Goal: Task Accomplishment & Management: Use online tool/utility

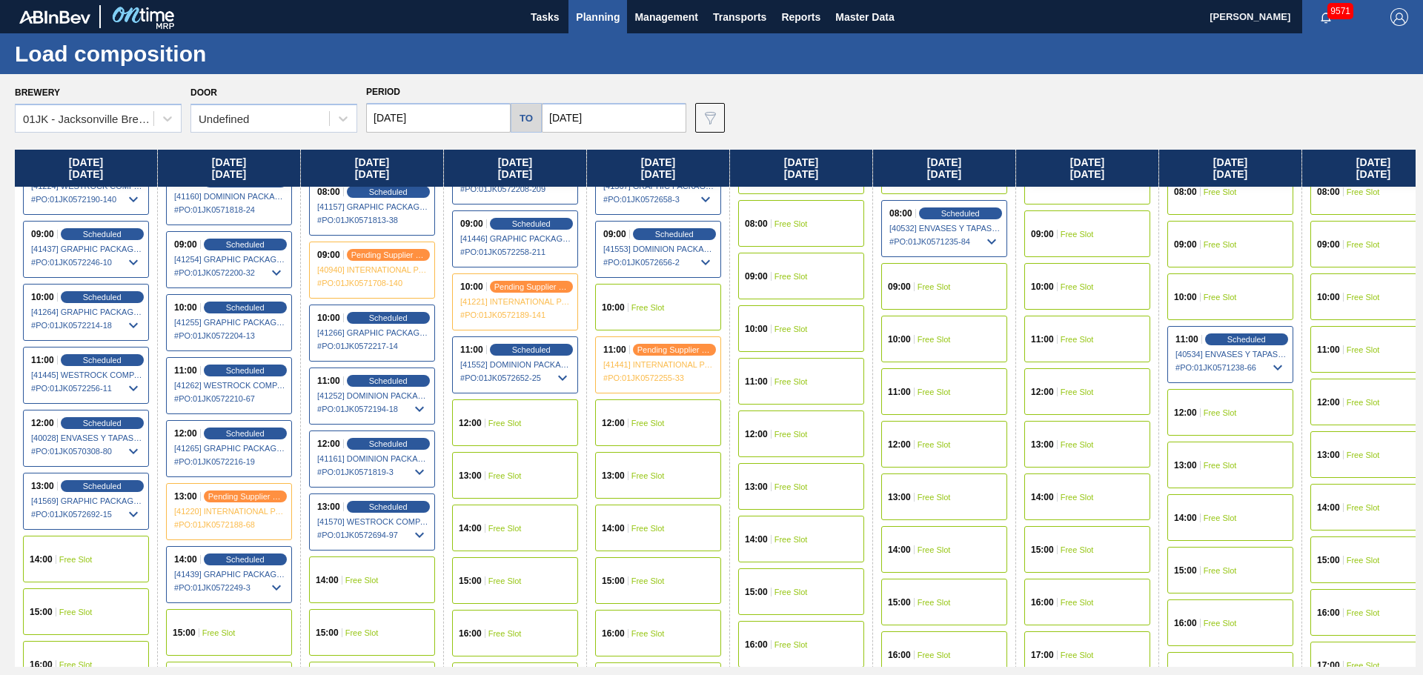
scroll to position [420, 0]
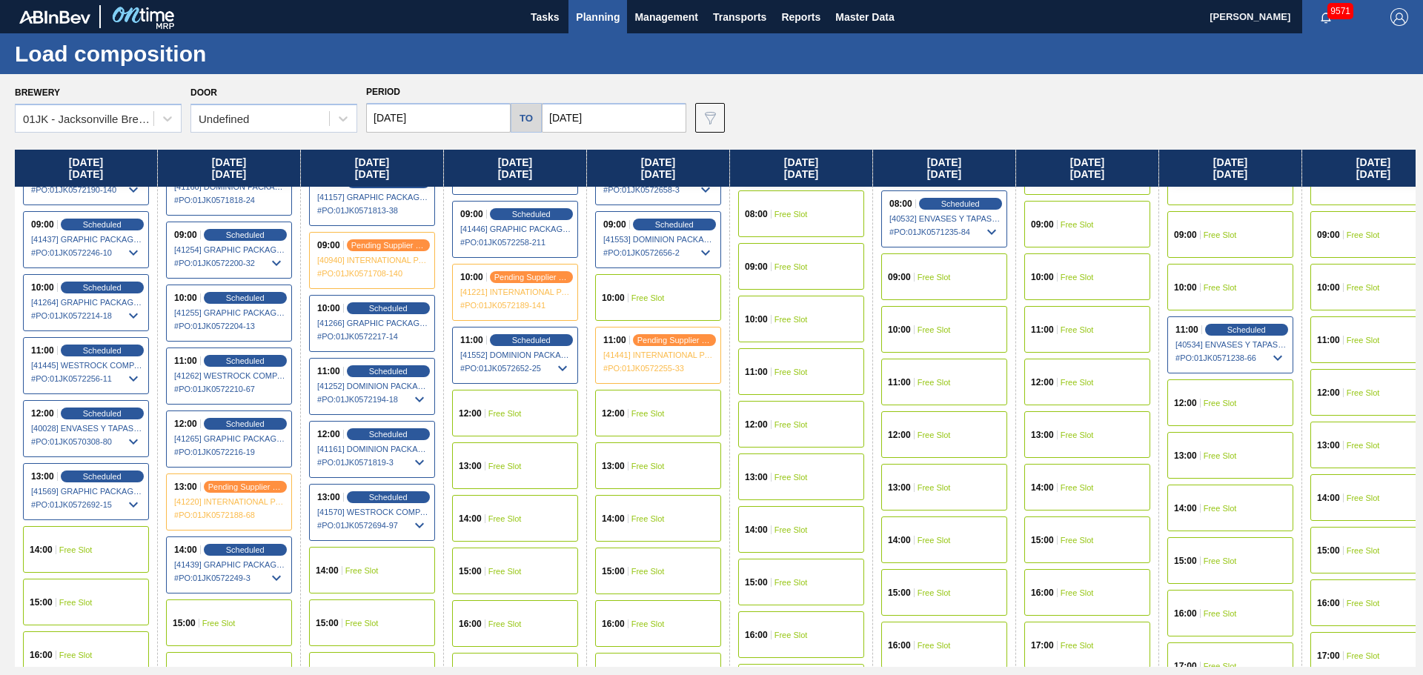
click at [649, 285] on div "10:00 Free Slot" at bounding box center [658, 297] width 126 height 47
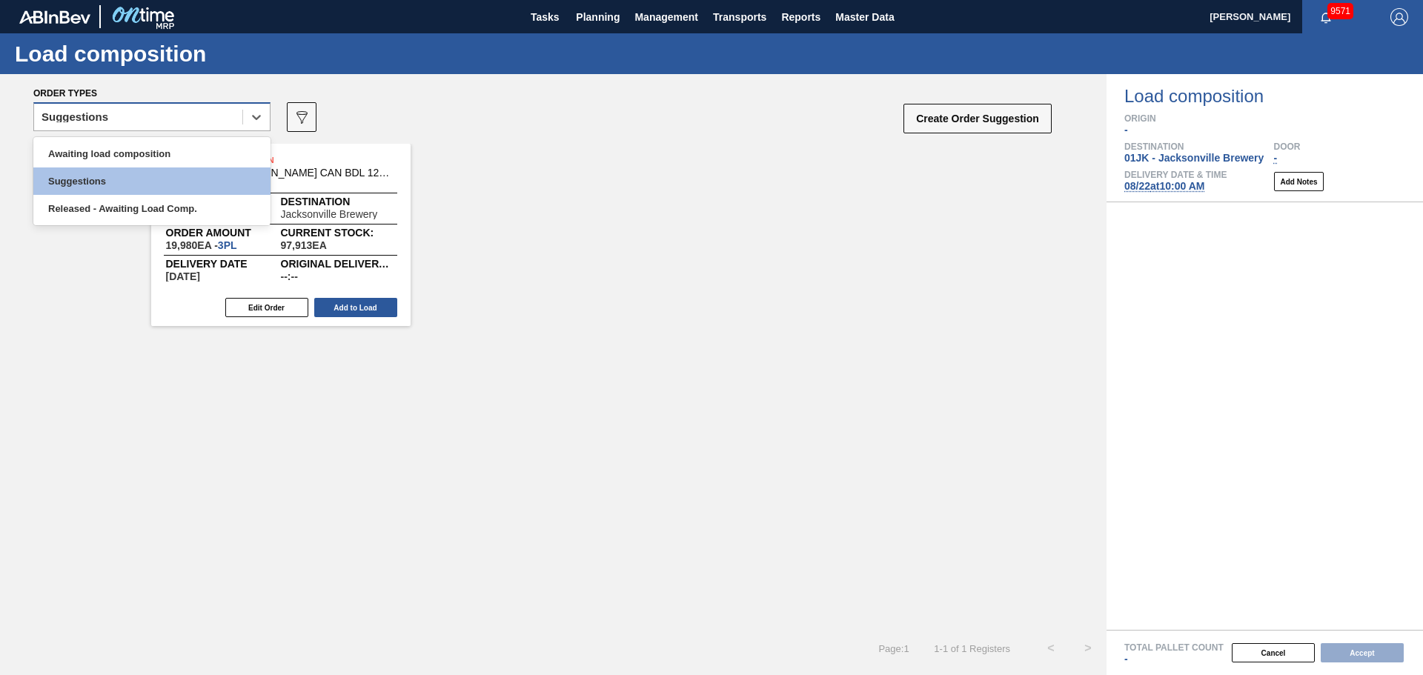
click at [145, 113] on div "Suggestions" at bounding box center [138, 117] width 208 height 21
click at [134, 148] on div "Awaiting load composition" at bounding box center [151, 153] width 237 height 27
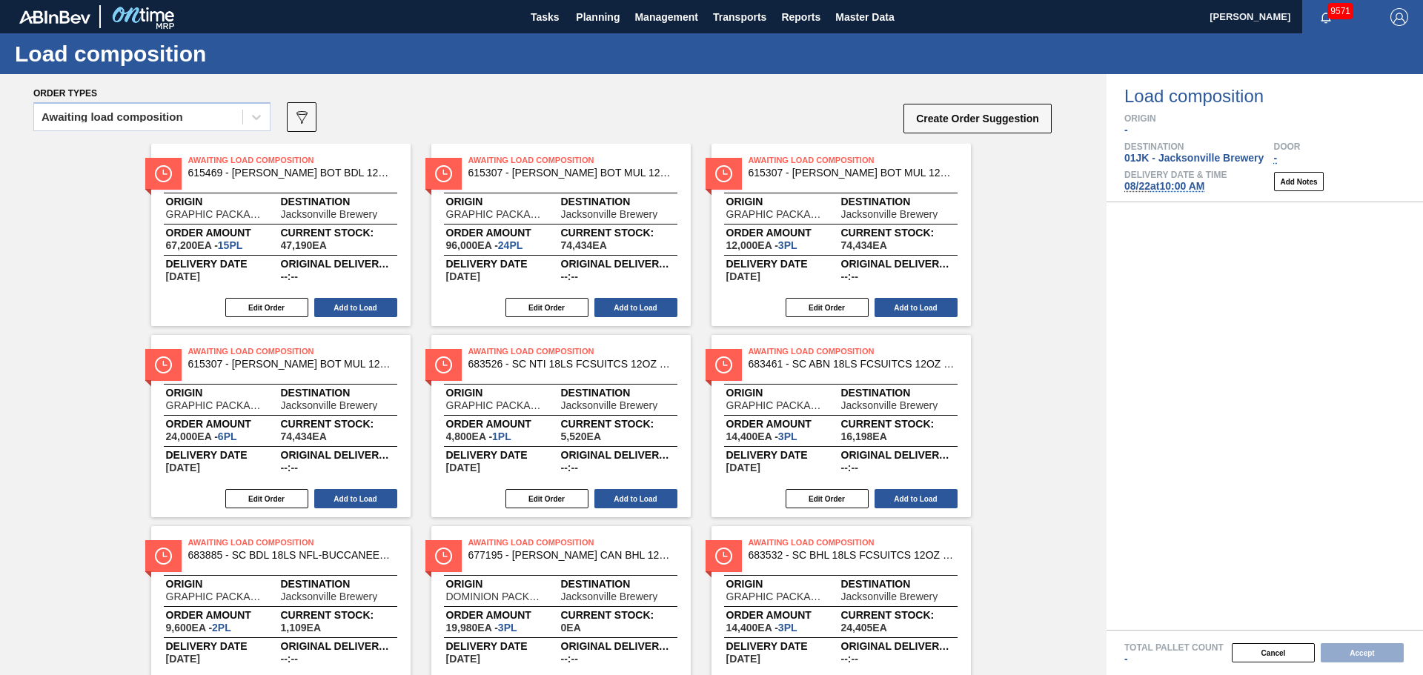
click at [724, 125] on div "Awaiting load composition 089F7B8B-B2A5-4AFE-B5C0-19BA573D28AC Create Order Sug…" at bounding box center [543, 121] width 1020 height 44
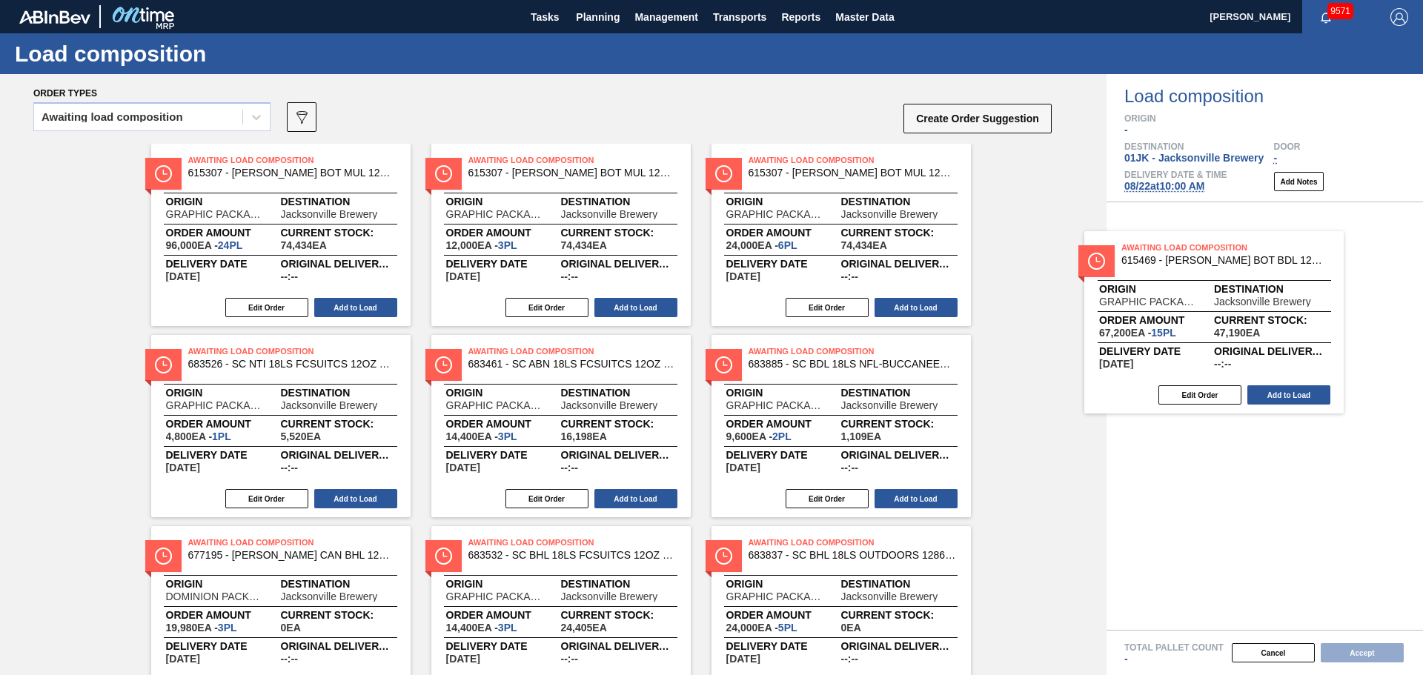
drag, startPoint x: 273, startPoint y: 182, endPoint x: 1224, endPoint y: 271, distance: 955.8
click at [1224, 271] on div "Order types Awaiting load composition 089F7B8B-B2A5-4AFE-B5C0-19BA573D28AC Crea…" at bounding box center [711, 374] width 1423 height 601
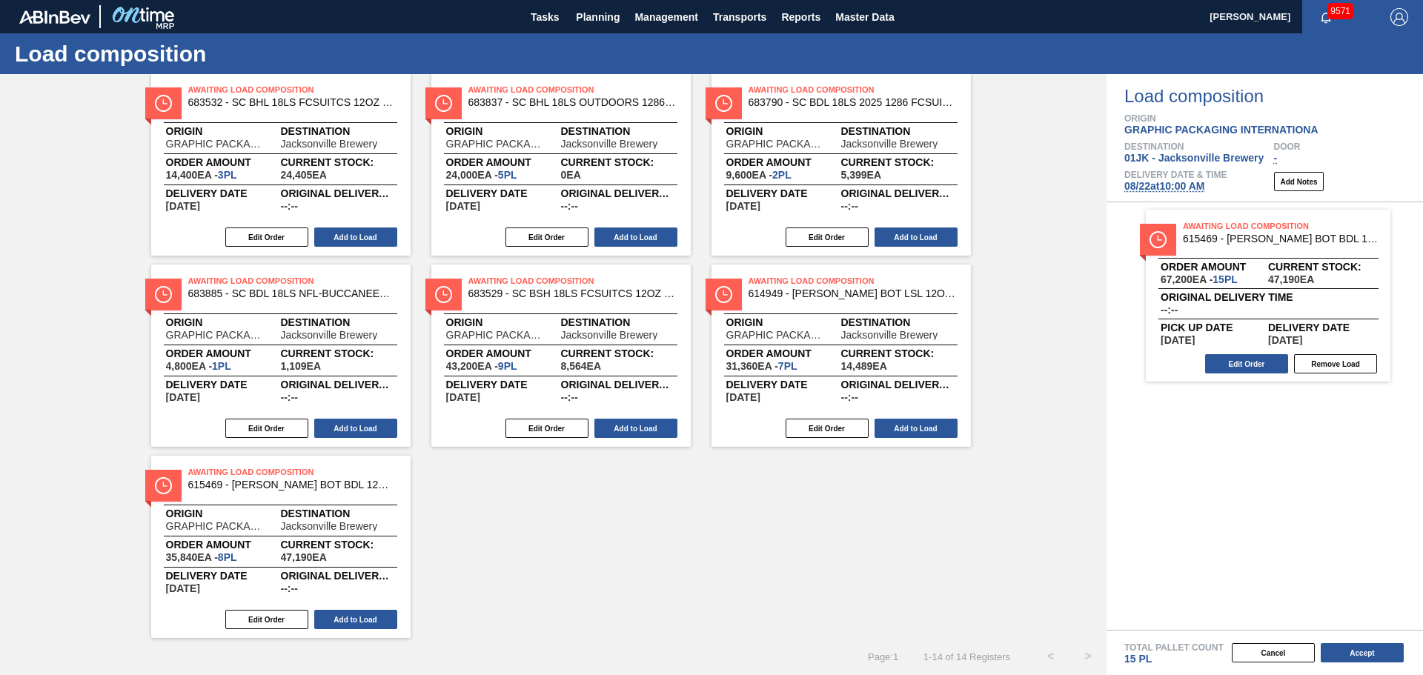
scroll to position [460, 0]
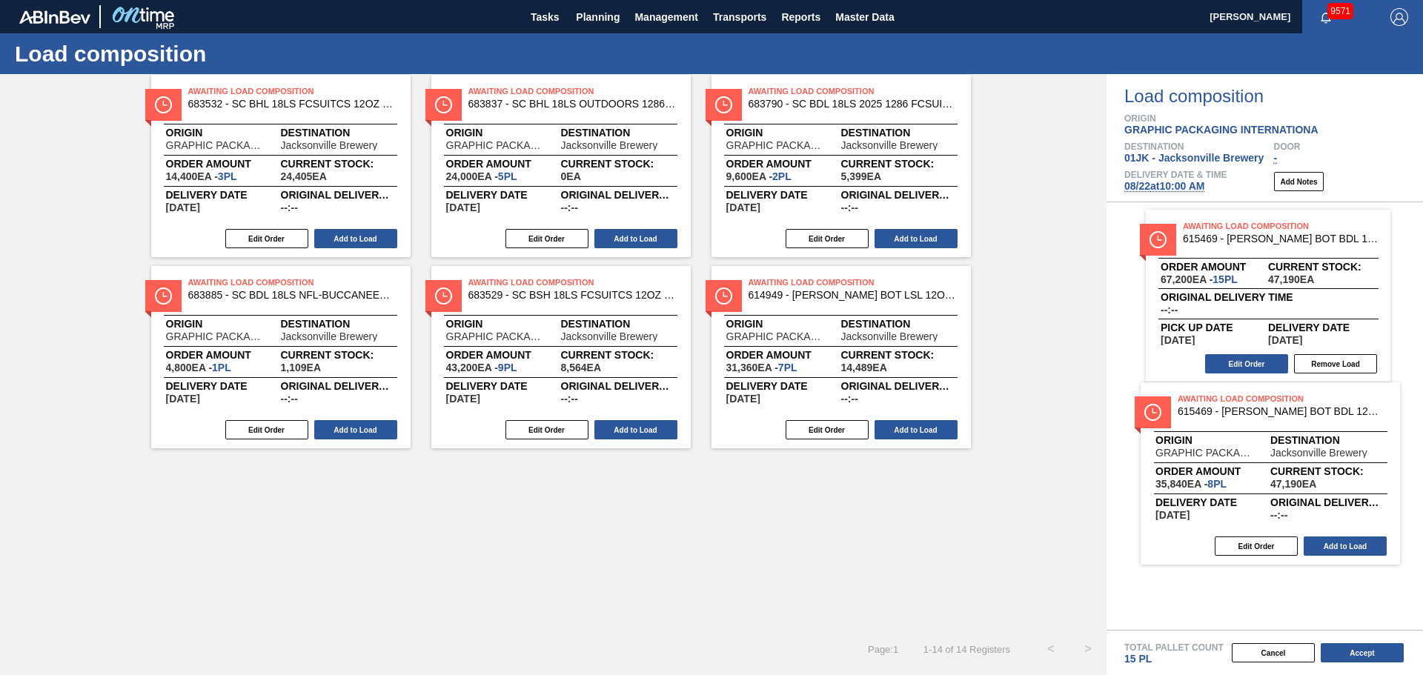
drag, startPoint x: 505, startPoint y: 502, endPoint x: 1248, endPoint y: 437, distance: 746.3
click at [1248, 437] on div "Order types Awaiting load composition 089F7B8B-B2A5-4AFE-B5C0-19BA573D28AC Crea…" at bounding box center [711, 374] width 1423 height 601
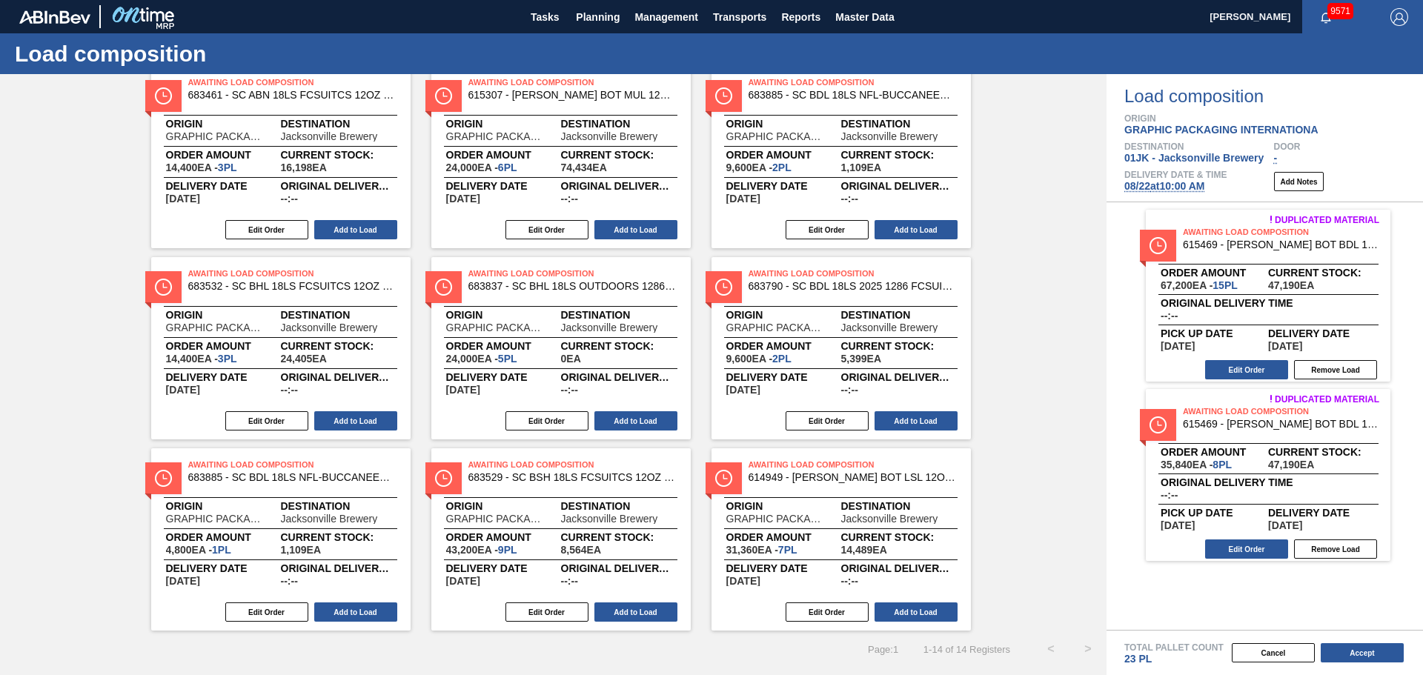
scroll to position [269, 0]
click at [1271, 359] on div "Edit Order Remove Load" at bounding box center [1262, 370] width 233 height 22
click at [1260, 377] on button "Edit Order" at bounding box center [1246, 369] width 83 height 19
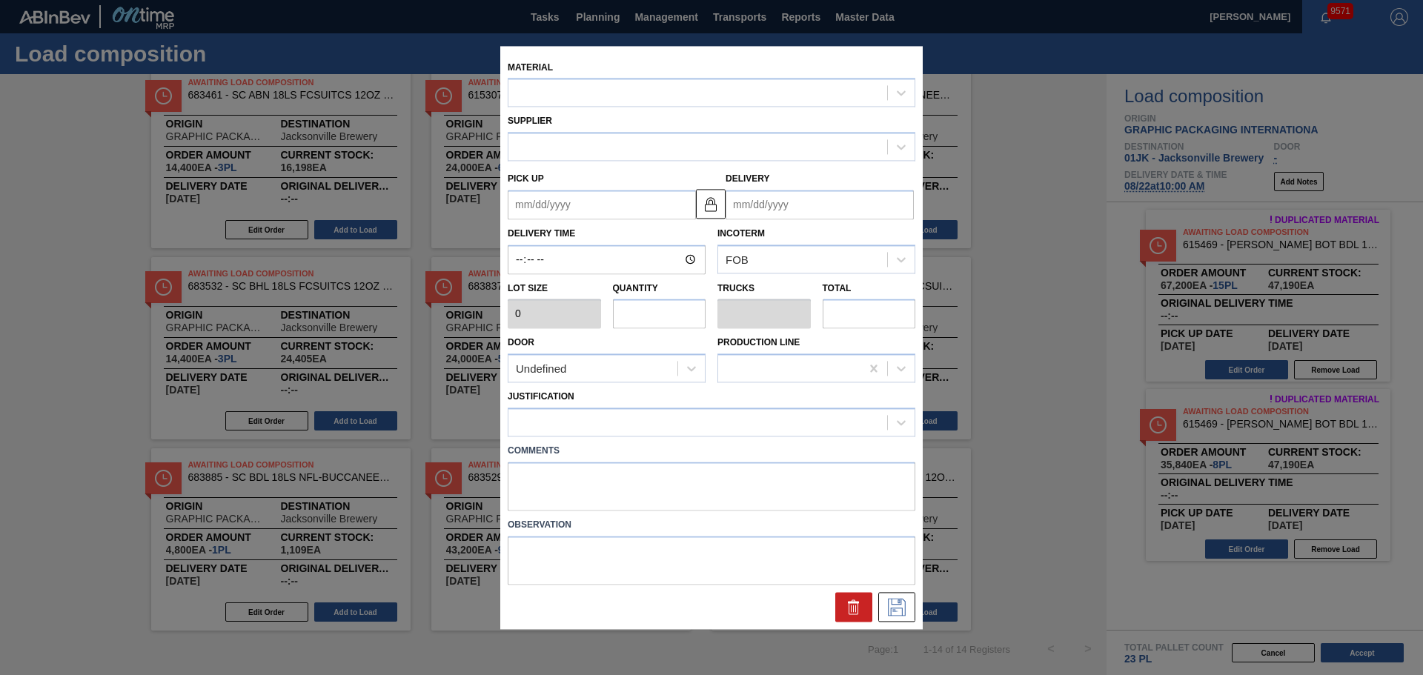
type input "4,480"
type input "15"
type input "0.577"
type input "67,200"
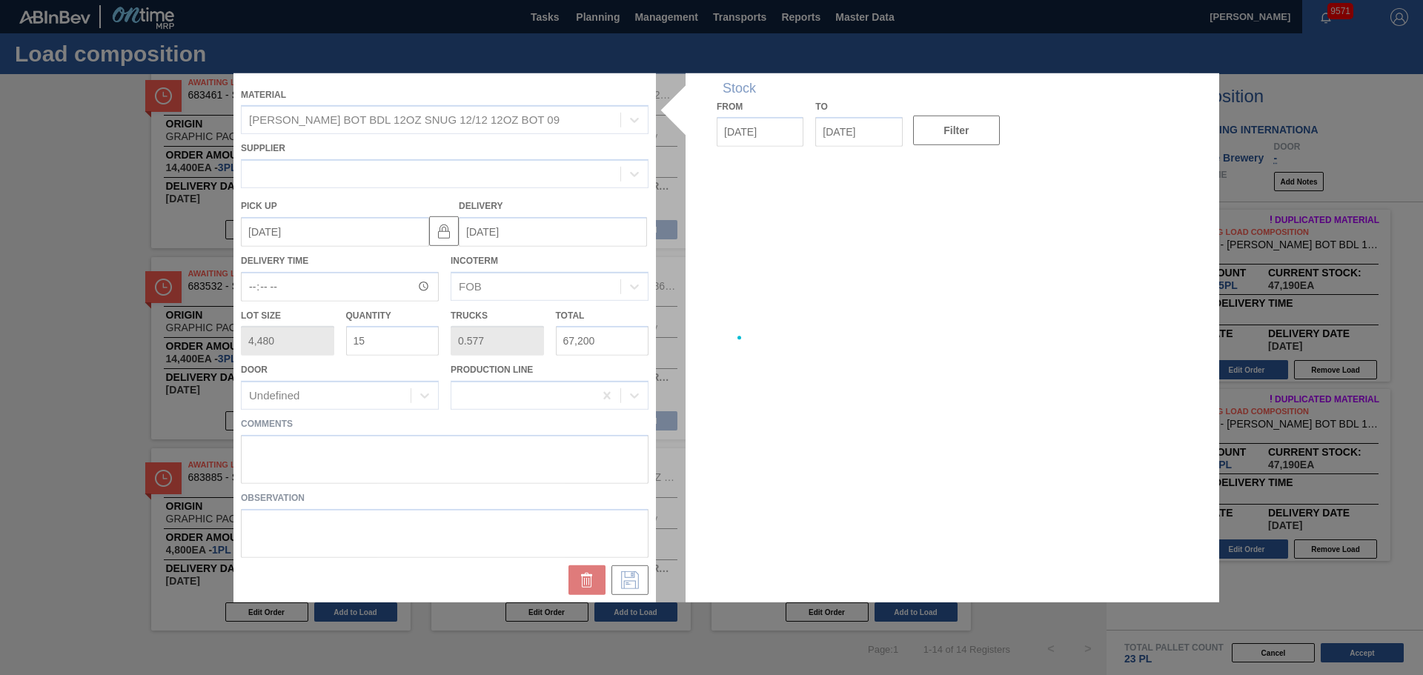
type up "[DATE]"
type input "[DATE]"
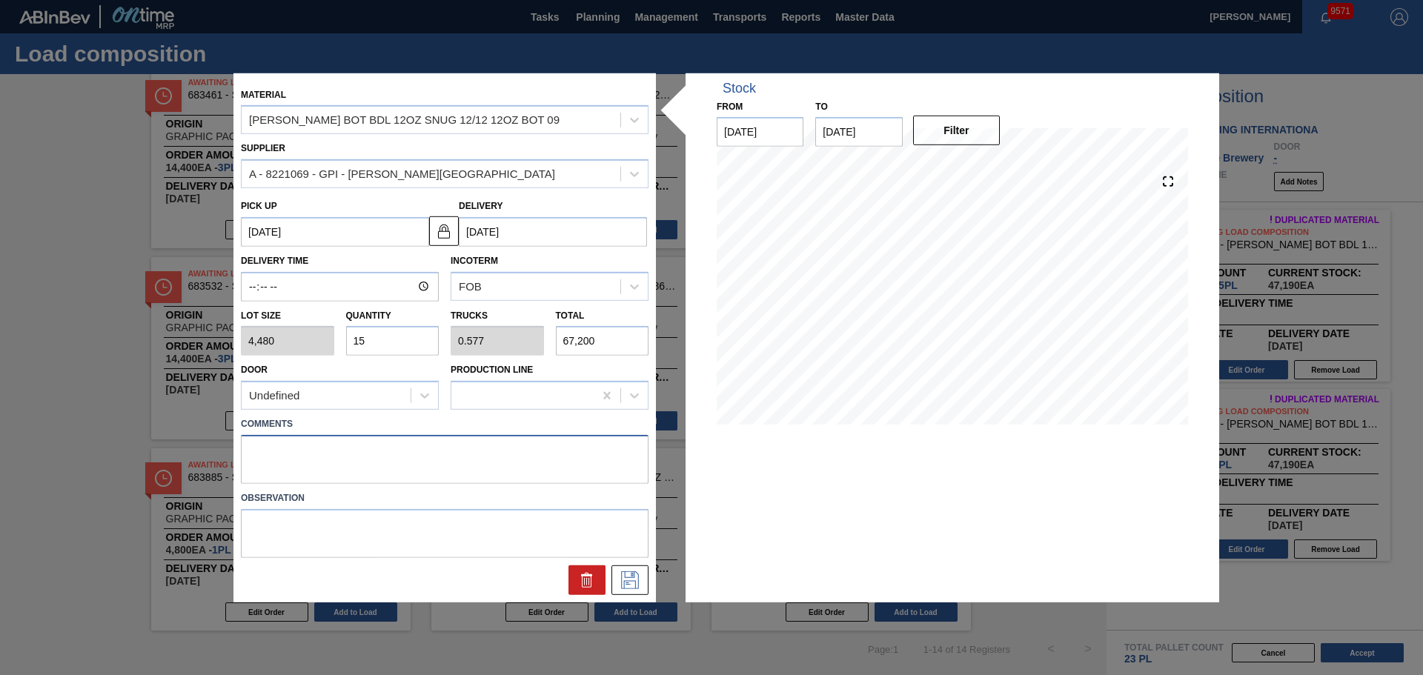
click at [540, 474] on textarea at bounding box center [445, 459] width 408 height 49
type textarea "TAIL, DROP"
click at [640, 579] on icon at bounding box center [630, 580] width 24 height 18
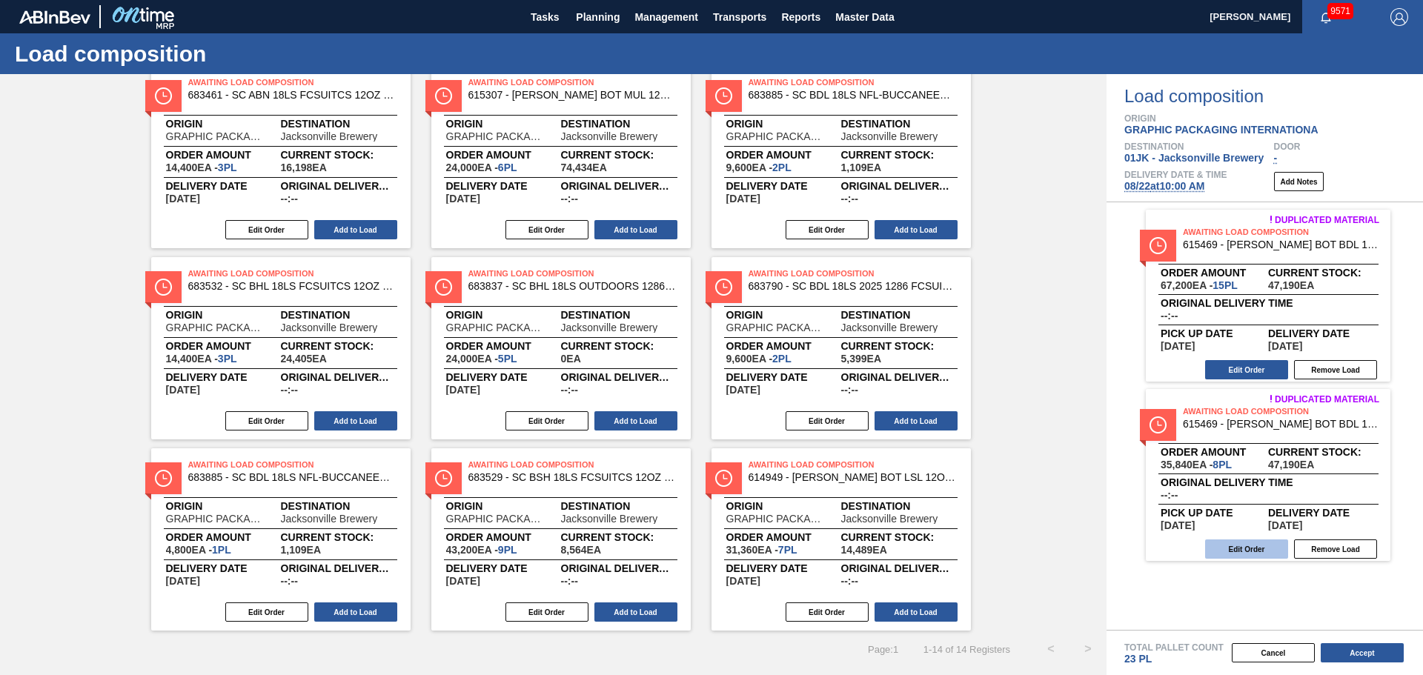
click at [1250, 542] on button "Edit Order" at bounding box center [1246, 549] width 83 height 19
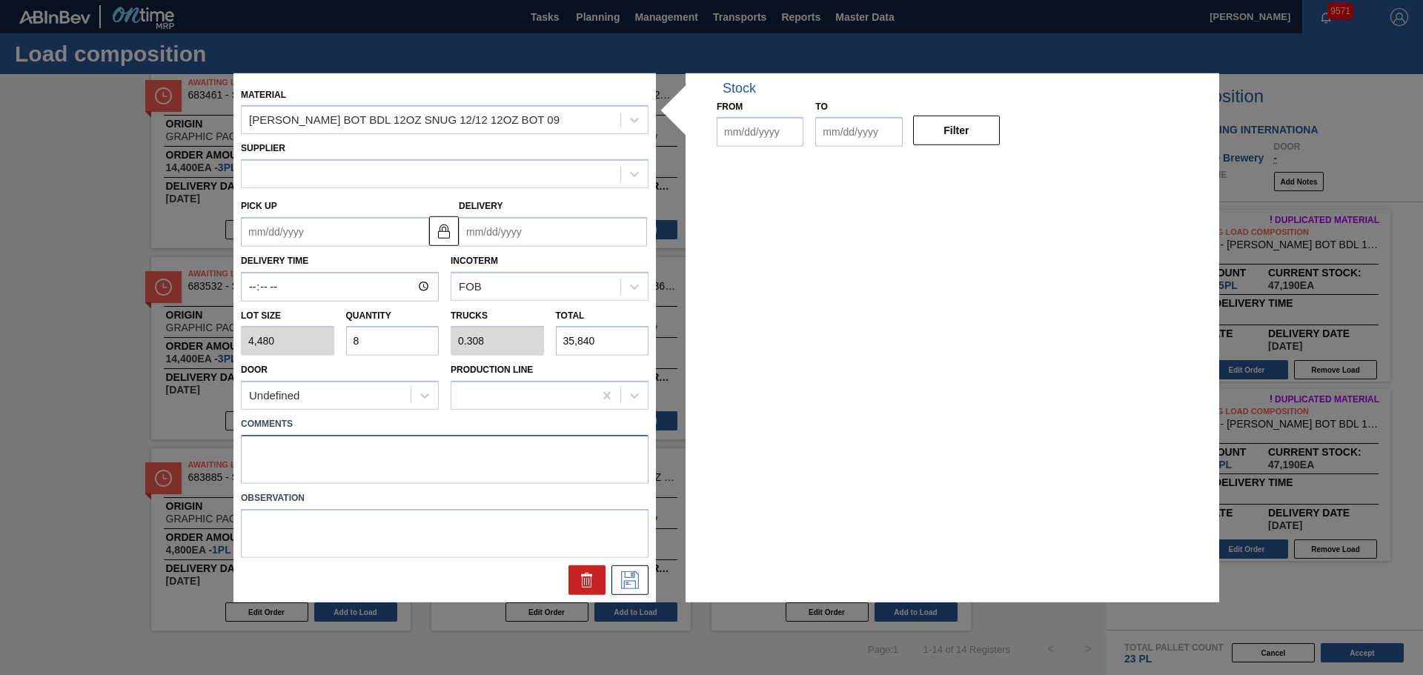
type input "4,480"
type input "8"
type input "0.308"
type input "35,840"
type up "08/21/2025"
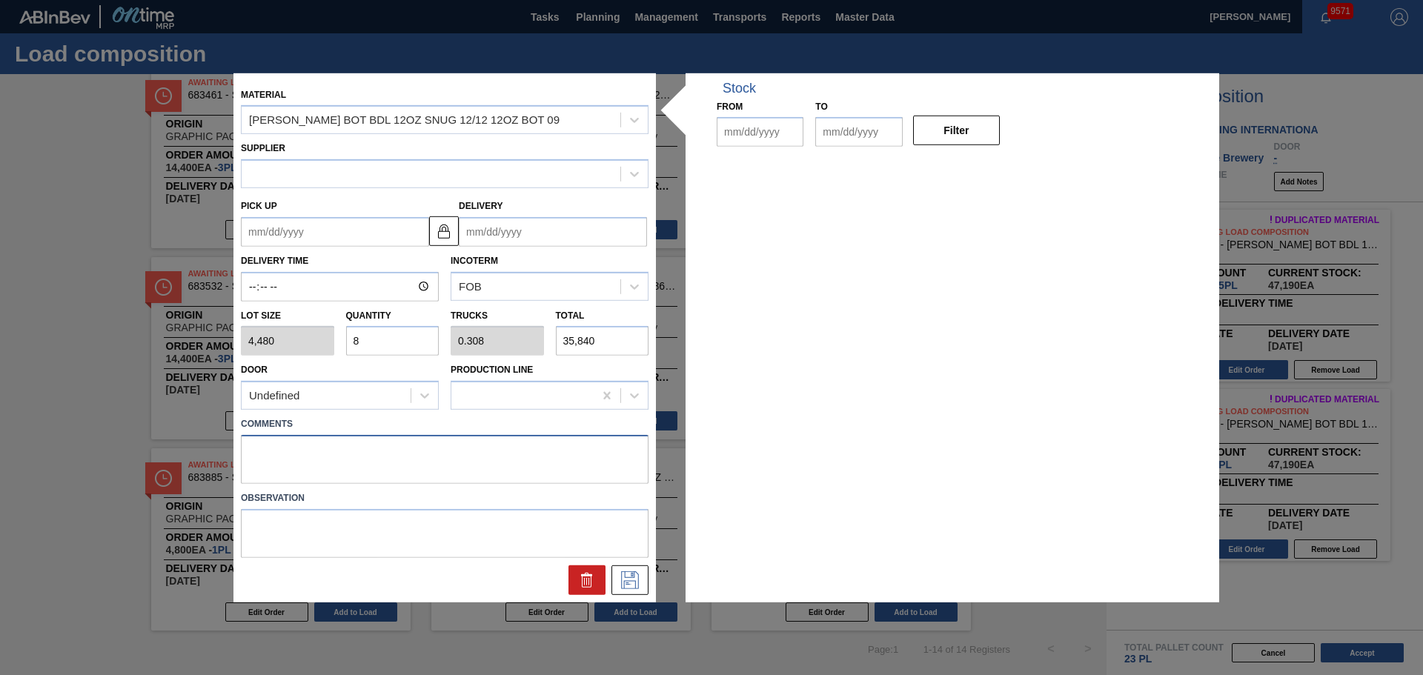
type input "08/24/2025"
type input "[DATE]"
click at [577, 477] on div "Material CARR BOT BDL 12OZ SNUG 12/12 12OZ BOT 09 Supplier Pick up 08/21/2025 D…" at bounding box center [711, 337] width 956 height 529
click at [539, 457] on textarea at bounding box center [445, 459] width 408 height 49
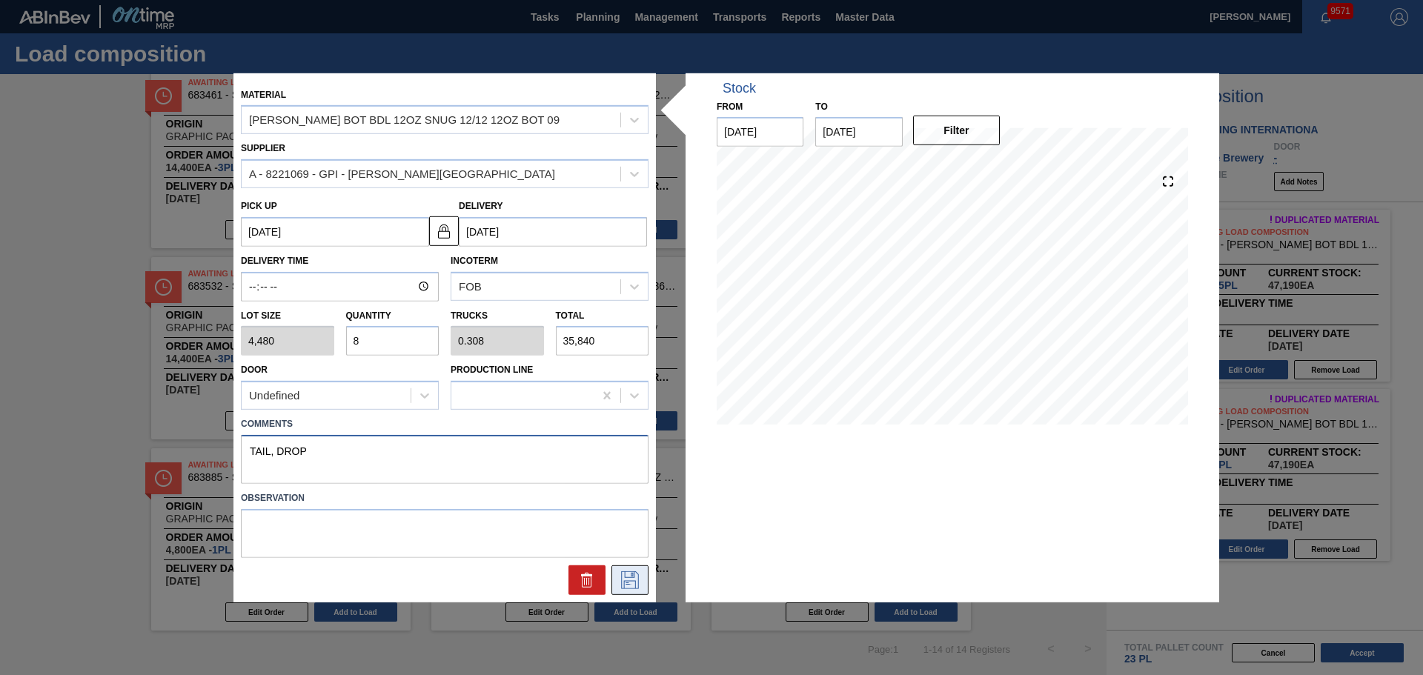
type textarea "TAIL, DROP"
click at [626, 584] on icon at bounding box center [630, 580] width 24 height 18
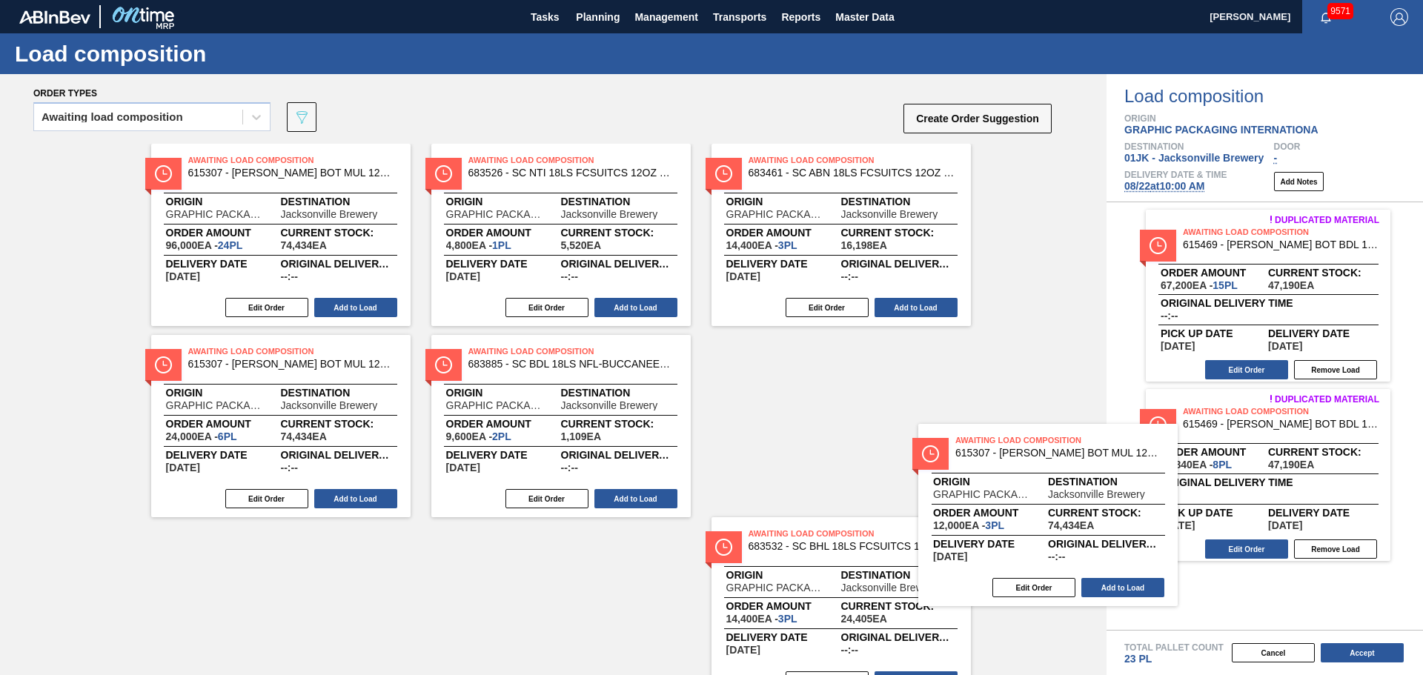
scroll to position [1, 0]
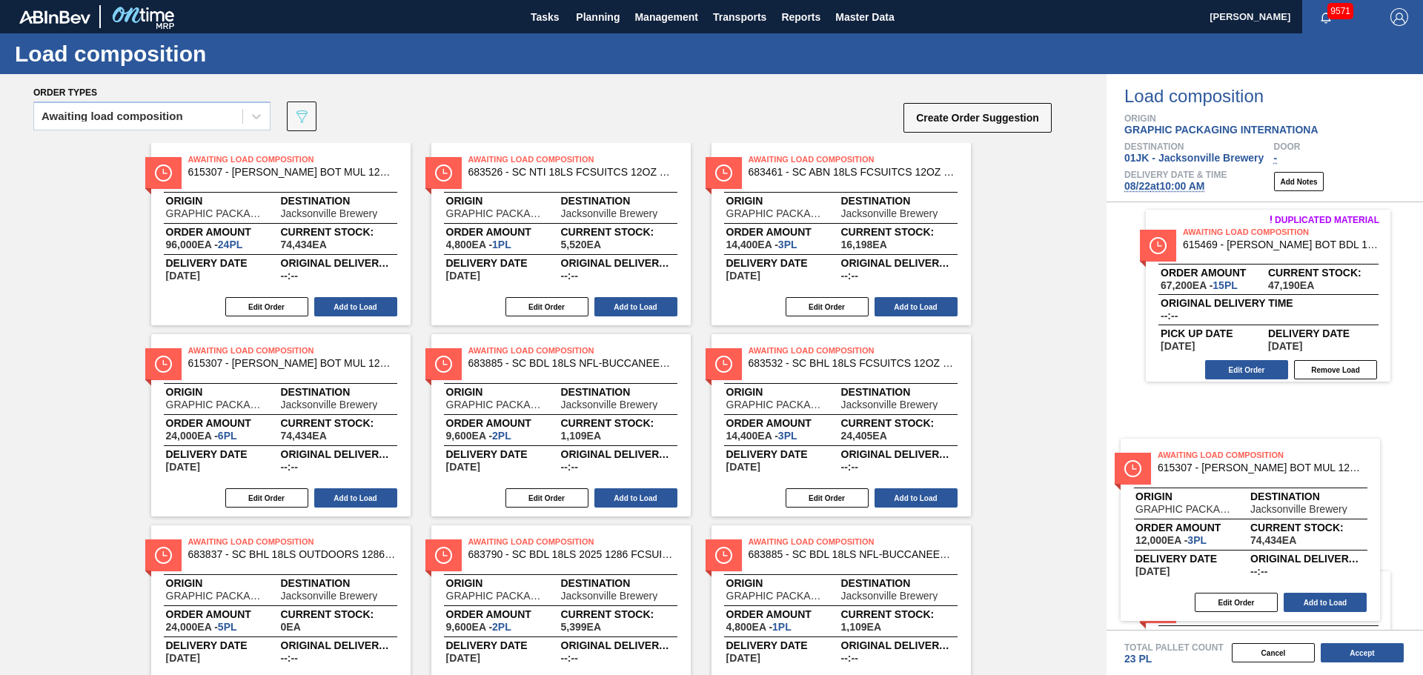
drag, startPoint x: 589, startPoint y: 189, endPoint x: 1288, endPoint y: 489, distance: 760.6
click at [1288, 489] on div "Order types Awaiting load composition 089F7B8B-B2A5-4AFE-B5C0-19BA573D28AC Crea…" at bounding box center [711, 374] width 1423 height 601
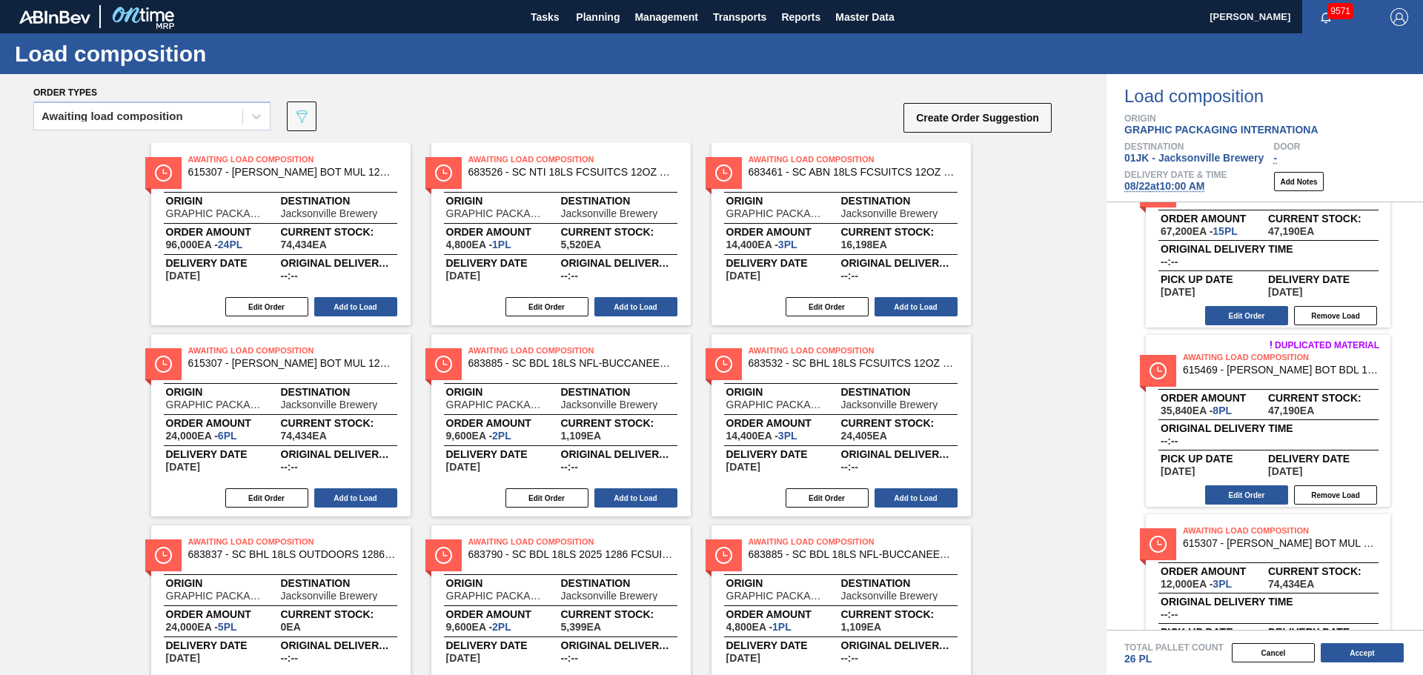
scroll to position [118, 0]
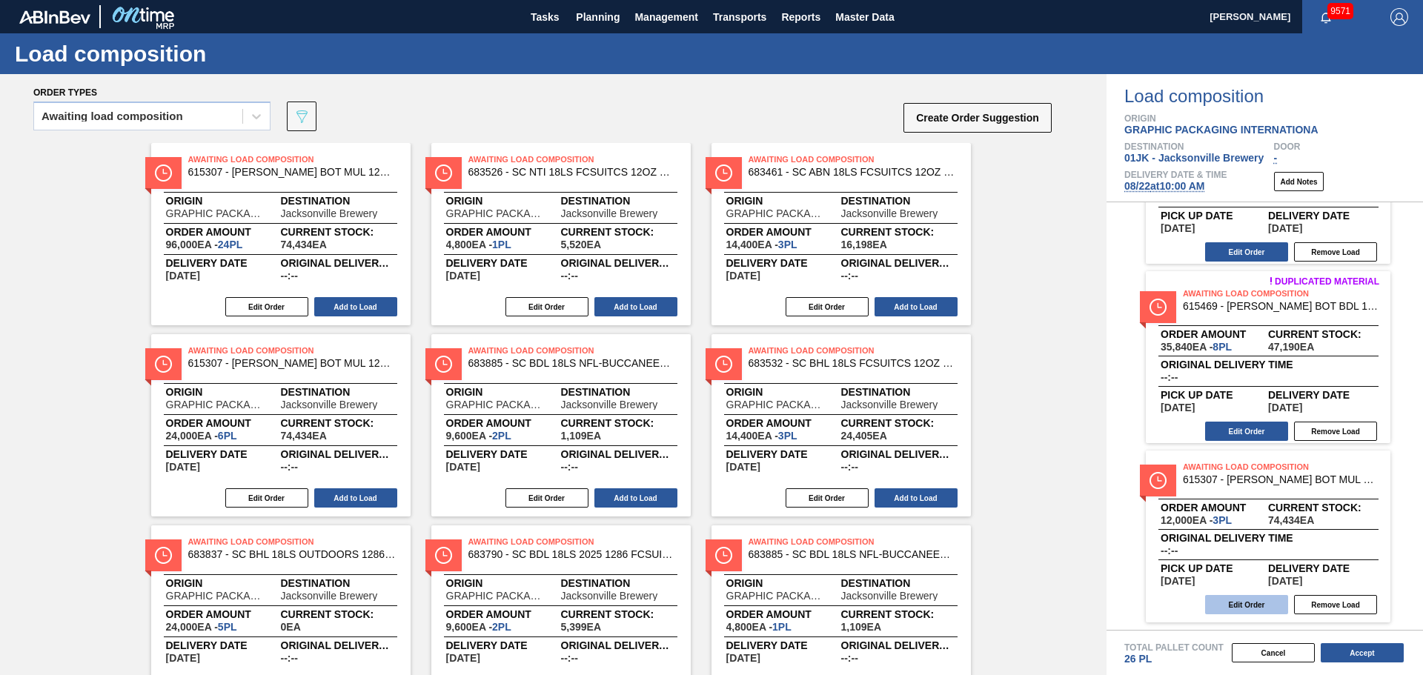
click at [1260, 598] on button "Edit Order" at bounding box center [1246, 604] width 83 height 19
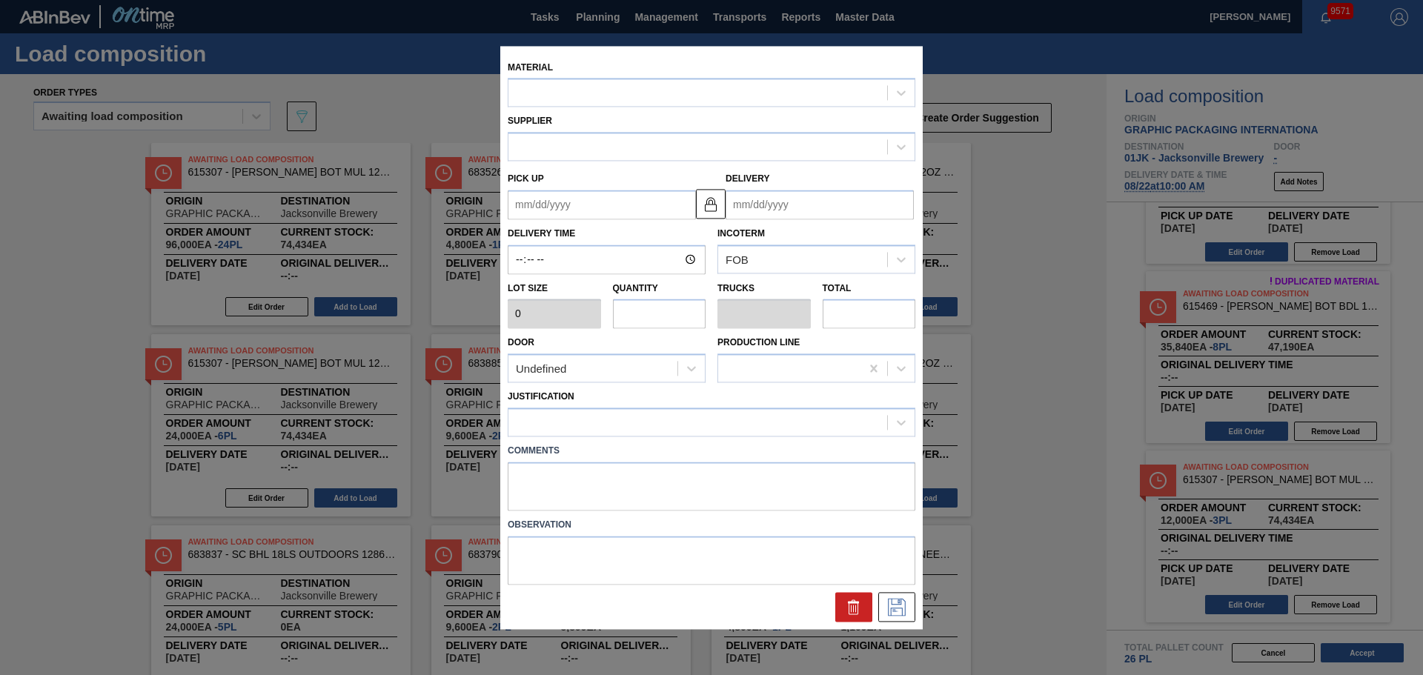
type input "4,000"
type input "3"
type input "0.125"
type input "12,000"
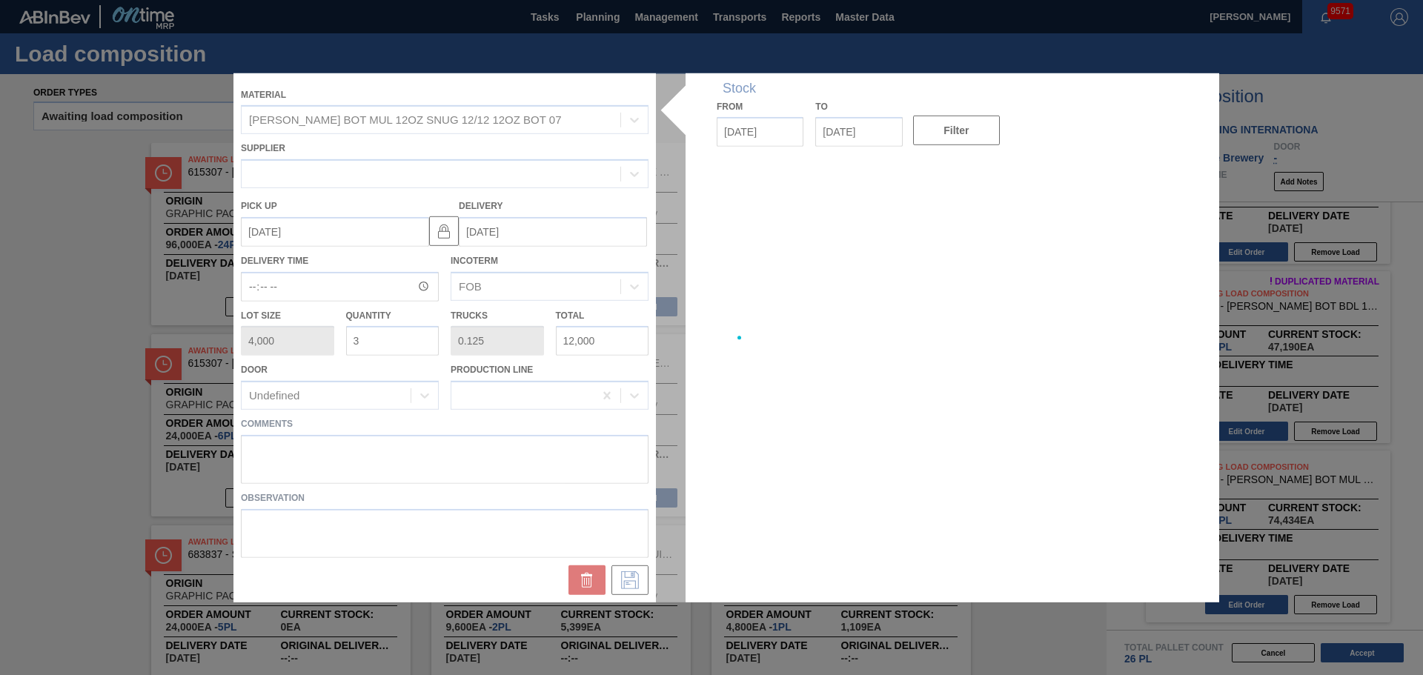
type up "[DATE]"
type input "[DATE]"
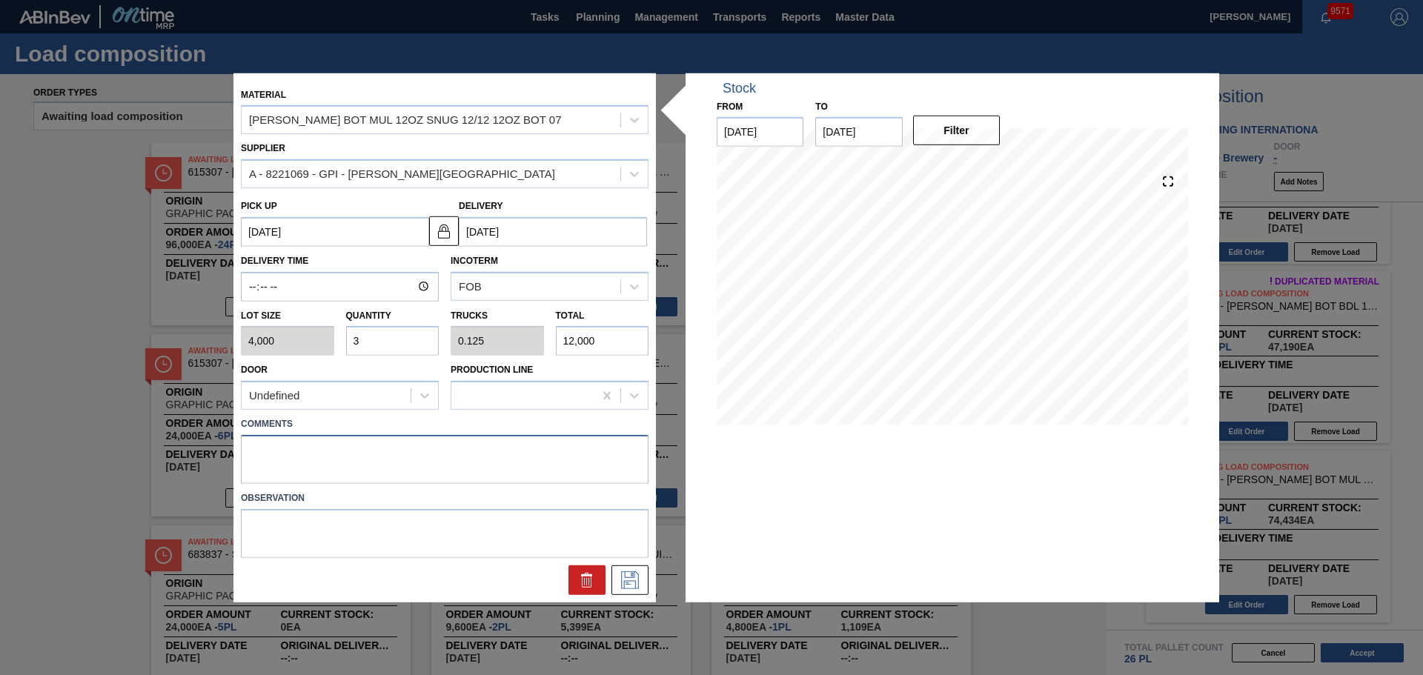
click at [463, 444] on textarea at bounding box center [445, 459] width 408 height 49
type textarea "NOSE, DROP"
click at [631, 580] on icon at bounding box center [630, 580] width 24 height 18
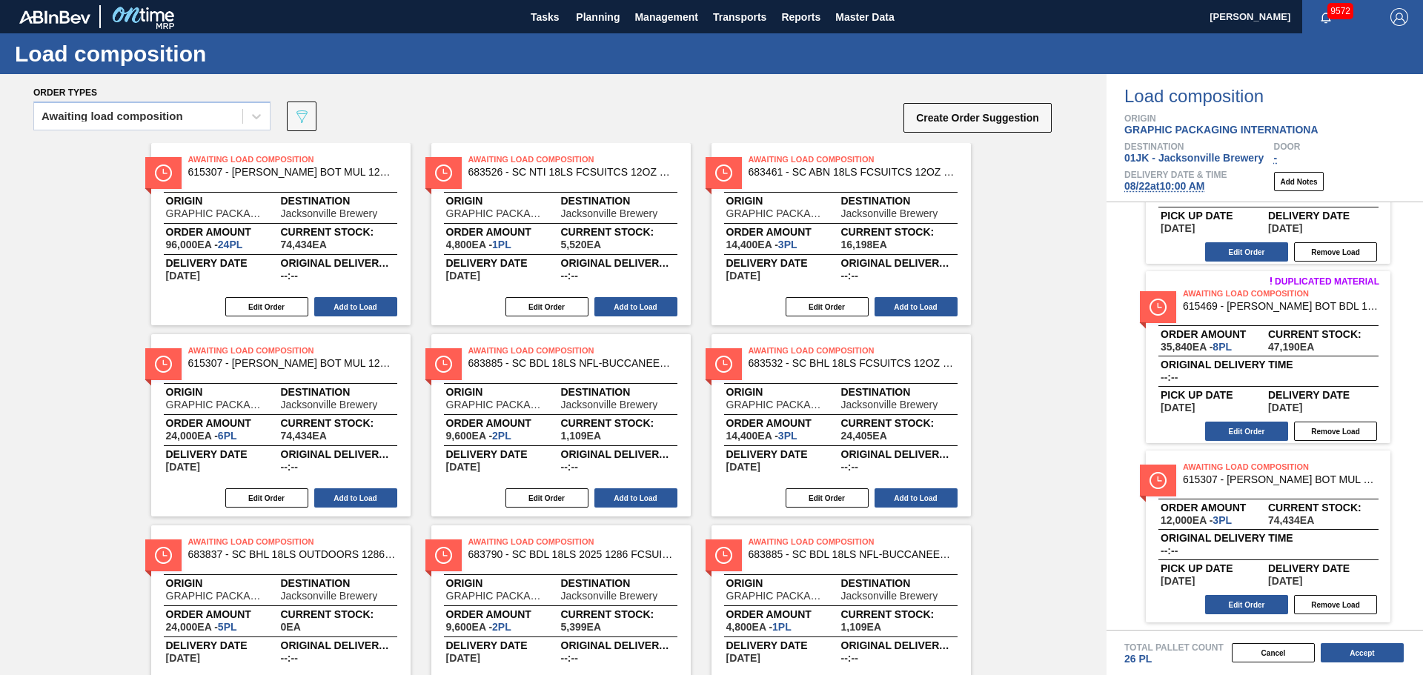
click at [1009, 563] on div "Awaiting Load Composition 615307 - CARR BOT MUL 12OZ SNUG 12/12 12OZ BOT 07 Ori…" at bounding box center [553, 521] width 1107 height 756
click at [1391, 652] on button "Accept" at bounding box center [1362, 652] width 83 height 19
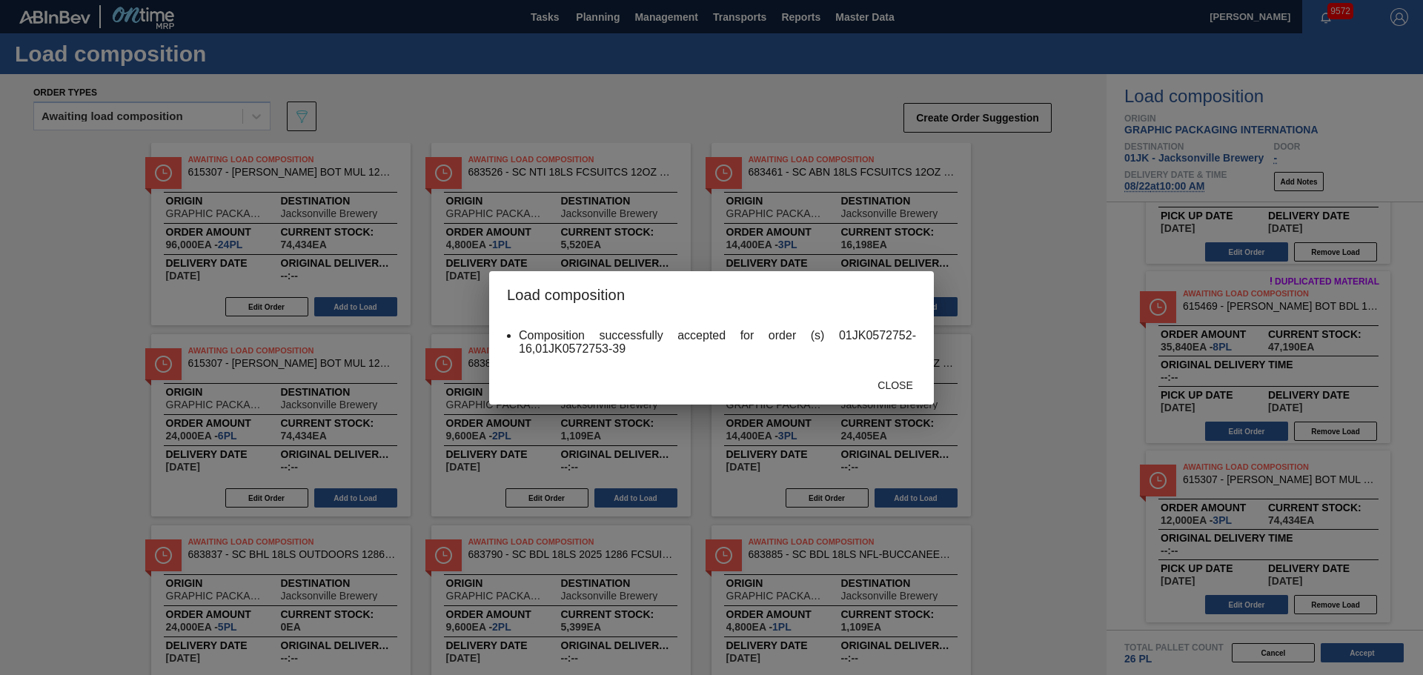
click at [870, 378] on div "Close" at bounding box center [895, 385] width 65 height 27
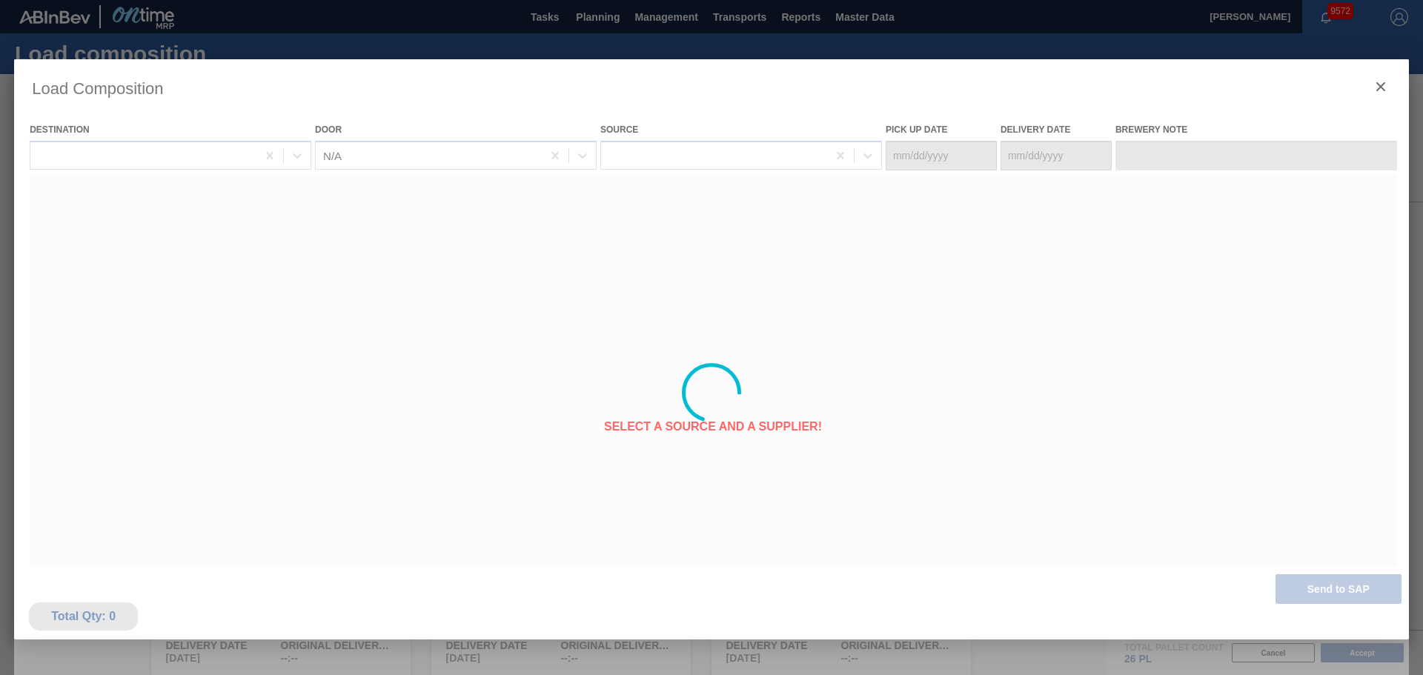
type Date "08/19/2025"
type Date "[DATE]"
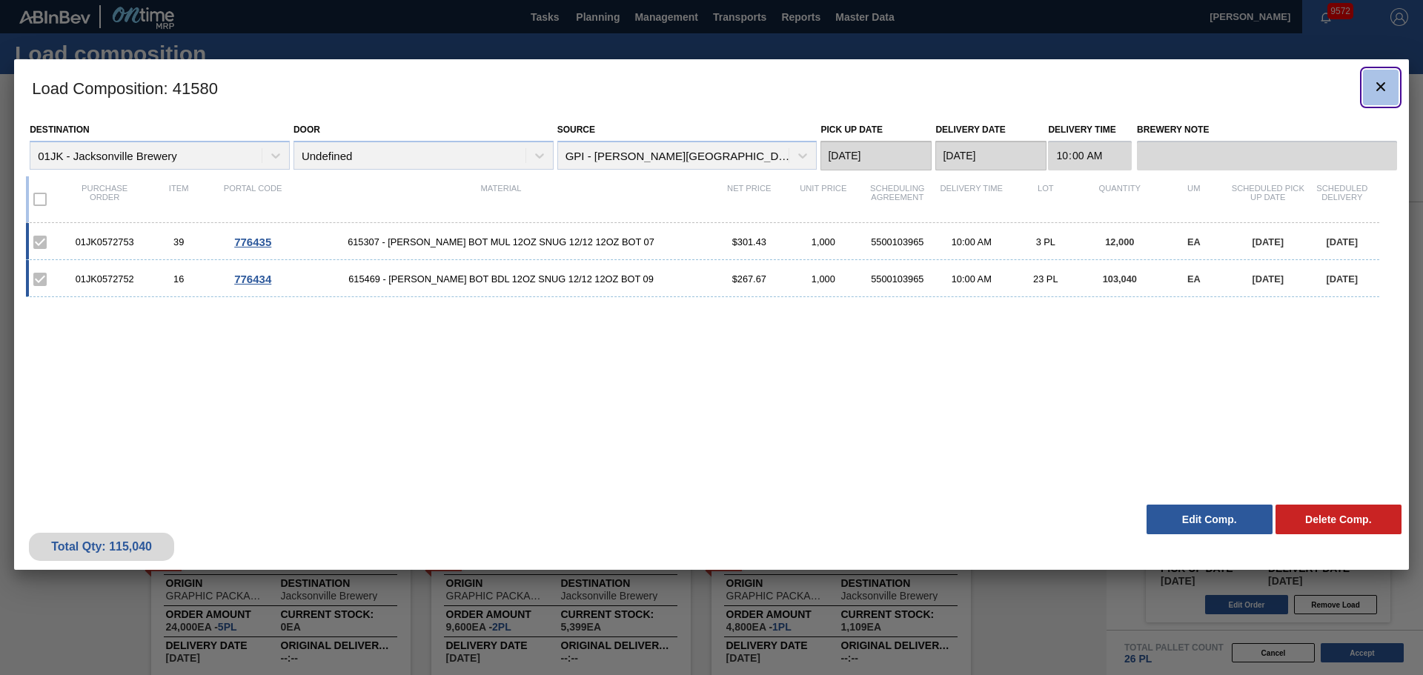
click at [1387, 87] on icon "botão de ícone" at bounding box center [1381, 87] width 18 height 18
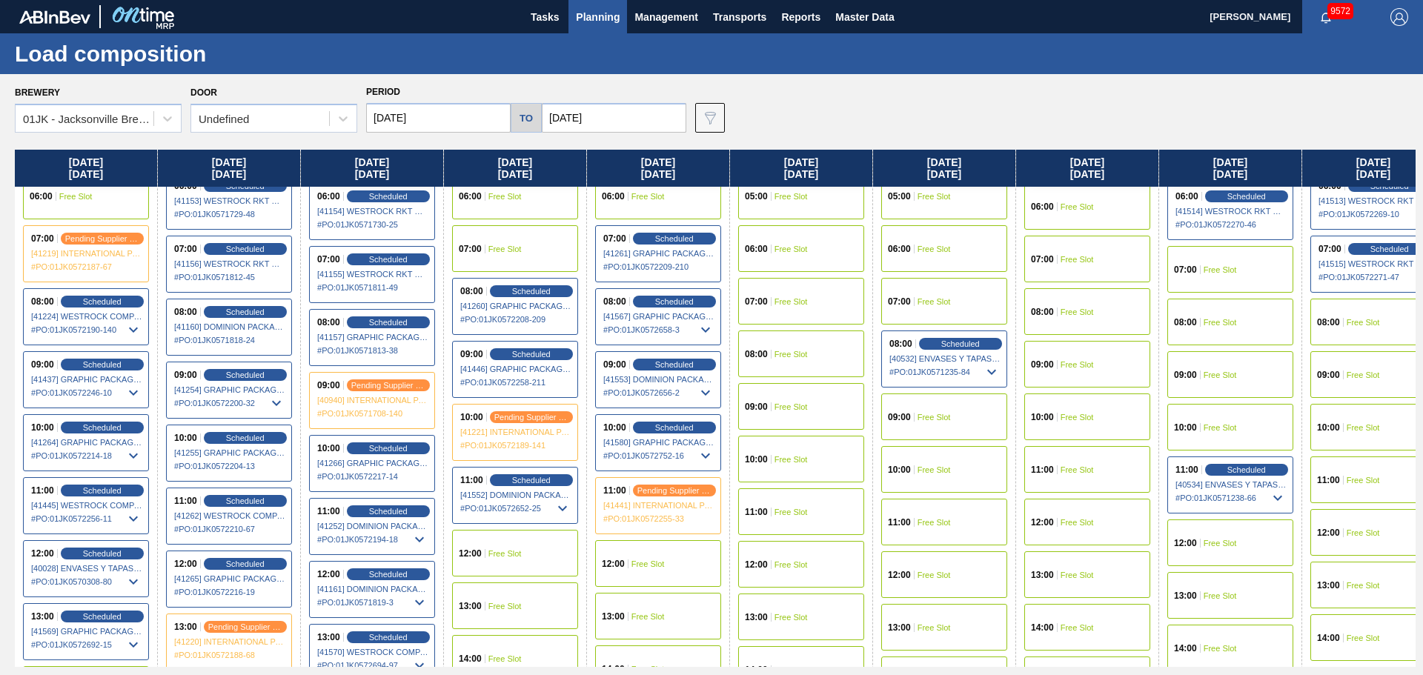
scroll to position [296, 0]
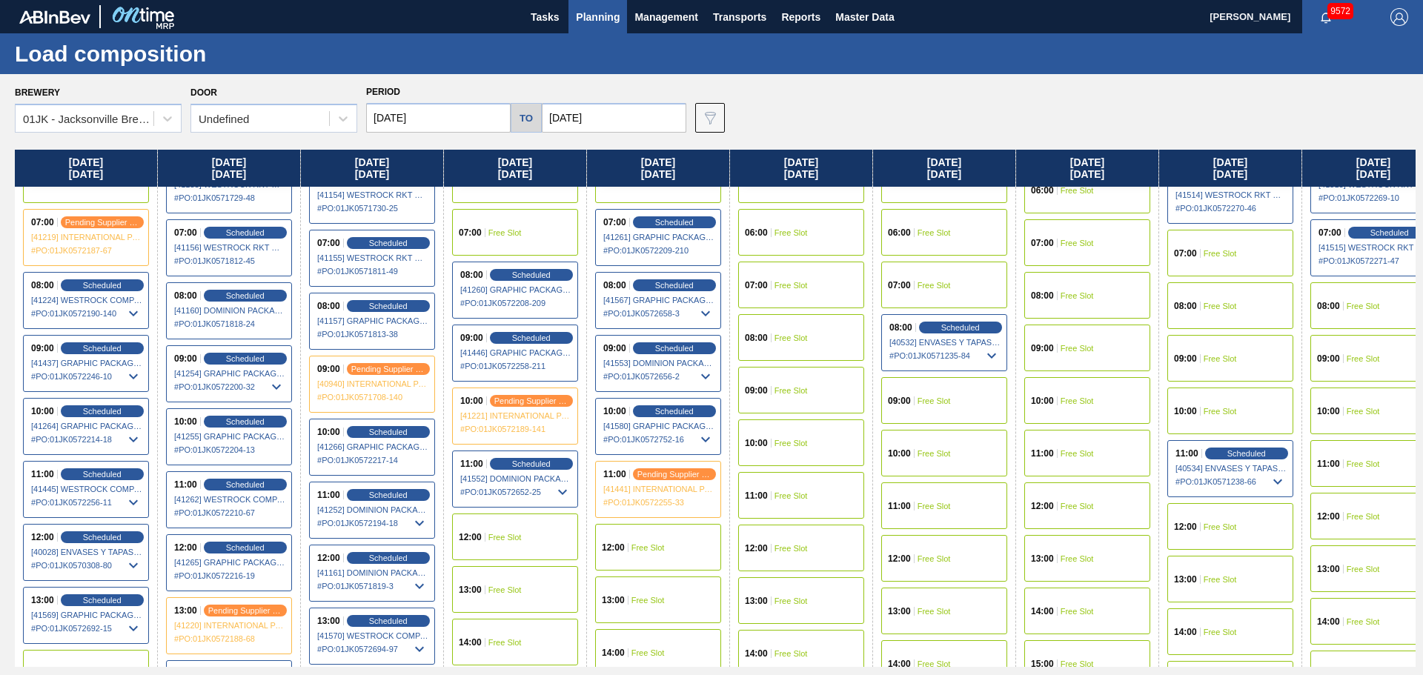
click at [963, 397] on div "09:00 Free Slot" at bounding box center [944, 400] width 126 height 47
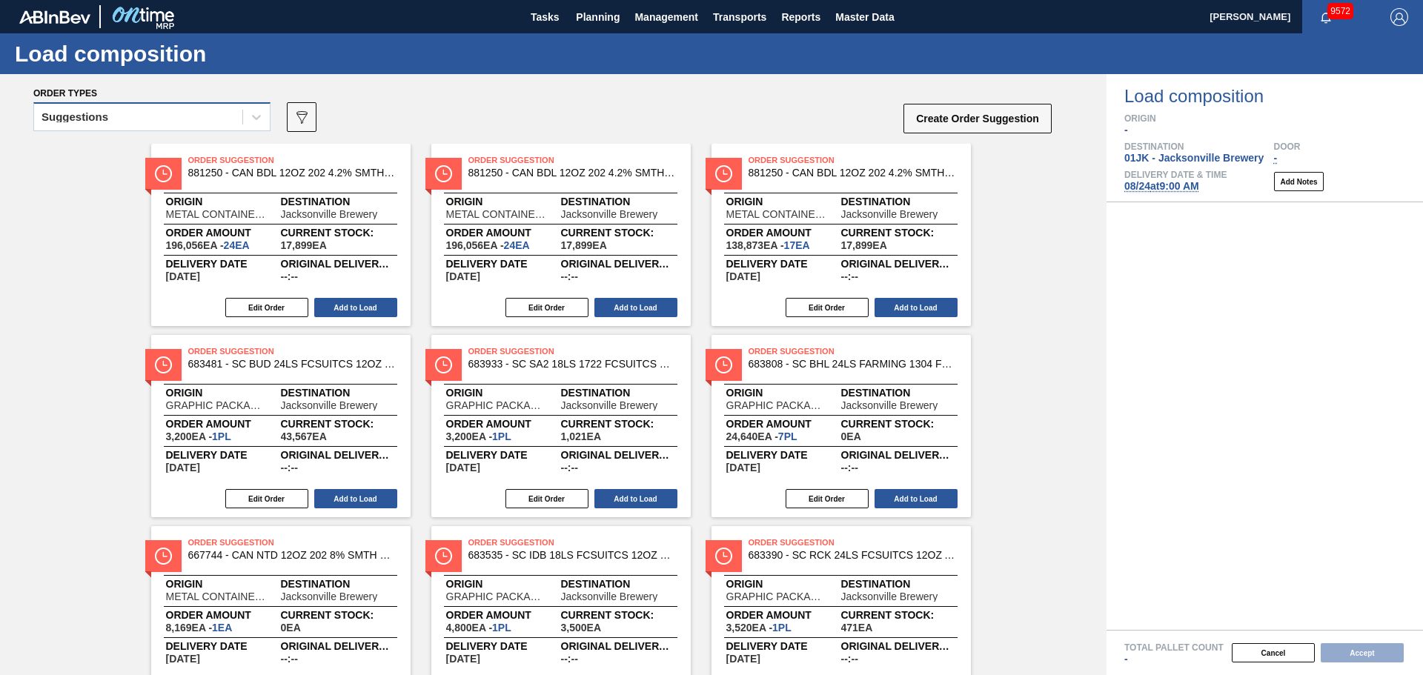
click at [156, 107] on div "Suggestions" at bounding box center [138, 117] width 208 height 21
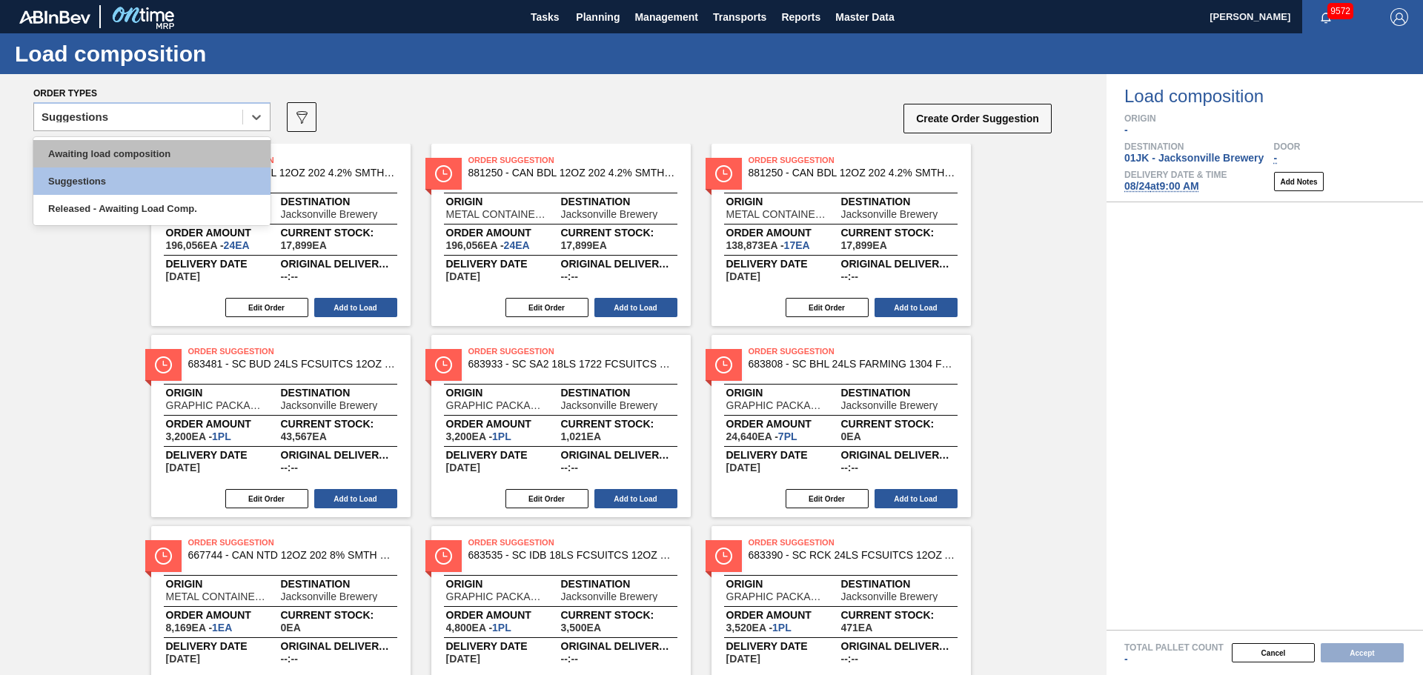
click at [159, 140] on div "Awaiting load composition" at bounding box center [151, 153] width 237 height 27
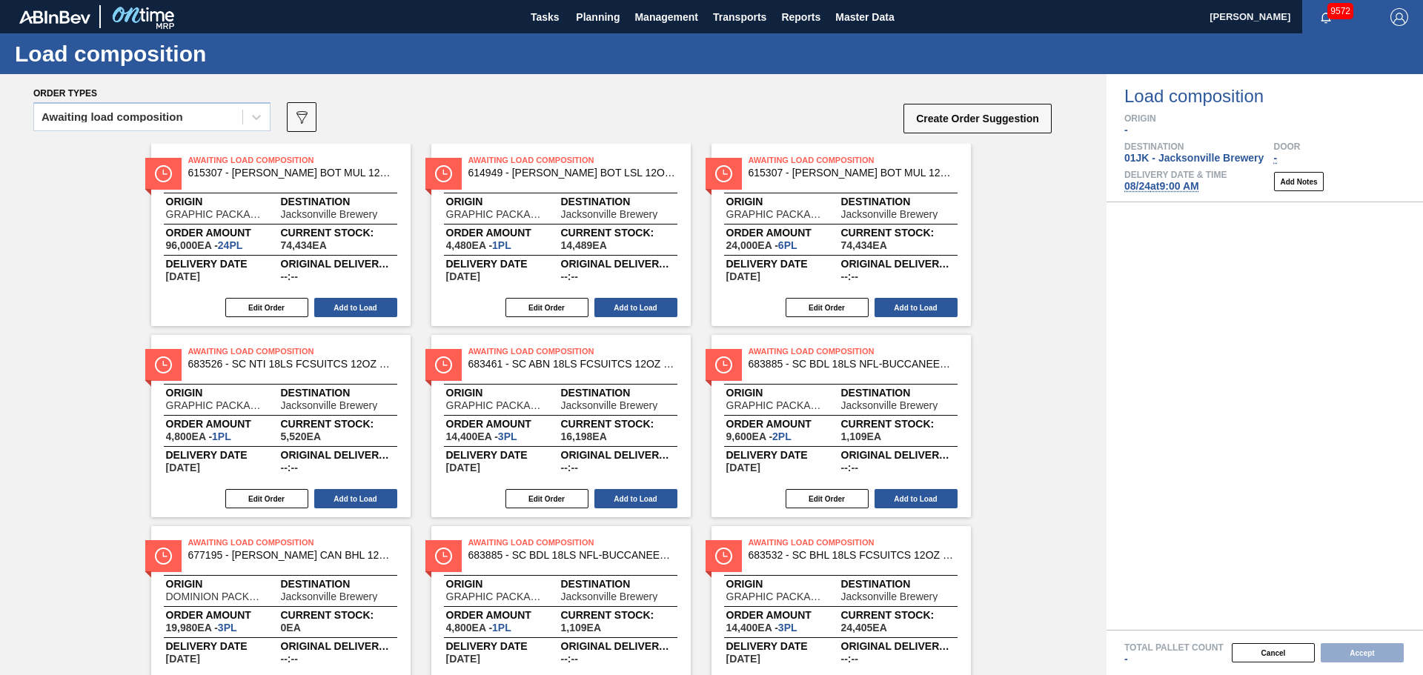
click at [593, 99] on div "Order types" at bounding box center [543, 92] width 1020 height 13
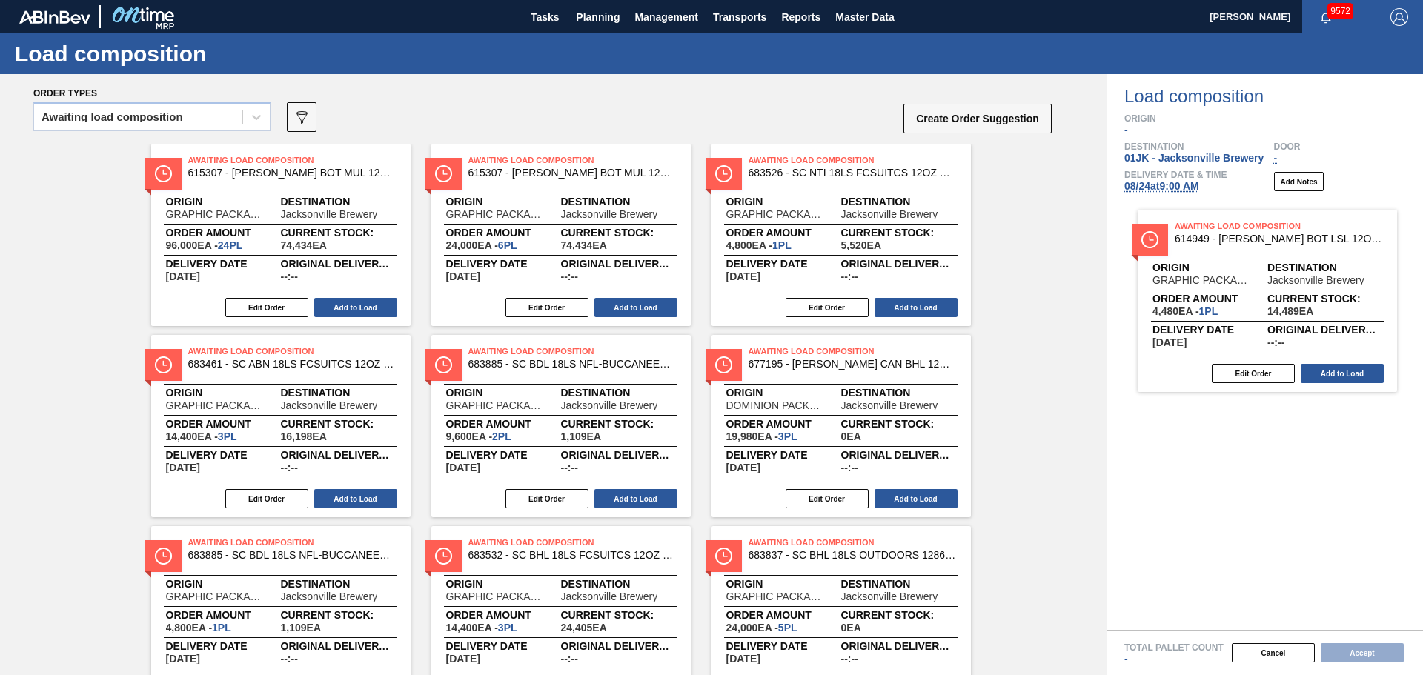
drag, startPoint x: 628, startPoint y: 182, endPoint x: 1357, endPoint y: 255, distance: 732.2
click at [1357, 255] on div "Order types Awaiting load composition 089F7B8B-B2A5-4AFE-B5C0-19BA573D28AC Crea…" at bounding box center [711, 374] width 1423 height 601
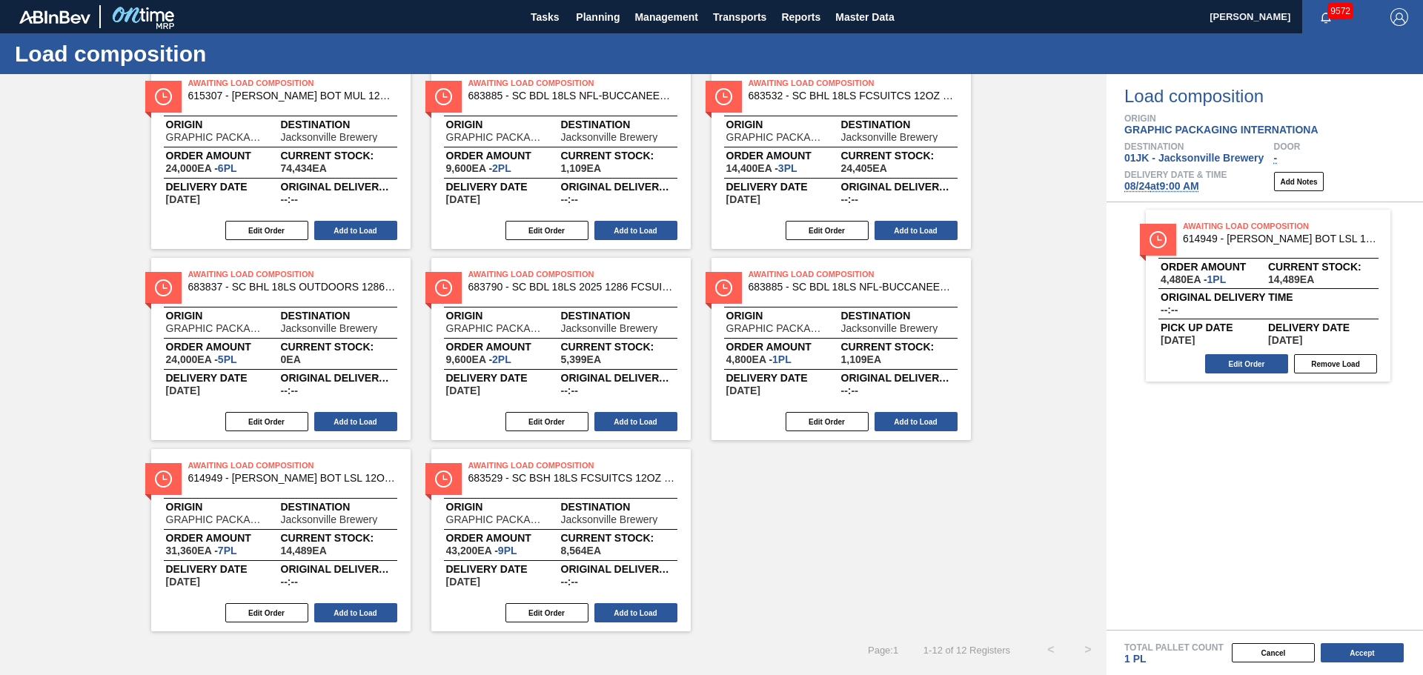
scroll to position [269, 0]
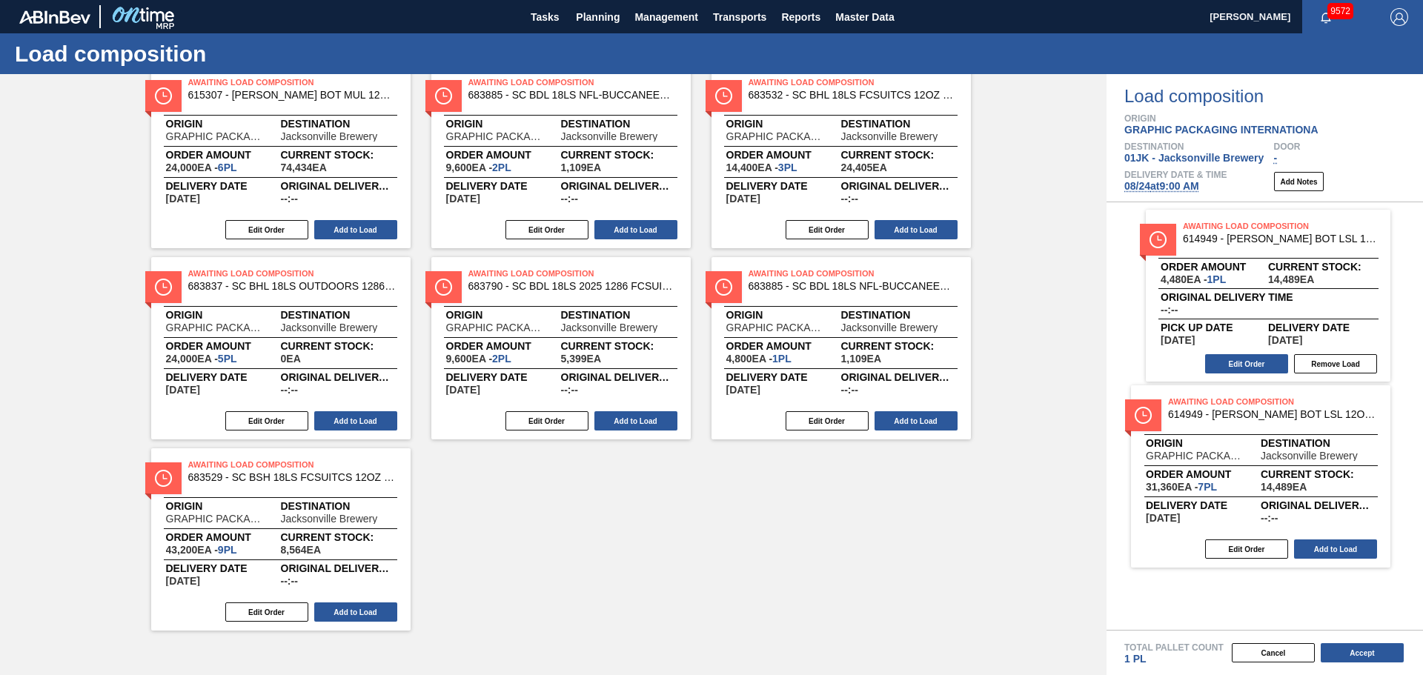
drag, startPoint x: 220, startPoint y: 510, endPoint x: 1205, endPoint y: 447, distance: 987.0
click at [1205, 447] on div "Order types Awaiting load composition 089F7B8B-B2A5-4AFE-B5C0-19BA573D28AC Crea…" at bounding box center [711, 374] width 1423 height 601
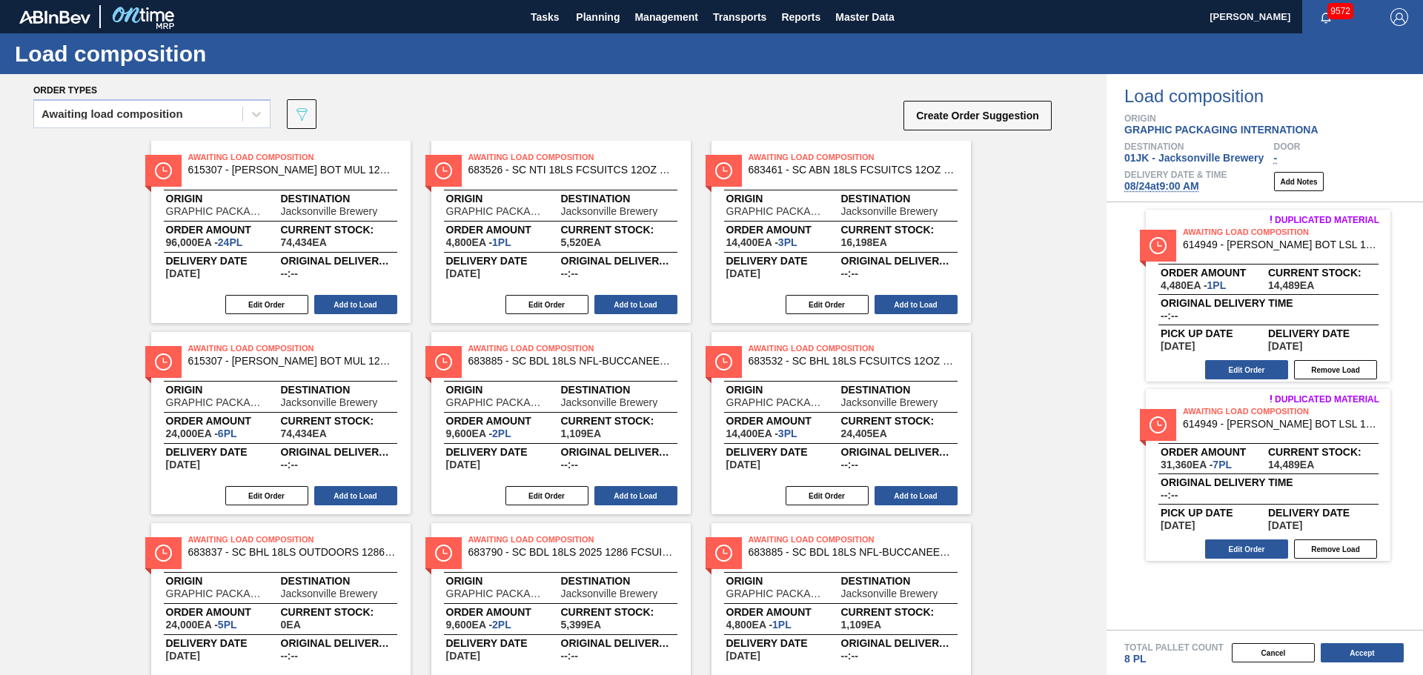
scroll to position [0, 0]
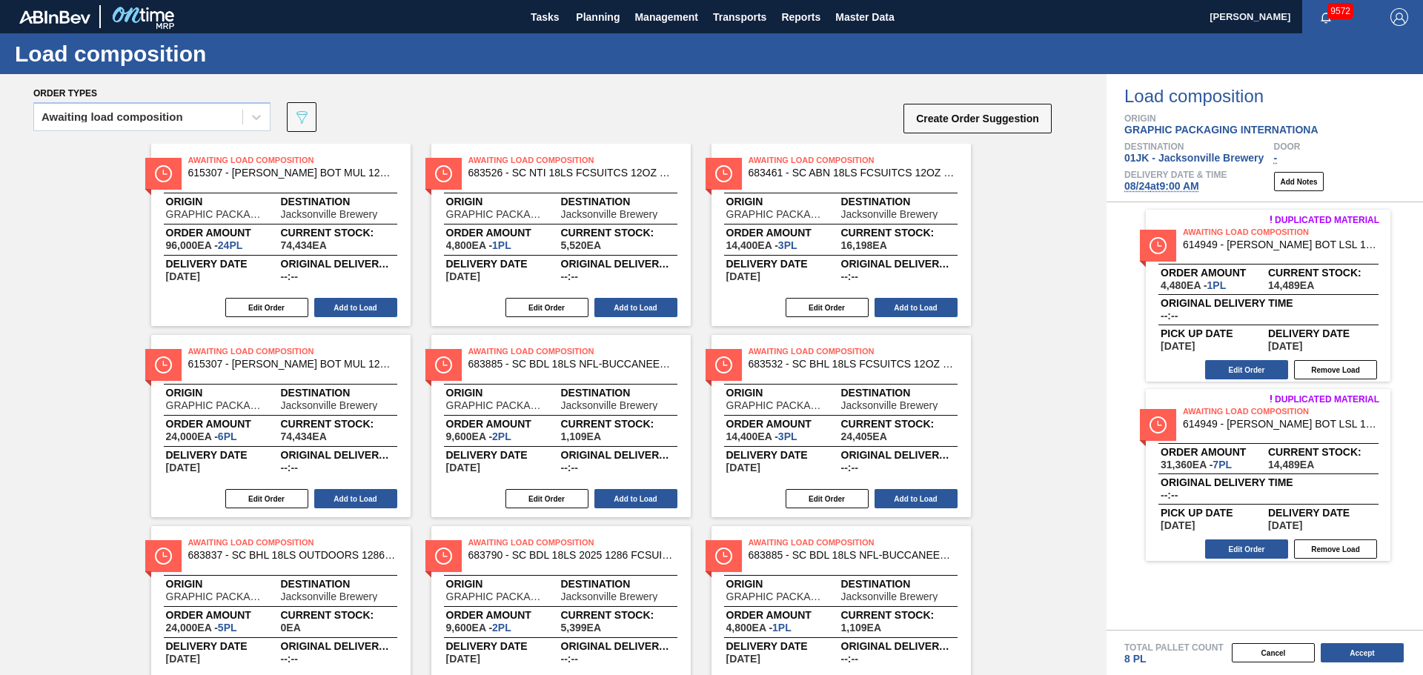
click at [460, 98] on div "Order types" at bounding box center [543, 92] width 1020 height 13
click at [243, 116] on div at bounding box center [256, 117] width 27 height 27
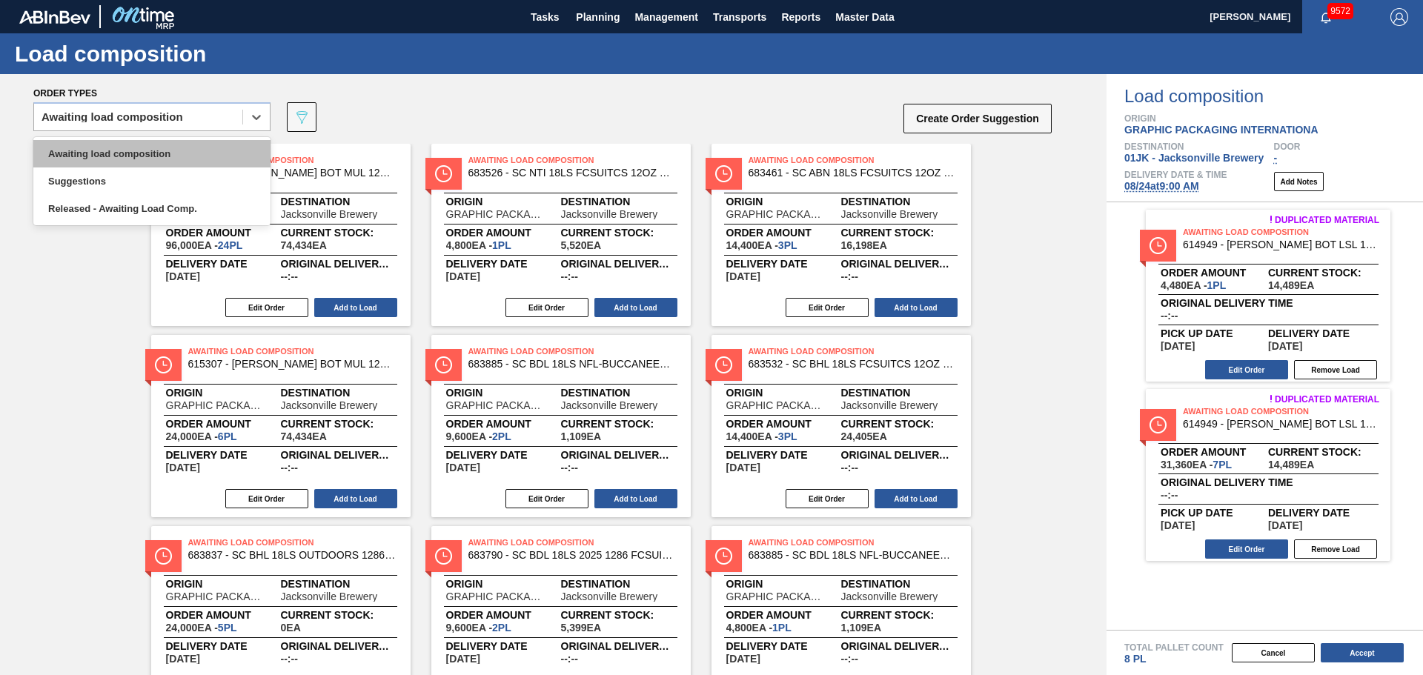
click at [223, 144] on div "Awaiting load composition" at bounding box center [151, 153] width 237 height 27
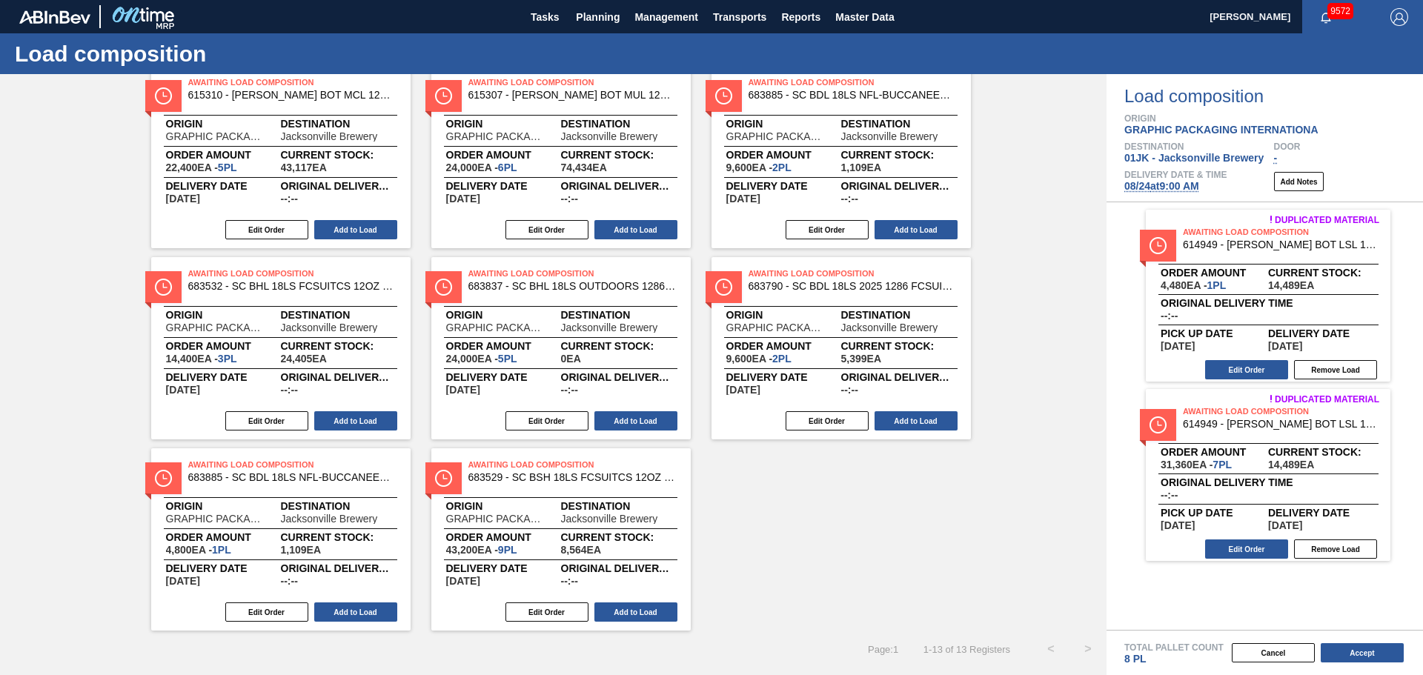
scroll to position [266, 0]
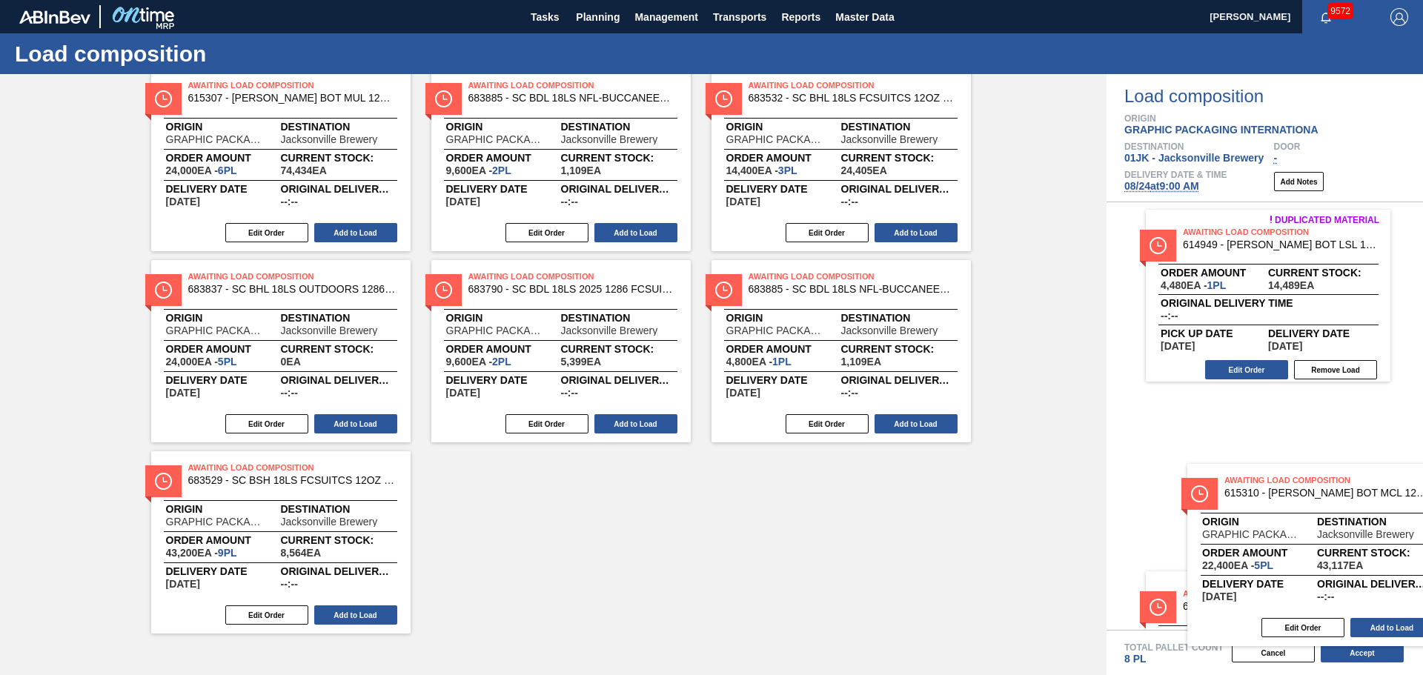
drag, startPoint x: 477, startPoint y: 215, endPoint x: 1387, endPoint y: 555, distance: 970.9
click at [1387, 555] on div "Order types Awaiting load composition 089F7B8B-B2A5-4AFE-B5C0-19BA573D28AC Crea…" at bounding box center [711, 374] width 1423 height 601
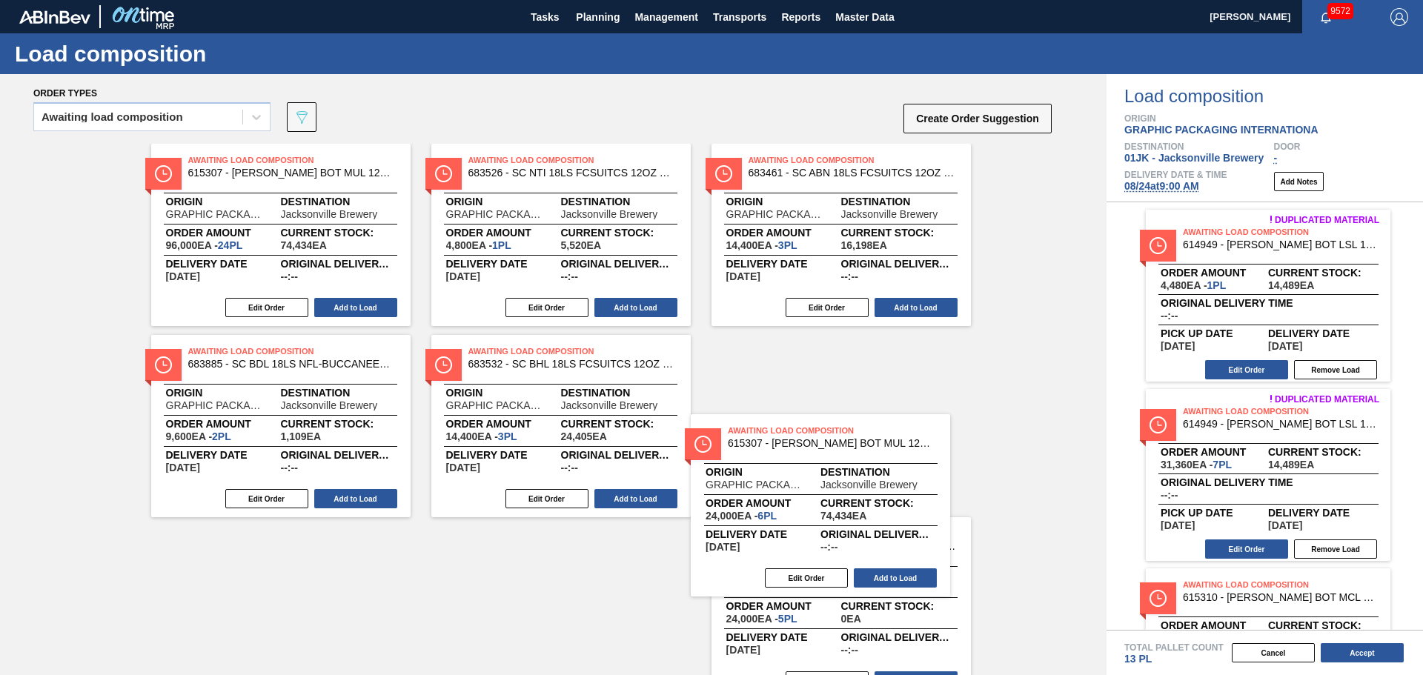
scroll to position [1, 0]
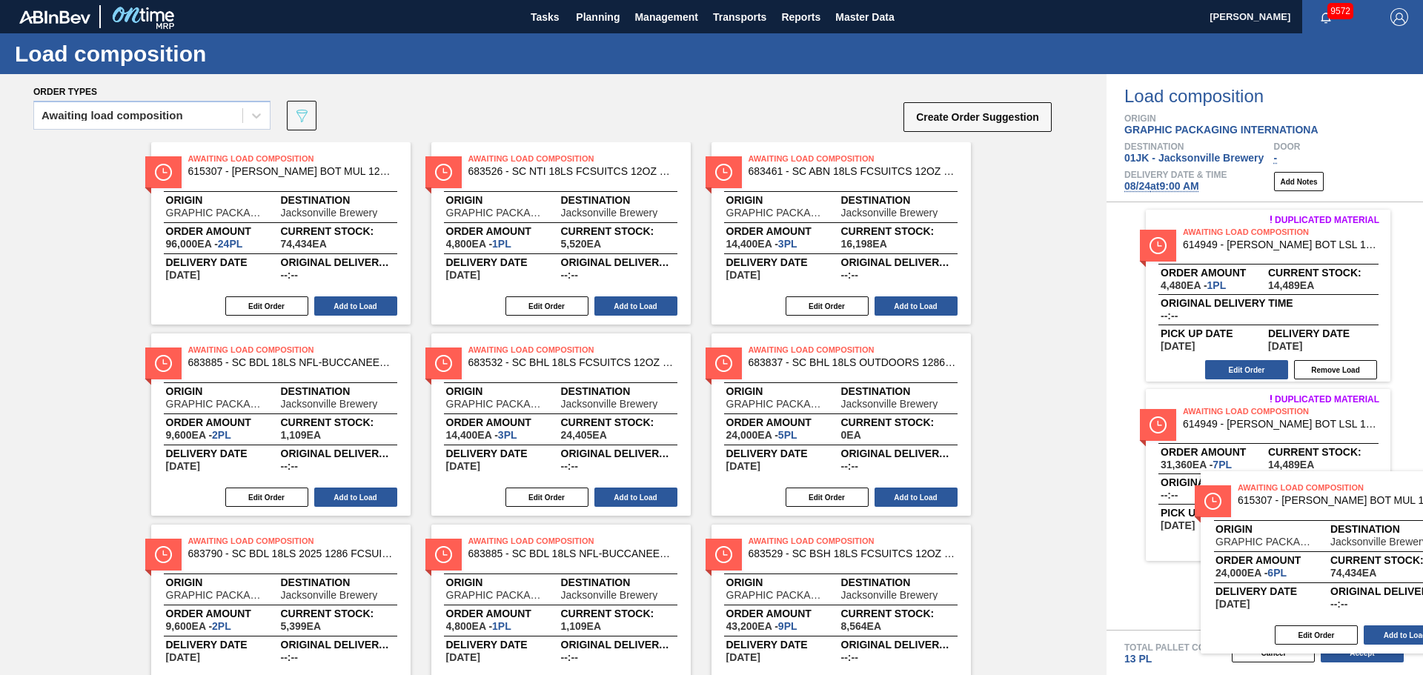
drag, startPoint x: 466, startPoint y: 419, endPoint x: 1305, endPoint y: 523, distance: 845.5
click at [1305, 523] on div "Order types Awaiting load composition 089F7B8B-B2A5-4AFE-B5C0-19BA573D28AC Crea…" at bounding box center [711, 374] width 1423 height 601
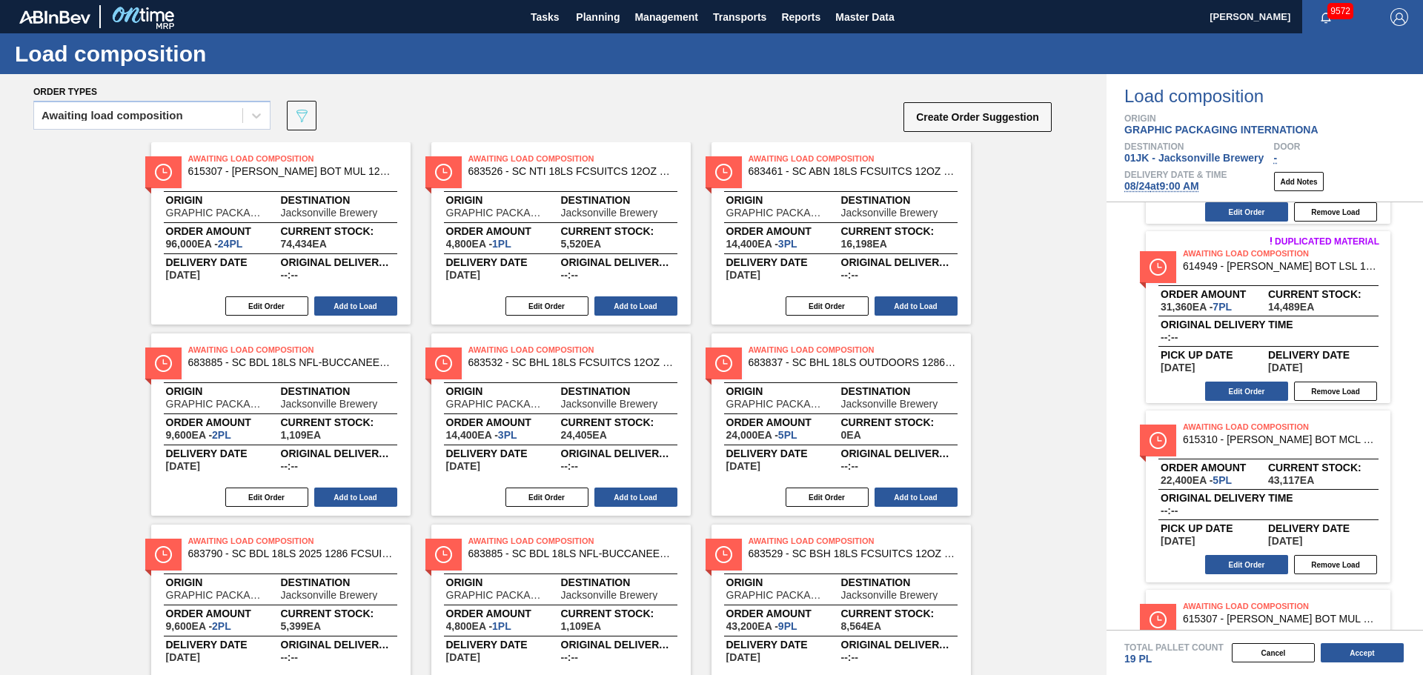
scroll to position [297, 0]
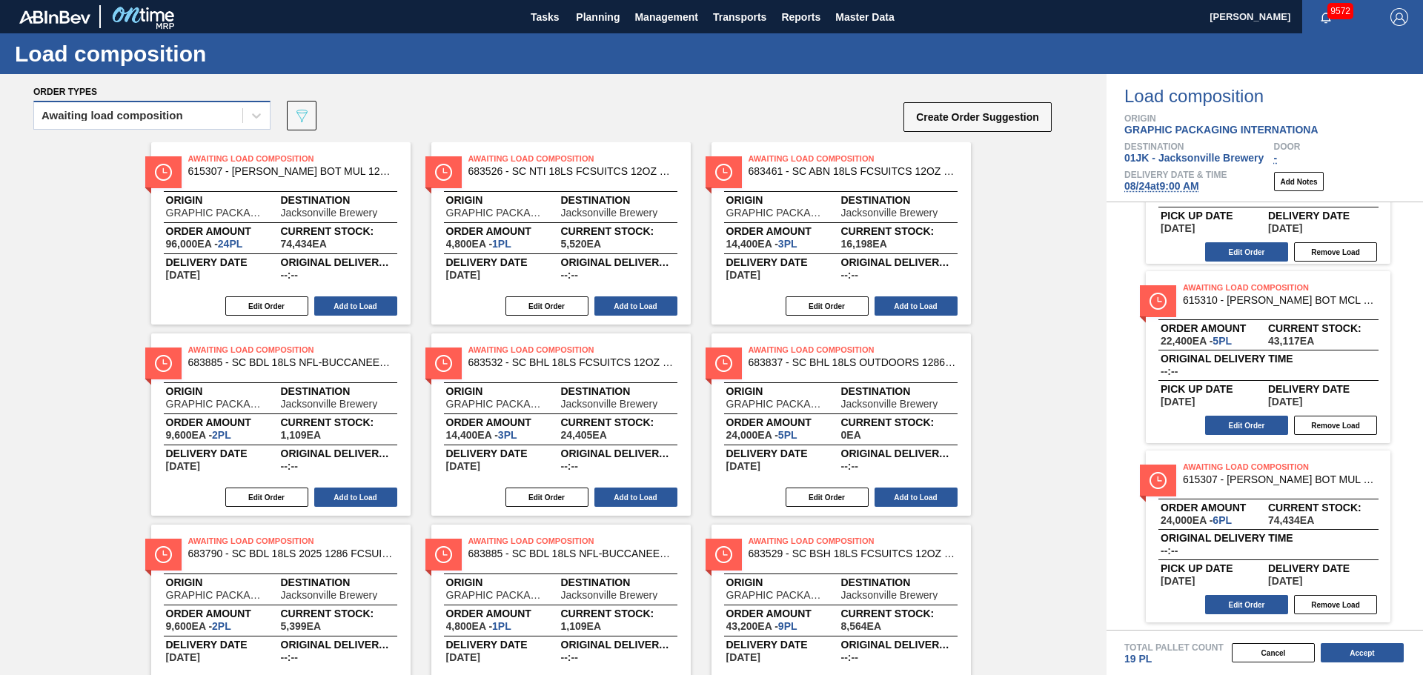
click at [213, 112] on div "Awaiting load composition" at bounding box center [138, 115] width 208 height 21
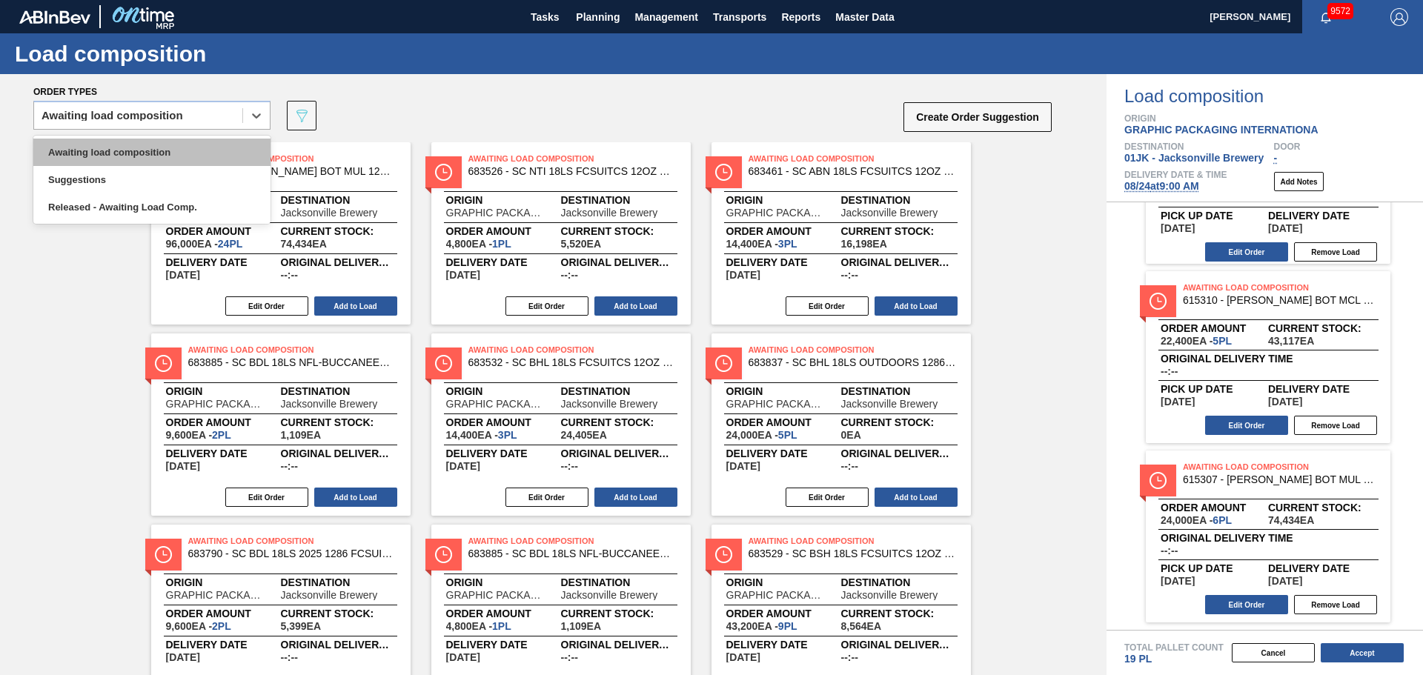
click at [210, 157] on div "Awaiting load composition" at bounding box center [151, 152] width 237 height 27
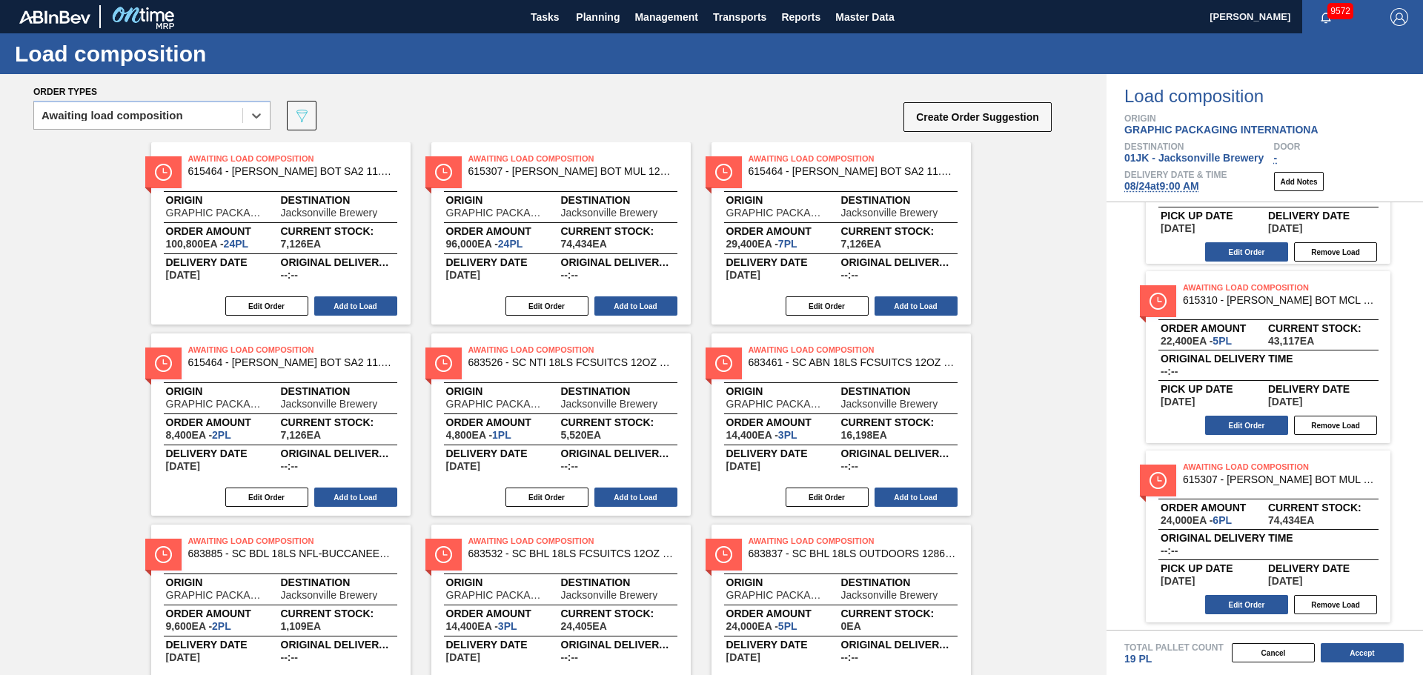
scroll to position [0, 0]
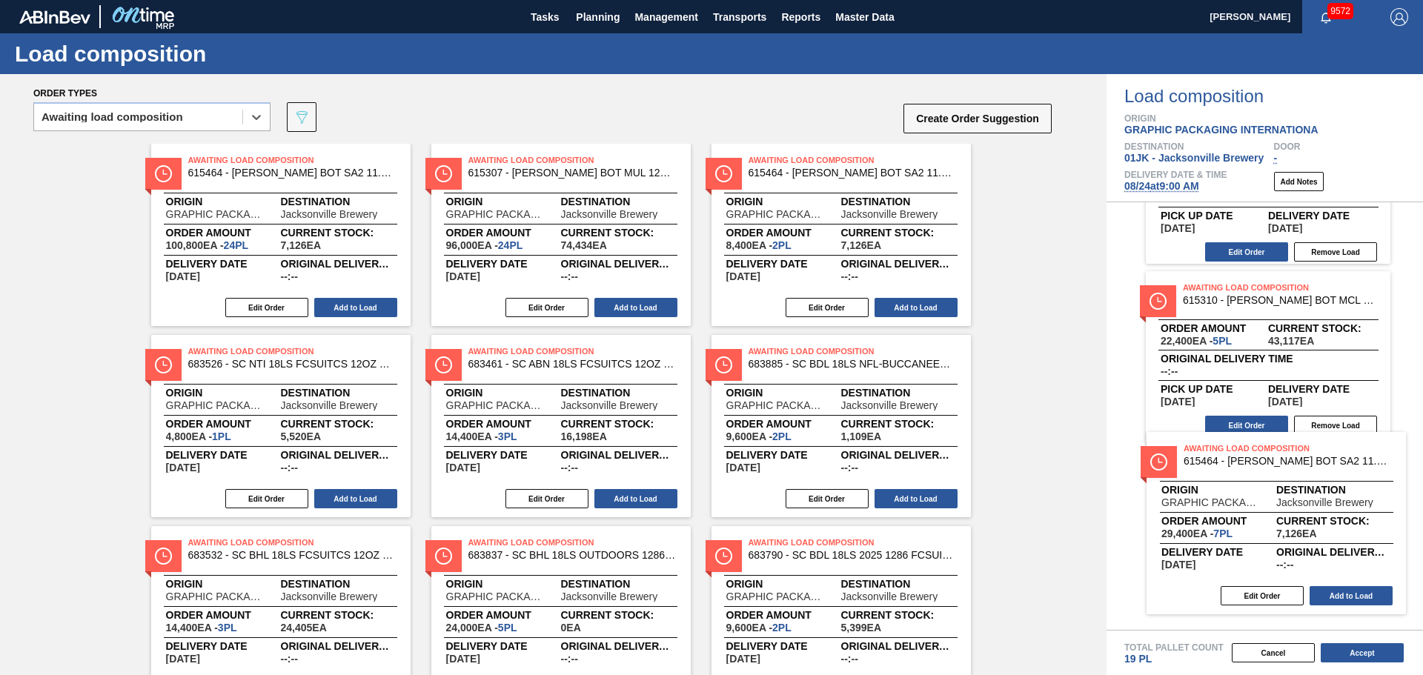
drag, startPoint x: 843, startPoint y: 212, endPoint x: 1284, endPoint y: 508, distance: 531.6
click at [1284, 508] on div "Order types option Awaiting load composition, selected. Select is focused ,type…" at bounding box center [711, 374] width 1423 height 601
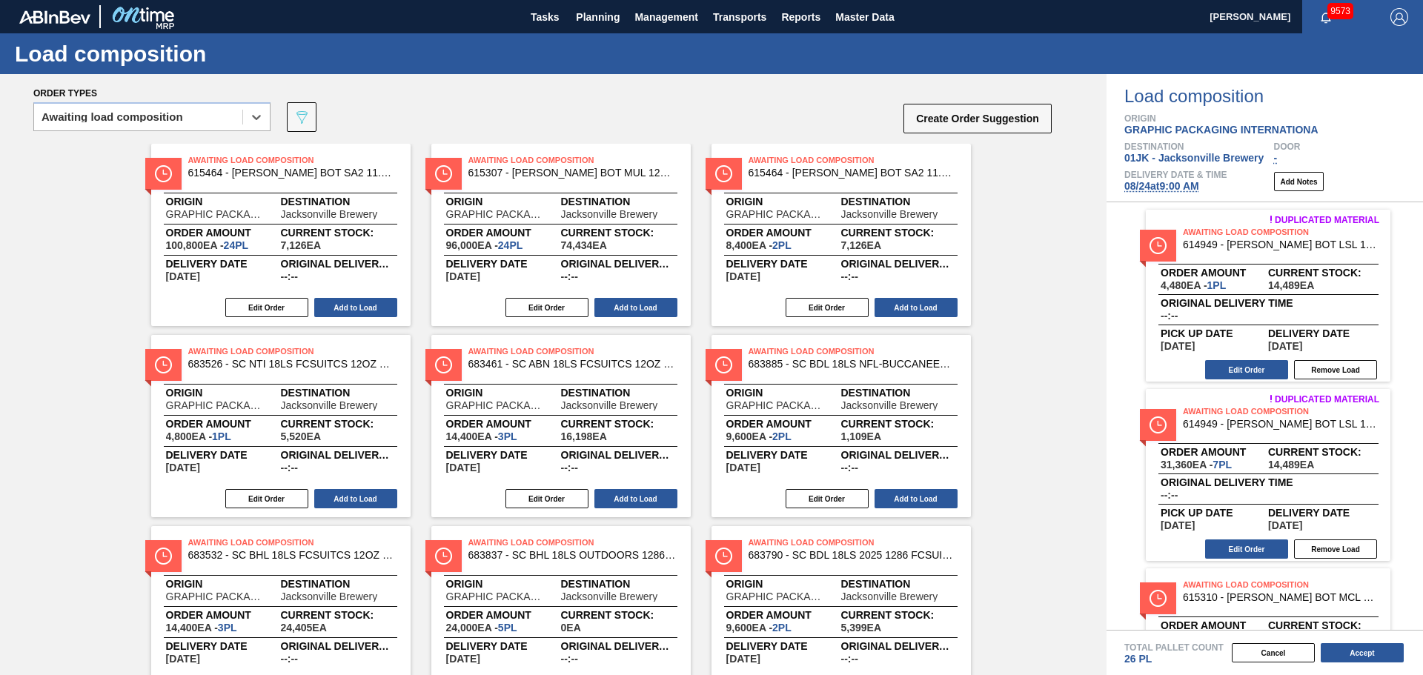
click at [1193, 292] on div "Duplicated material Awaiting Load Composition 614949 - CARR BOT LSL 12OZ SNUG 1…" at bounding box center [1268, 296] width 245 height 172
click at [1227, 365] on button "Edit Order" at bounding box center [1246, 369] width 83 height 19
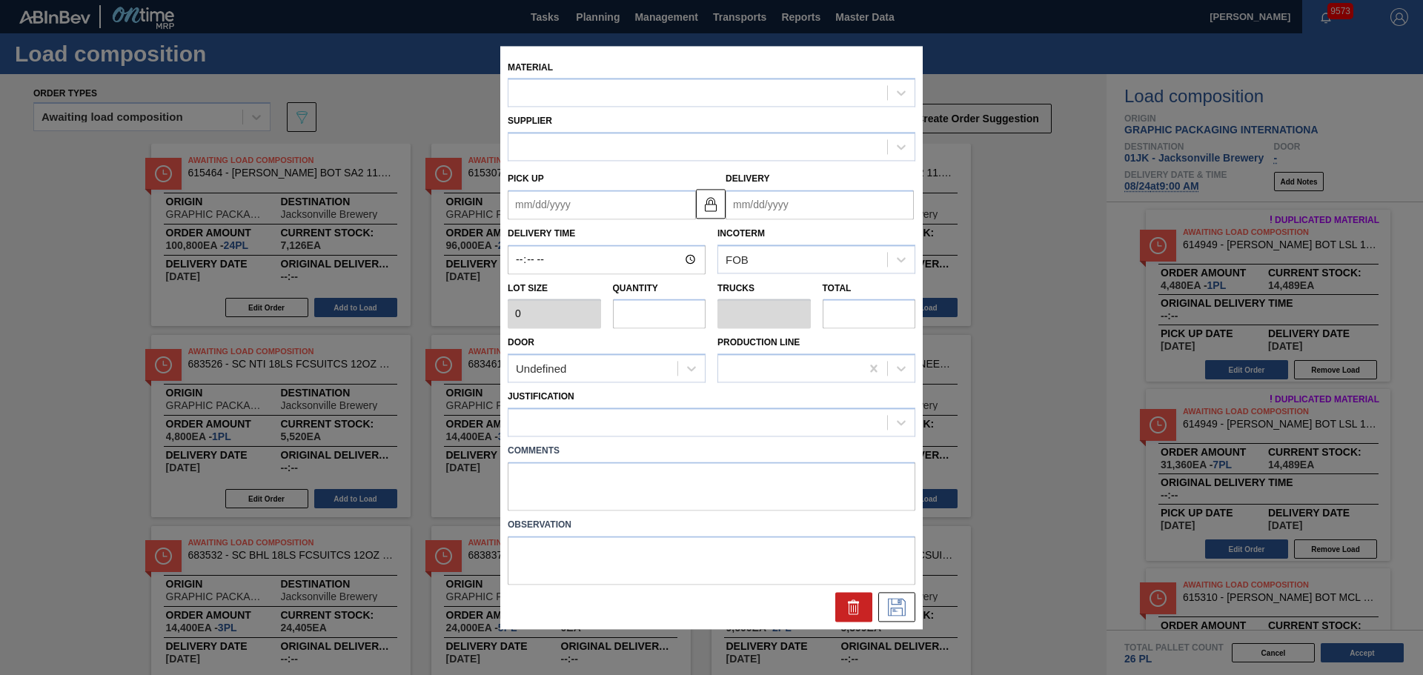
type input "4,480"
type input "1"
type input "0.038"
type input "4,480"
type up "[DATE]"
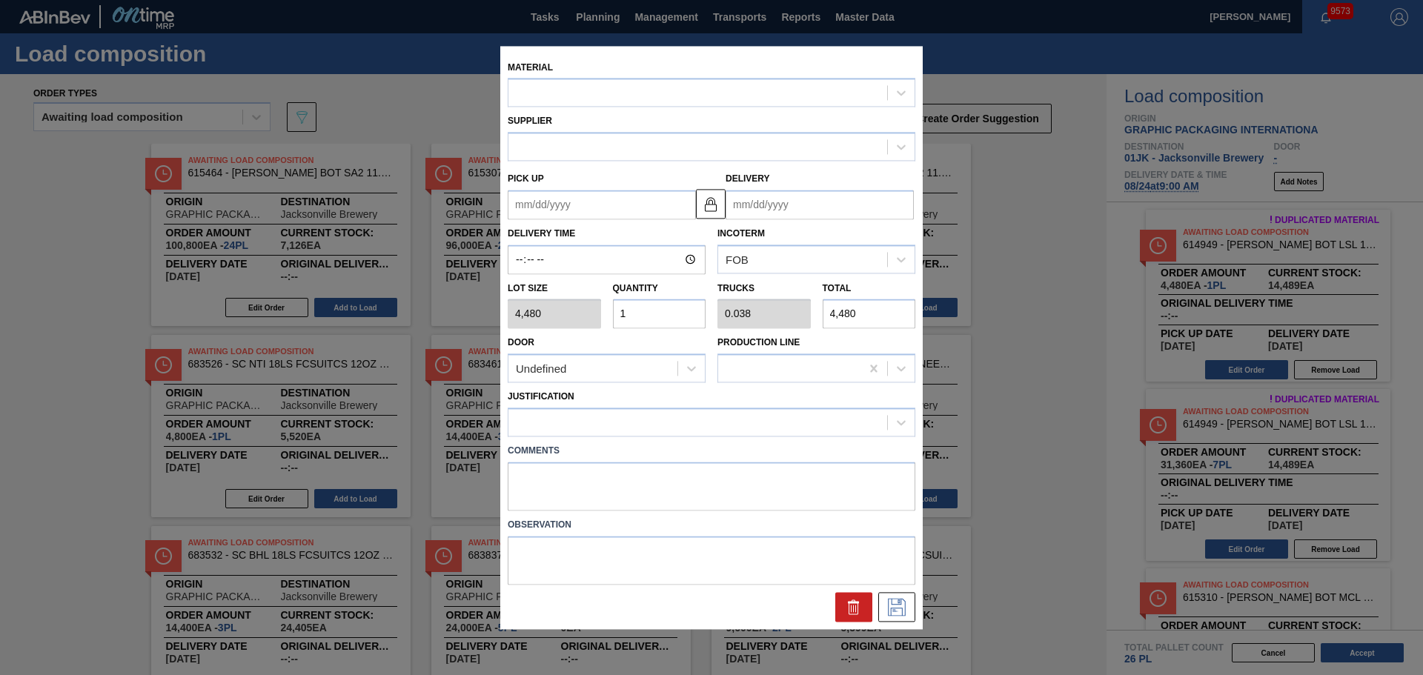
type input "[DATE]"
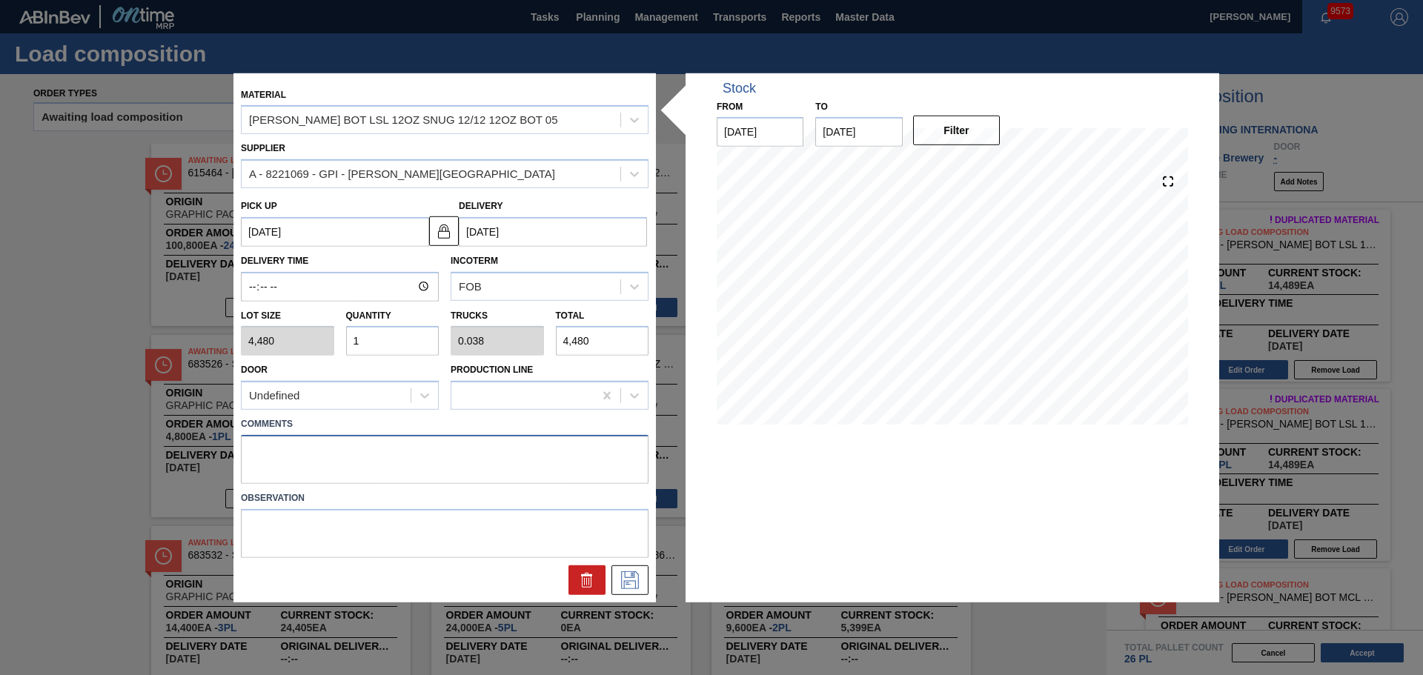
click at [322, 460] on textarea at bounding box center [445, 459] width 408 height 49
type textarea "TAIL, DROP"
click at [626, 577] on icon at bounding box center [630, 580] width 18 height 18
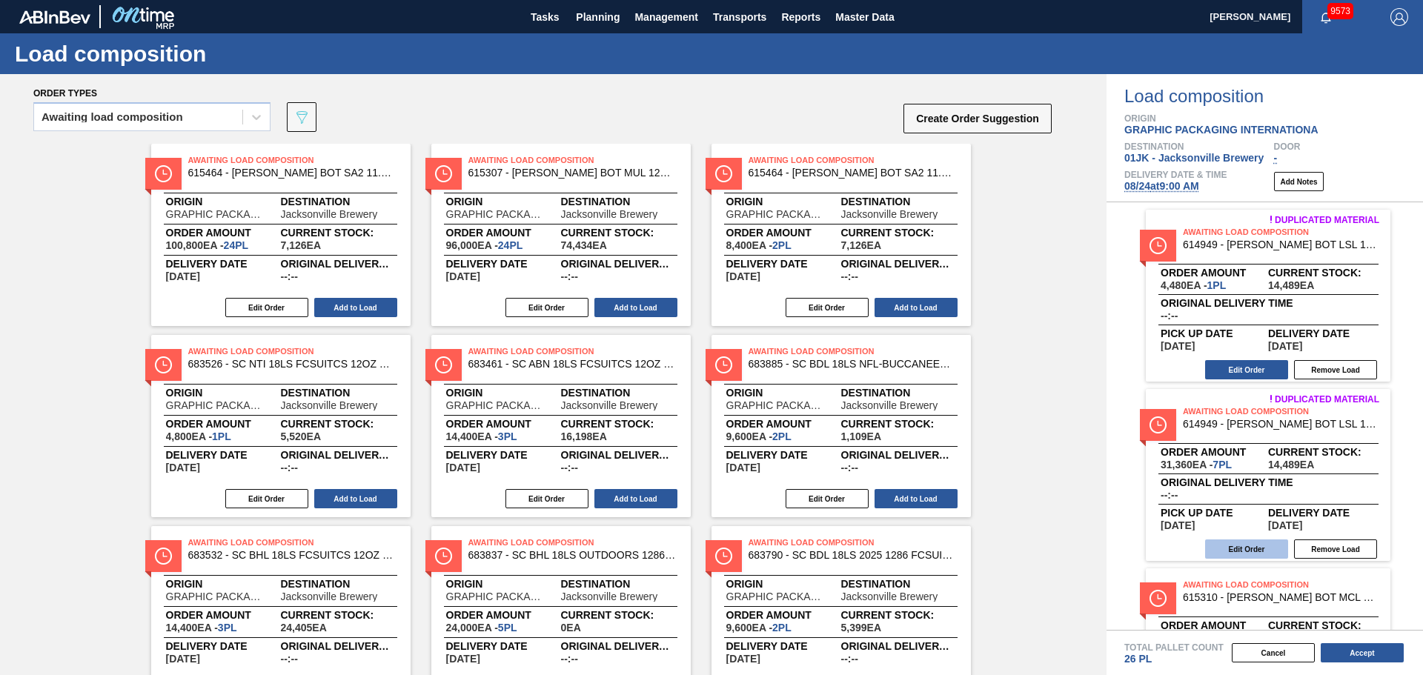
click at [1241, 554] on button "Edit Order" at bounding box center [1246, 549] width 83 height 19
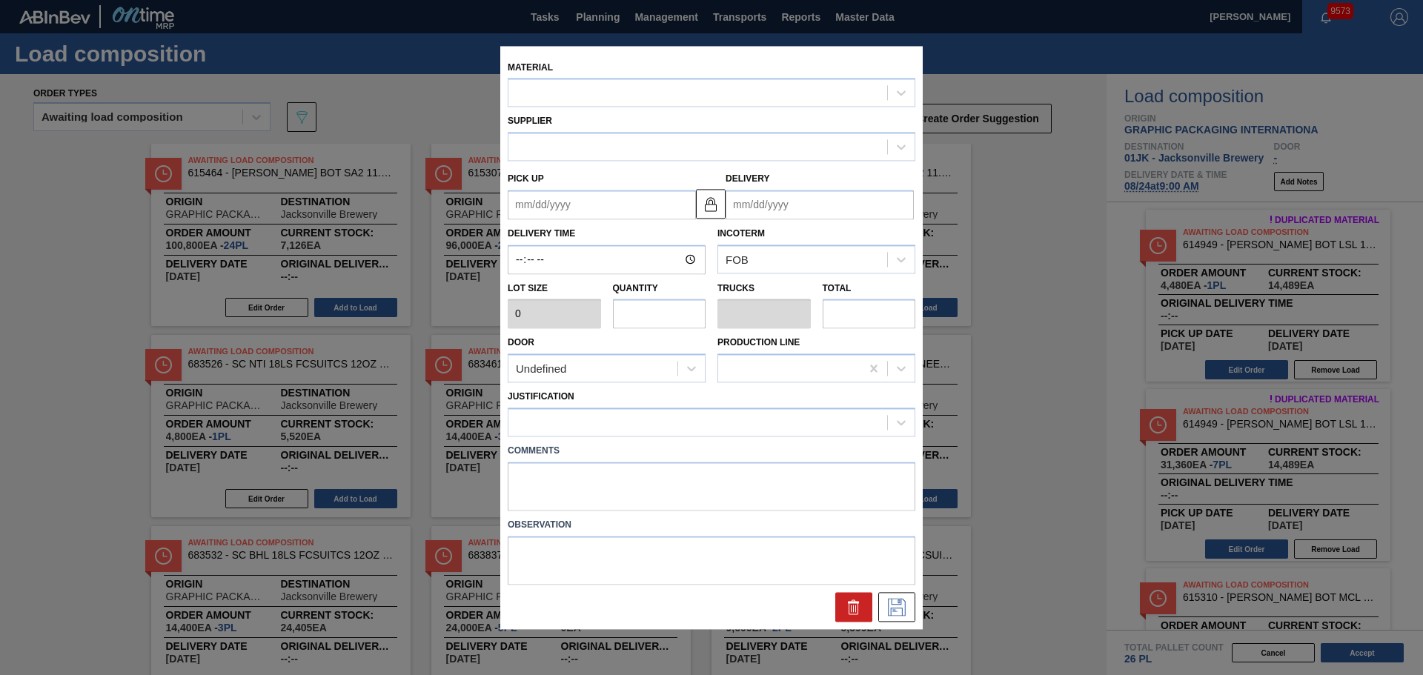
type input "4,480"
type input "7"
type input "0.269"
type input "31,360"
type up "[DATE]"
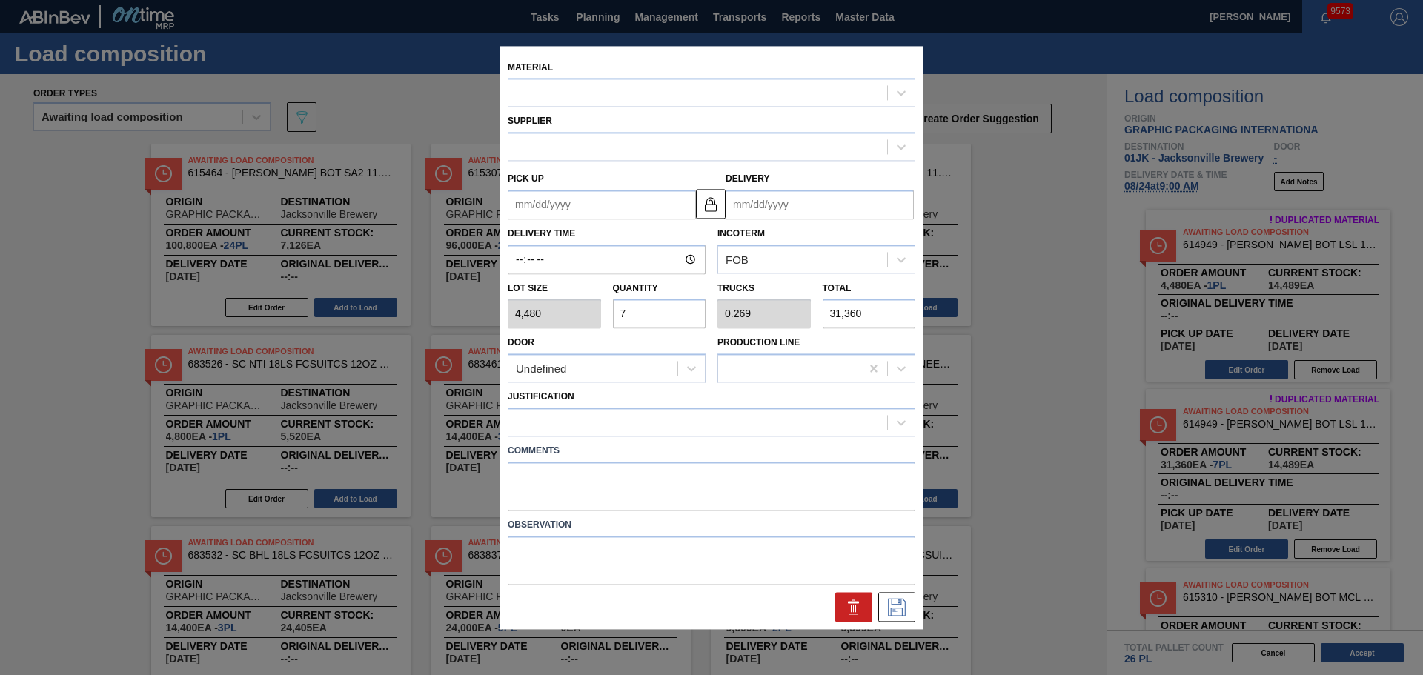
type input "[DATE]"
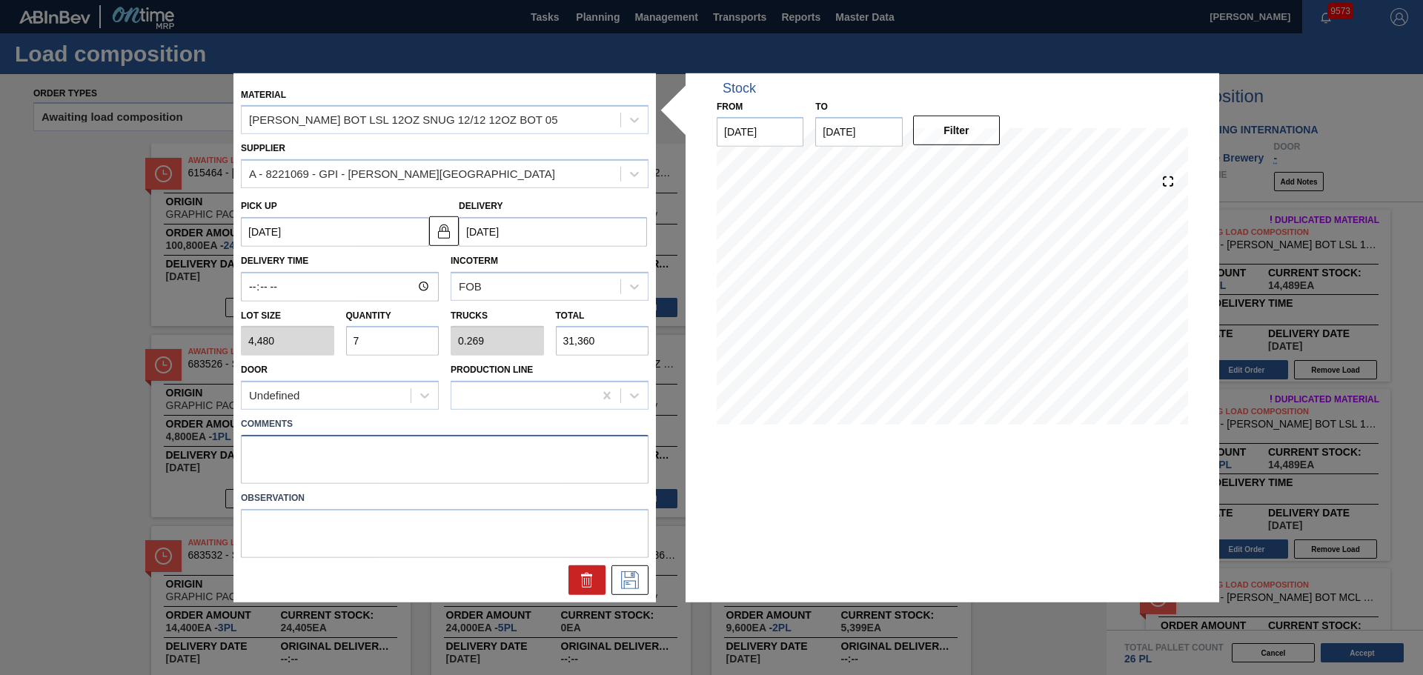
click at [509, 455] on textarea at bounding box center [445, 459] width 408 height 49
type textarea "TAIL, DROP"
click at [630, 584] on icon at bounding box center [630, 580] width 24 height 18
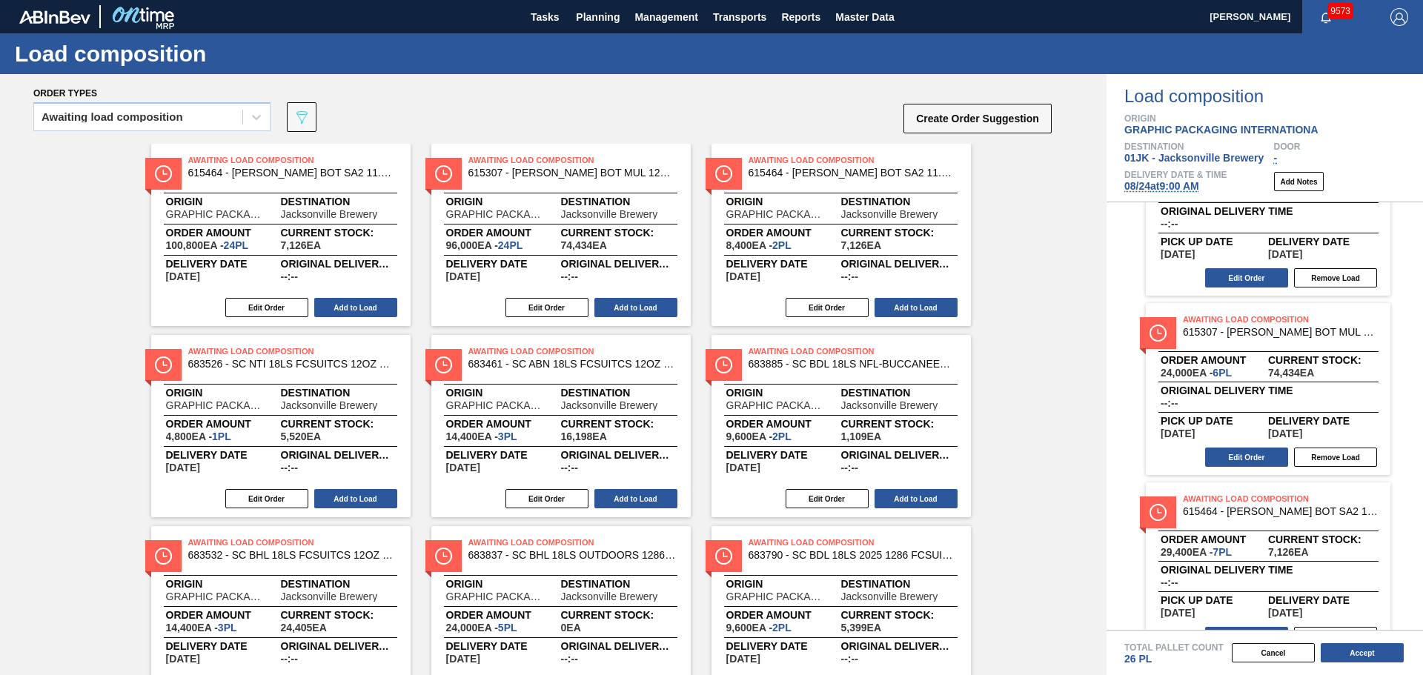
scroll to position [477, 0]
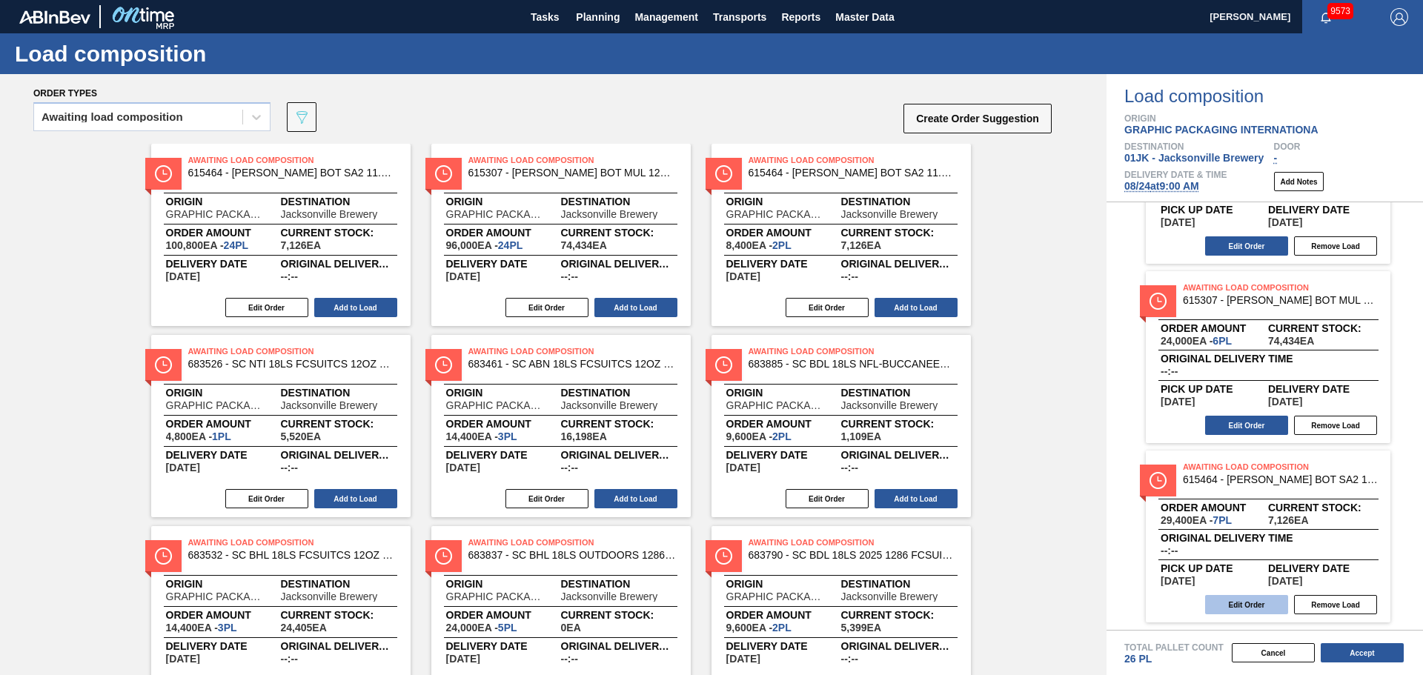
click at [1238, 608] on button "Edit Order" at bounding box center [1246, 604] width 83 height 19
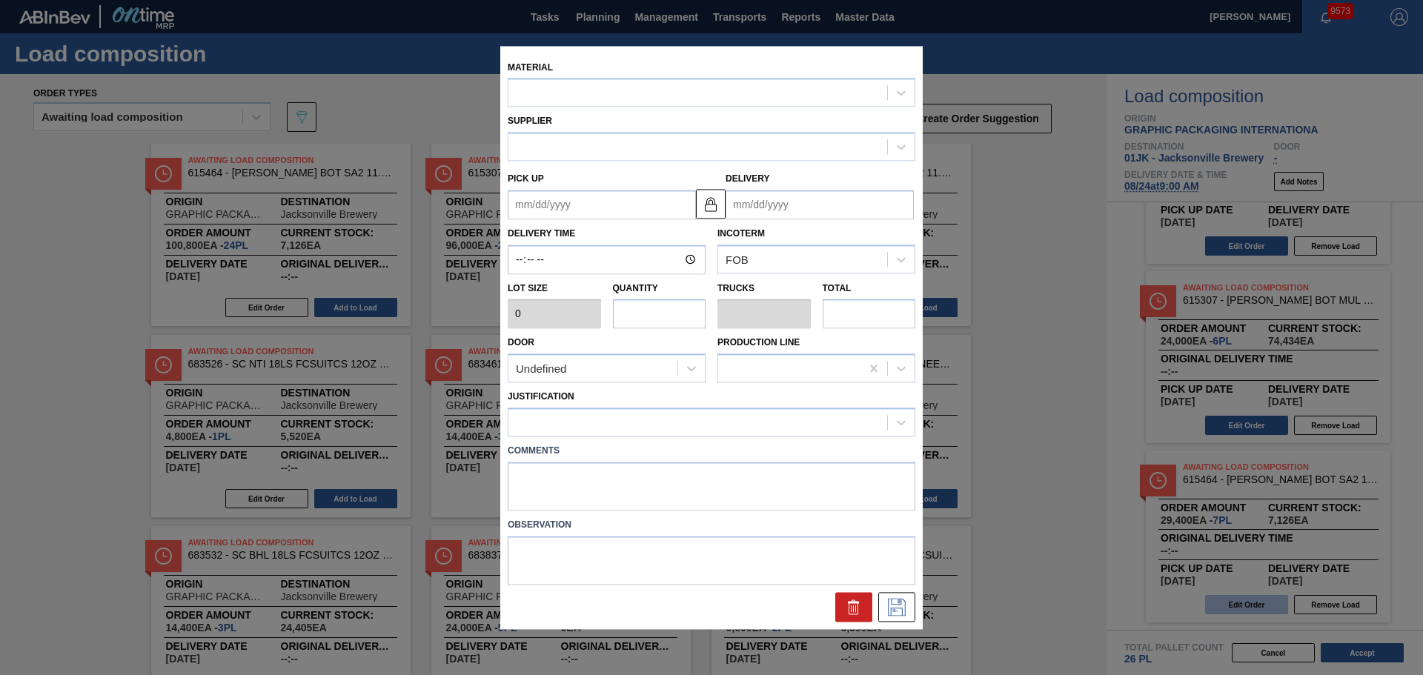
type input "4,200"
type input "7"
type input "0.269"
type input "29,400"
type up "[DATE]"
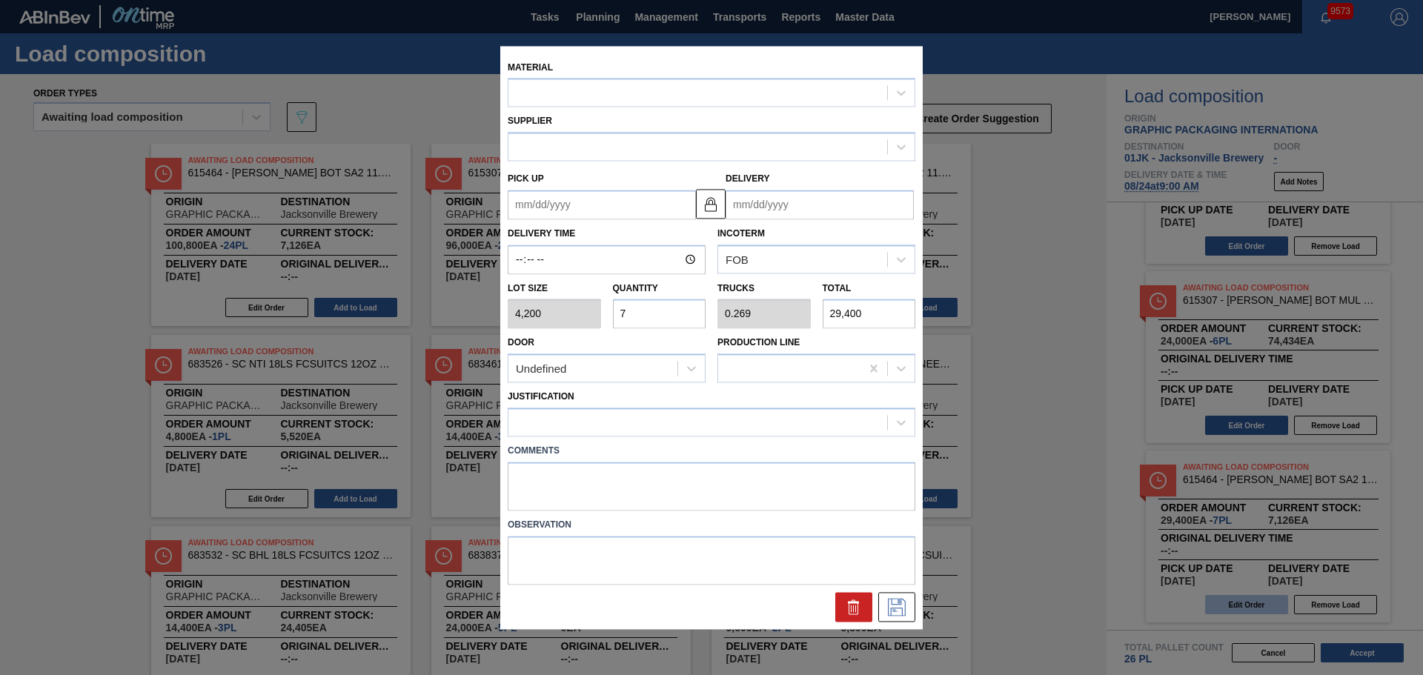
type input "[DATE]"
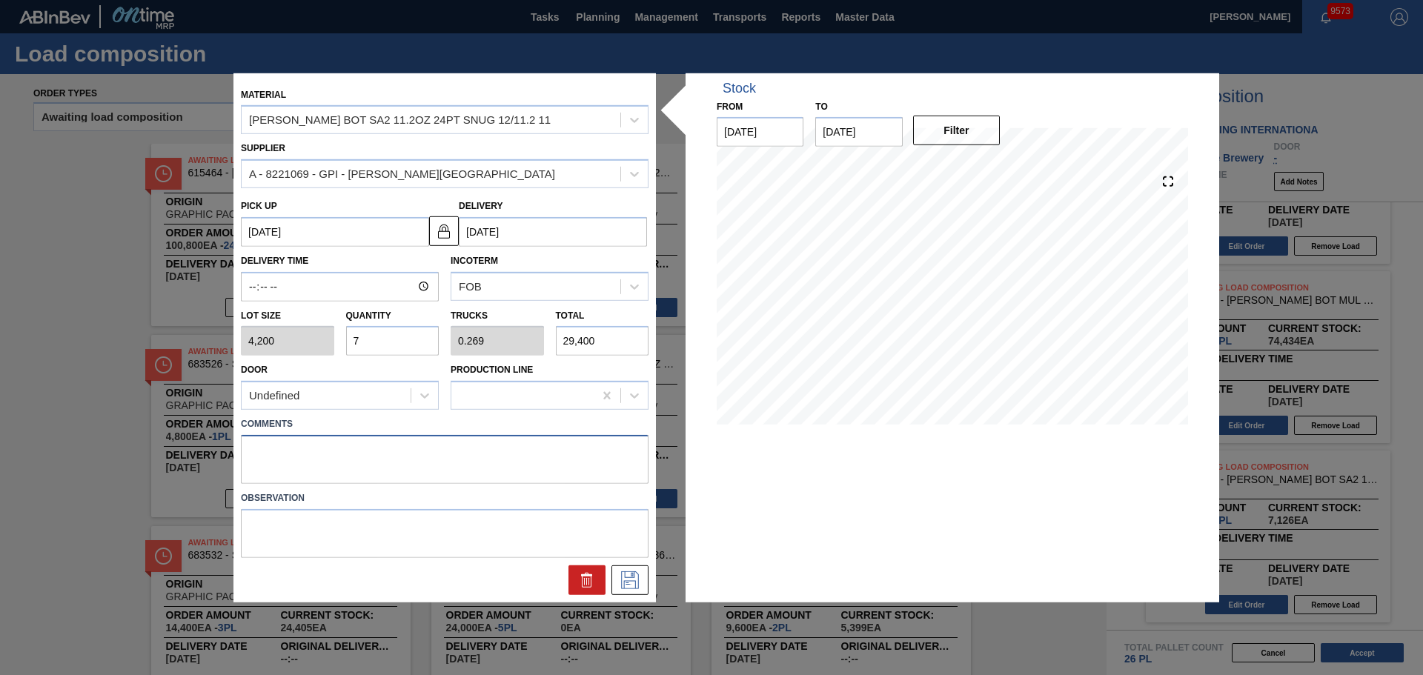
click at [485, 464] on textarea at bounding box center [445, 459] width 408 height 49
type textarea "M2, DROP"
click at [630, 571] on icon at bounding box center [630, 580] width 18 height 18
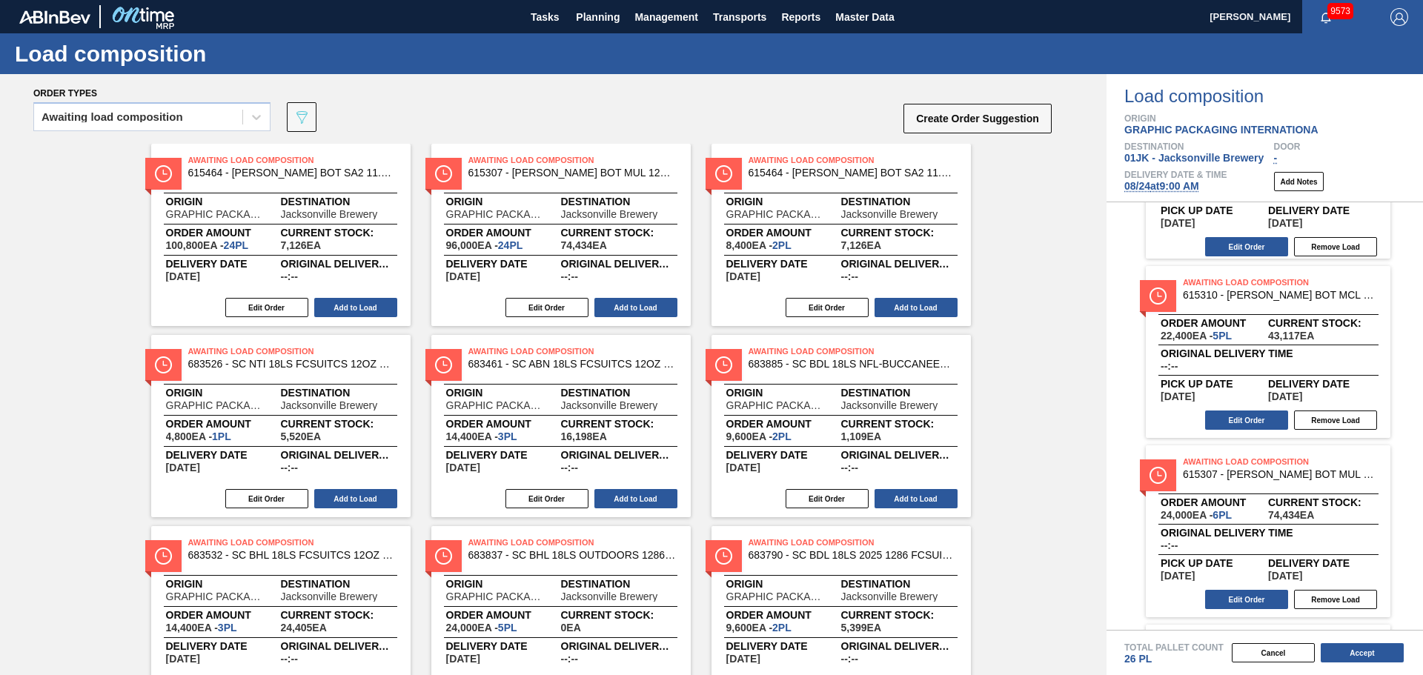
scroll to position [328, 0]
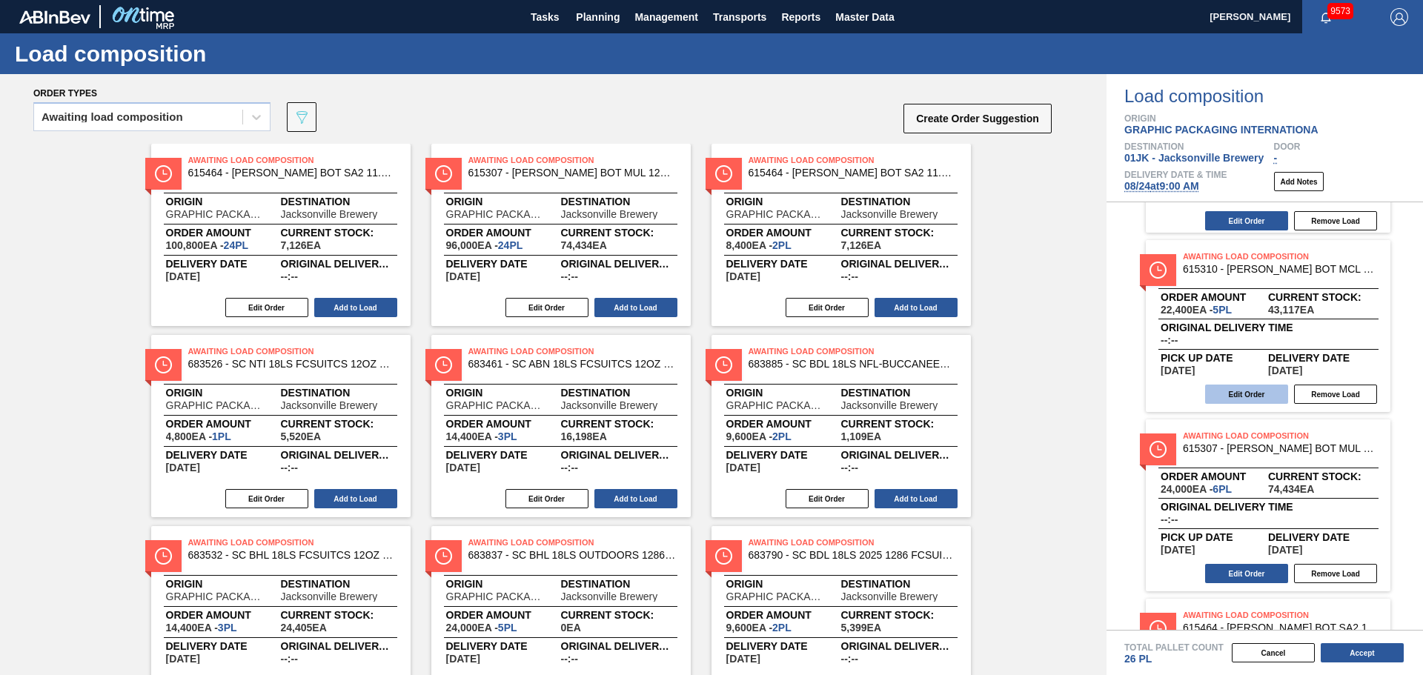
click at [1252, 402] on button "Edit Order" at bounding box center [1246, 394] width 83 height 19
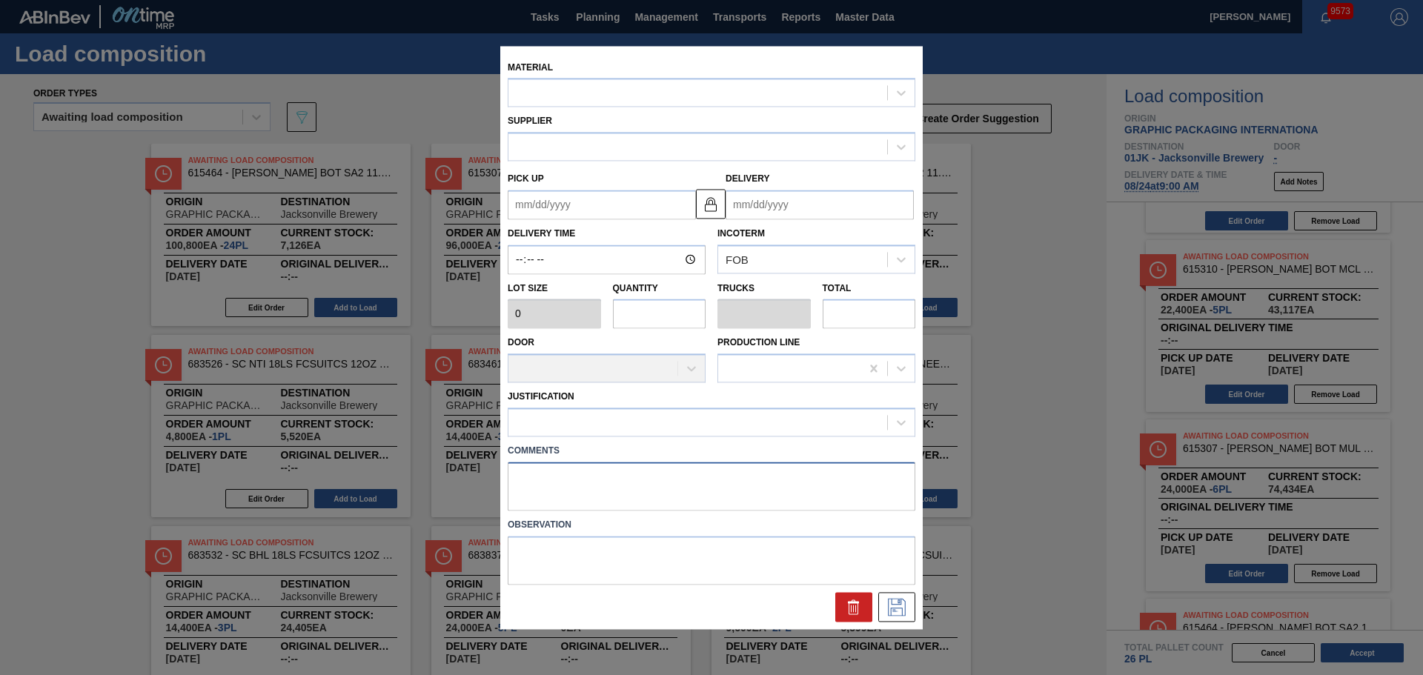
click at [629, 471] on textarea at bounding box center [712, 486] width 408 height 49
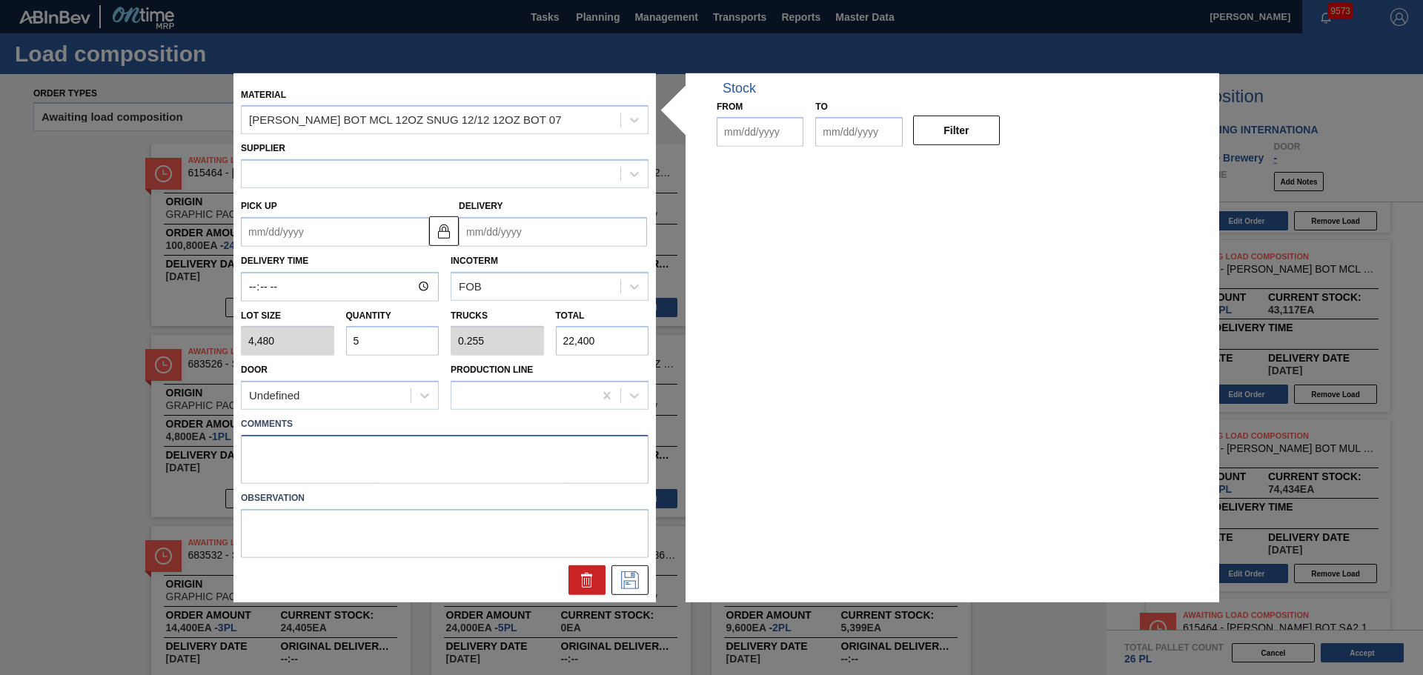
type input "4,480"
type input "5"
type input "0.255"
type input "22,400"
type up "[DATE]"
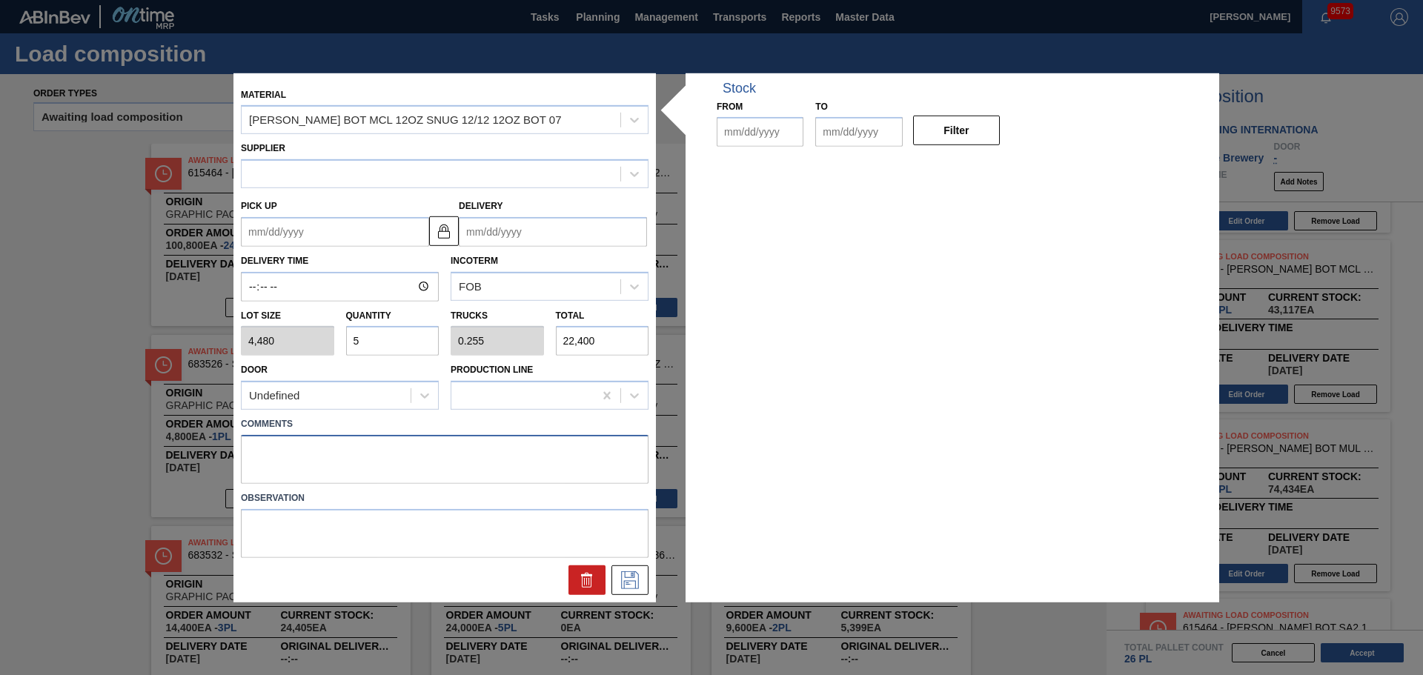
type input "[DATE]"
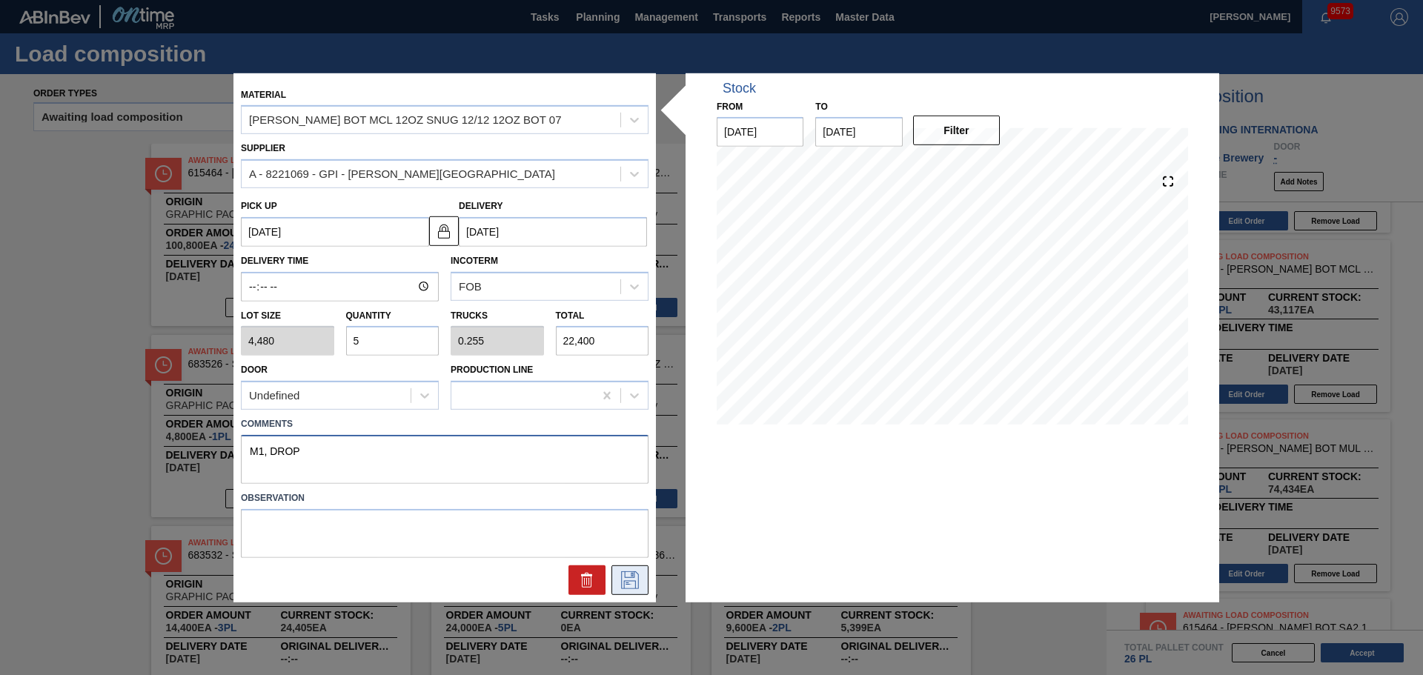
type textarea "M1, DROP"
click at [637, 581] on icon at bounding box center [630, 580] width 24 height 18
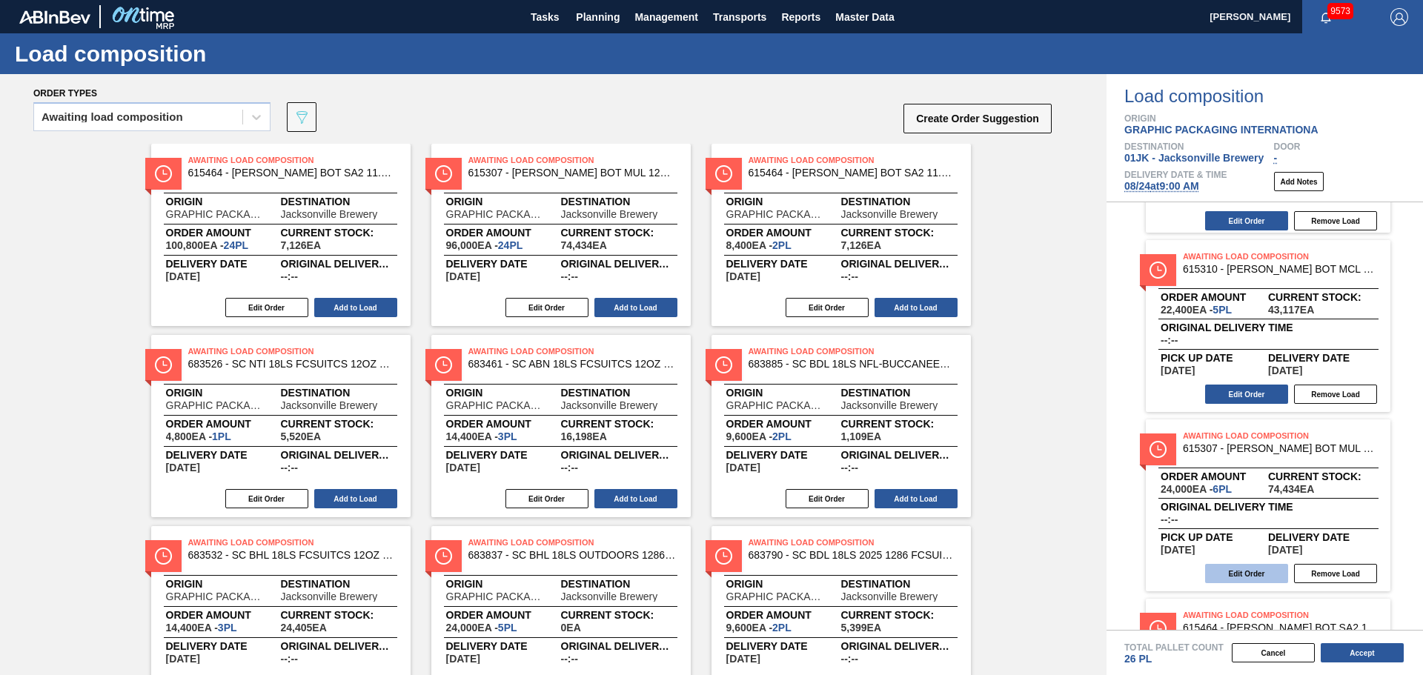
click at [1241, 568] on button "Edit Order" at bounding box center [1246, 573] width 83 height 19
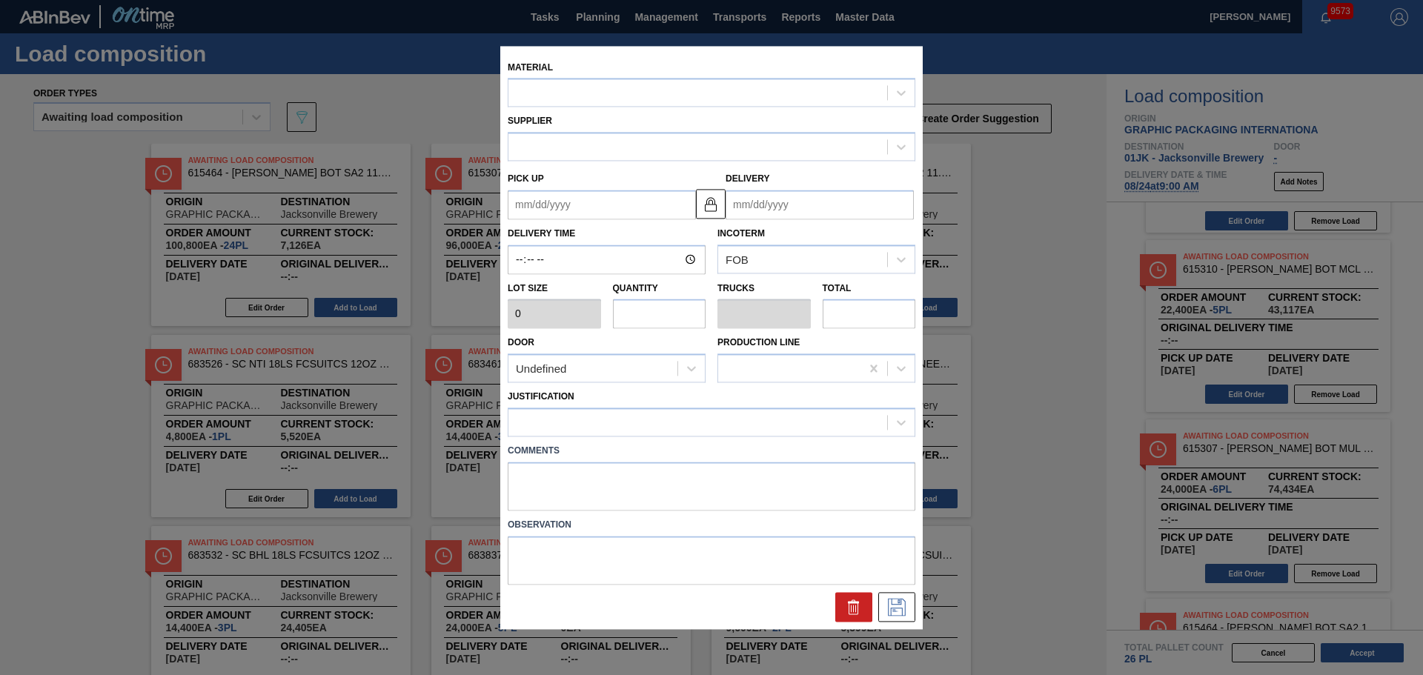
type input "4,000"
type input "6"
type input "0.25"
type input "24,000"
type up "[DATE]"
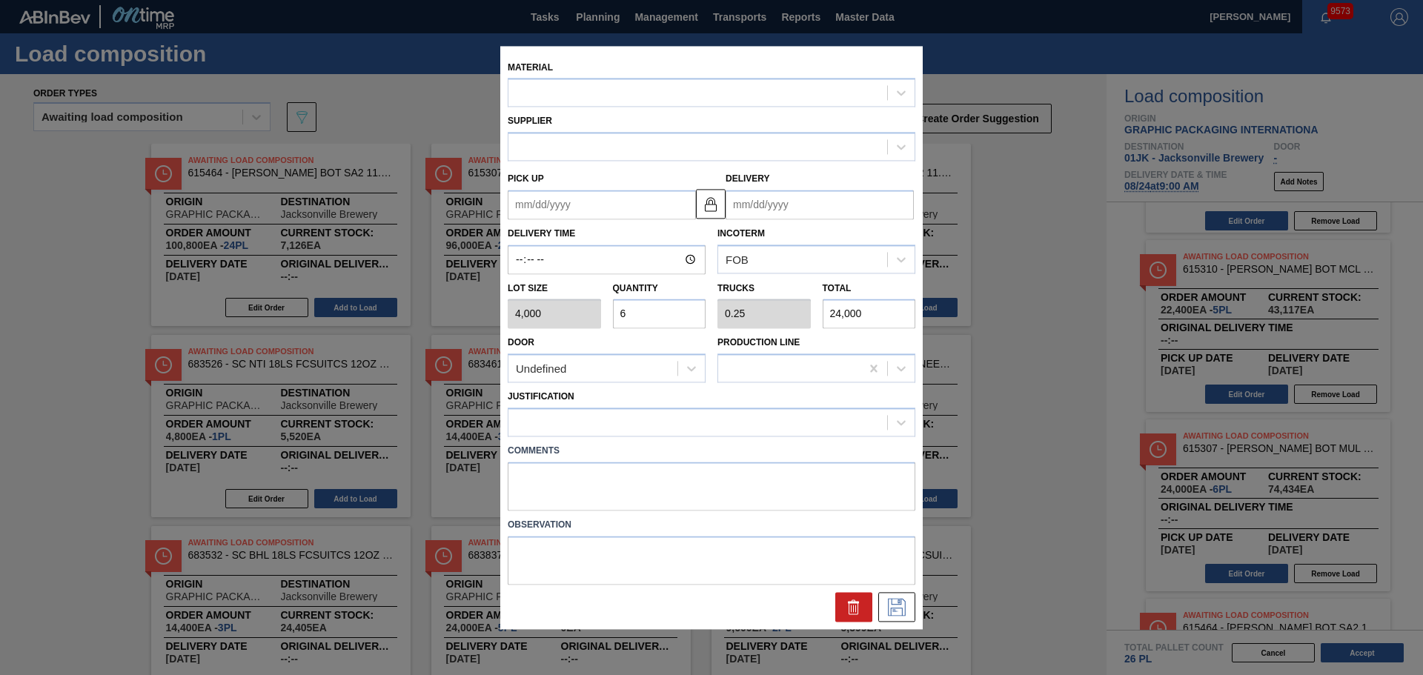
type input "[DATE]"
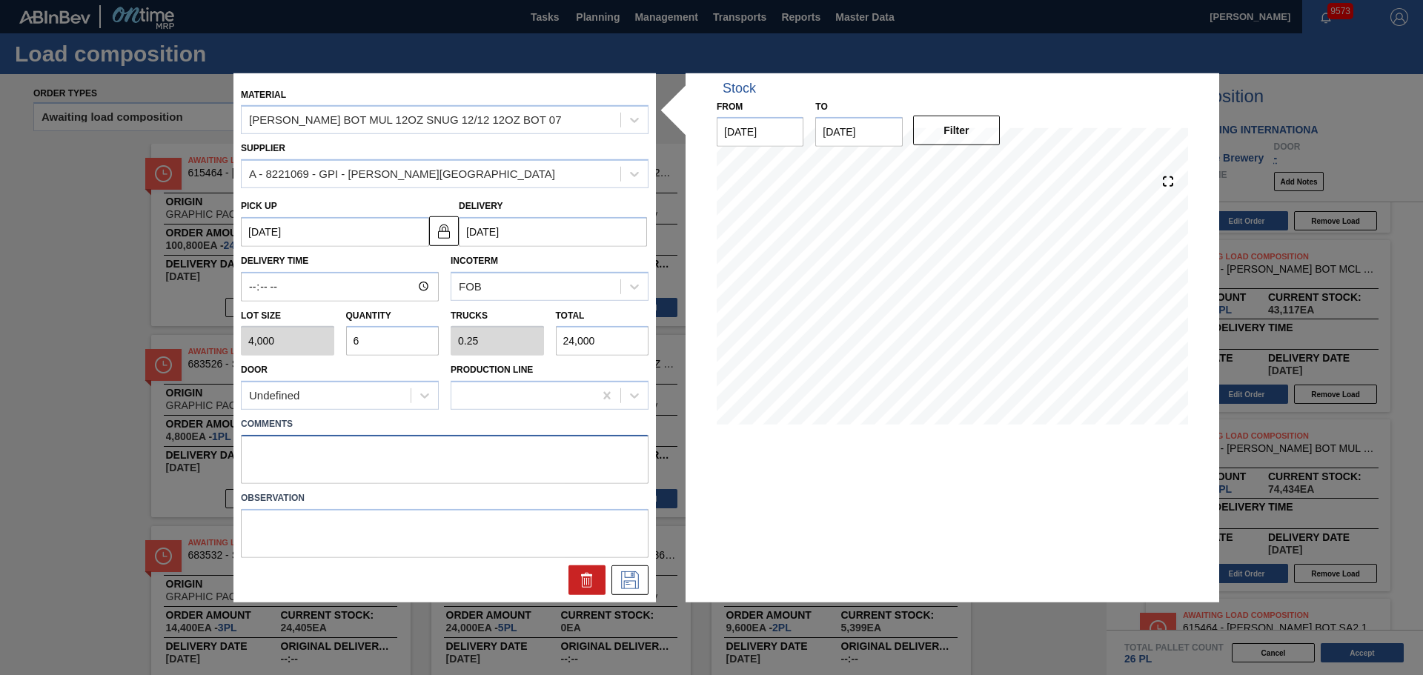
click at [437, 455] on textarea at bounding box center [445, 459] width 408 height 49
type textarea "NOSE, DROP"
click at [628, 581] on icon at bounding box center [630, 580] width 18 height 18
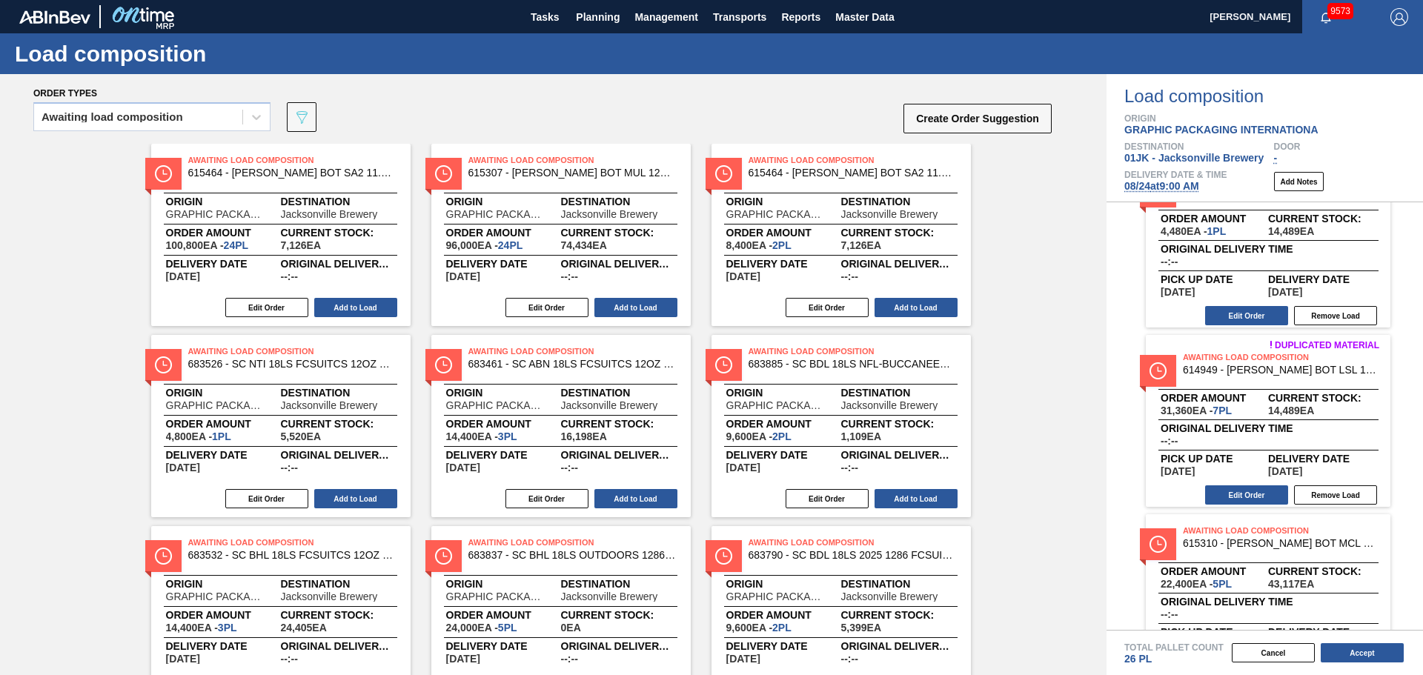
scroll to position [0, 0]
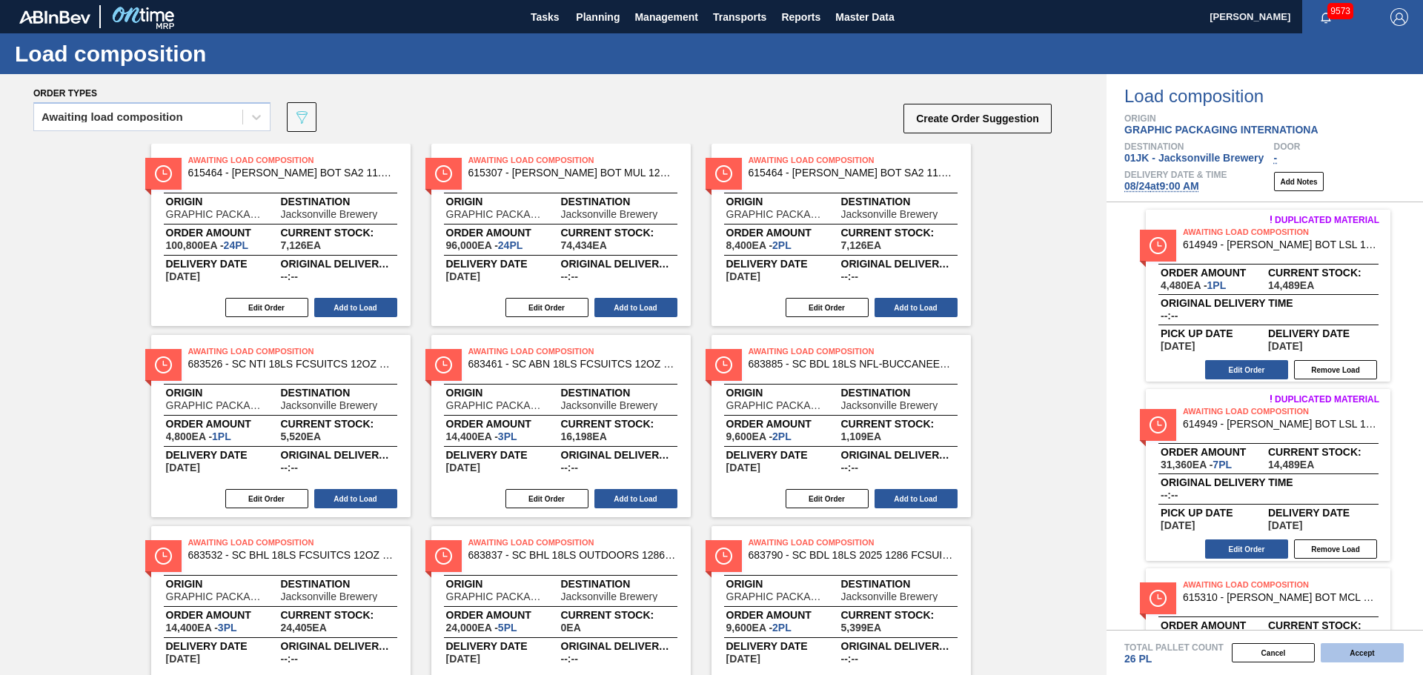
click at [1385, 651] on button "Accept" at bounding box center [1362, 652] width 83 height 19
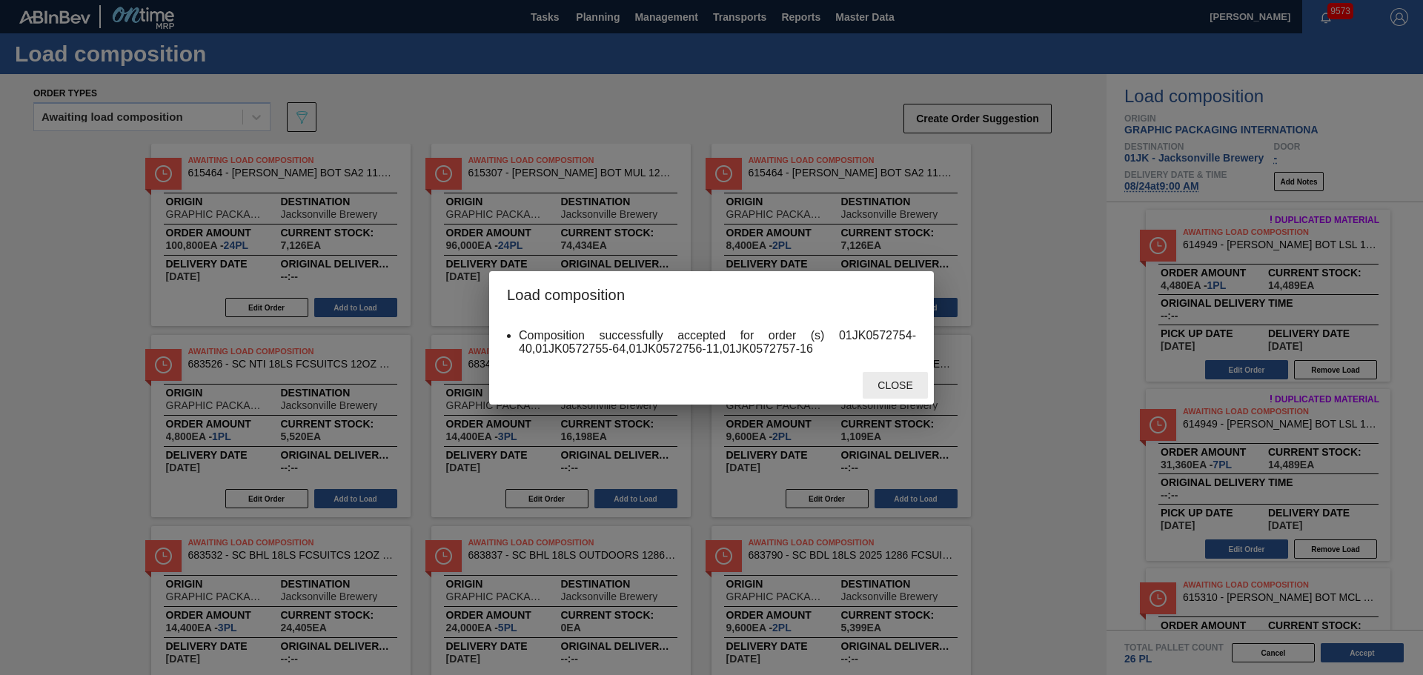
click at [903, 380] on span "Close" at bounding box center [895, 385] width 59 height 12
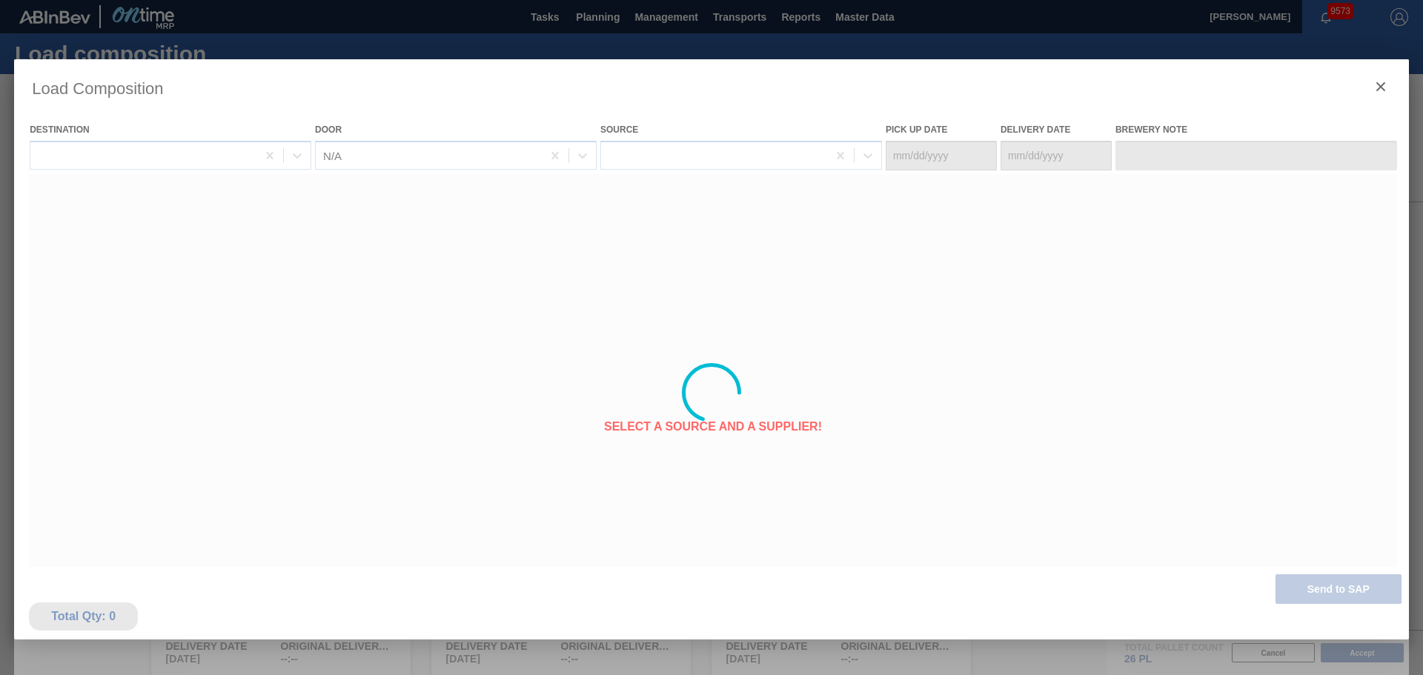
type Date "08/21/2025"
type Date "08/24/2025"
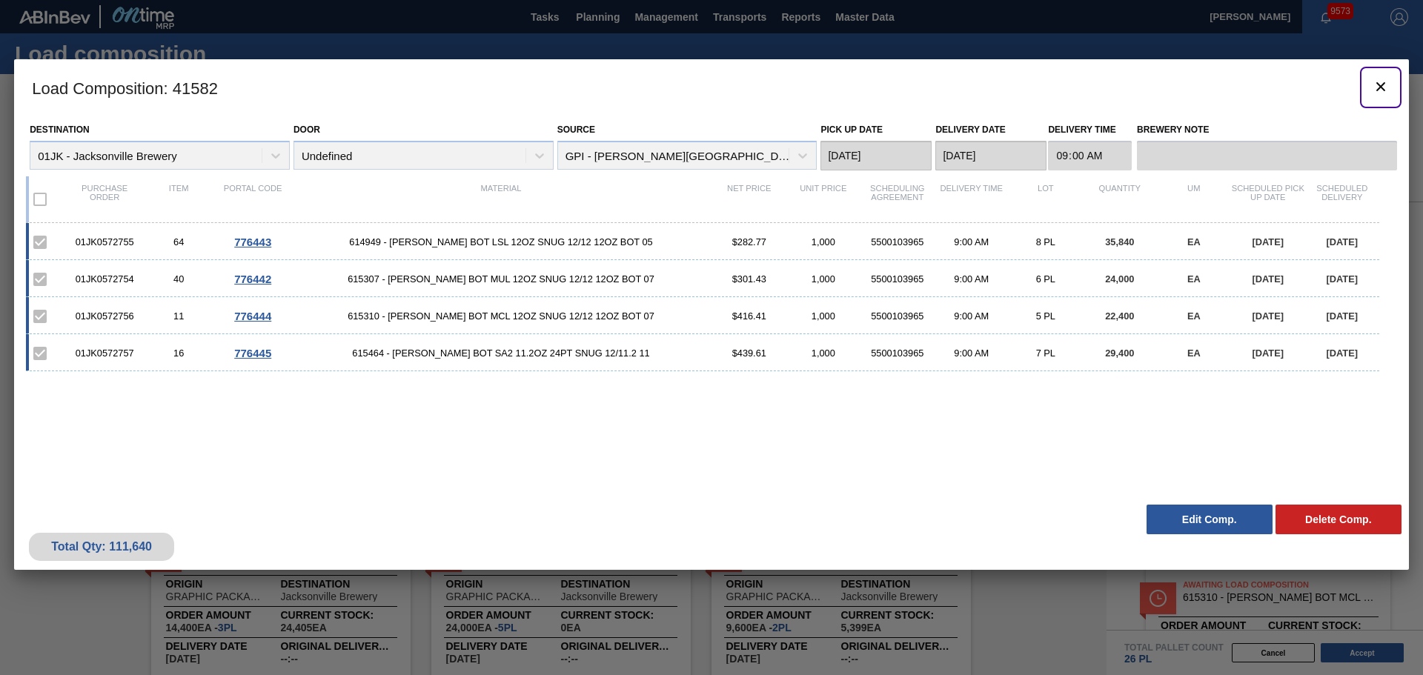
click at [1385, 93] on icon "botão de ícone" at bounding box center [1381, 87] width 18 height 18
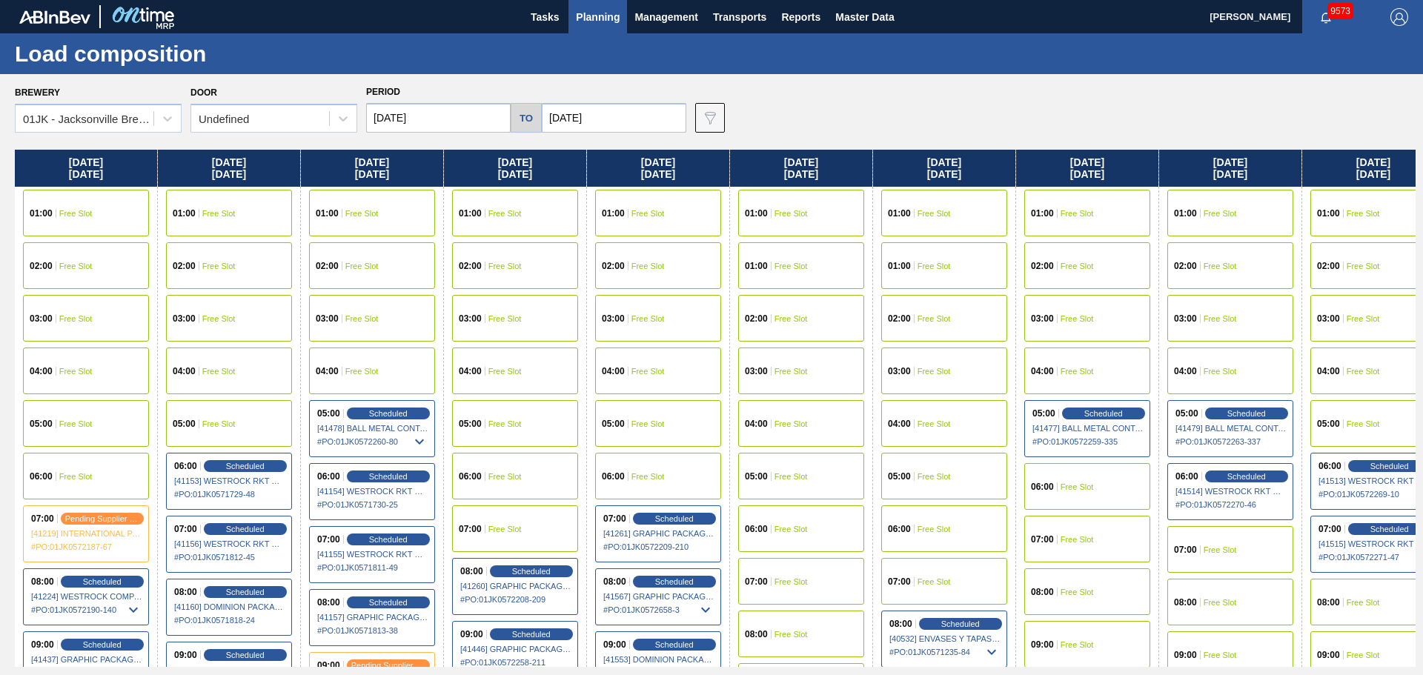
scroll to position [0, 30]
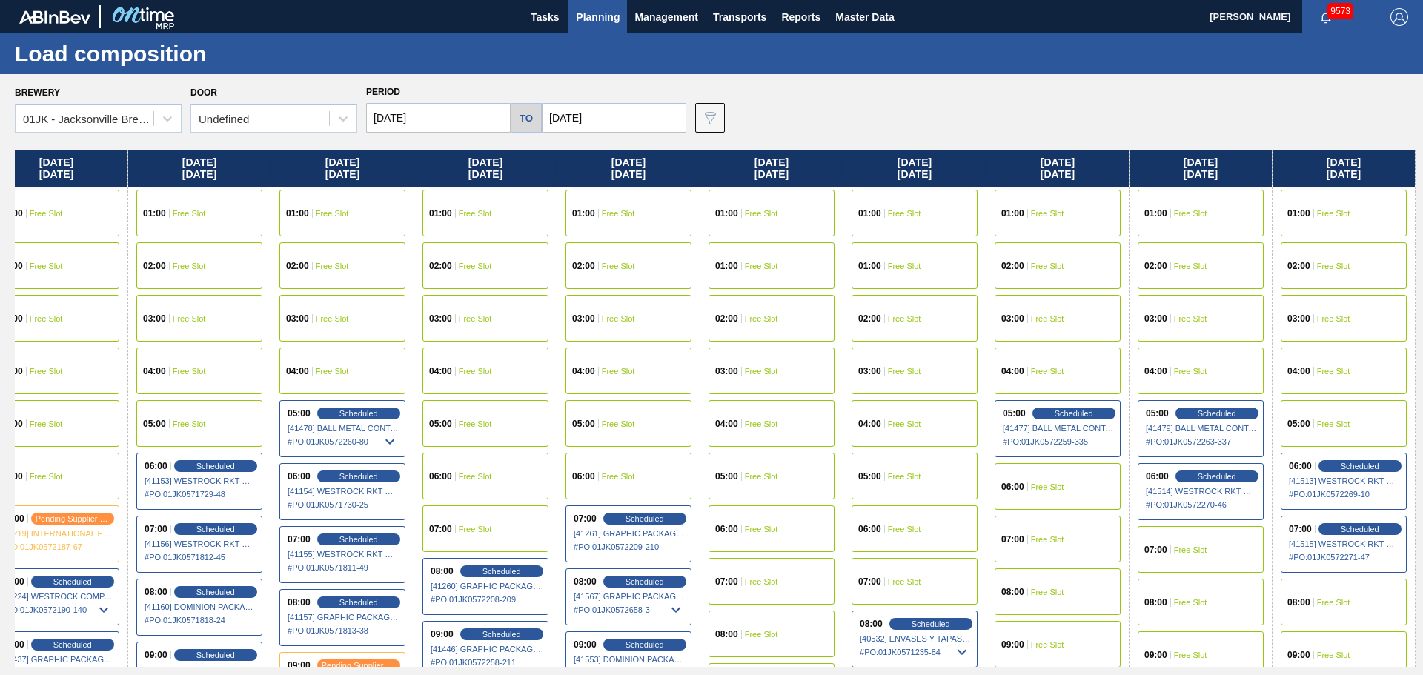
drag, startPoint x: 1112, startPoint y: 507, endPoint x: 856, endPoint y: 481, distance: 257.7
click at [856, 481] on div "Monday 08/18/2025 01:00 Free Slot 02:00 Free Slot 03:00 Free Slot 04:00 Free Sl…" at bounding box center [715, 408] width 1401 height 517
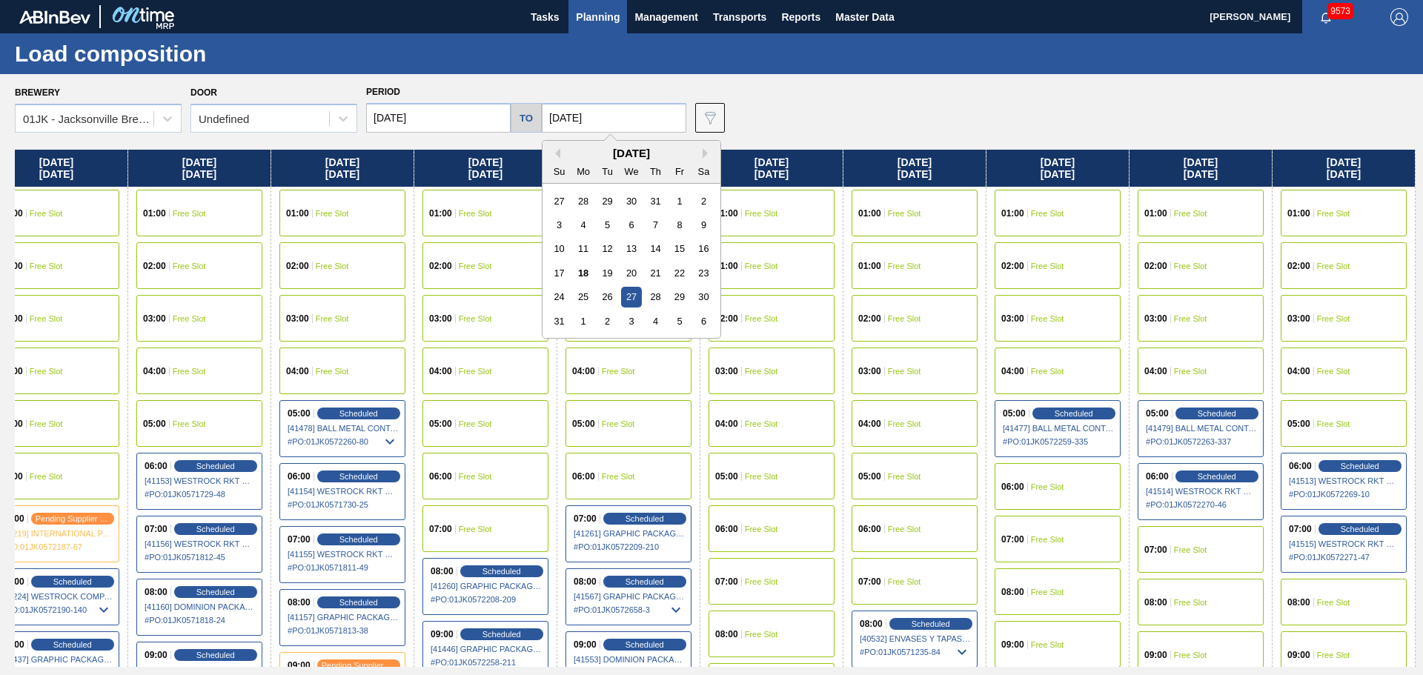
click at [600, 112] on input "[DATE]" at bounding box center [614, 118] width 145 height 30
click at [580, 321] on div "1" at bounding box center [584, 321] width 20 height 20
type input "[DATE]"
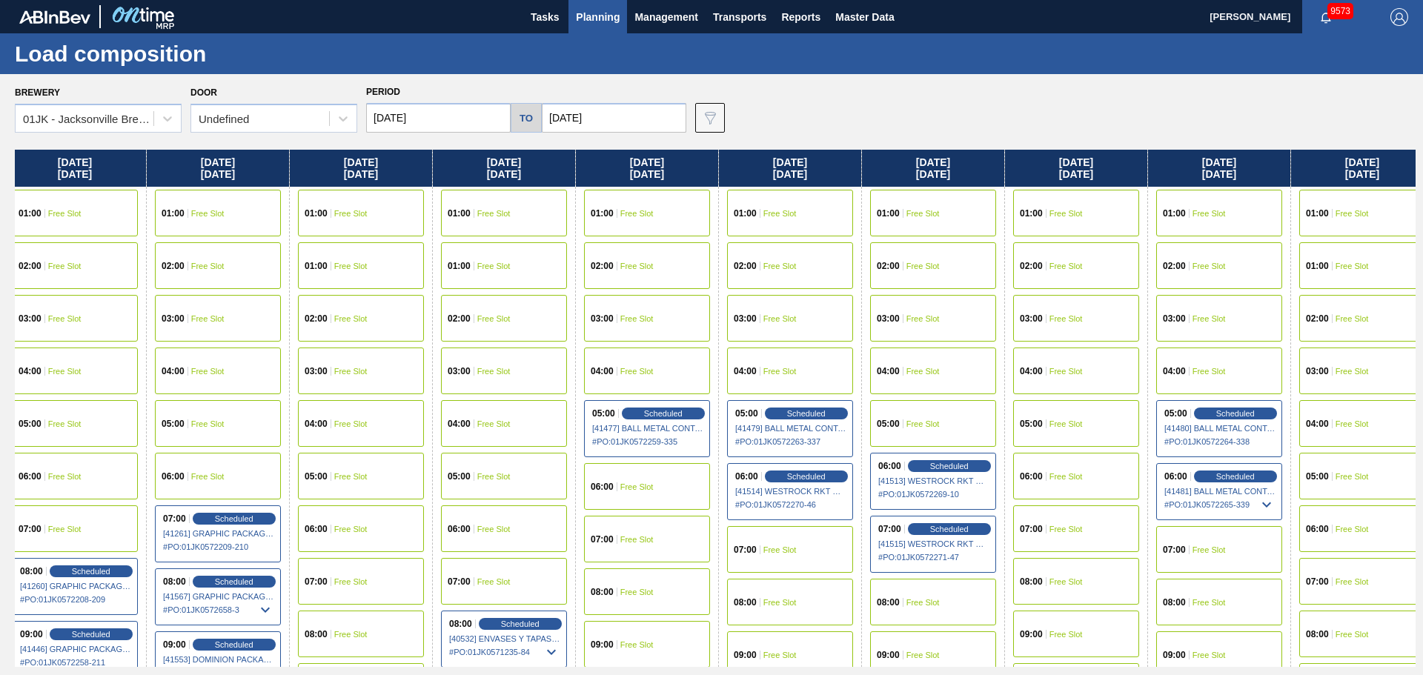
scroll to position [0, 452]
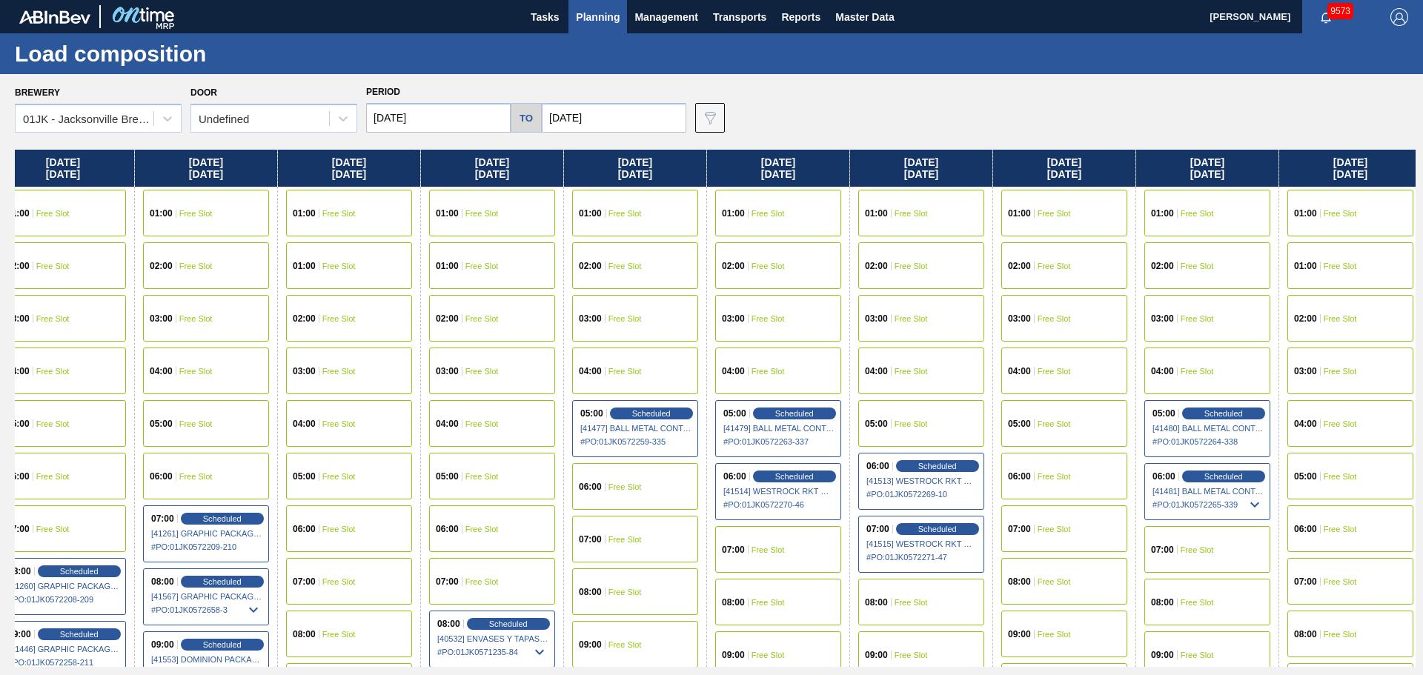
drag, startPoint x: 965, startPoint y: 448, endPoint x: 1122, endPoint y: 431, distance: 158.0
click at [503, 443] on div "Monday 08/18/2025 01:00 Free Slot 02:00 Free Slot 03:00 Free Slot 04:00 Free Sl…" at bounding box center [715, 408] width 1401 height 517
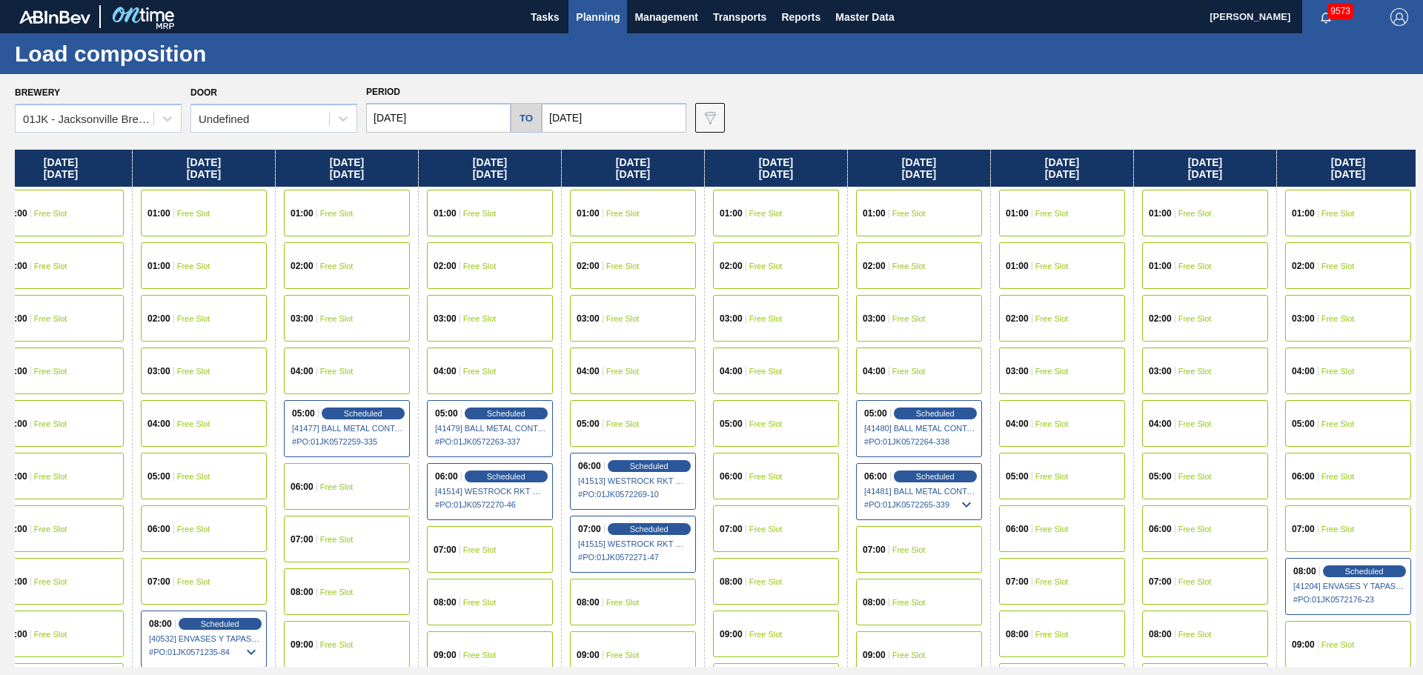
drag, startPoint x: 1098, startPoint y: 433, endPoint x: 790, endPoint y: 419, distance: 307.9
click at [790, 419] on div "Monday 08/18/2025 01:00 Free Slot 02:00 Free Slot 03:00 Free Slot 04:00 Free Sl…" at bounding box center [715, 408] width 1401 height 517
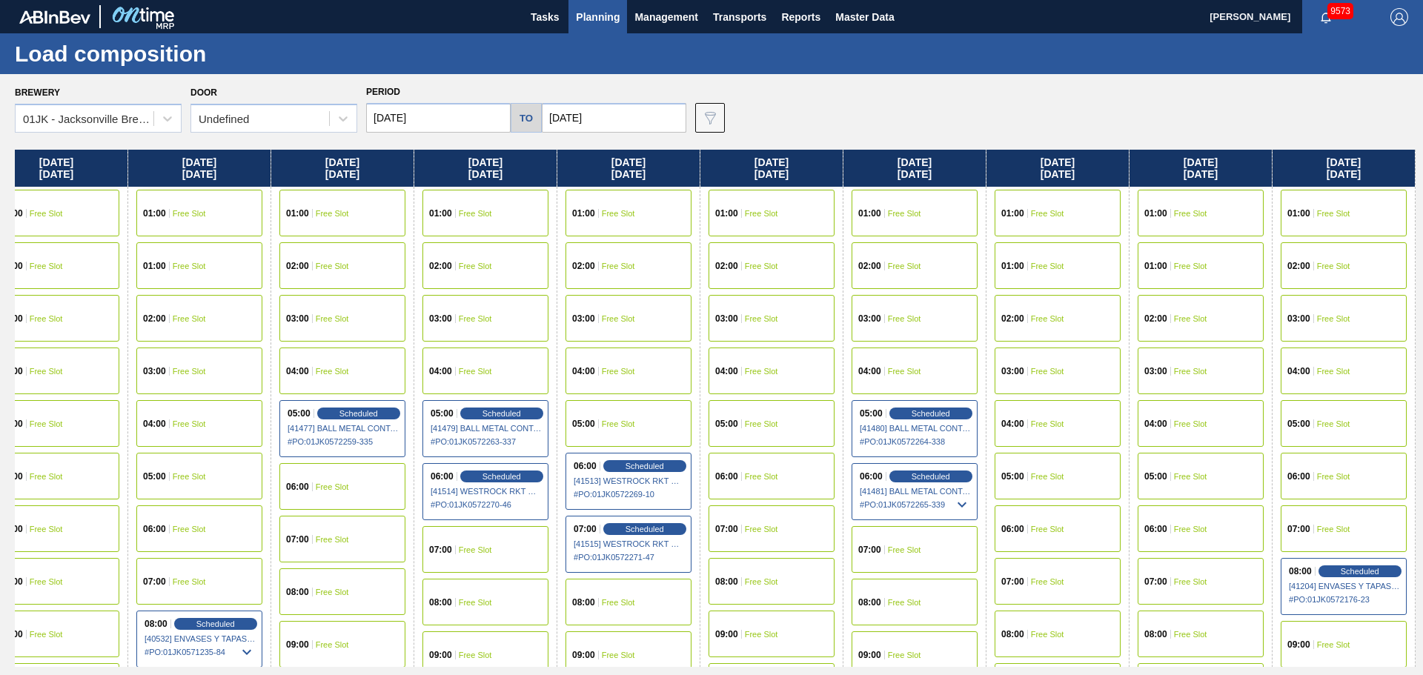
drag, startPoint x: 1255, startPoint y: 379, endPoint x: 1146, endPoint y: 379, distance: 108.9
click at [1146, 379] on div "Monday 08/18/2025 01:00 Free Slot 02:00 Free Slot 03:00 Free Slot 04:00 Free Sl…" at bounding box center [715, 408] width 1401 height 517
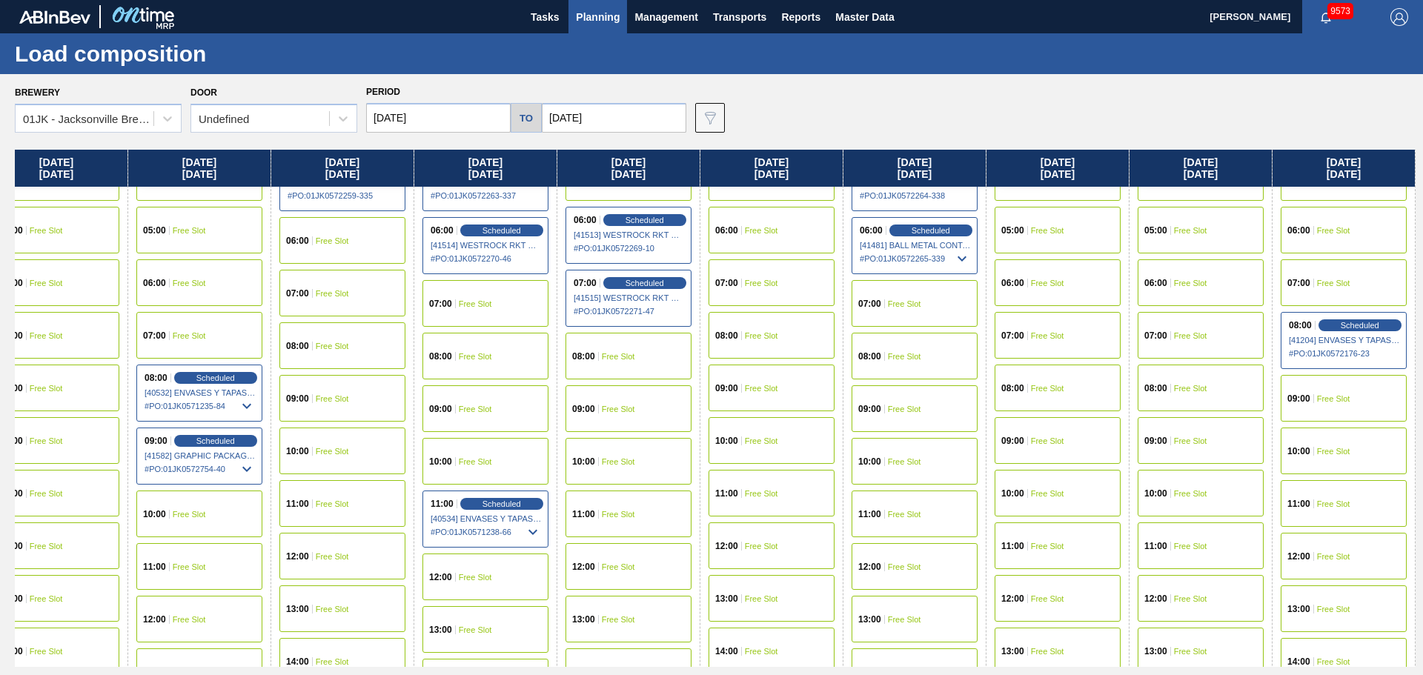
scroll to position [296, 745]
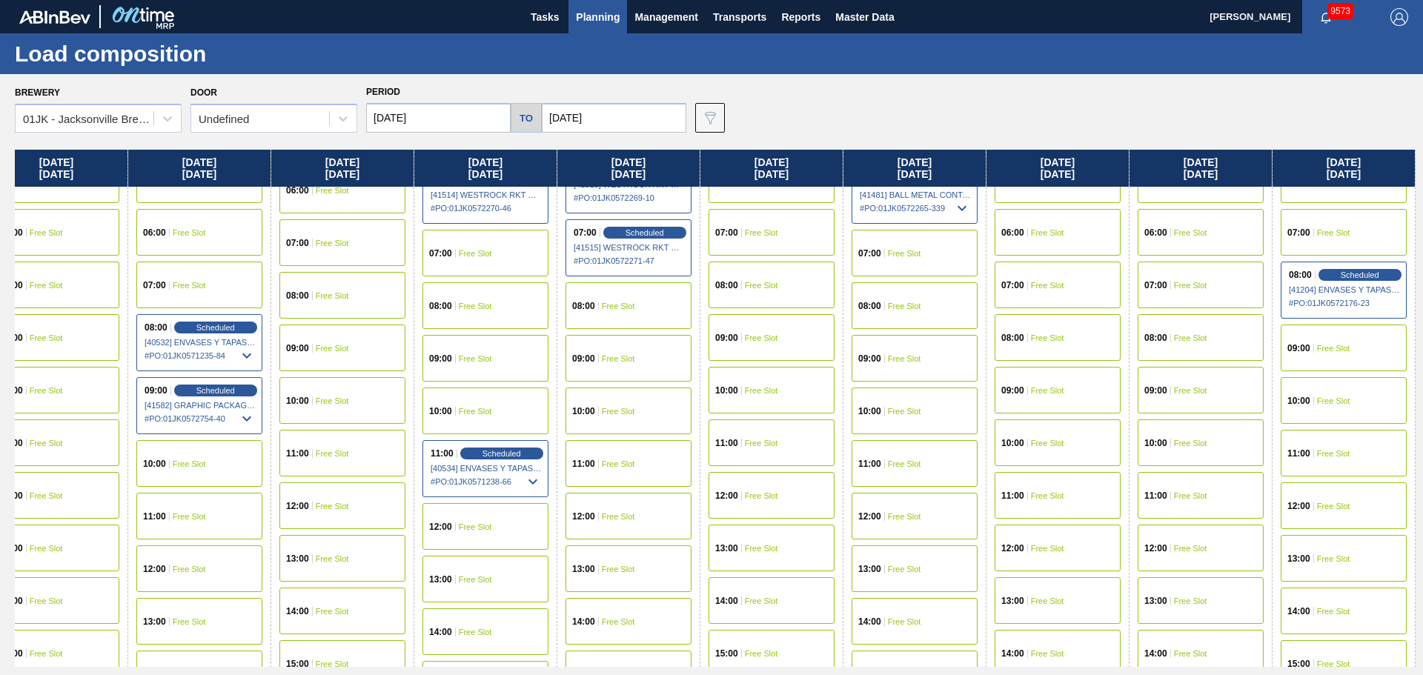
click at [899, 260] on div "07:00 Free Slot" at bounding box center [915, 253] width 126 height 47
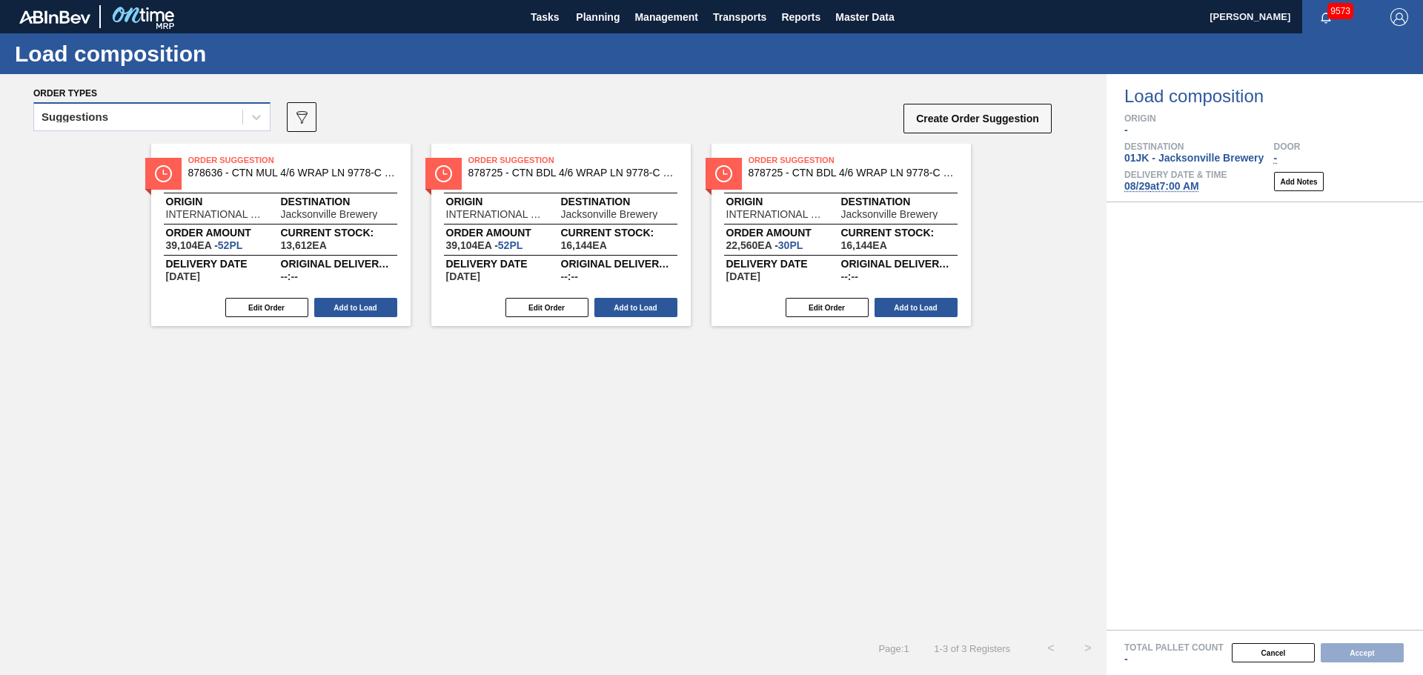
click at [237, 121] on div "Suggestions" at bounding box center [138, 117] width 208 height 21
click at [204, 131] on div "Suggestions" at bounding box center [151, 121] width 237 height 39
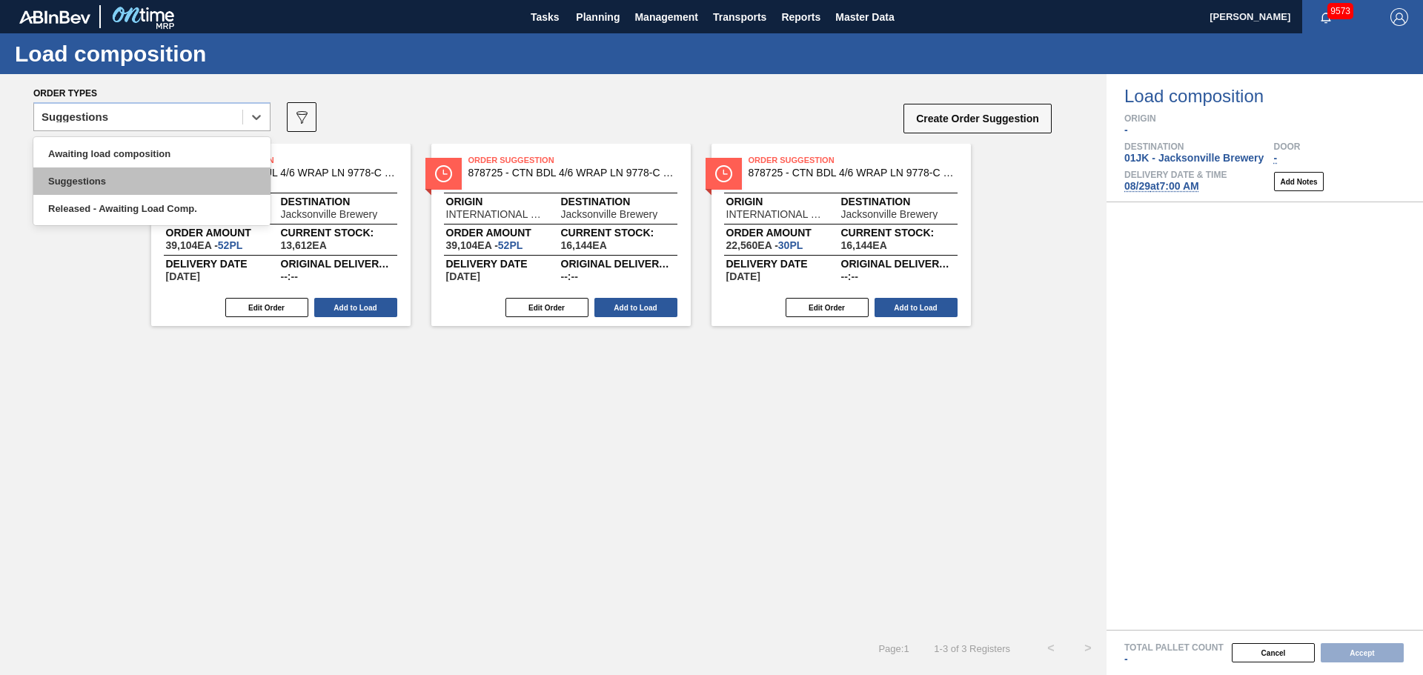
drag, startPoint x: 214, startPoint y: 114, endPoint x: 217, endPoint y: 176, distance: 61.6
click at [214, 116] on div "Suggestions" at bounding box center [138, 117] width 208 height 21
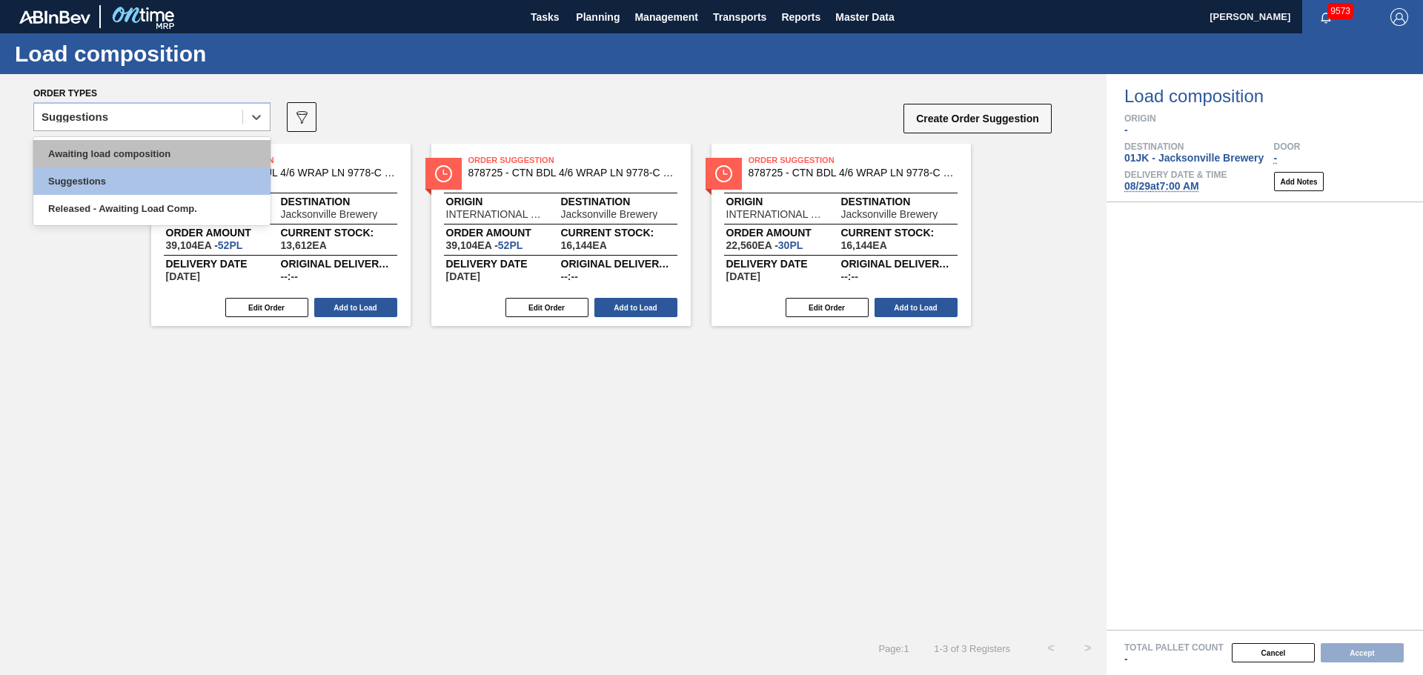
click at [216, 158] on div "Awaiting load composition" at bounding box center [151, 153] width 237 height 27
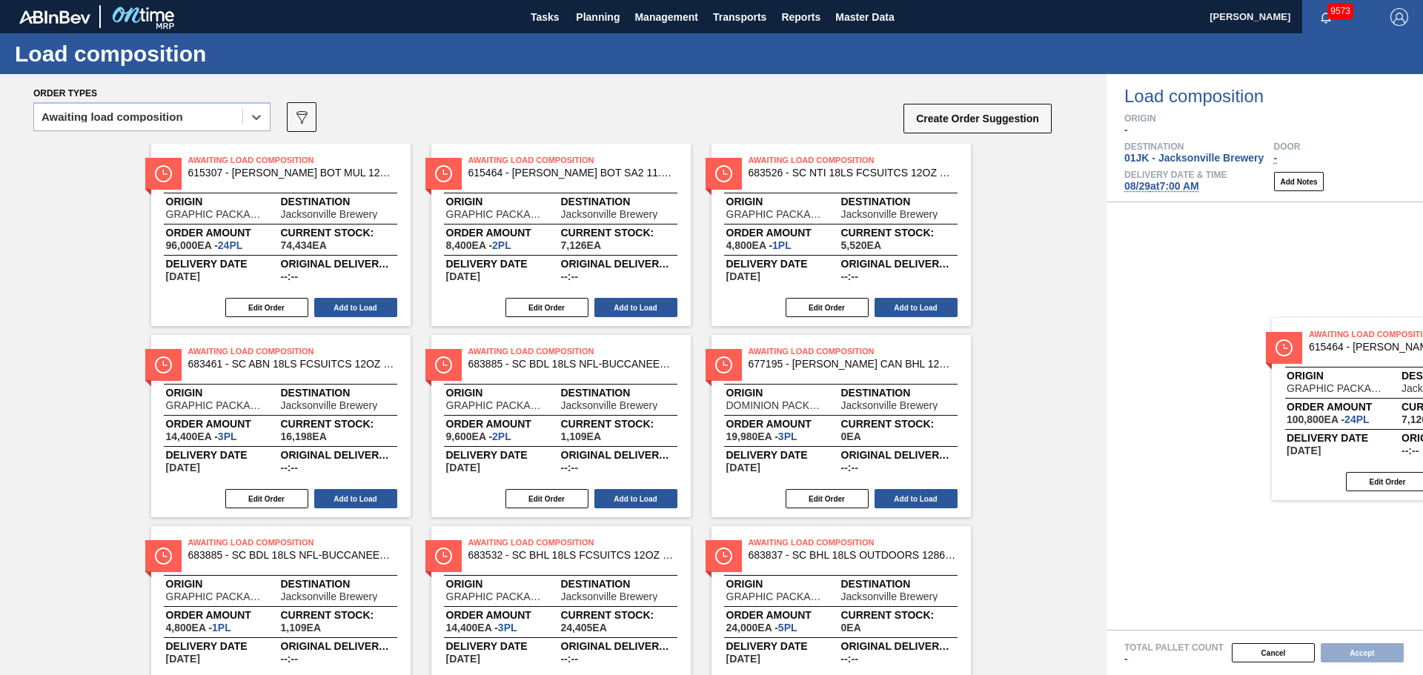
drag, startPoint x: 1224, startPoint y: 346, endPoint x: 1436, endPoint y: 363, distance: 213.4
click at [1423, 0] on html "Tasks Planning Management Transports Reports Master Data Jasmine Brown 9573 Mar…" at bounding box center [711, 0] width 1423 height 0
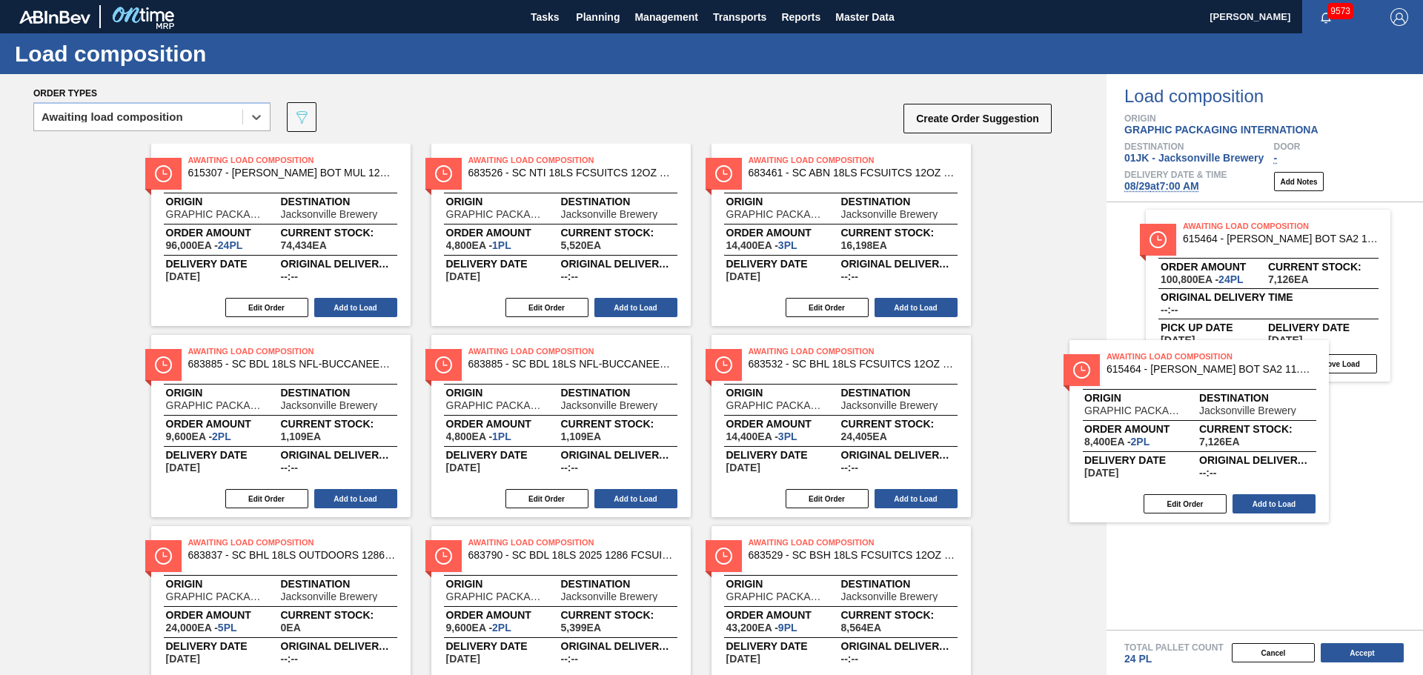
drag, startPoint x: 591, startPoint y: 190, endPoint x: 1243, endPoint y: 392, distance: 682.2
click at [1243, 392] on div "Order types option Awaiting load composition, selected. Select is focused ,type…" at bounding box center [711, 374] width 1423 height 601
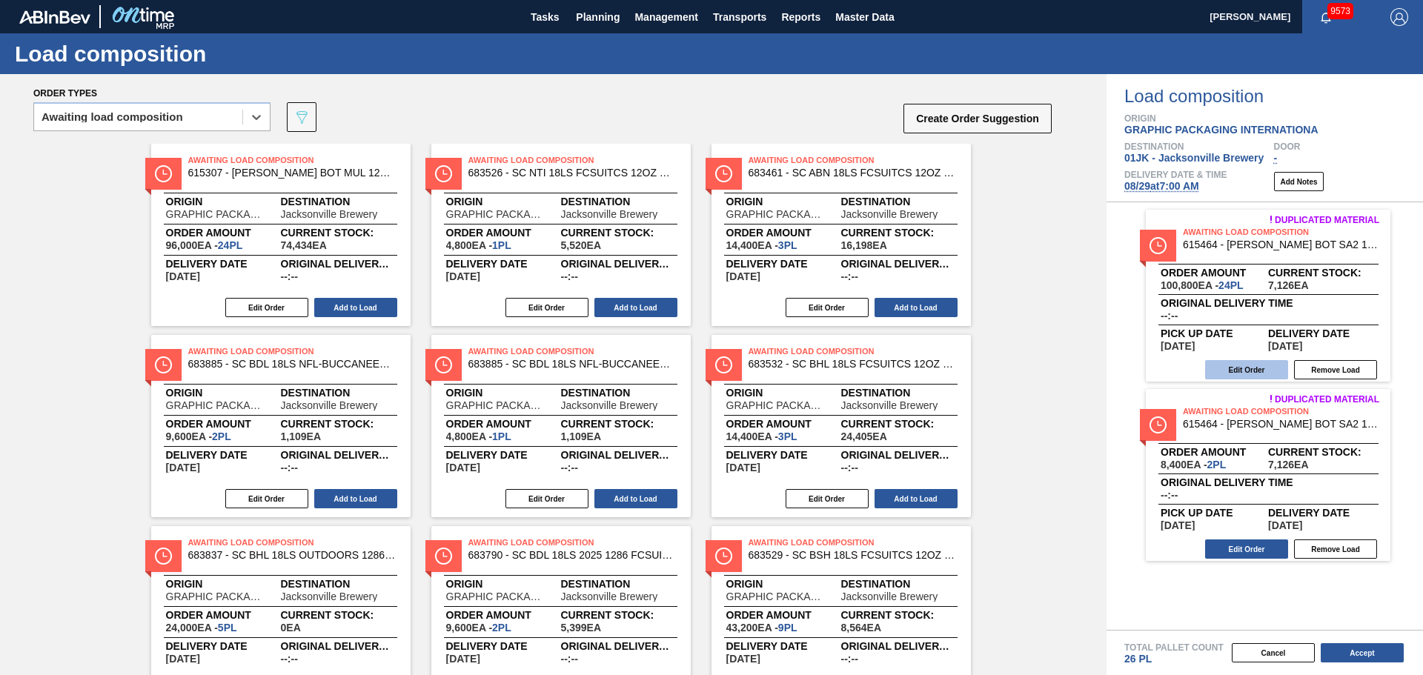
click at [1264, 373] on button "Edit Order" at bounding box center [1246, 369] width 83 height 19
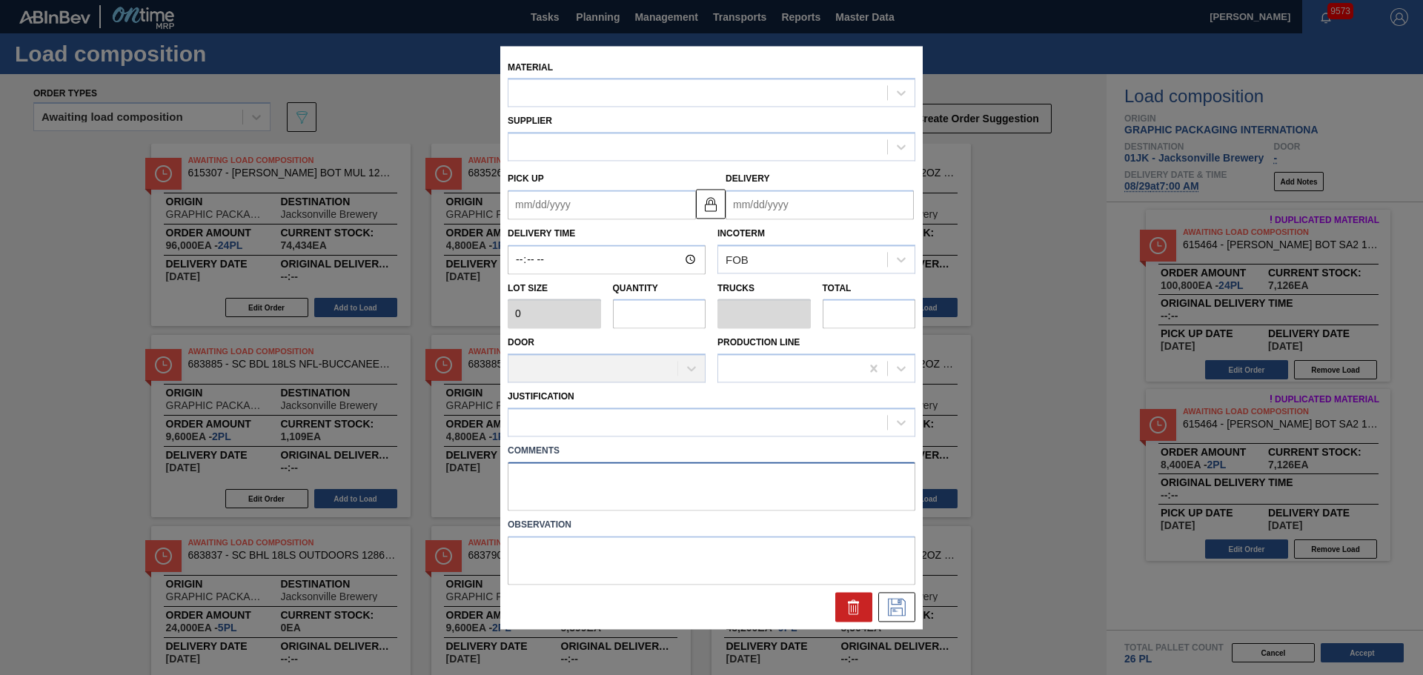
click at [704, 502] on textarea at bounding box center [712, 486] width 408 height 49
type input "4,200"
type input "24"
type input "0.923"
type input "100,800"
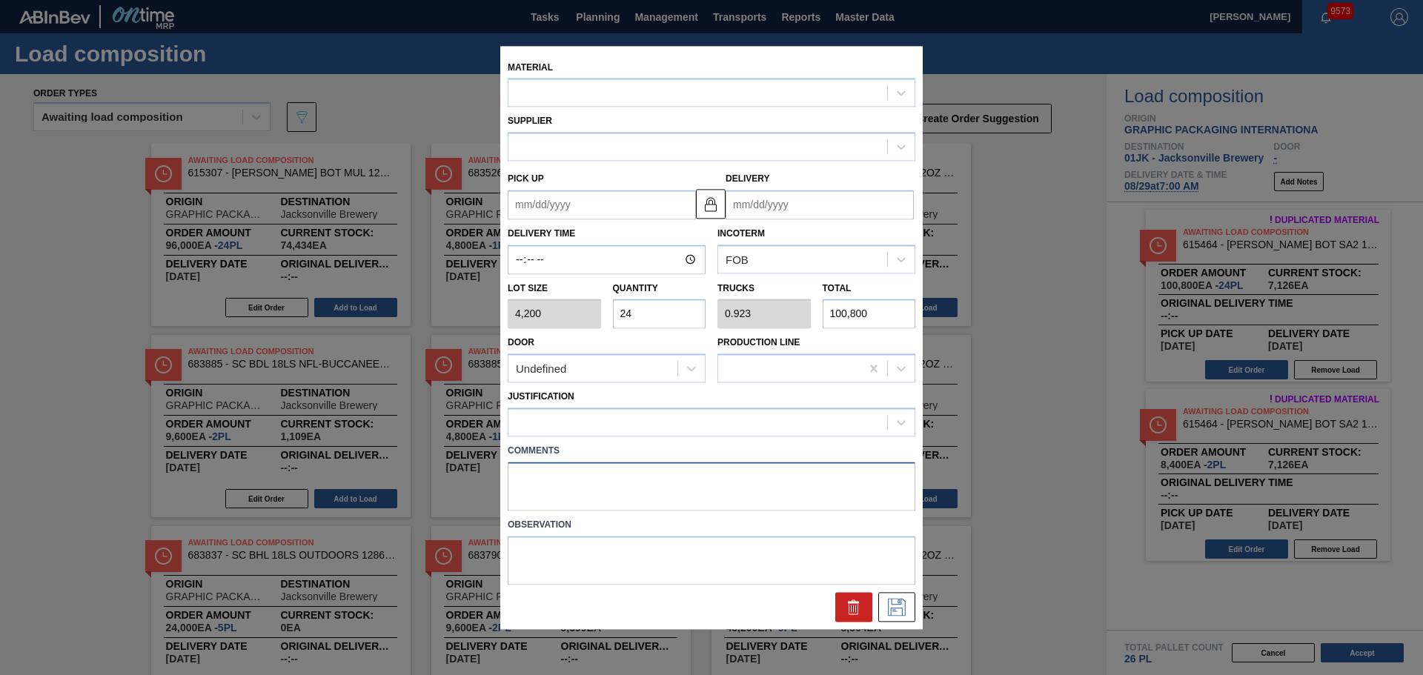
type up "[DATE]"
type input "[DATE]"
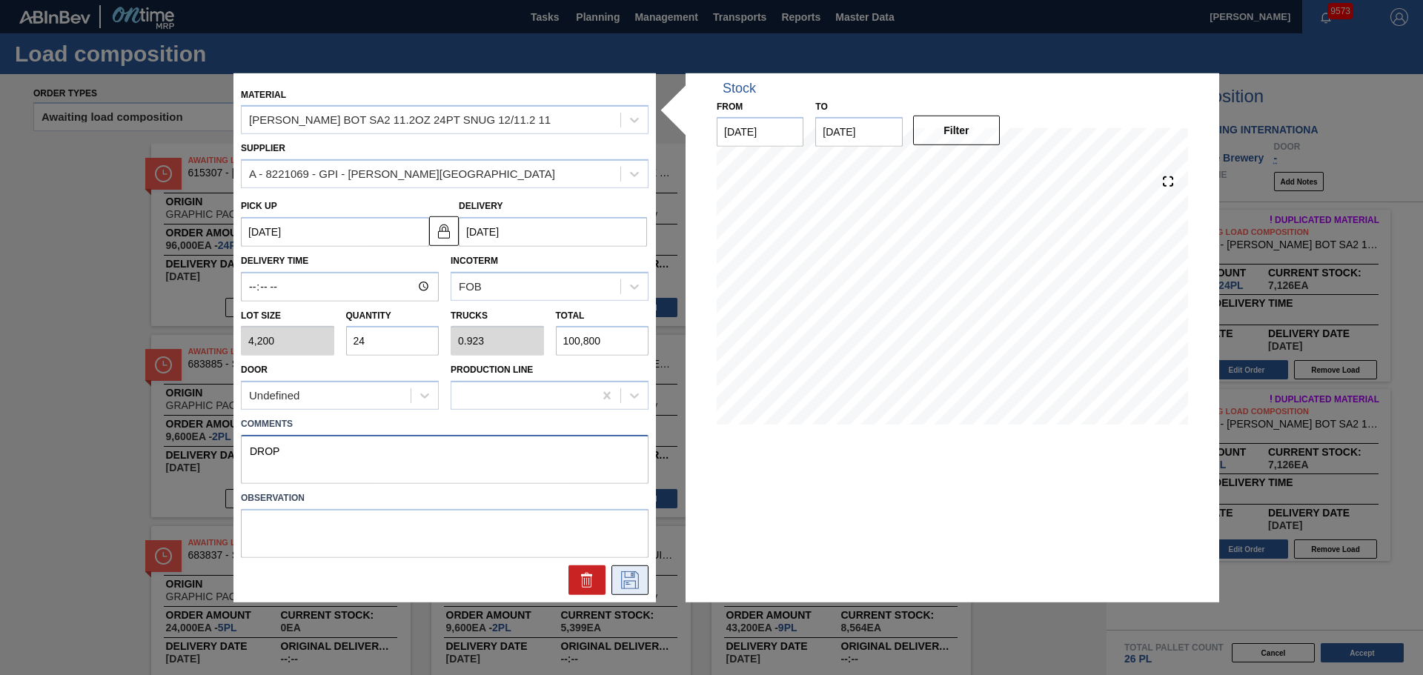
type textarea "DROP"
click at [629, 588] on icon at bounding box center [630, 580] width 18 height 18
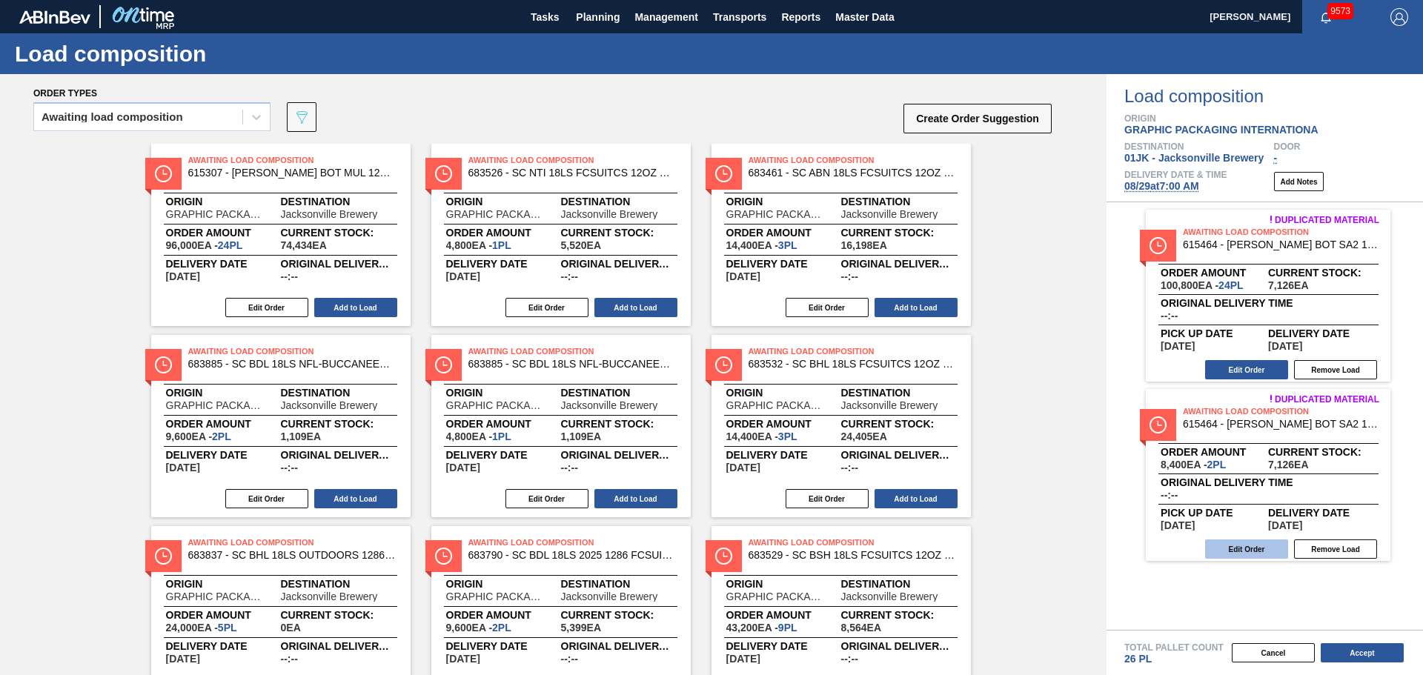
click at [1235, 544] on button "Edit Order" at bounding box center [1246, 549] width 83 height 19
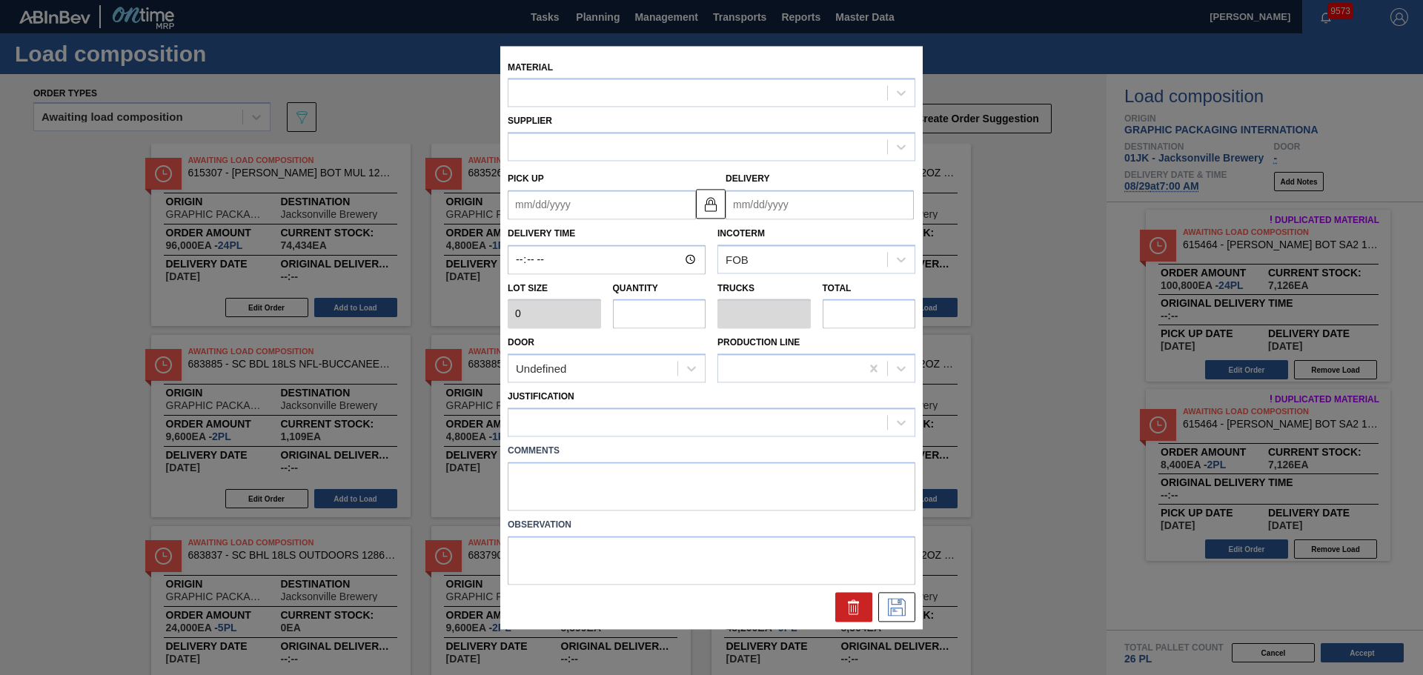
type input "4,200"
type input "2"
type input "0.077"
type input "8,400"
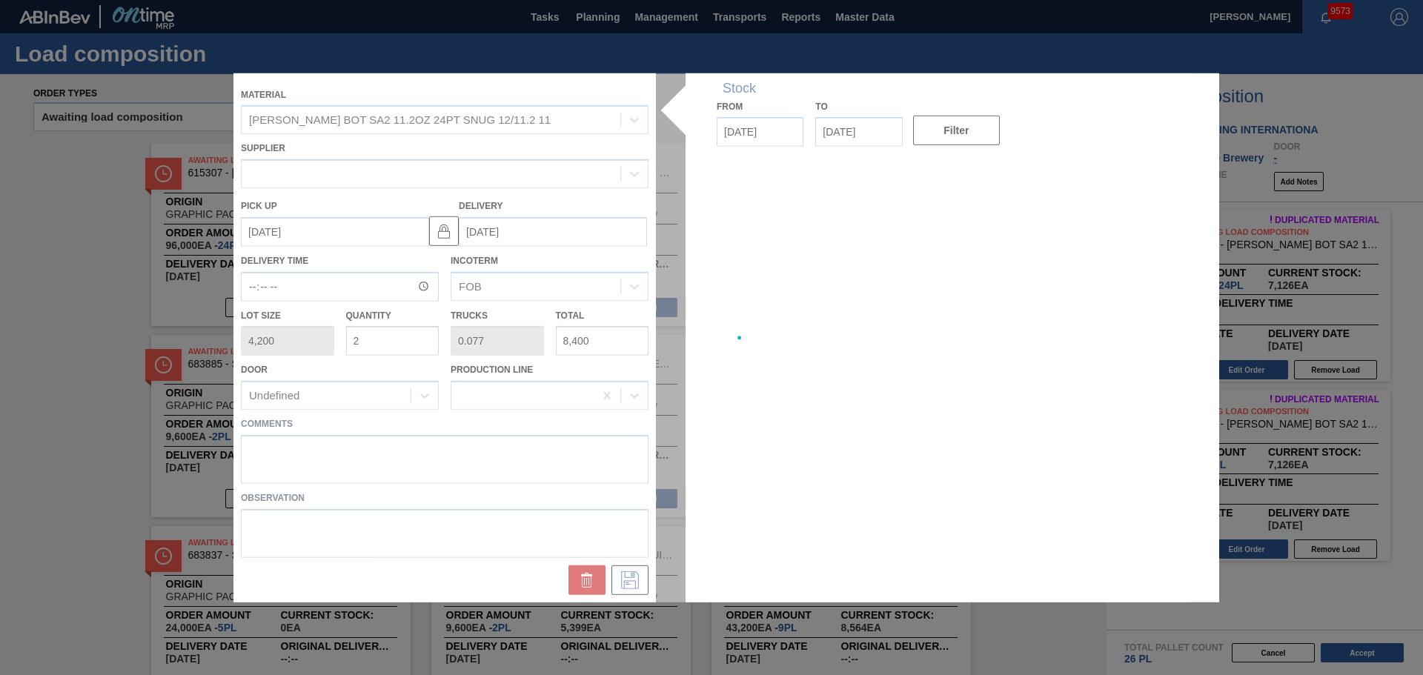
type up "[DATE]"
type input "[DATE]"
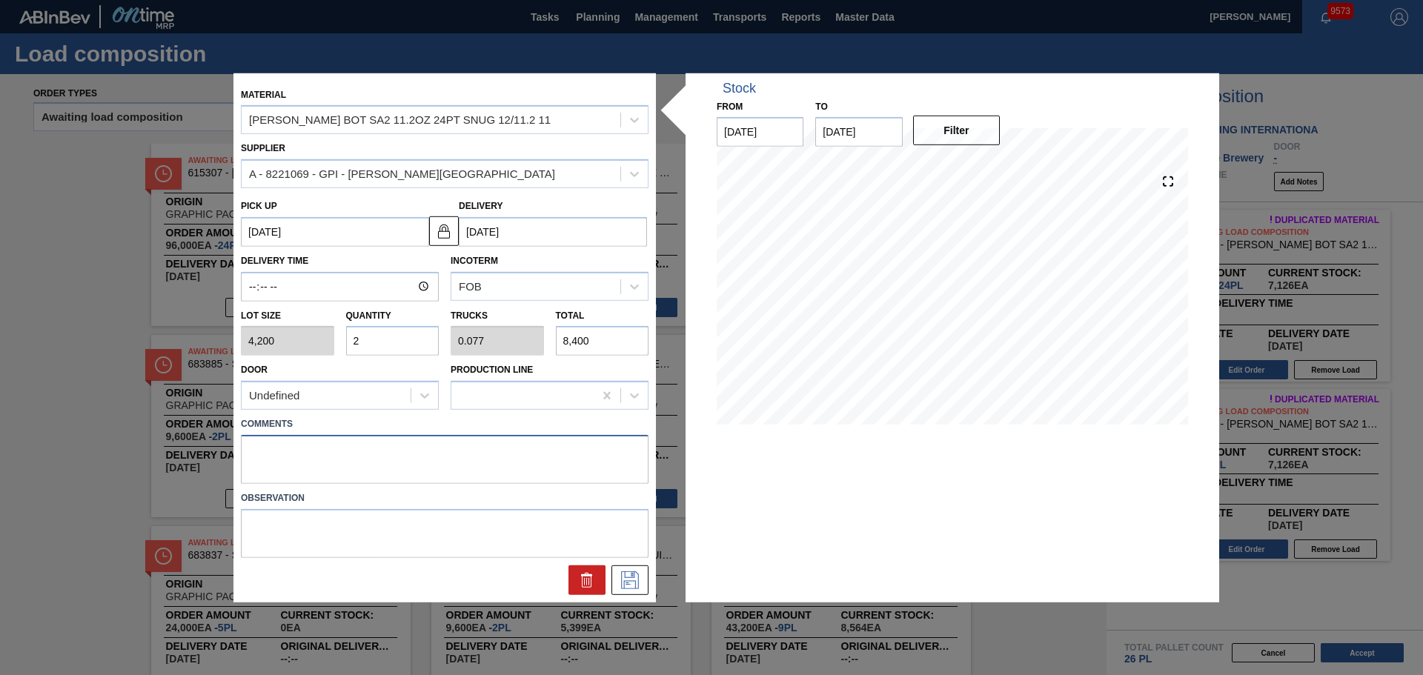
click at [479, 454] on textarea at bounding box center [445, 459] width 408 height 49
type textarea "DROP"
drag, startPoint x: 635, startPoint y: 579, endPoint x: 633, endPoint y: 587, distance: 8.5
click at [633, 587] on icon at bounding box center [630, 580] width 24 height 18
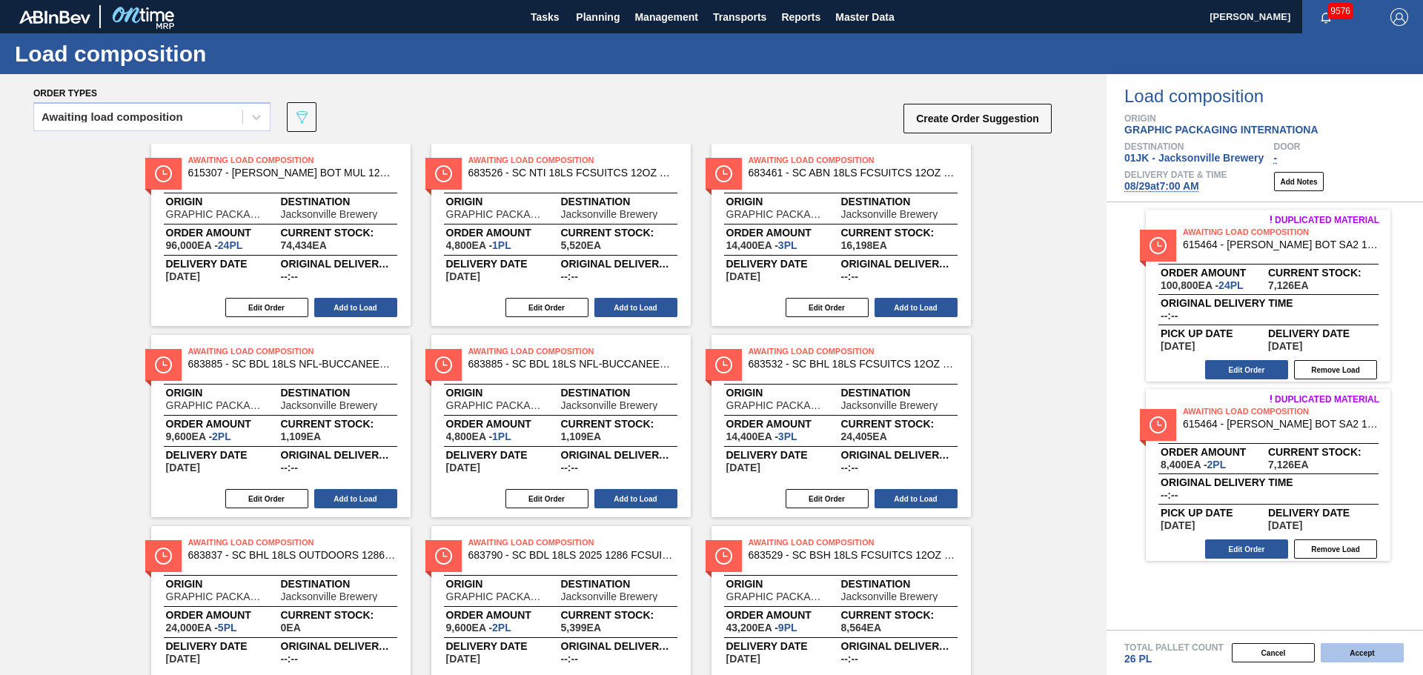
click at [1347, 654] on button "Accept" at bounding box center [1362, 652] width 83 height 19
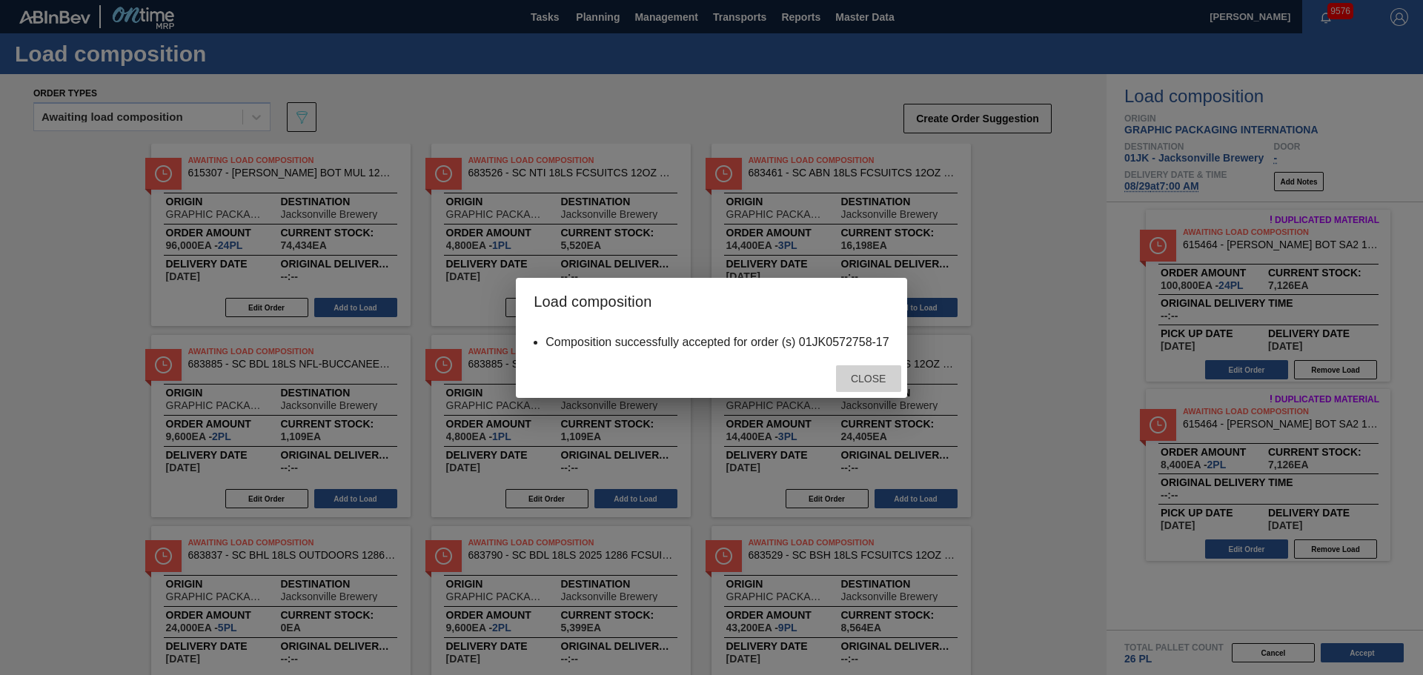
click at [873, 380] on span "Close" at bounding box center [868, 379] width 59 height 12
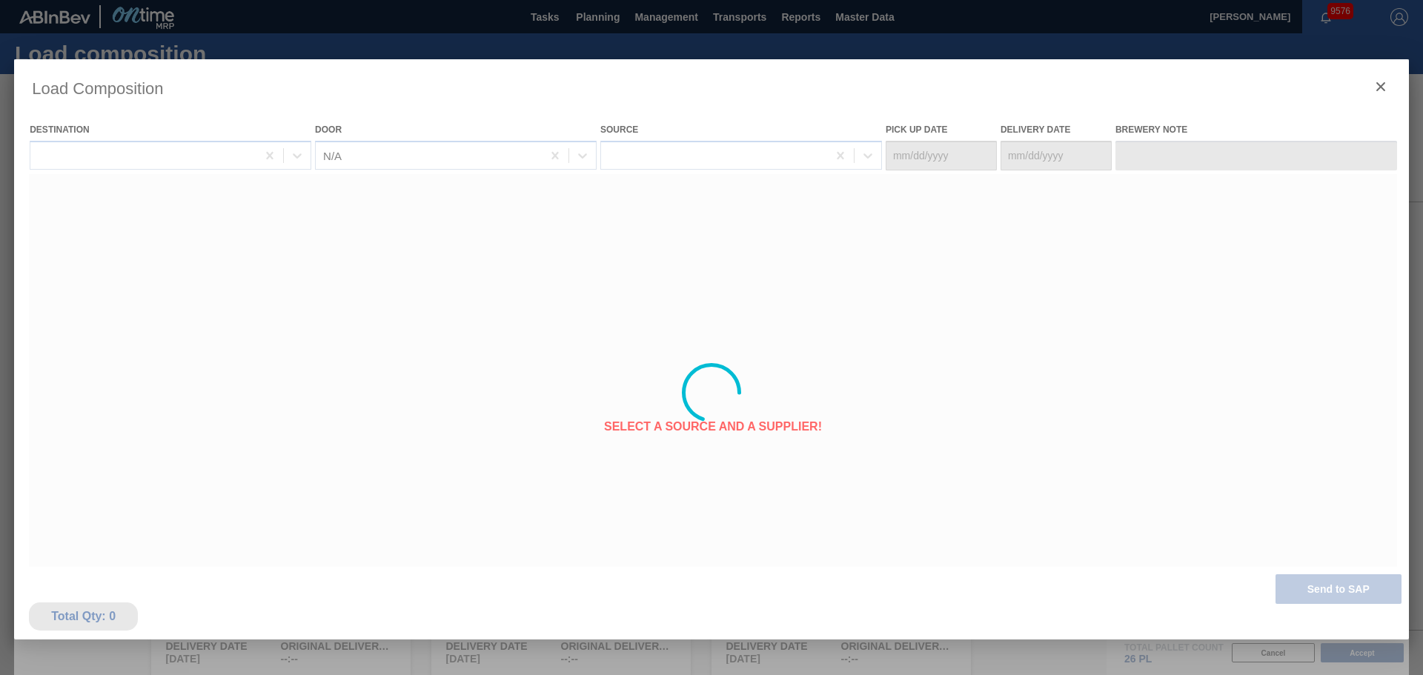
type Date "08/26/2025"
type Date "[DATE]"
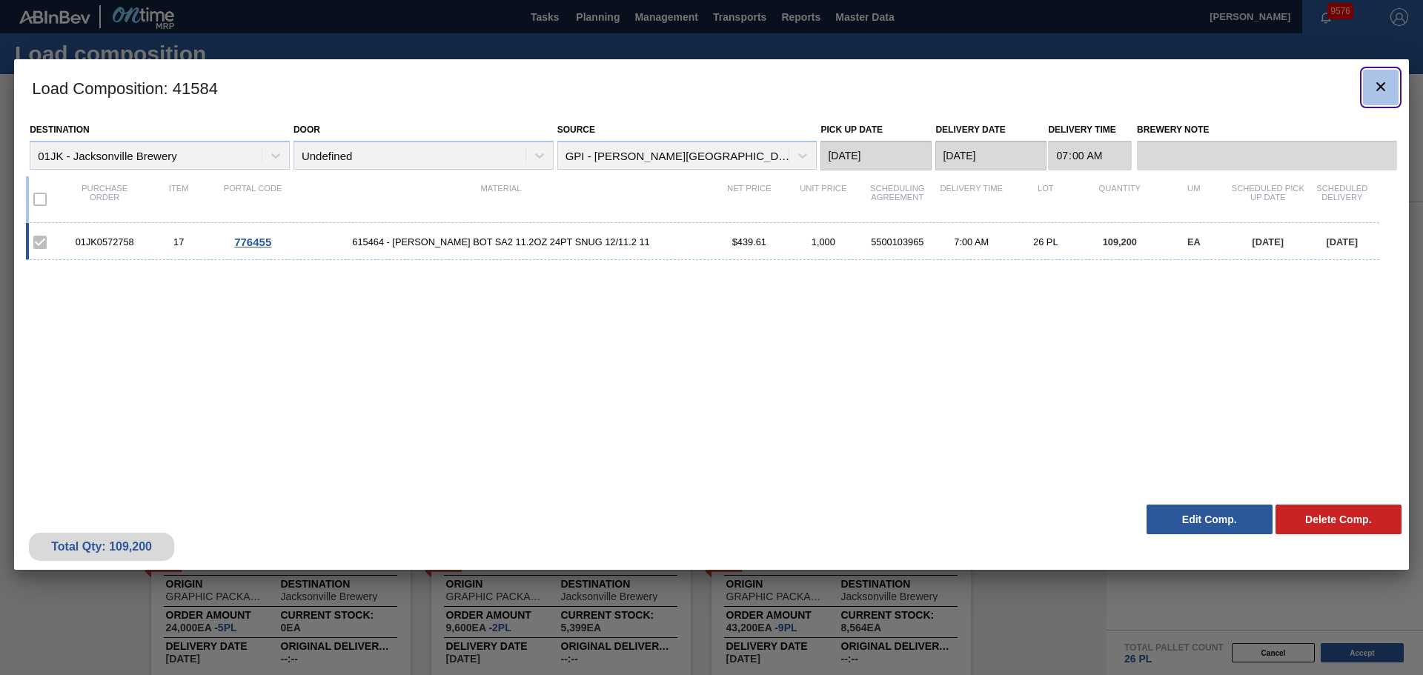
click at [1388, 86] on icon "botão de ícone" at bounding box center [1381, 87] width 18 height 18
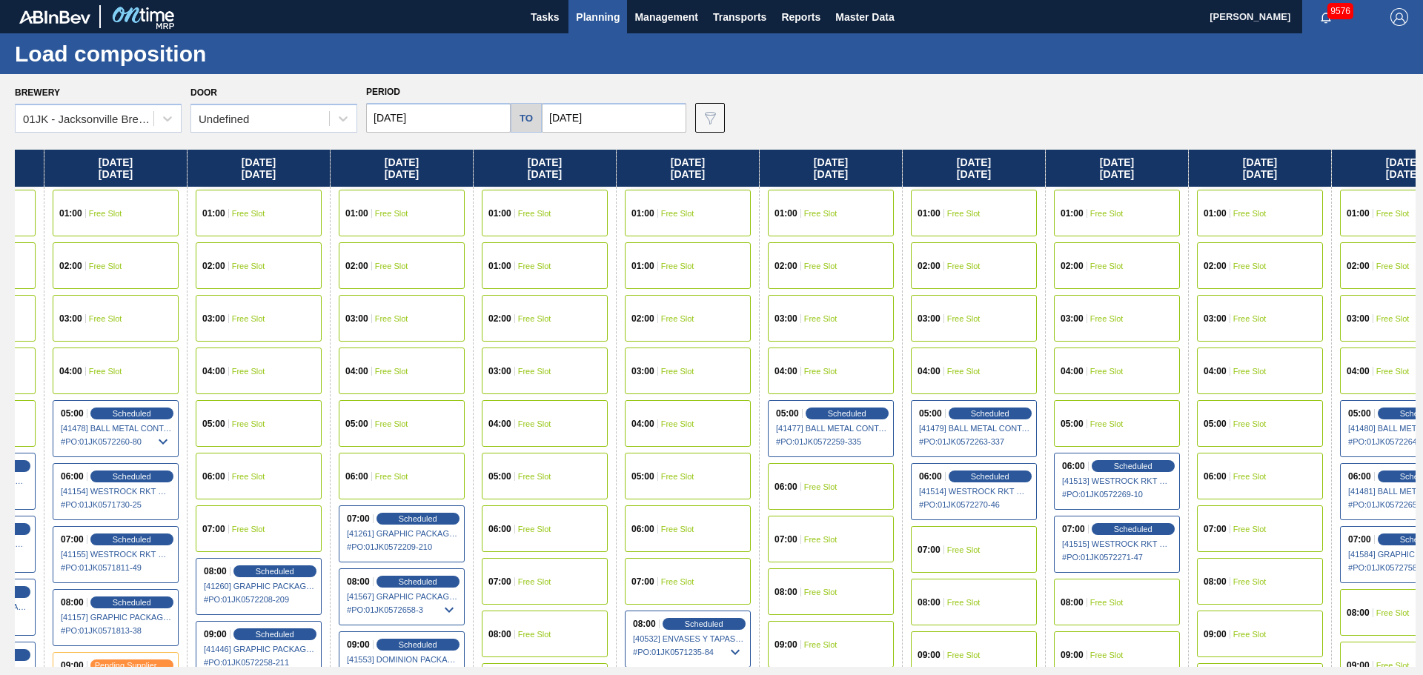
drag, startPoint x: 1058, startPoint y: 314, endPoint x: 791, endPoint y: 302, distance: 267.0
click at [791, 305] on div "Monday 08/18/2025 01:00 Free Slot 02:00 Free Slot 03:00 Free Slot 04:00 Free Sl…" at bounding box center [715, 408] width 1401 height 517
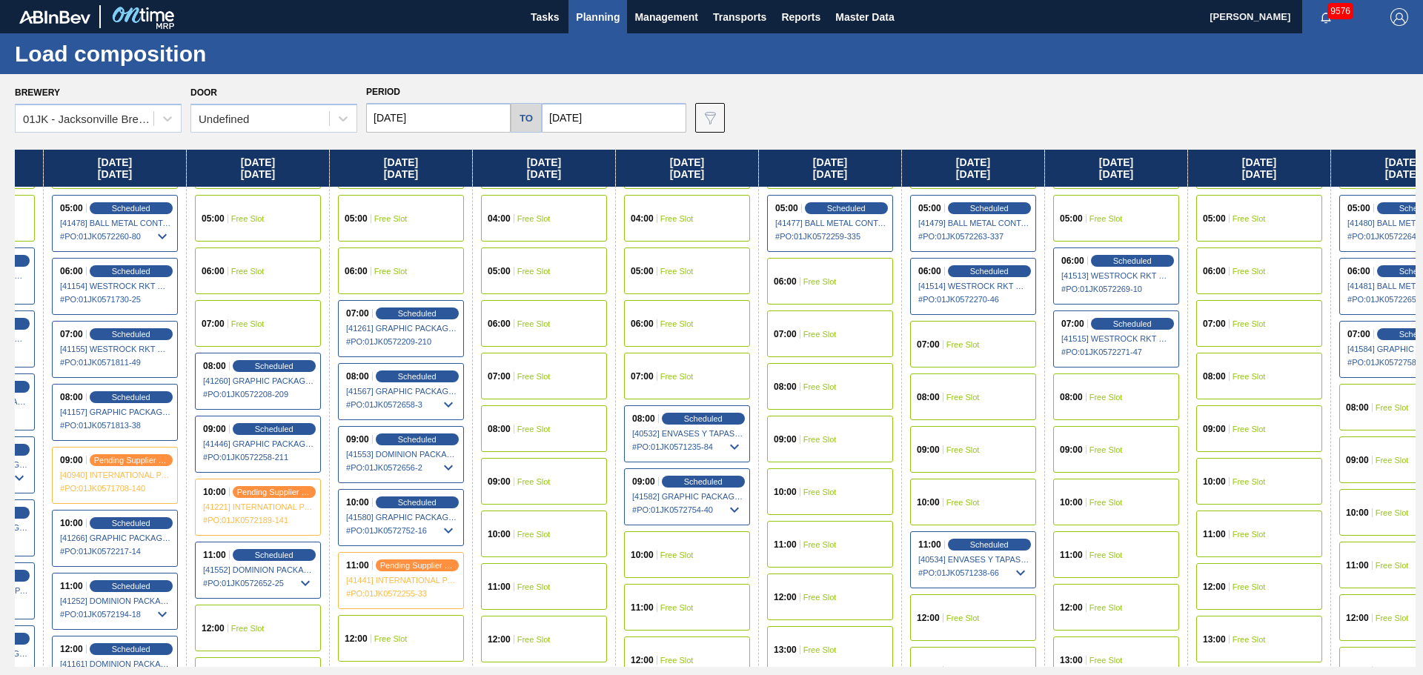
scroll to position [222, 257]
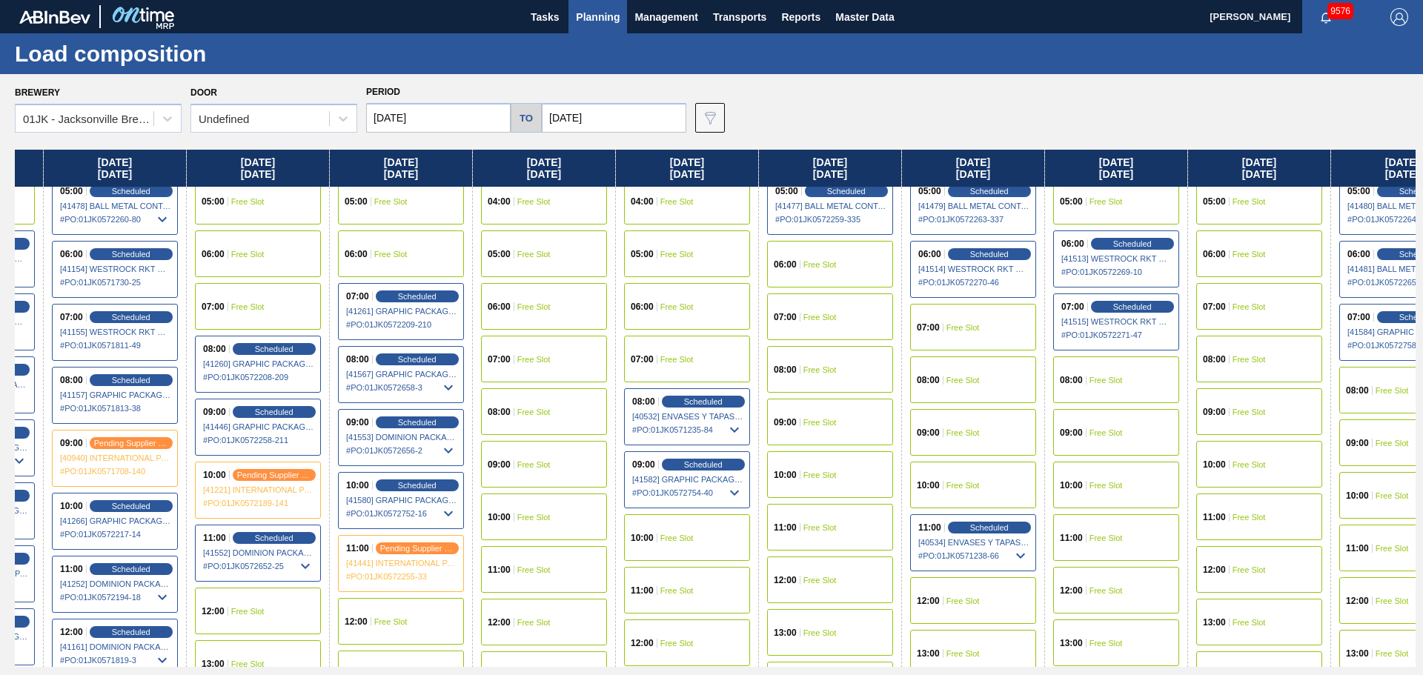
click at [834, 369] on span "Free Slot" at bounding box center [819, 369] width 33 height 9
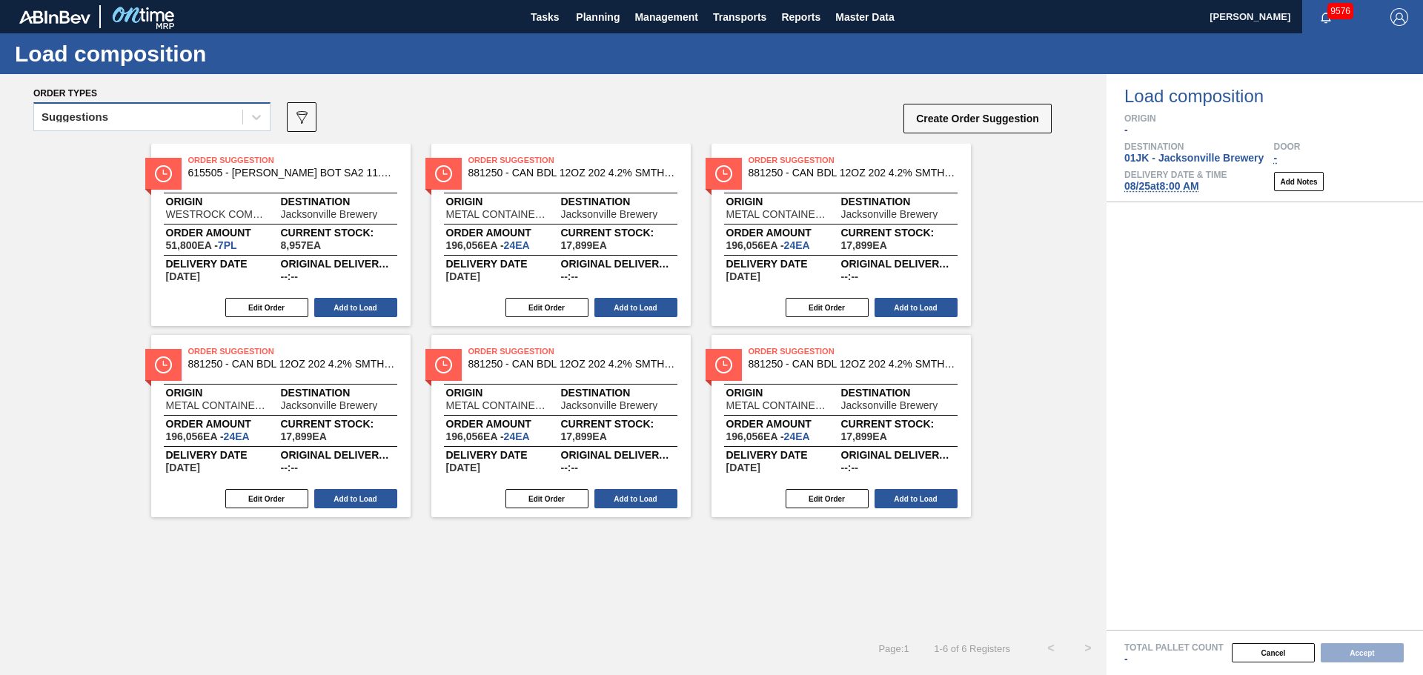
click at [99, 122] on div "Suggestions" at bounding box center [138, 117] width 208 height 21
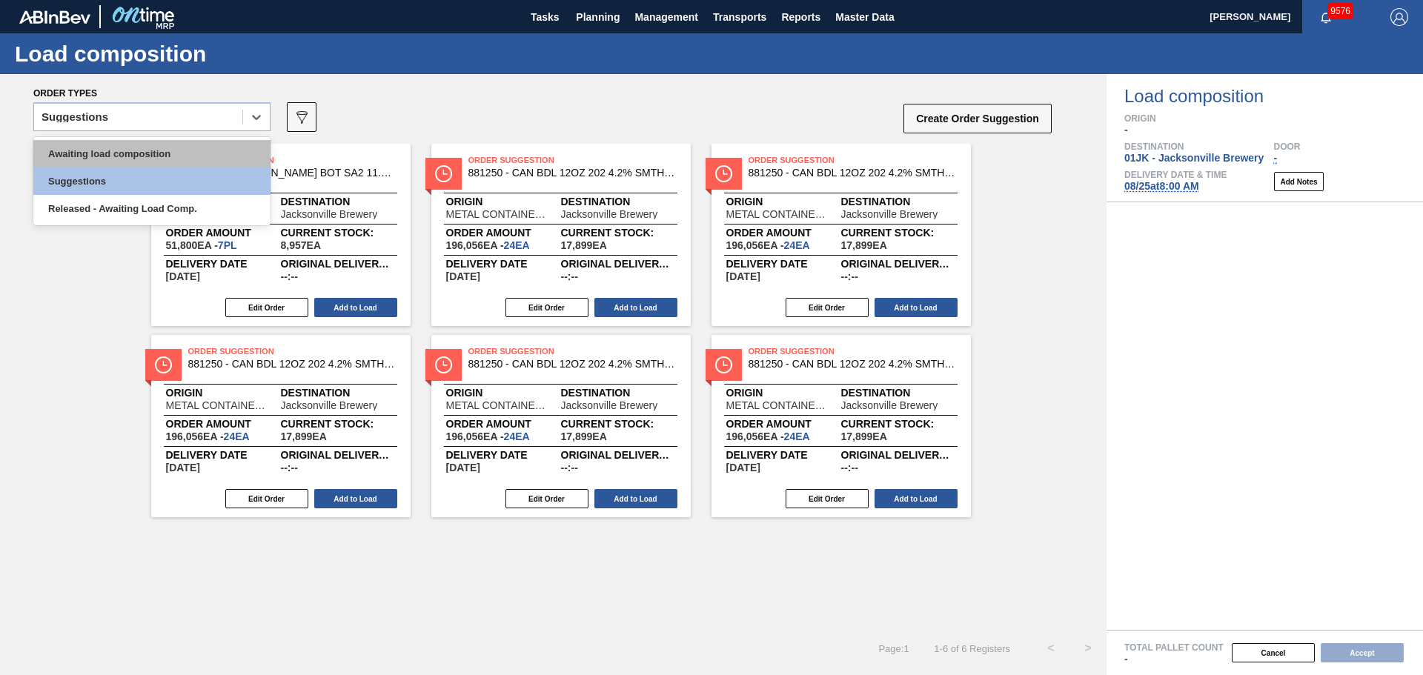
click at [102, 147] on div "Awaiting load composition" at bounding box center [151, 153] width 237 height 27
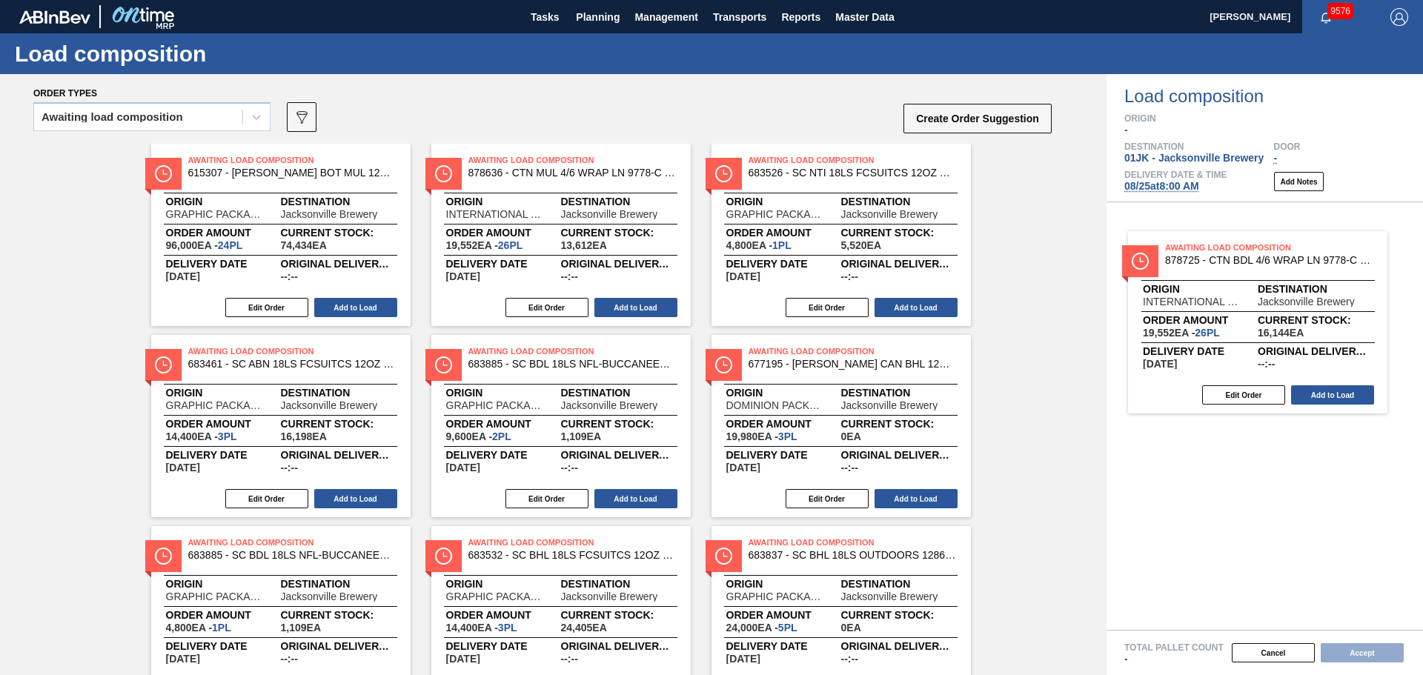
drag, startPoint x: 570, startPoint y: 392, endPoint x: 1203, endPoint y: 271, distance: 644.4
click at [1203, 271] on div "Order types Awaiting load composition 089F7B8B-B2A5-4AFE-B5C0-19BA573D28AC Crea…" at bounding box center [711, 374] width 1423 height 601
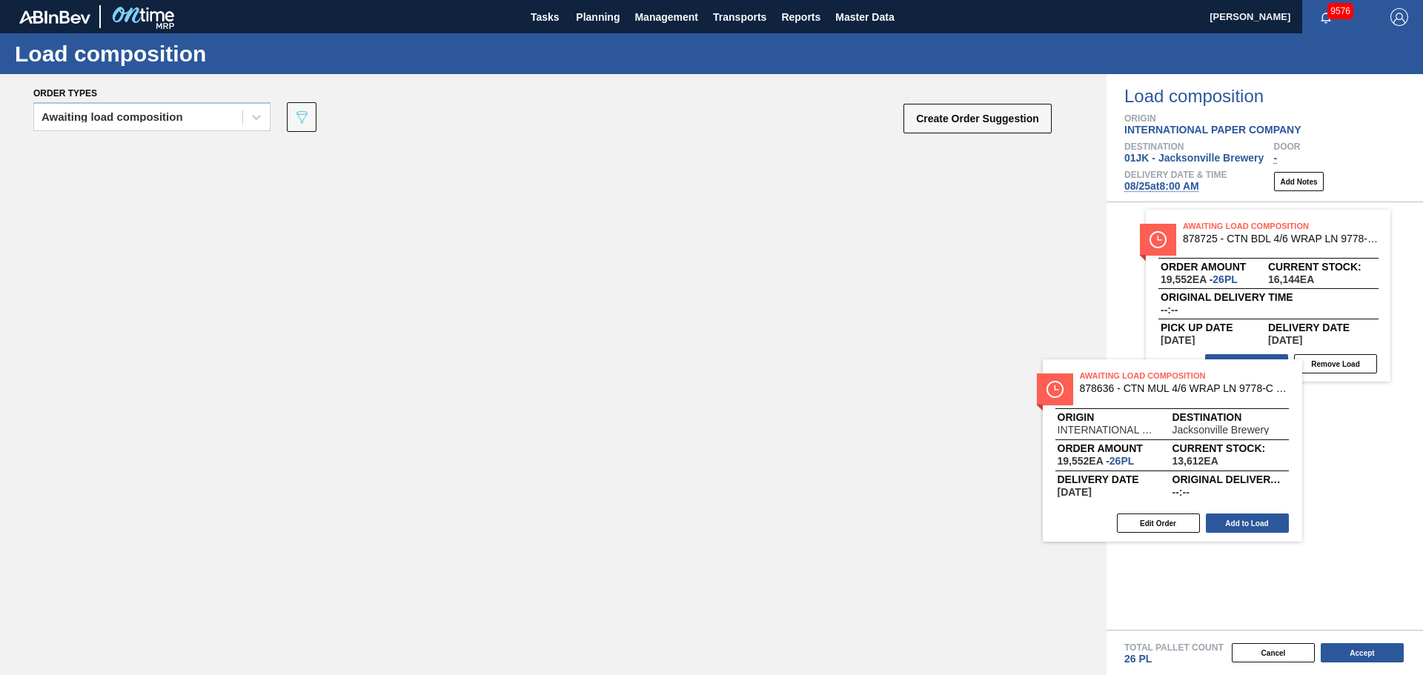
drag, startPoint x: 320, startPoint y: 208, endPoint x: 1232, endPoint y: 429, distance: 938.2
click at [1230, 429] on div "Order types Awaiting load composition 089F7B8B-B2A5-4AFE-B5C0-19BA573D28AC Crea…" at bounding box center [711, 374] width 1423 height 601
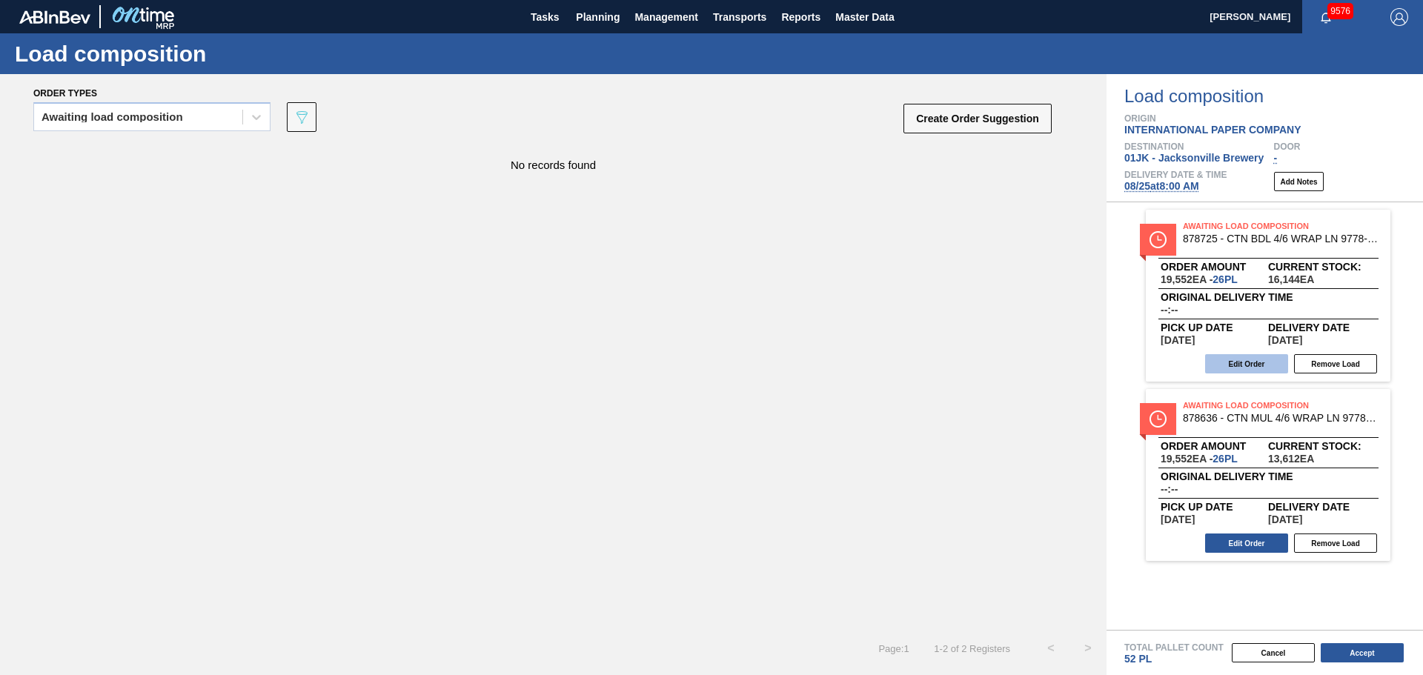
click at [1224, 365] on button "Edit Order" at bounding box center [1246, 363] width 83 height 19
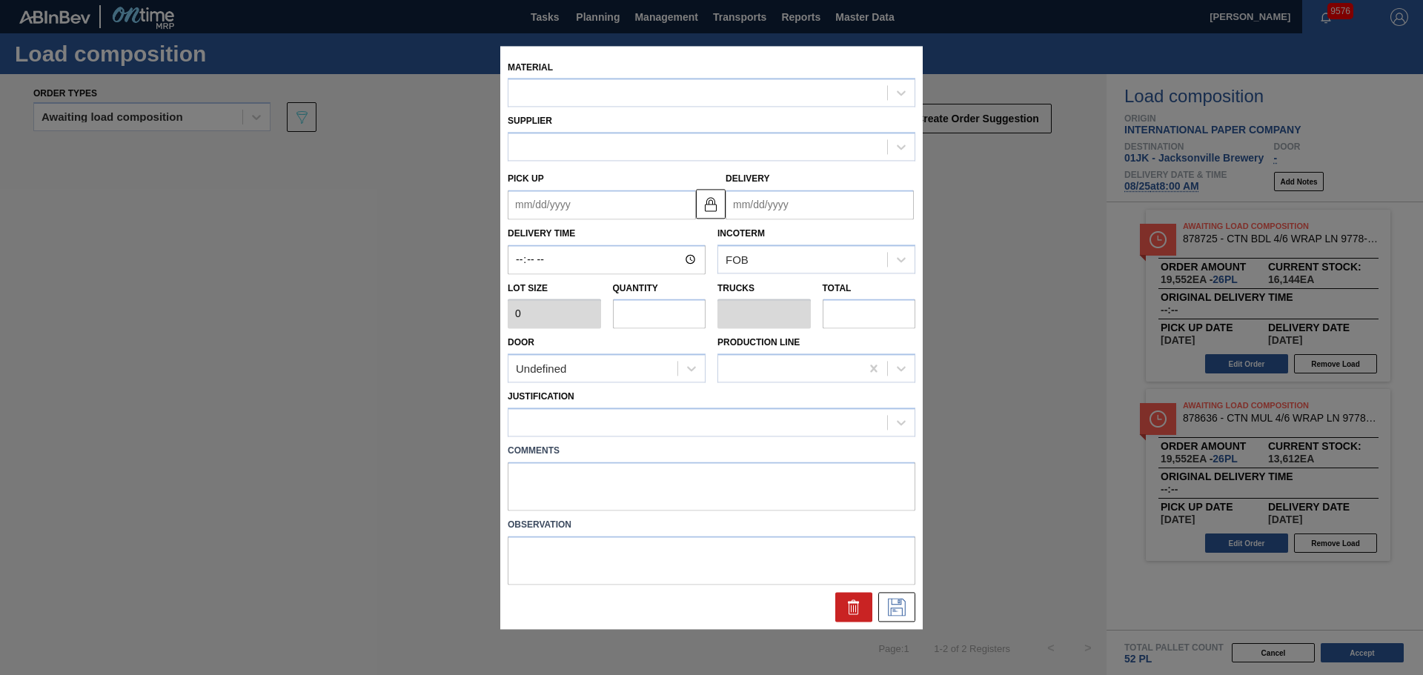
type input "752"
type input "26"
type input "0.5"
type input "19,552"
type up "[DATE]"
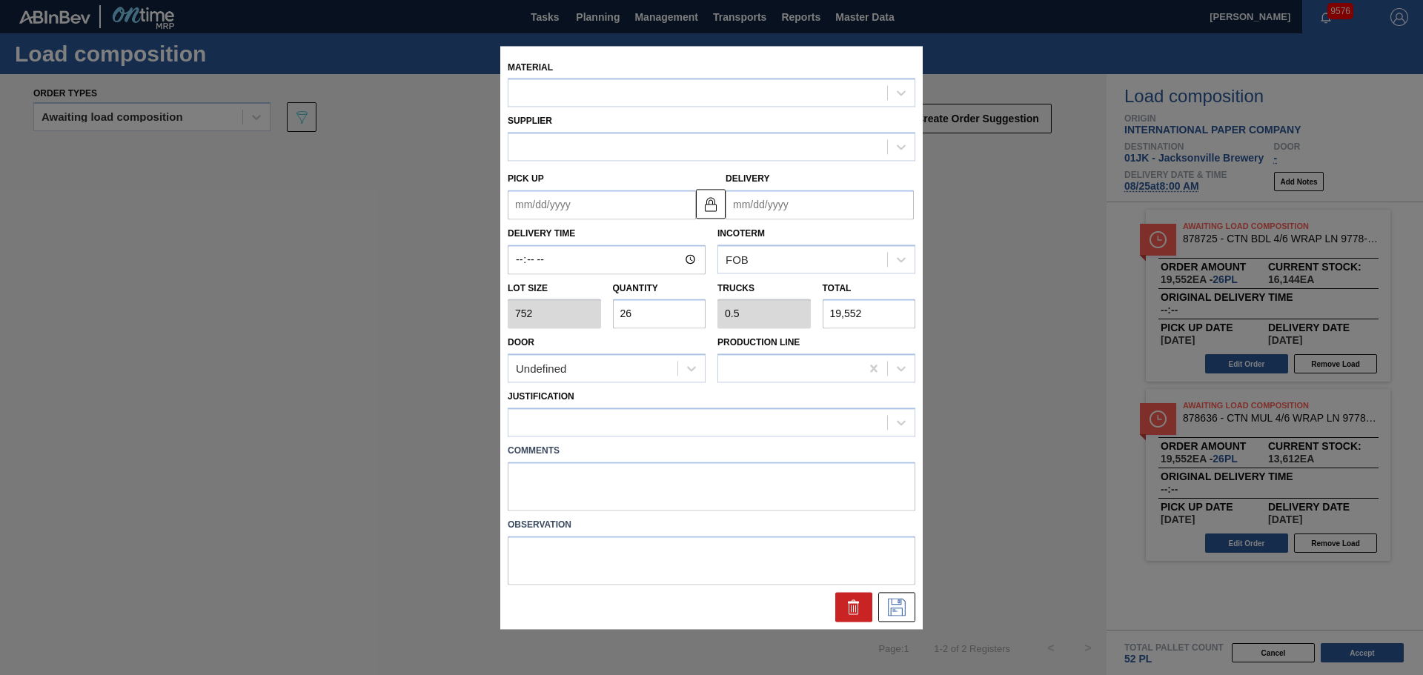
type input "[DATE]"
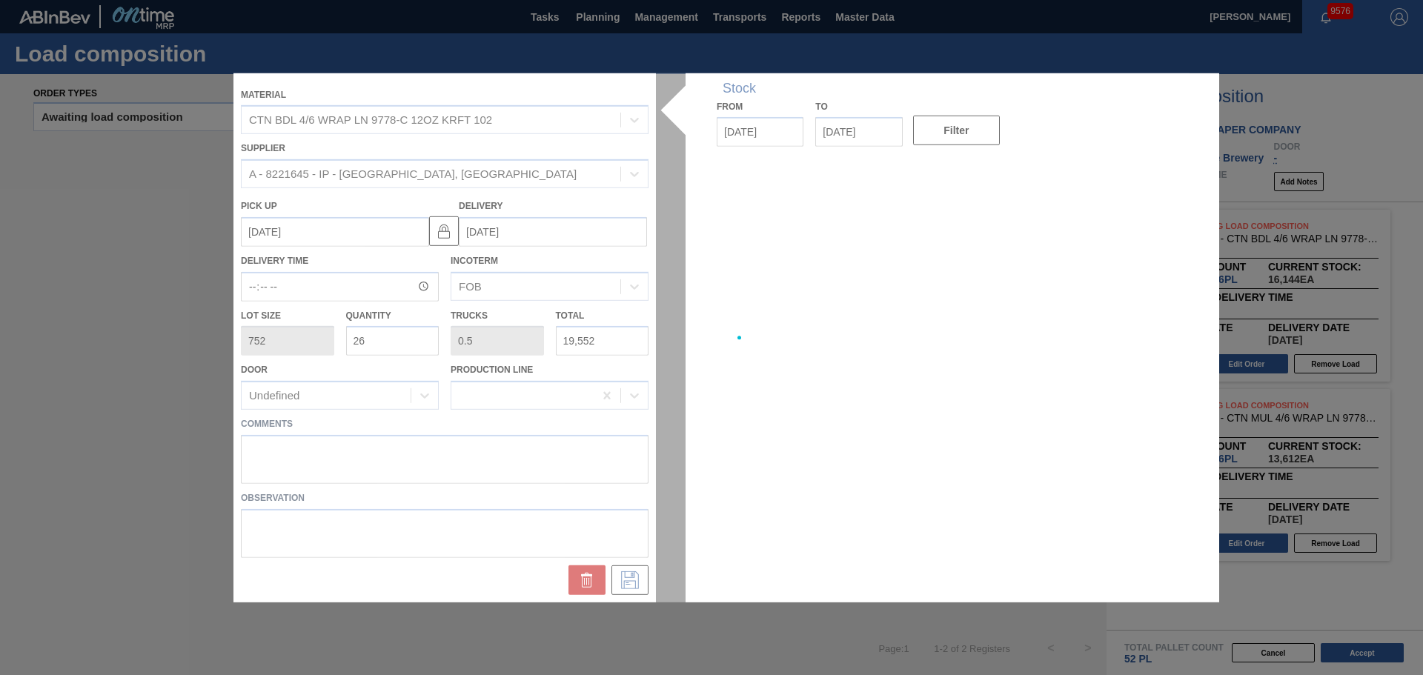
click at [637, 502] on div at bounding box center [711, 337] width 956 height 529
click at [568, 459] on div at bounding box center [711, 337] width 956 height 529
click at [560, 451] on div at bounding box center [711, 337] width 956 height 529
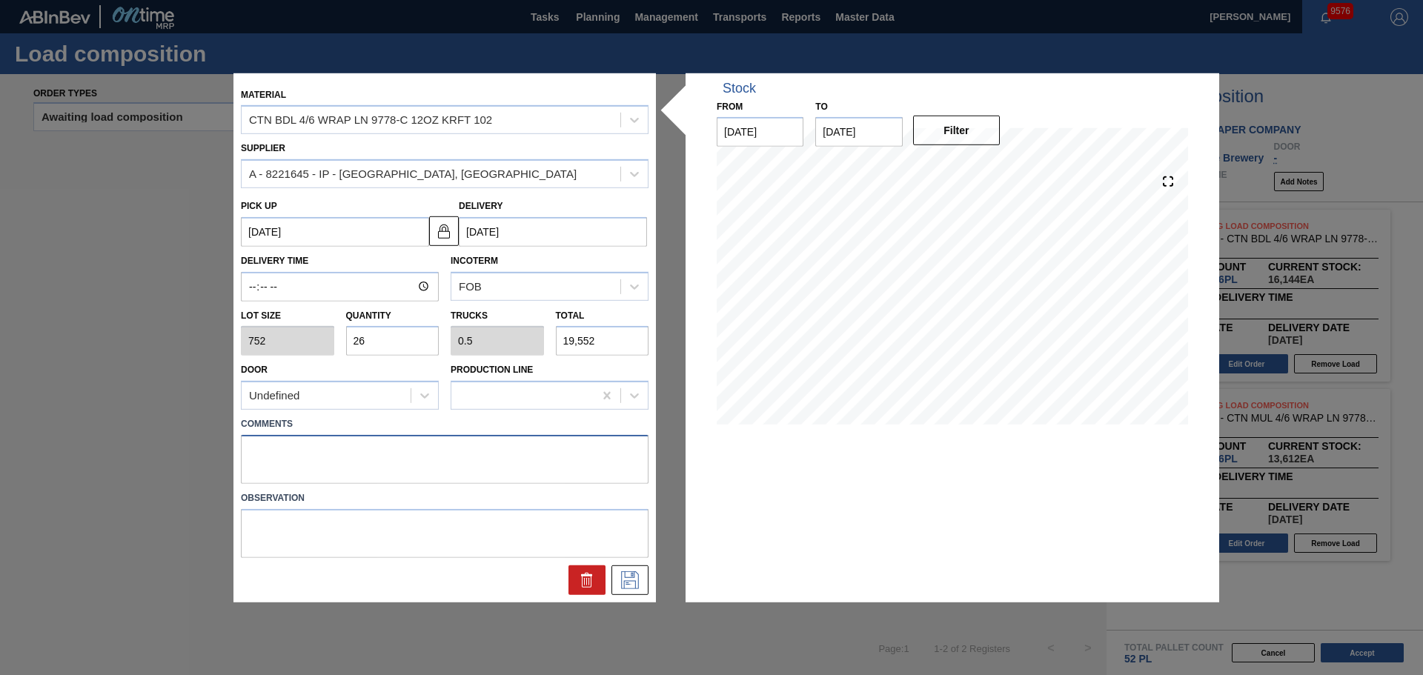
click at [516, 450] on textarea at bounding box center [445, 459] width 408 height 49
type textarea "TAIL, LIVE"
click at [644, 579] on button at bounding box center [629, 580] width 37 height 30
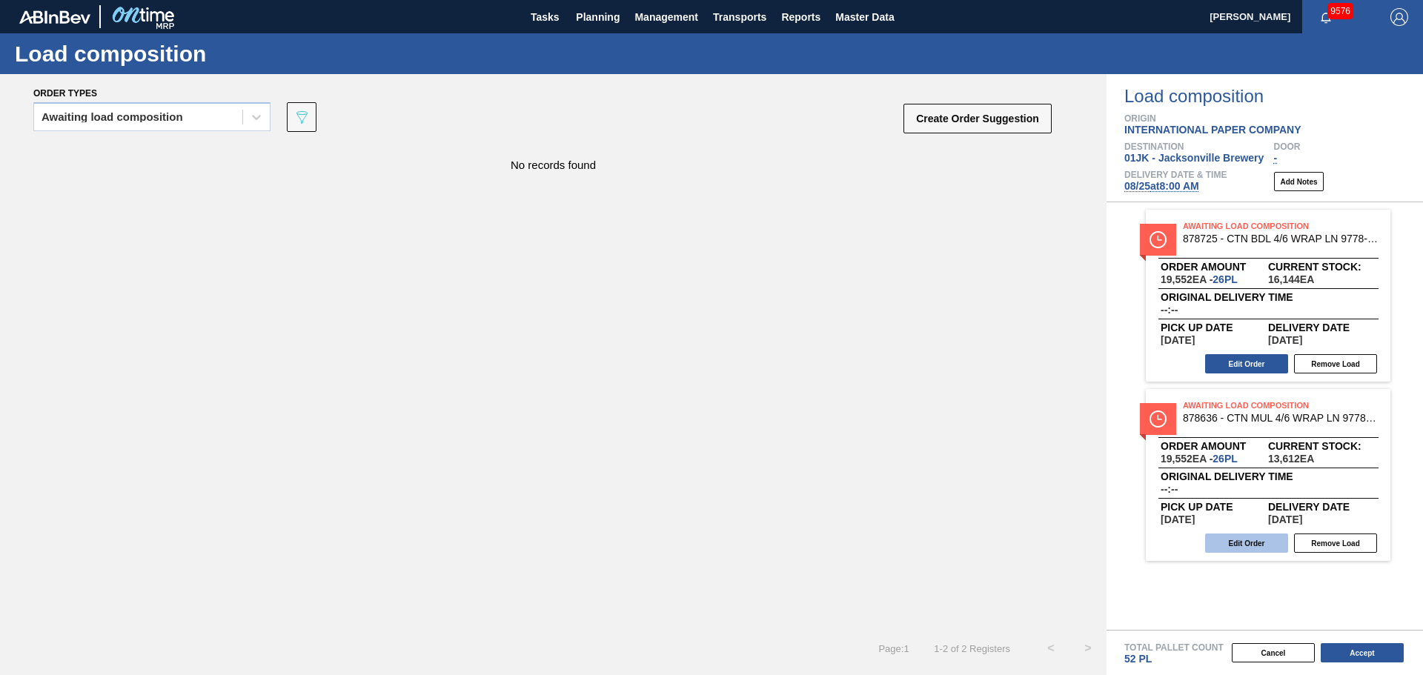
click at [1247, 543] on button "Edit Order" at bounding box center [1246, 543] width 83 height 19
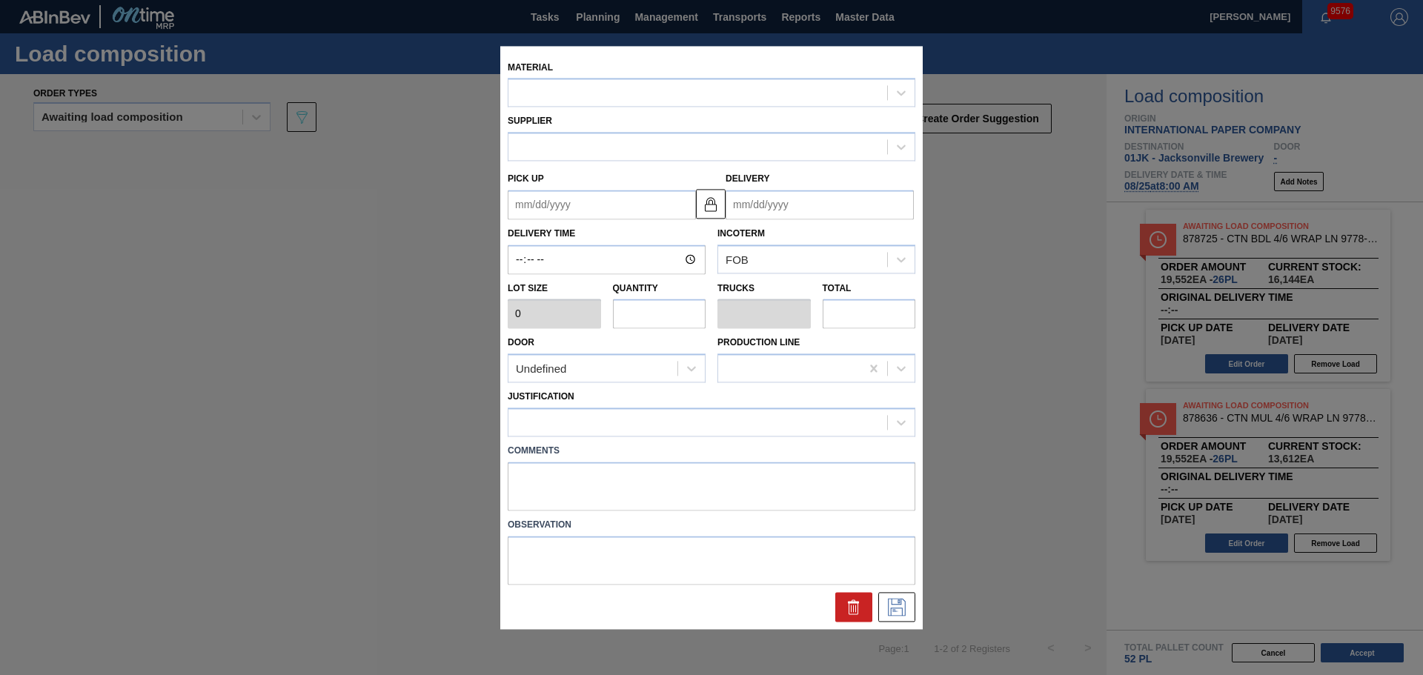
type input "752"
type input "26"
type input "0.5"
type input "19,552"
type up "[DATE]"
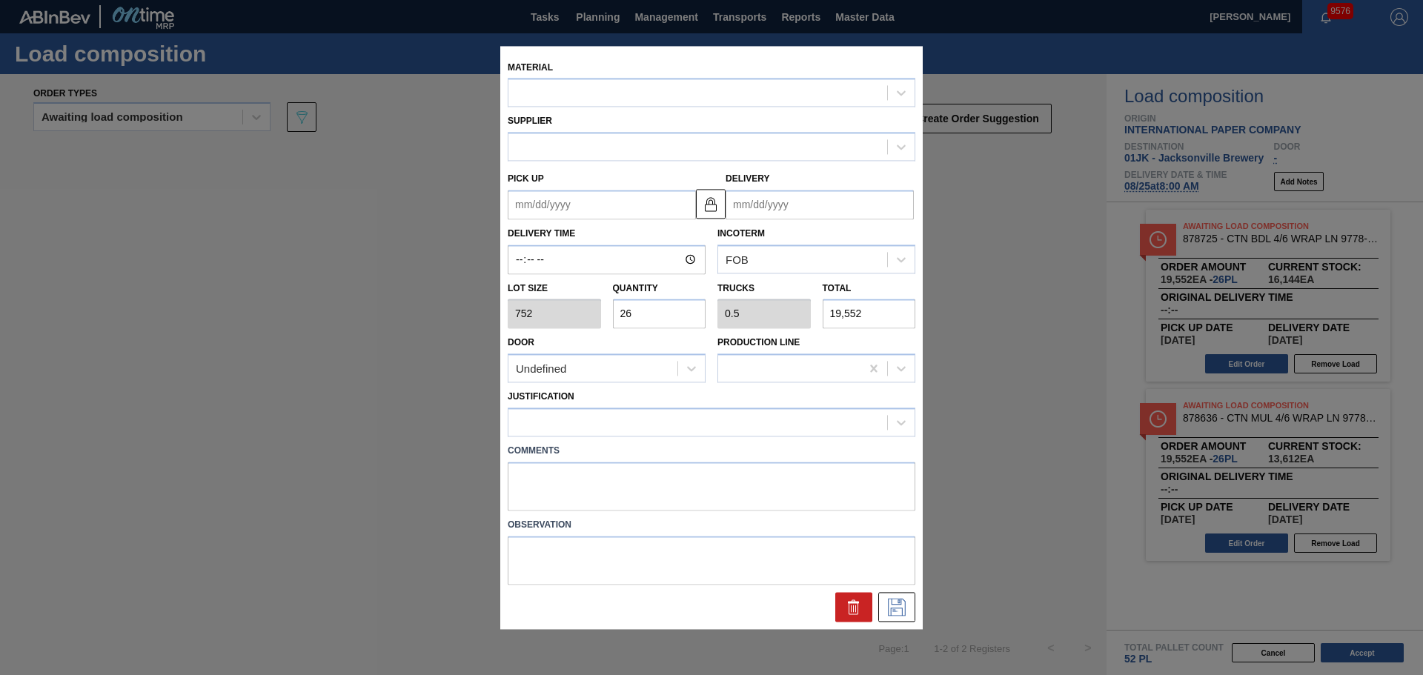
type input "[DATE]"
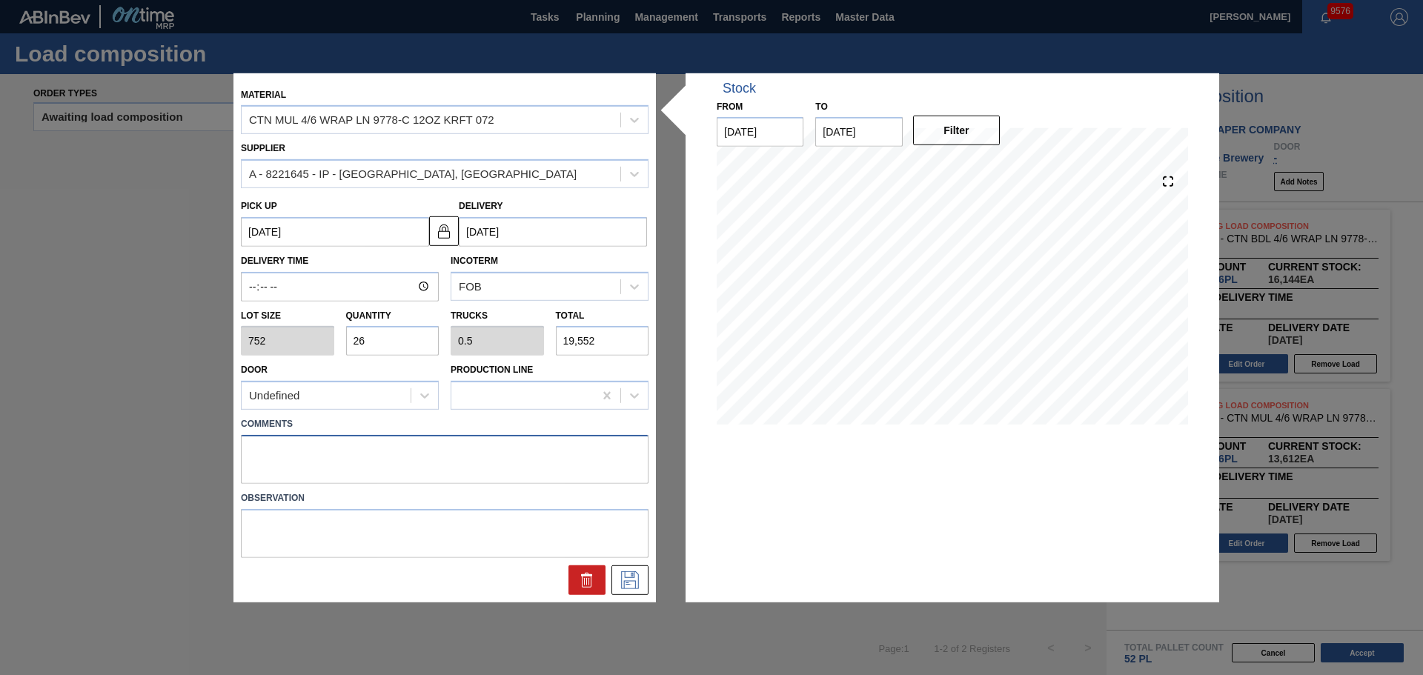
click at [505, 455] on textarea at bounding box center [445, 459] width 408 height 49
type textarea "NOSE, DROP"
click at [640, 582] on icon at bounding box center [630, 580] width 24 height 18
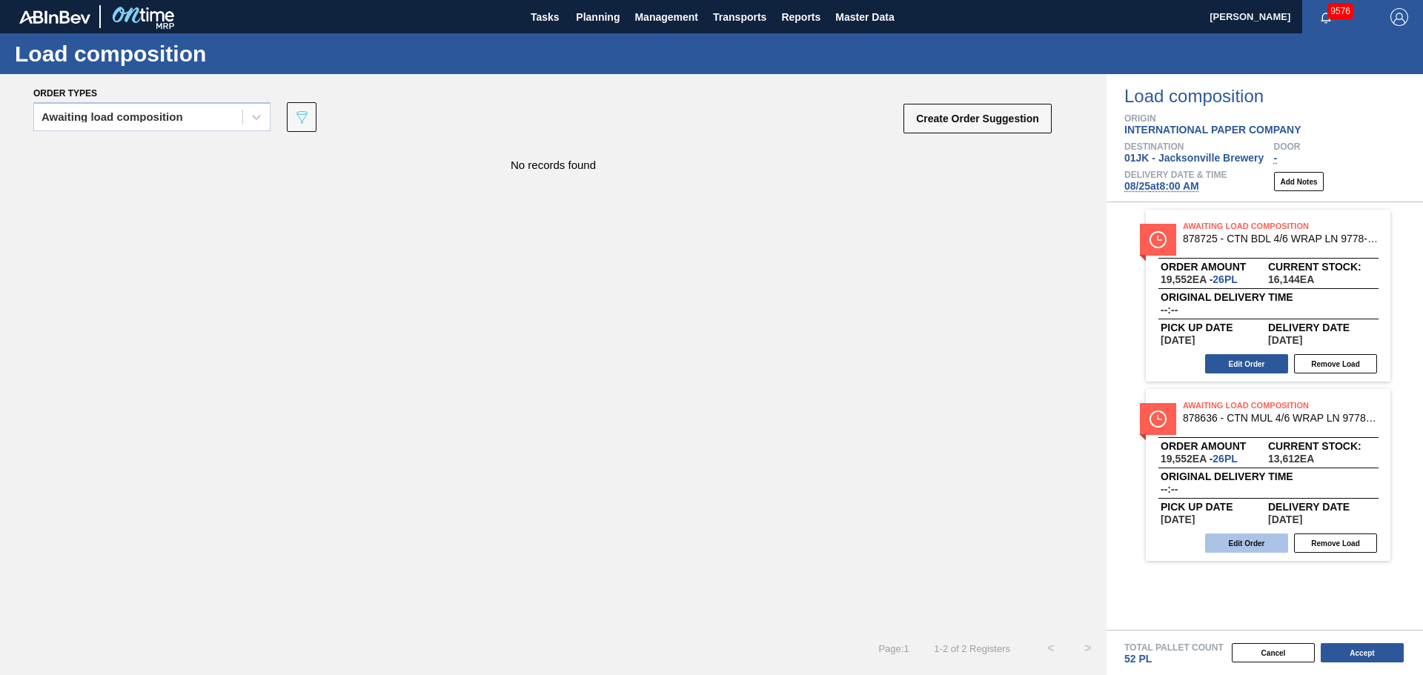
click at [1269, 536] on button "Edit Order" at bounding box center [1246, 543] width 83 height 19
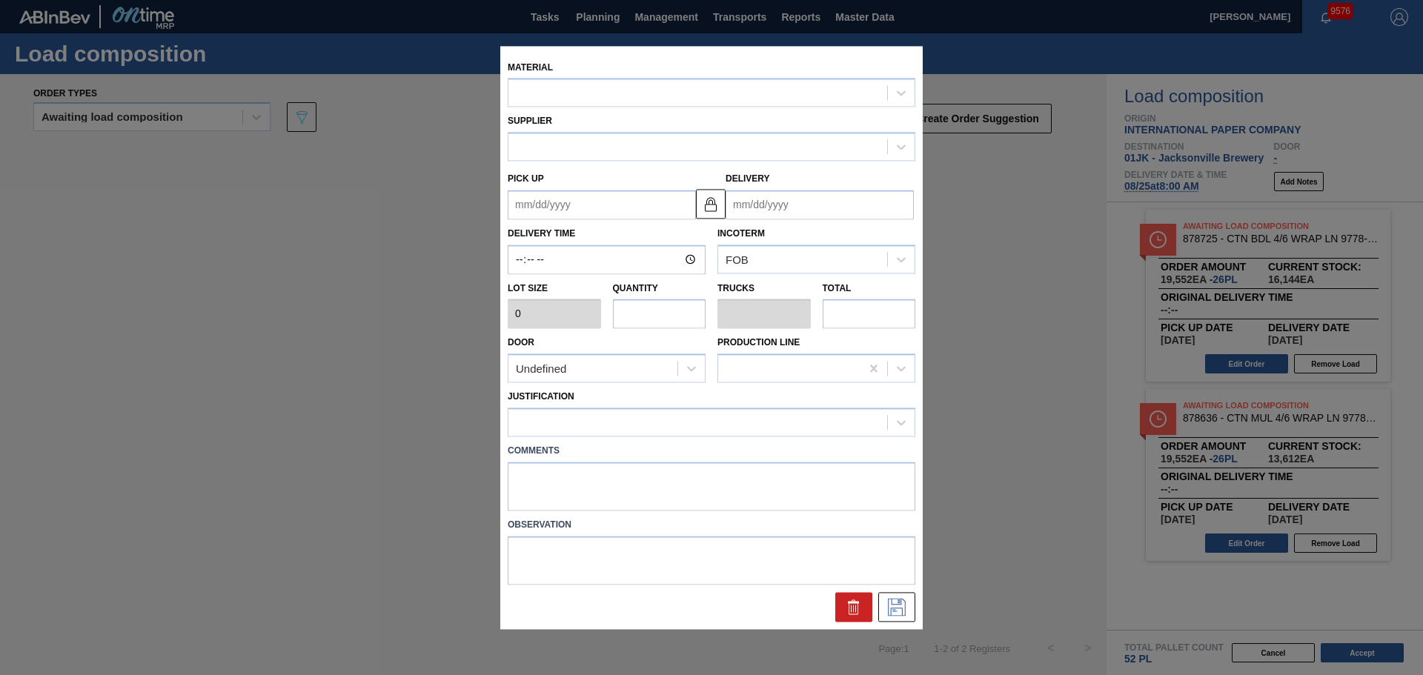
type input "752"
type input "26"
type input "0.5"
type input "19,552"
type textarea "NOSE, DROP"
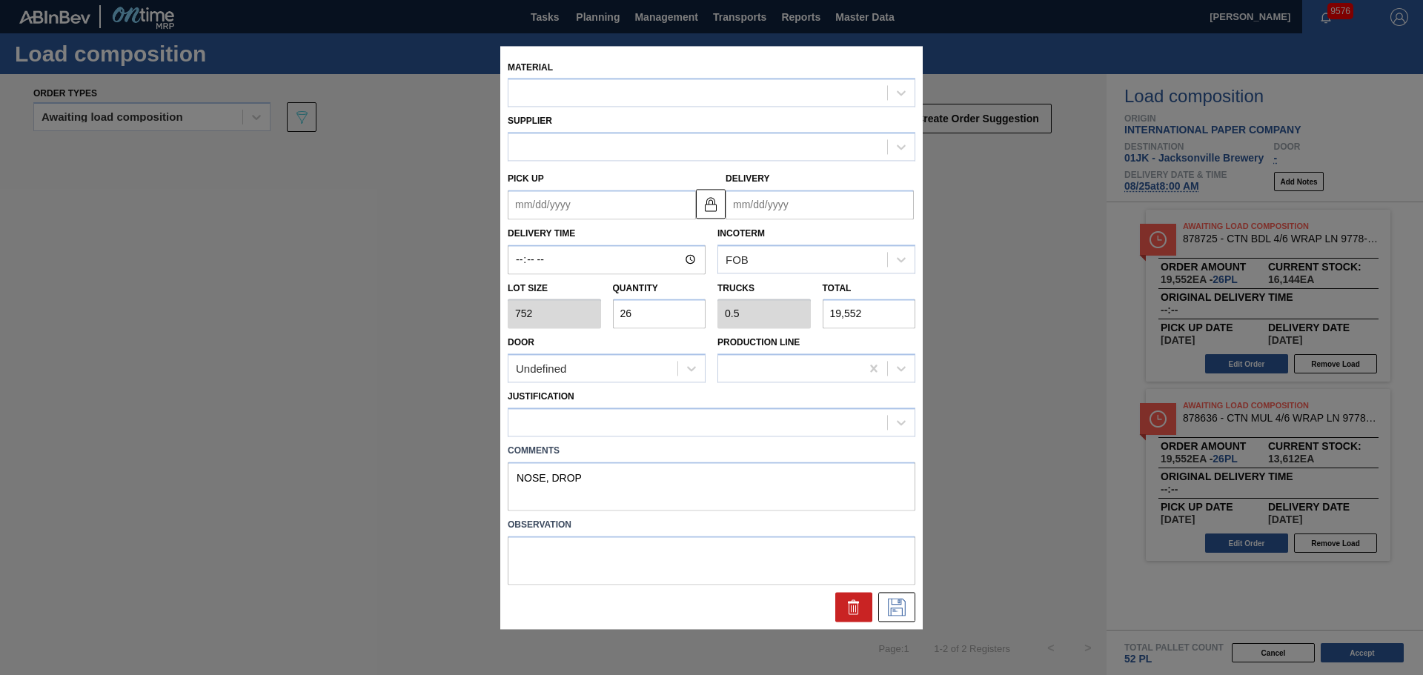
type up "[DATE]"
type input "[DATE]"
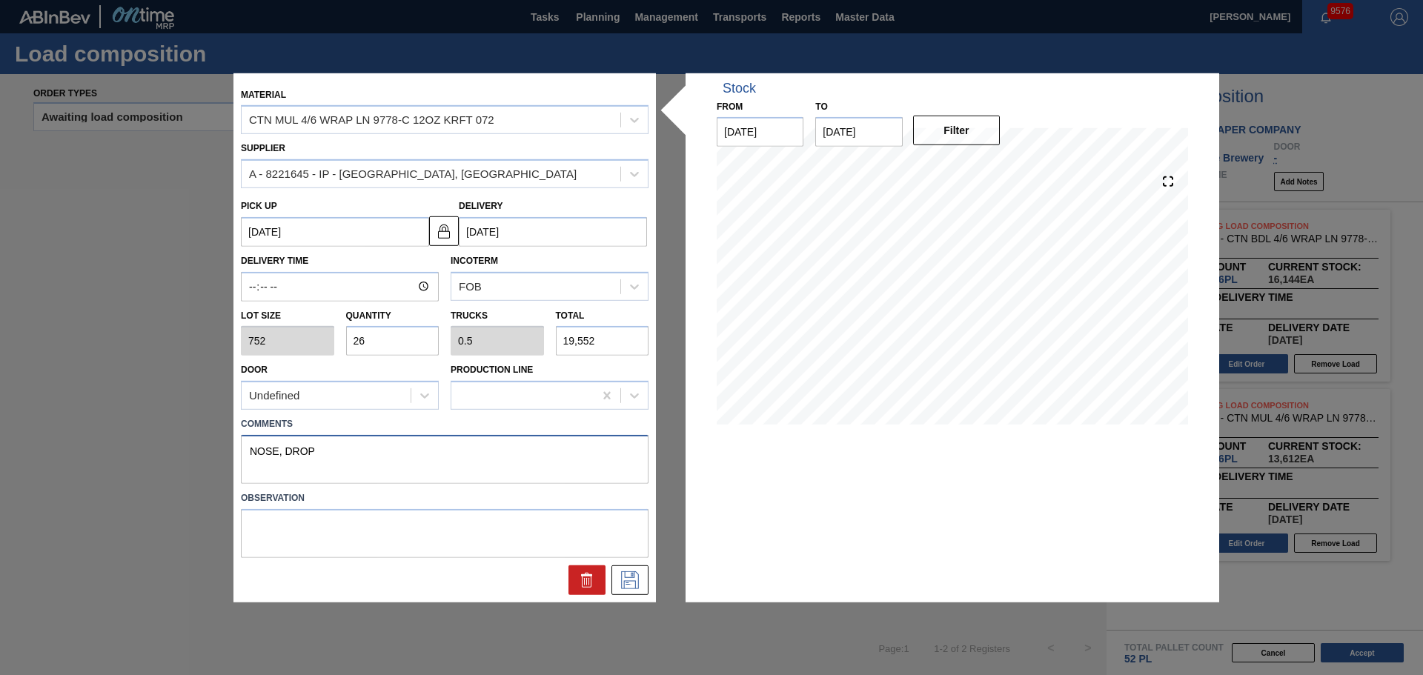
click at [408, 454] on textarea "NOSE, DROP" at bounding box center [445, 459] width 408 height 49
type textarea "NOSE, LIVE"
click at [623, 589] on button at bounding box center [629, 580] width 37 height 30
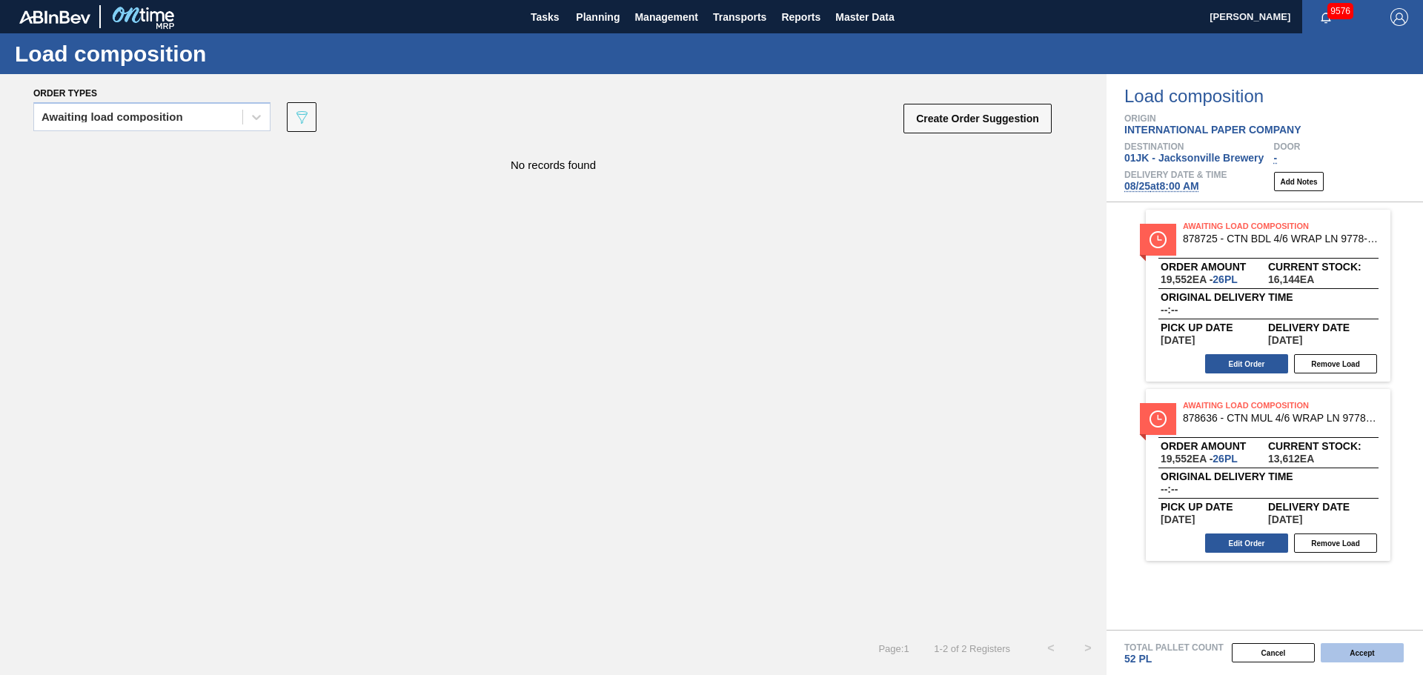
click at [1342, 651] on button "Accept" at bounding box center [1362, 652] width 83 height 19
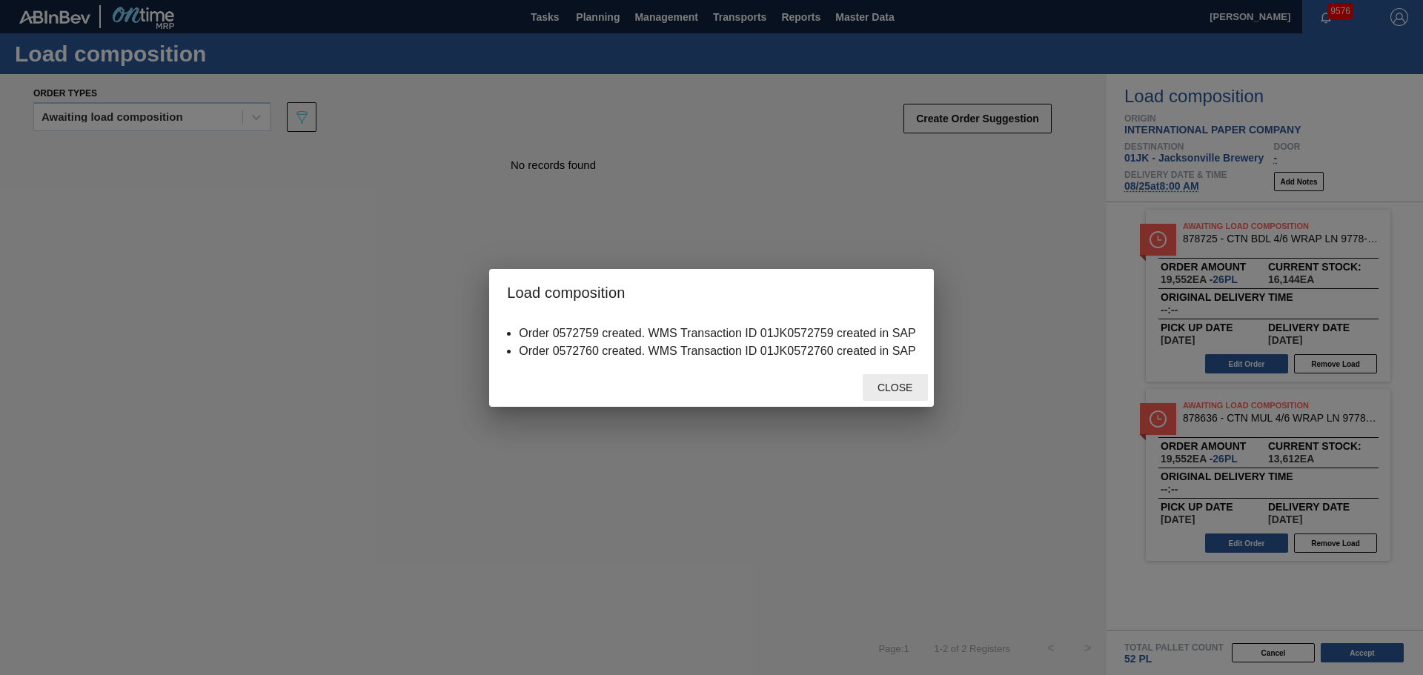
click at [909, 384] on span "Close" at bounding box center [895, 388] width 59 height 12
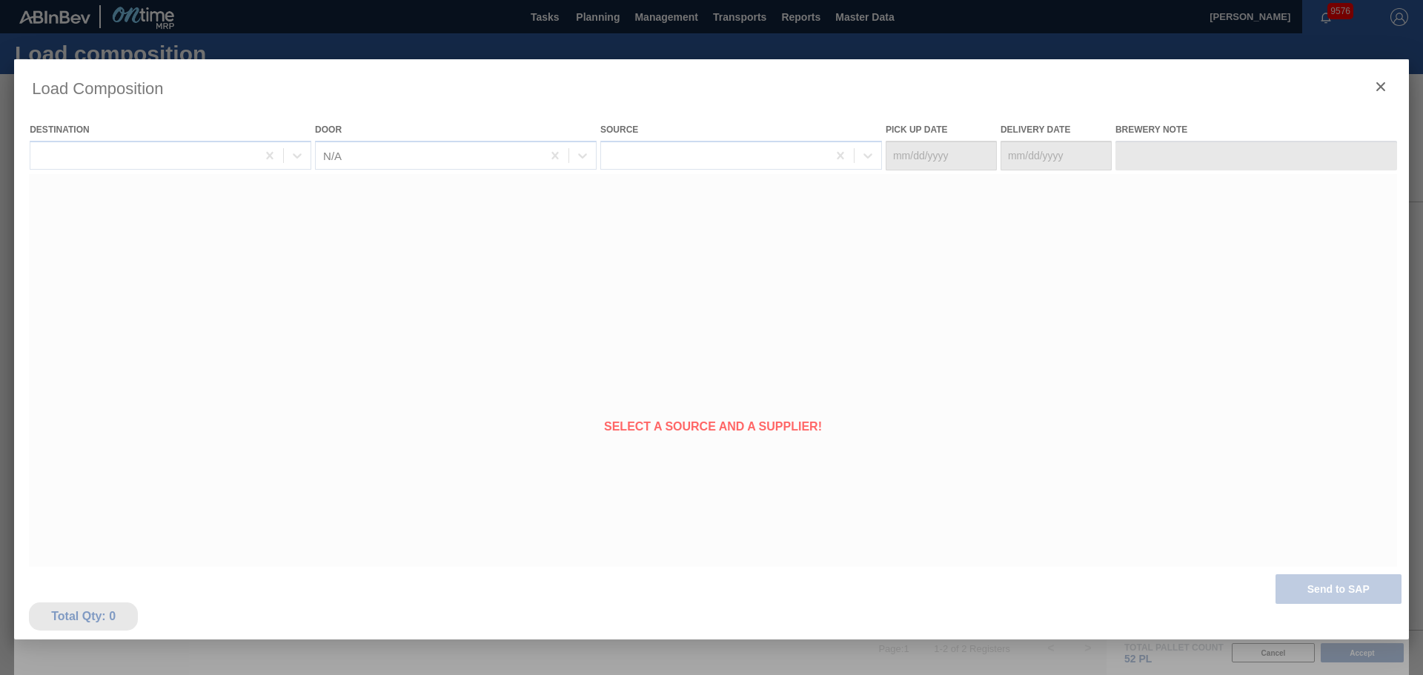
type Date "08/24/2025"
type Date "[DATE]"
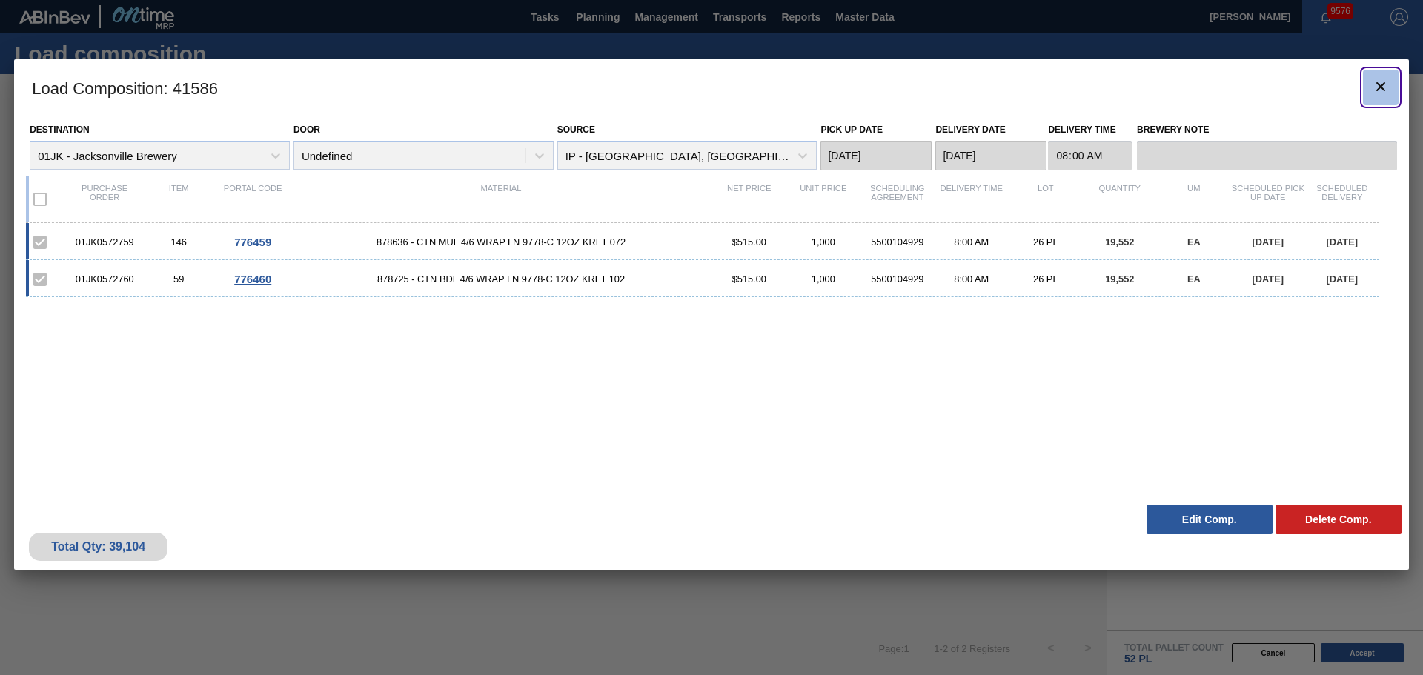
click at [1370, 82] on button "botão de ícone" at bounding box center [1381, 88] width 36 height 36
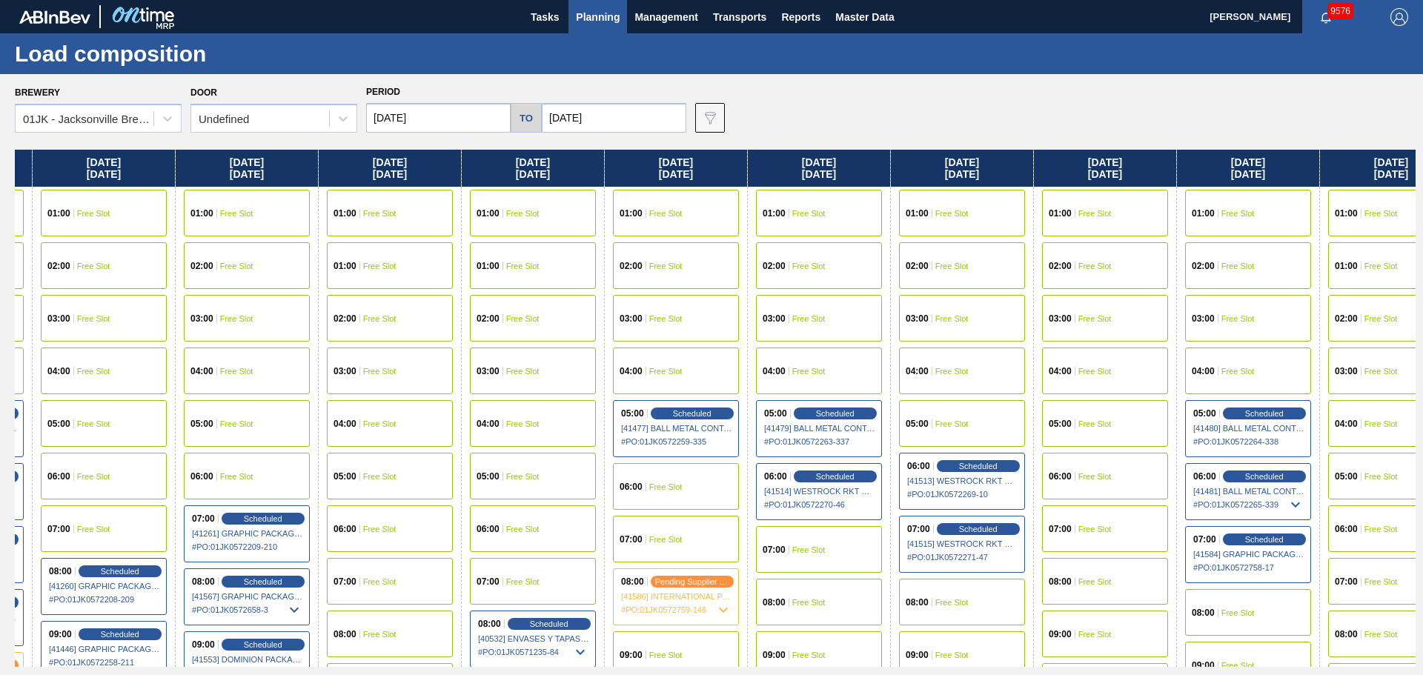
drag, startPoint x: 929, startPoint y: 374, endPoint x: 476, endPoint y: 364, distance: 453.7
click at [476, 364] on div "Monday 08/18/2025 01:00 Free Slot 02:00 Free Slot 03:00 Free Slot 04:00 Free Sl…" at bounding box center [715, 408] width 1401 height 517
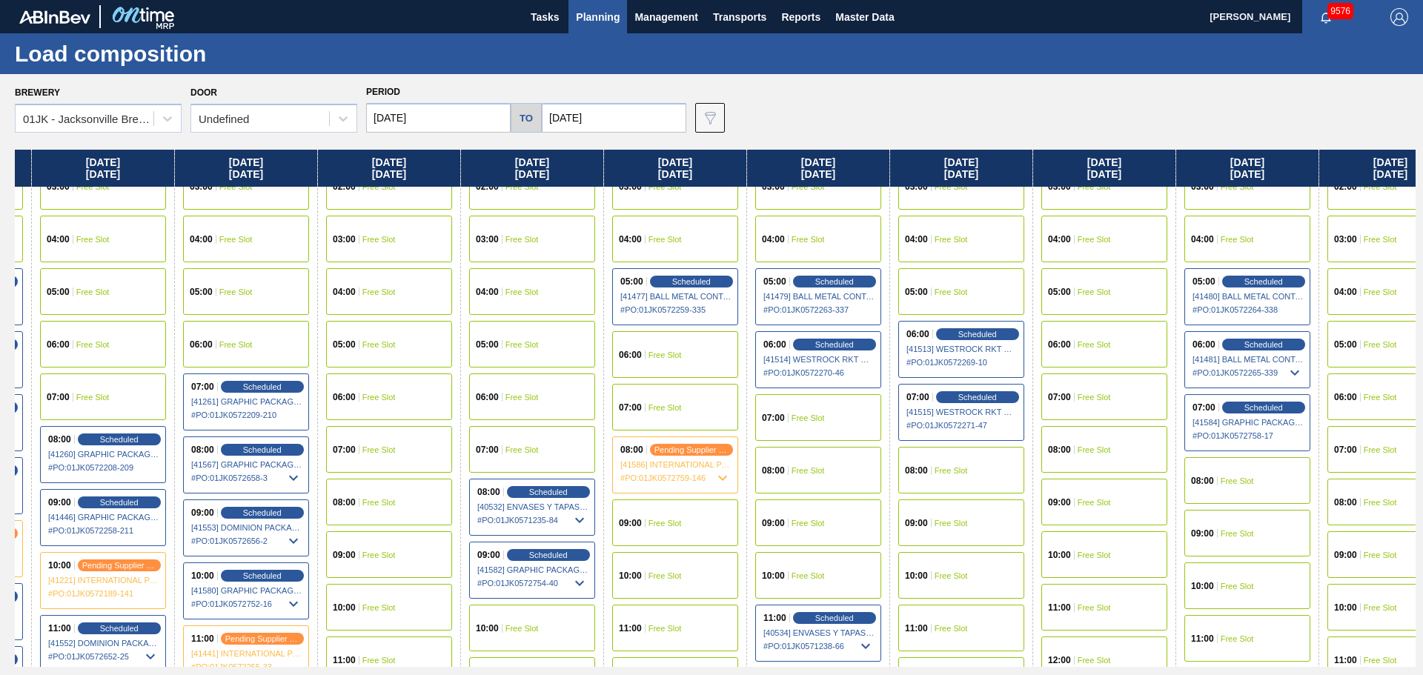
scroll to position [148, 412]
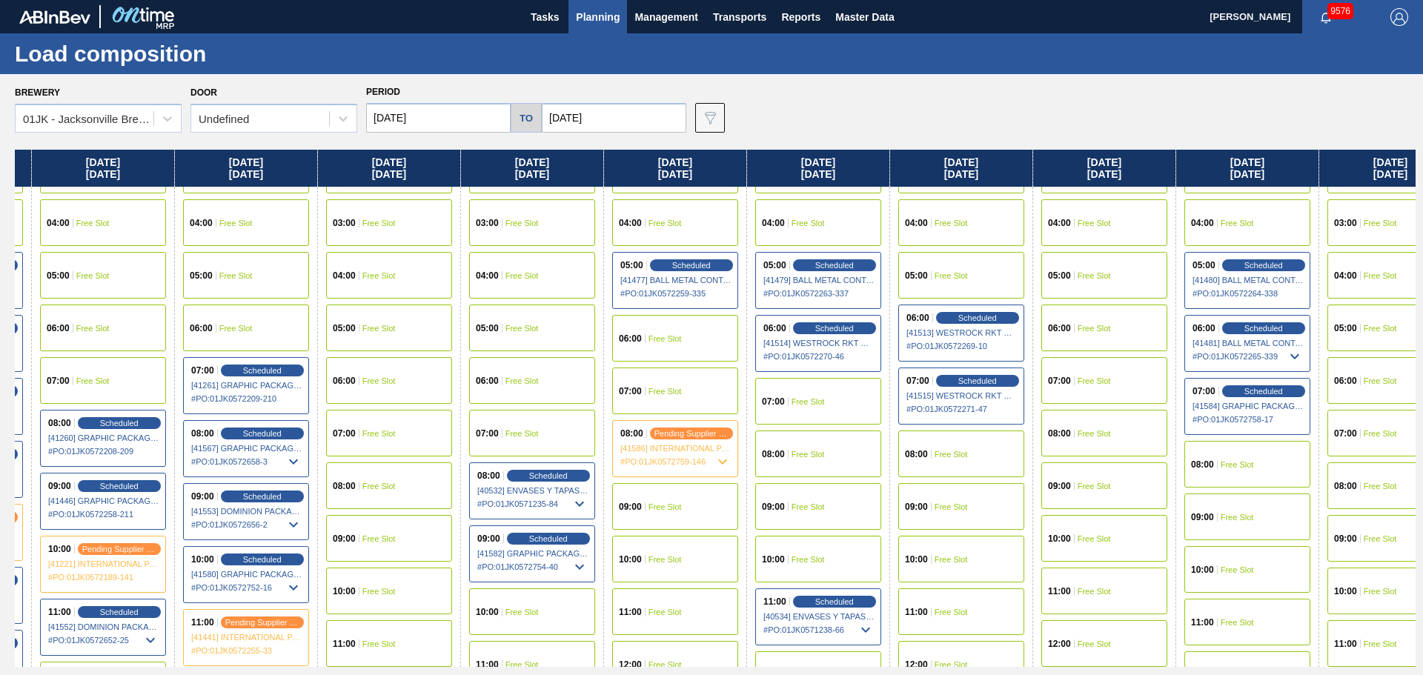
click at [1092, 480] on div "09:00 Free Slot" at bounding box center [1104, 485] width 126 height 47
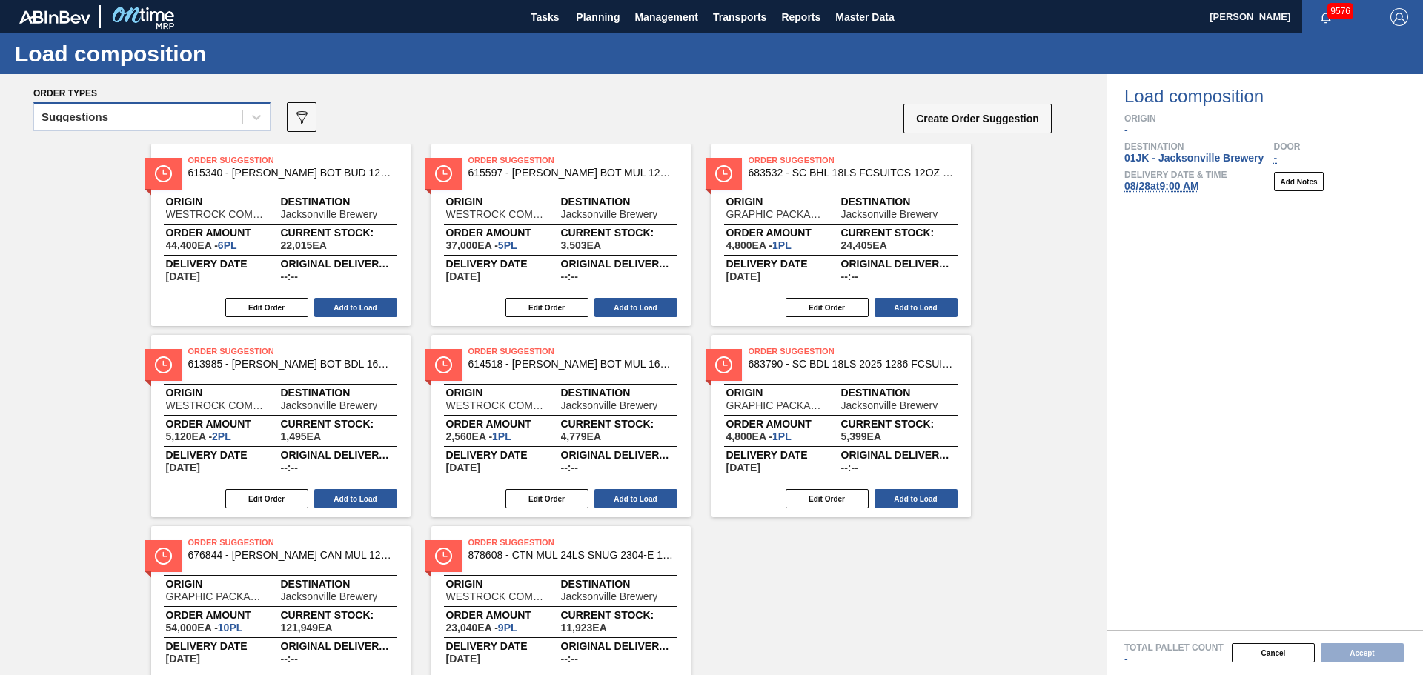
click at [126, 109] on div "Suggestions" at bounding box center [138, 117] width 208 height 21
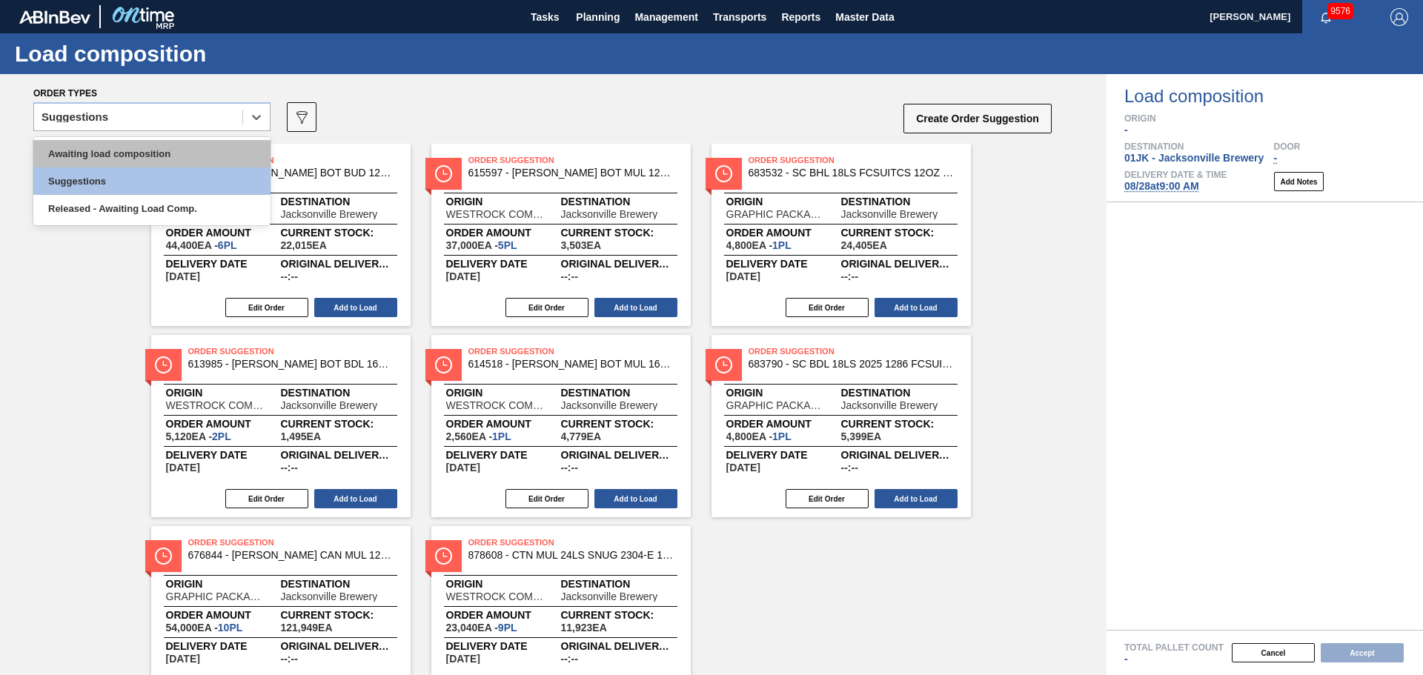
click at [127, 156] on div "Awaiting load composition" at bounding box center [151, 153] width 237 height 27
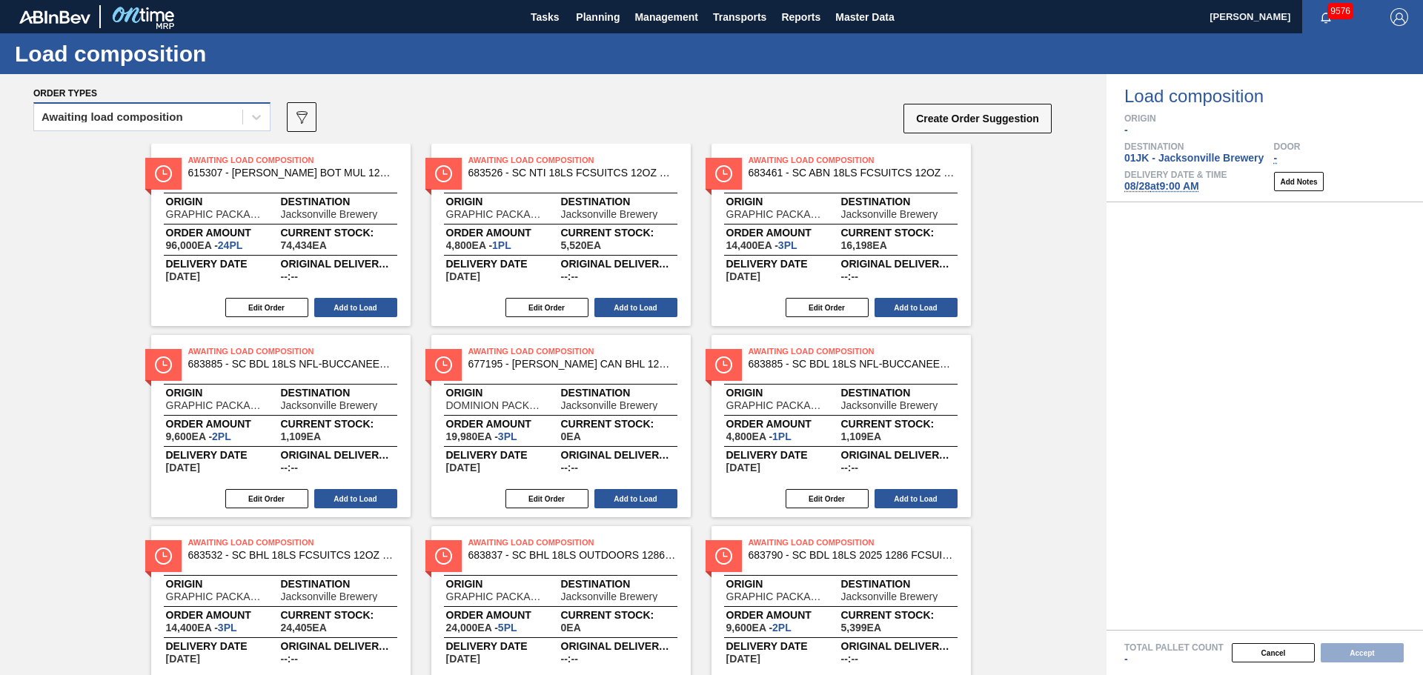
drag, startPoint x: 151, startPoint y: 136, endPoint x: 153, endPoint y: 128, distance: 7.7
click at [152, 134] on div "Awaiting load composition" at bounding box center [151, 121] width 237 height 39
click at [154, 127] on div "Awaiting load composition" at bounding box center [138, 117] width 208 height 21
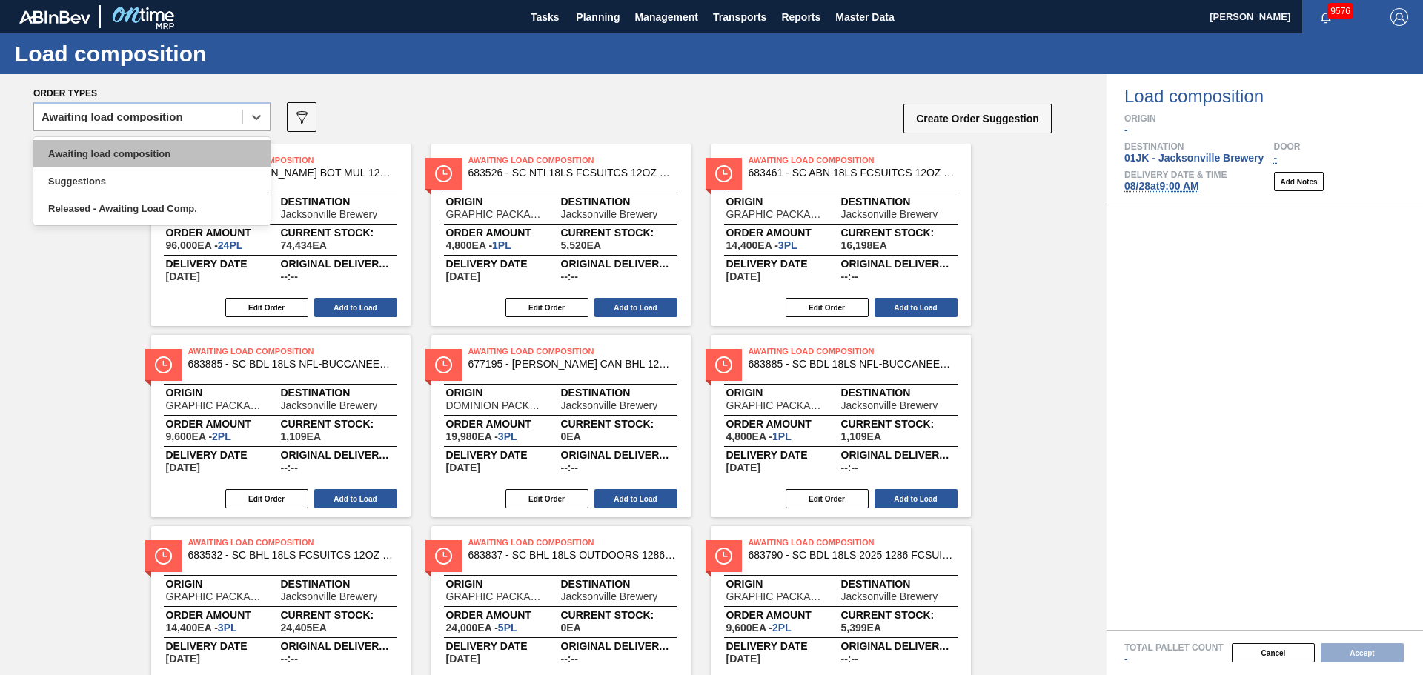
click at [154, 145] on div "Awaiting load composition" at bounding box center [151, 153] width 237 height 27
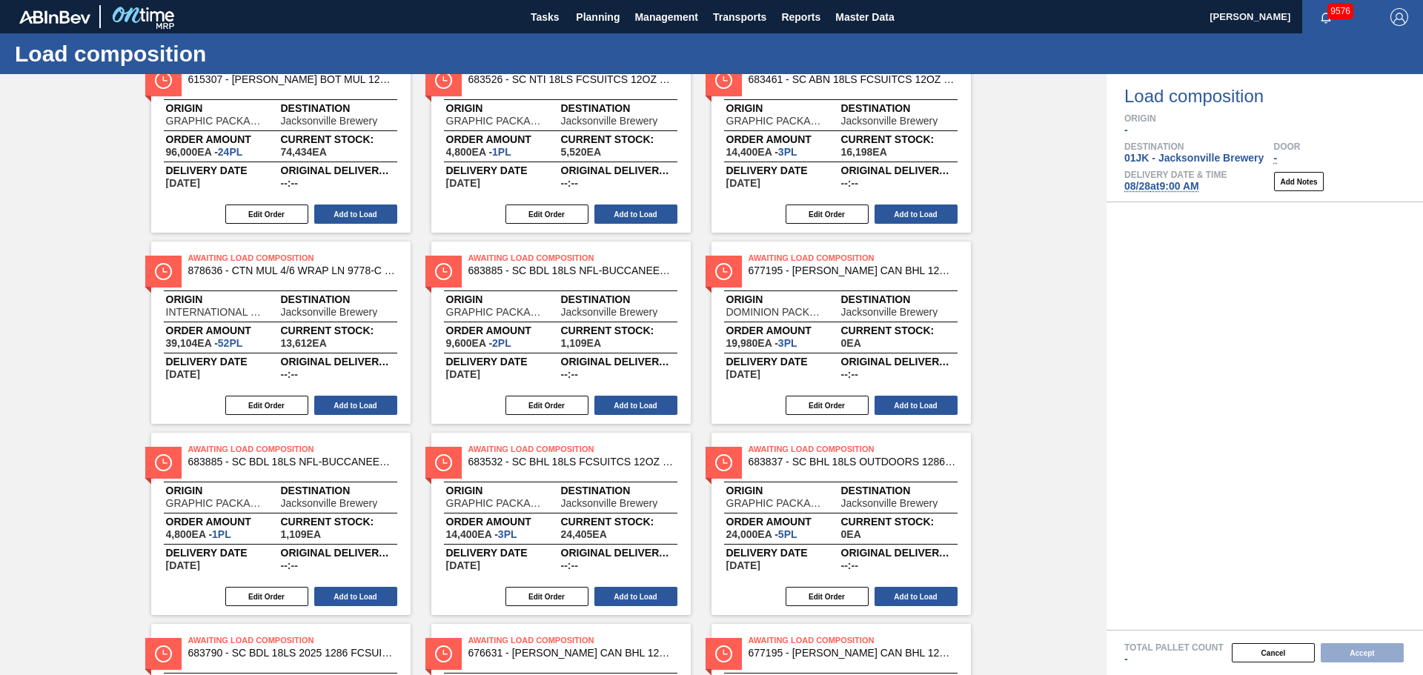
scroll to position [59, 0]
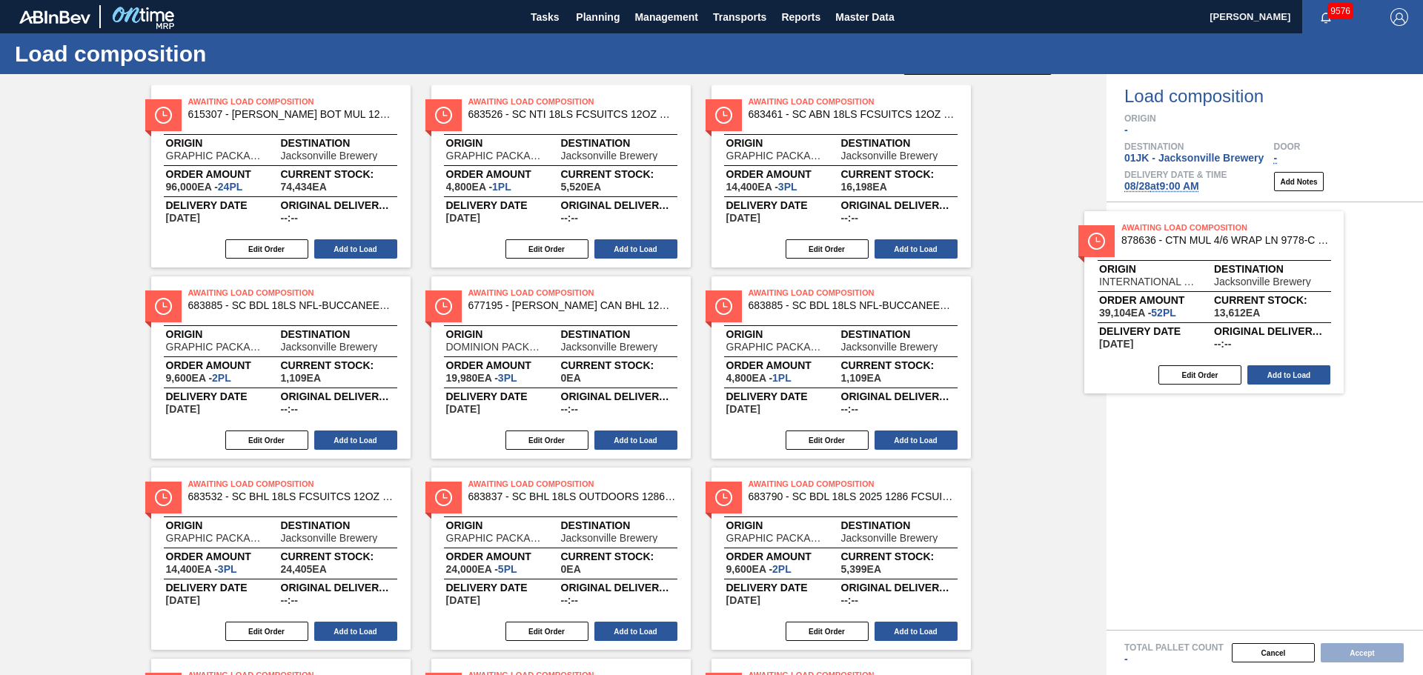
drag, startPoint x: 243, startPoint y: 324, endPoint x: 1189, endPoint y: 258, distance: 948.0
click at [1189, 258] on div "Order types Awaiting load composition 089F7B8B-B2A5-4AFE-B5C0-19BA573D28AC Crea…" at bounding box center [711, 374] width 1423 height 601
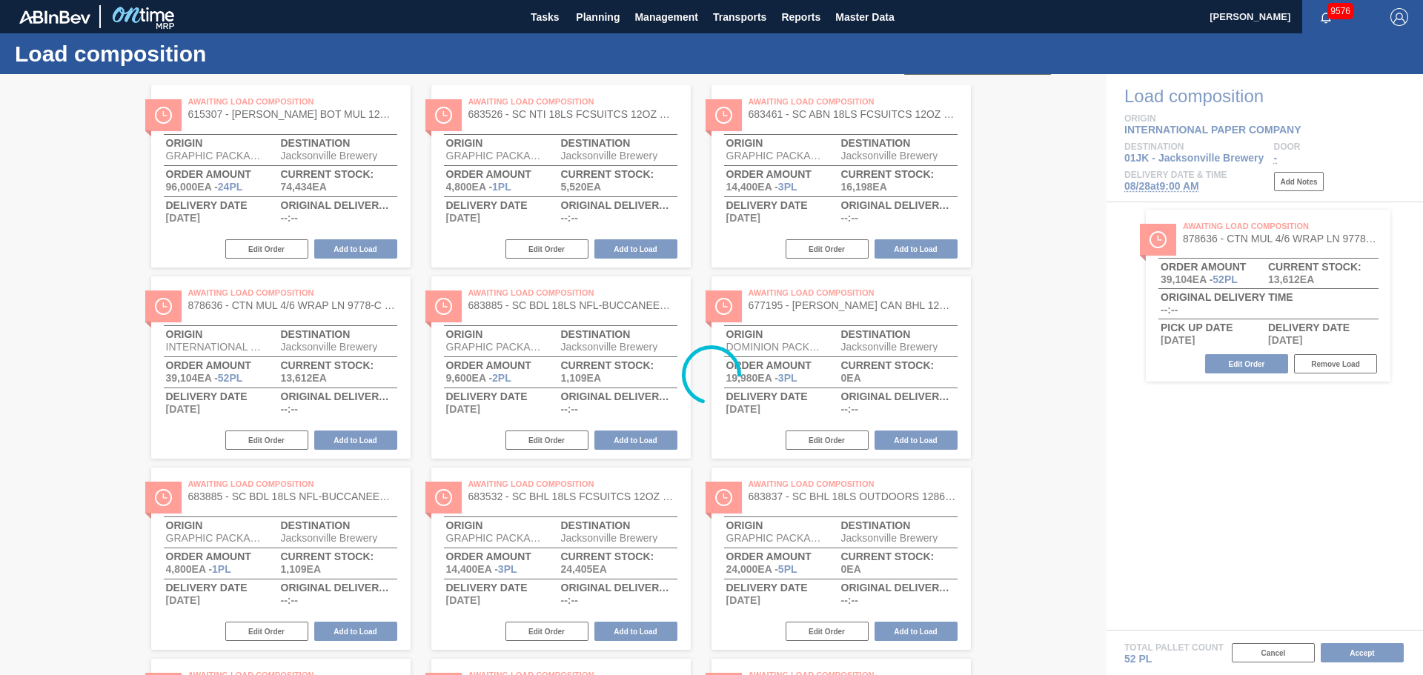
scroll to position [0, 0]
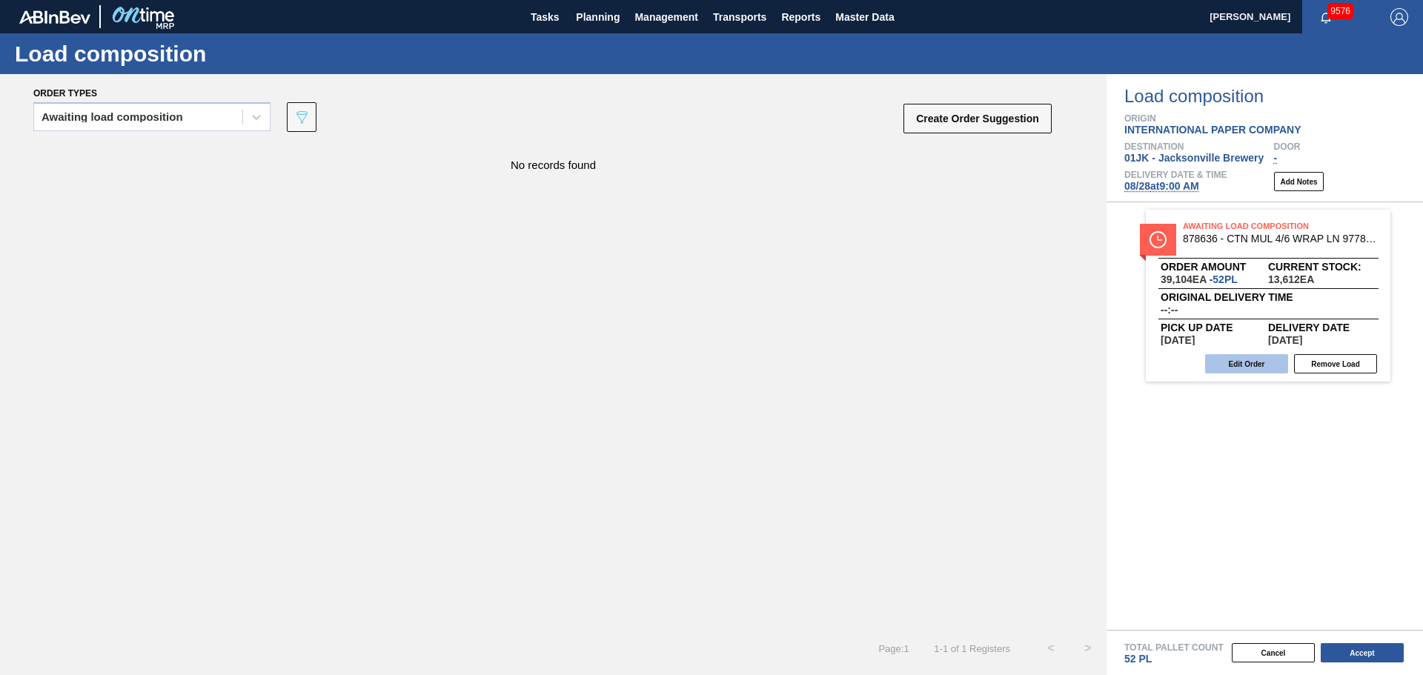
click at [1225, 368] on button "Edit Order" at bounding box center [1246, 363] width 83 height 19
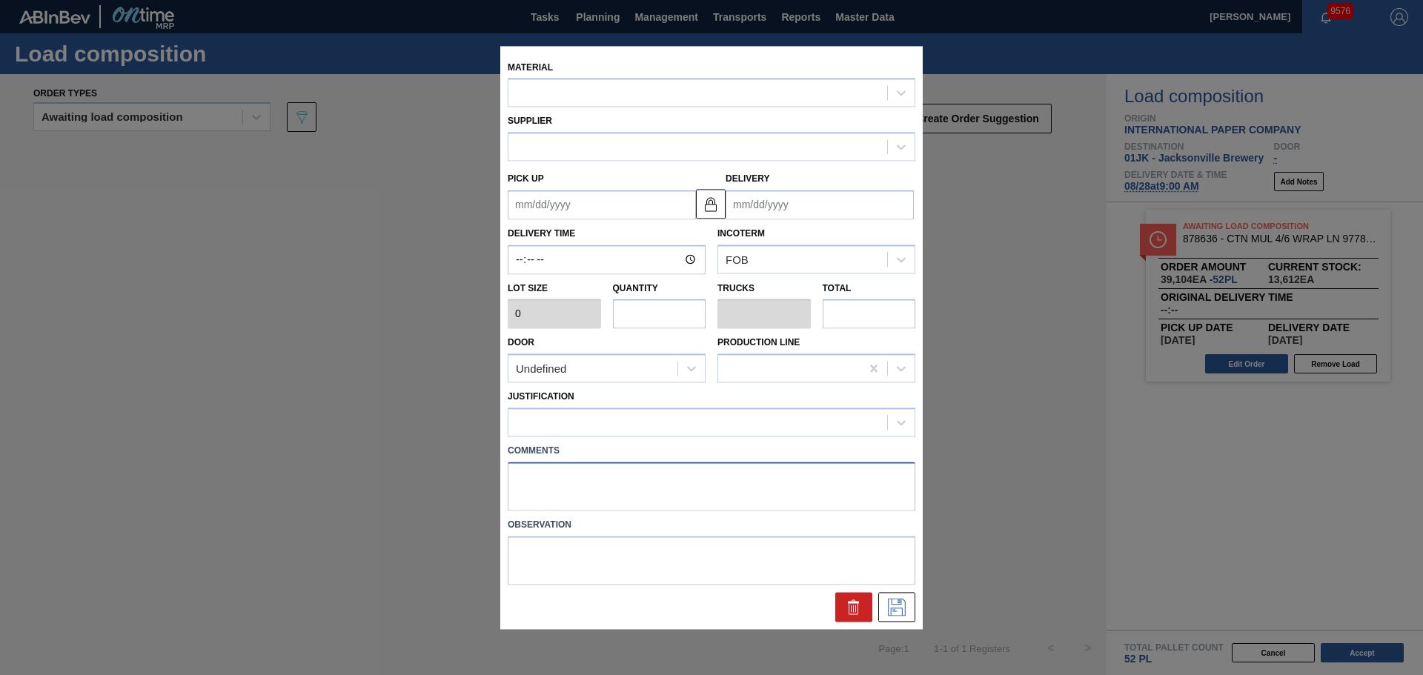
click at [591, 482] on textarea at bounding box center [712, 486] width 408 height 49
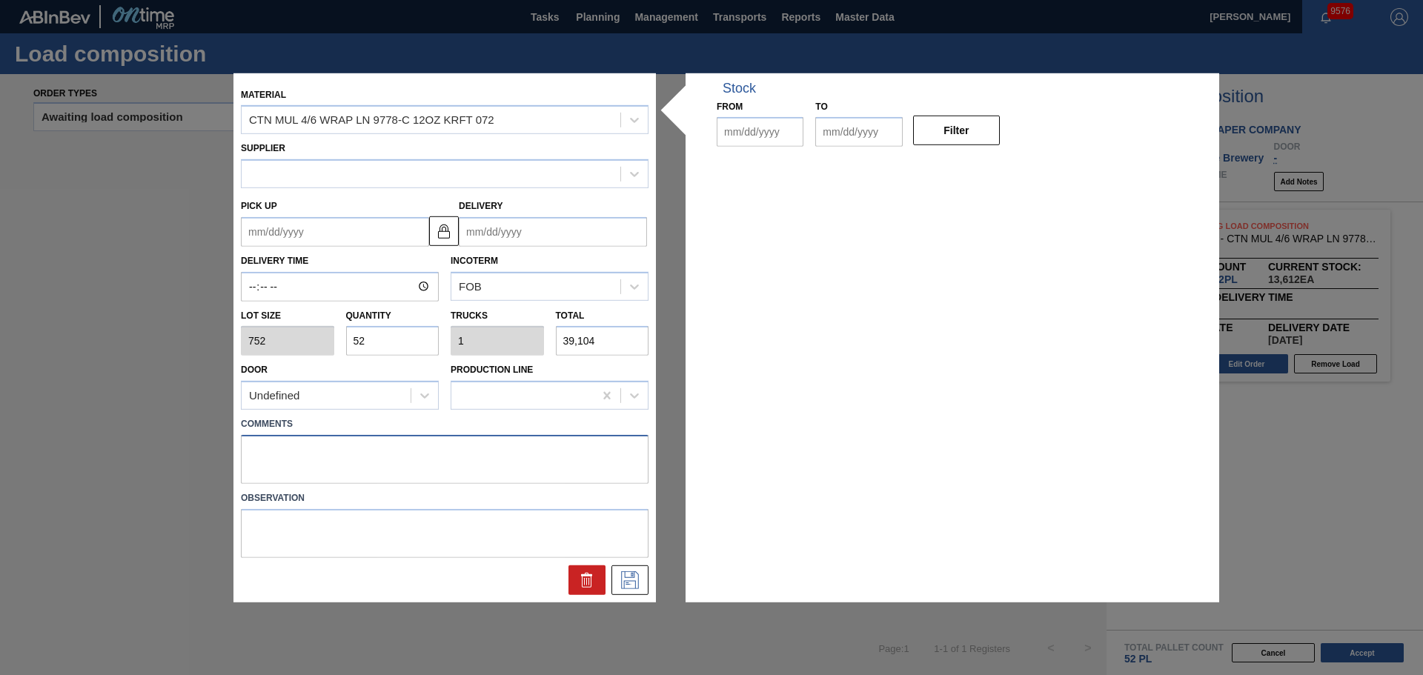
type input "752"
type input "52"
type input "1"
type input "39,104"
type up "[DATE]"
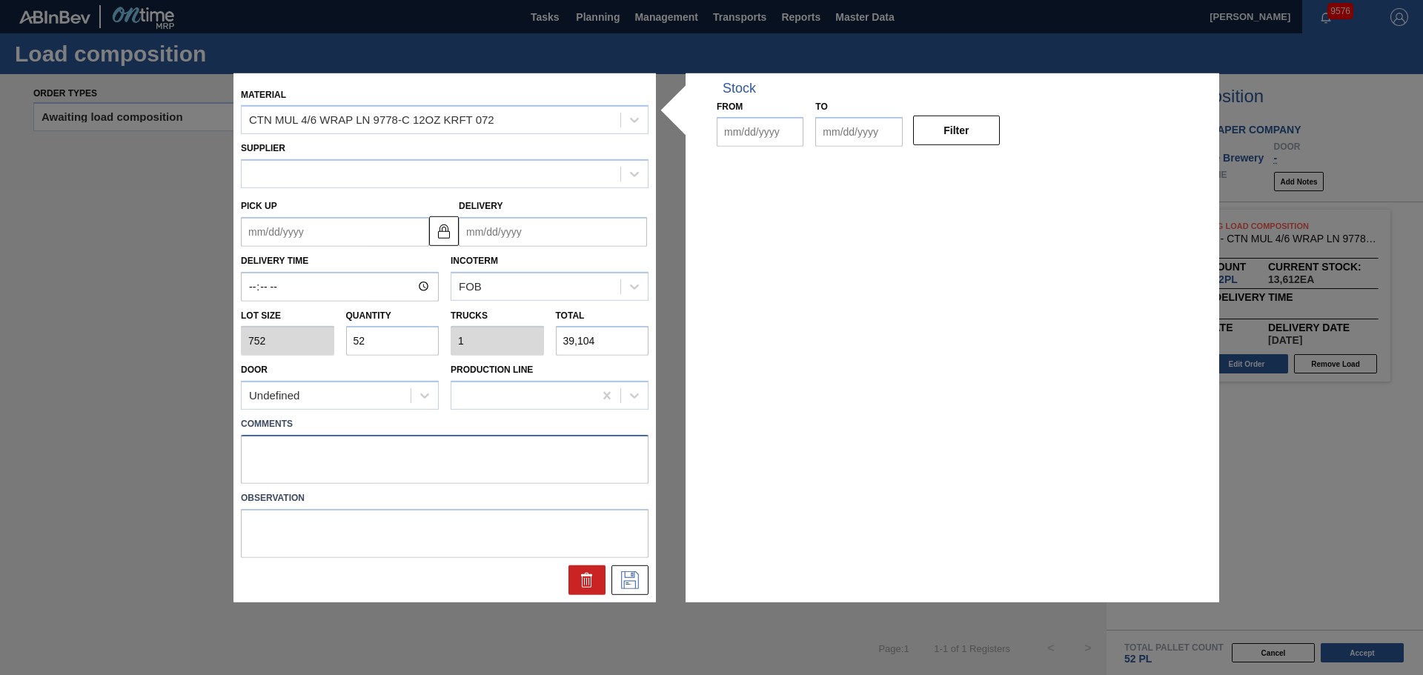
type input "[DATE]"
type textarea "LIVE"
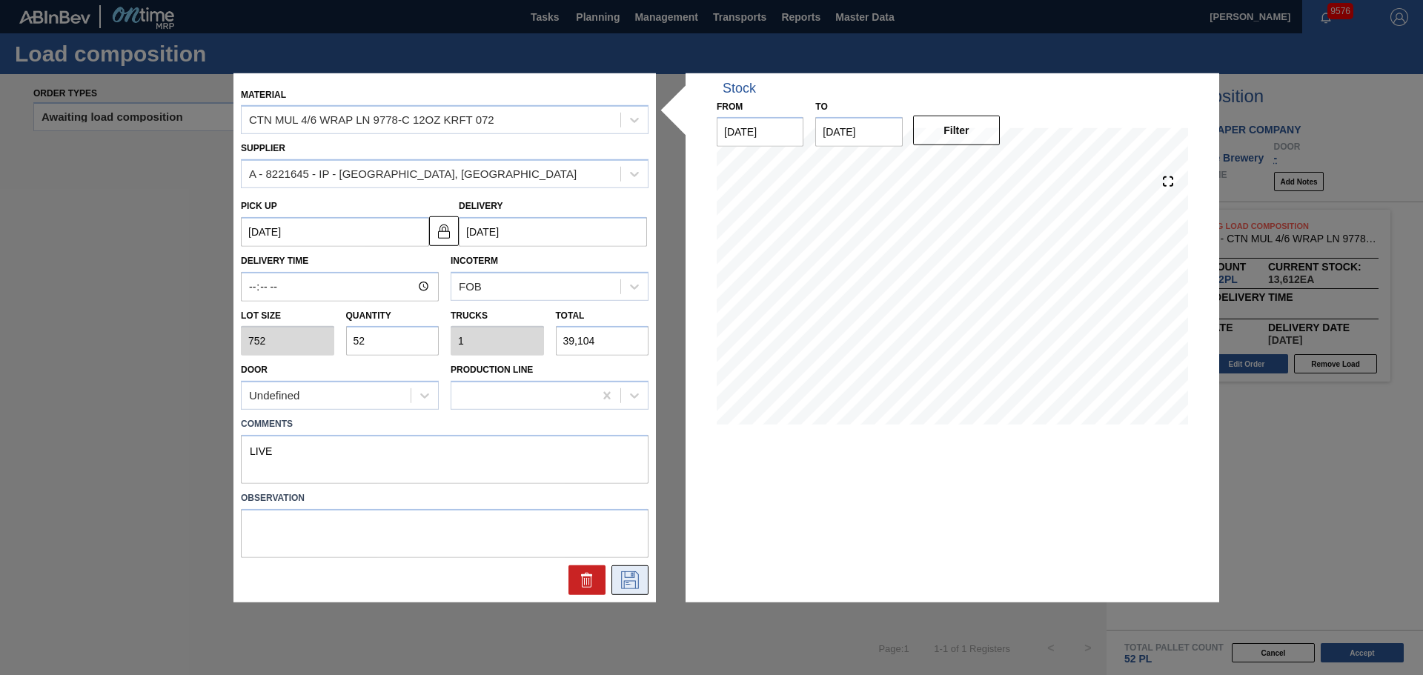
click at [626, 573] on icon at bounding box center [630, 580] width 24 height 18
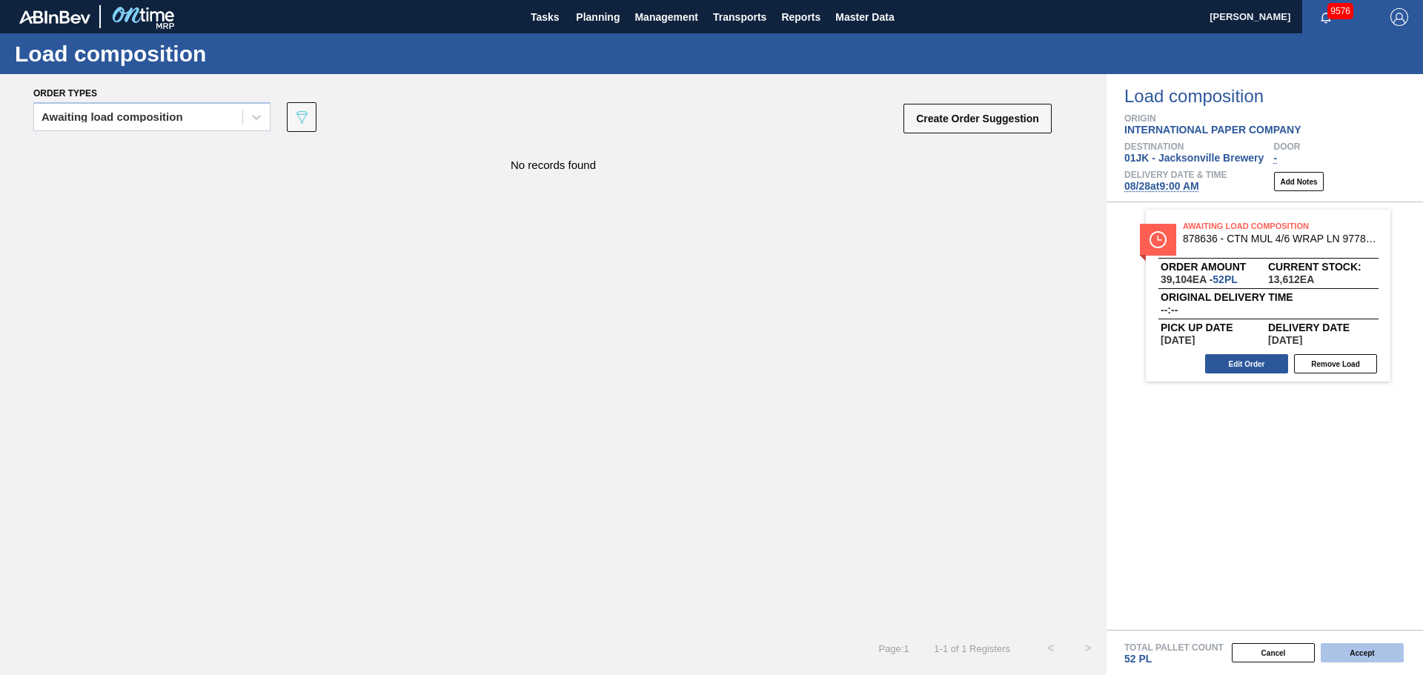
click at [1337, 655] on button "Accept" at bounding box center [1362, 652] width 83 height 19
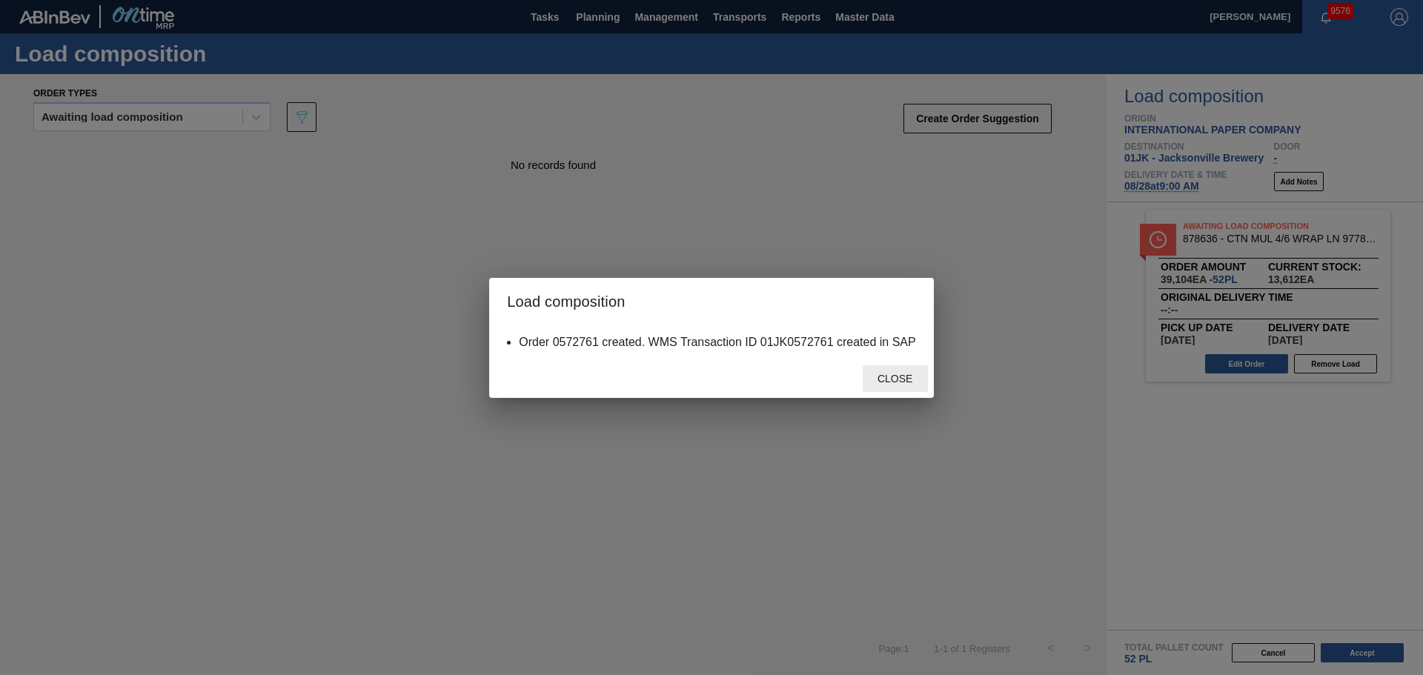
click at [889, 374] on div "Close" at bounding box center [895, 378] width 65 height 27
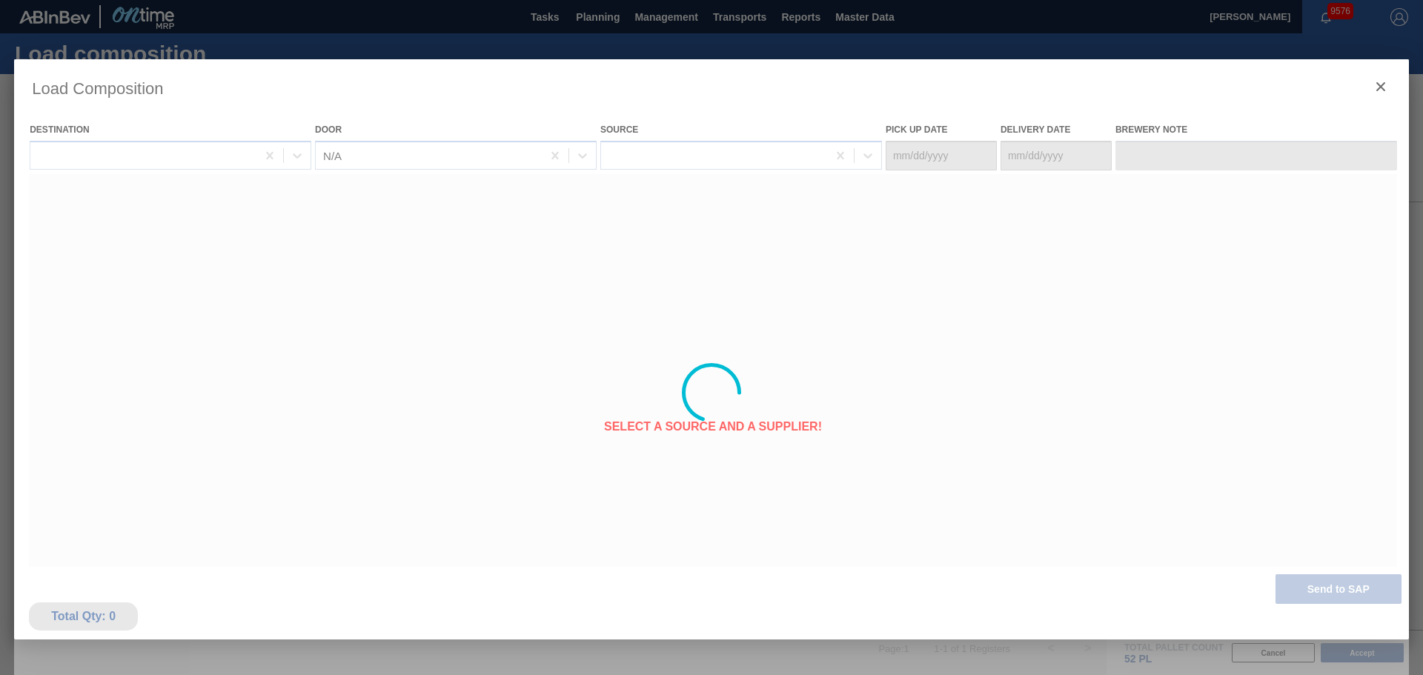
type Date "[DATE]"
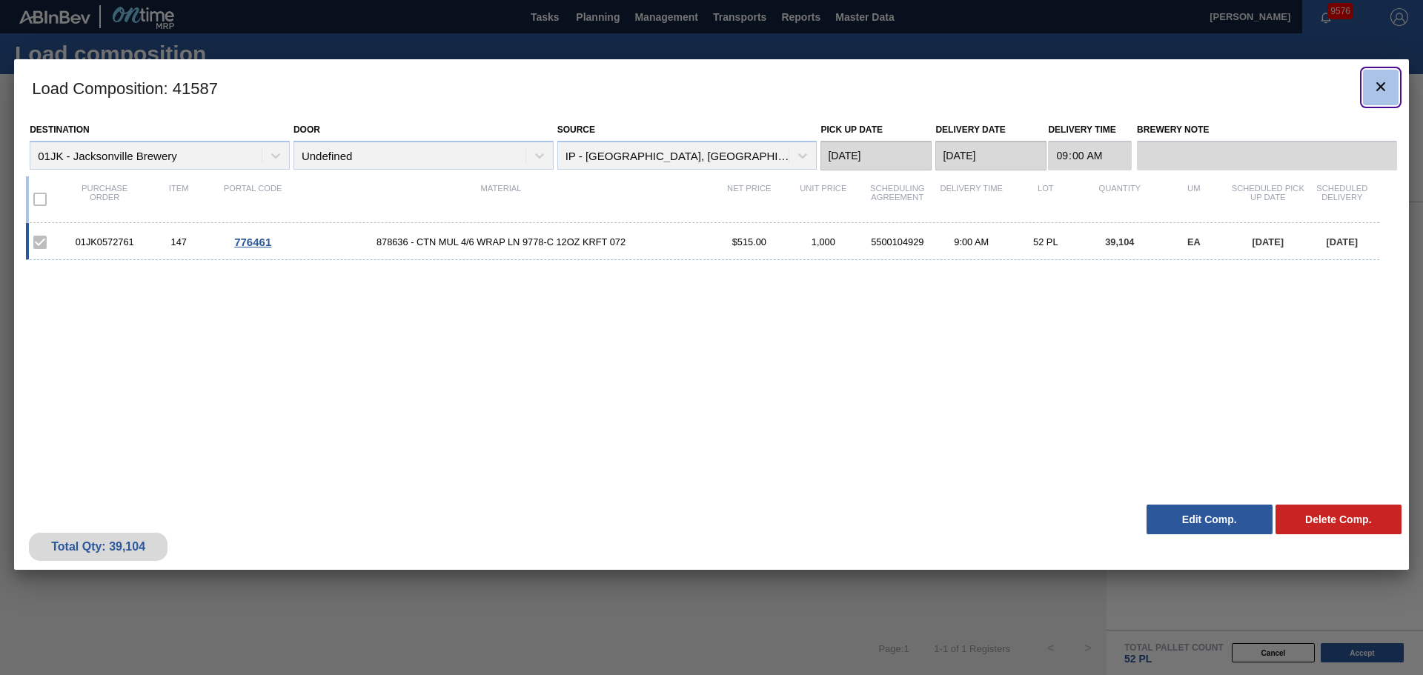
click at [1377, 91] on icon "botão de ícone" at bounding box center [1381, 87] width 18 height 18
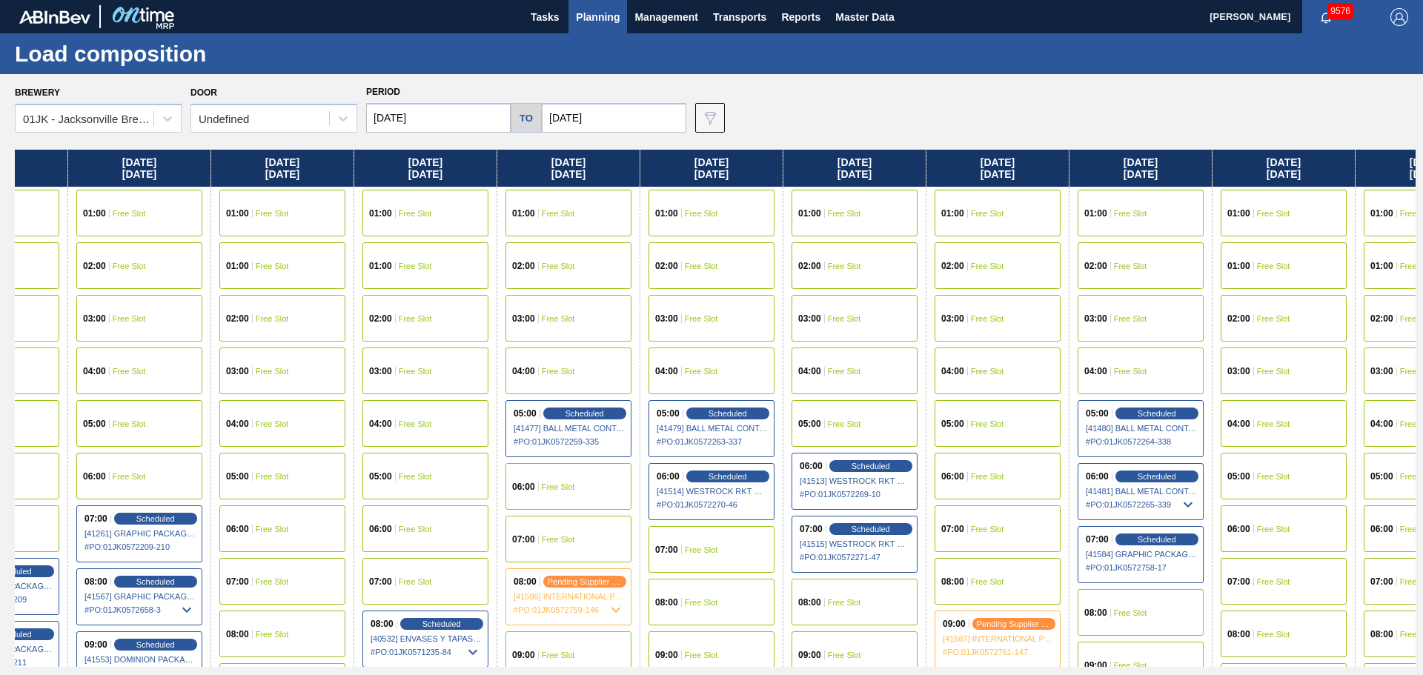
drag, startPoint x: 1115, startPoint y: 271, endPoint x: 607, endPoint y: 258, distance: 508.6
click at [607, 258] on div "Monday 08/18/2025 01:00 Free Slot 02:00 Free Slot 03:00 Free Slot 04:00 Free Sl…" at bounding box center [715, 408] width 1401 height 517
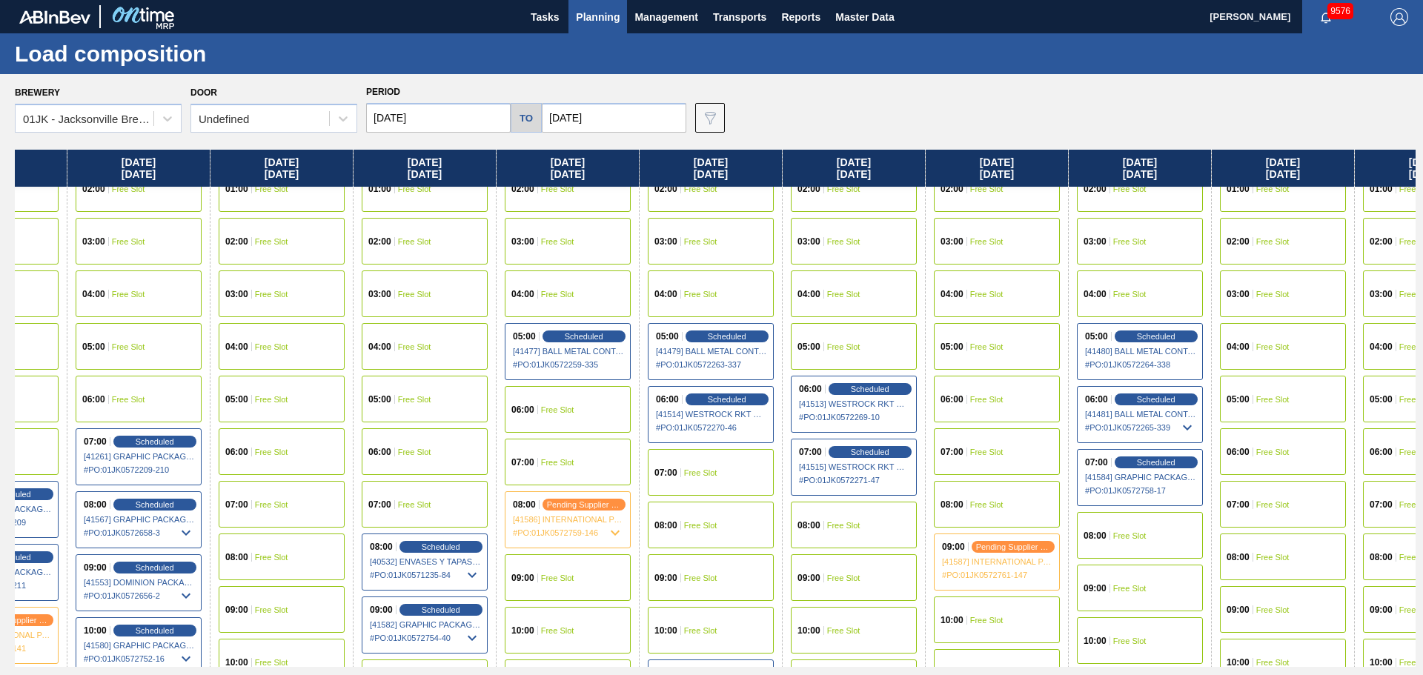
scroll to position [148, 520]
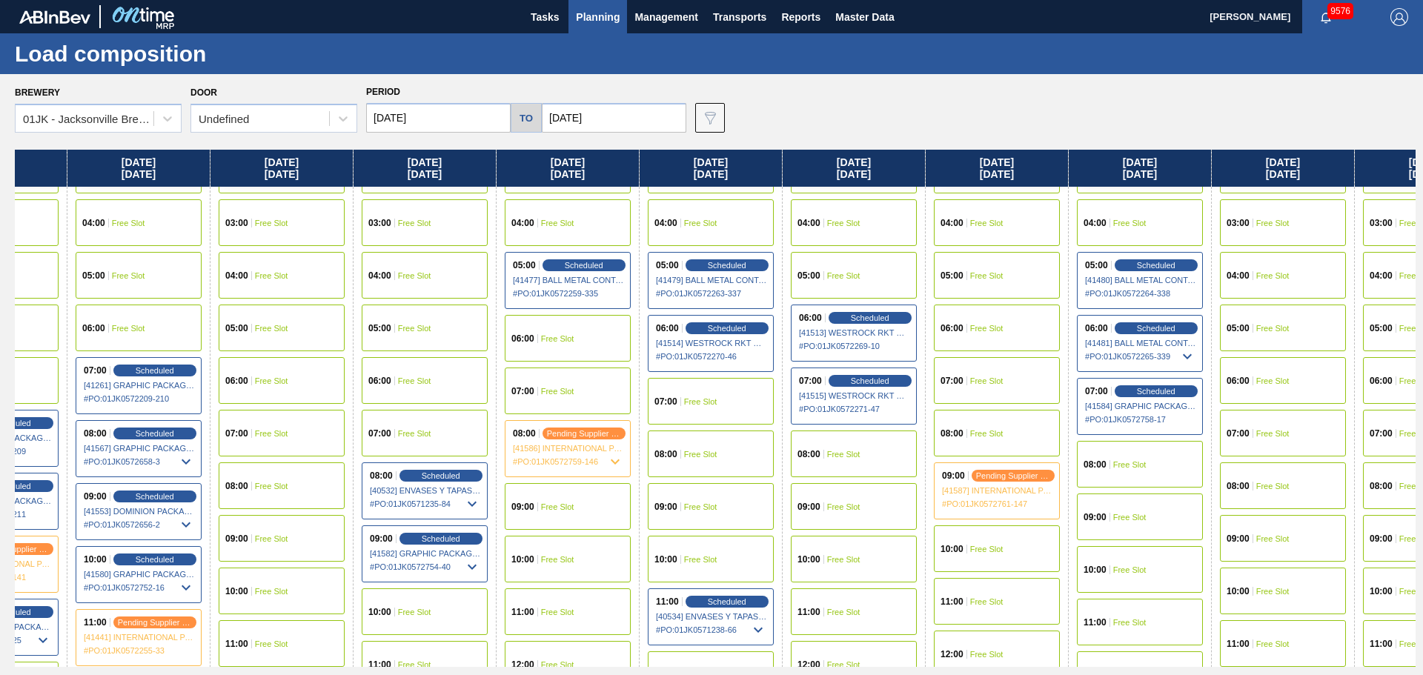
click at [1138, 513] on span "Free Slot" at bounding box center [1129, 517] width 33 height 9
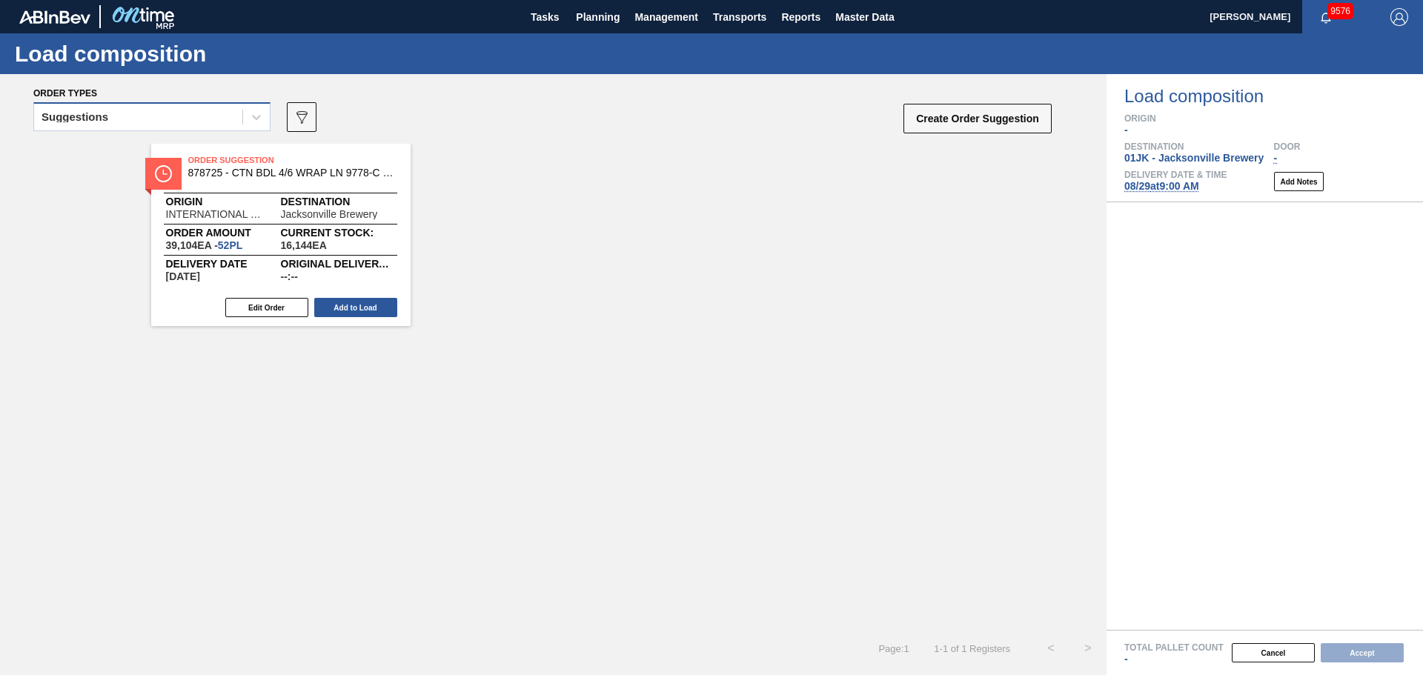
click at [212, 127] on div "Suggestions" at bounding box center [138, 117] width 208 height 21
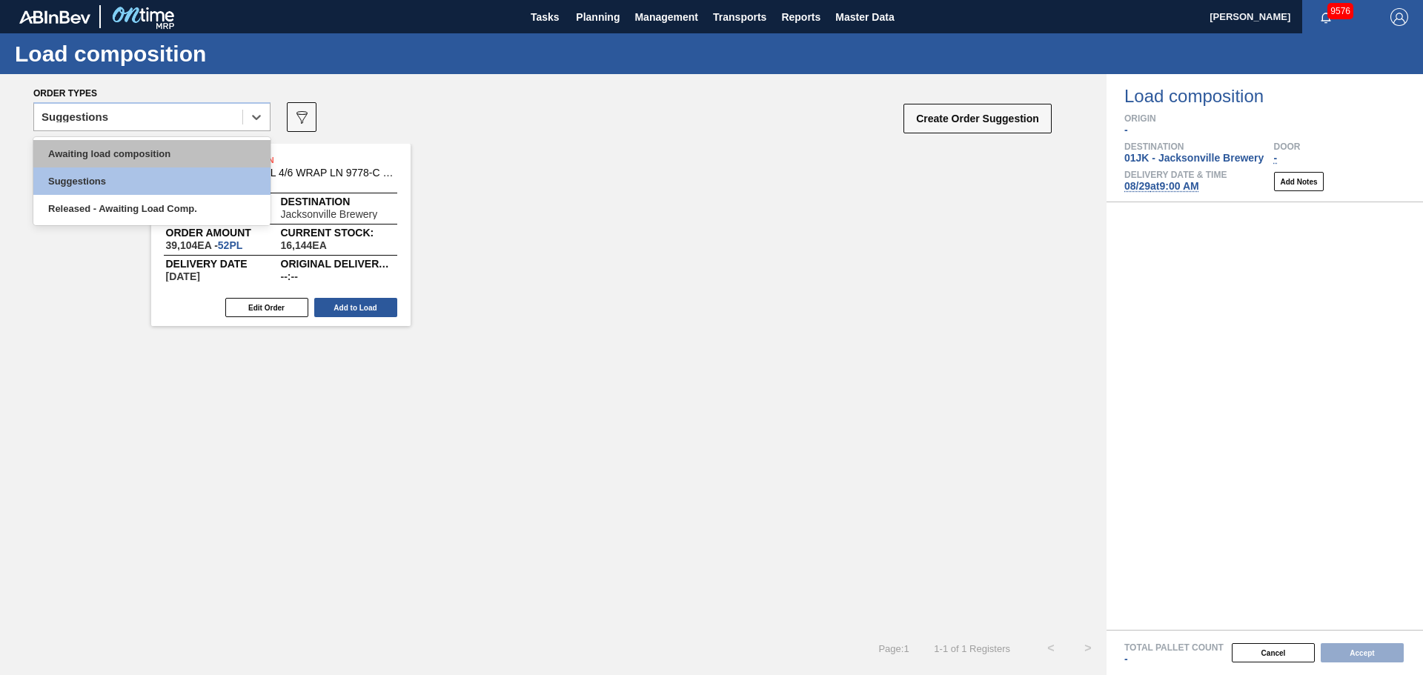
click at [206, 147] on div "Awaiting load composition" at bounding box center [151, 153] width 237 height 27
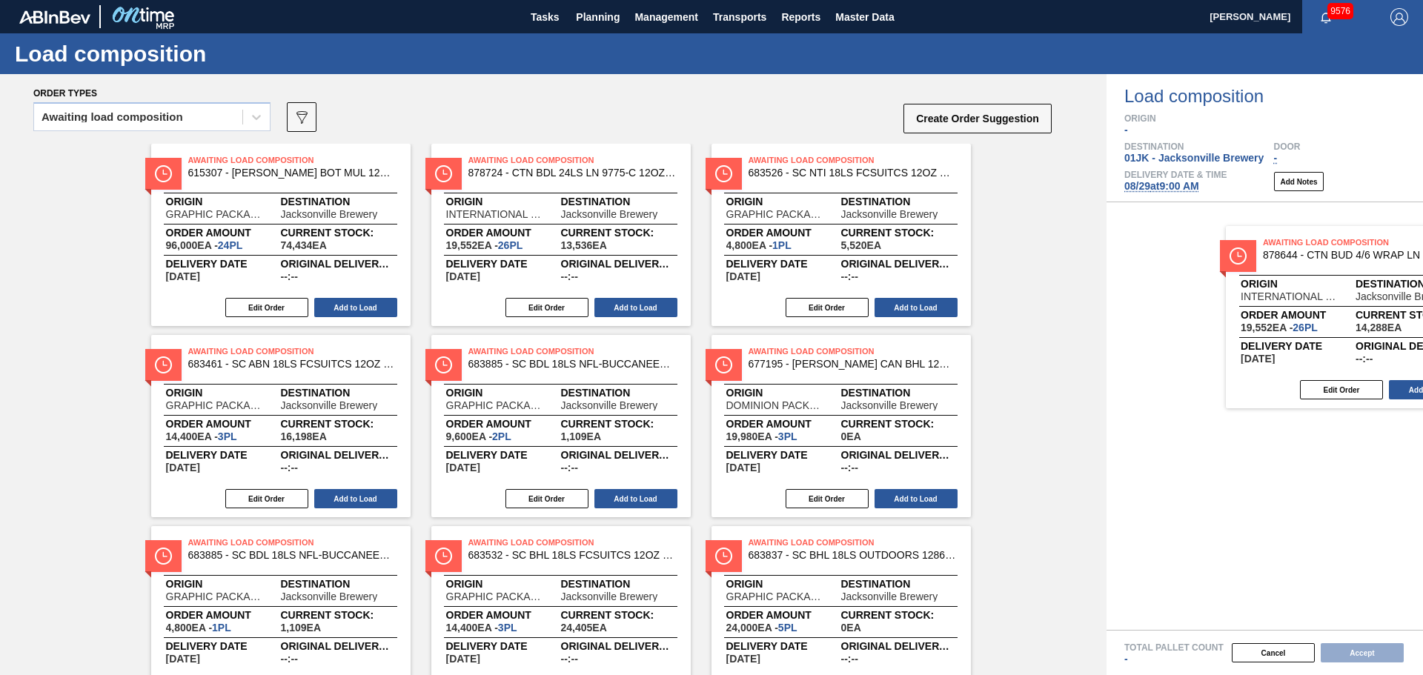
drag, startPoint x: 772, startPoint y: 192, endPoint x: 1293, endPoint y: 274, distance: 528.2
click at [1293, 274] on div "Order types Awaiting load composition 089F7B8B-B2A5-4AFE-B5C0-19BA573D28AC Crea…" at bounding box center [711, 374] width 1423 height 601
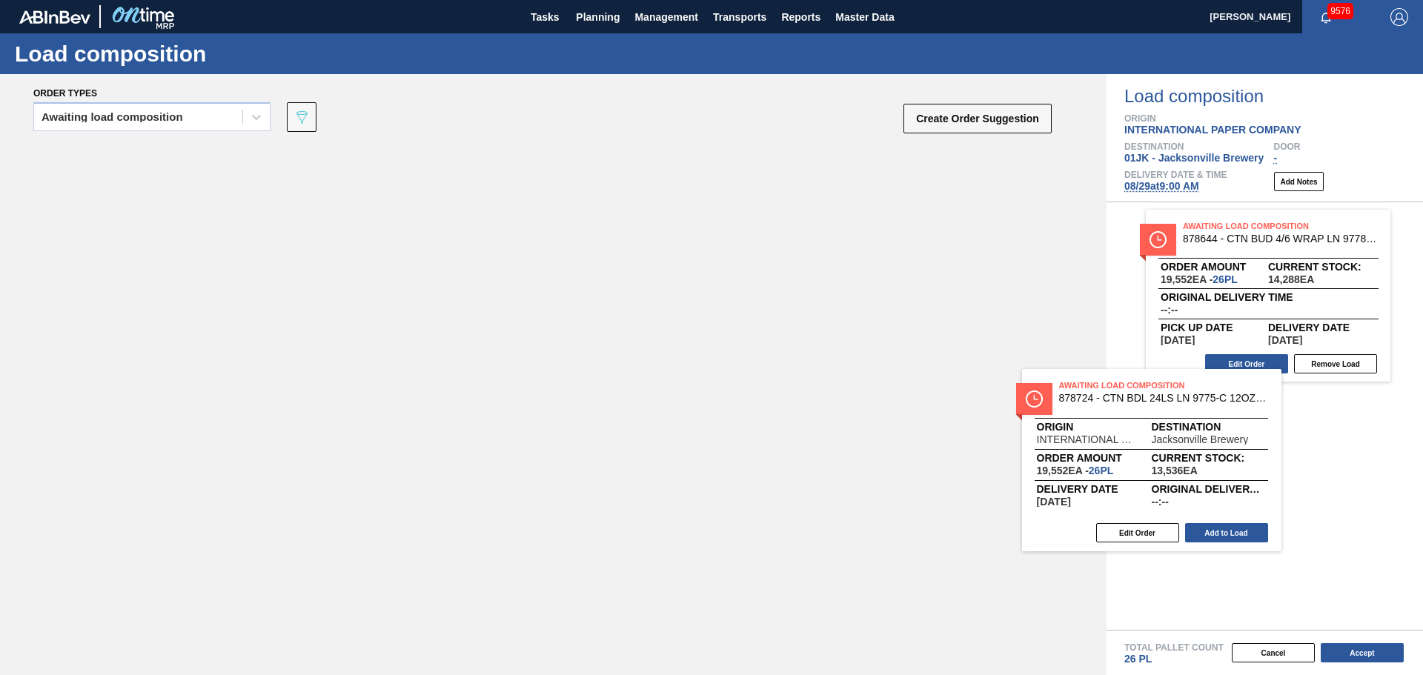
drag, startPoint x: 184, startPoint y: 182, endPoint x: 1138, endPoint y: 430, distance: 985.5
click at [1138, 430] on div "Order types Awaiting load composition 089F7B8B-B2A5-4AFE-B5C0-19BA573D28AC Crea…" at bounding box center [711, 374] width 1423 height 601
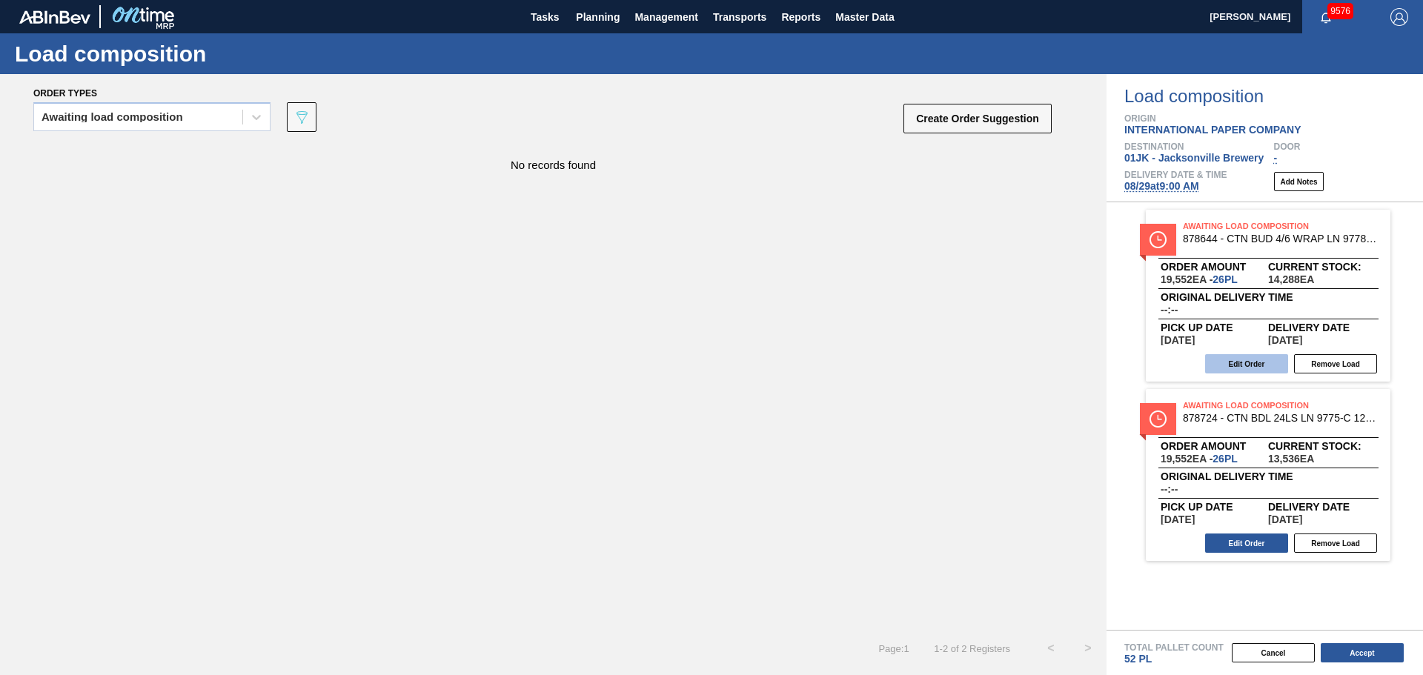
click at [1240, 358] on button "Edit Order" at bounding box center [1246, 363] width 83 height 19
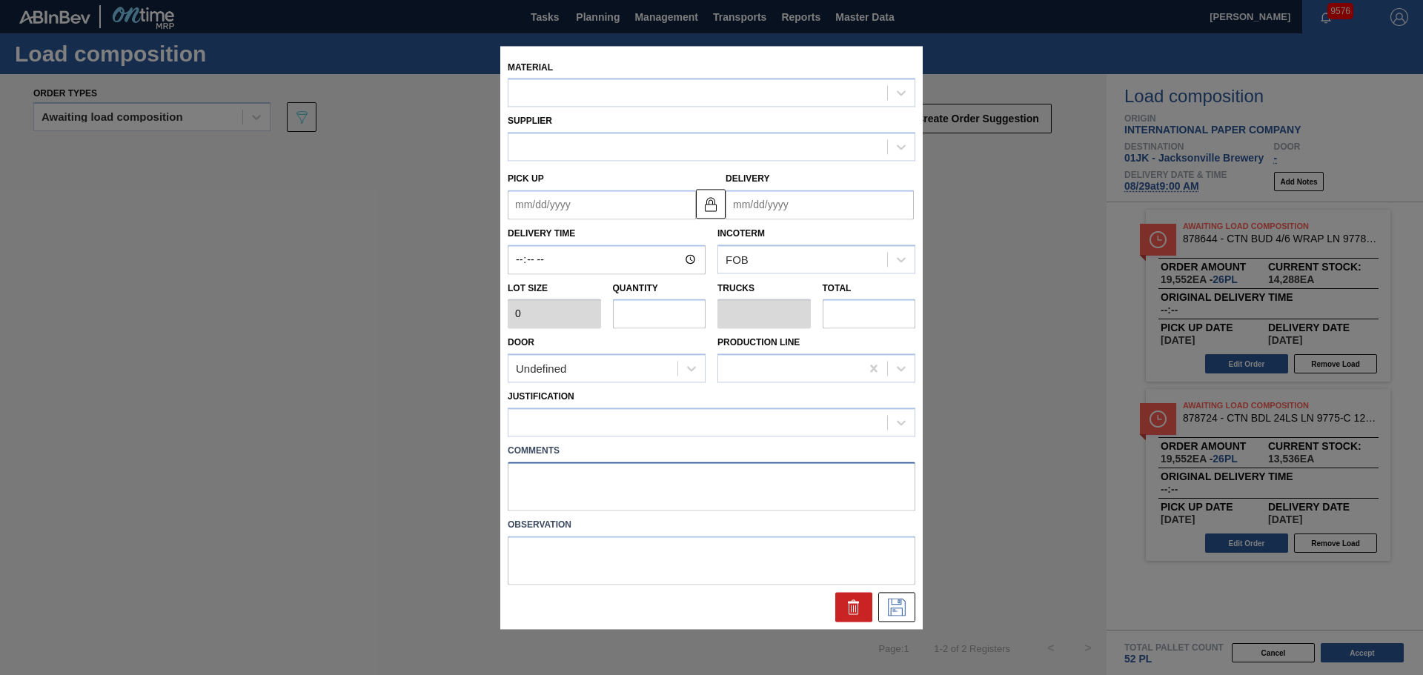
click at [563, 467] on textarea at bounding box center [712, 486] width 408 height 49
type input "752"
type input "26"
type input "0.5"
type input "19,552"
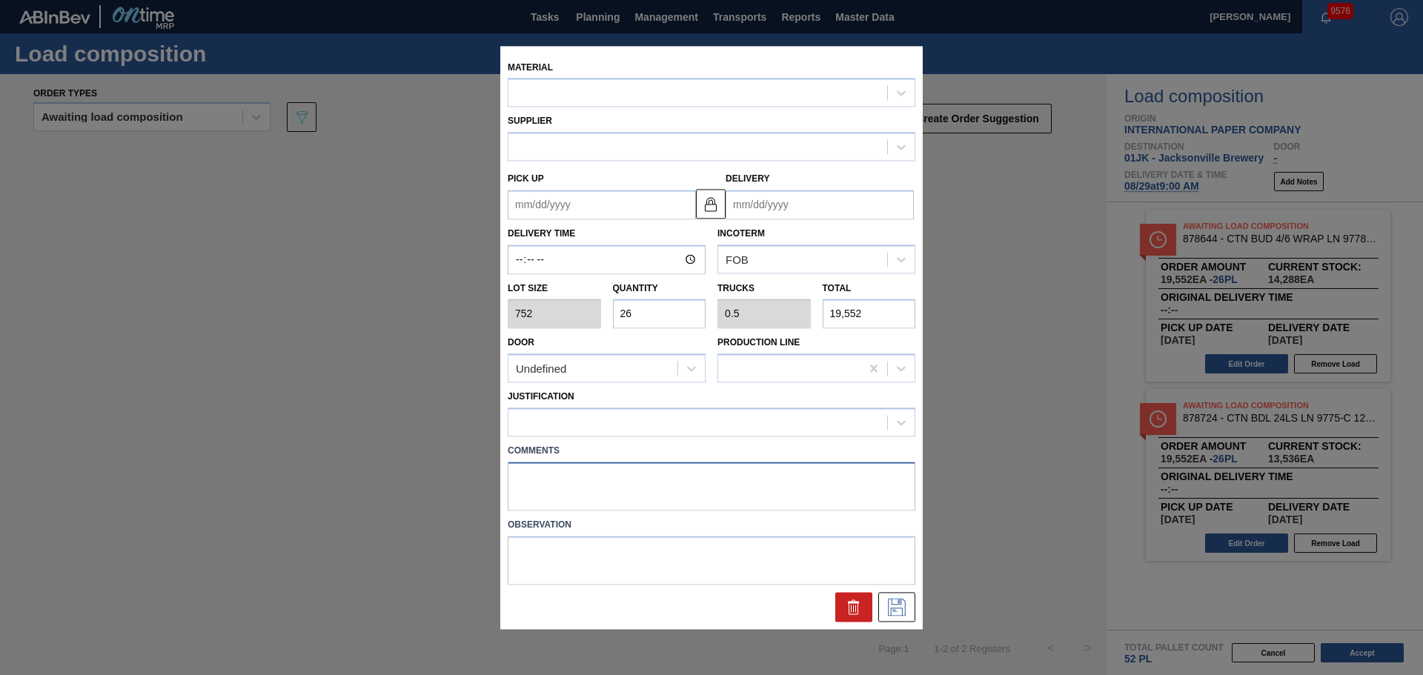
type up "[DATE]"
type input "[DATE]"
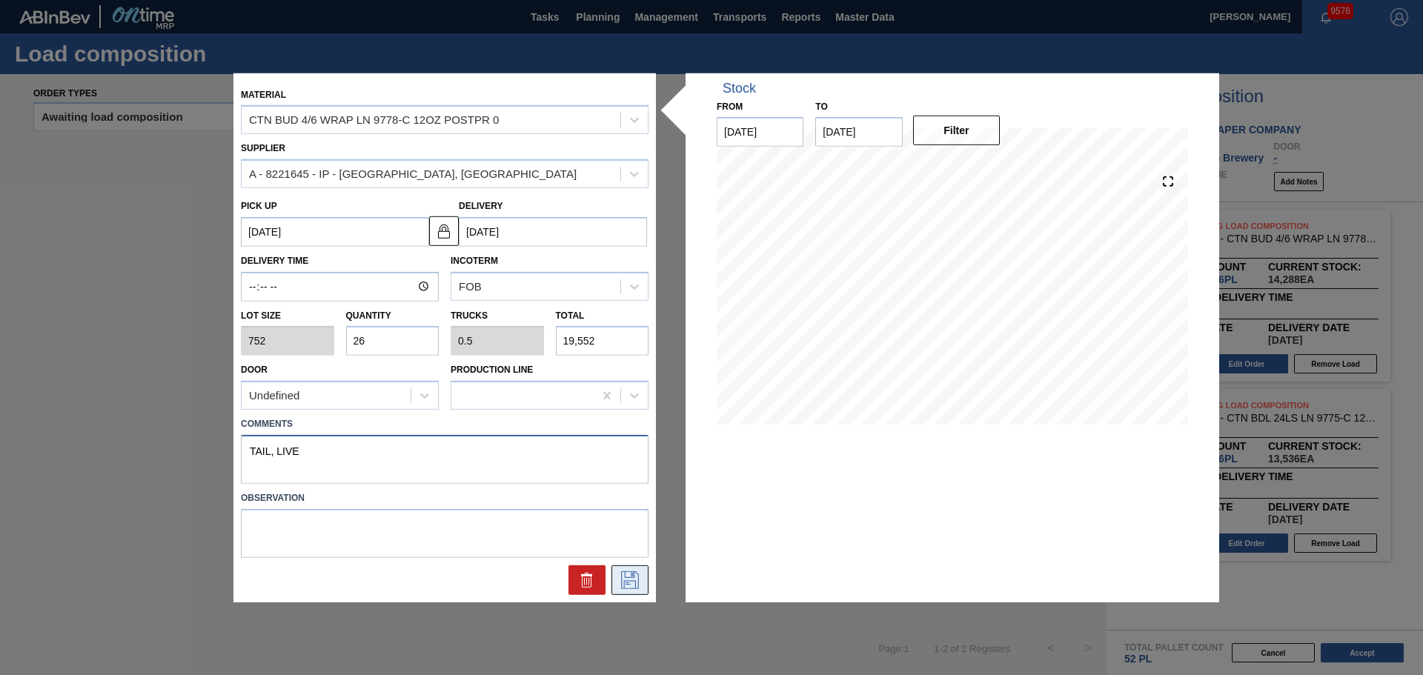
type textarea "TAIL, LIVE"
click at [629, 584] on icon at bounding box center [629, 579] width 7 height 12
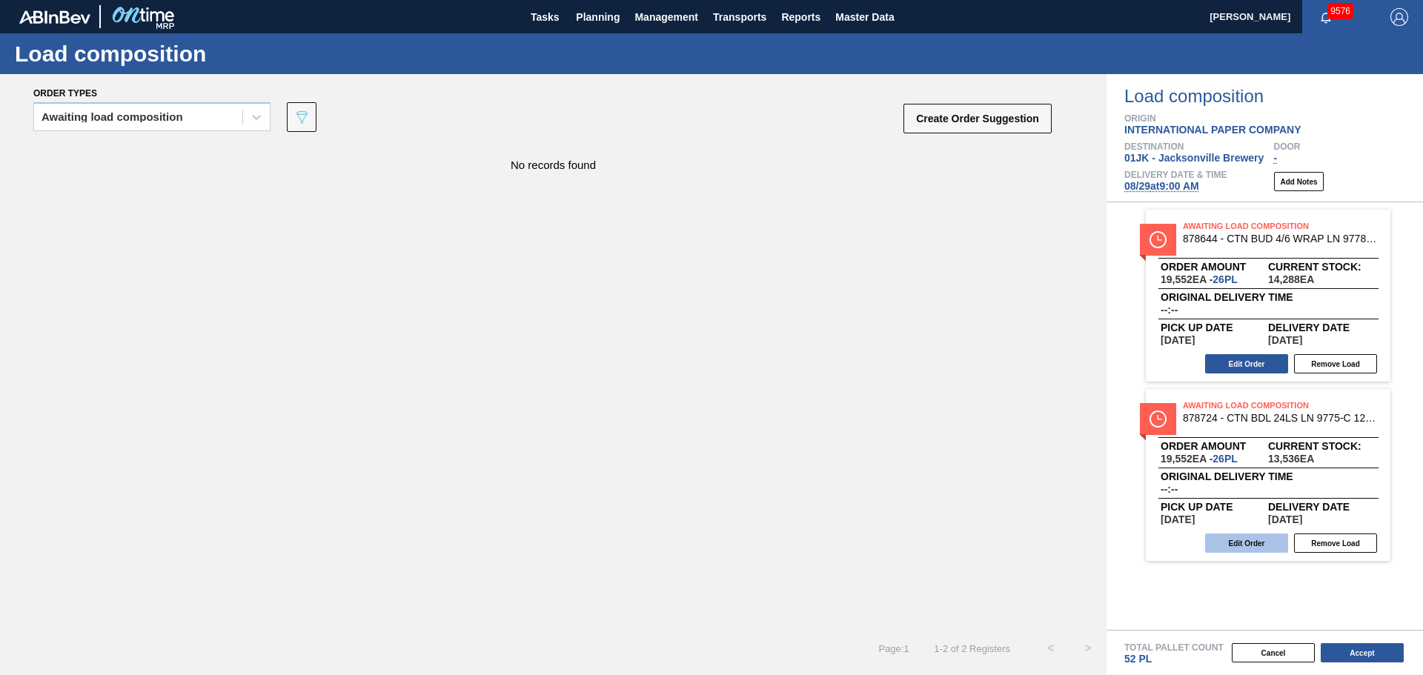
click at [1256, 550] on button "Edit Order" at bounding box center [1246, 543] width 83 height 19
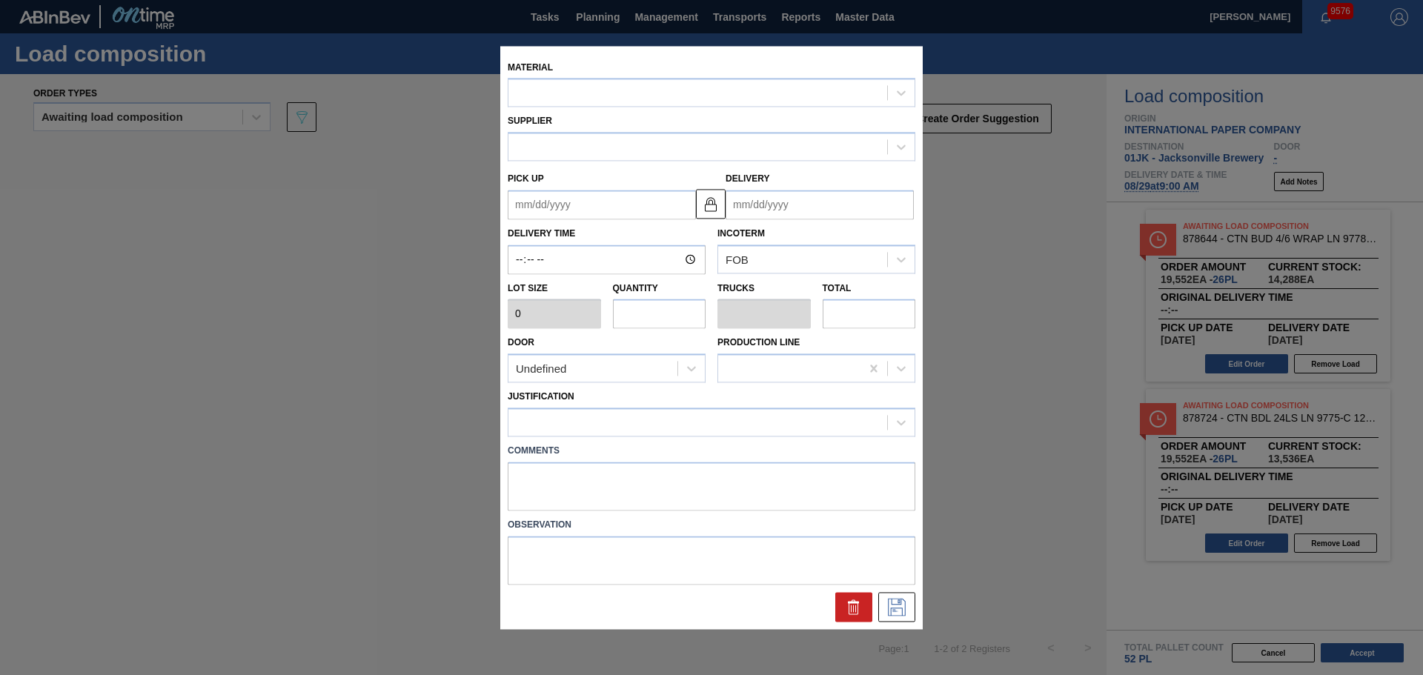
click at [725, 461] on label "Comments" at bounding box center [712, 450] width 408 height 21
click at [704, 485] on textarea at bounding box center [712, 486] width 408 height 49
type input "752"
type input "26"
type input "0.5"
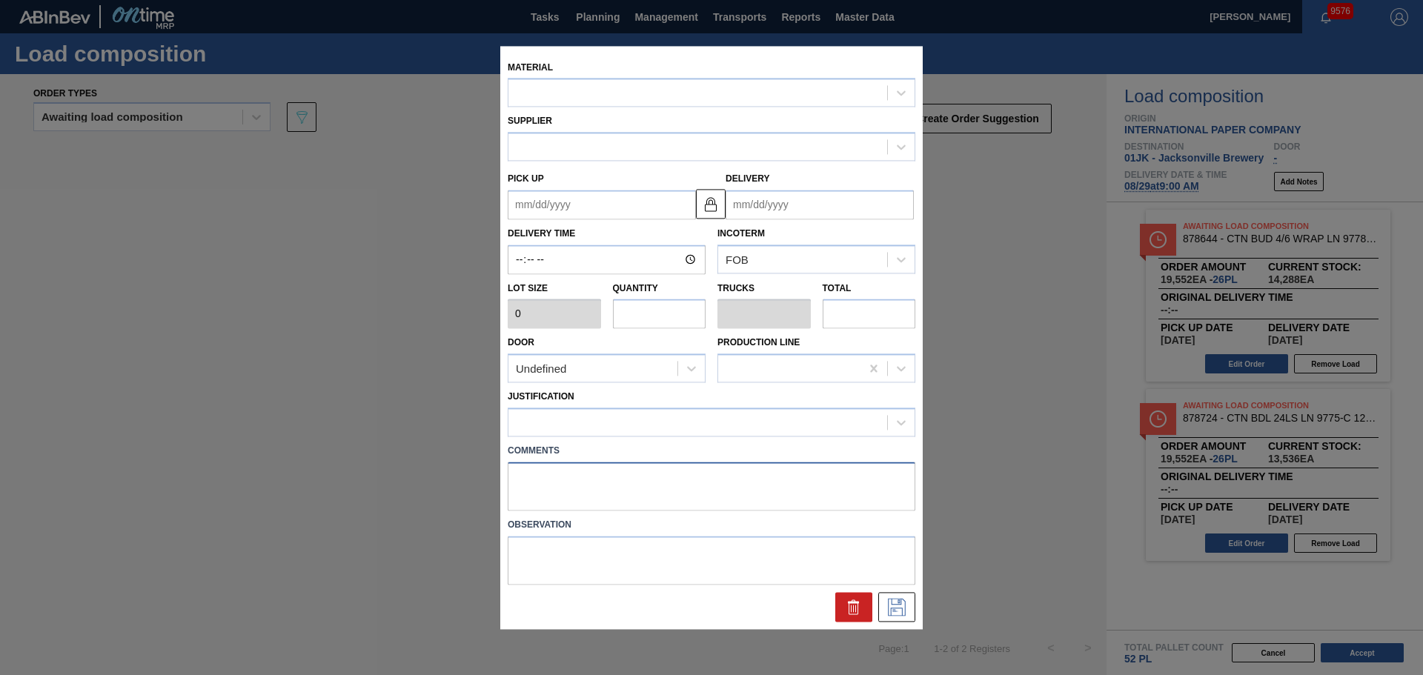
type input "19,552"
type up "[DATE]"
type input "[DATE]"
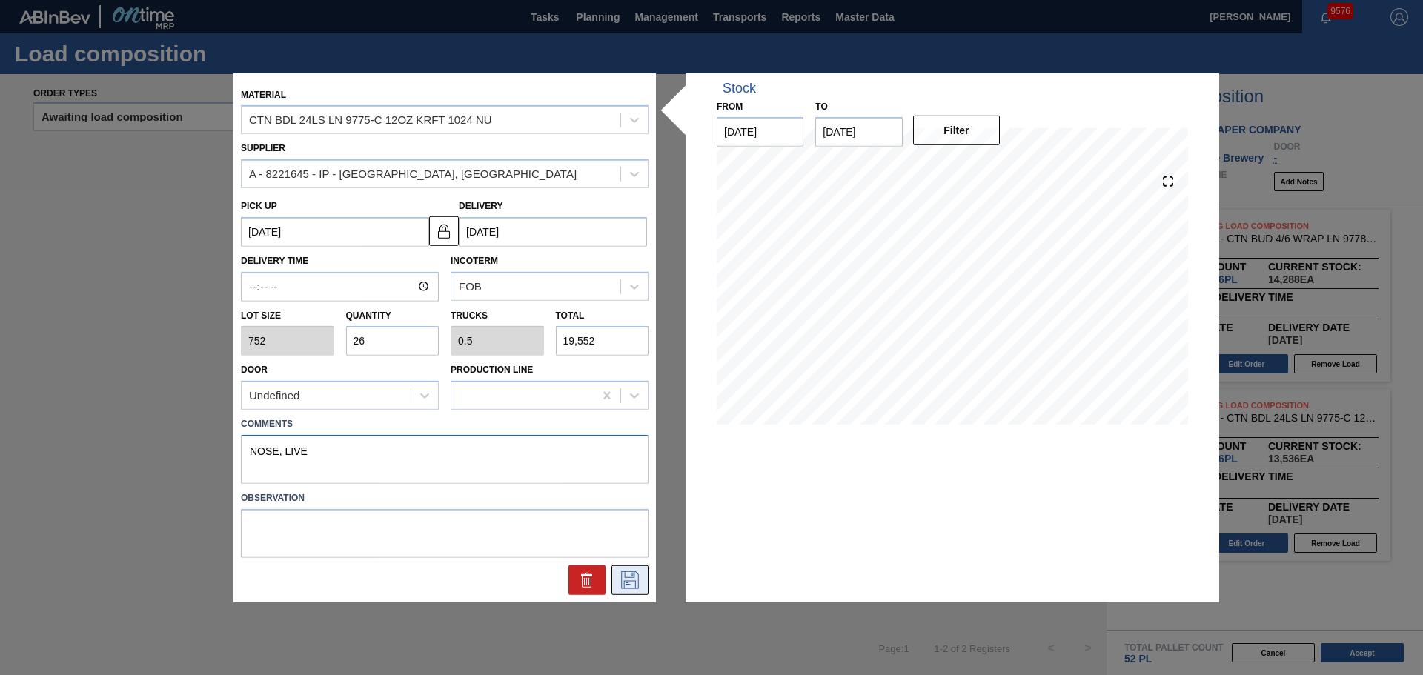
type textarea "NOSE, LIVE"
click at [633, 583] on icon at bounding box center [630, 580] width 24 height 18
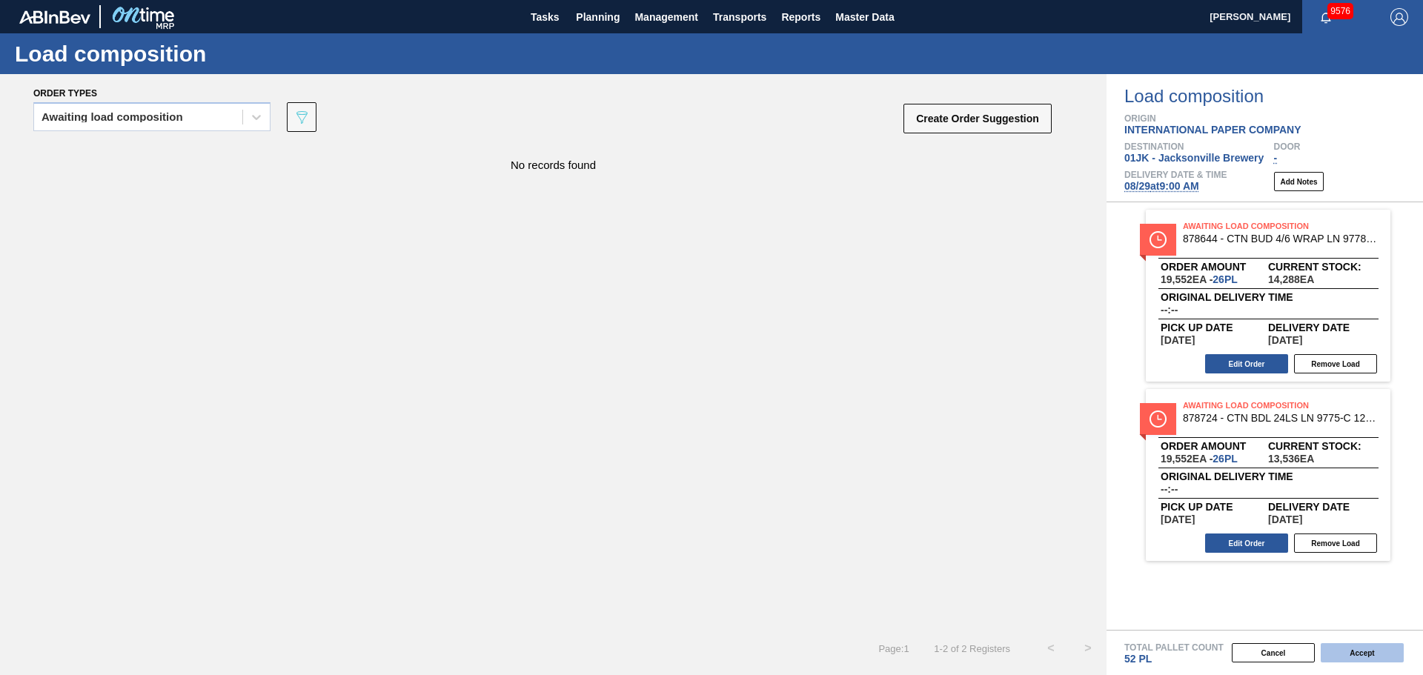
click at [1356, 657] on button "Accept" at bounding box center [1362, 652] width 83 height 19
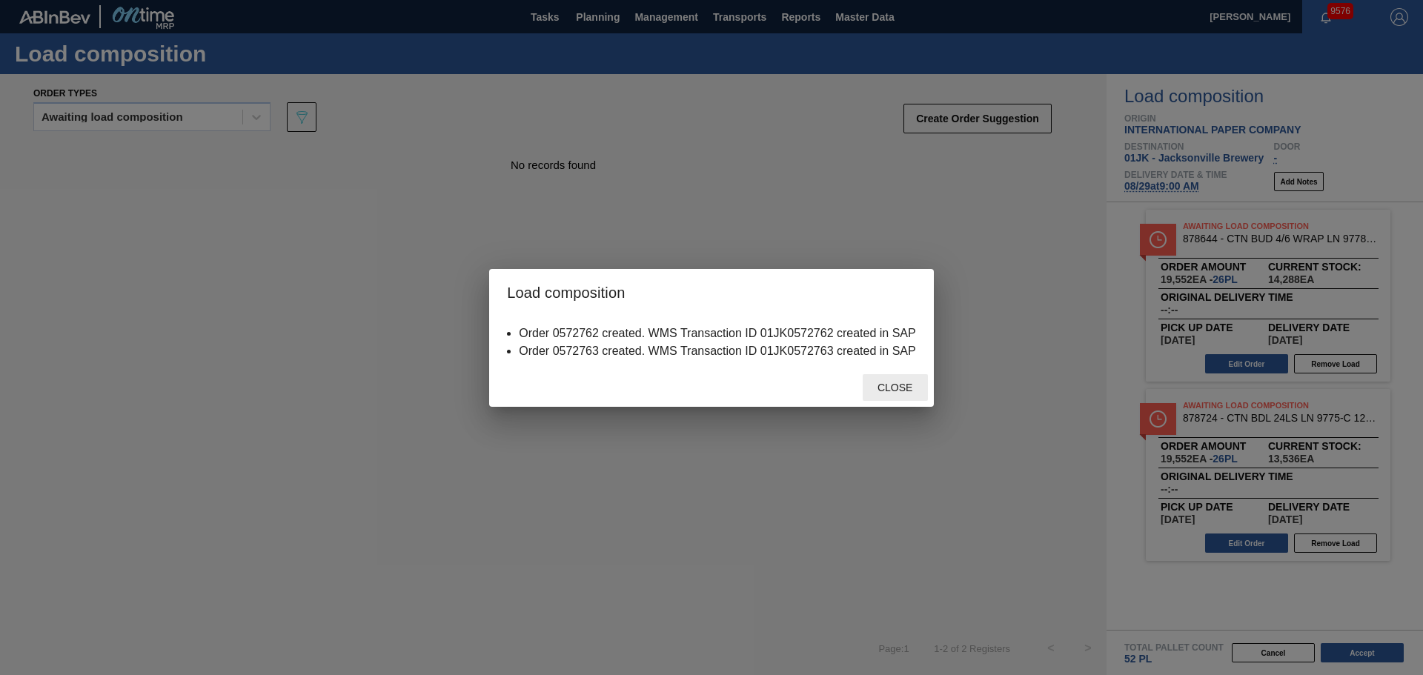
click at [898, 392] on span "Close" at bounding box center [895, 388] width 59 height 12
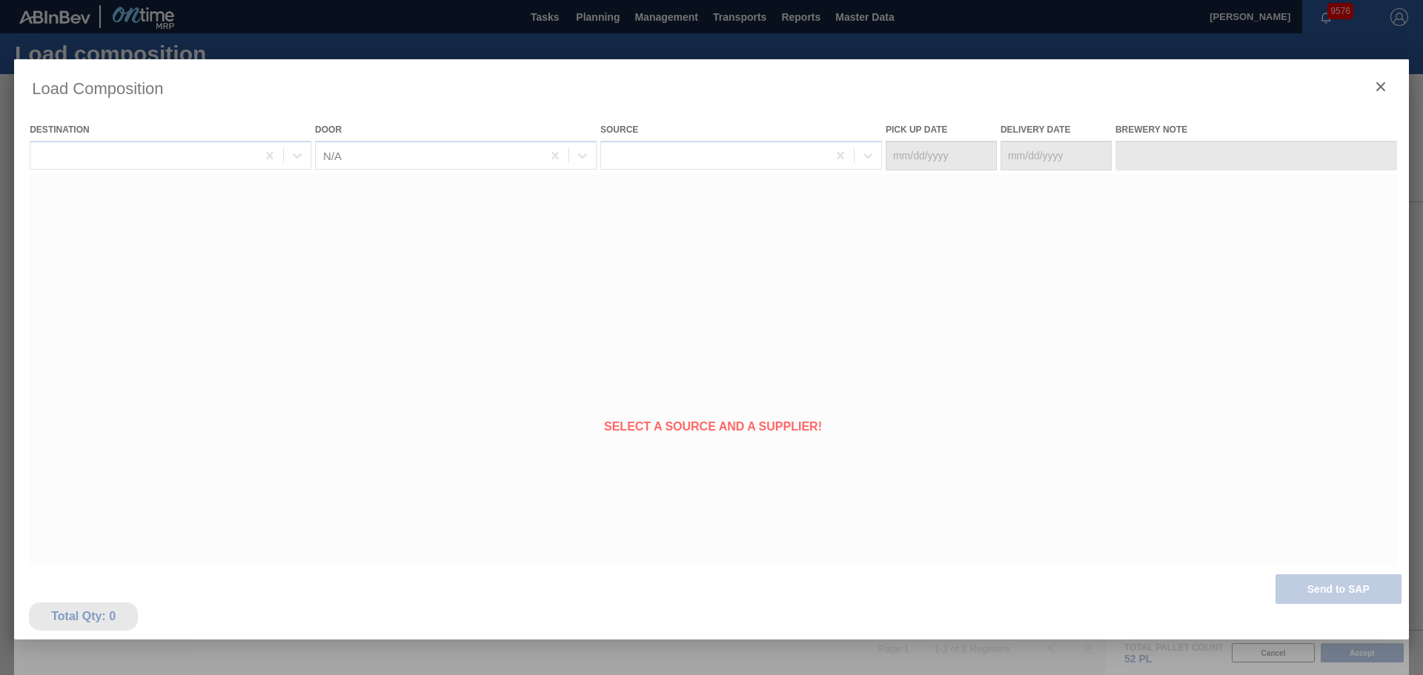
type Date "[DATE]"
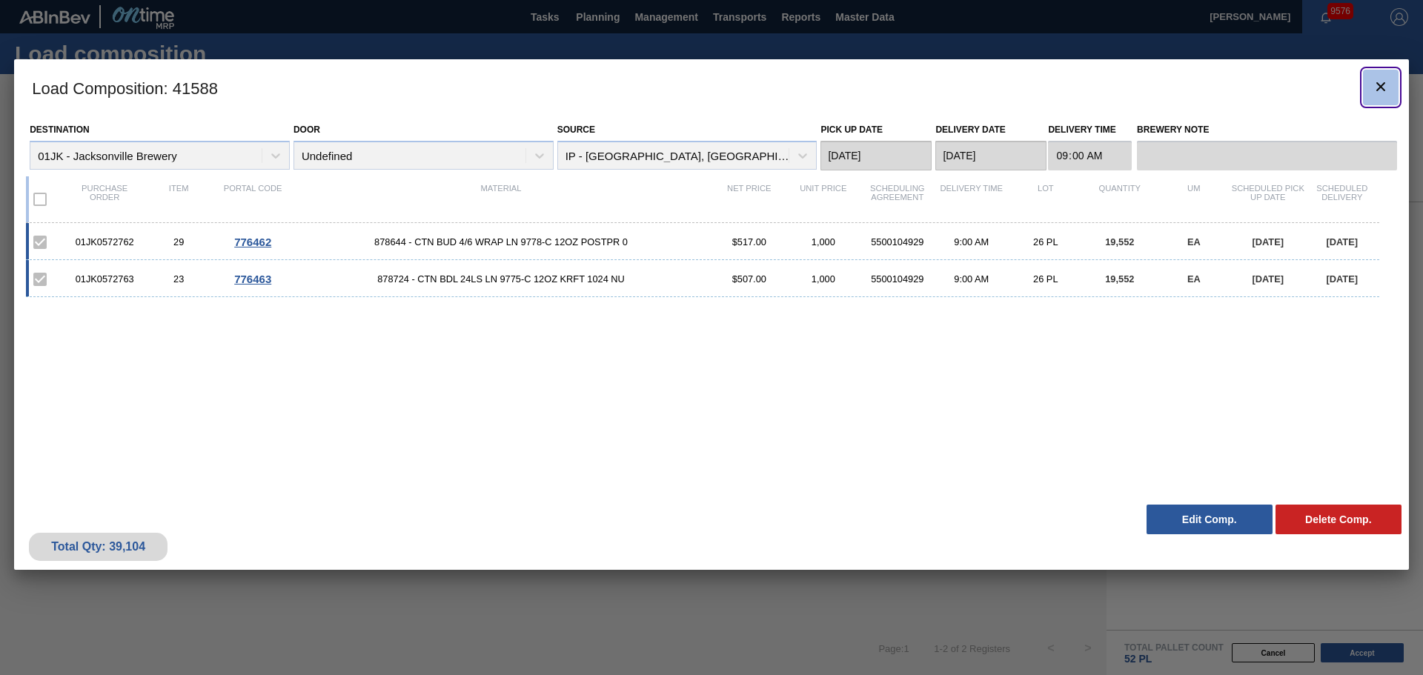
click at [1378, 84] on icon "botão de ícone" at bounding box center [1380, 86] width 9 height 9
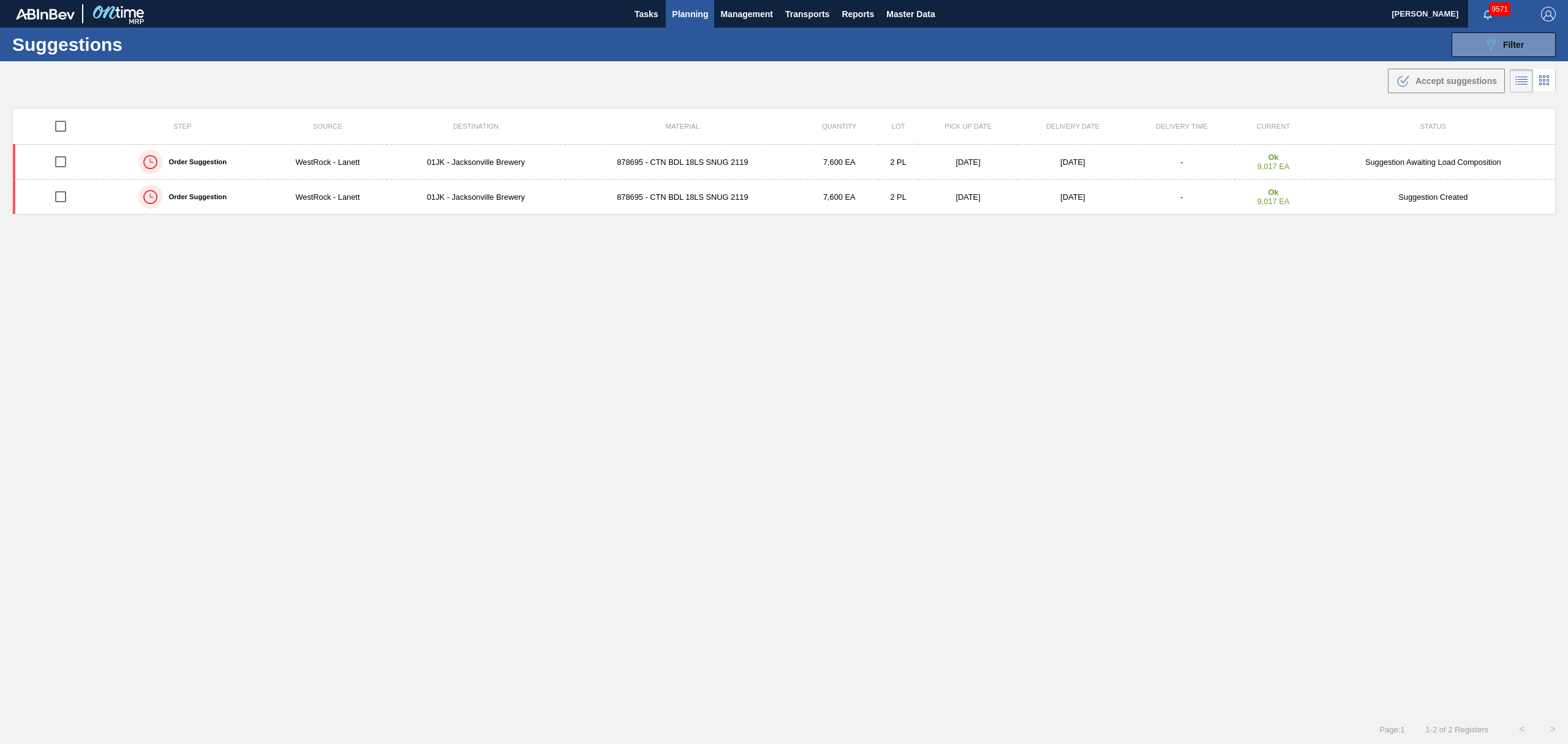
click at [680, 11] on span "Planning" at bounding box center [690, 14] width 36 height 15
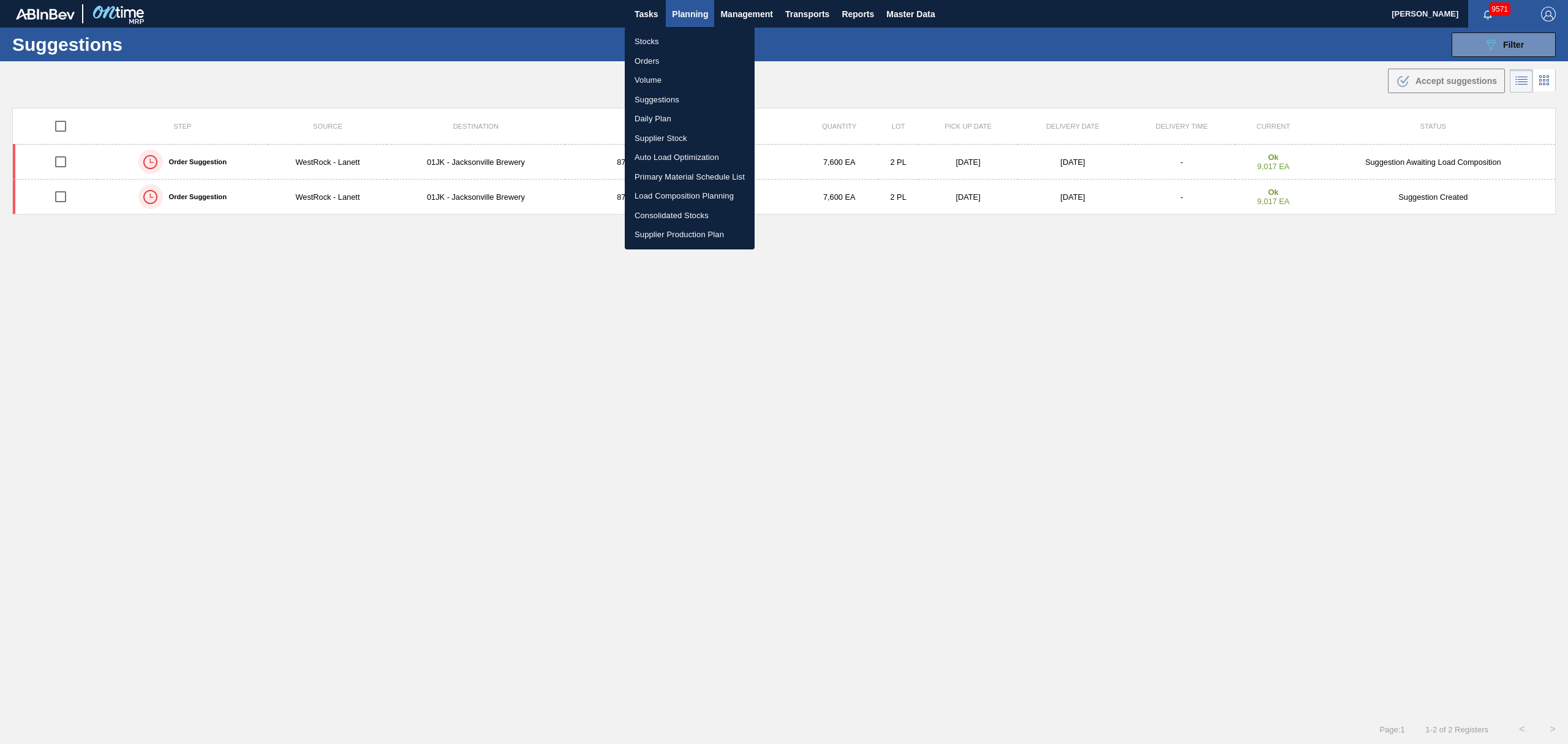
click at [1530, 41] on div at bounding box center [784, 372] width 1568 height 744
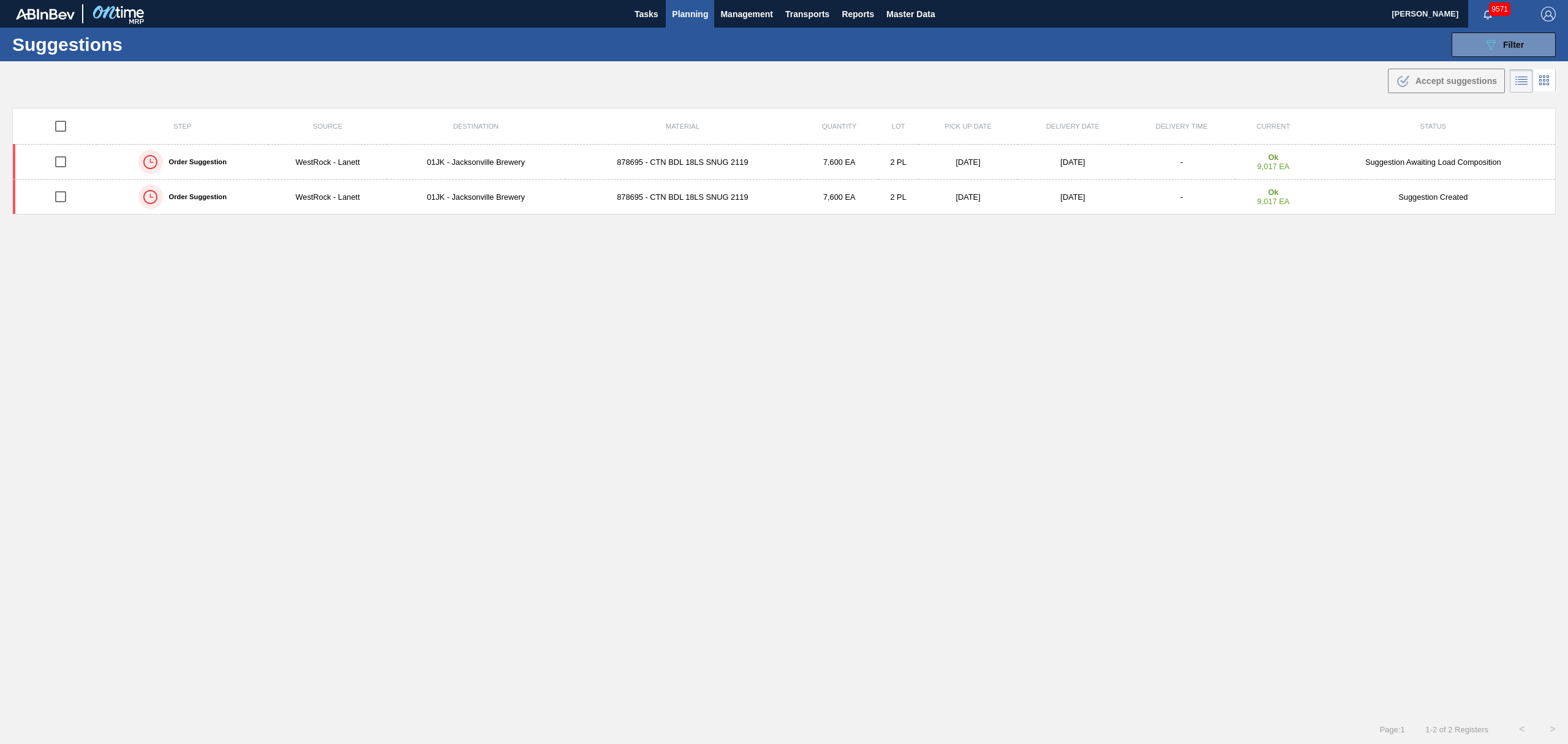
click at [1517, 0] on body "Tasks Planning Management Transports Reports Master Data Jasmine Brown 9571 Mar…" at bounding box center [784, 0] width 1568 height 0
click at [1494, 41] on icon at bounding box center [1491, 45] width 9 height 11
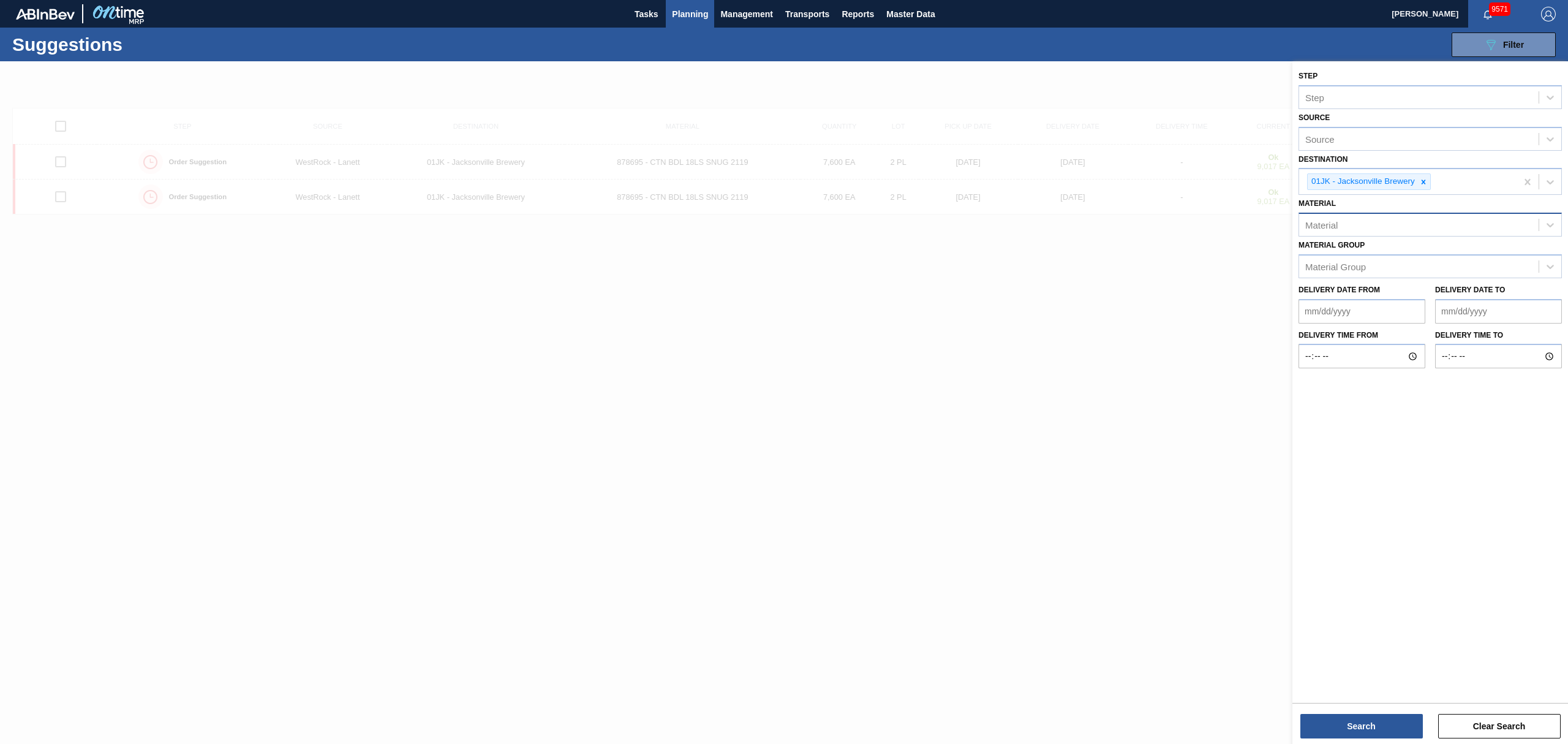
click at [1323, 228] on div "Material" at bounding box center [1321, 225] width 32 height 11
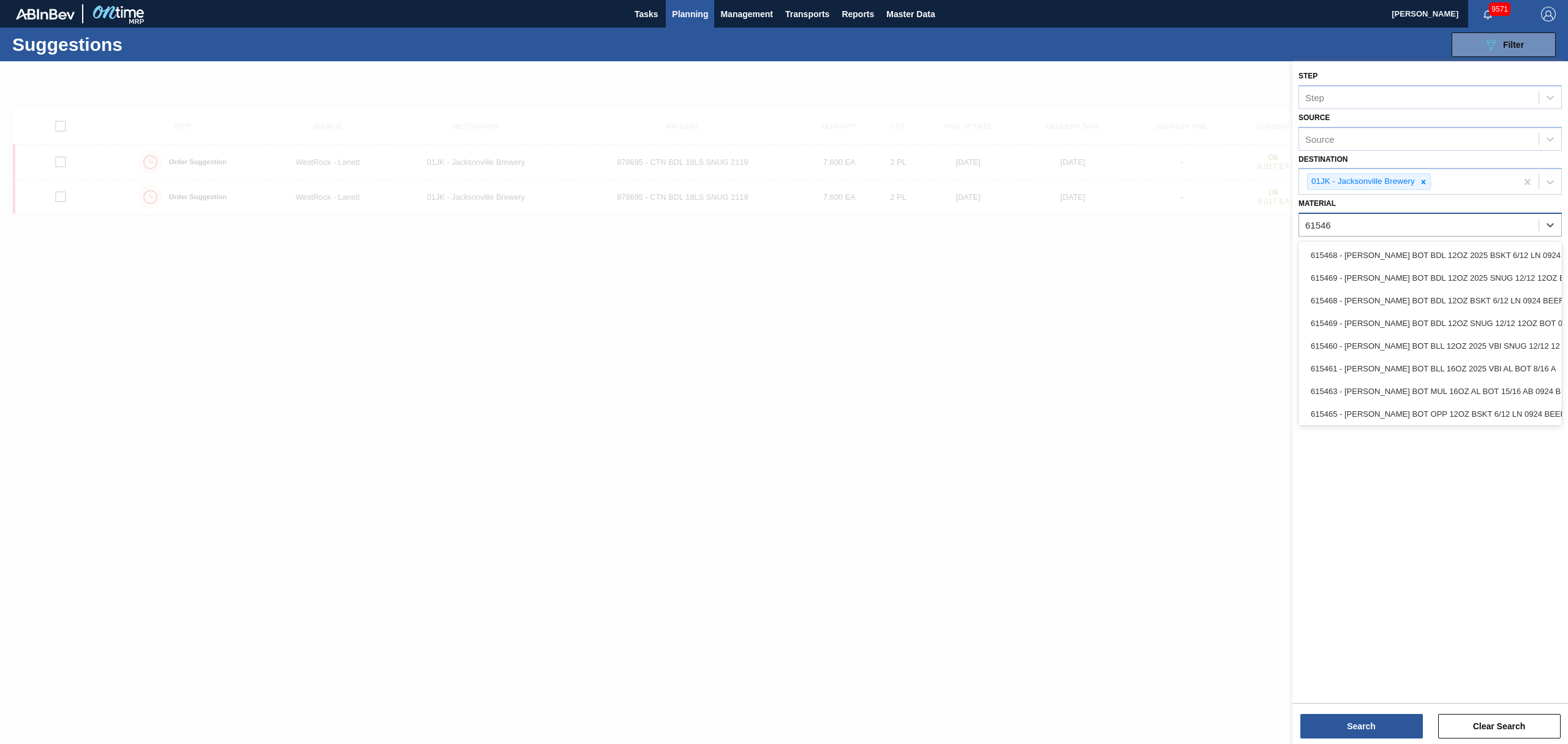
type input "615469"
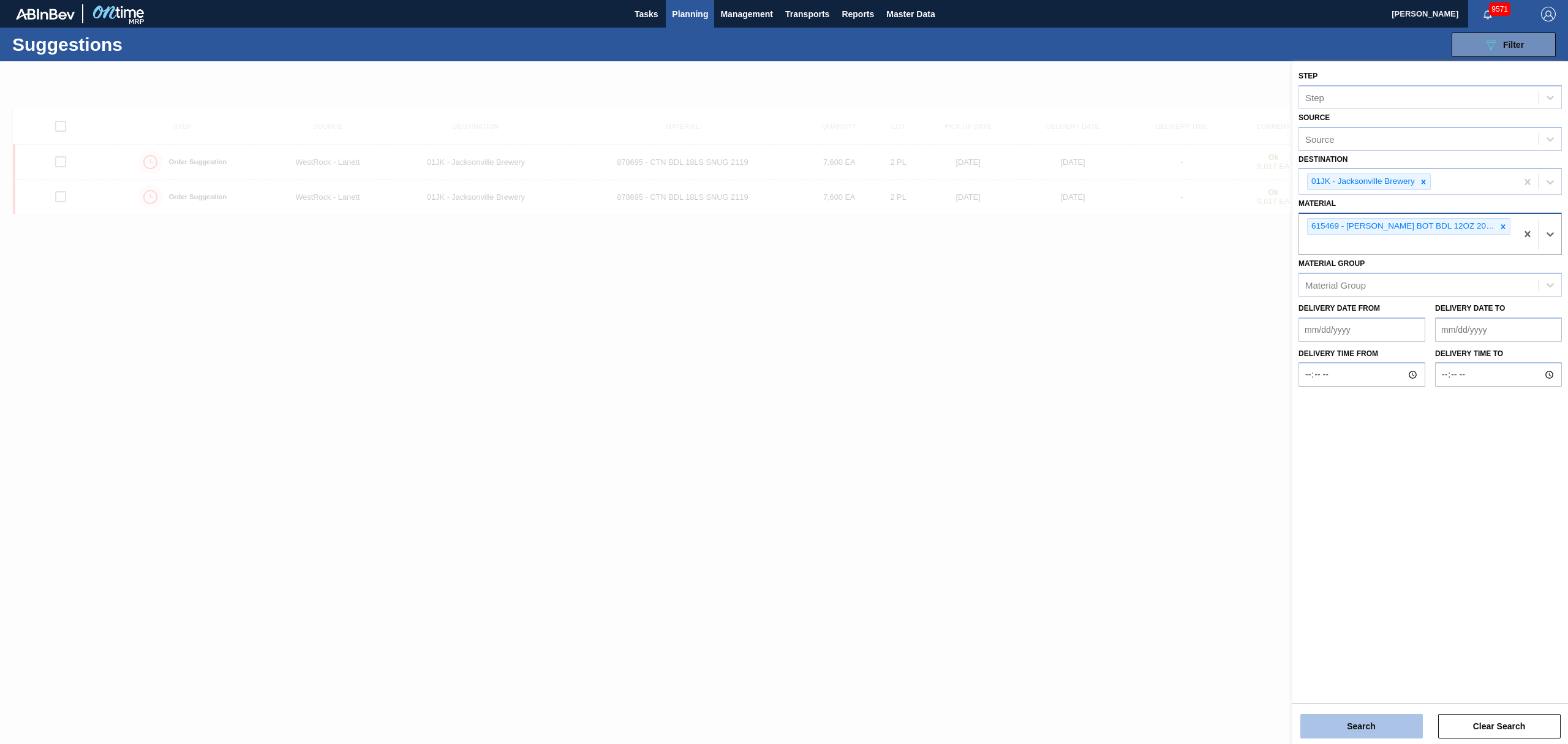
click at [1355, 727] on button "Search" at bounding box center [1361, 726] width 122 height 25
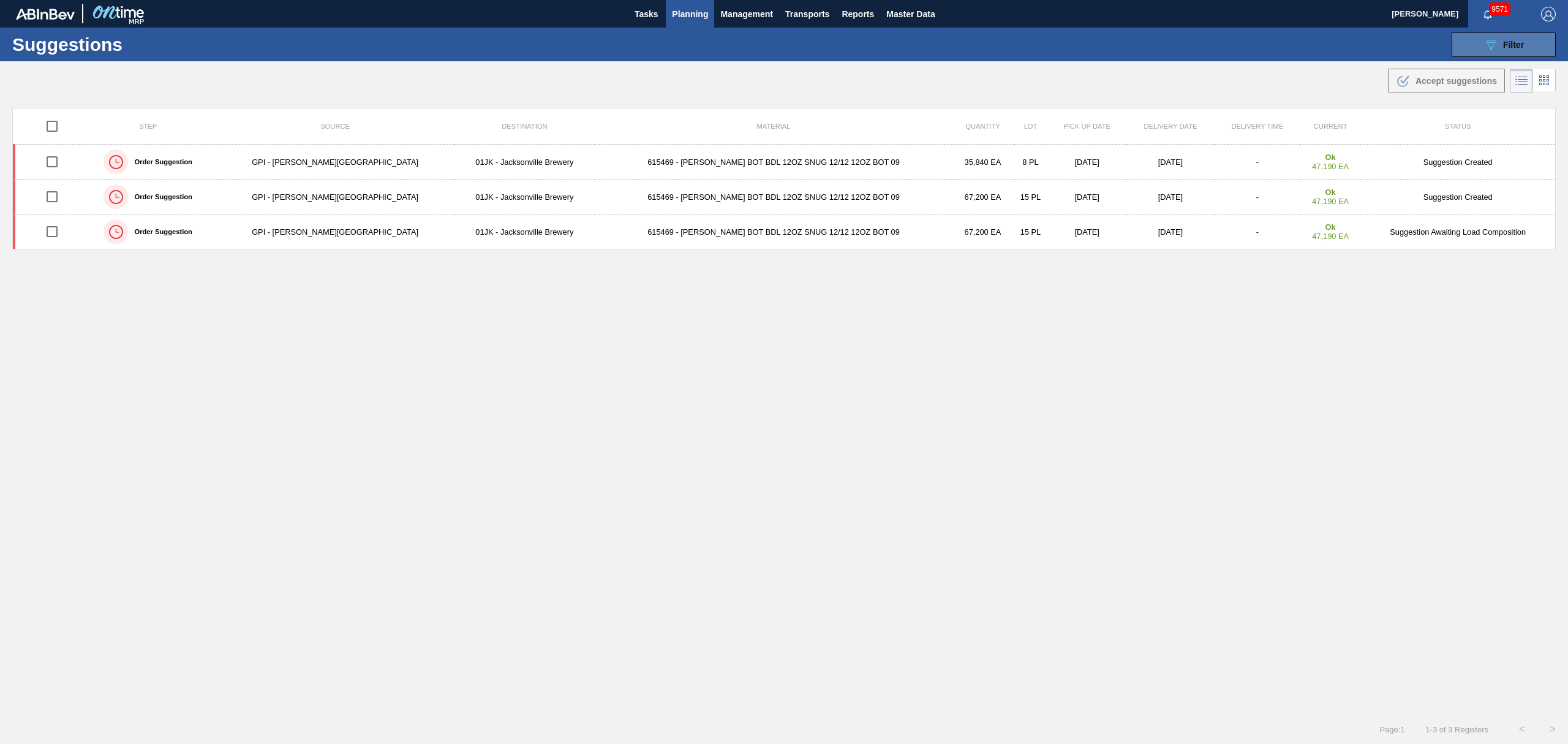
click at [1468, 49] on button "089F7B8B-B2A5-4AFE-B5C0-19BA573D28AC Filter" at bounding box center [1504, 45] width 104 height 25
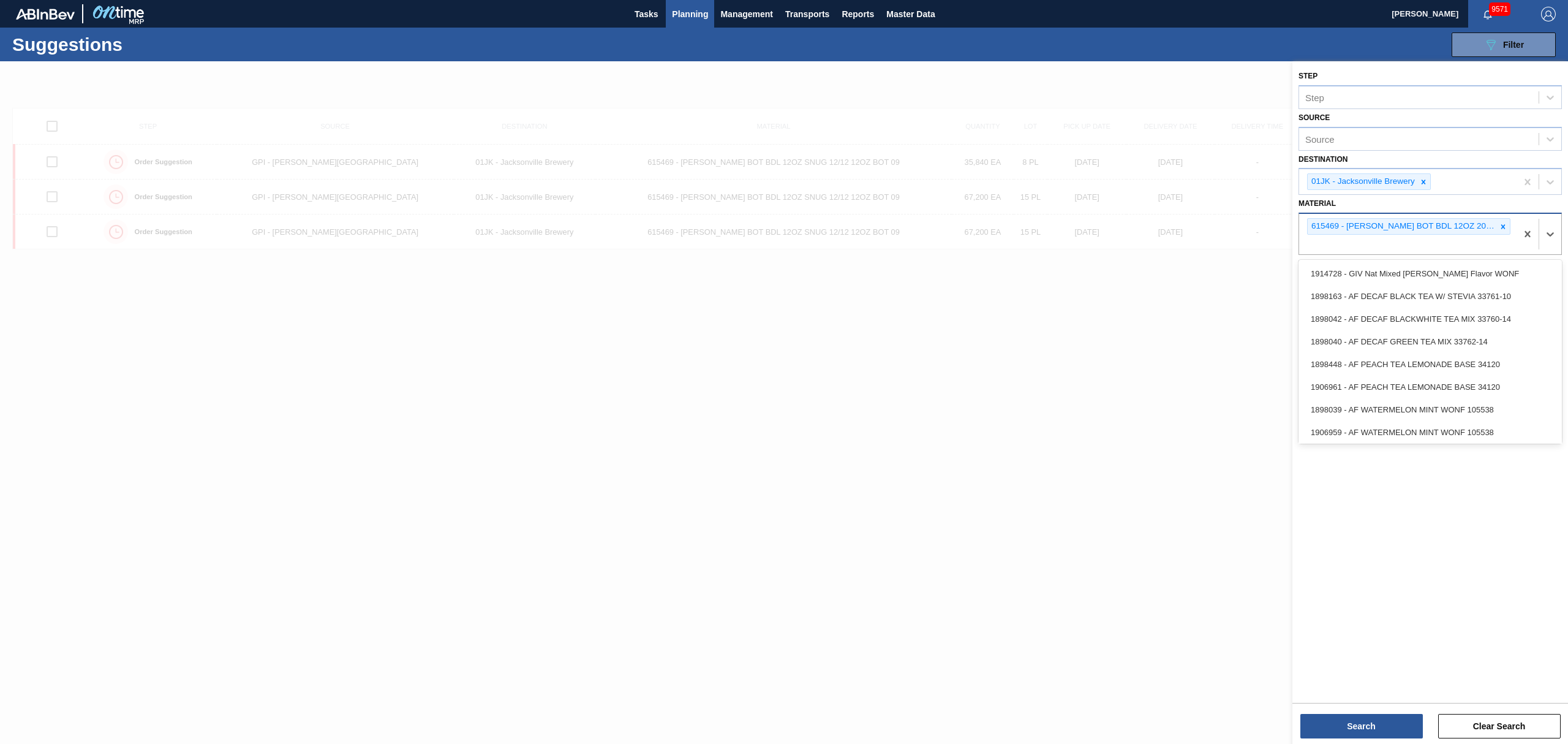
click at [1381, 241] on div "615469 - [PERSON_NAME] BOT BDL 12OZ 2025 SNUG 12/12 12OZ B" at bounding box center [1408, 234] width 217 height 41
type input "614949"
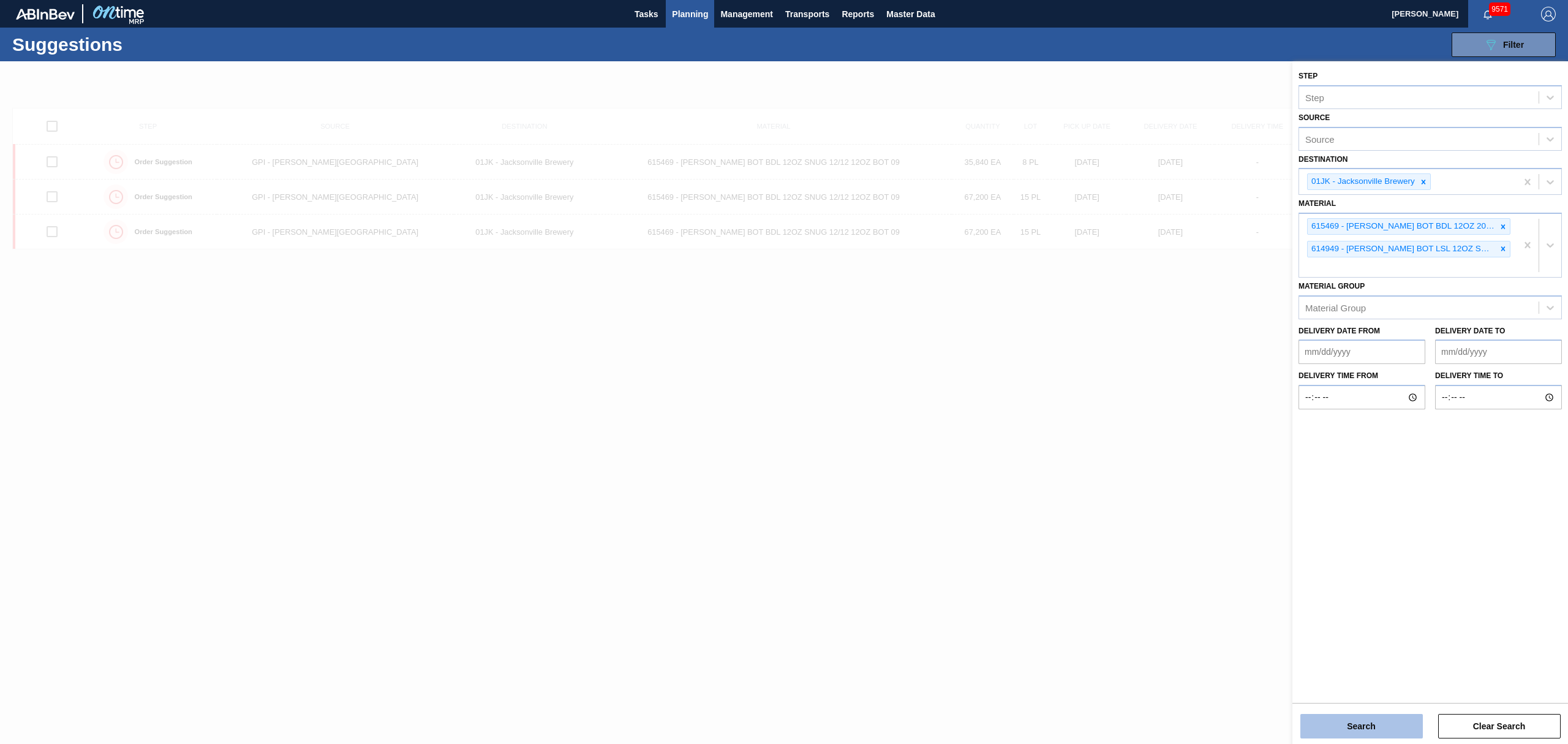
click at [1389, 723] on button "Search" at bounding box center [1361, 726] width 122 height 25
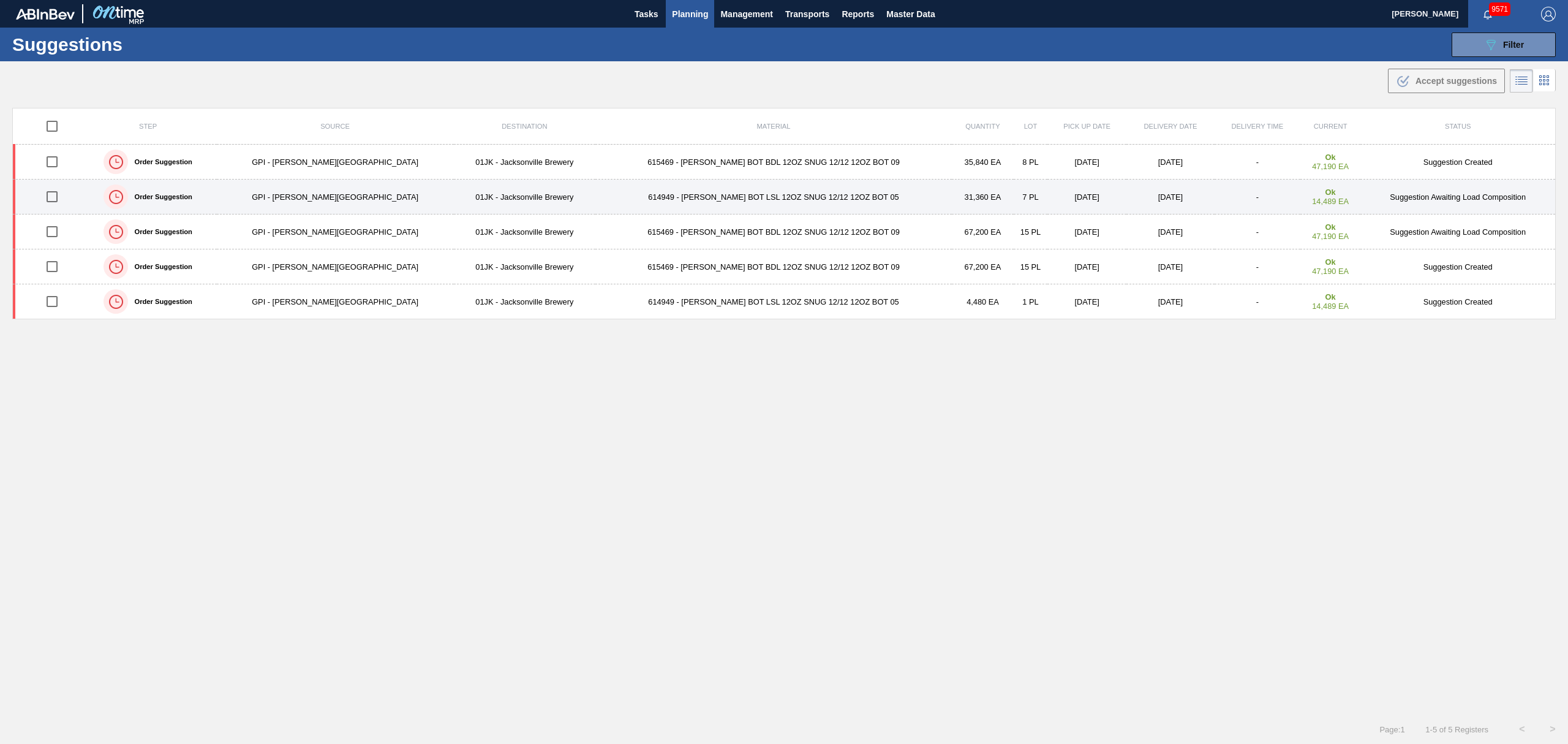
click at [1014, 191] on td "7 PL" at bounding box center [1031, 197] width 34 height 35
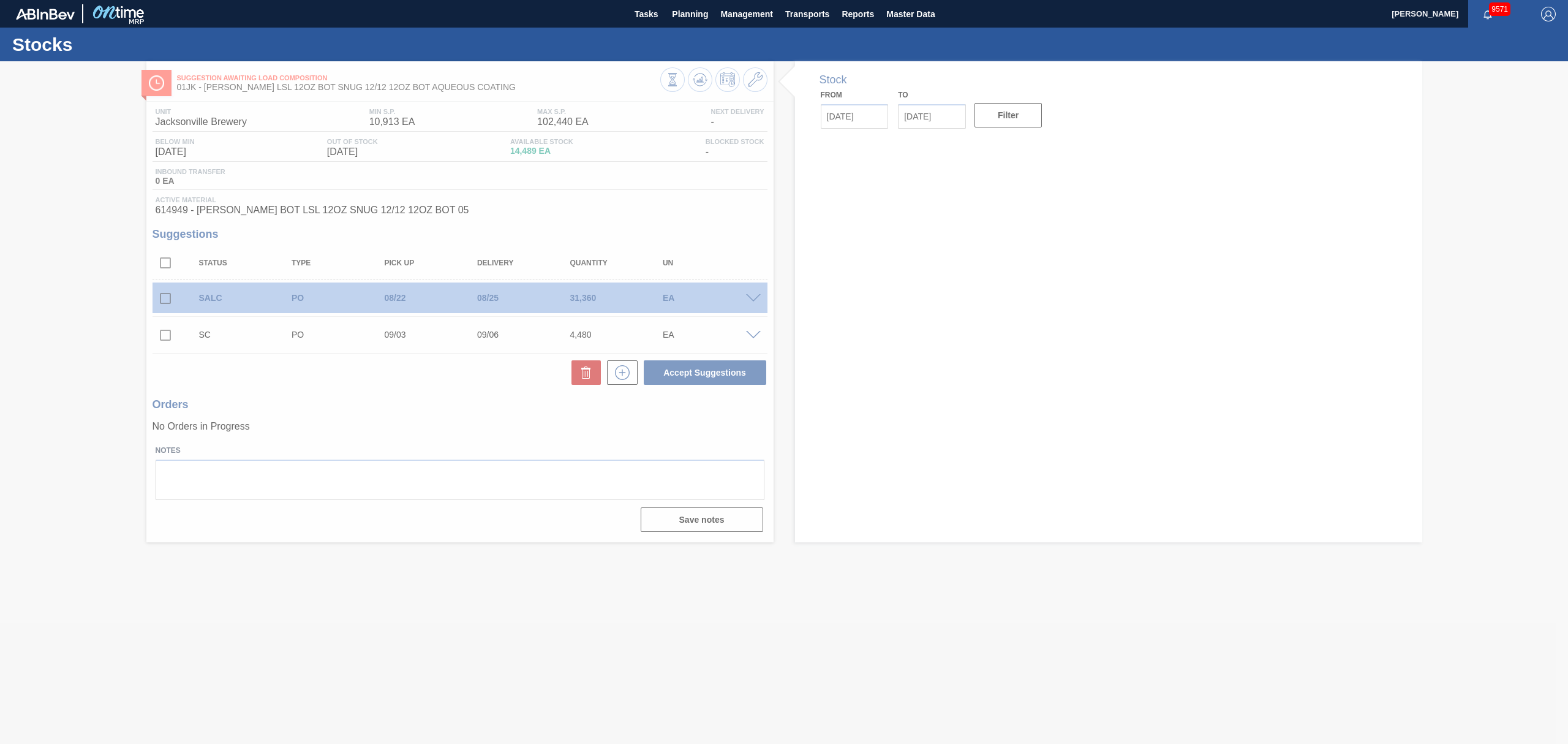
type input "[DATE]"
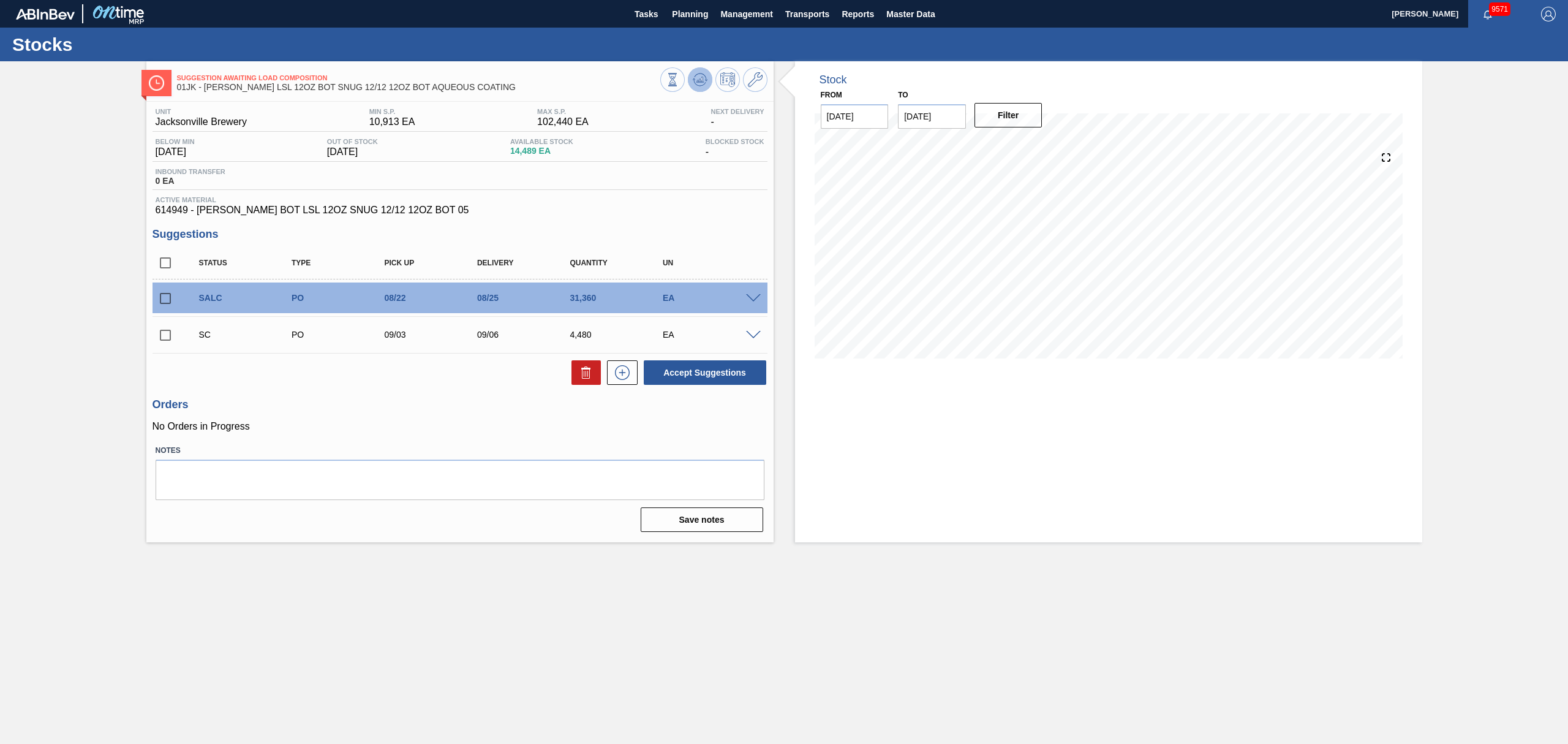
click at [679, 77] on icon at bounding box center [673, 79] width 13 height 13
click at [752, 297] on span at bounding box center [754, 298] width 15 height 9
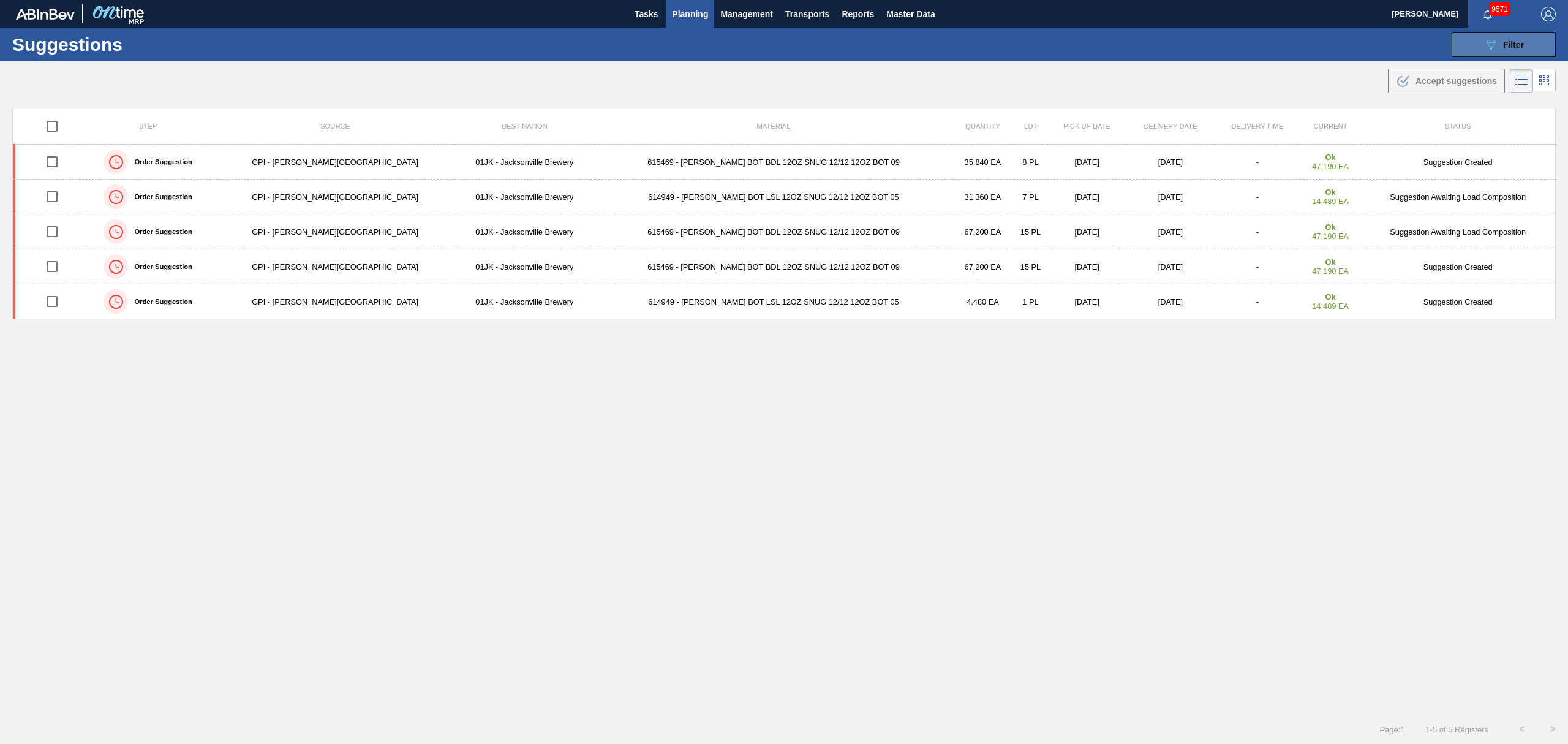
click at [1484, 35] on button "089F7B8B-B2A5-4AFE-B5C0-19BA573D28AC Filter" at bounding box center [1504, 45] width 104 height 25
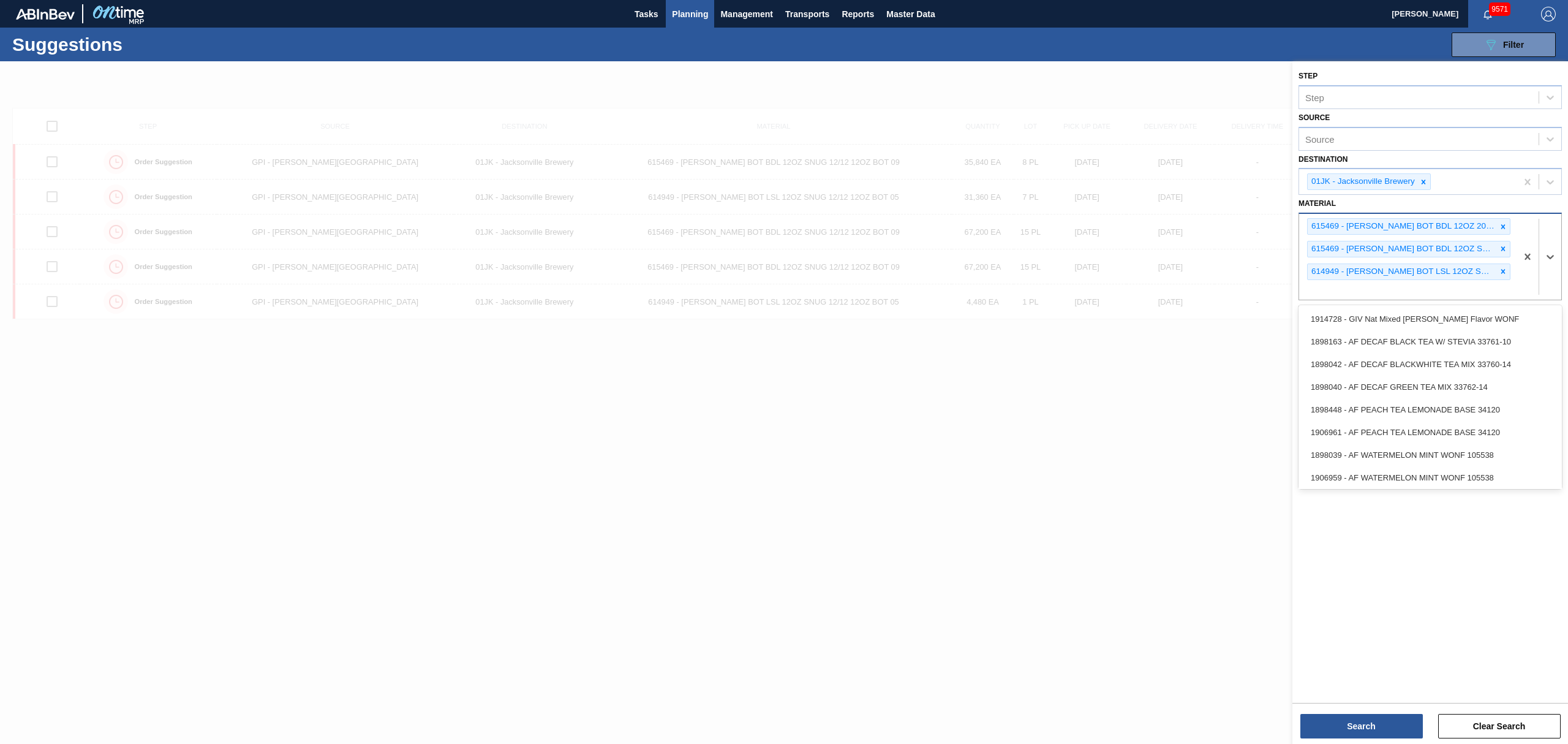
click at [1352, 284] on div "615469 - CARR BOT BDL 12OZ 2025 SNUG 12/12 12OZ B 615469 - CARR BOT BDL 12OZ SN…" at bounding box center [1408, 257] width 217 height 86
type input "615307"
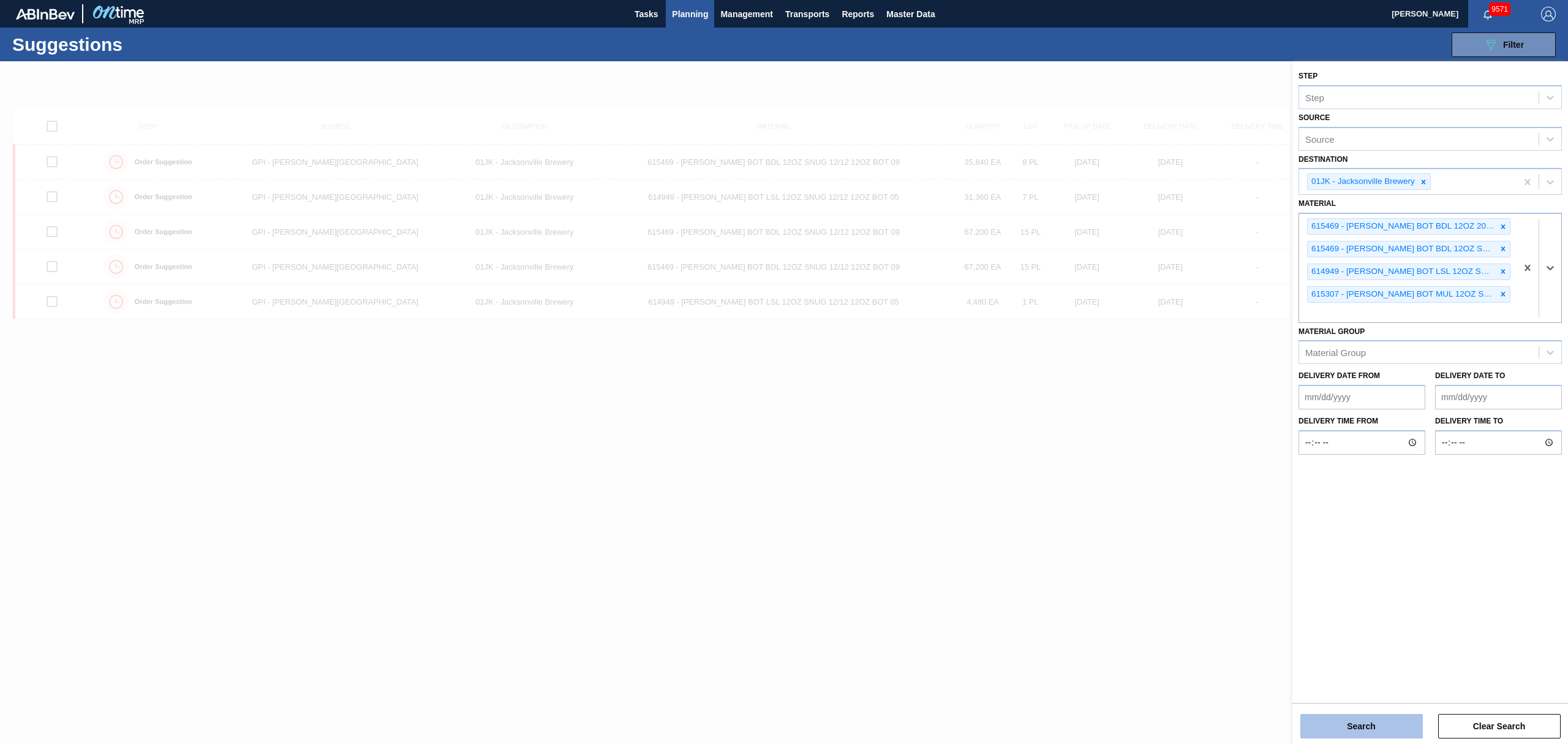
click at [1344, 726] on button "Search" at bounding box center [1361, 726] width 122 height 25
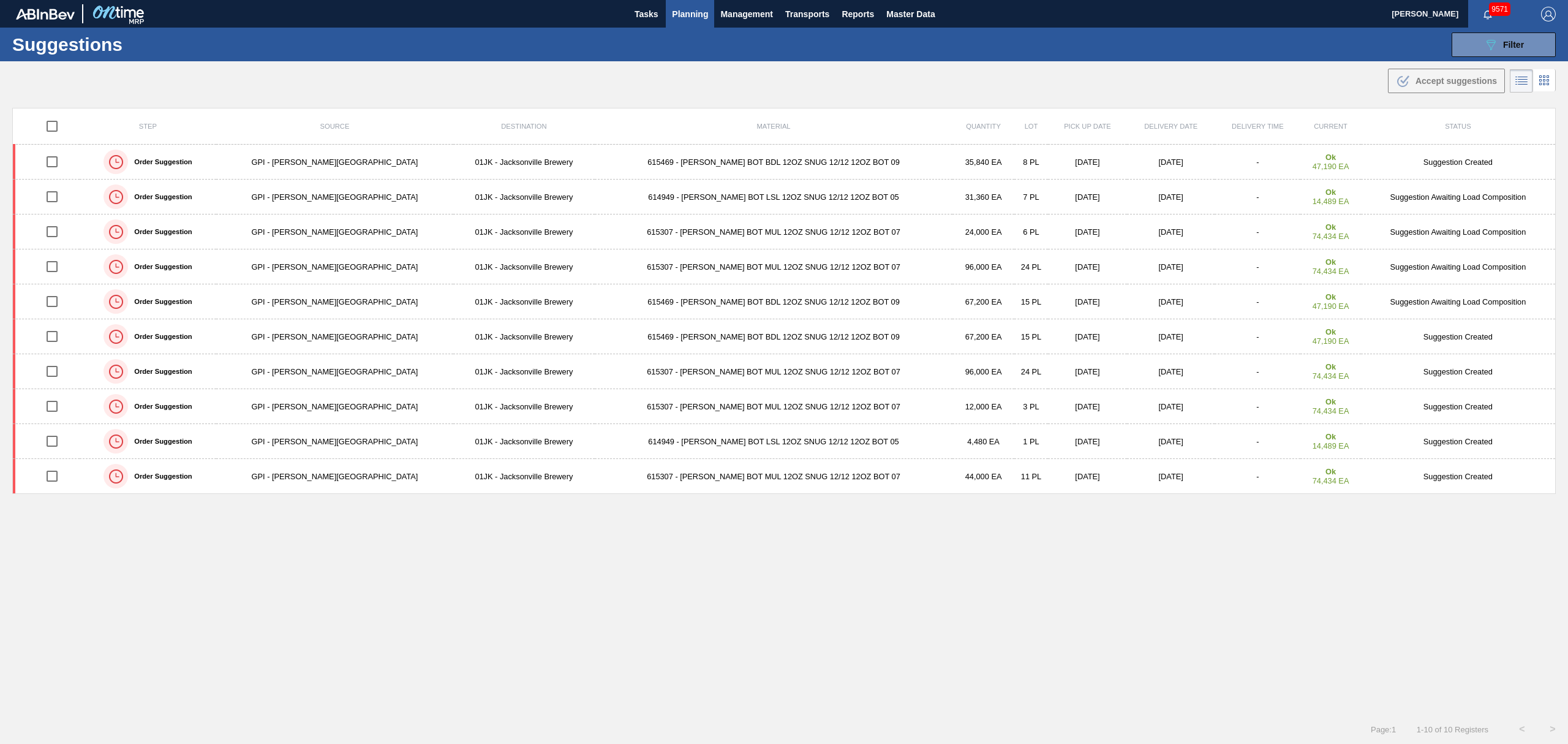
drag, startPoint x: 1034, startPoint y: 69, endPoint x: 1047, endPoint y: 48, distance: 24.7
click at [1040, 61] on div ".b{fill:var(--color-action-default)} Accept suggestions" at bounding box center [784, 79] width 1568 height 35
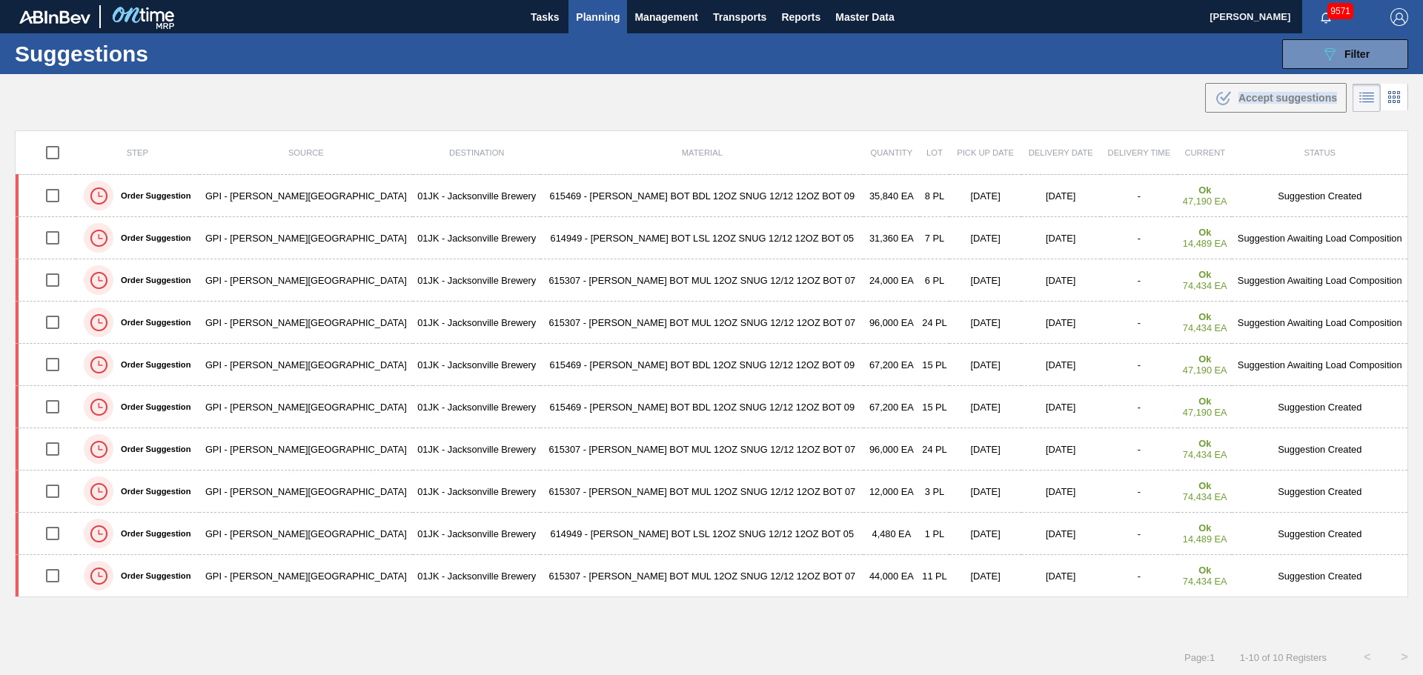
click at [1119, 112] on main "Tasks Planning Management Transports Reports Master Data Jasmine Brown 9571 Mar…" at bounding box center [711, 337] width 1423 height 675
click at [1119, 98] on div ".b{fill:var(--color-action-default)} Accept suggestions" at bounding box center [711, 95] width 1423 height 42
click at [1346, 51] on span "Filter" at bounding box center [1356, 54] width 25 height 12
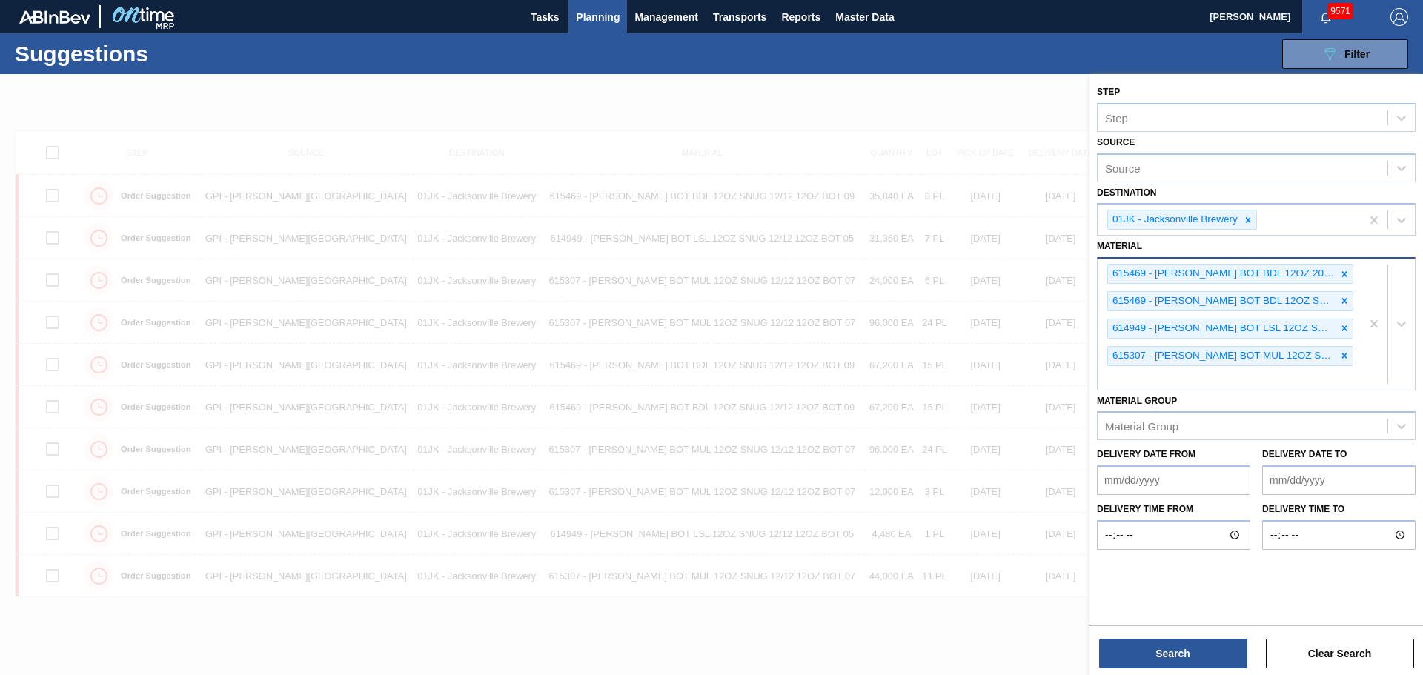
click at [1322, 371] on div "615469 - CARR BOT BDL 12OZ 2025 SNUG 12/12 12OZ B 615469 - CARR BOT BDL 12OZ SN…" at bounding box center [1229, 324] width 263 height 131
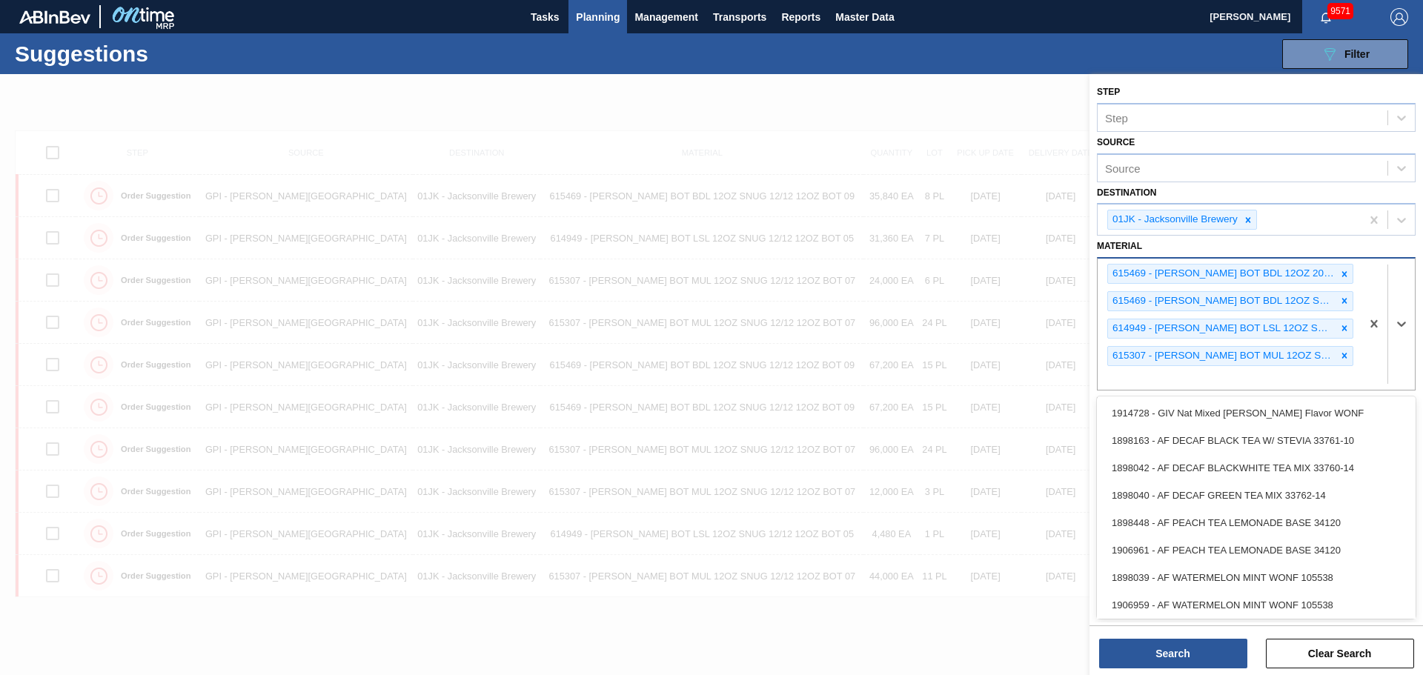
click at [1224, 388] on div "615469 - CARR BOT BDL 12OZ 2025 SNUG 12/12 12OZ B 615469 - CARR BOT BDL 12OZ SN…" at bounding box center [1229, 324] width 263 height 131
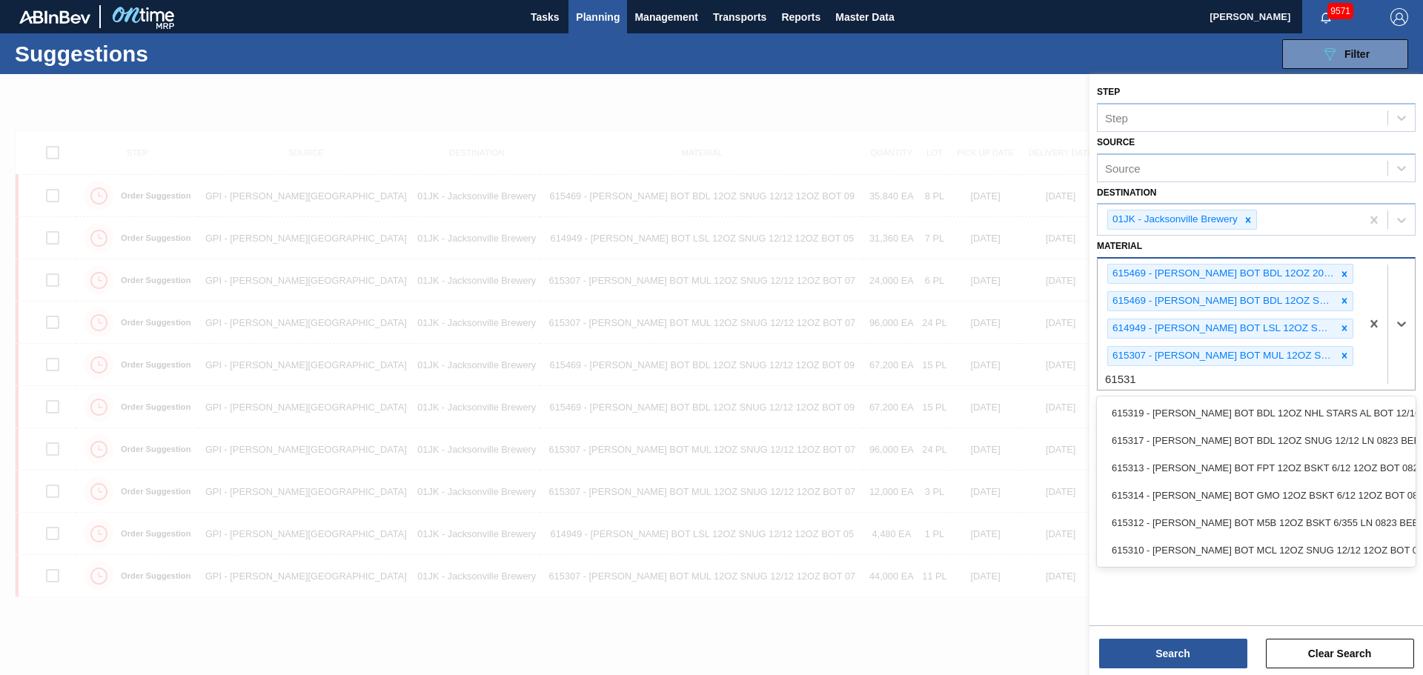
type input "615310"
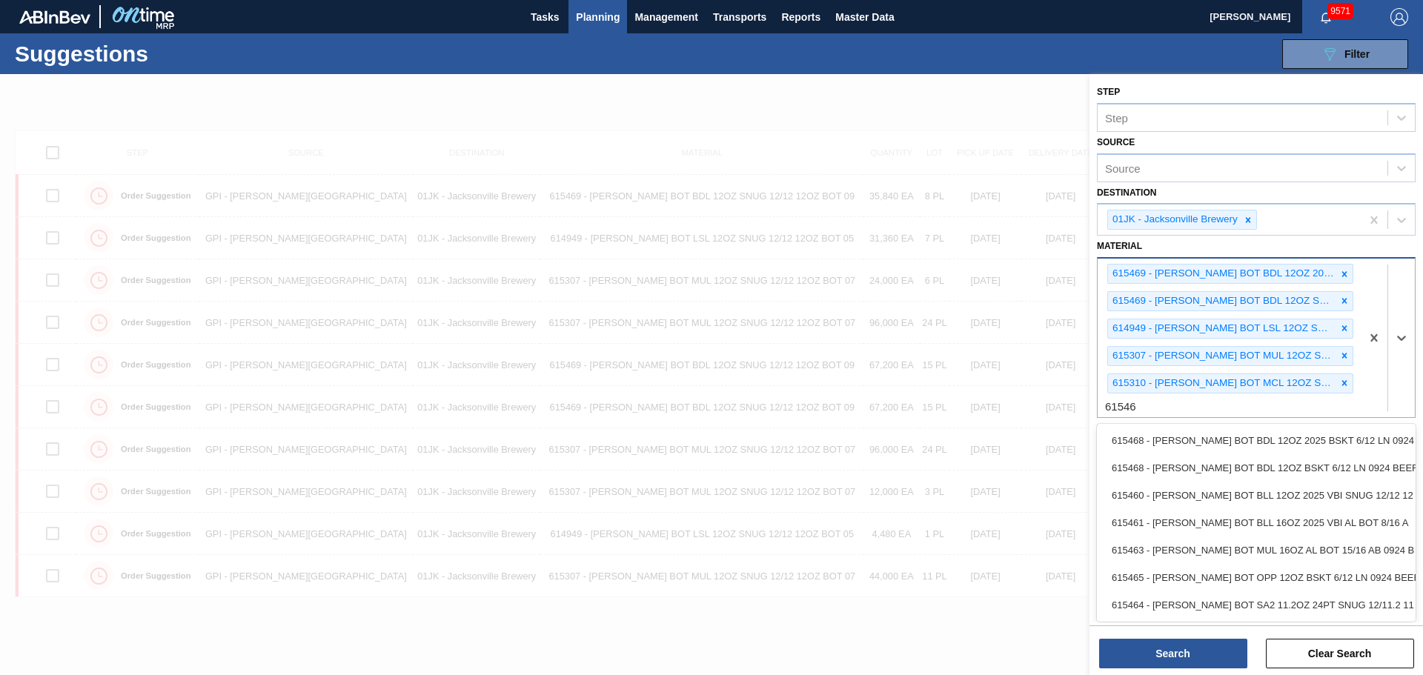
type input "615464"
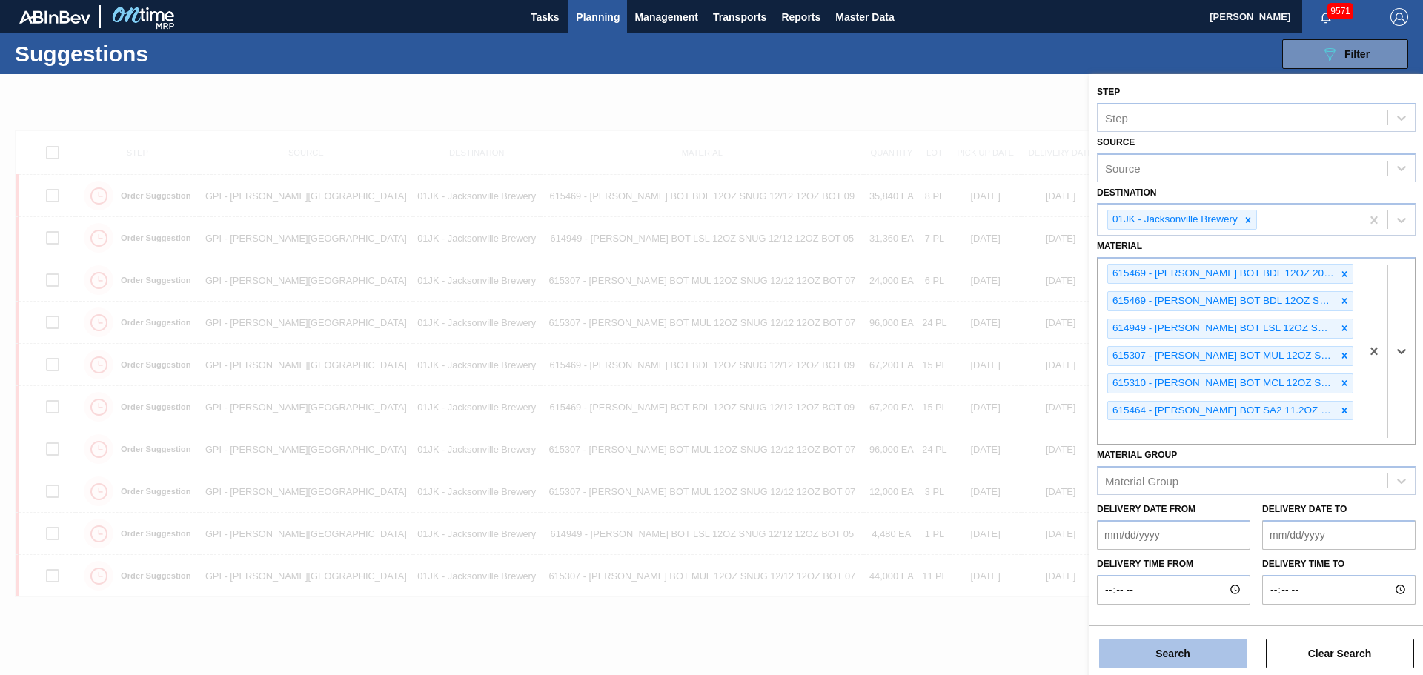
click at [1175, 646] on button "Search" at bounding box center [1173, 654] width 148 height 30
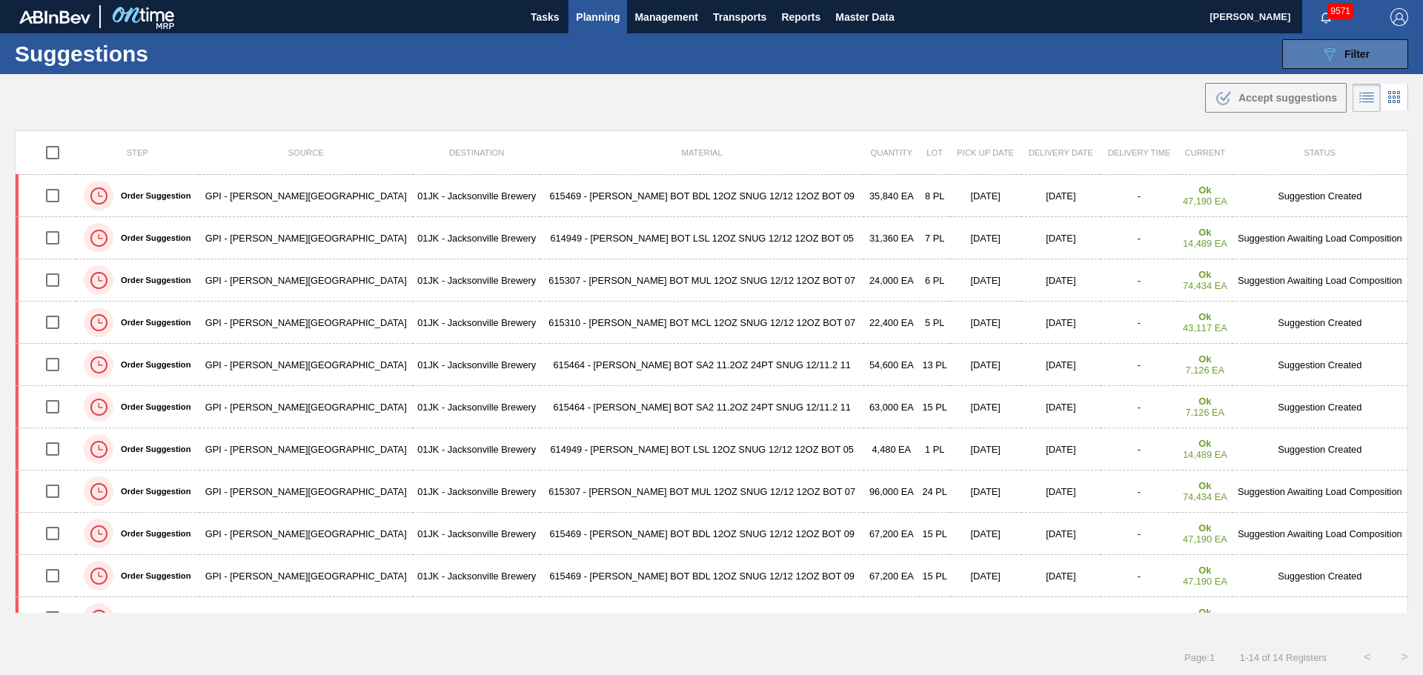
click at [1290, 48] on button "089F7B8B-B2A5-4AFE-B5C0-19BA573D28AC Filter" at bounding box center [1345, 54] width 126 height 30
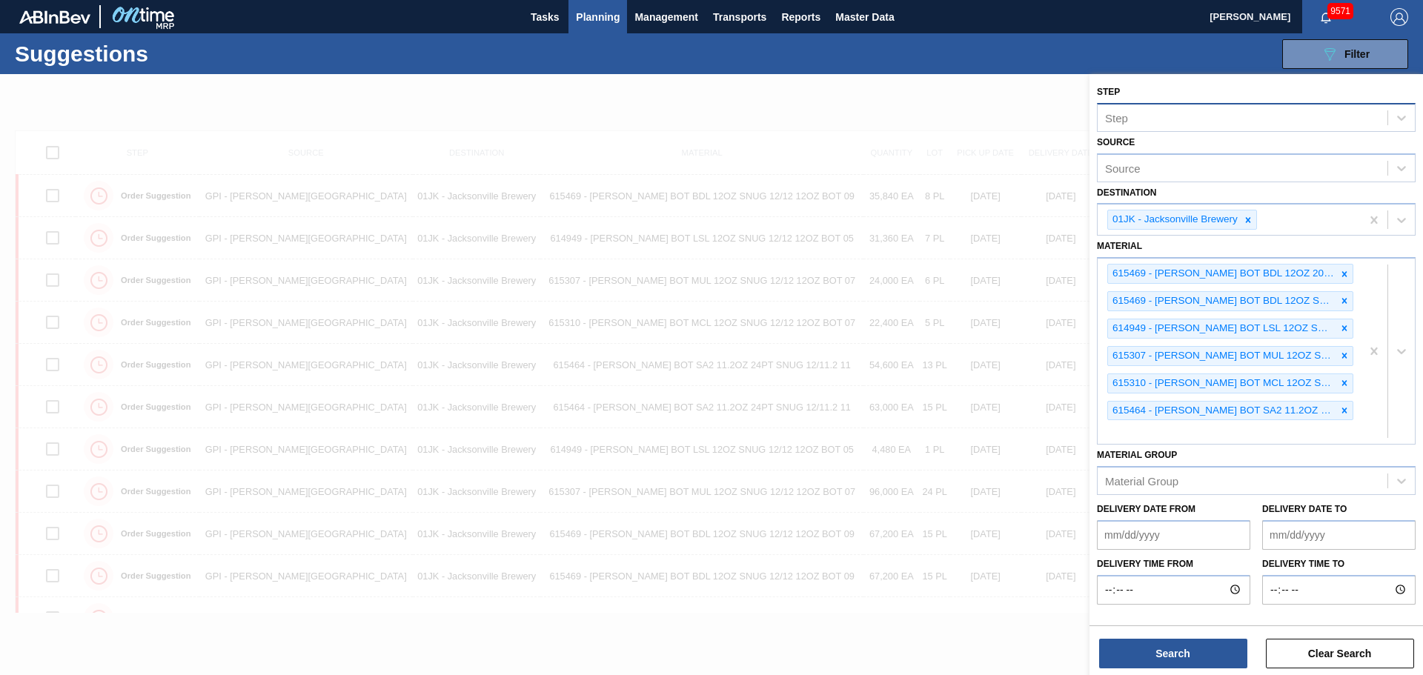
click at [1374, 126] on div "Step" at bounding box center [1243, 117] width 290 height 21
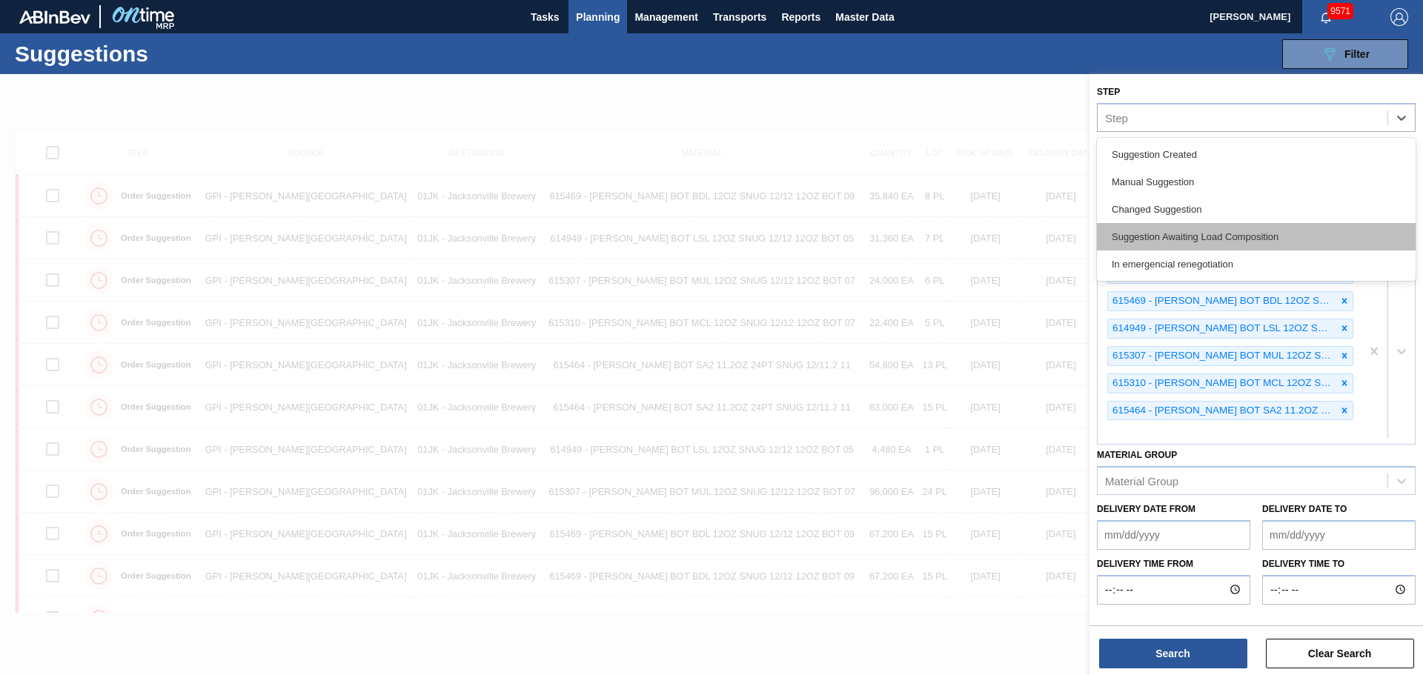
click at [1260, 233] on div "Suggestion Awaiting Load Composition" at bounding box center [1256, 236] width 319 height 27
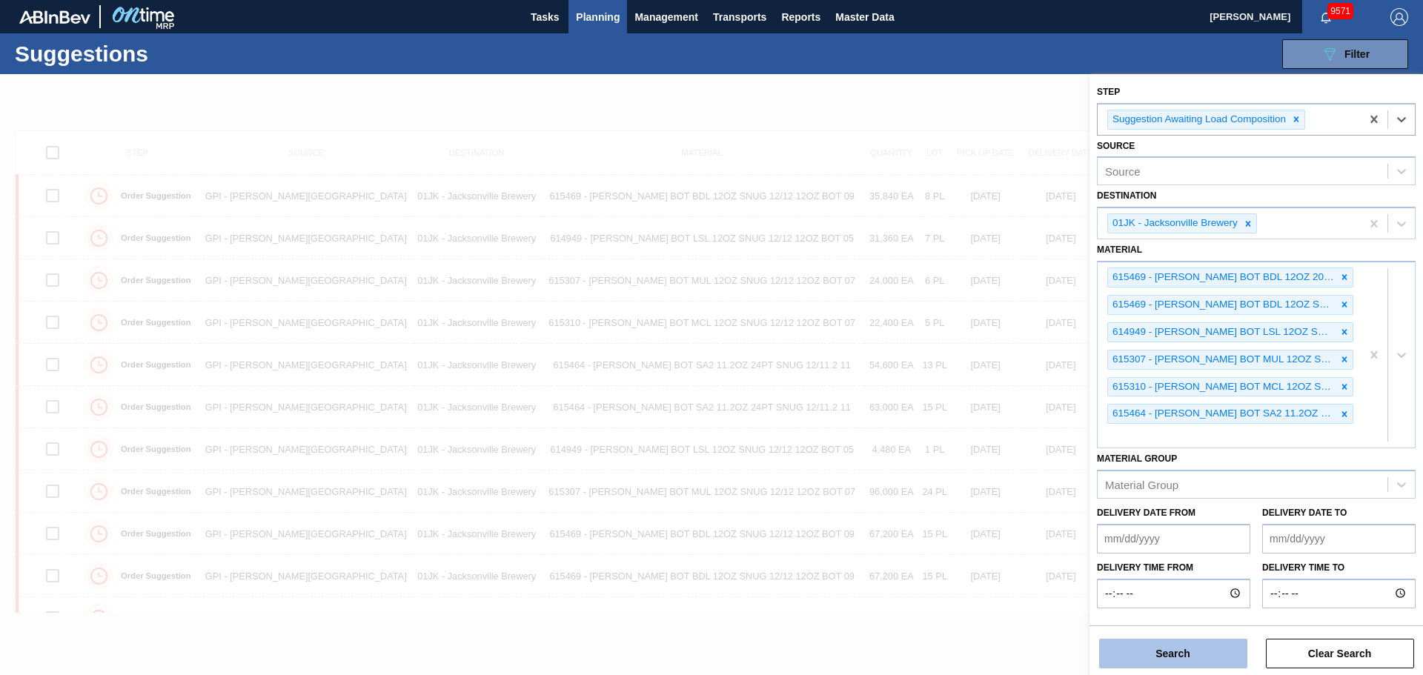
click at [1215, 643] on button "Search" at bounding box center [1173, 654] width 148 height 30
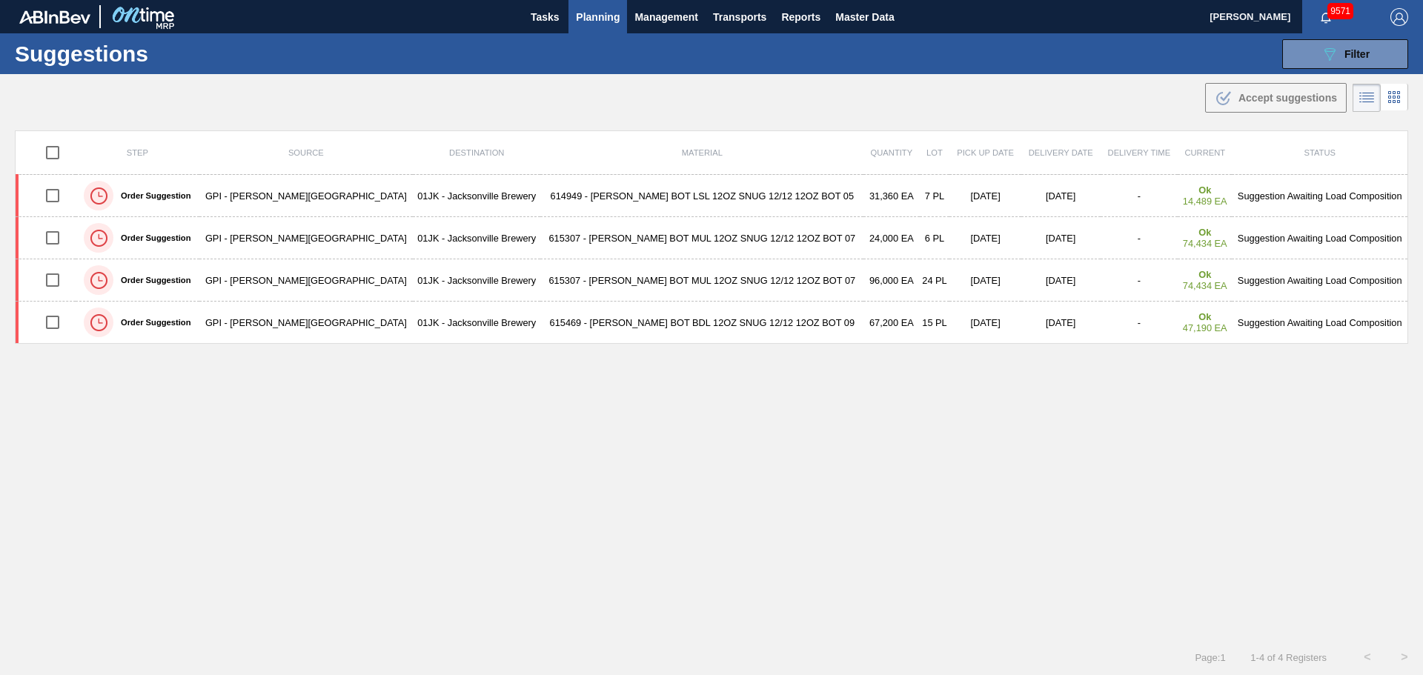
drag, startPoint x: 1315, startPoint y: 59, endPoint x: 1316, endPoint y: 87, distance: 28.9
click at [1315, 59] on button "089F7B8B-B2A5-4AFE-B5C0-19BA573D28AC Filter" at bounding box center [1345, 54] width 126 height 30
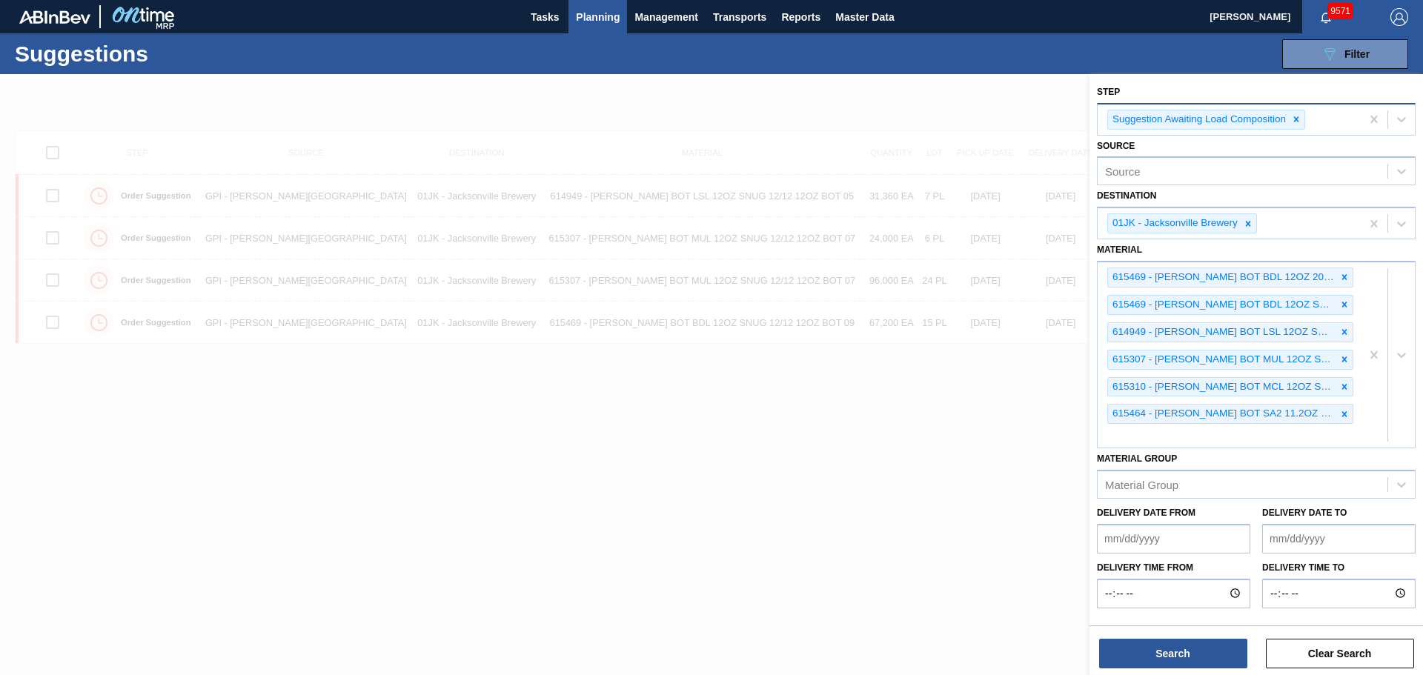
click at [1294, 120] on icon at bounding box center [1296, 119] width 10 height 10
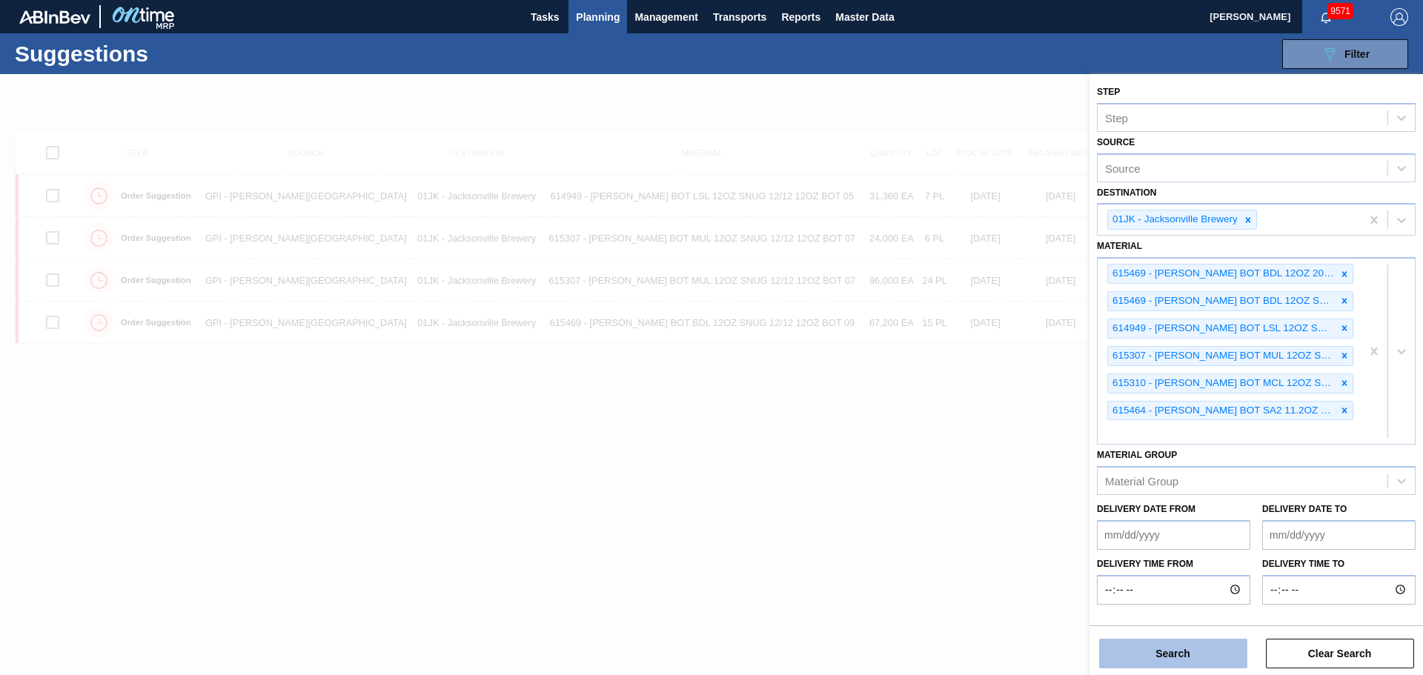
click at [1153, 655] on button "Search" at bounding box center [1173, 654] width 148 height 30
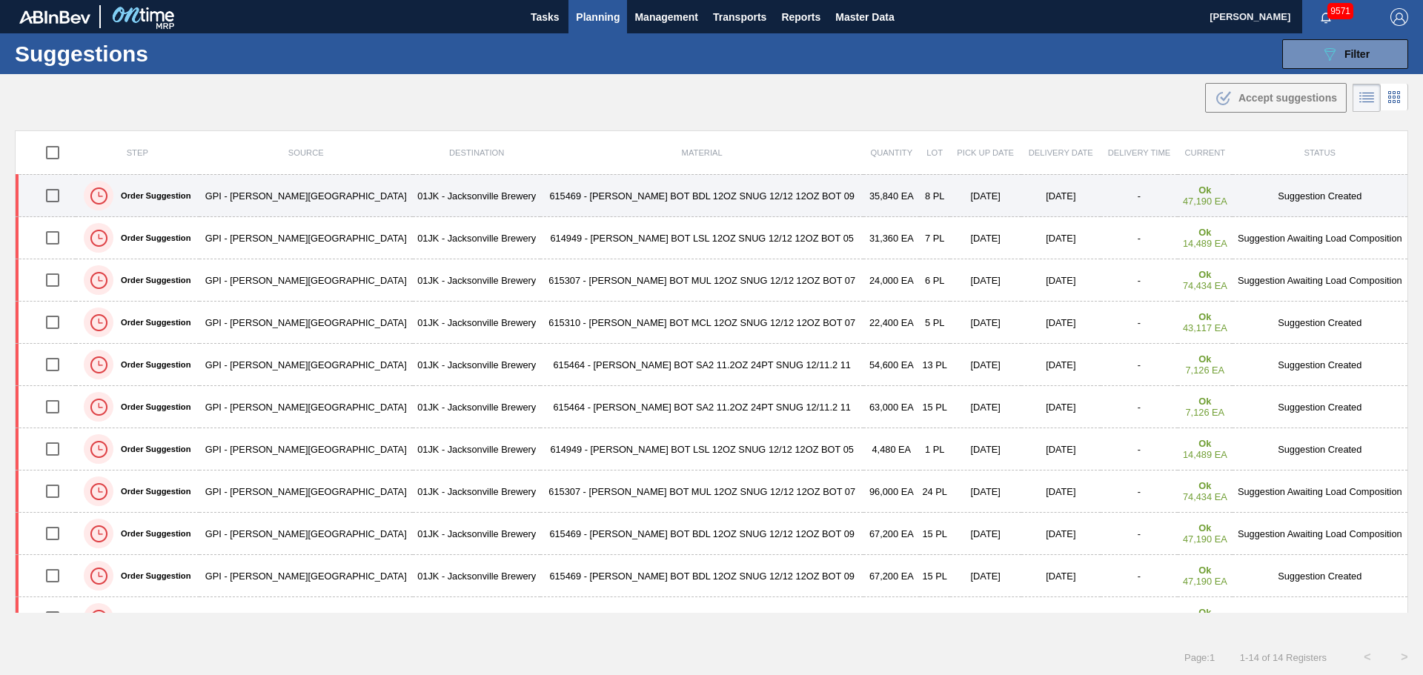
click at [59, 202] on input "checkbox" at bounding box center [52, 195] width 31 height 31
checkbox input "true"
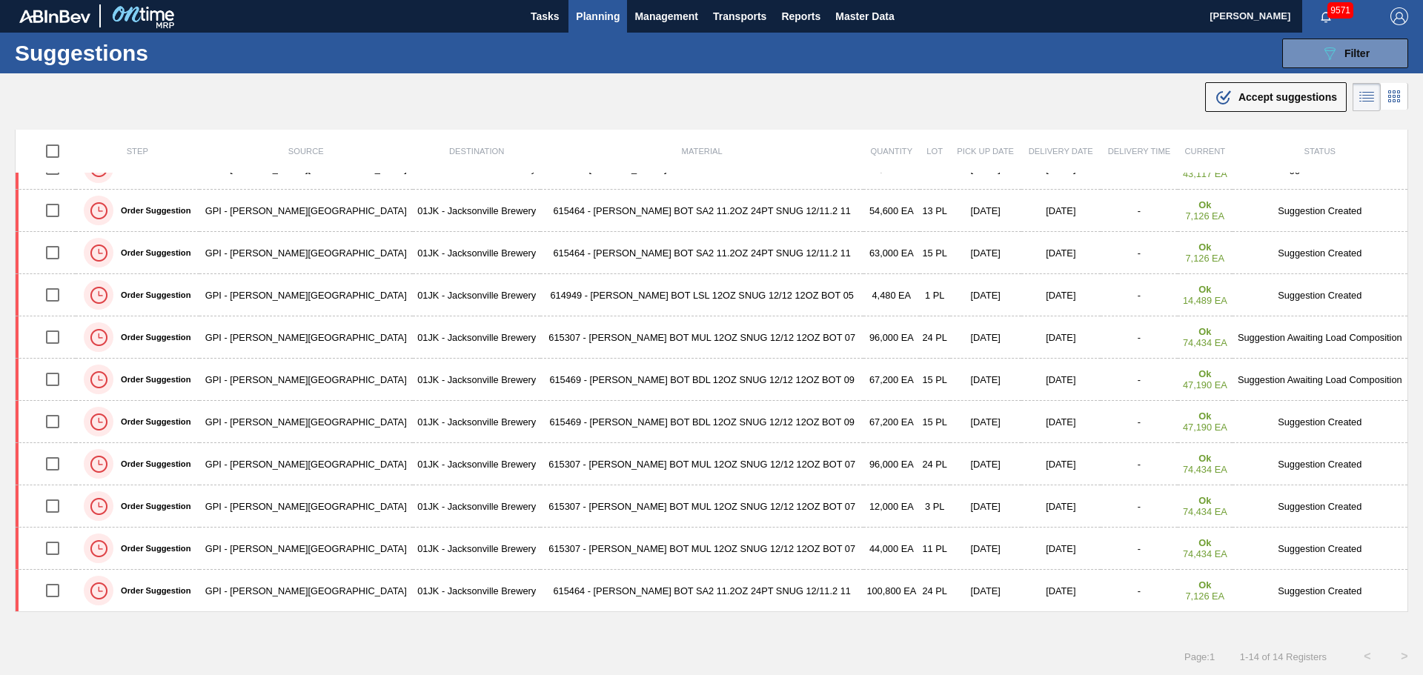
scroll to position [144, 0]
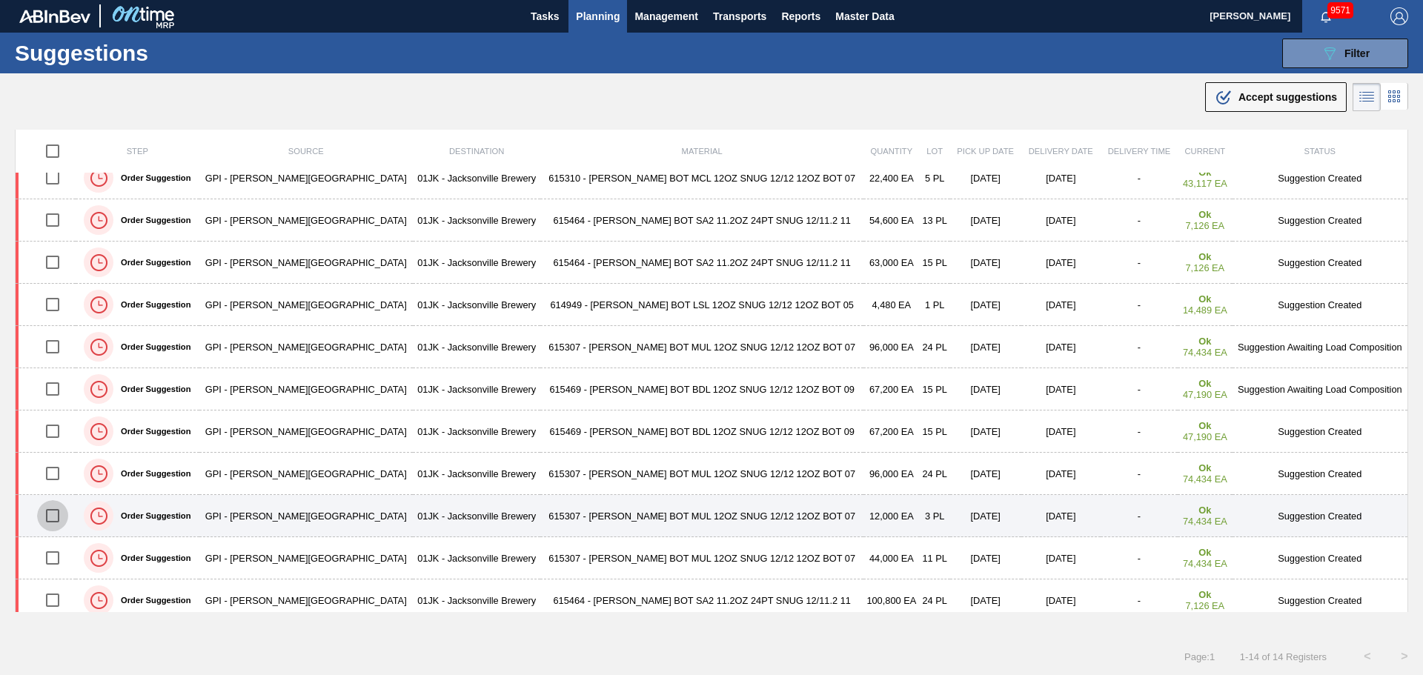
click at [54, 513] on input "checkbox" at bounding box center [52, 515] width 31 height 31
checkbox input "true"
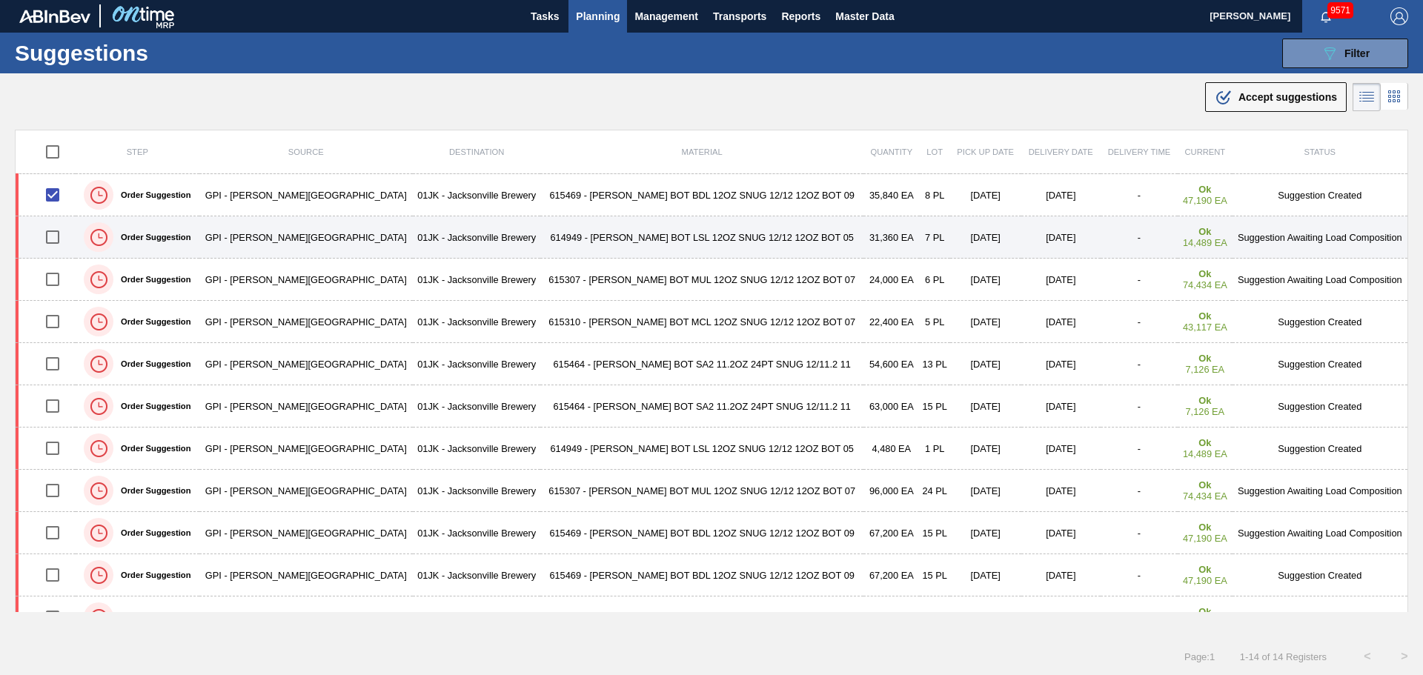
scroll to position [0, 0]
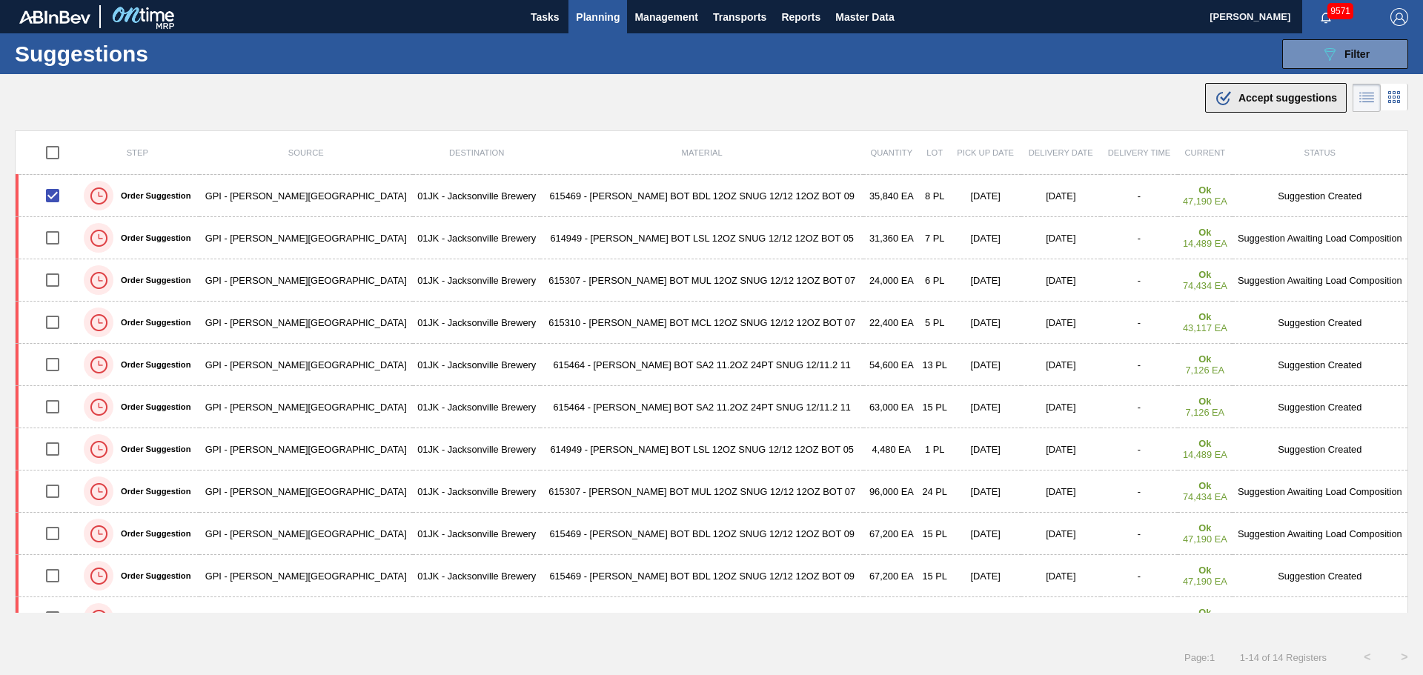
click at [1243, 103] on span "Accept suggestions" at bounding box center [1287, 98] width 99 height 12
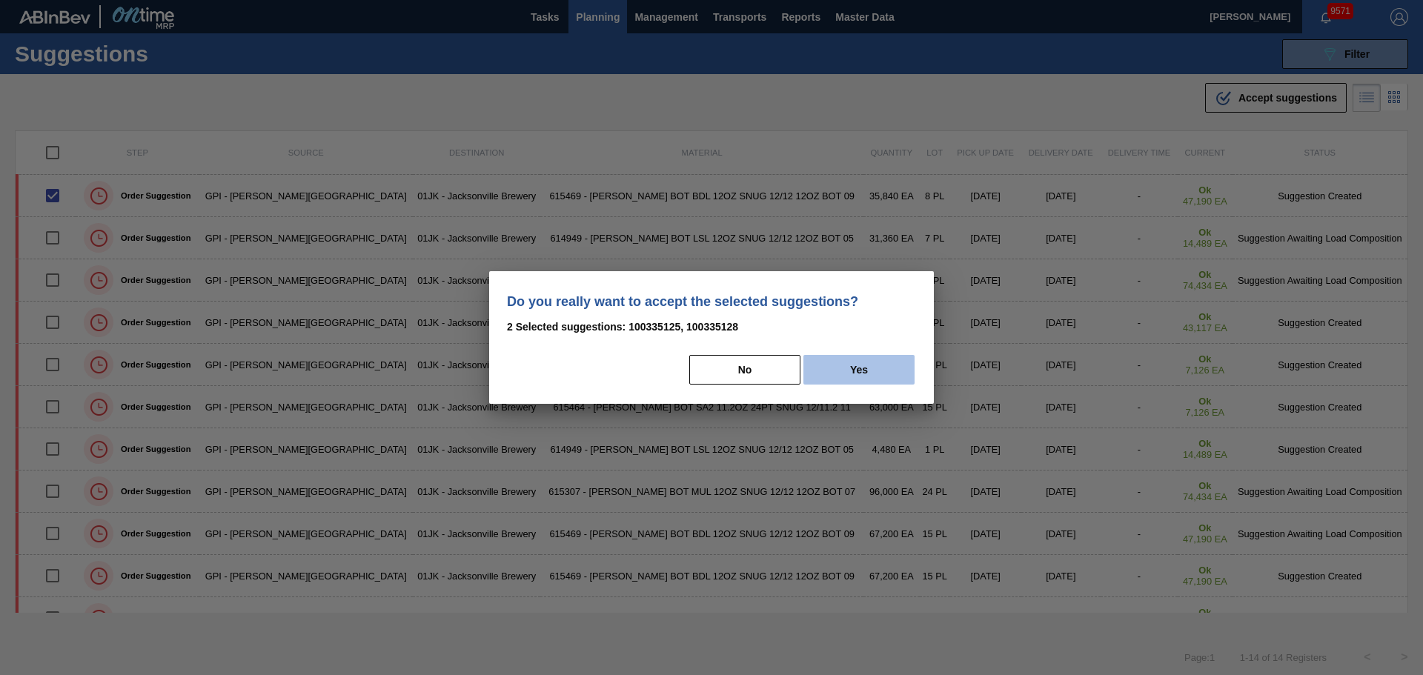
click at [821, 374] on button "Yes" at bounding box center [858, 370] width 111 height 30
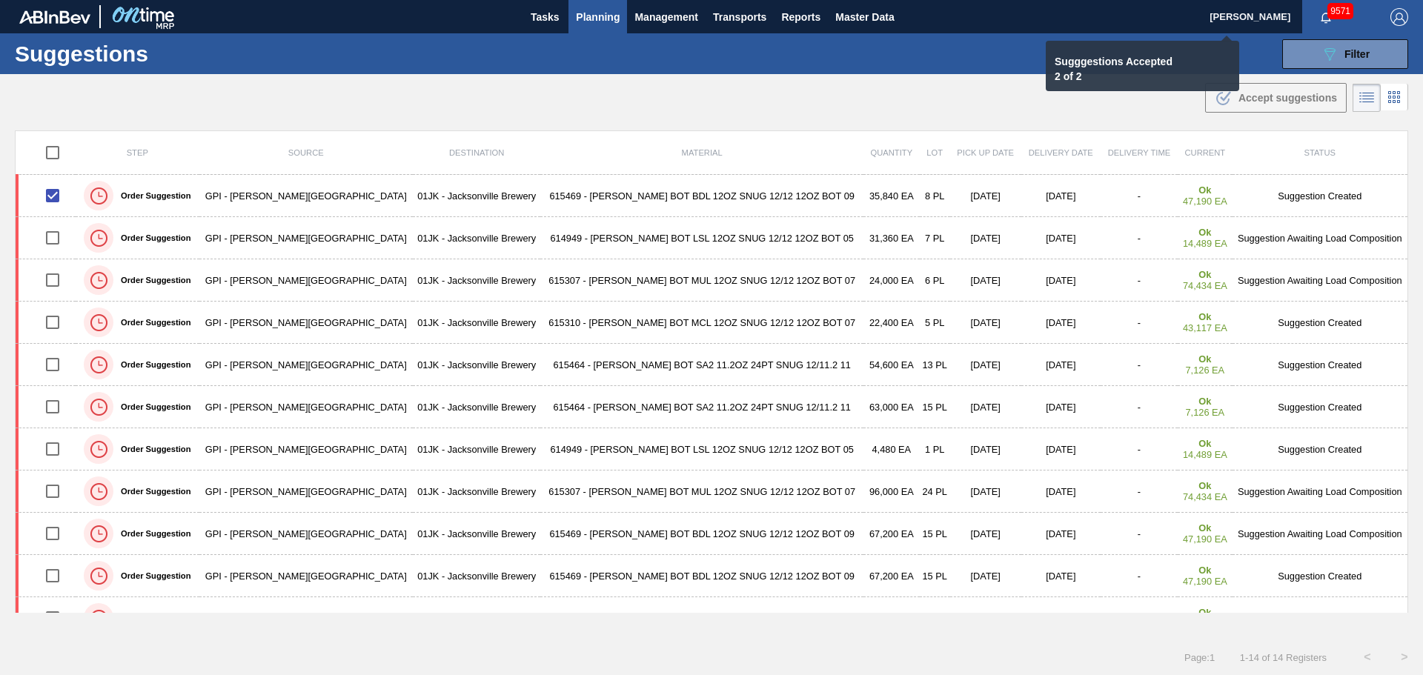
checkbox input "false"
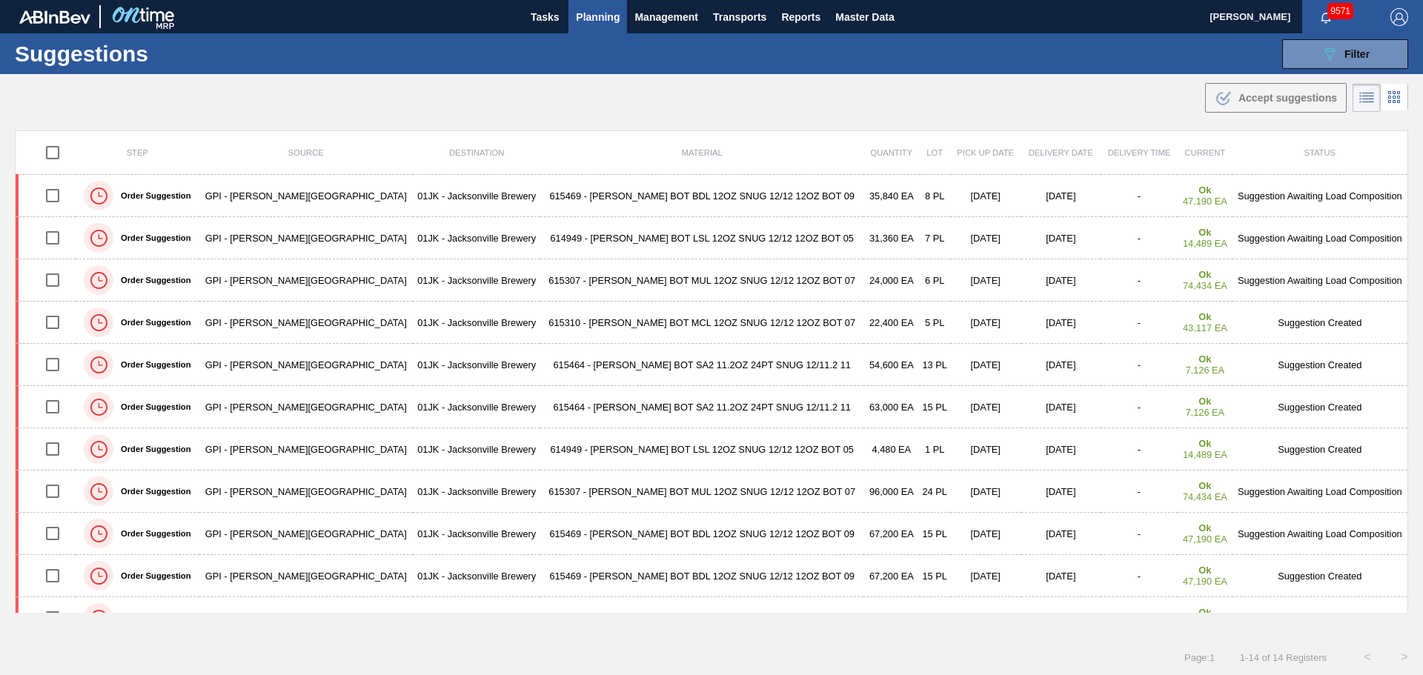
click at [1116, 96] on div ".b{fill:var(--color-action-default)} Accept suggestions" at bounding box center [711, 95] width 1423 height 42
click at [1099, 84] on div ".b{fill:var(--color-action-default)} Accept suggestions" at bounding box center [711, 95] width 1423 height 42
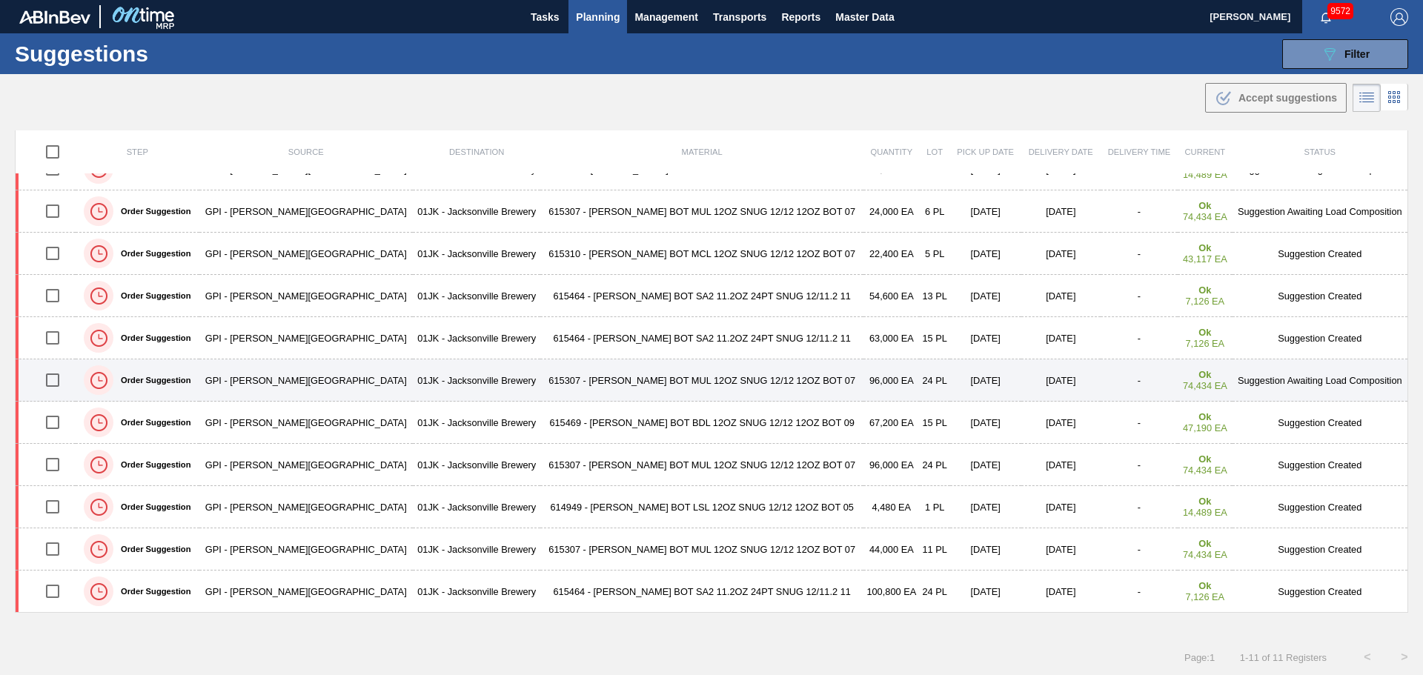
scroll to position [1, 0]
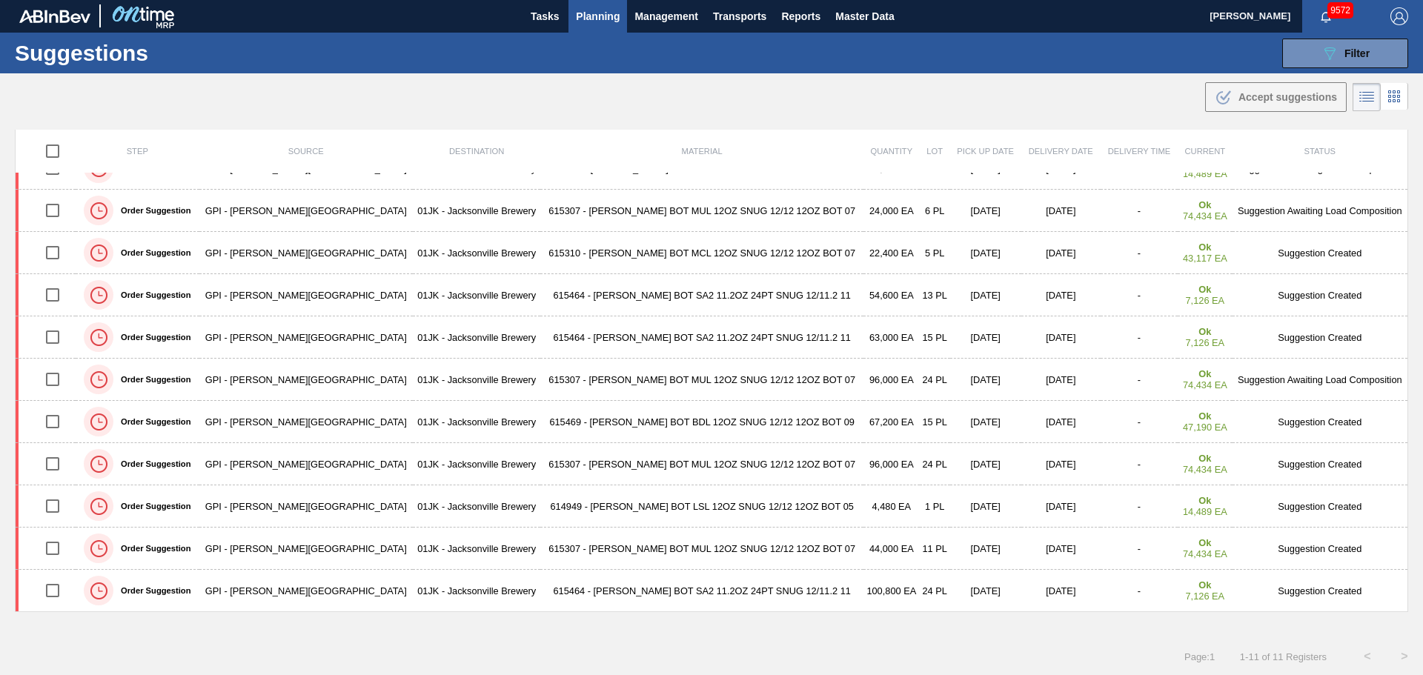
click at [562, 109] on div ".b{fill:var(--color-action-default)} Accept suggestions" at bounding box center [711, 94] width 1423 height 42
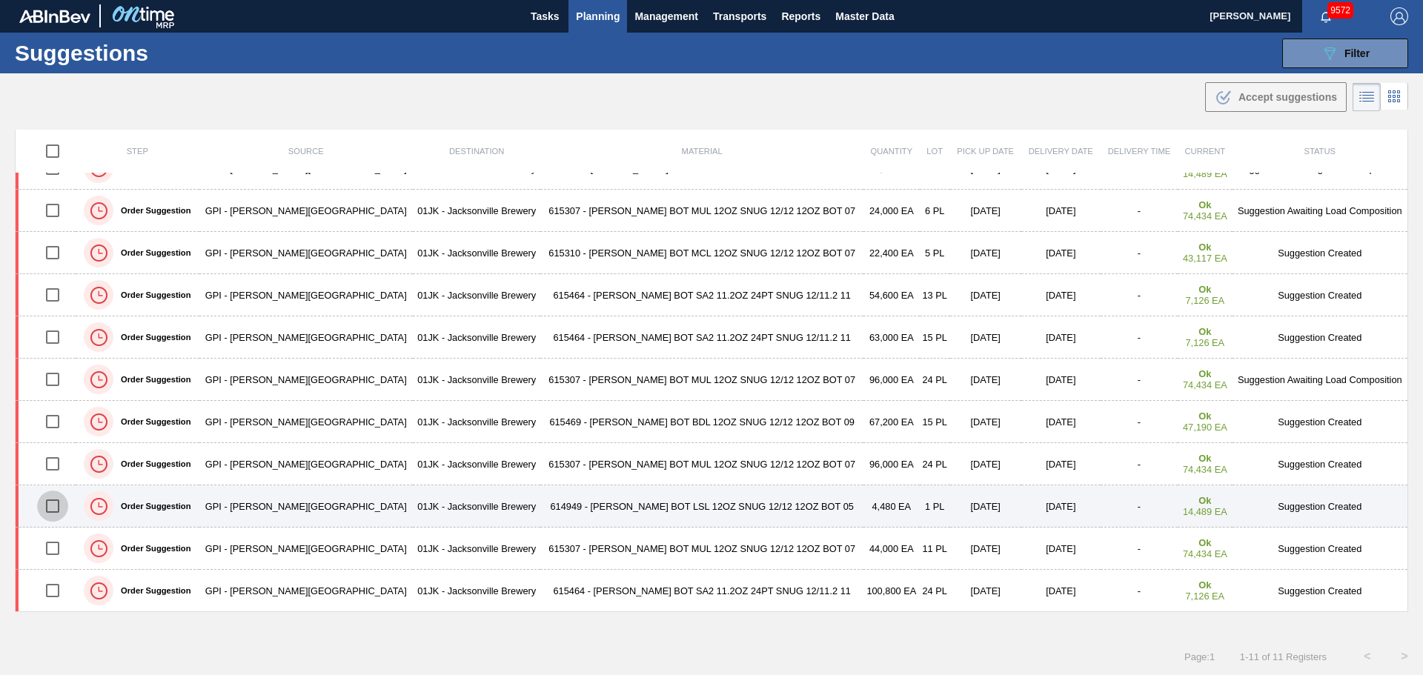
click at [50, 505] on input "checkbox" at bounding box center [52, 506] width 31 height 31
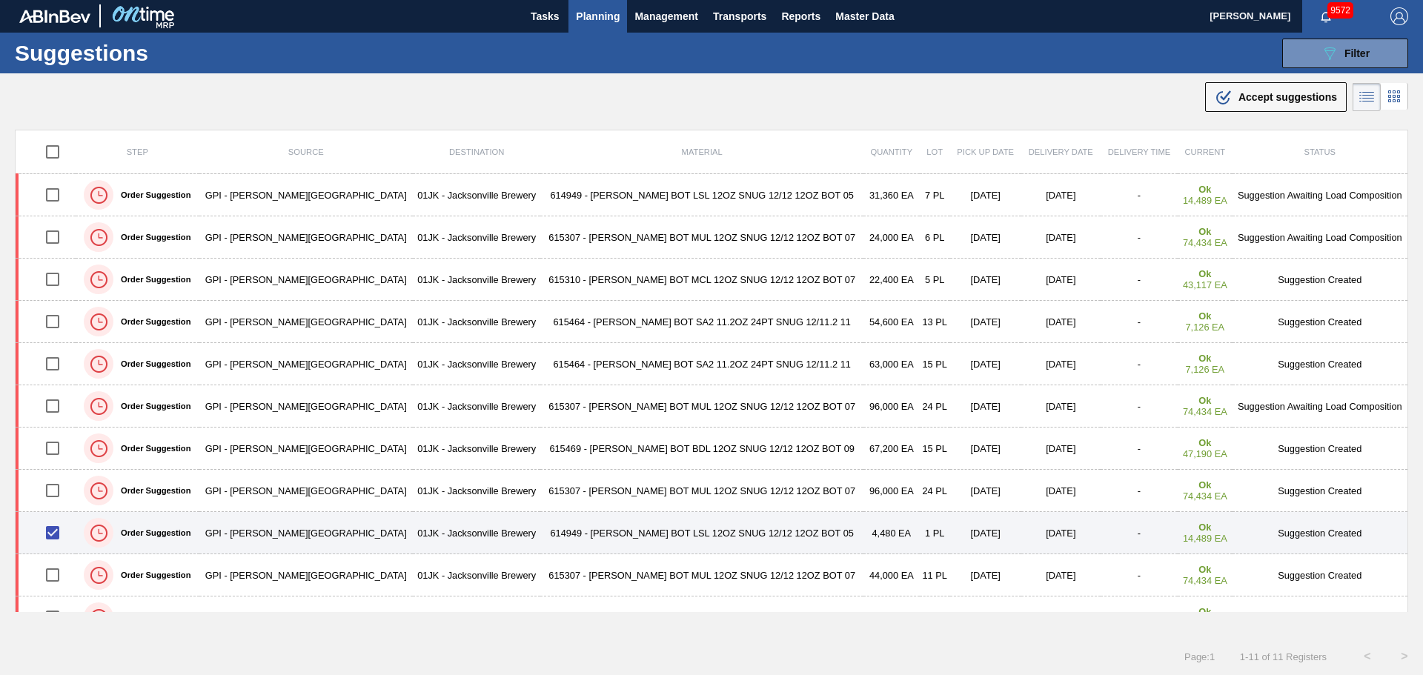
scroll to position [0, 0]
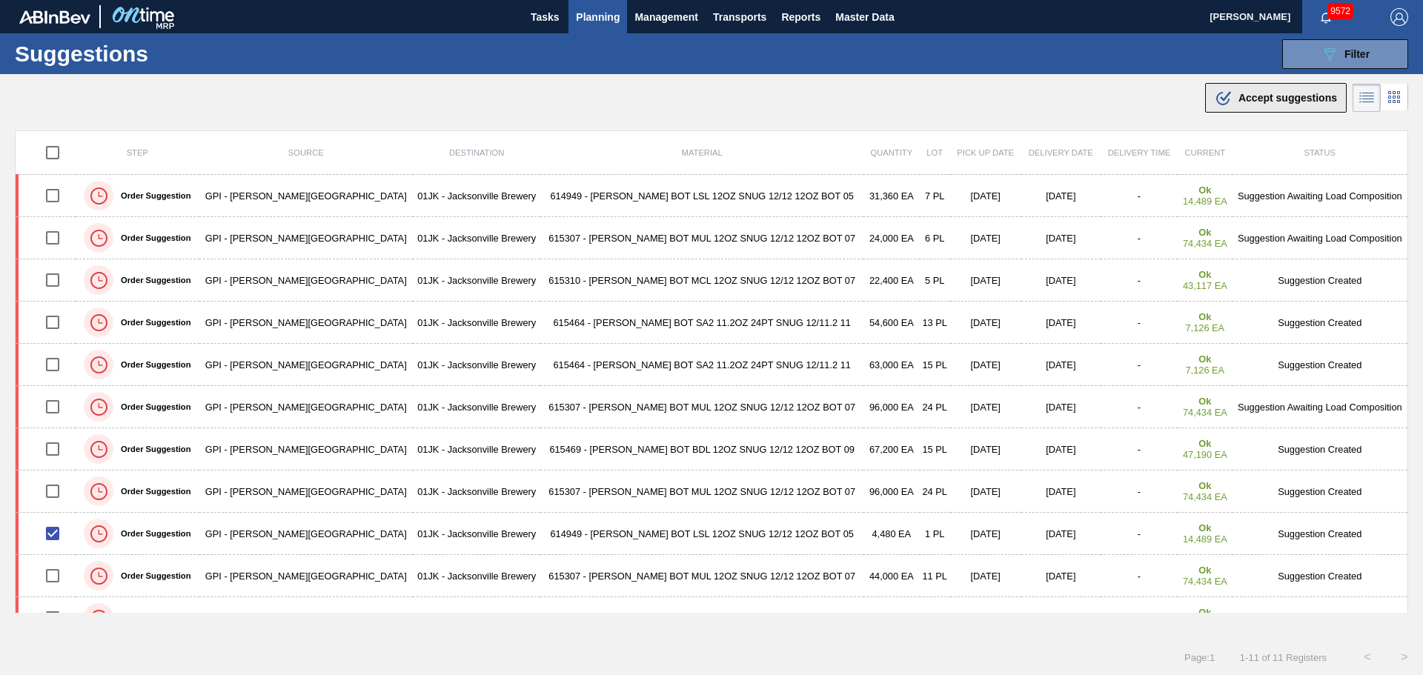
click at [1208, 94] on button ".b{fill:var(--color-action-default)} Accept suggestions" at bounding box center [1276, 98] width 142 height 30
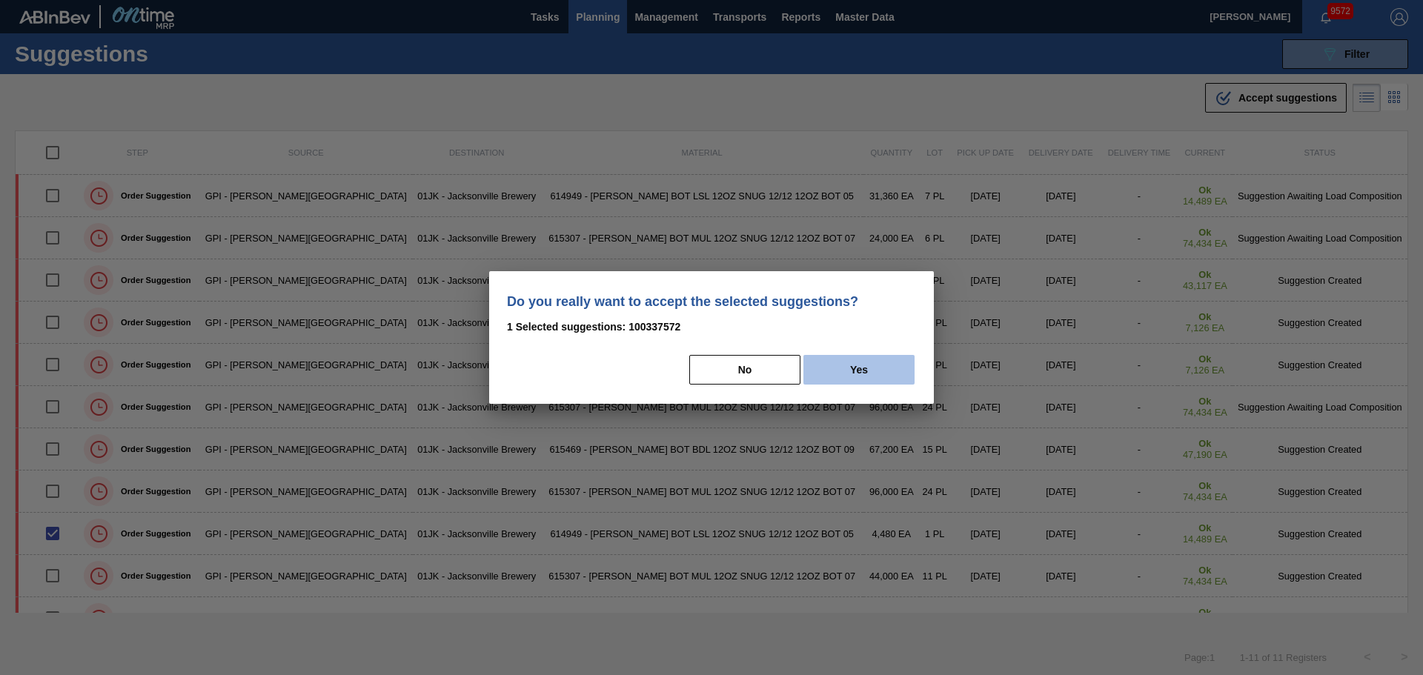
click at [900, 363] on button "Yes" at bounding box center [858, 370] width 111 height 30
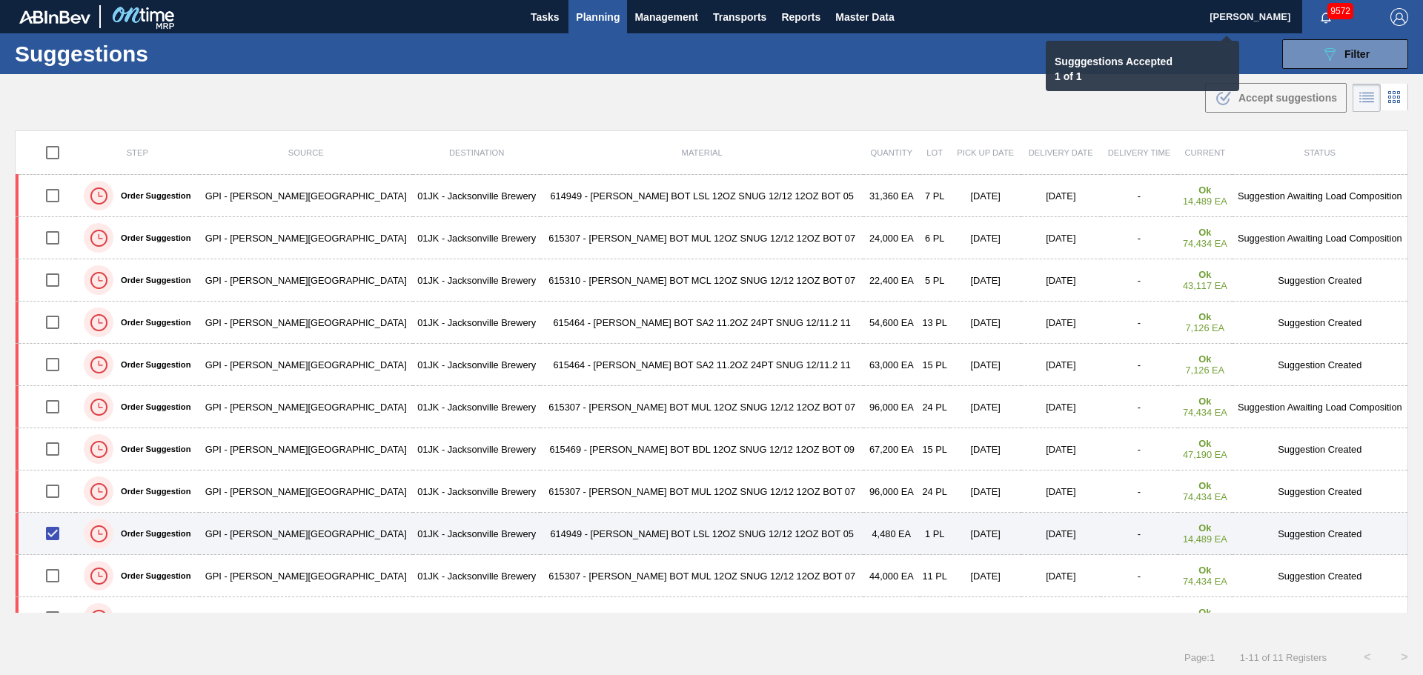
checkbox input "false"
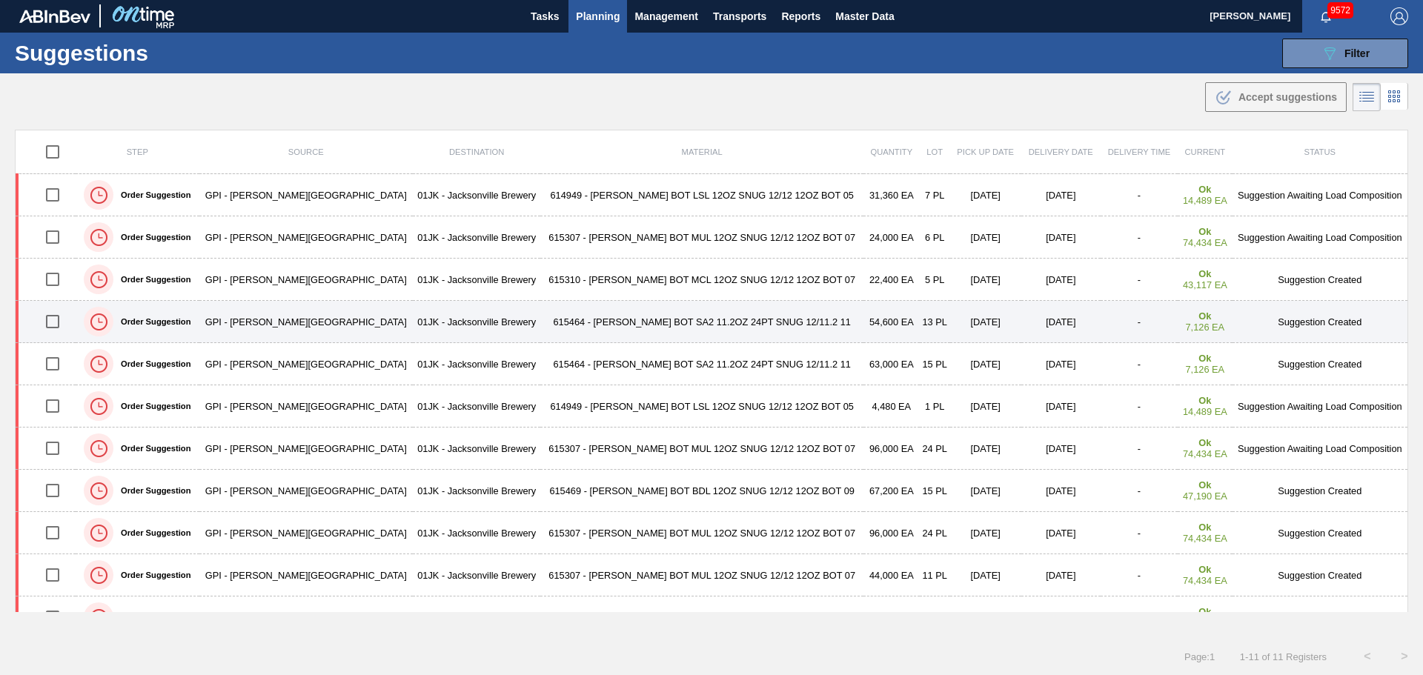
scroll to position [27, 0]
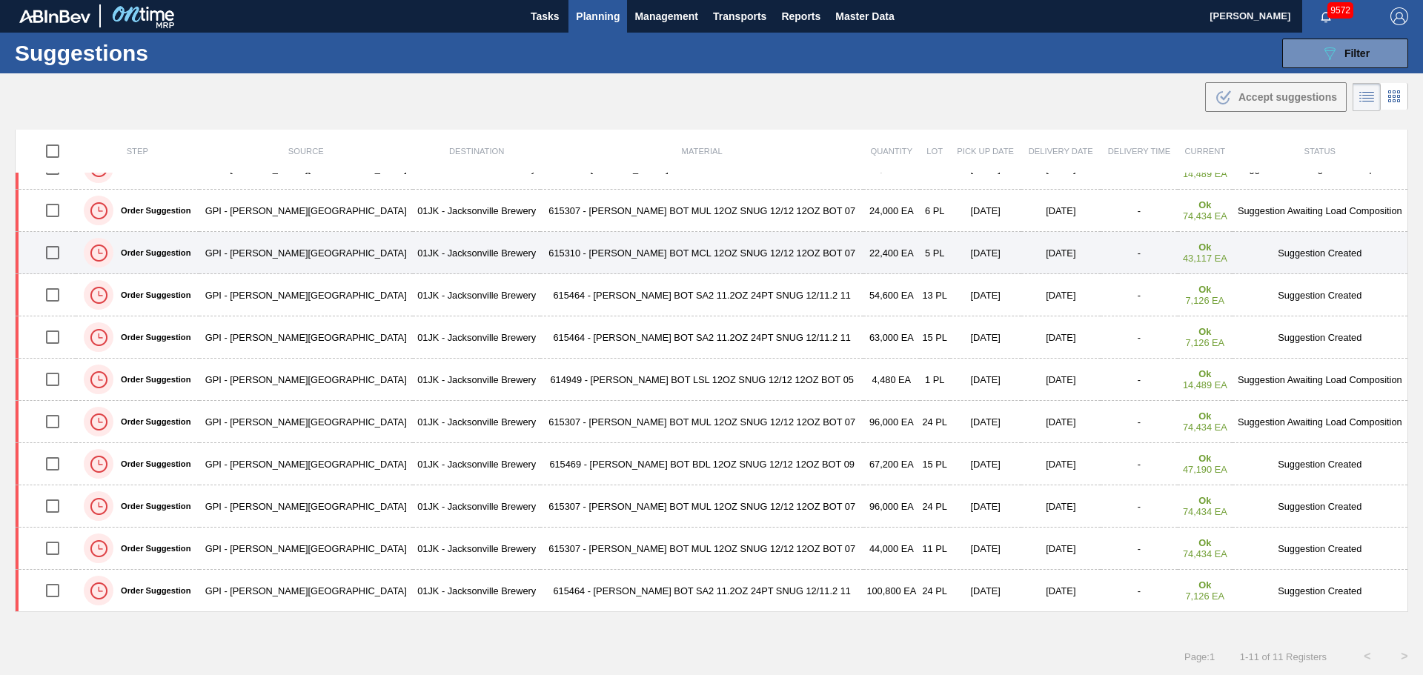
click at [66, 253] on input "checkbox" at bounding box center [52, 252] width 31 height 31
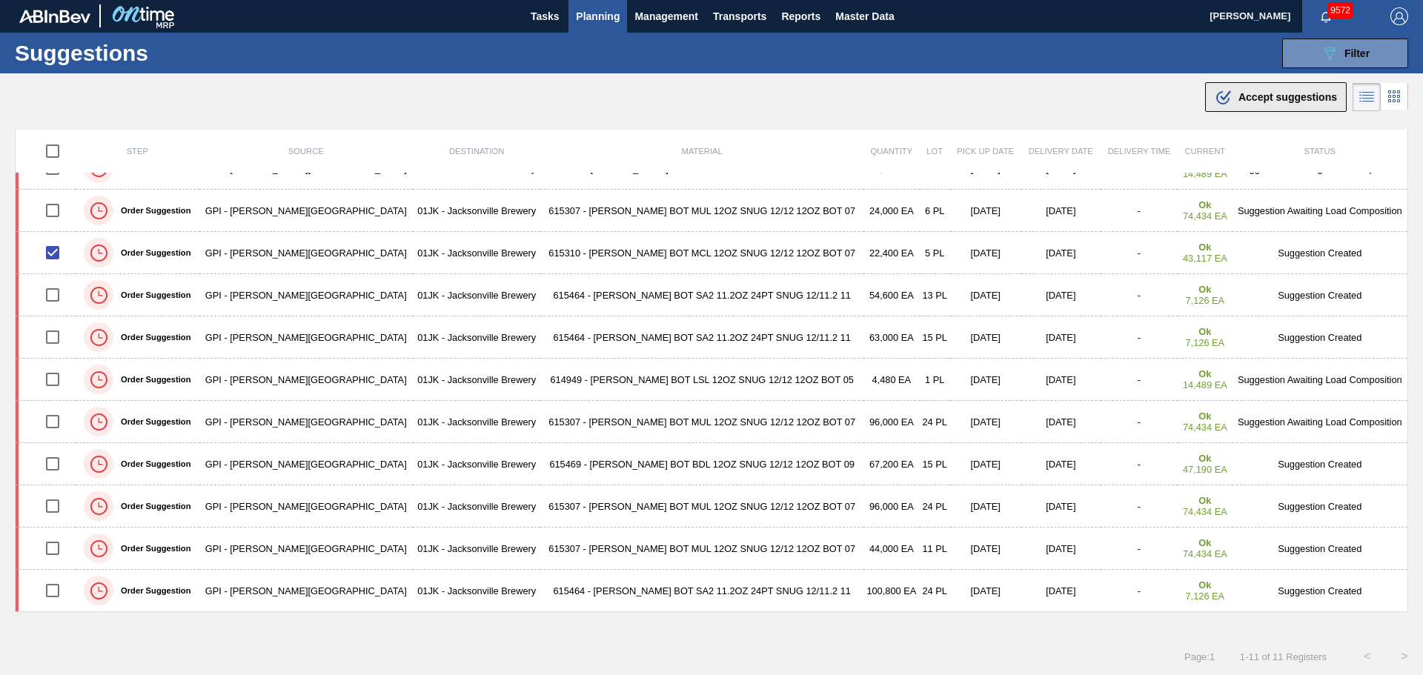
click at [1316, 105] on div ".b{fill:var(--color-action-default)} Accept suggestions" at bounding box center [1276, 97] width 122 height 18
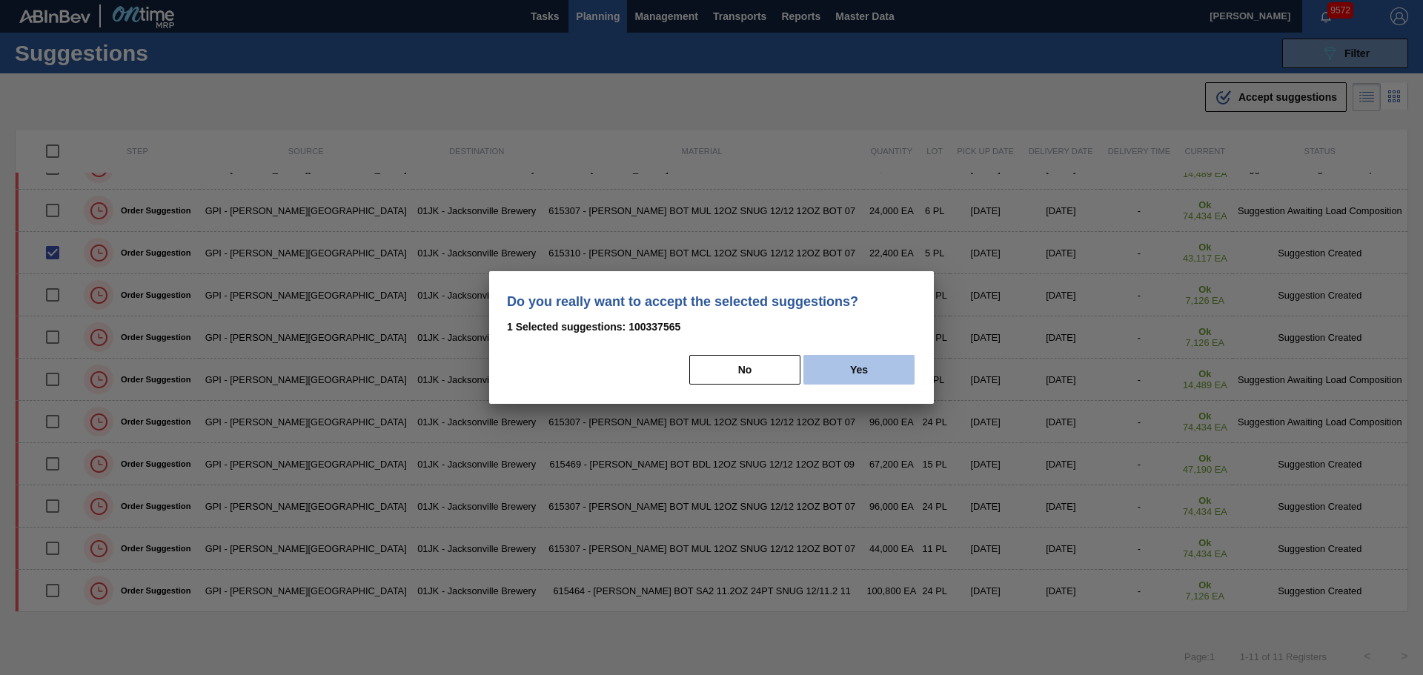
click at [821, 365] on button "Yes" at bounding box center [858, 370] width 111 height 30
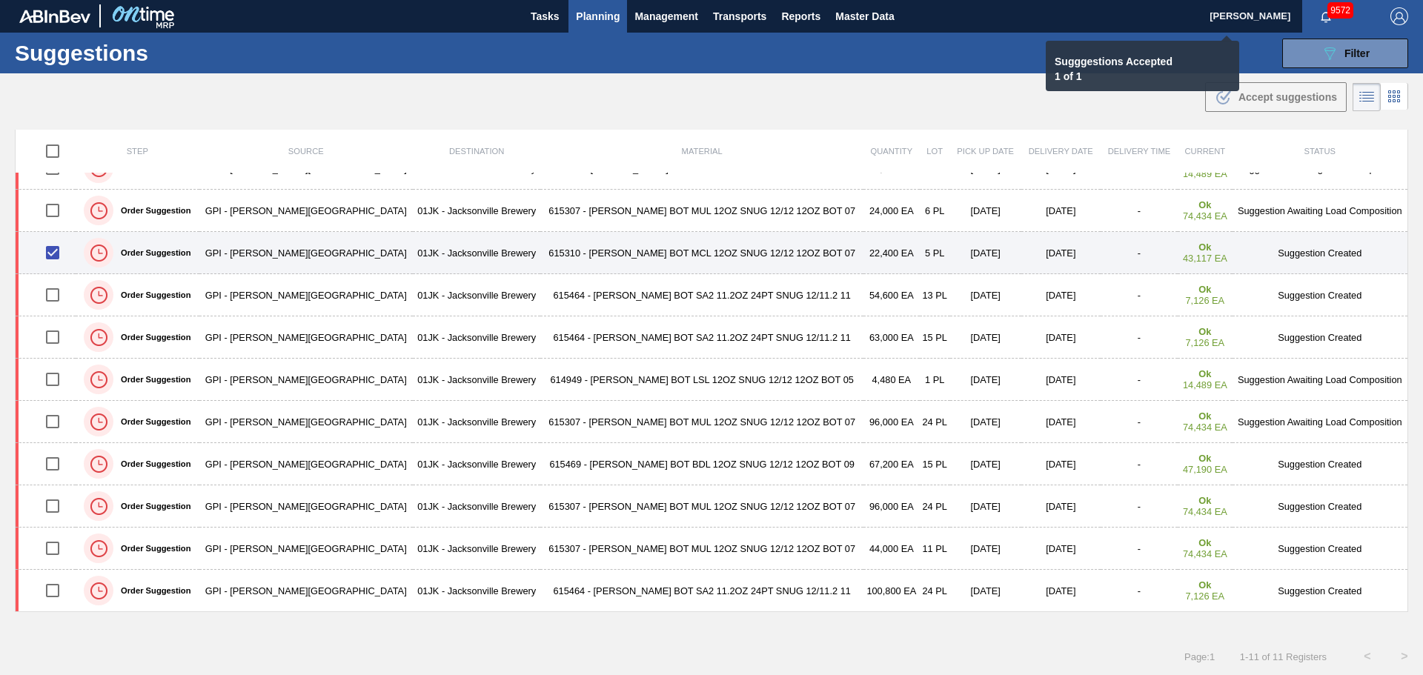
checkbox input "false"
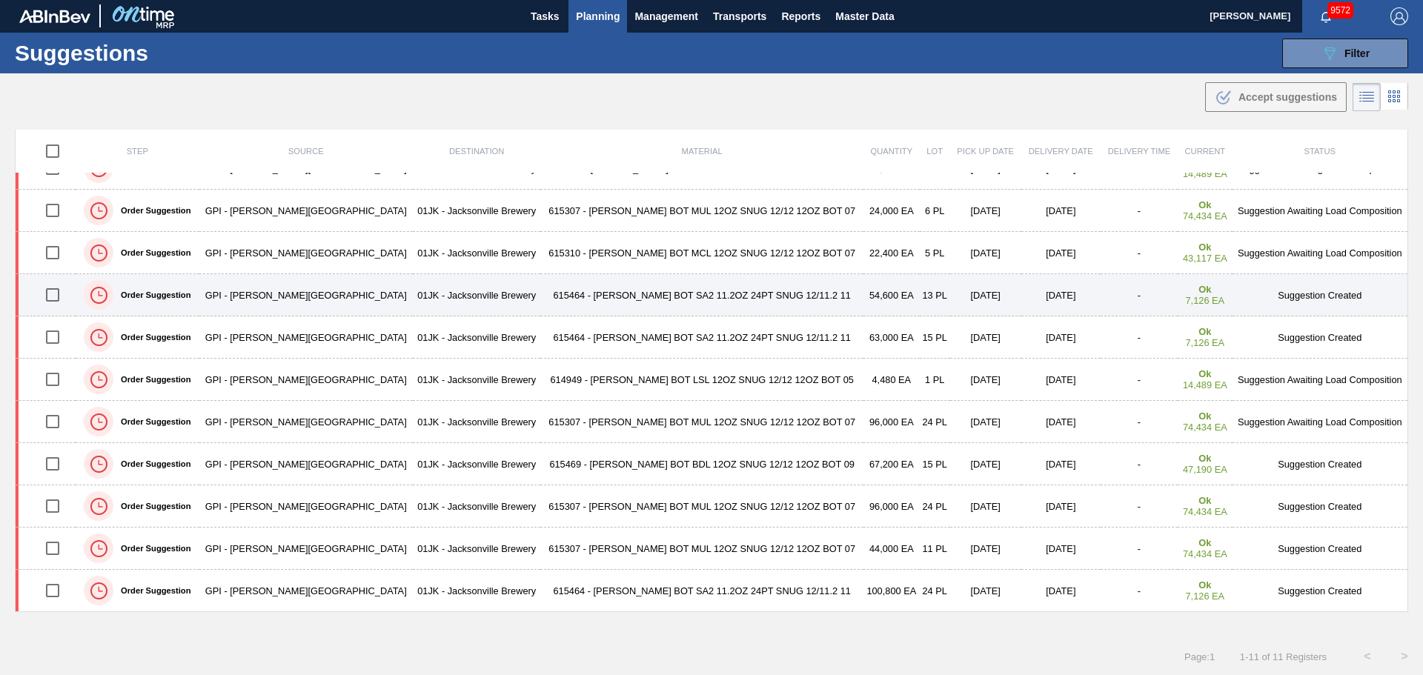
click at [709, 286] on td "615464 - [PERSON_NAME] BOT SA2 11.2OZ 24PT SNUG 12/11.2 11" at bounding box center [701, 295] width 323 height 42
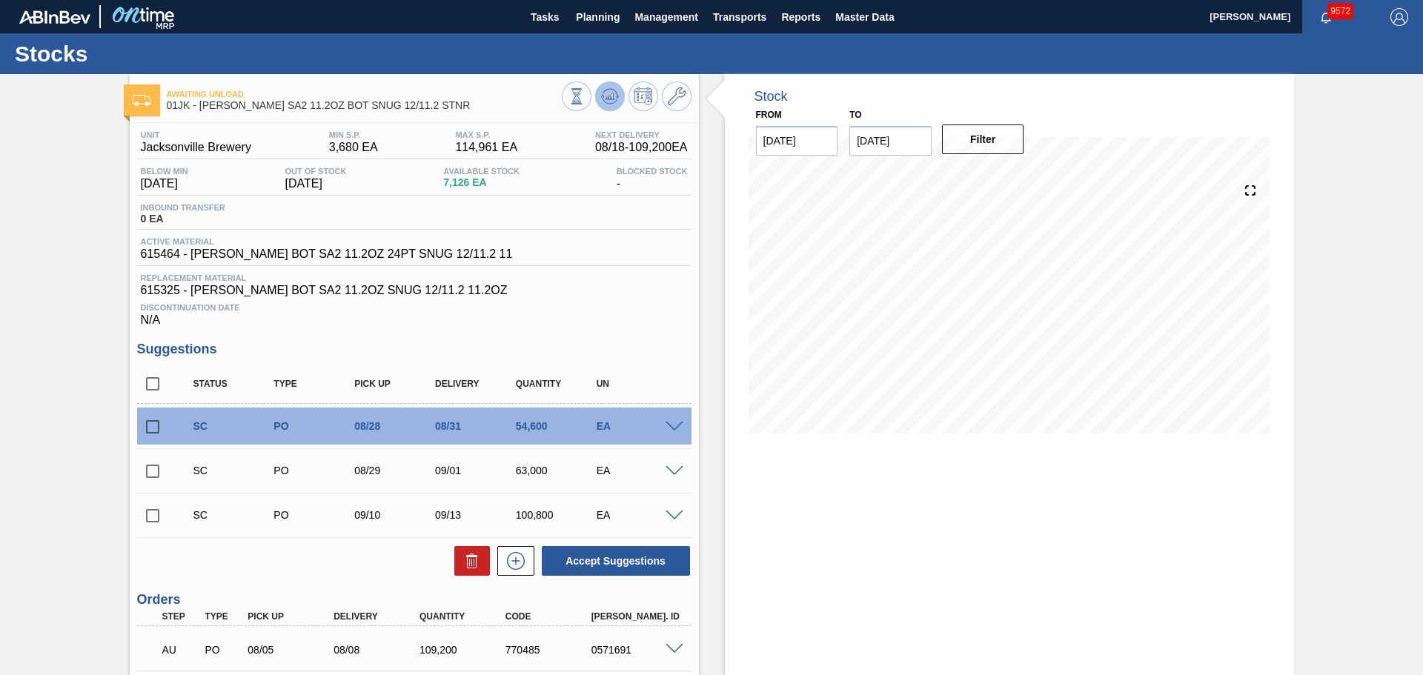
click at [585, 95] on icon at bounding box center [576, 96] width 16 height 16
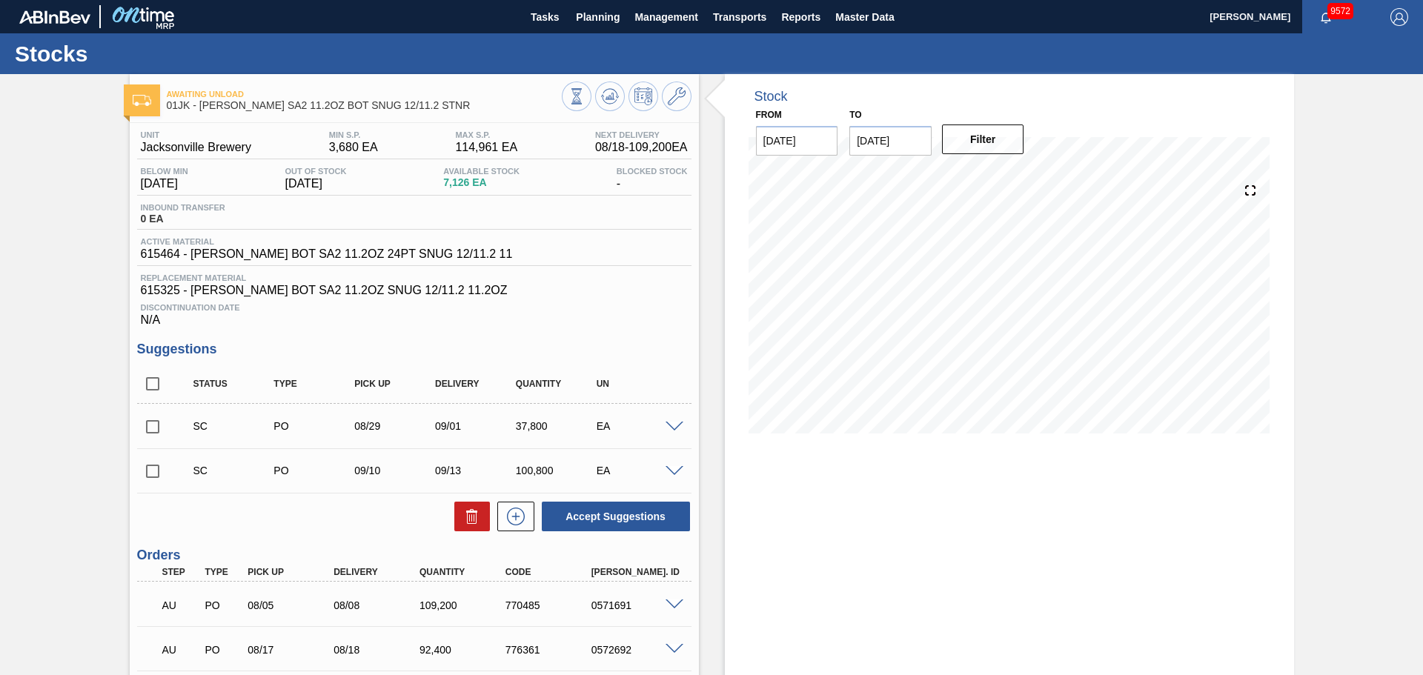
click at [673, 429] on span at bounding box center [675, 427] width 18 height 11
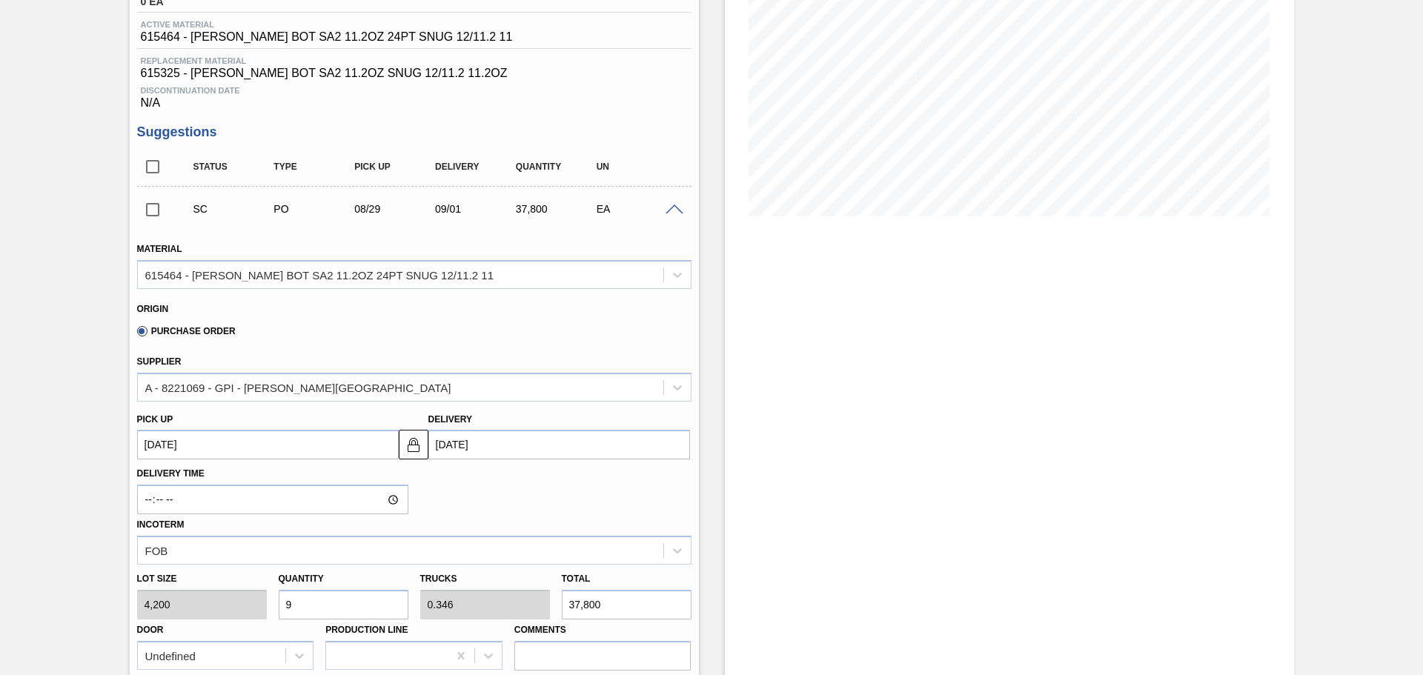
scroll to position [222, 0]
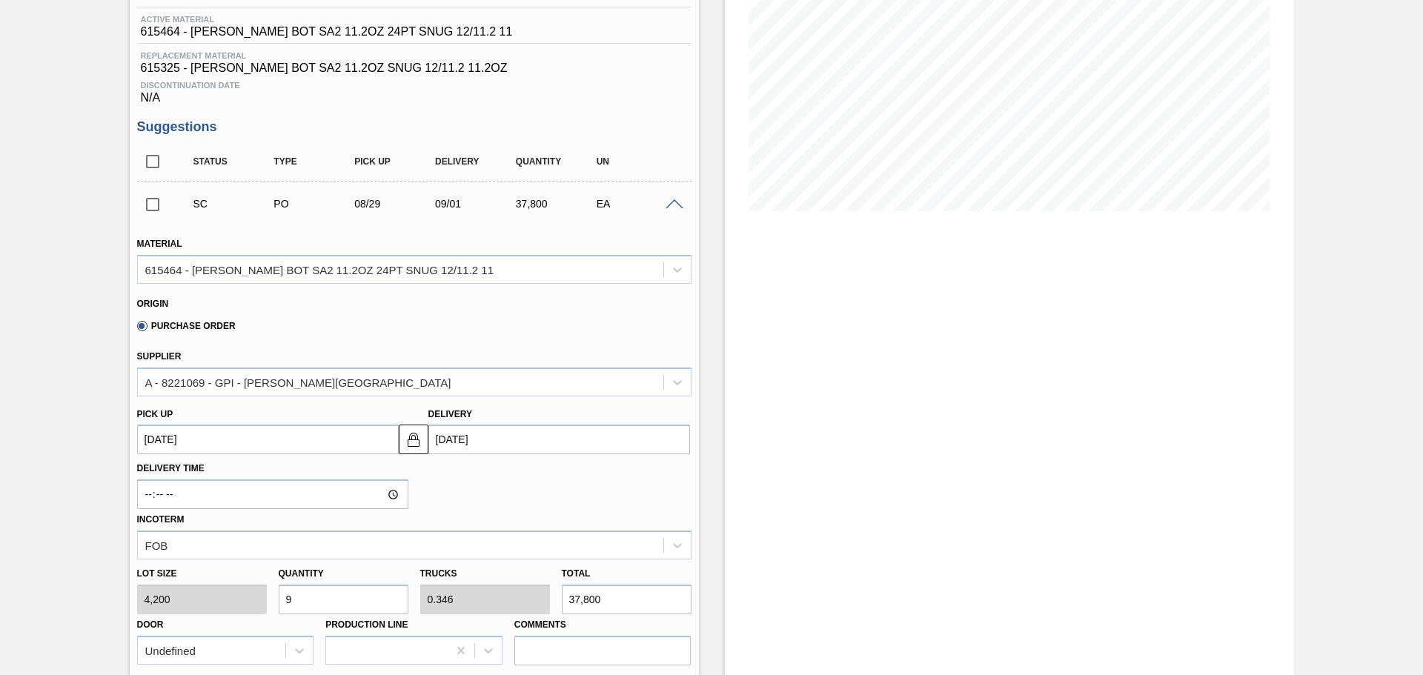
click at [669, 193] on div "SC PO 08/29 09/01 37,800 EA" at bounding box center [414, 203] width 554 height 37
click at [673, 212] on div "SC PO 08/29 09/01 37,800 EA" at bounding box center [414, 203] width 554 height 37
click at [673, 204] on span at bounding box center [675, 204] width 18 height 11
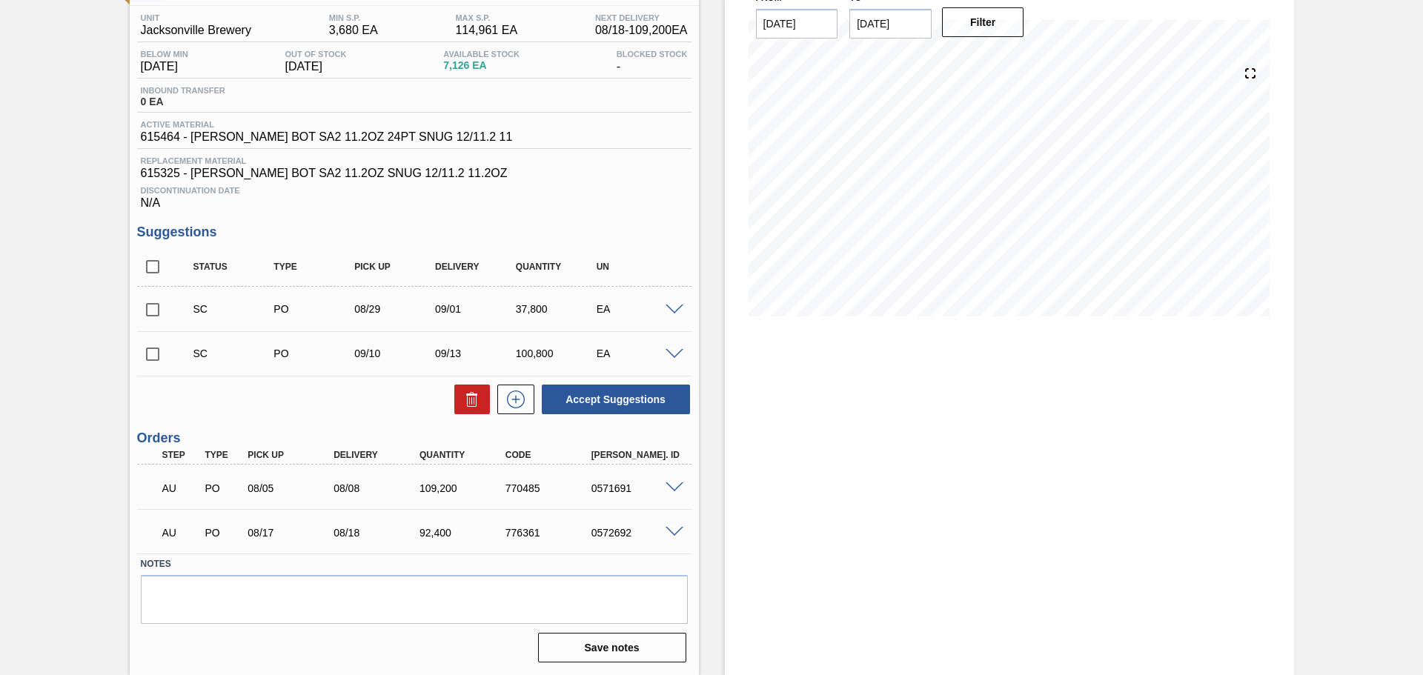
scroll to position [117, 0]
click at [666, 354] on span at bounding box center [675, 354] width 18 height 11
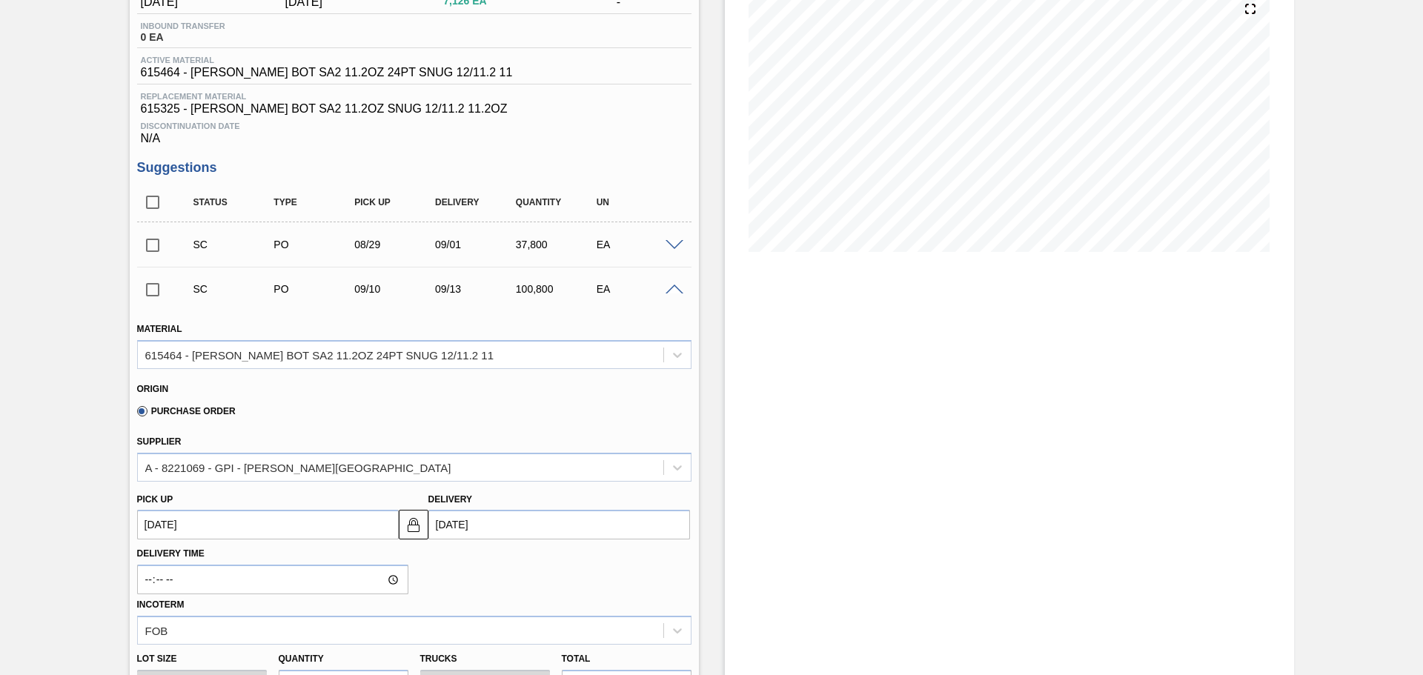
scroll to position [148, 0]
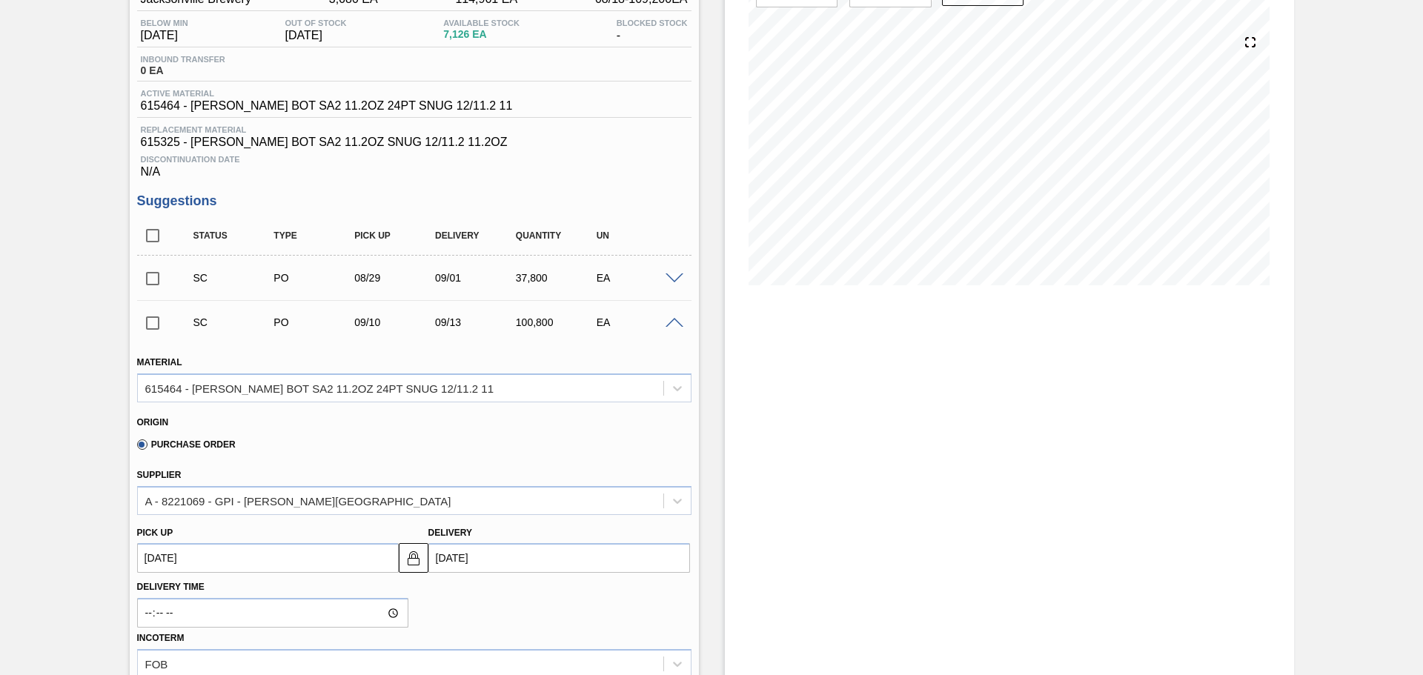
click at [674, 279] on span at bounding box center [675, 278] width 18 height 11
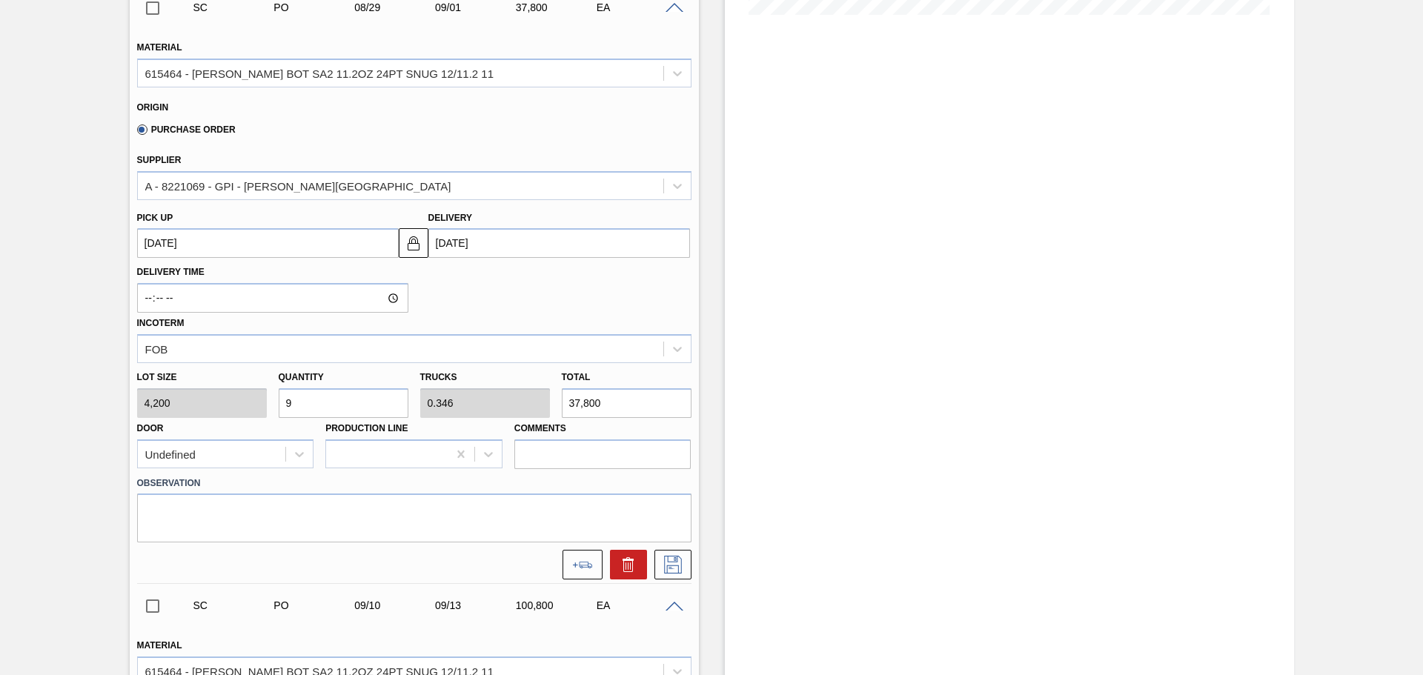
scroll to position [445, 0]
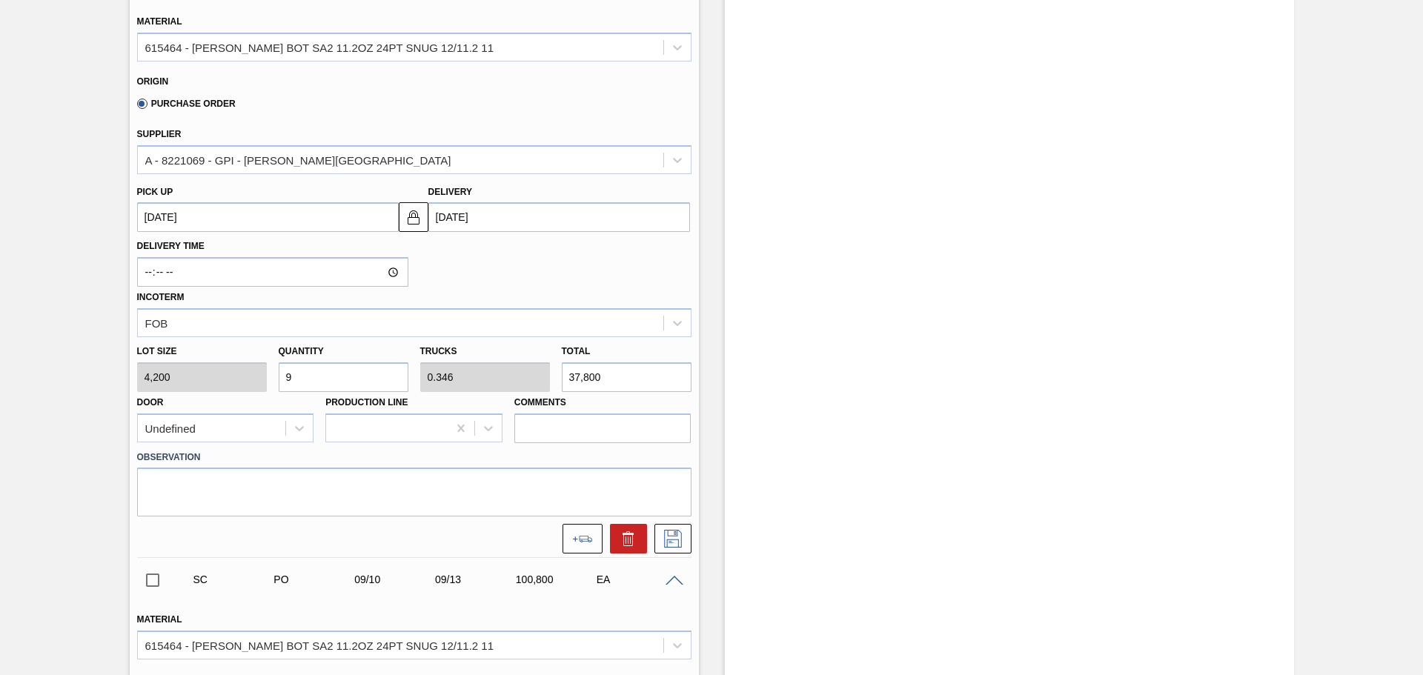
click at [339, 385] on input "9" at bounding box center [344, 377] width 130 height 30
type input "7"
type input "0.269"
type input "29,400"
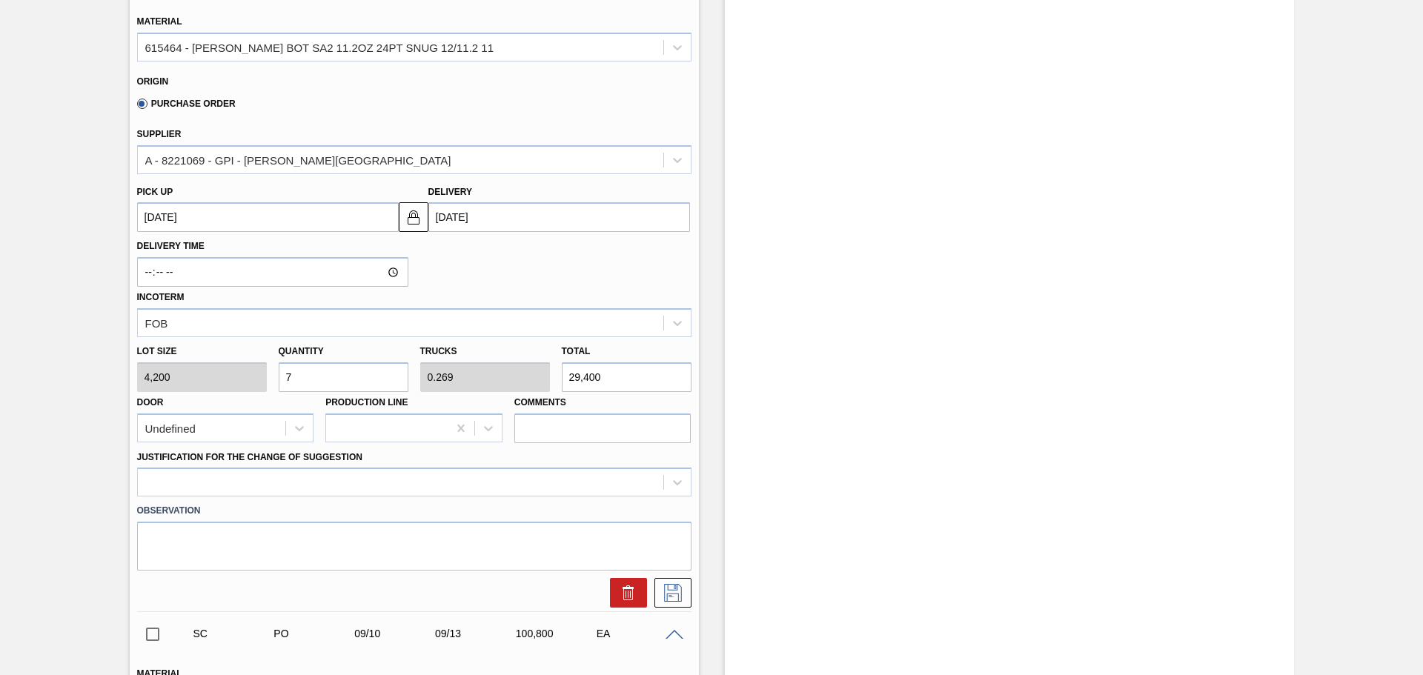
type input "7"
click at [534, 426] on input "Comments" at bounding box center [602, 429] width 177 height 30
click at [455, 479] on div at bounding box center [414, 482] width 554 height 29
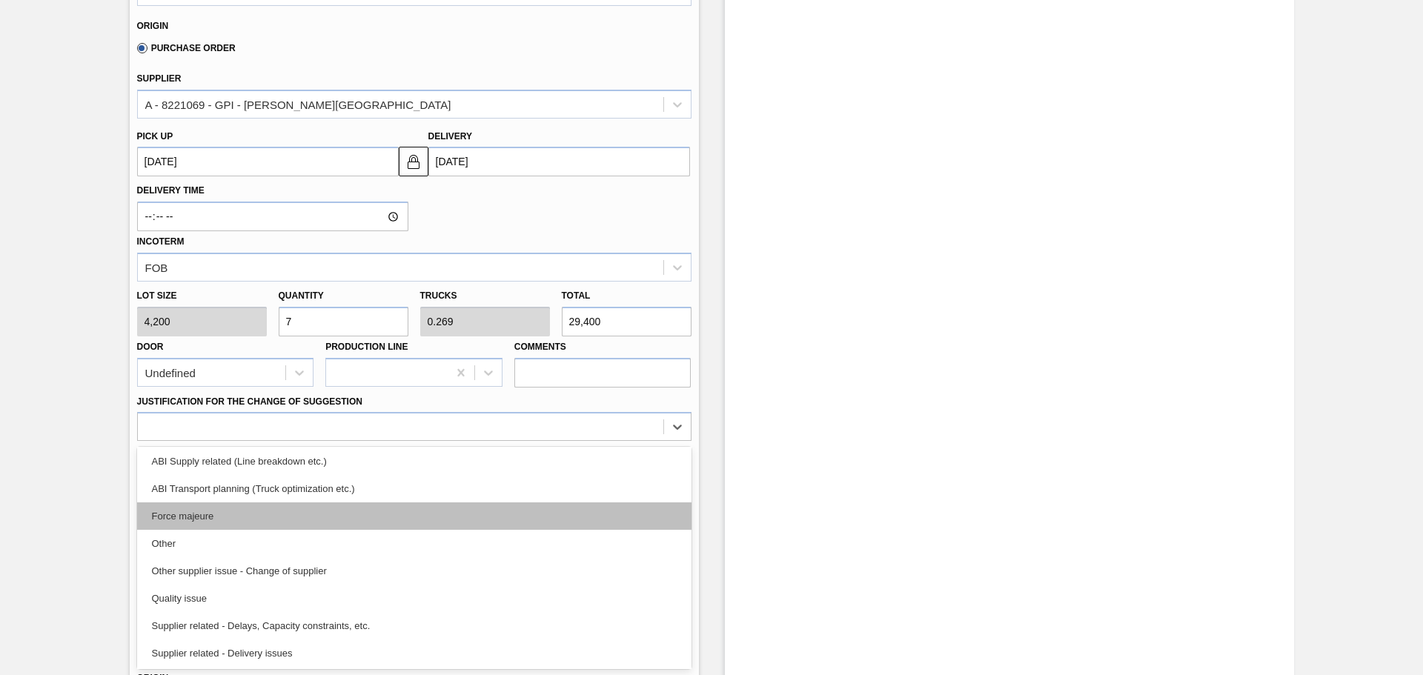
scroll to position [222, 0]
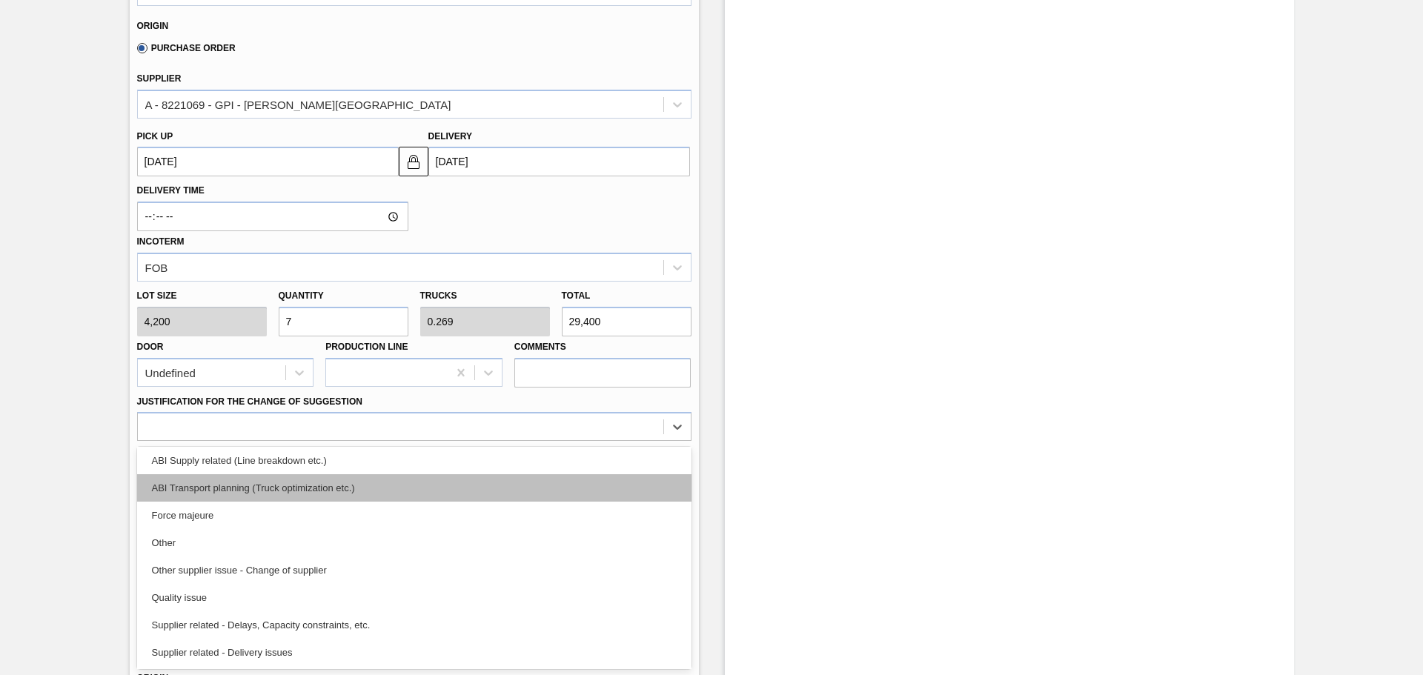
click at [334, 495] on div "ABI Transport planning (Truck optimization etc.)" at bounding box center [414, 487] width 554 height 27
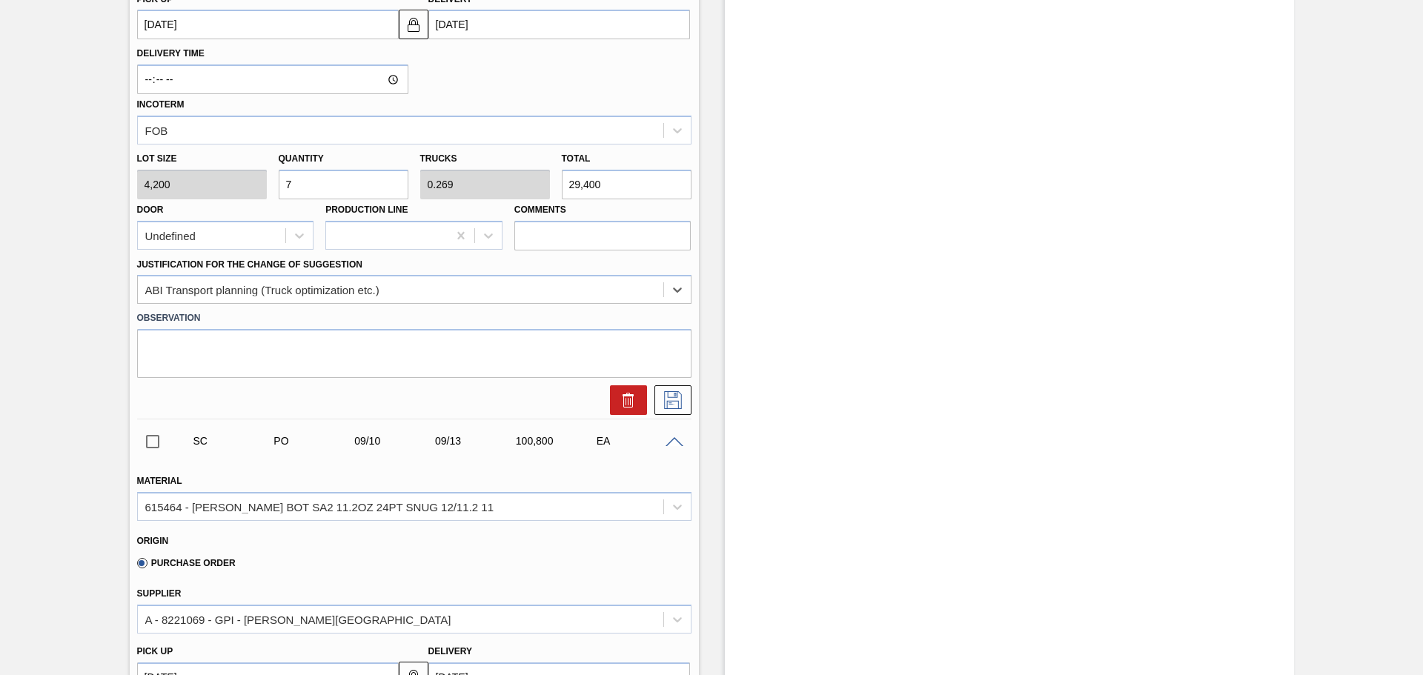
scroll to position [649, 0]
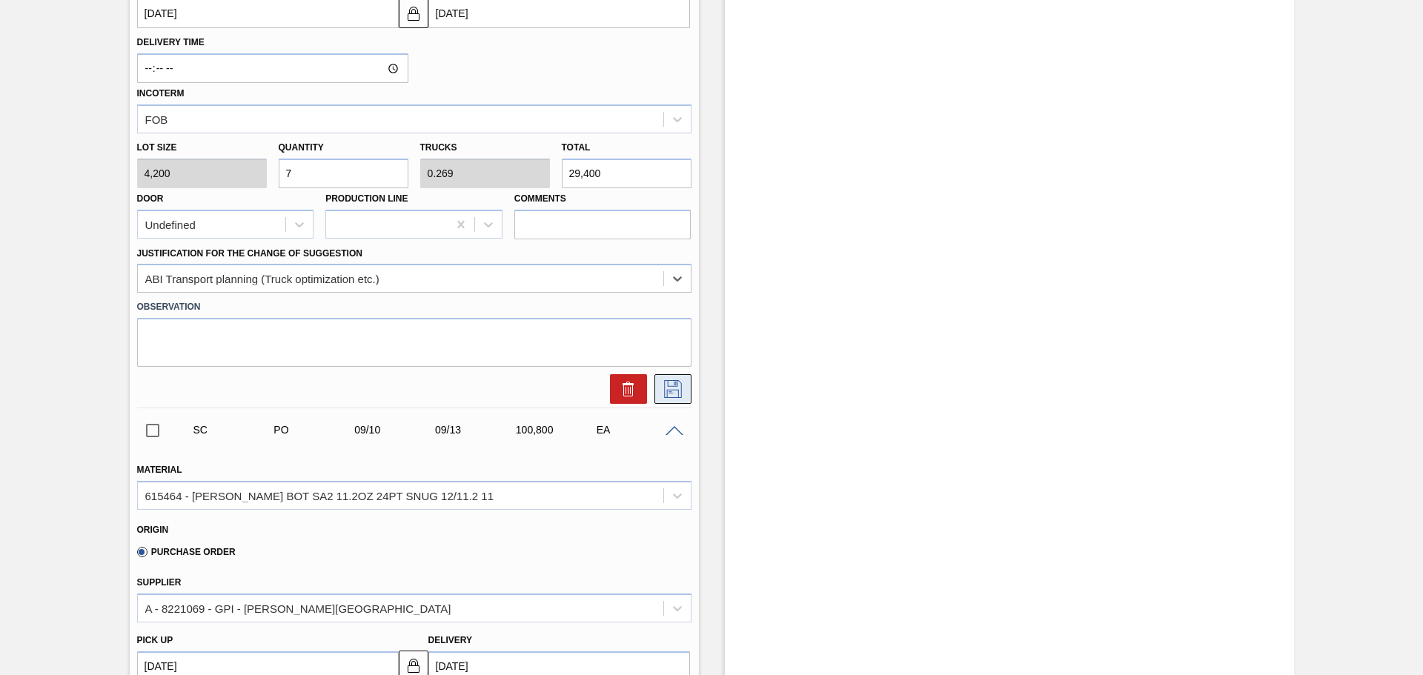
click at [667, 395] on icon at bounding box center [673, 389] width 24 height 18
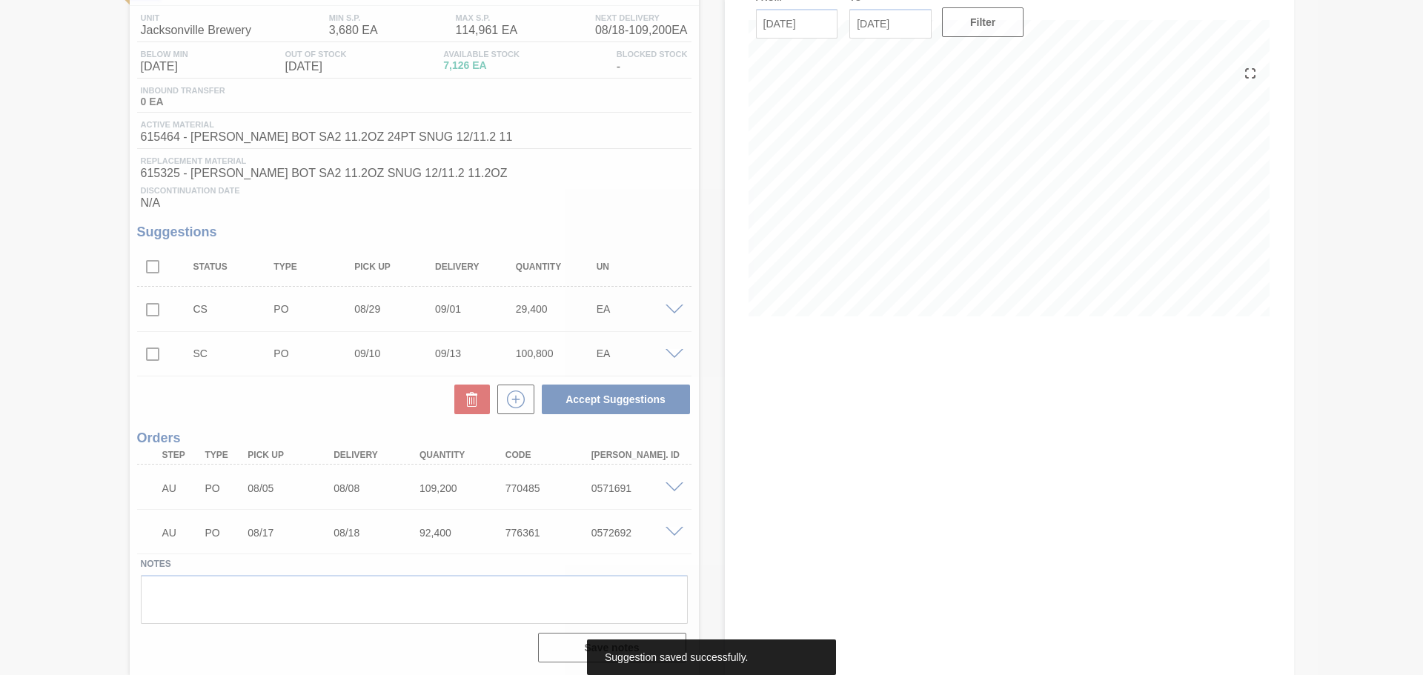
scroll to position [117, 0]
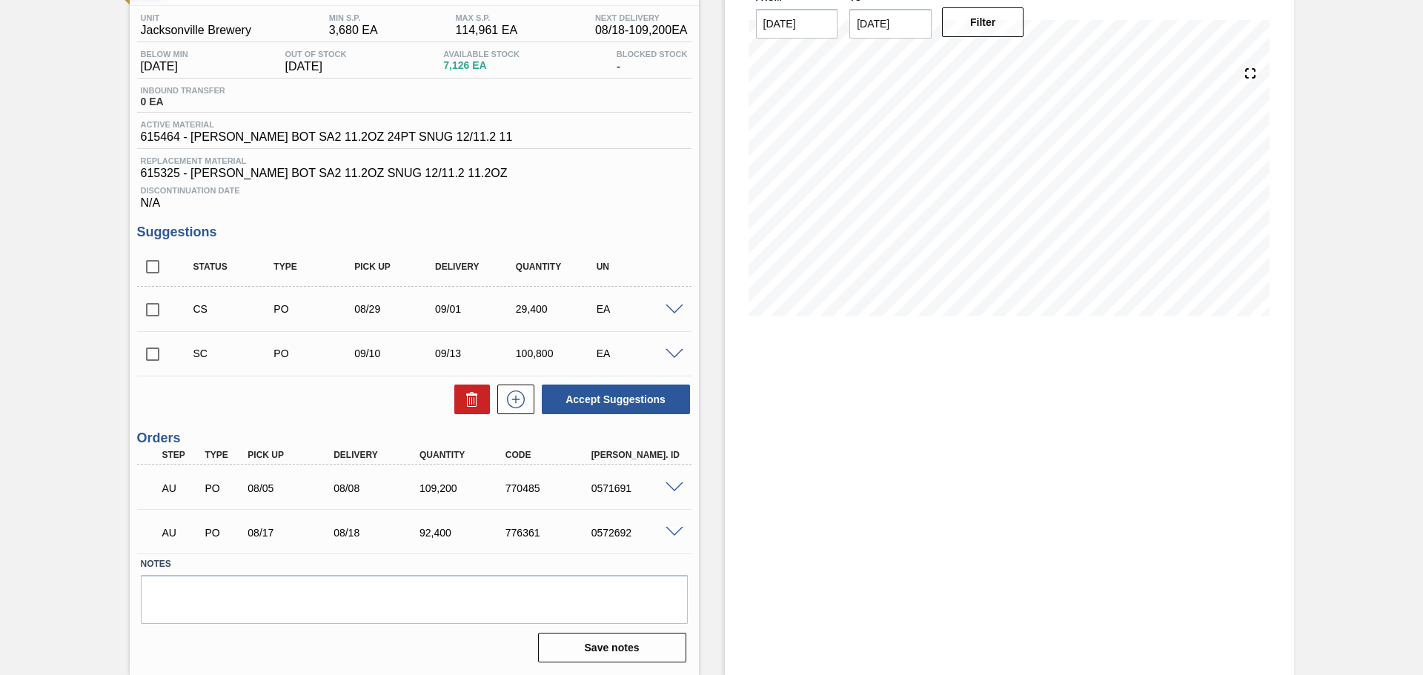
click at [684, 308] on div at bounding box center [677, 308] width 30 height 11
click at [677, 308] on span at bounding box center [675, 310] width 18 height 11
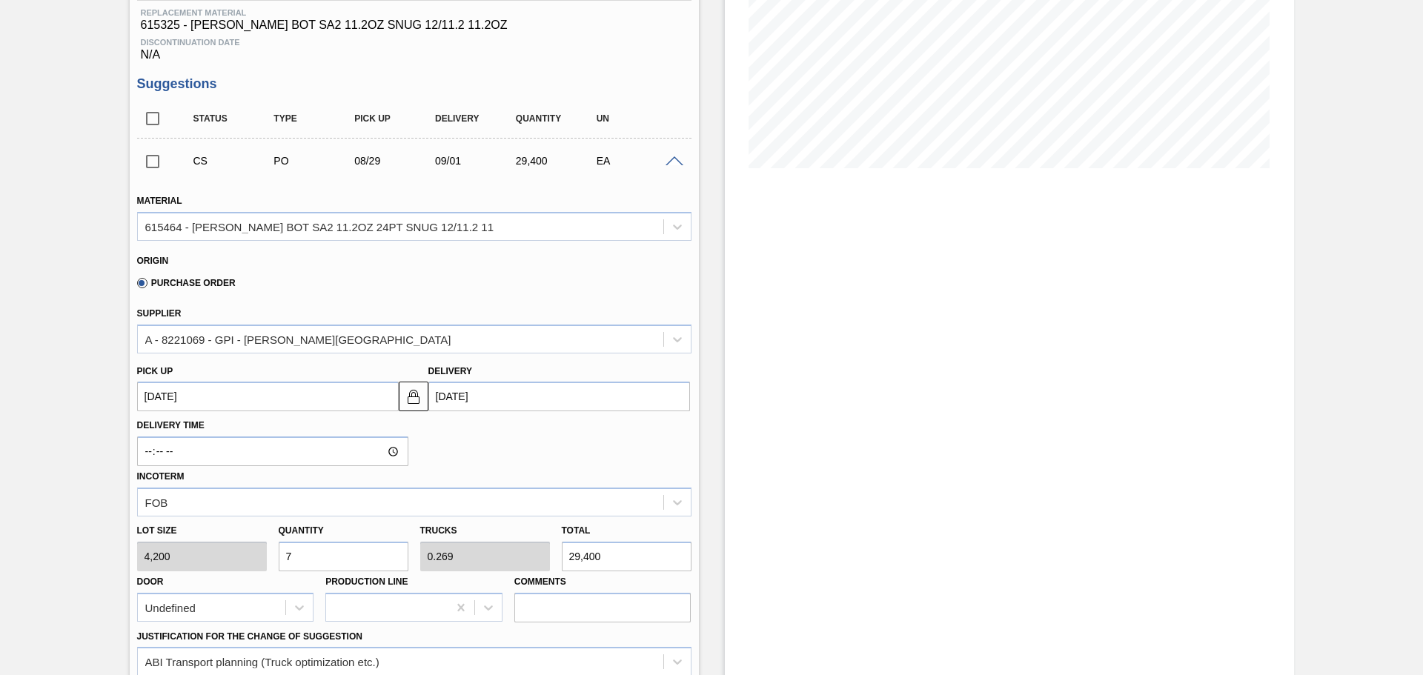
click at [671, 161] on span at bounding box center [675, 161] width 18 height 11
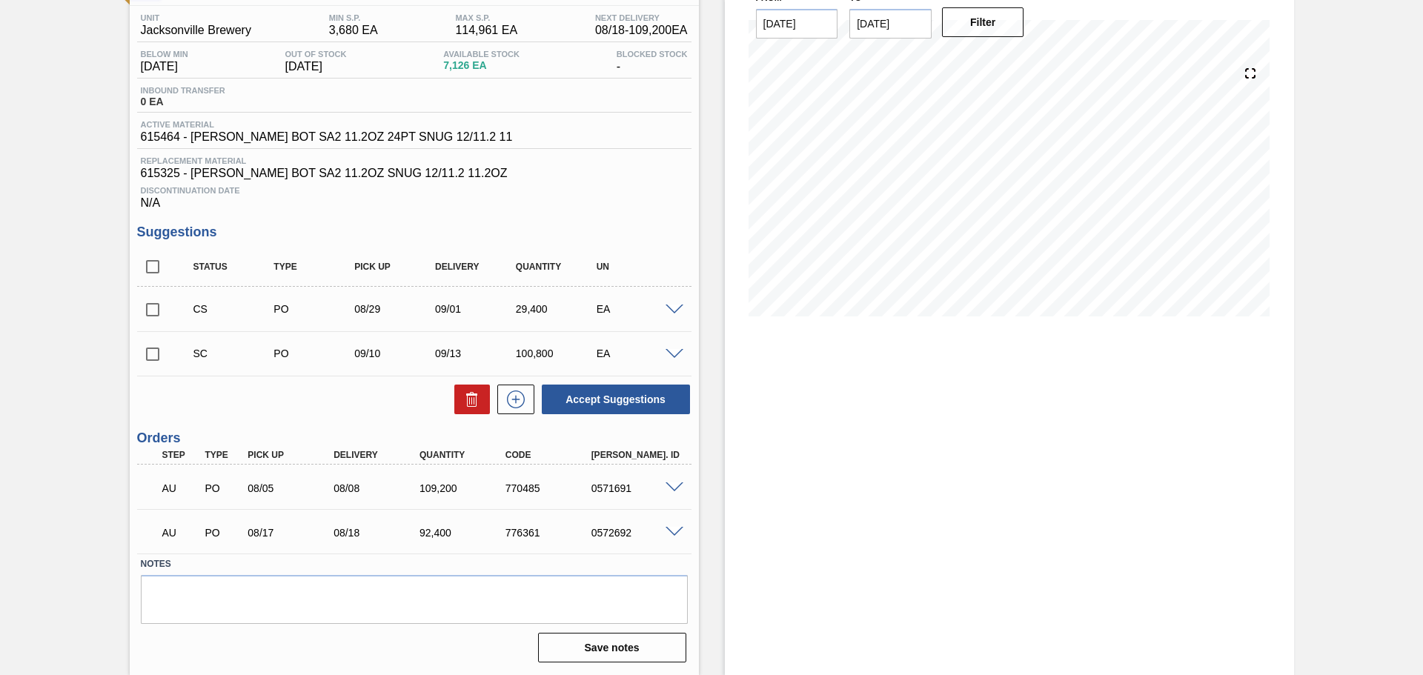
click at [153, 311] on input "checkbox" at bounding box center [152, 309] width 31 height 31
click at [603, 407] on button "Accept Suggestions" at bounding box center [616, 400] width 148 height 30
checkbox input "false"
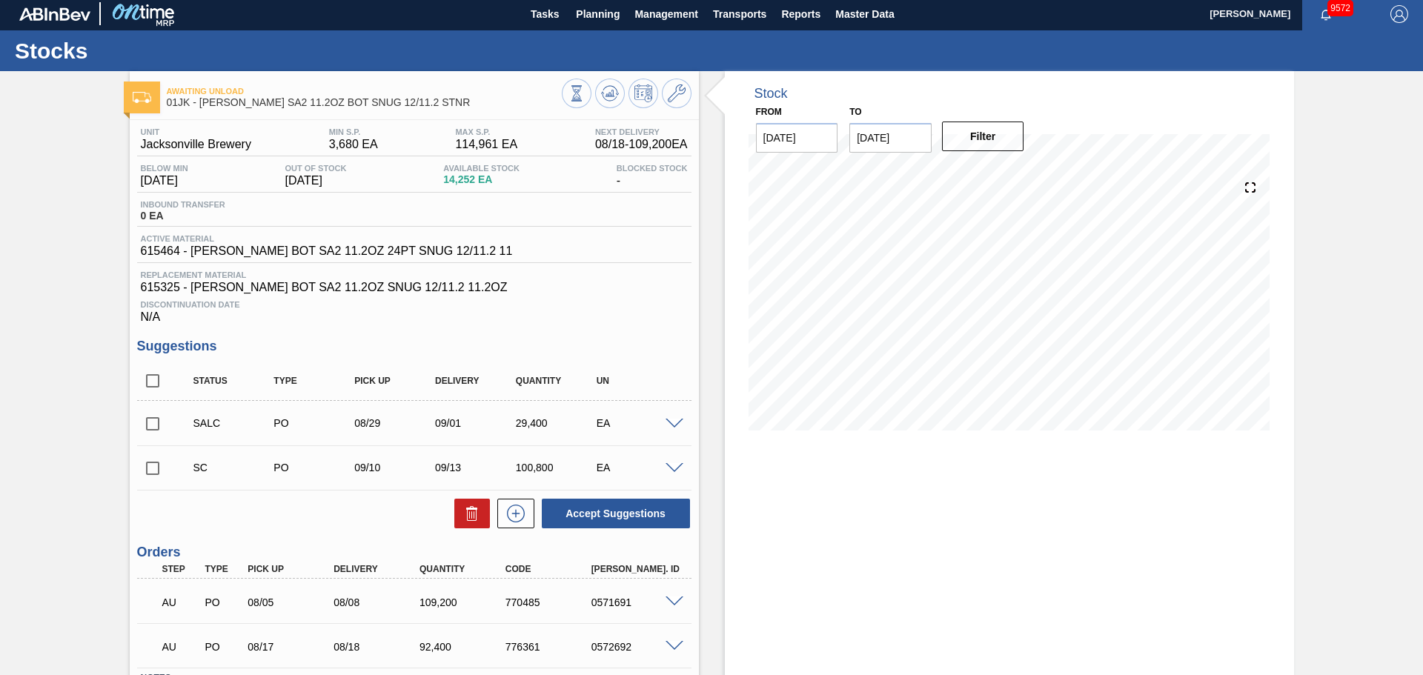
scroll to position [0, 0]
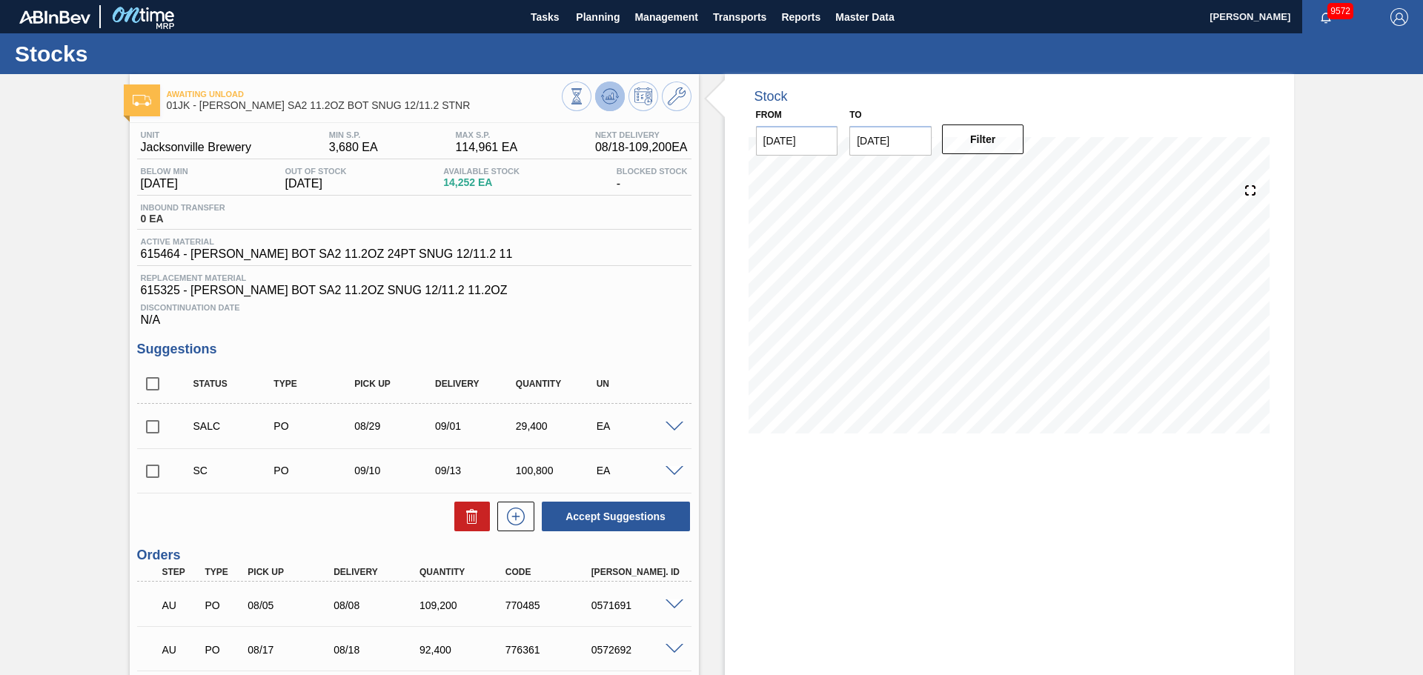
click at [585, 105] on icon at bounding box center [576, 96] width 16 height 16
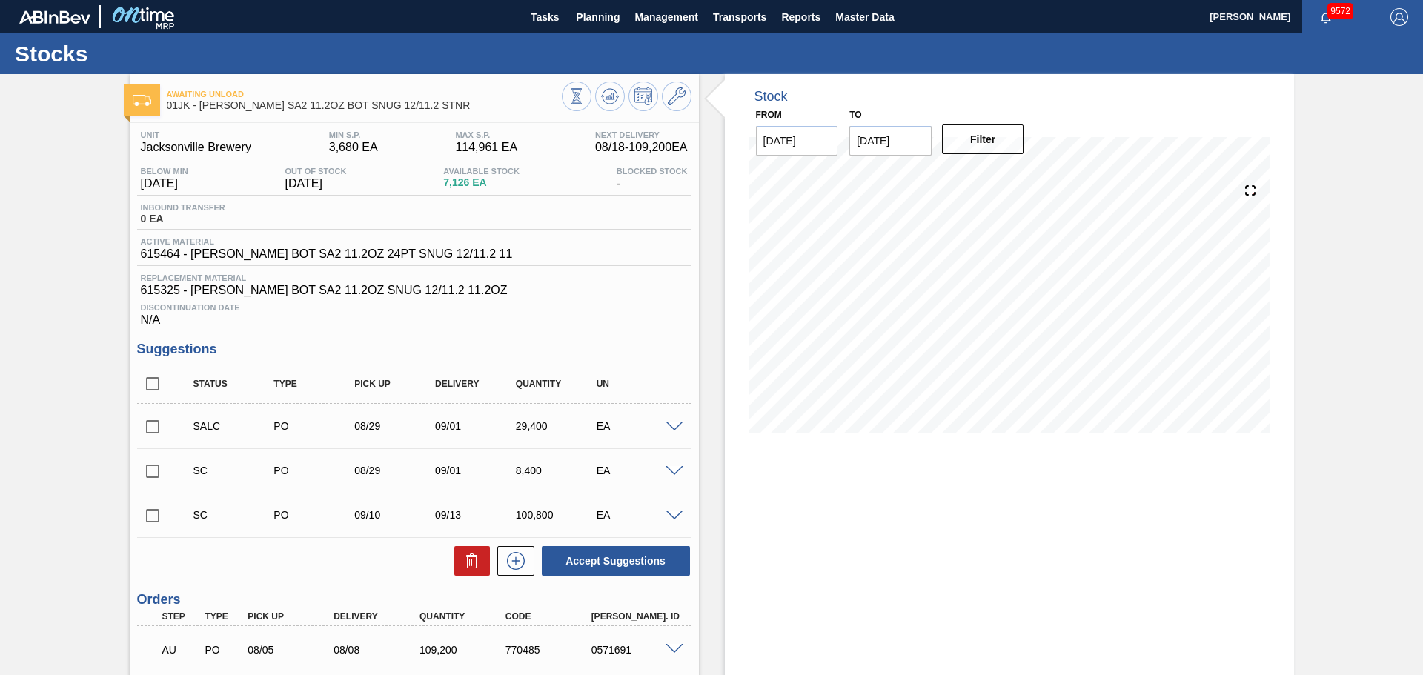
click at [666, 470] on span at bounding box center [675, 471] width 18 height 11
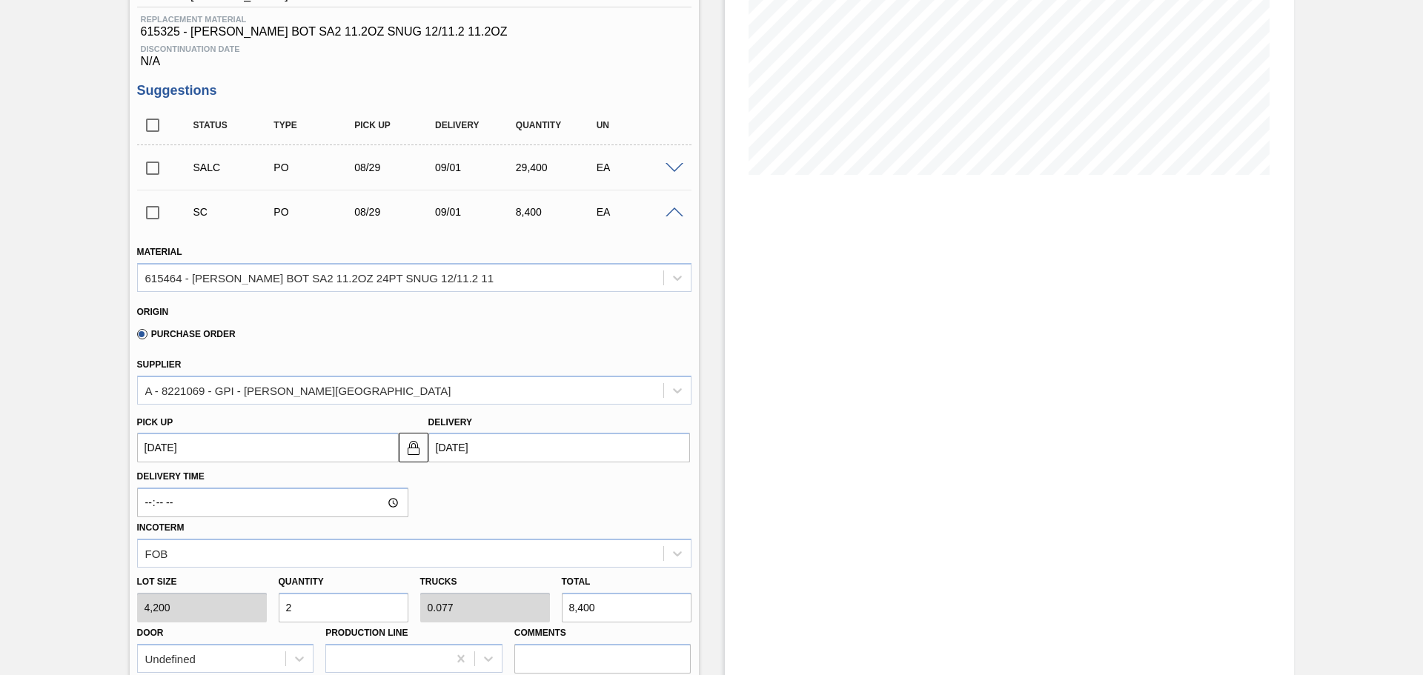
scroll to position [74, 0]
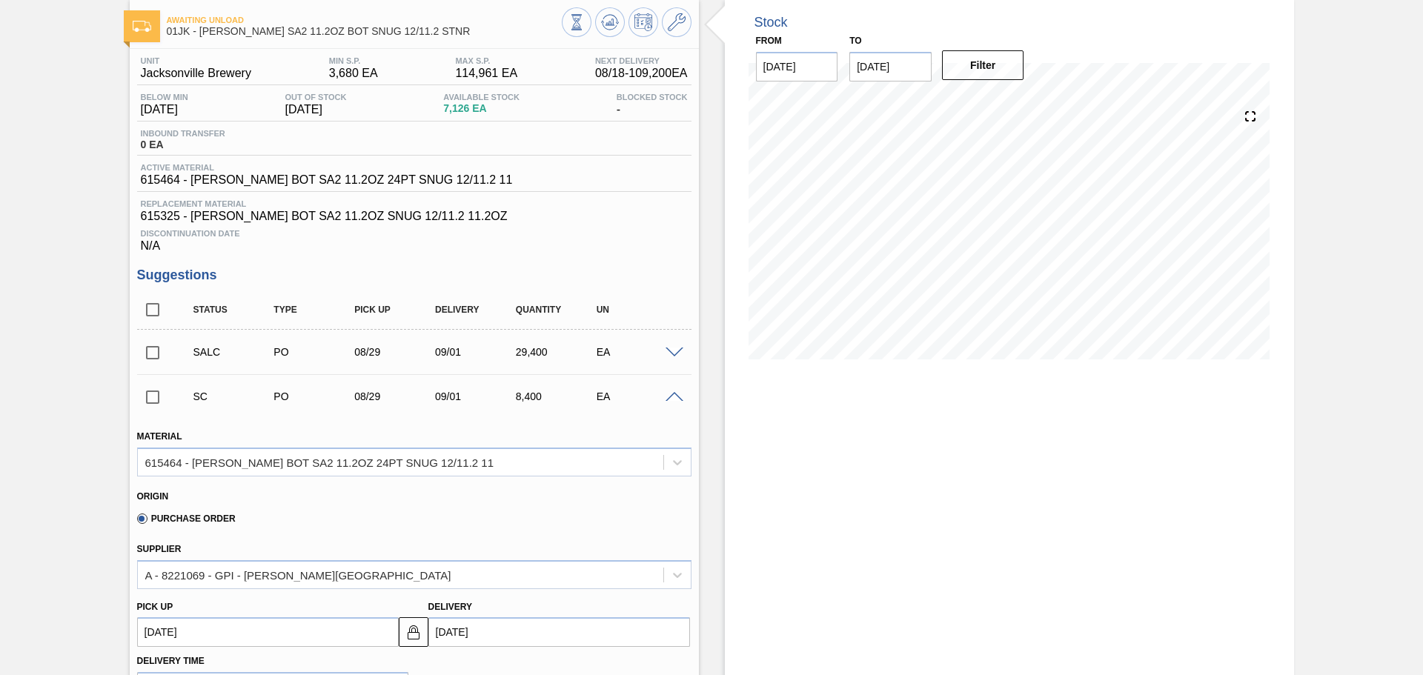
click at [662, 398] on div at bounding box center [677, 396] width 30 height 11
click at [666, 397] on span at bounding box center [675, 397] width 18 height 11
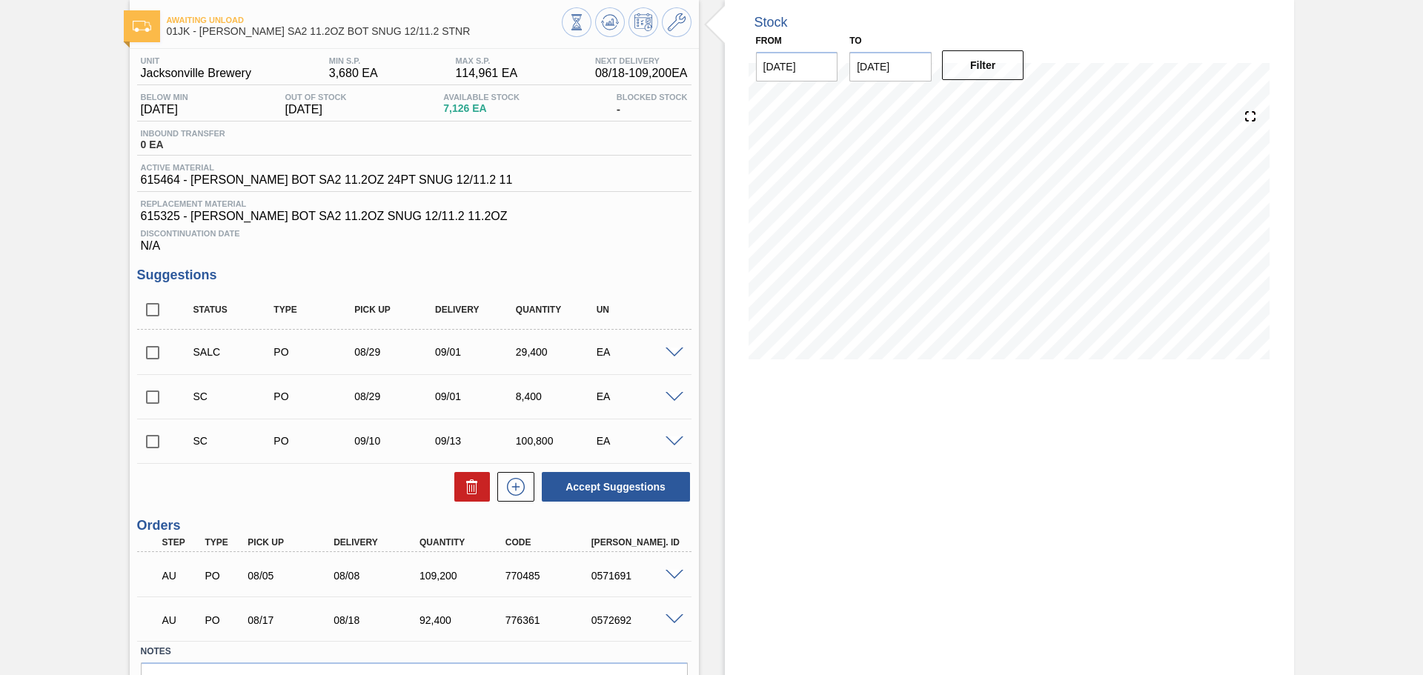
scroll to position [162, 0]
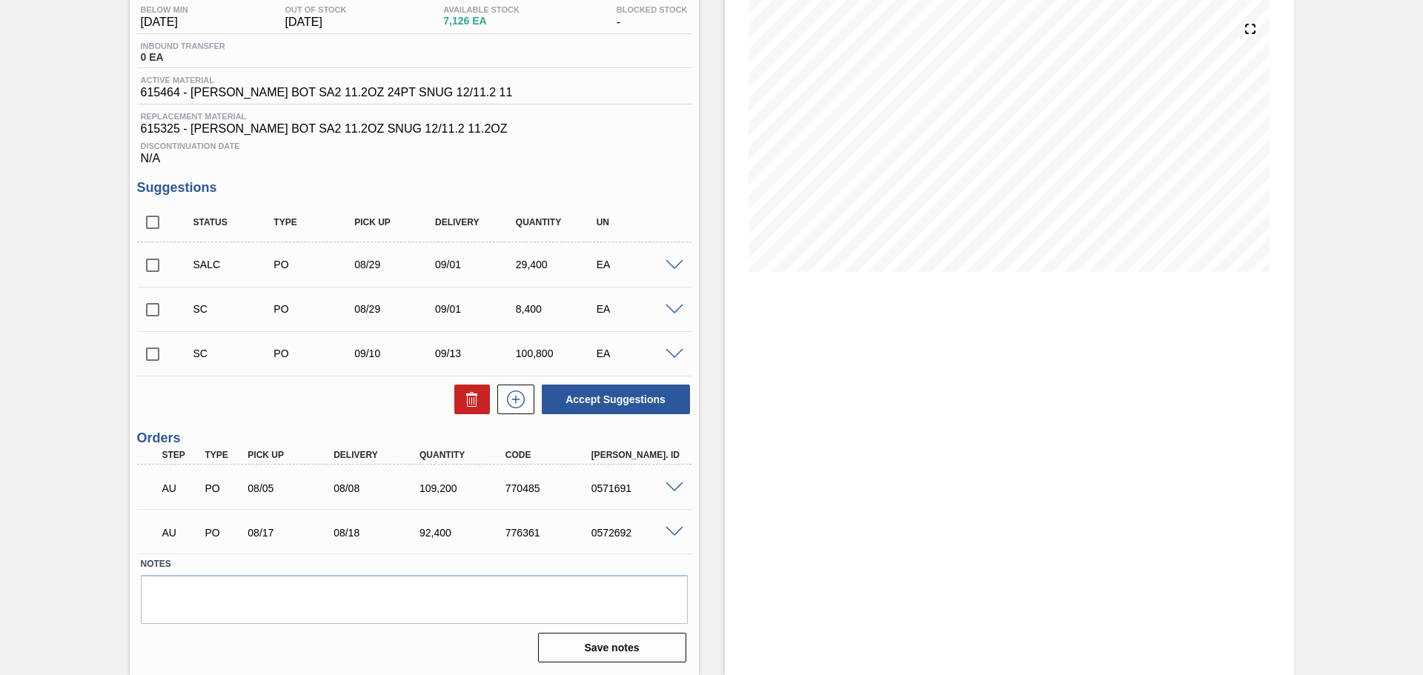
click at [677, 360] on div "SC PO 09/10 09/13 100,800 EA" at bounding box center [414, 353] width 554 height 37
click at [677, 356] on span at bounding box center [675, 354] width 18 height 11
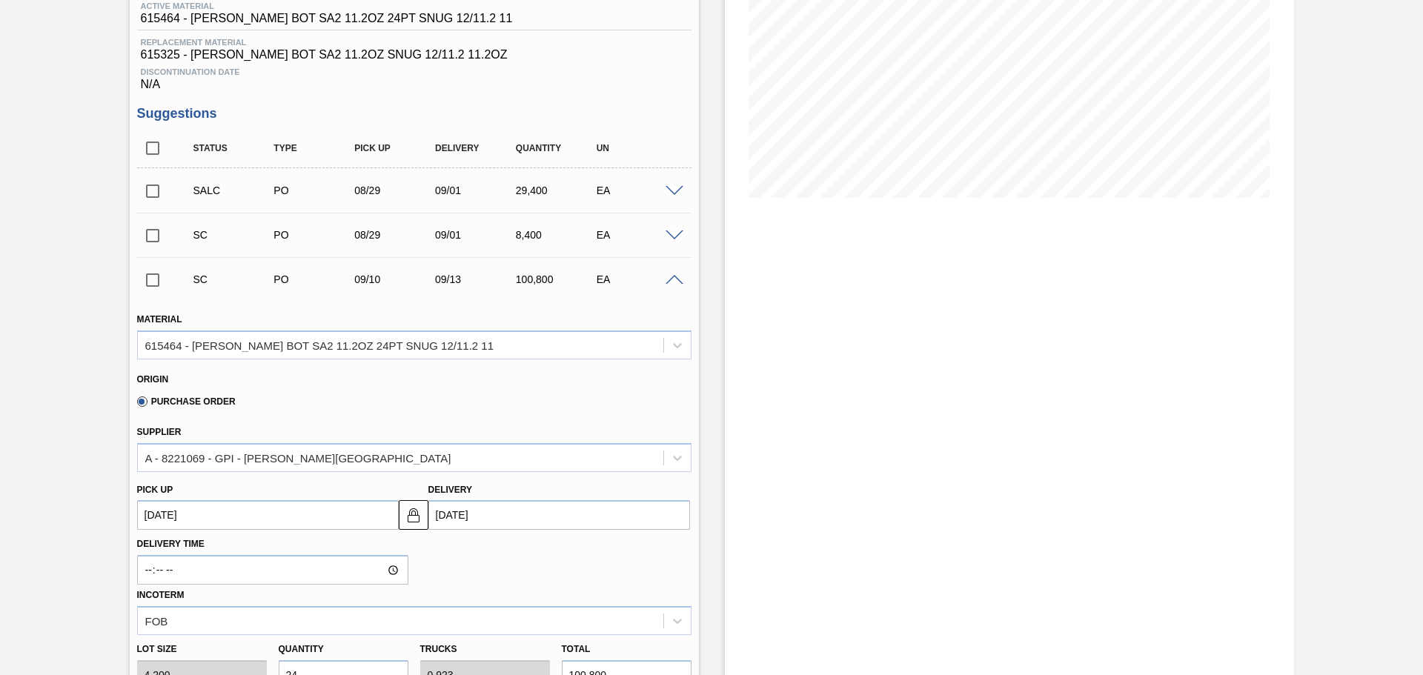
click at [676, 284] on span at bounding box center [675, 280] width 18 height 11
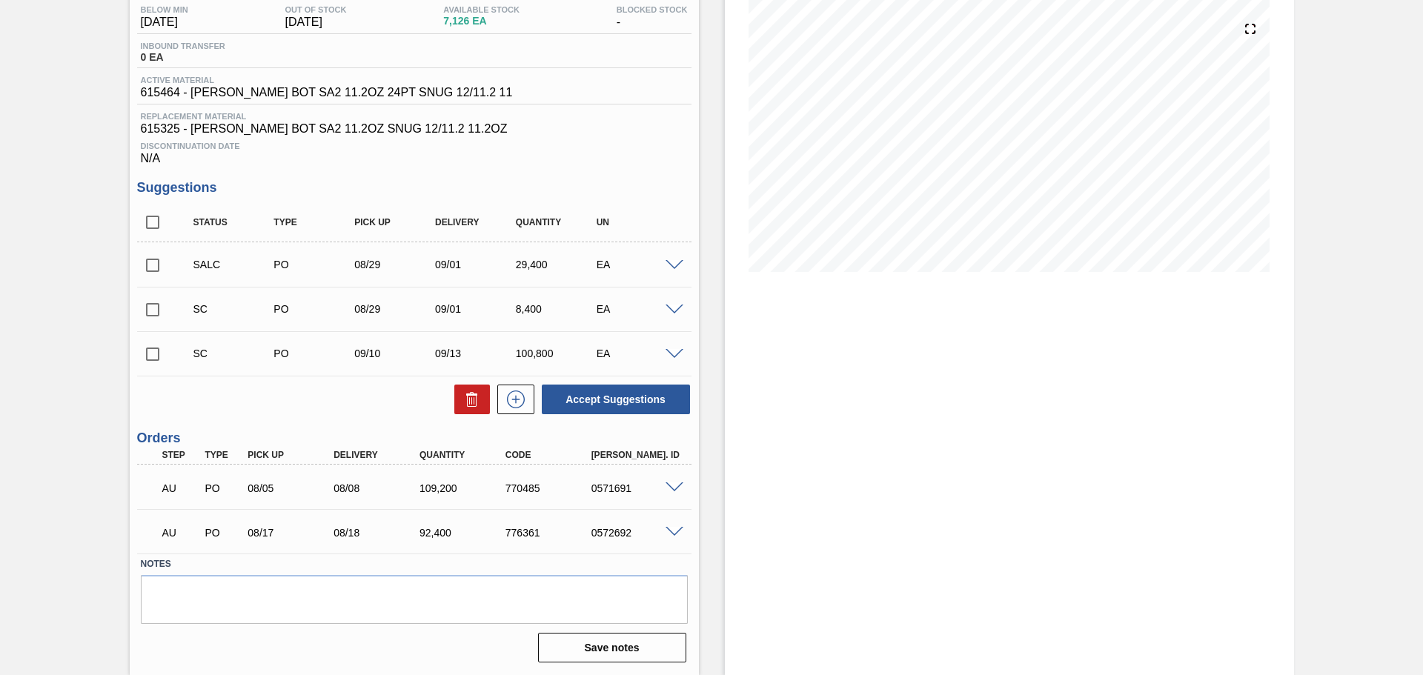
click at [159, 305] on input "checkbox" at bounding box center [152, 309] width 31 height 31
checkbox input "true"
click at [153, 356] on input "checkbox" at bounding box center [152, 354] width 31 height 31
checkbox input "true"
click at [617, 394] on button "Accept Suggestions" at bounding box center [616, 400] width 148 height 30
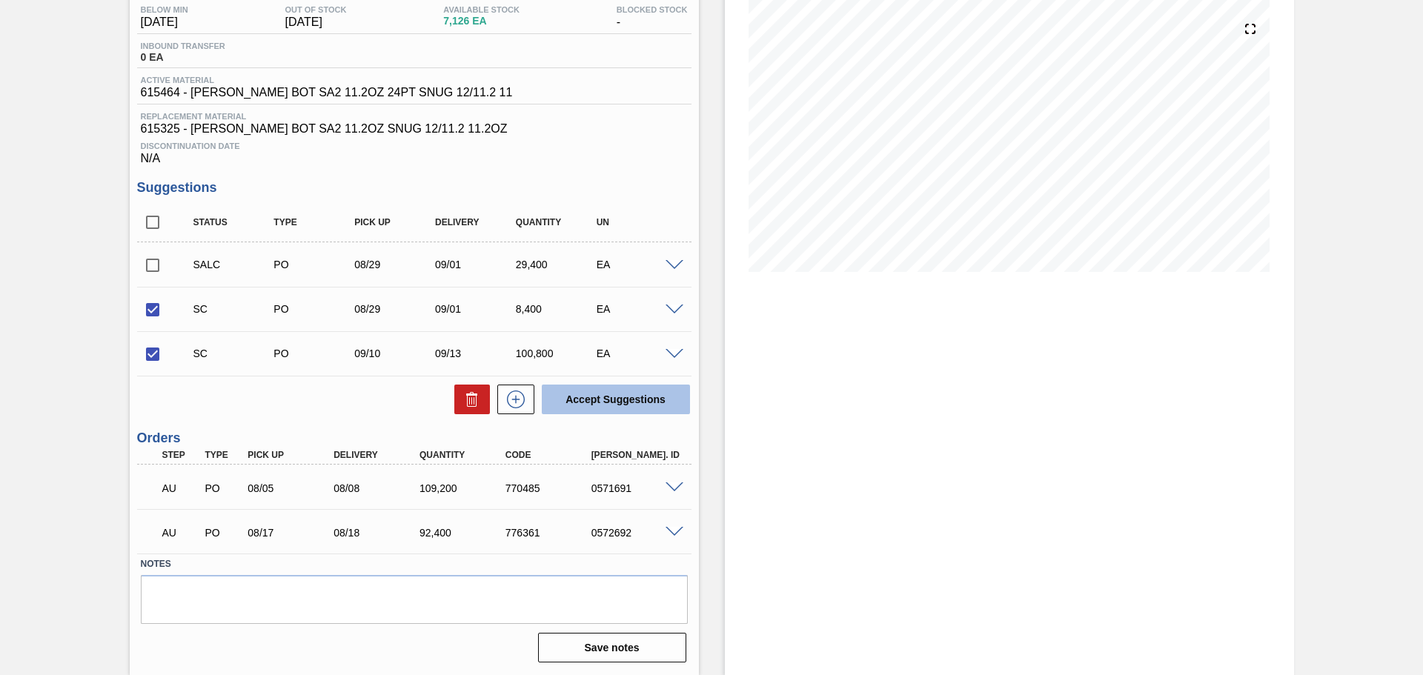
checkbox input "false"
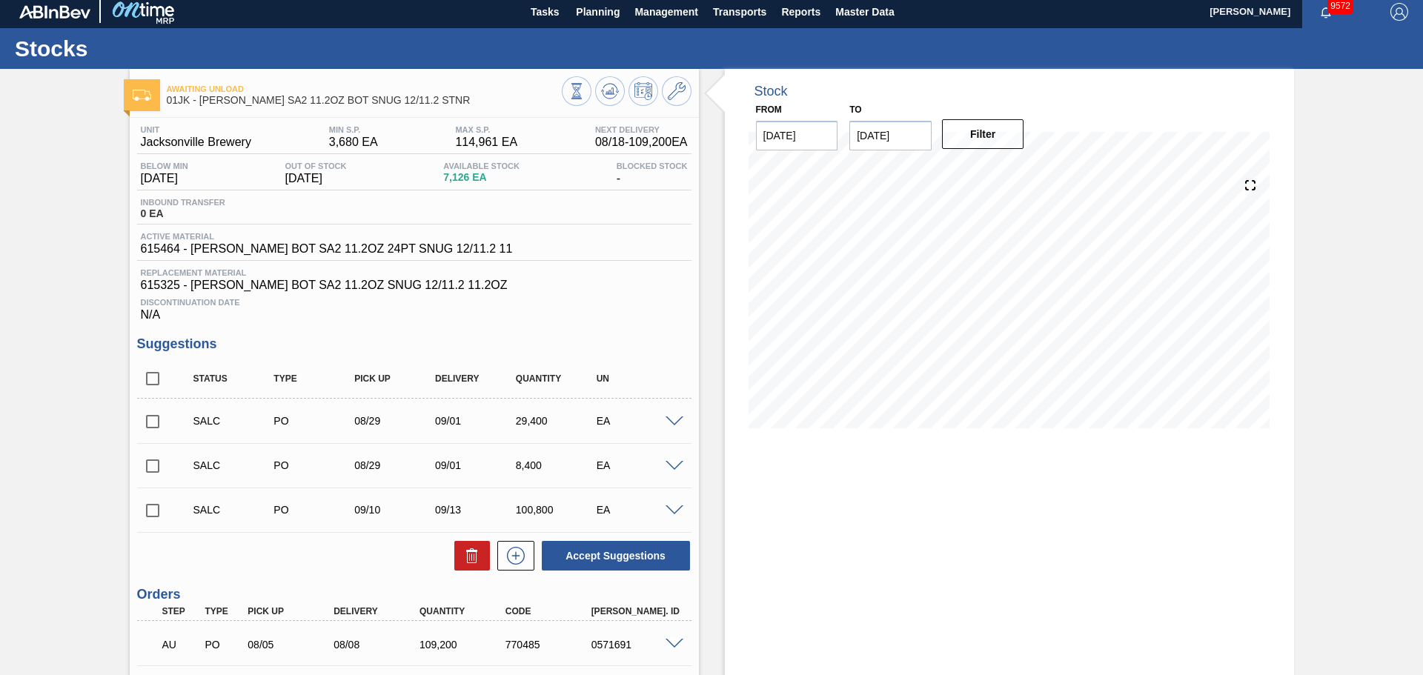
scroll to position [0, 0]
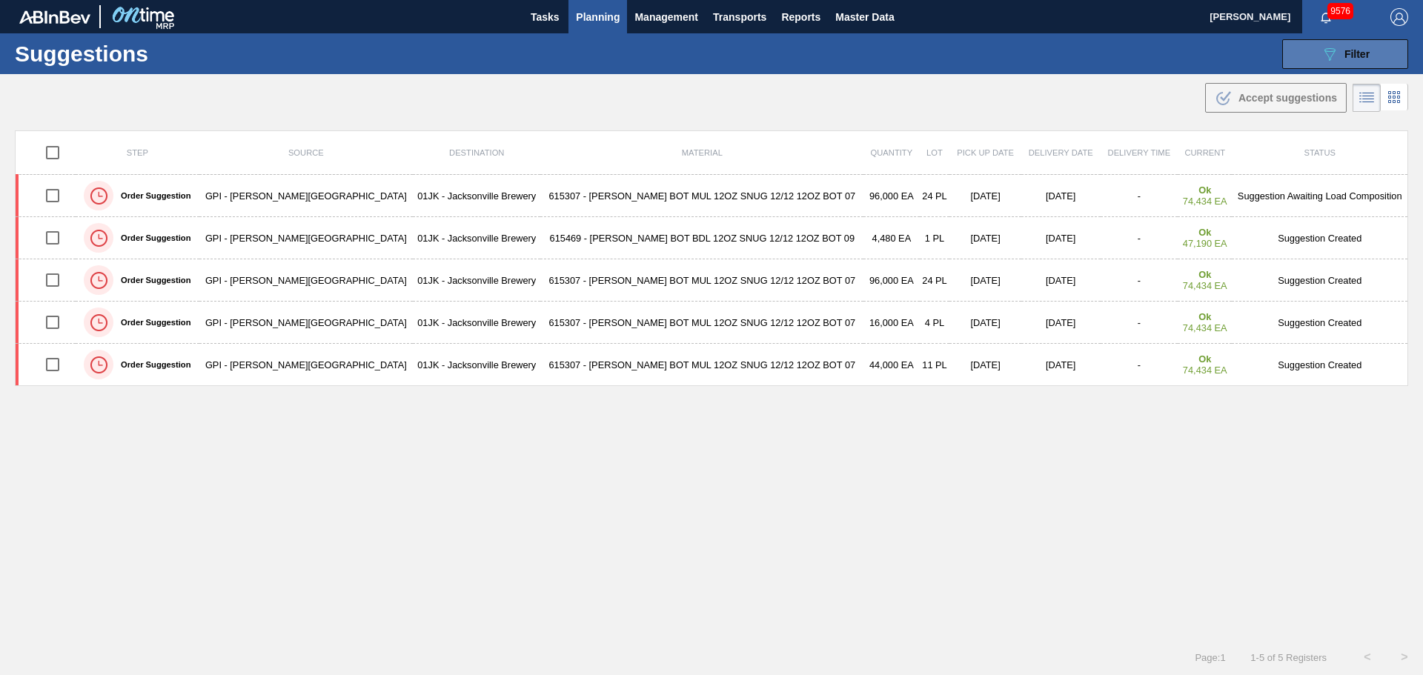
click at [1297, 48] on button "089F7B8B-B2A5-4AFE-B5C0-19BA573D28AC Filter" at bounding box center [1345, 54] width 126 height 30
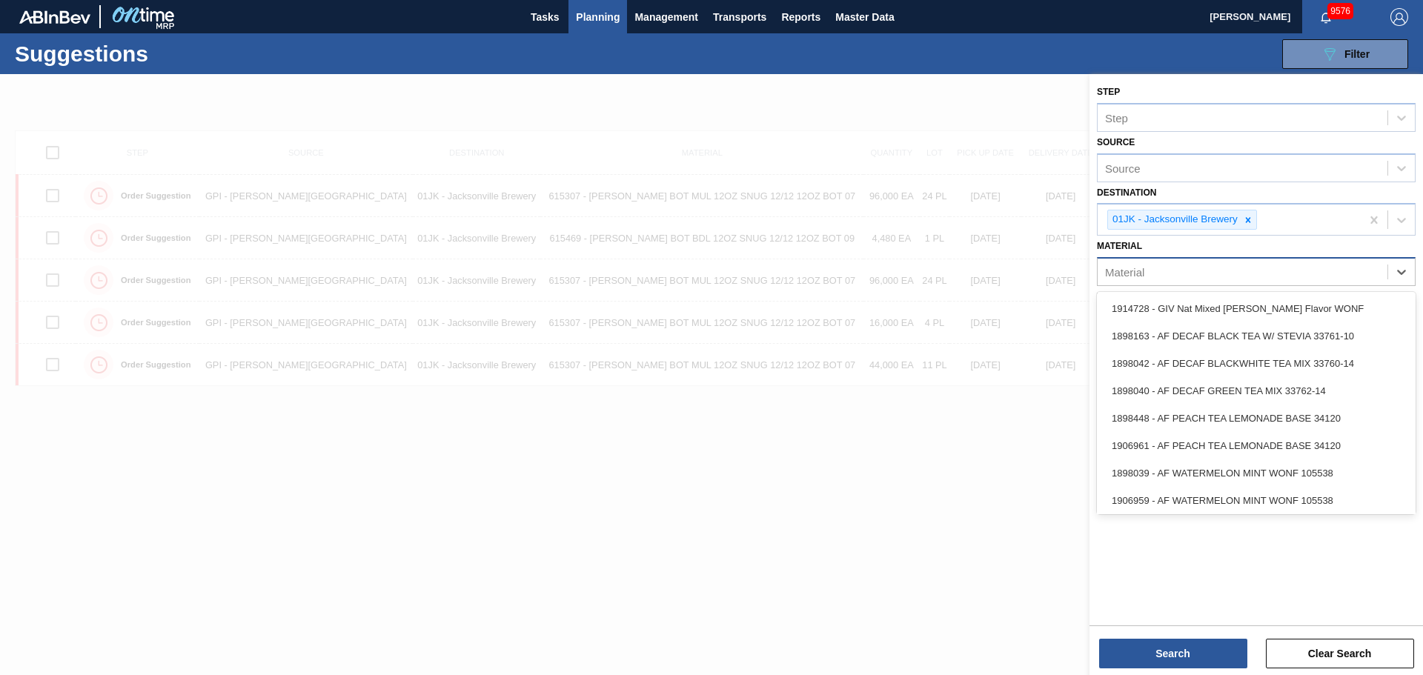
click at [1351, 271] on div "Material" at bounding box center [1243, 272] width 290 height 21
type input "878725"
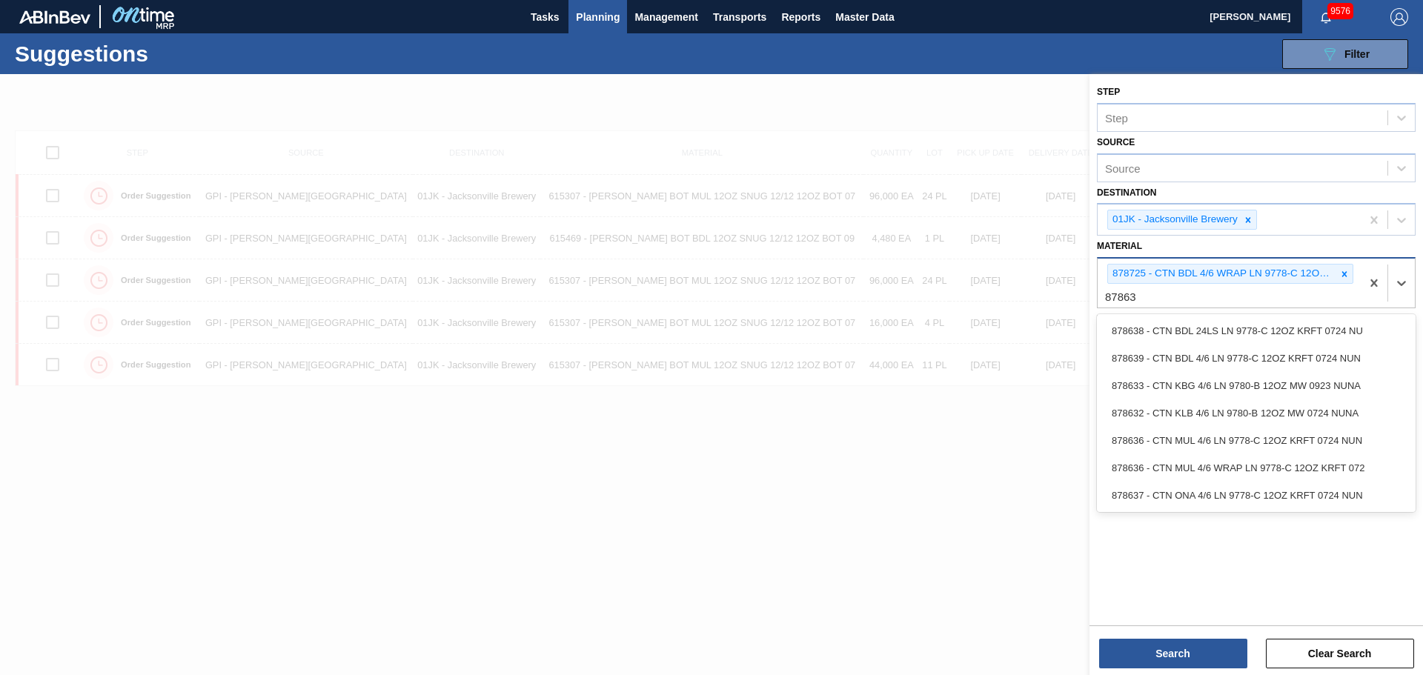
type input "878636"
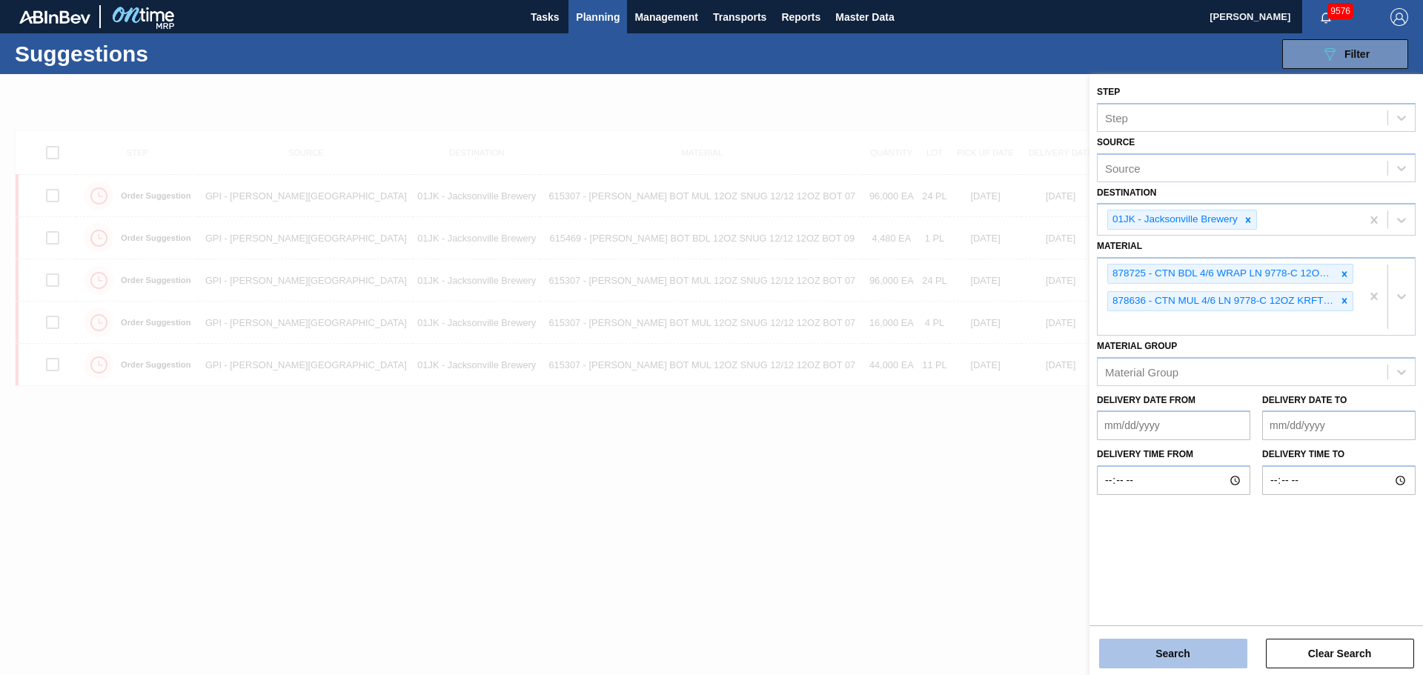
click at [1224, 641] on button "Search" at bounding box center [1173, 654] width 148 height 30
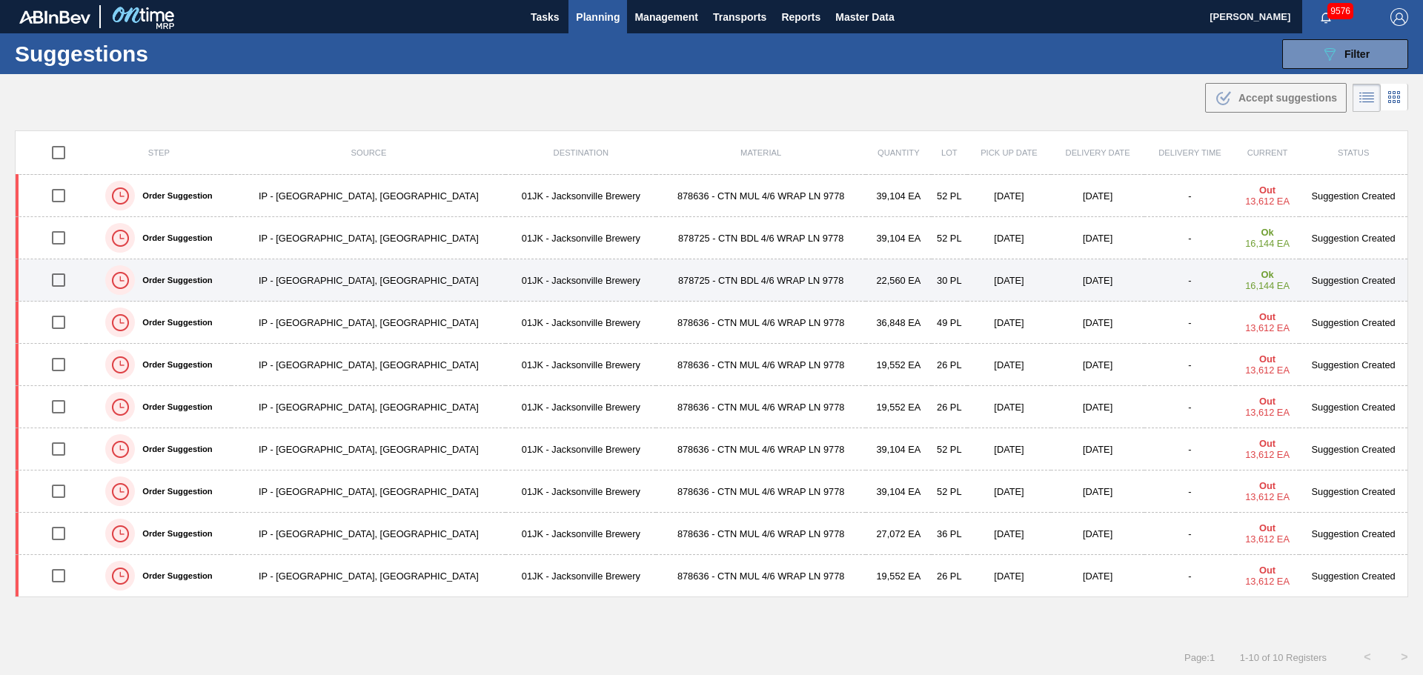
scroll to position [1, 0]
click at [56, 276] on input "checkbox" at bounding box center [58, 279] width 31 height 31
click at [60, 279] on input "checkbox" at bounding box center [58, 279] width 31 height 31
checkbox input "false"
click at [668, 283] on td "878725 - CTN BDL 4/6 WRAP LN 9778" at bounding box center [761, 280] width 210 height 42
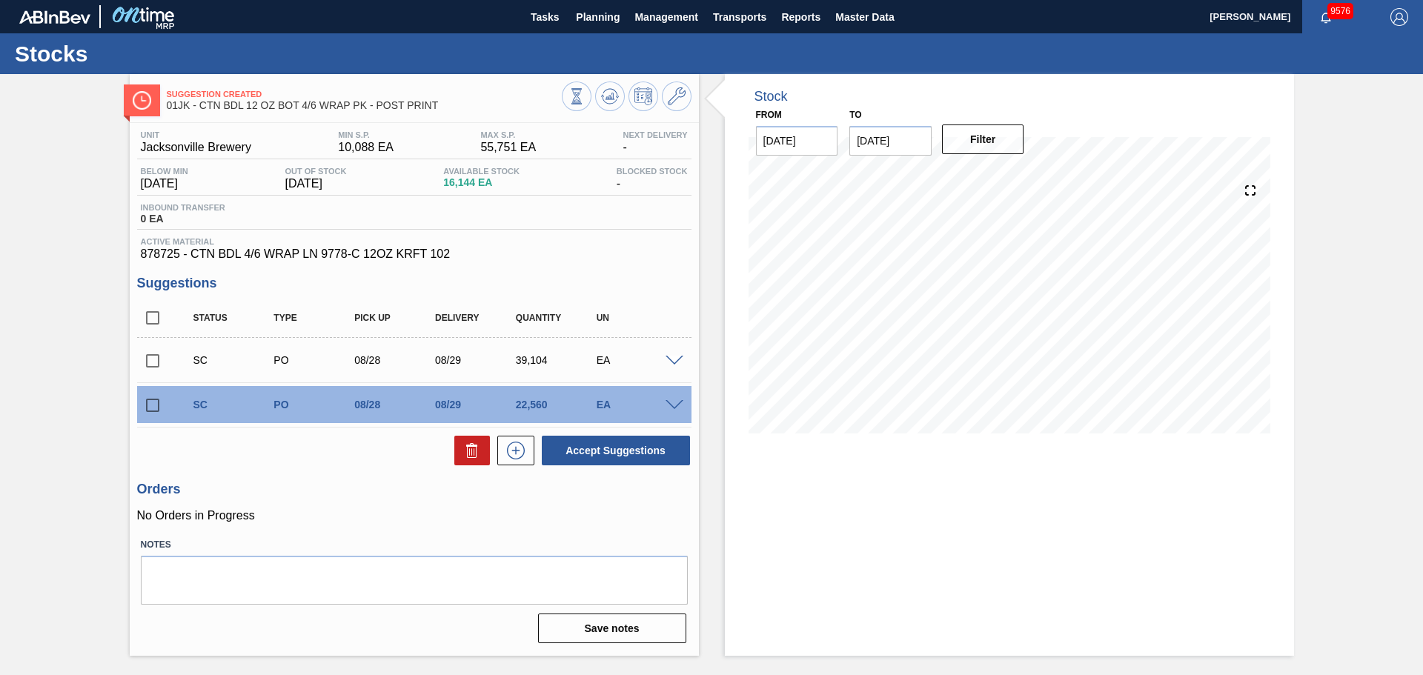
click at [671, 399] on div at bounding box center [677, 404] width 30 height 11
click at [674, 400] on span at bounding box center [675, 405] width 18 height 11
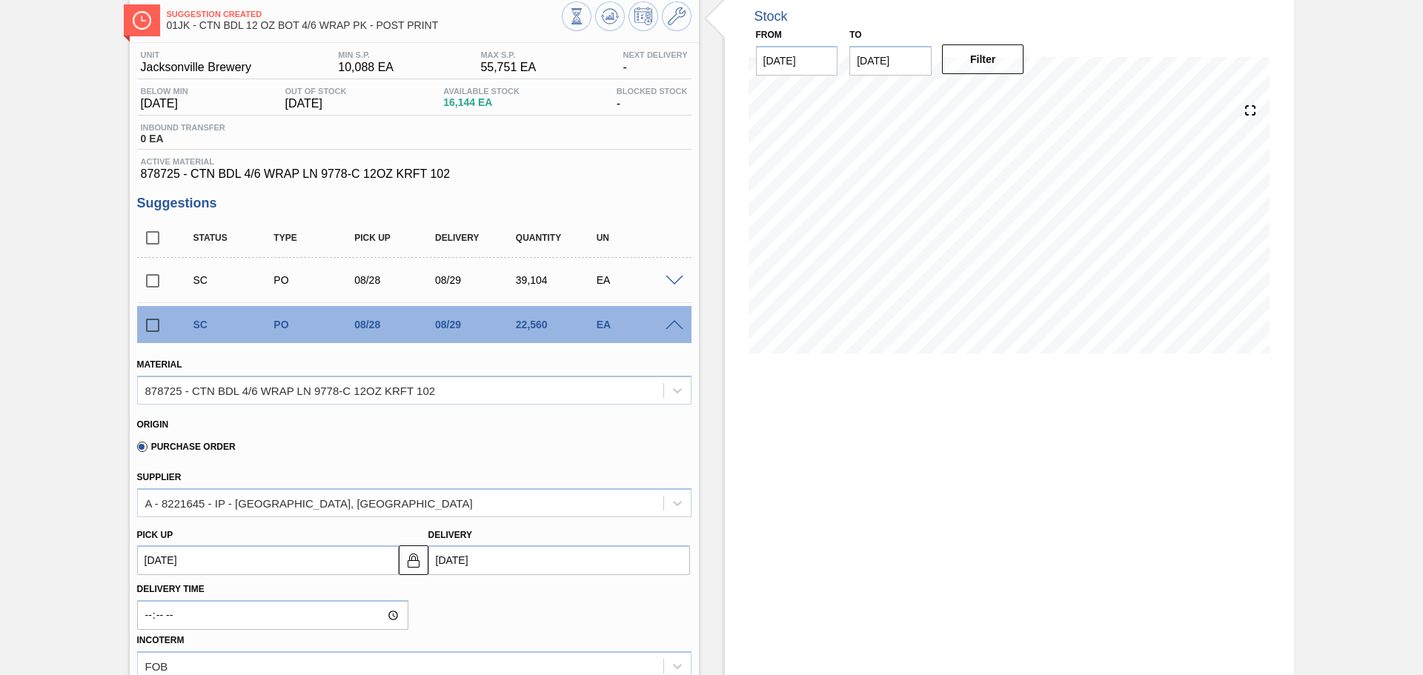
scroll to position [74, 0]
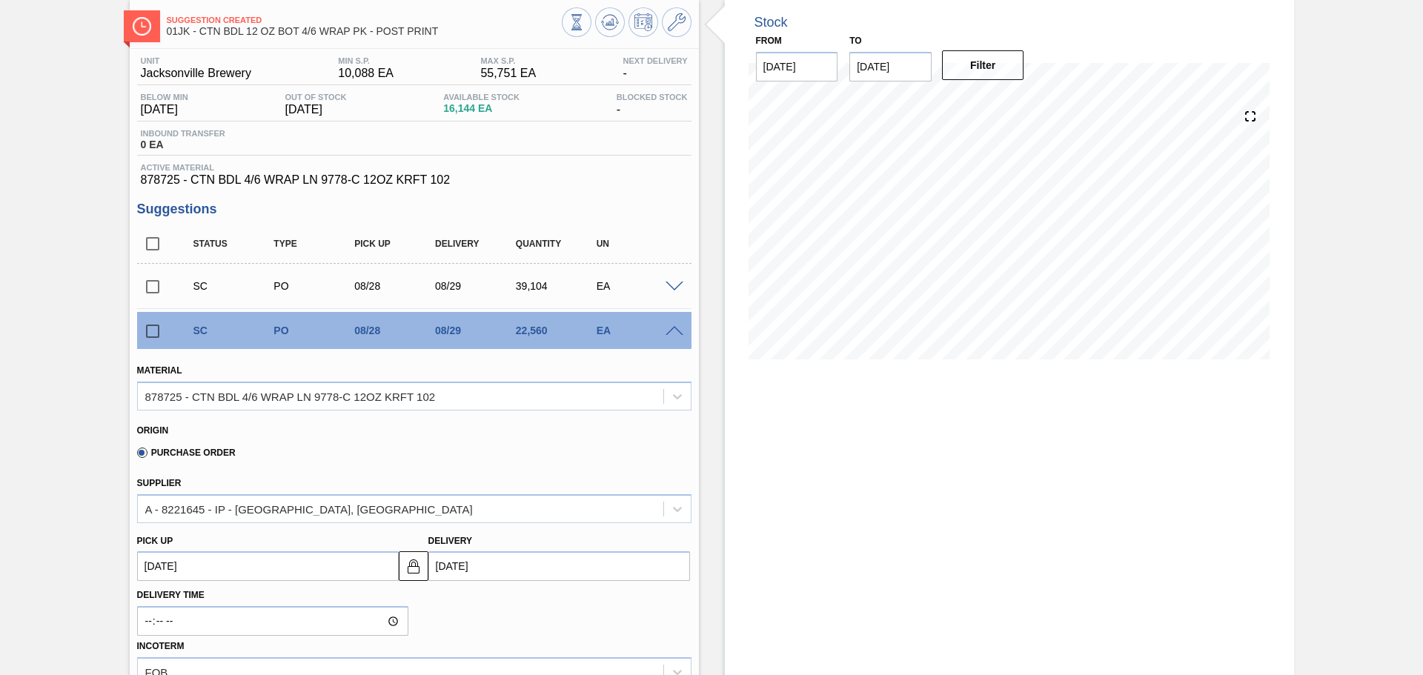
click at [671, 328] on span at bounding box center [675, 331] width 18 height 11
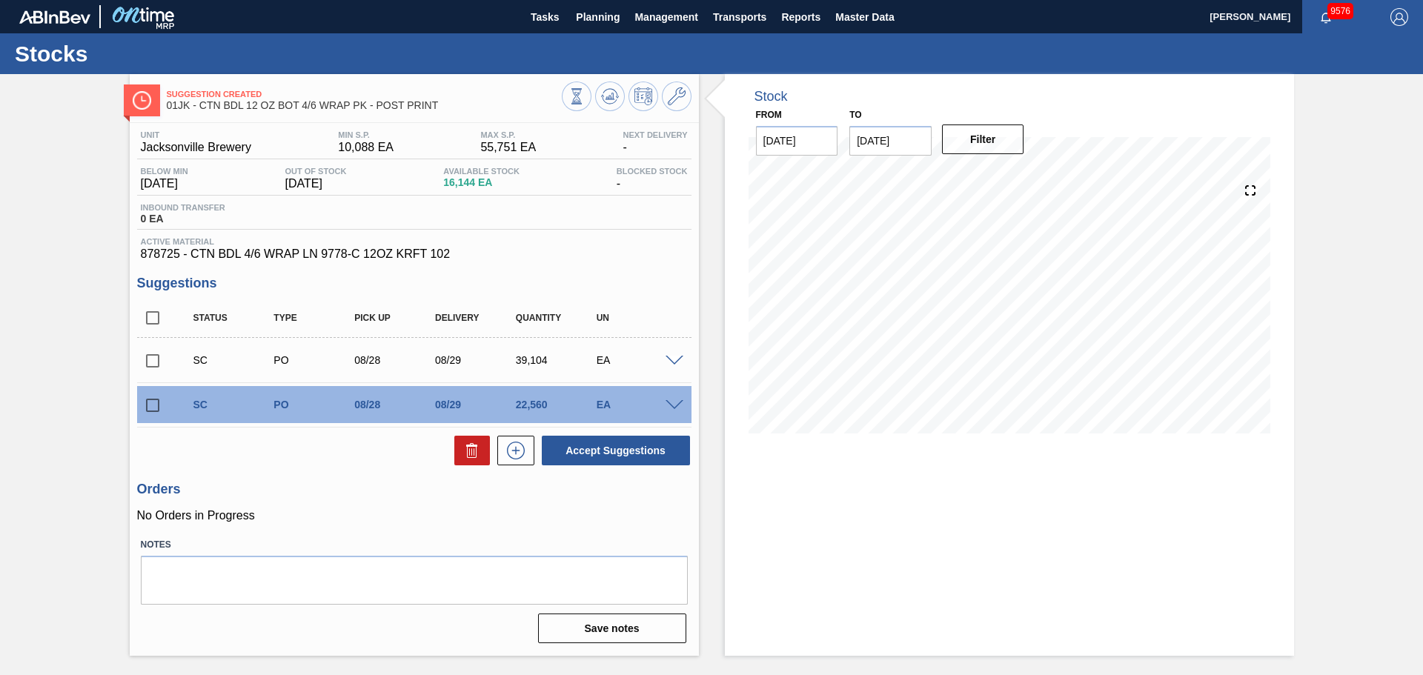
click at [674, 358] on span at bounding box center [675, 361] width 18 height 11
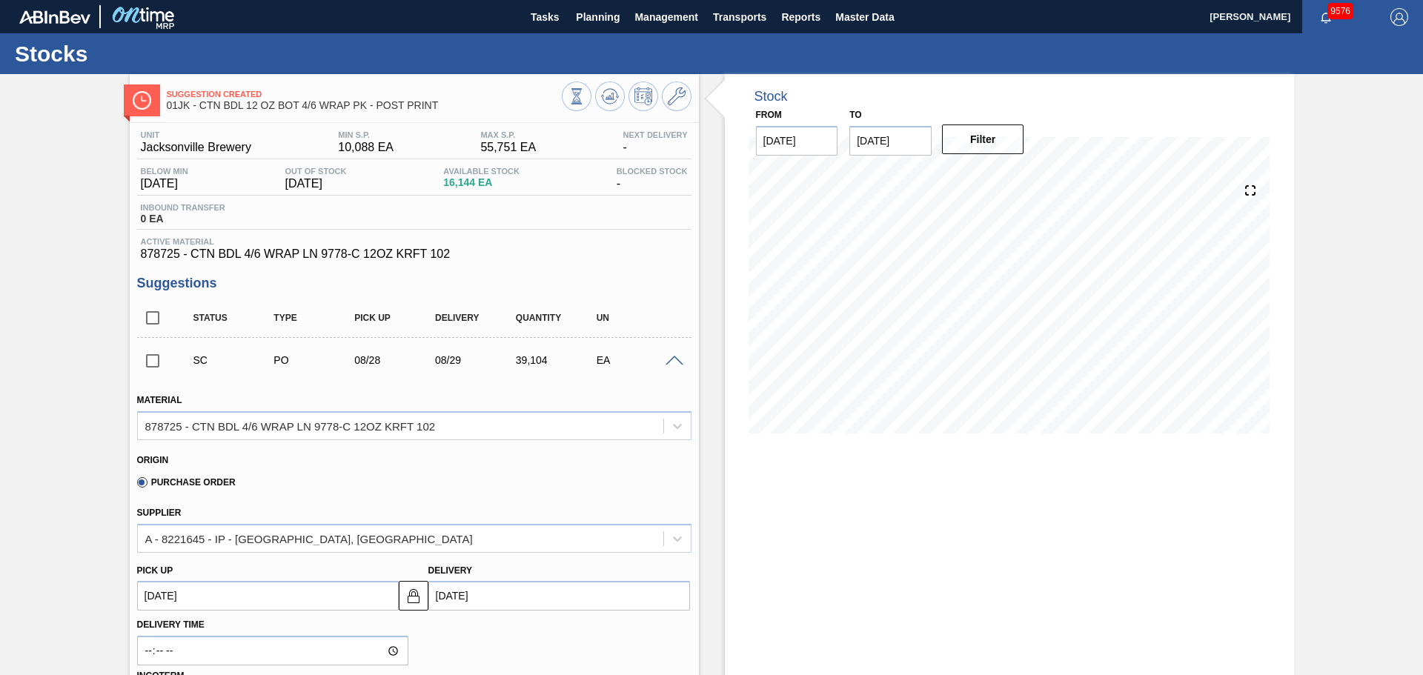
click at [668, 358] on span at bounding box center [675, 361] width 18 height 11
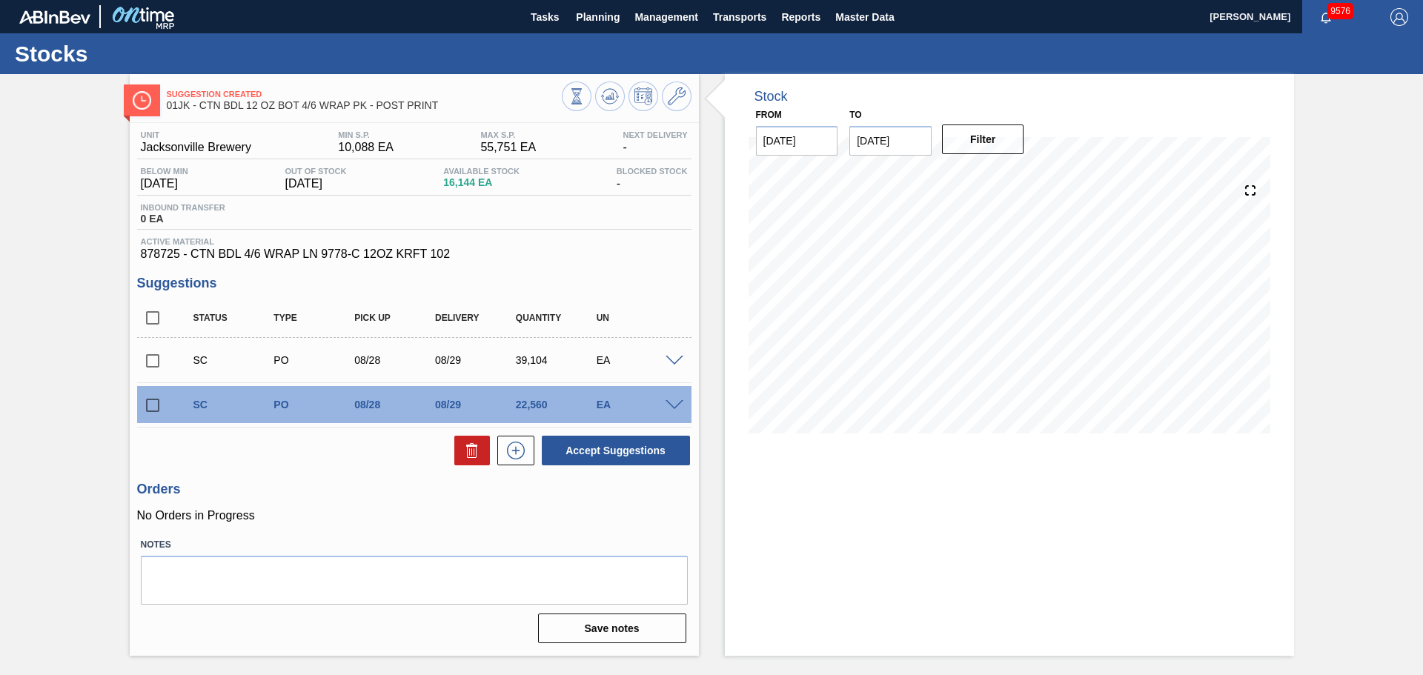
click at [671, 407] on span at bounding box center [675, 405] width 18 height 11
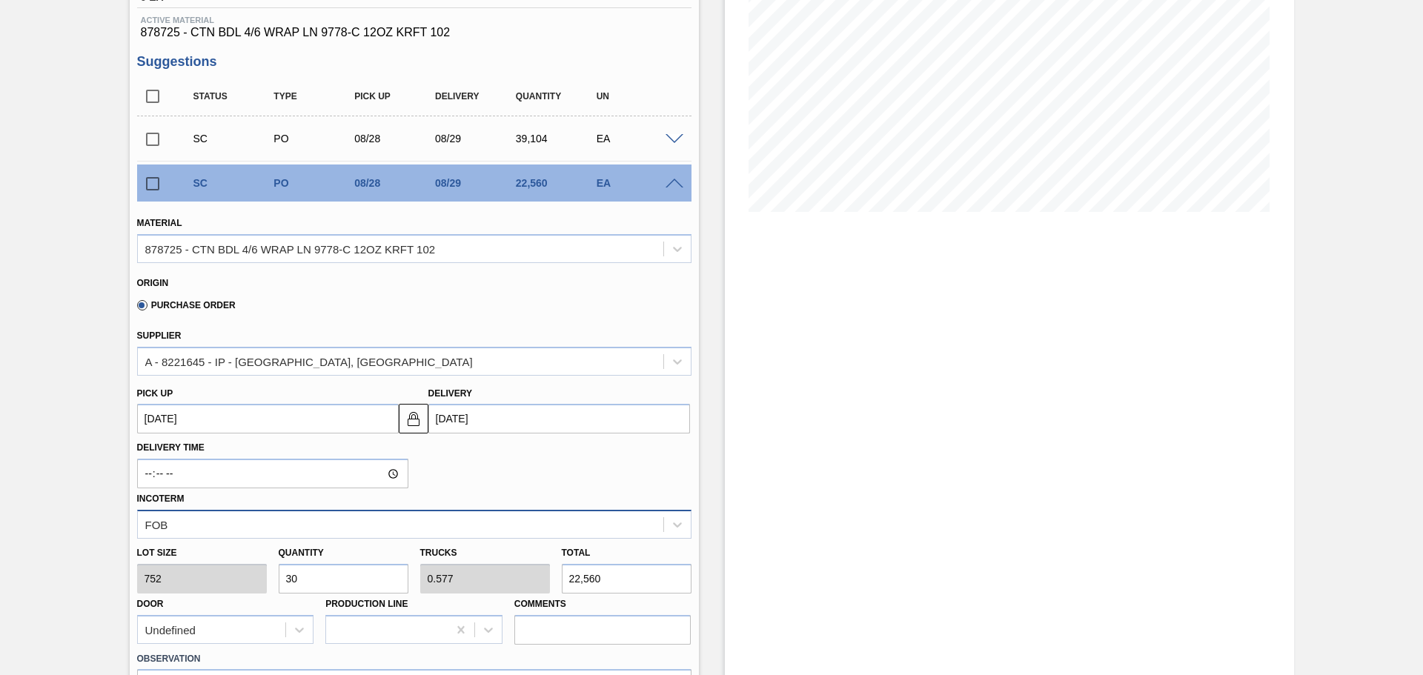
scroll to position [222, 0]
click at [359, 565] on input "30" at bounding box center [344, 578] width 130 height 30
type input "2"
type input "0.038"
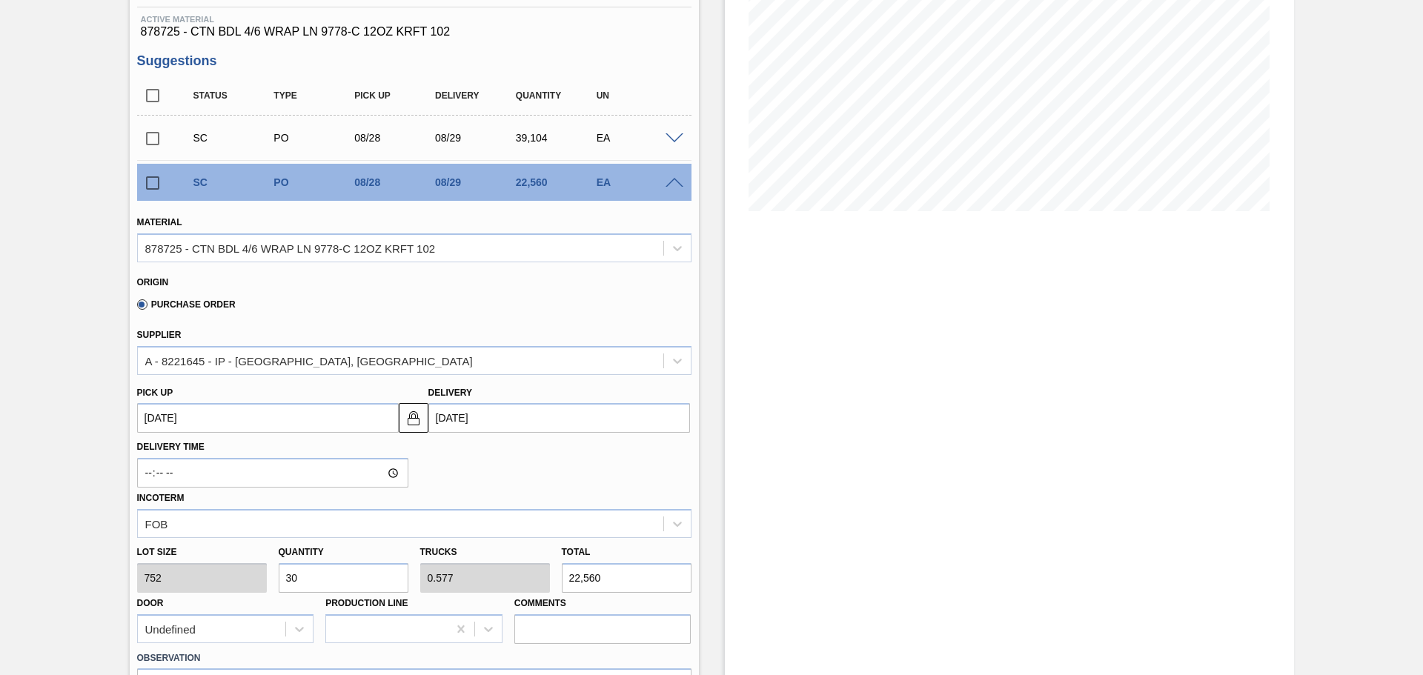
type input "1,504"
type input "26"
type input "0.5"
type input "19,552"
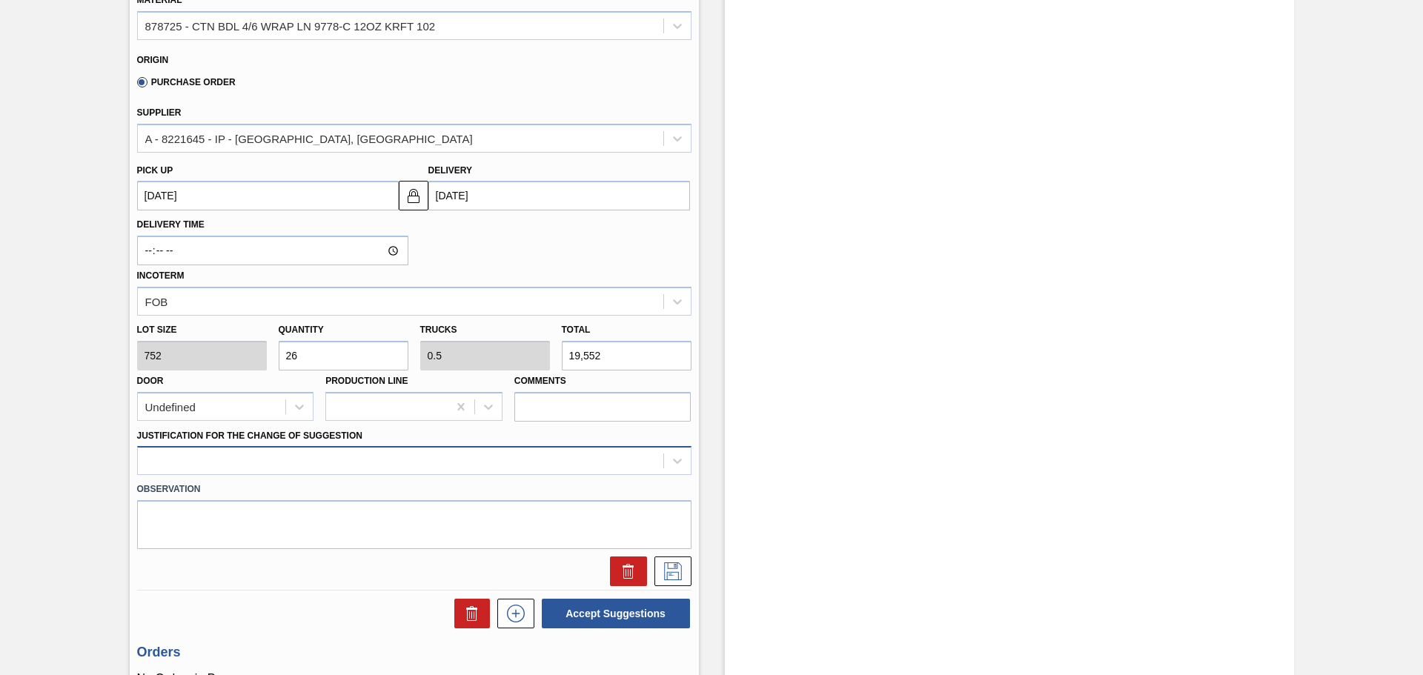
type input "26"
click at [451, 466] on div at bounding box center [414, 460] width 554 height 29
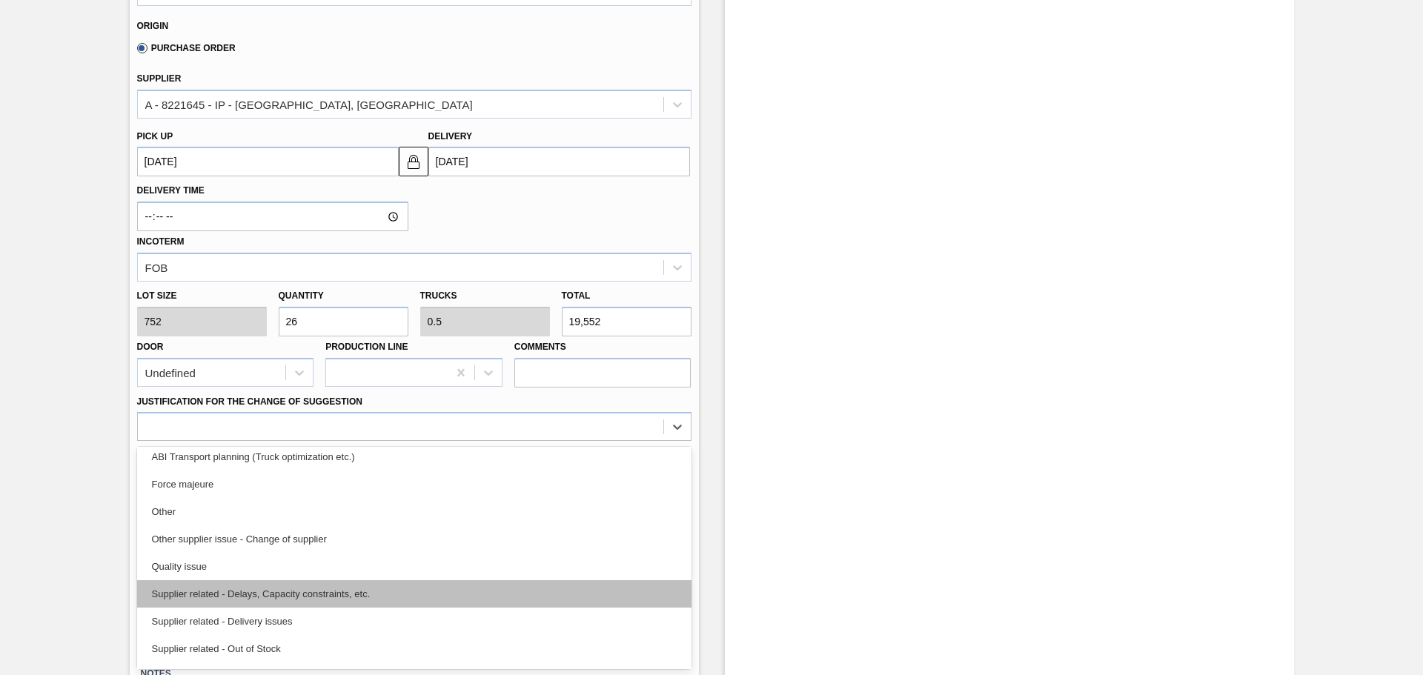
scroll to position [277, 0]
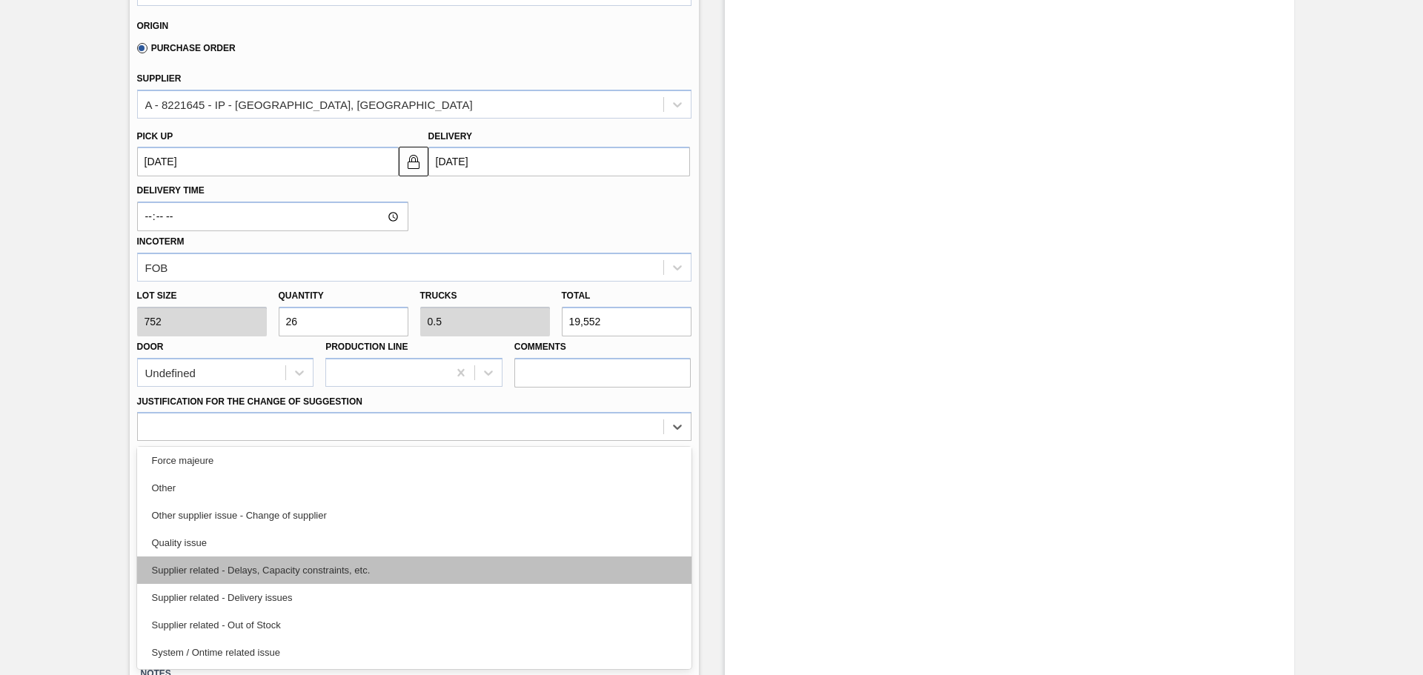
click at [299, 572] on div "Supplier related - Delays, Capacity constraints, etc." at bounding box center [414, 570] width 554 height 27
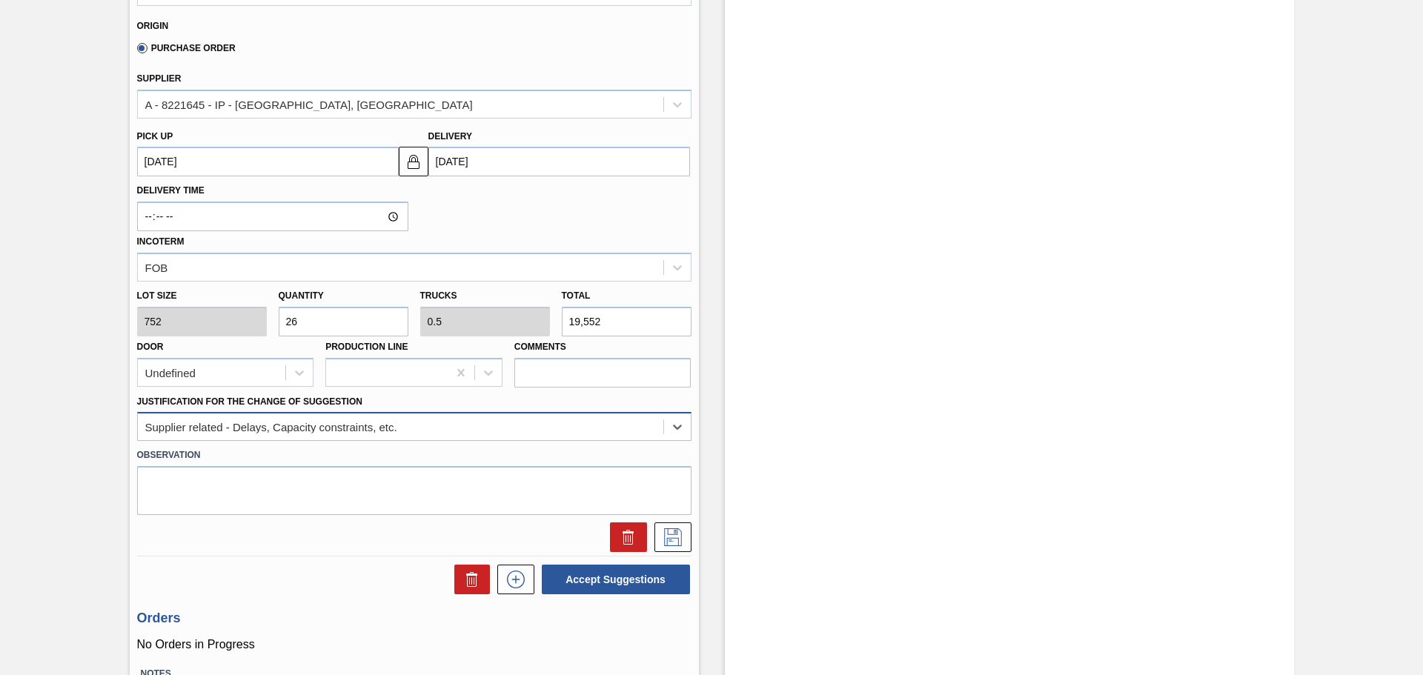
click at [381, 423] on div "Supplier related - Delays, Capacity constraints, etc." at bounding box center [271, 427] width 252 height 13
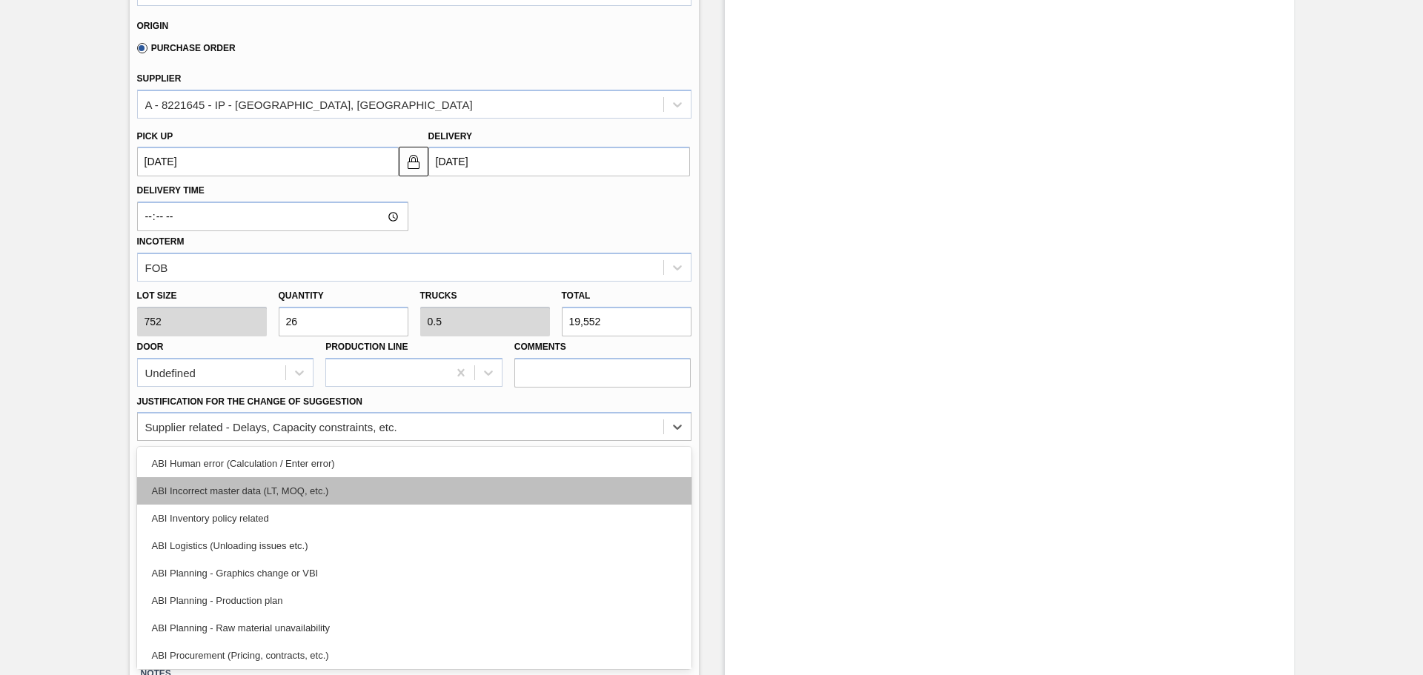
click at [321, 496] on div "ABI Incorrect master data (LT, MOQ, etc.)" at bounding box center [414, 490] width 554 height 27
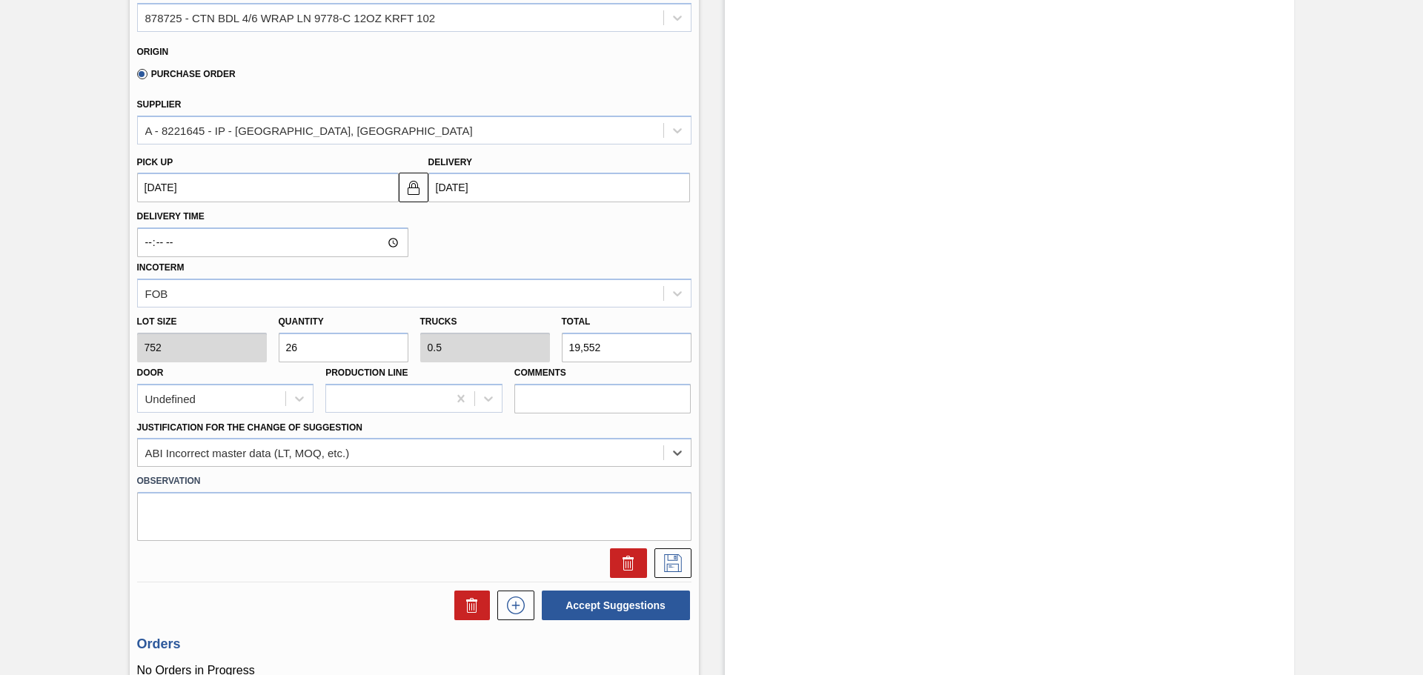
scroll to position [479, 0]
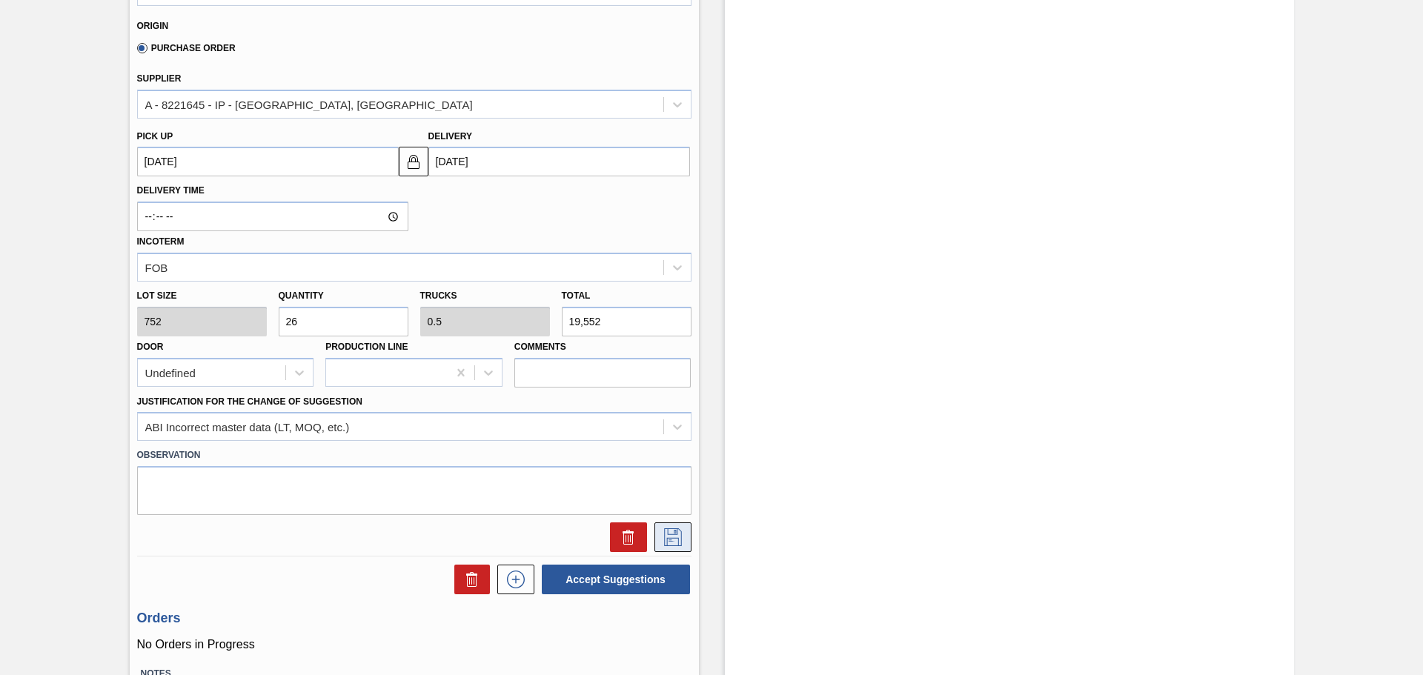
click at [669, 539] on icon at bounding box center [673, 537] width 24 height 18
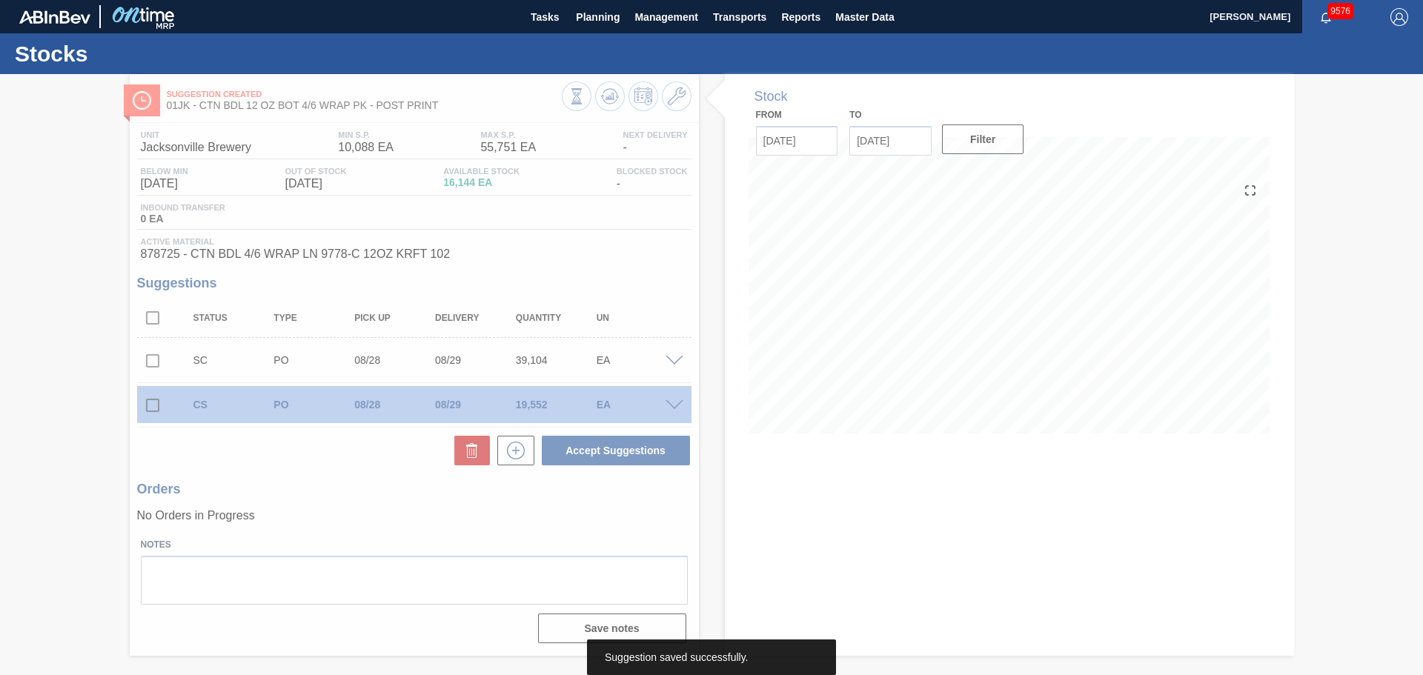
scroll to position [0, 0]
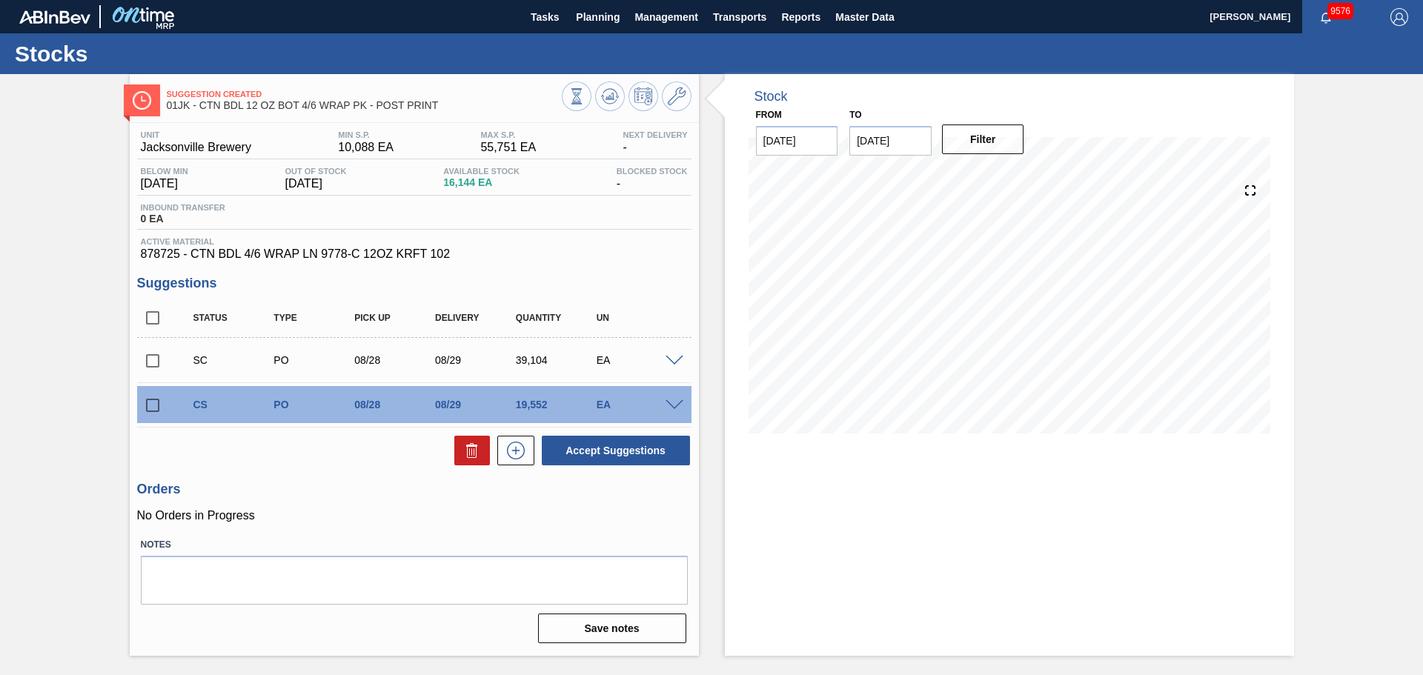
click at [674, 411] on div "CS PO 08/28 08/29 19,552 EA" at bounding box center [414, 404] width 554 height 37
click at [669, 408] on span at bounding box center [675, 405] width 18 height 11
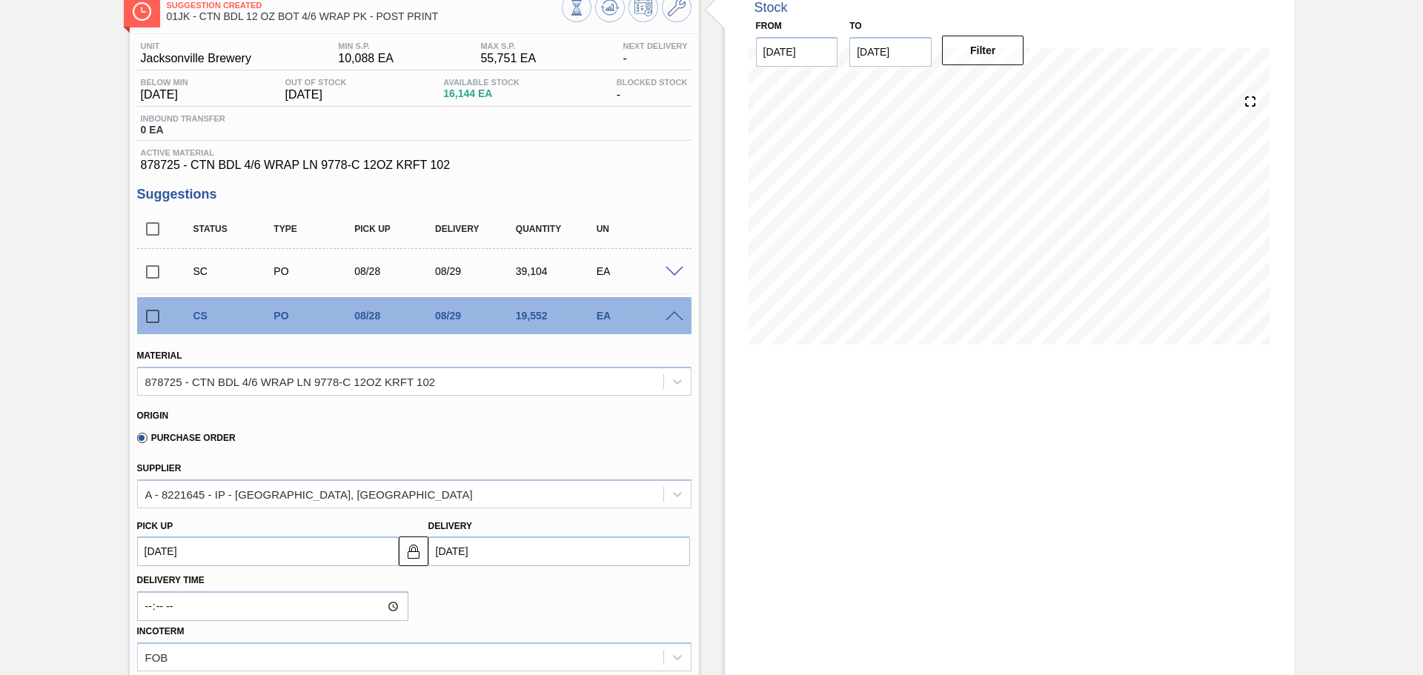
scroll to position [74, 0]
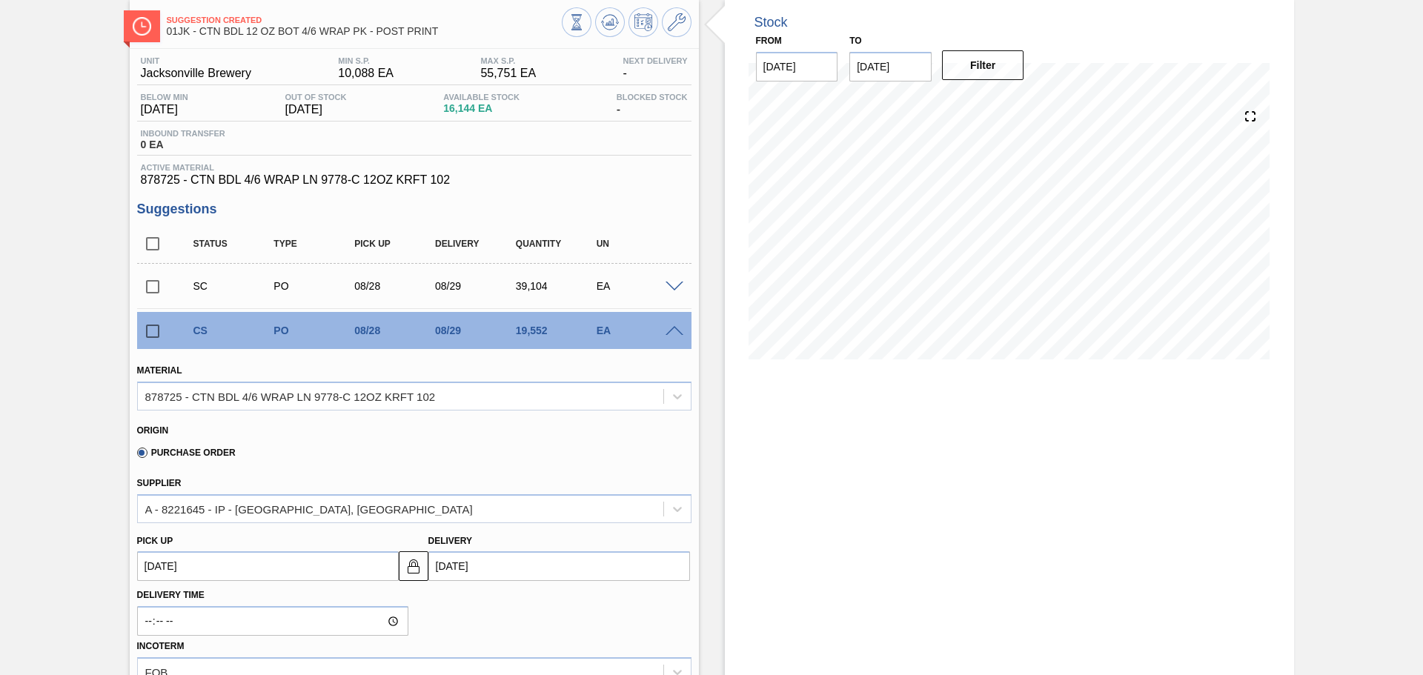
click at [676, 332] on span at bounding box center [675, 331] width 18 height 11
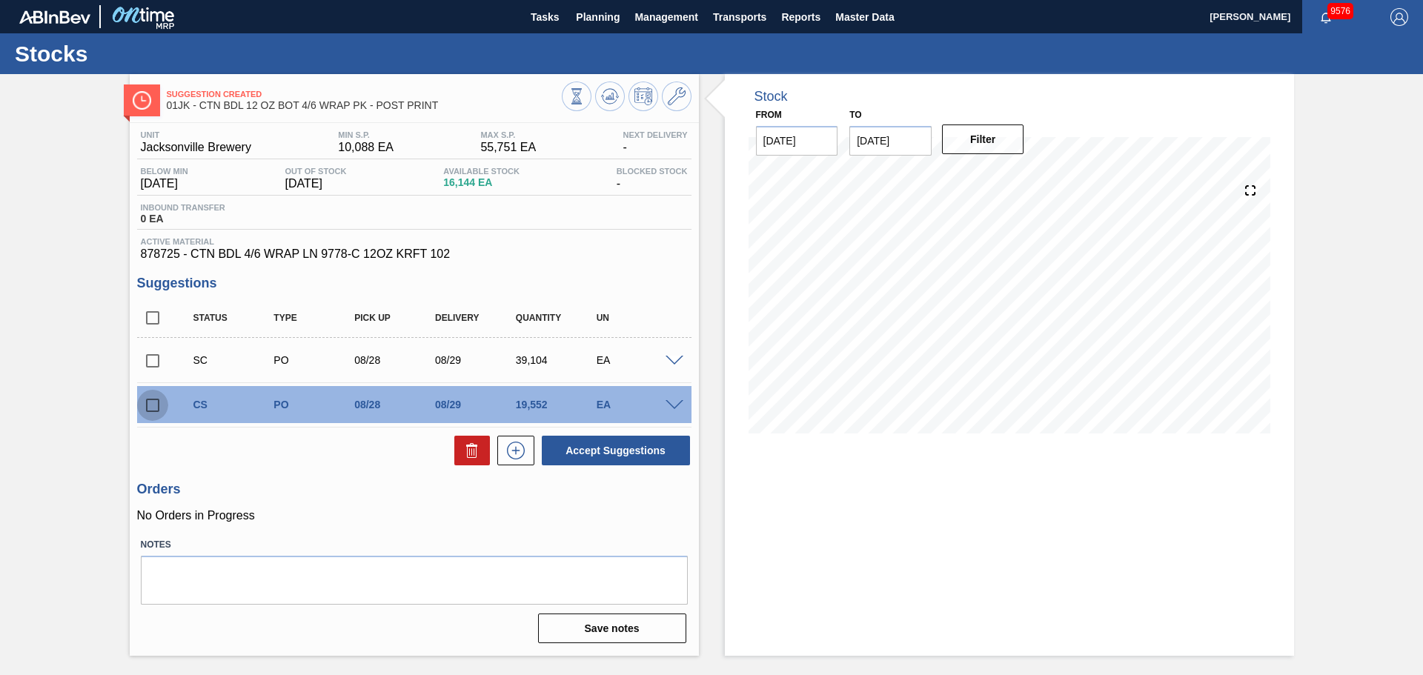
click at [164, 404] on input "checkbox" at bounding box center [152, 405] width 31 height 31
click at [623, 452] on button "Accept Suggestions" at bounding box center [616, 451] width 148 height 30
checkbox input "false"
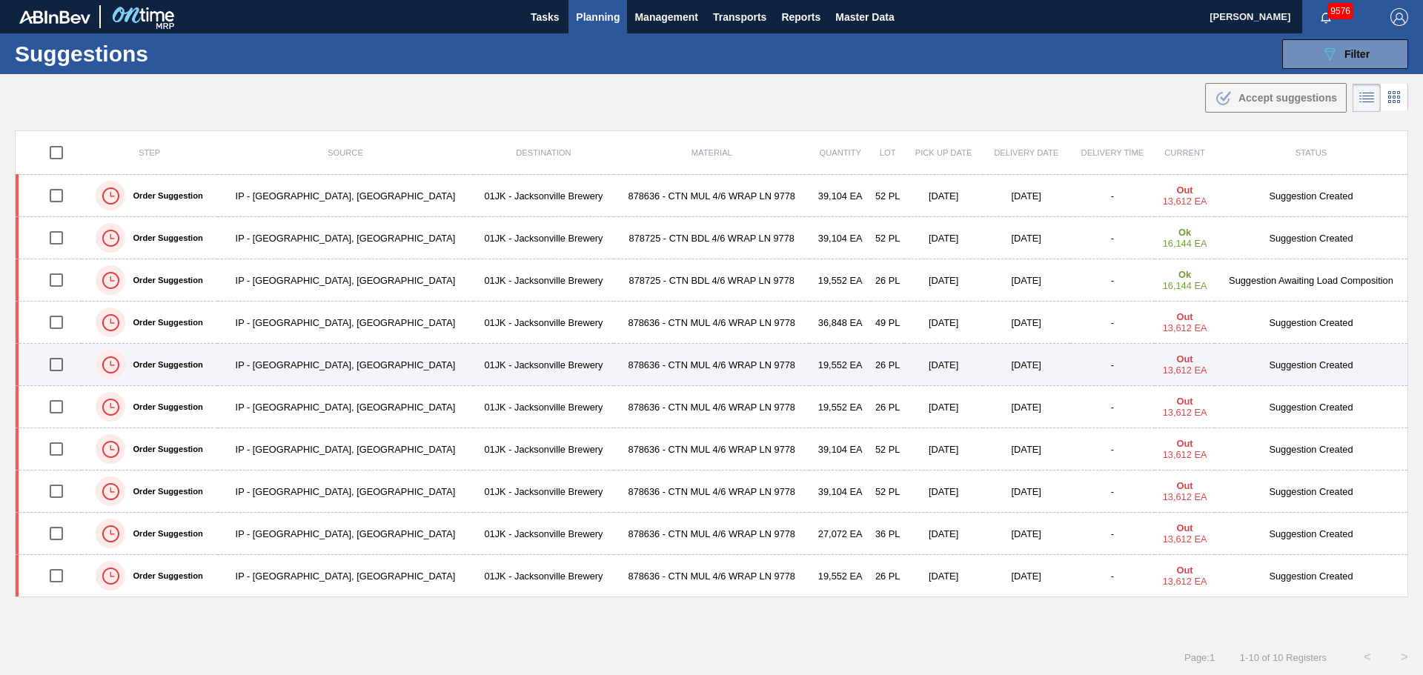
click at [64, 358] on input "checkbox" at bounding box center [56, 364] width 31 height 31
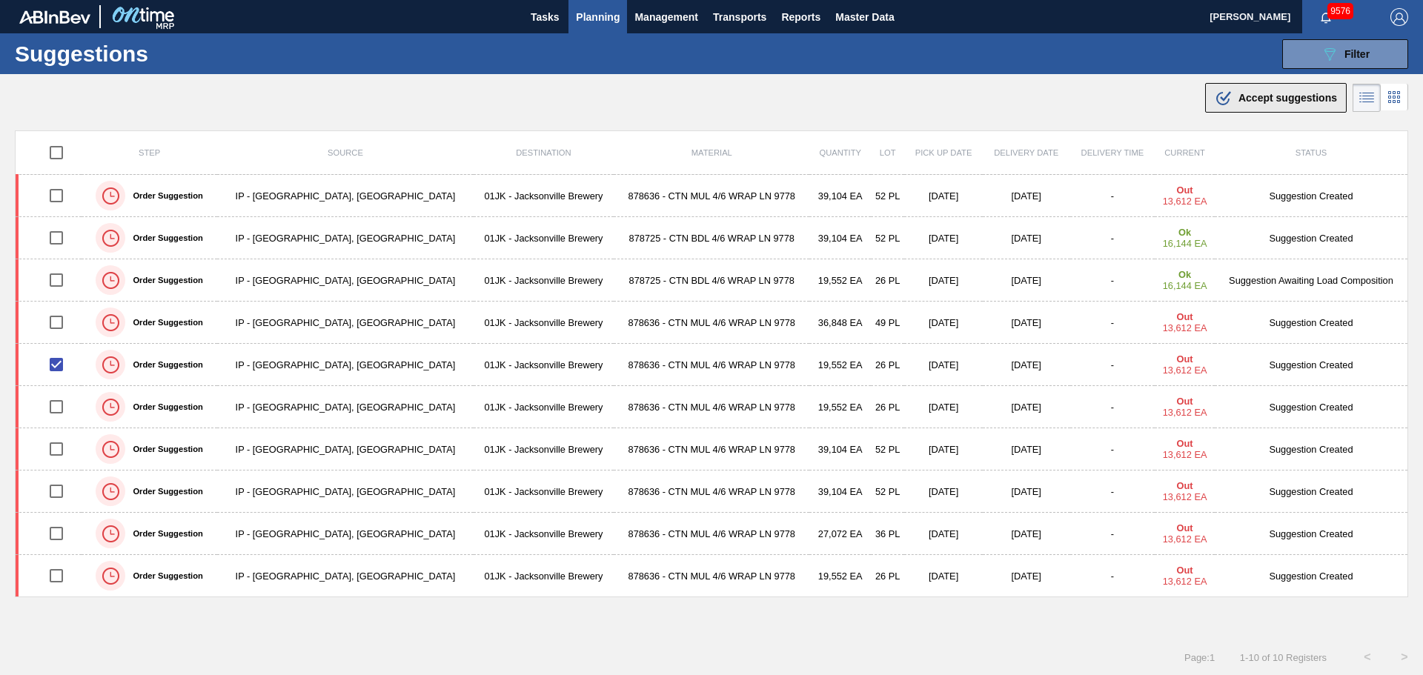
click at [1313, 95] on span "Accept suggestions" at bounding box center [1287, 98] width 99 height 12
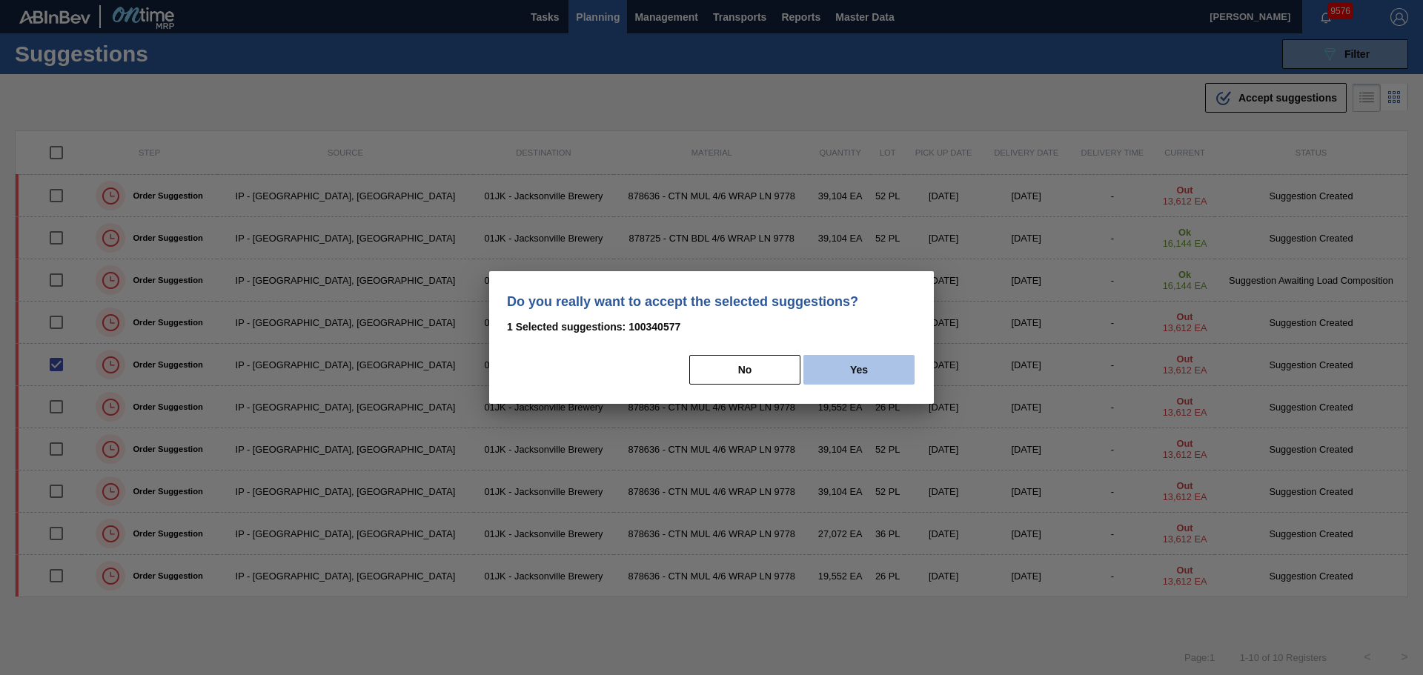
click at [870, 359] on button "Yes" at bounding box center [858, 370] width 111 height 30
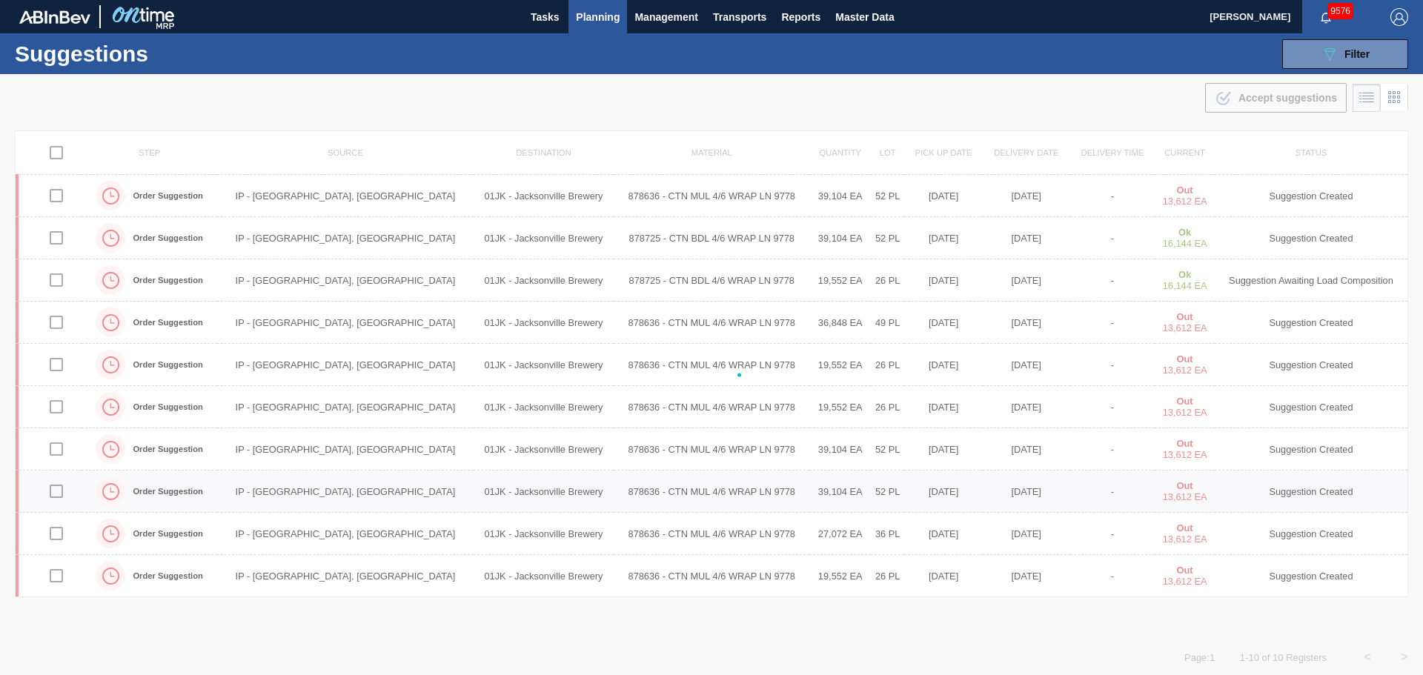
checkbox input "false"
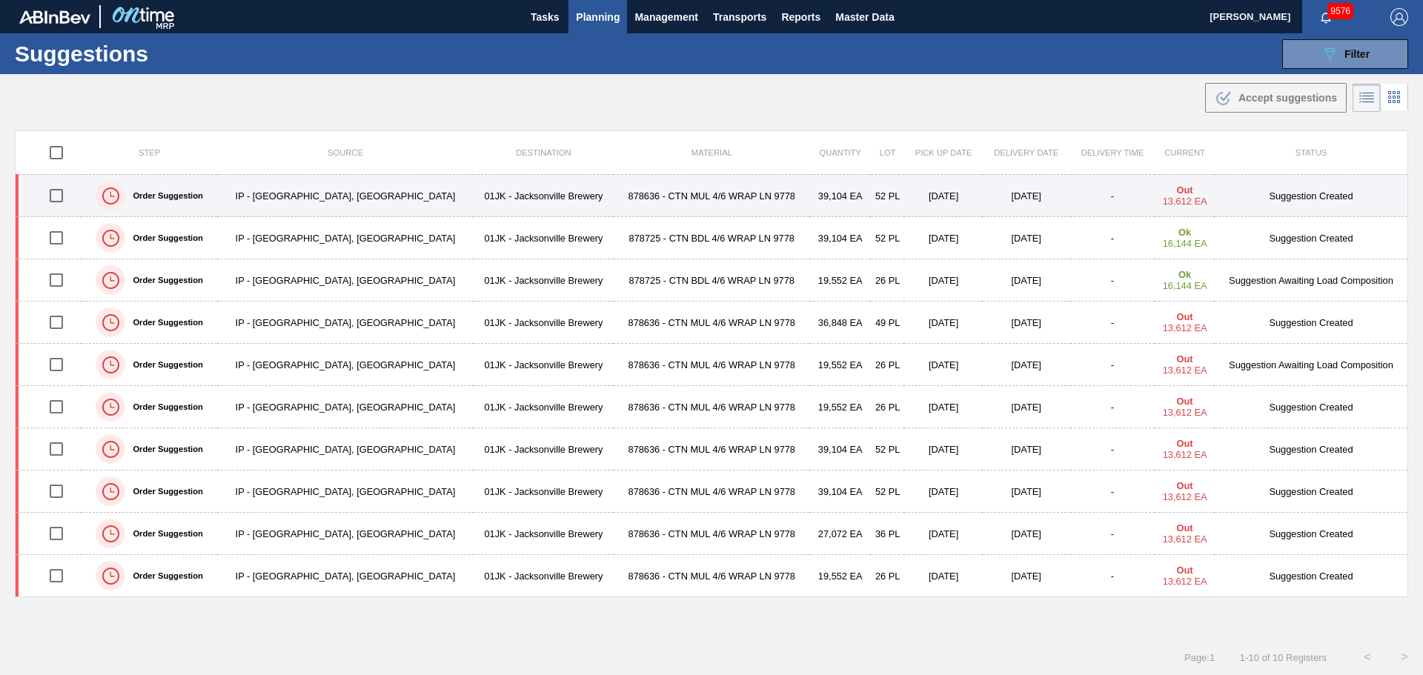
click at [64, 196] on input "checkbox" at bounding box center [56, 195] width 31 height 31
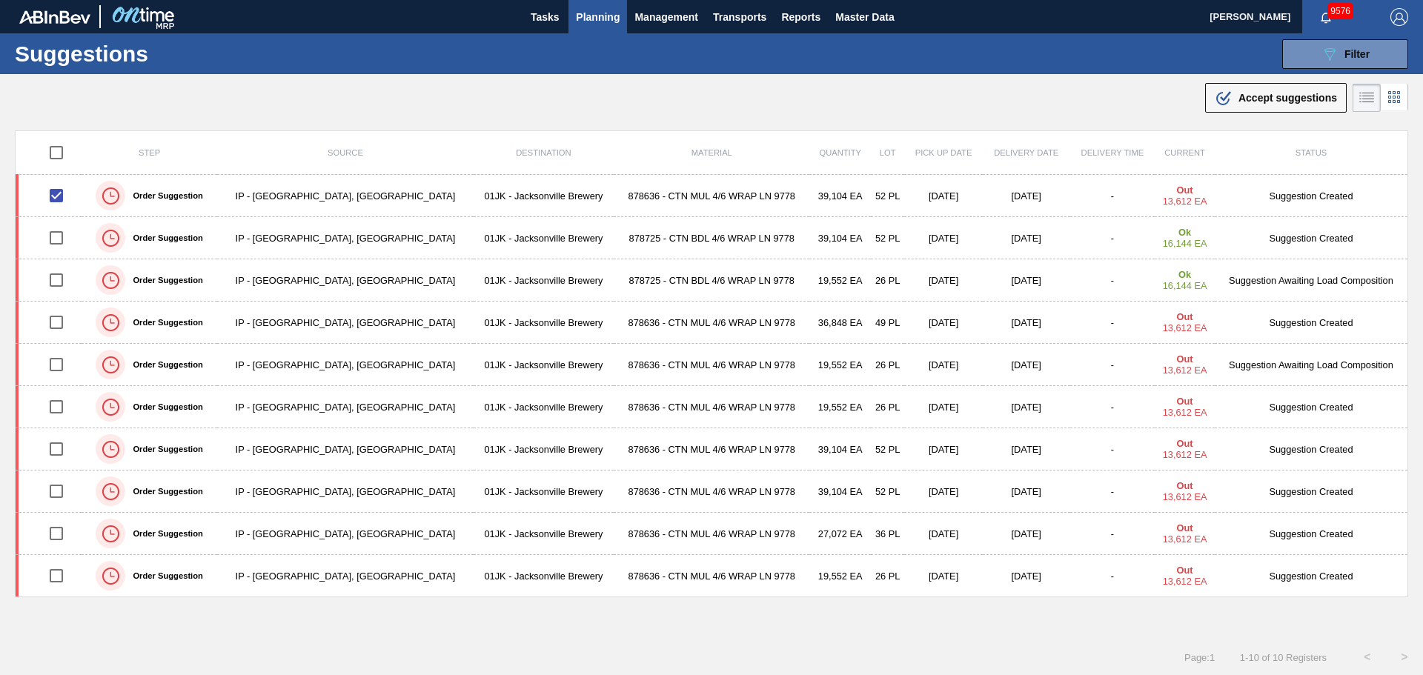
click at [1218, 96] on icon ".b{fill:var(--color-action-default)}" at bounding box center [1224, 98] width 18 height 18
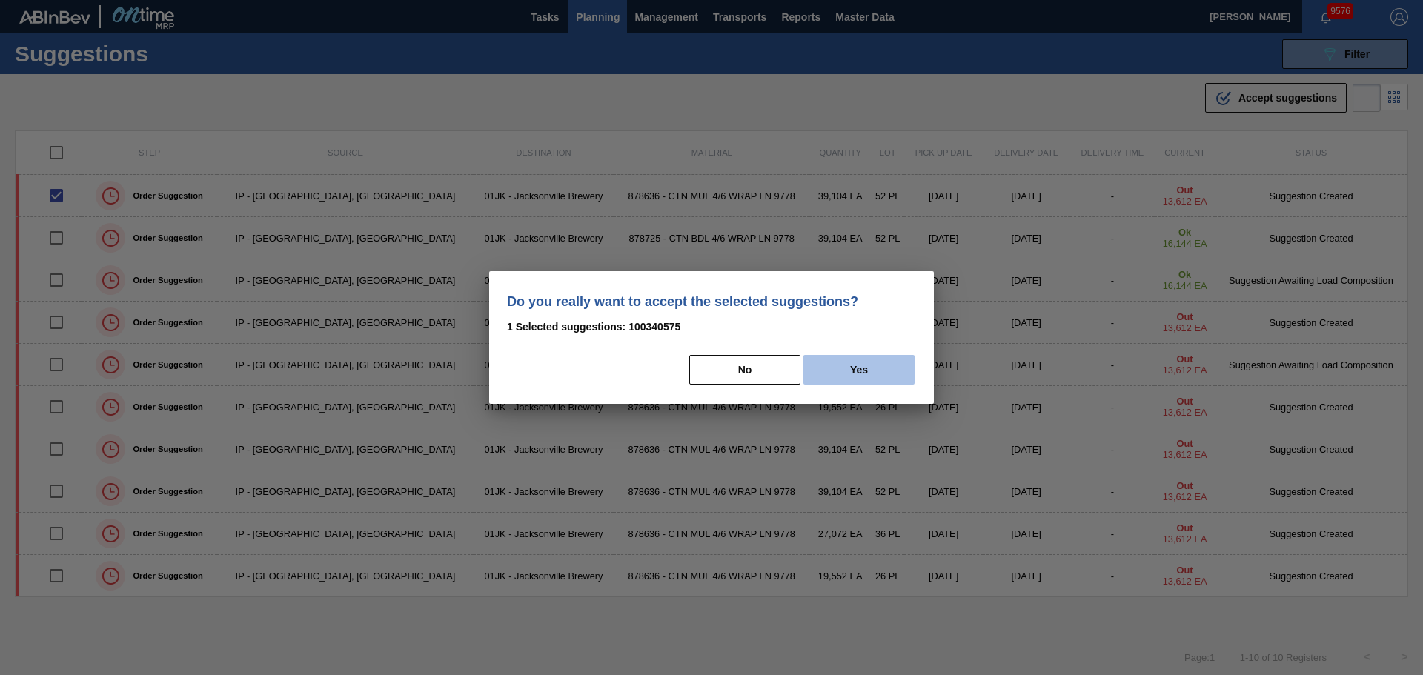
click at [874, 356] on button "Yes" at bounding box center [858, 370] width 111 height 30
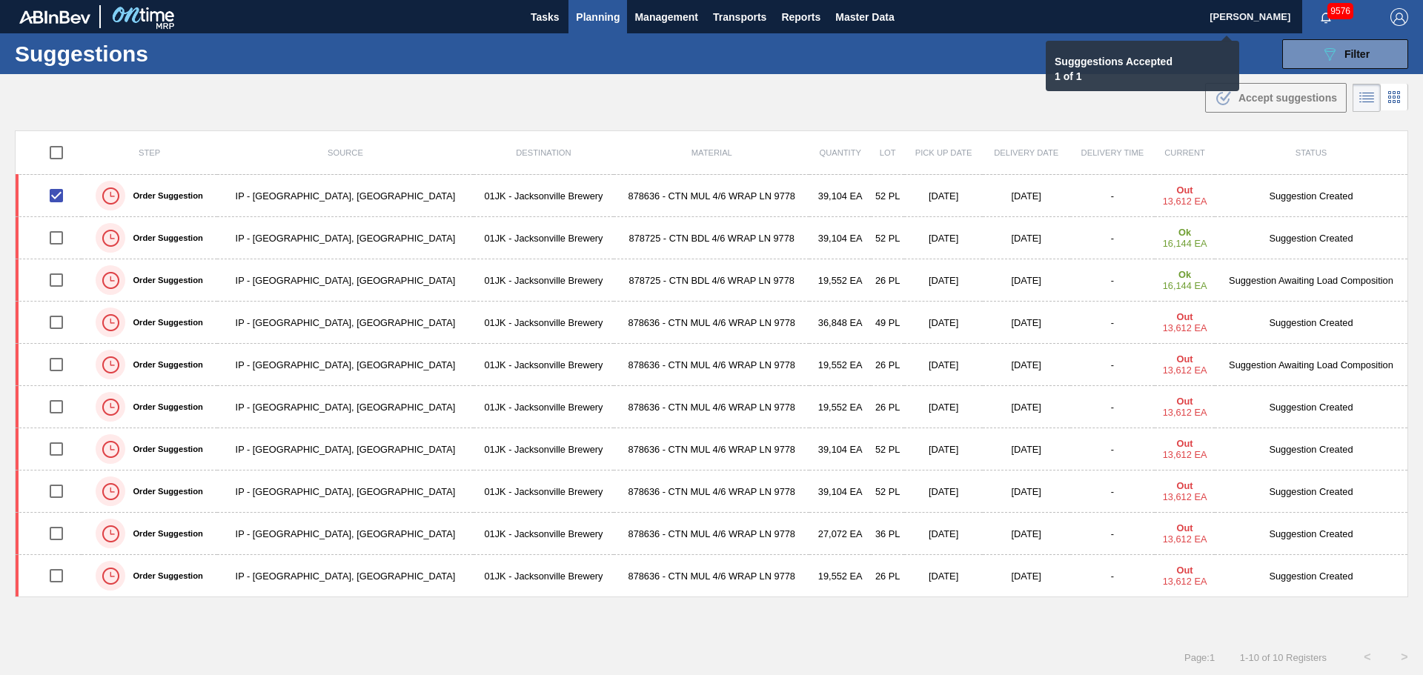
checkbox input "false"
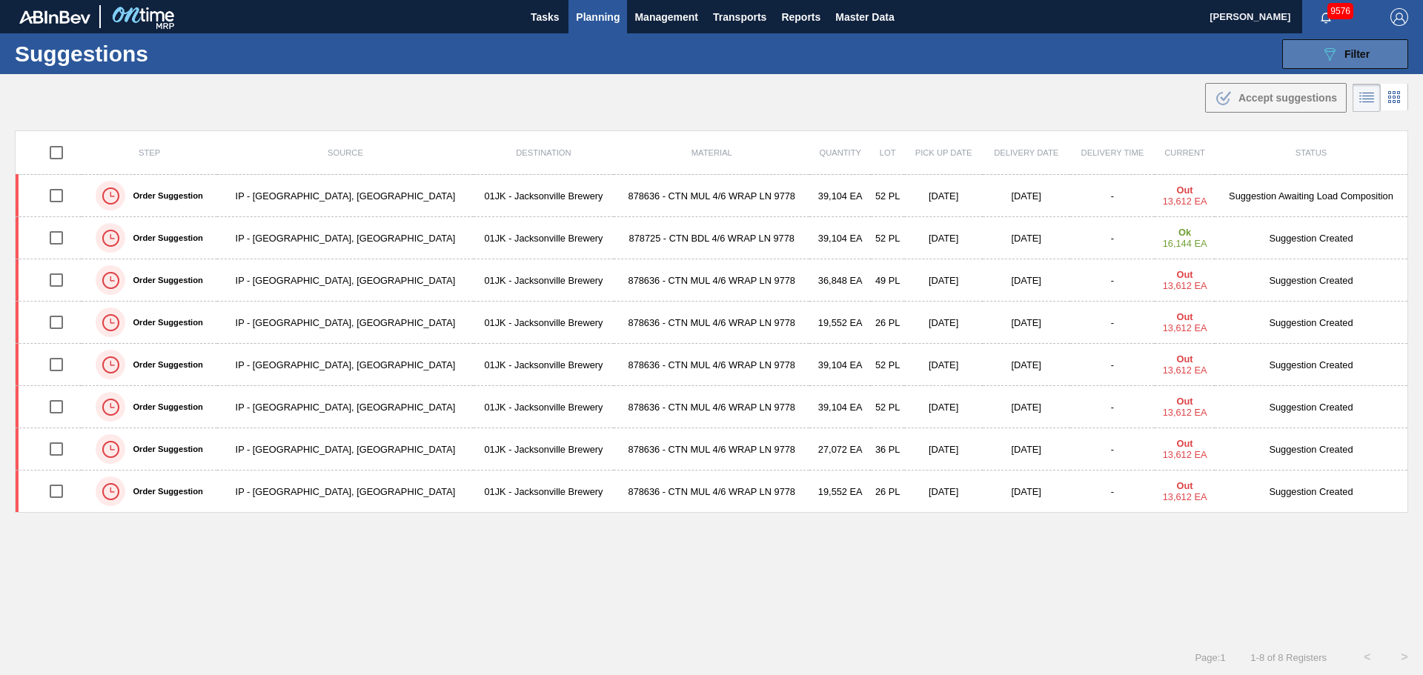
click at [1347, 50] on span "Filter" at bounding box center [1356, 54] width 25 height 12
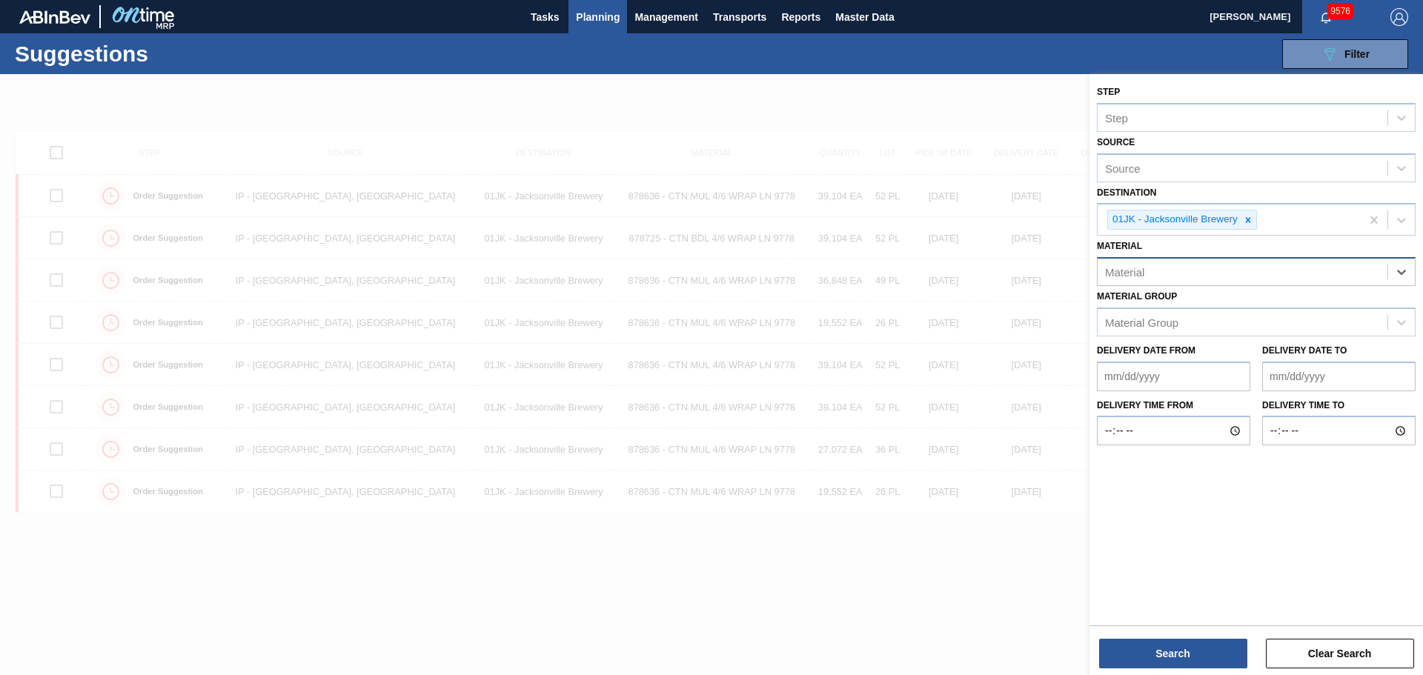
click at [1335, 268] on div "Material" at bounding box center [1243, 272] width 290 height 21
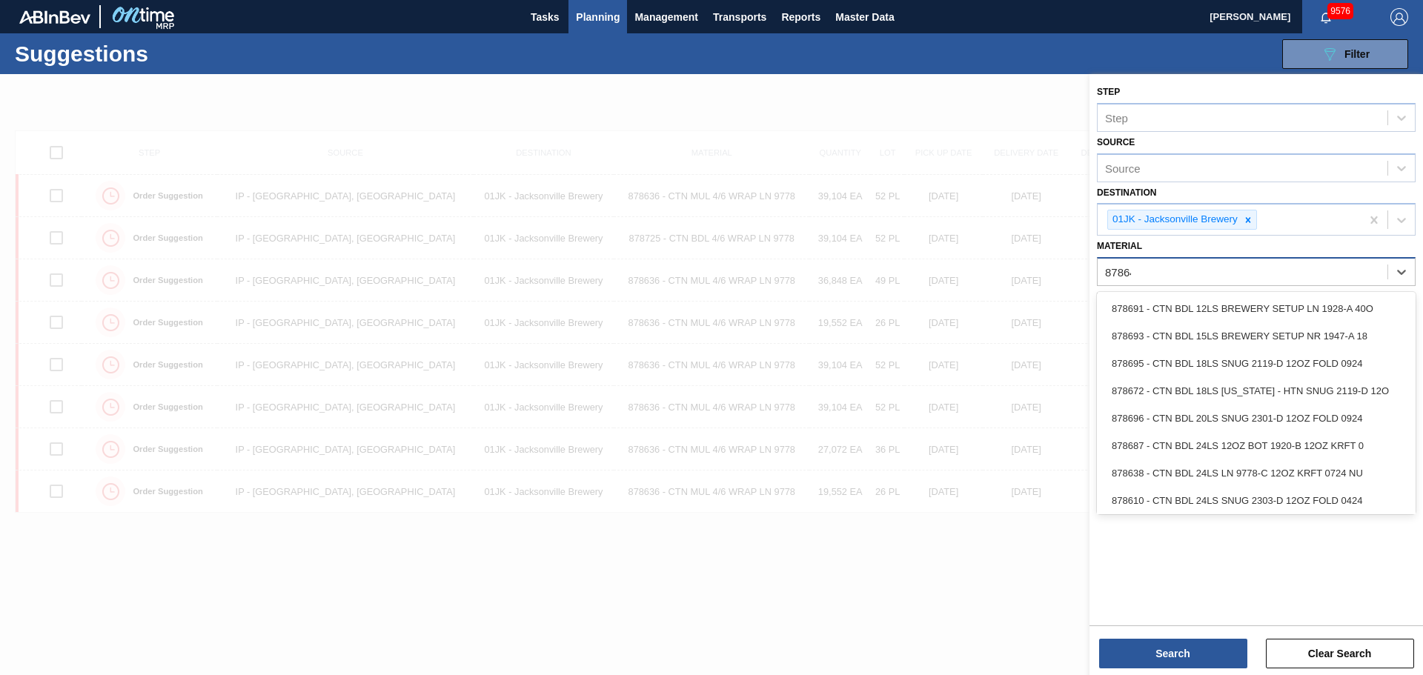
type input "878644"
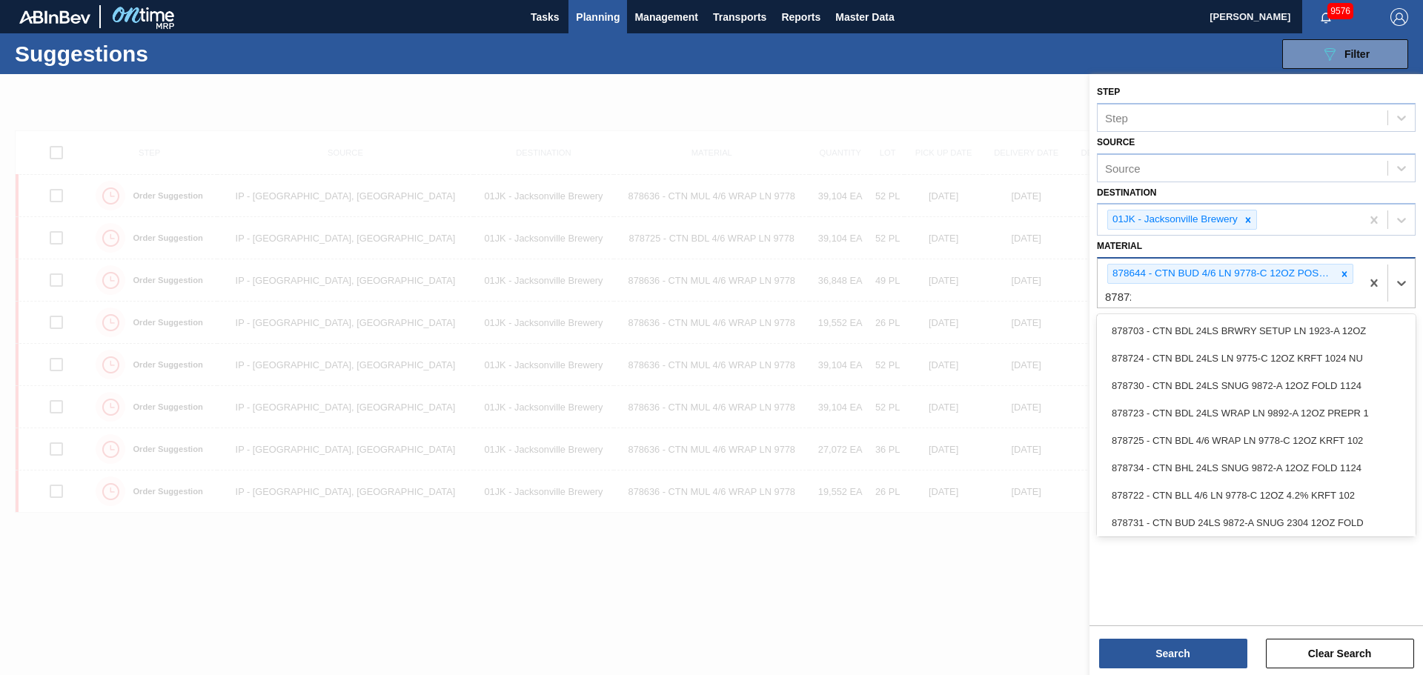
type input "878724"
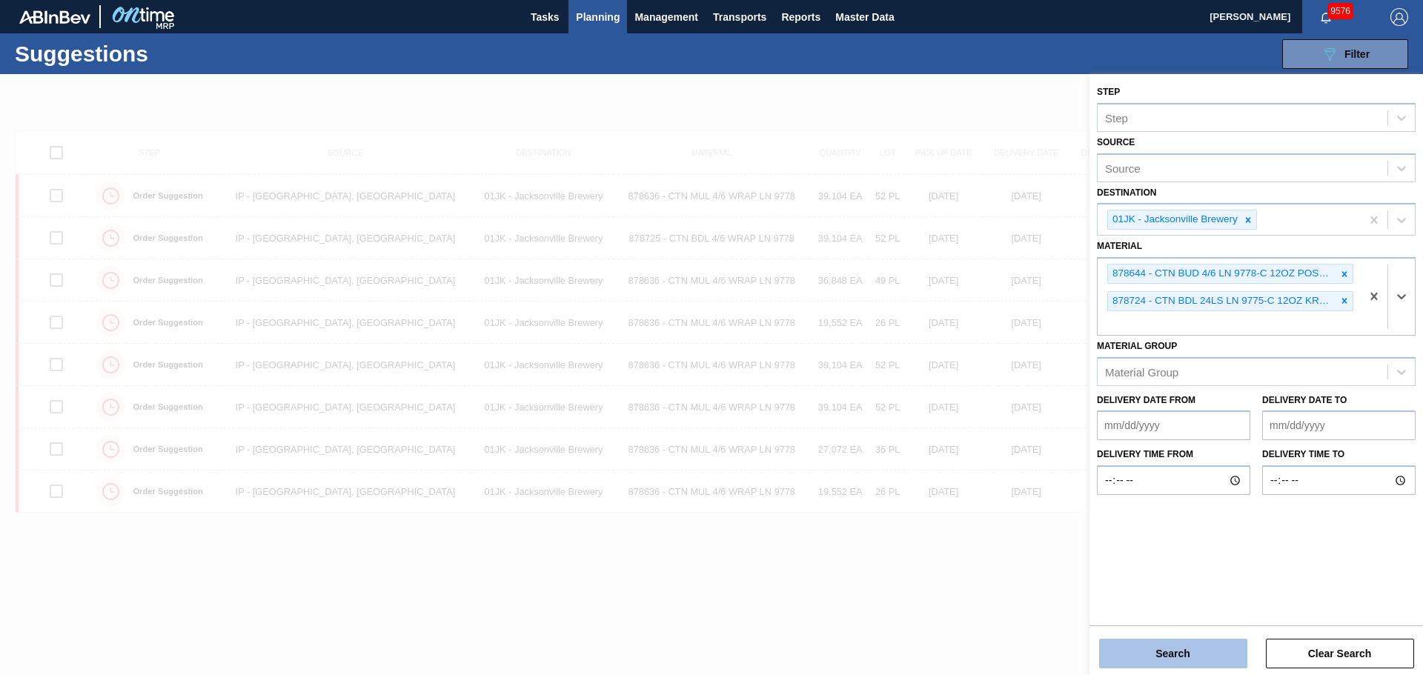
click at [1201, 658] on button "Search" at bounding box center [1173, 654] width 148 height 30
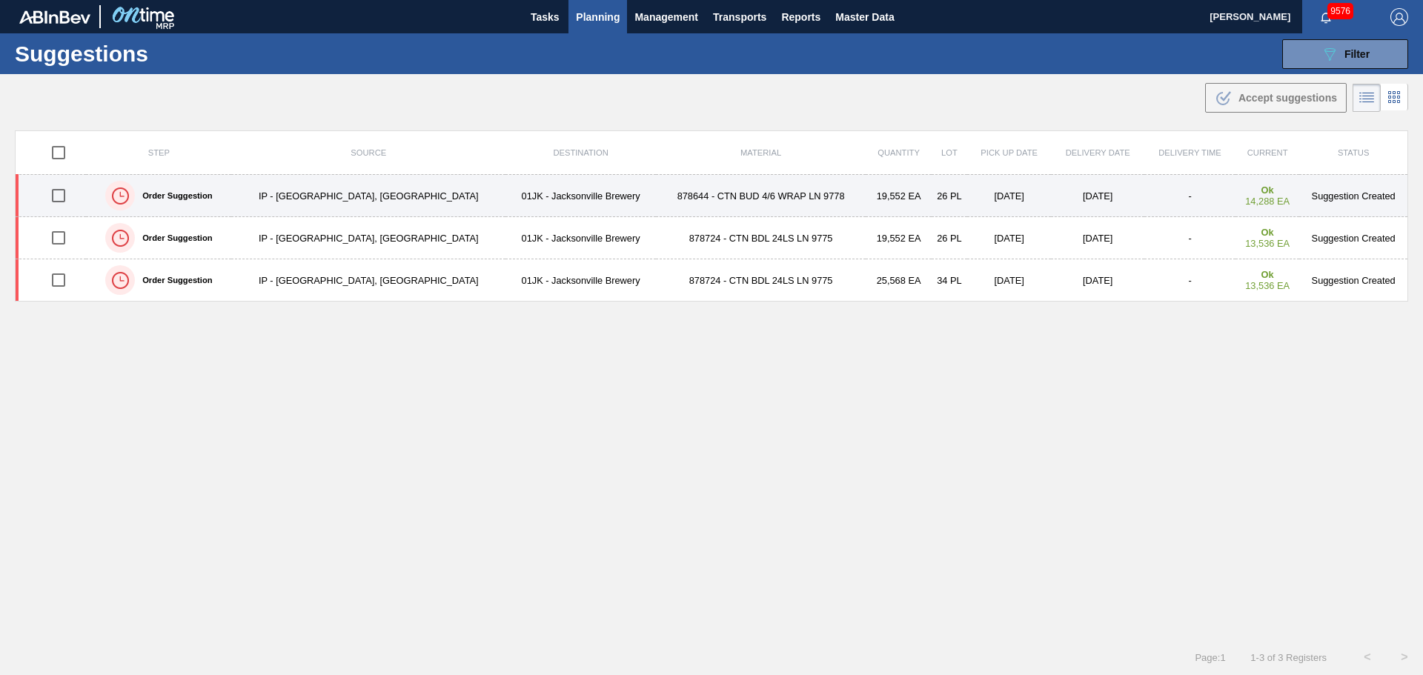
click at [68, 188] on input "checkbox" at bounding box center [58, 195] width 31 height 31
checkbox input "true"
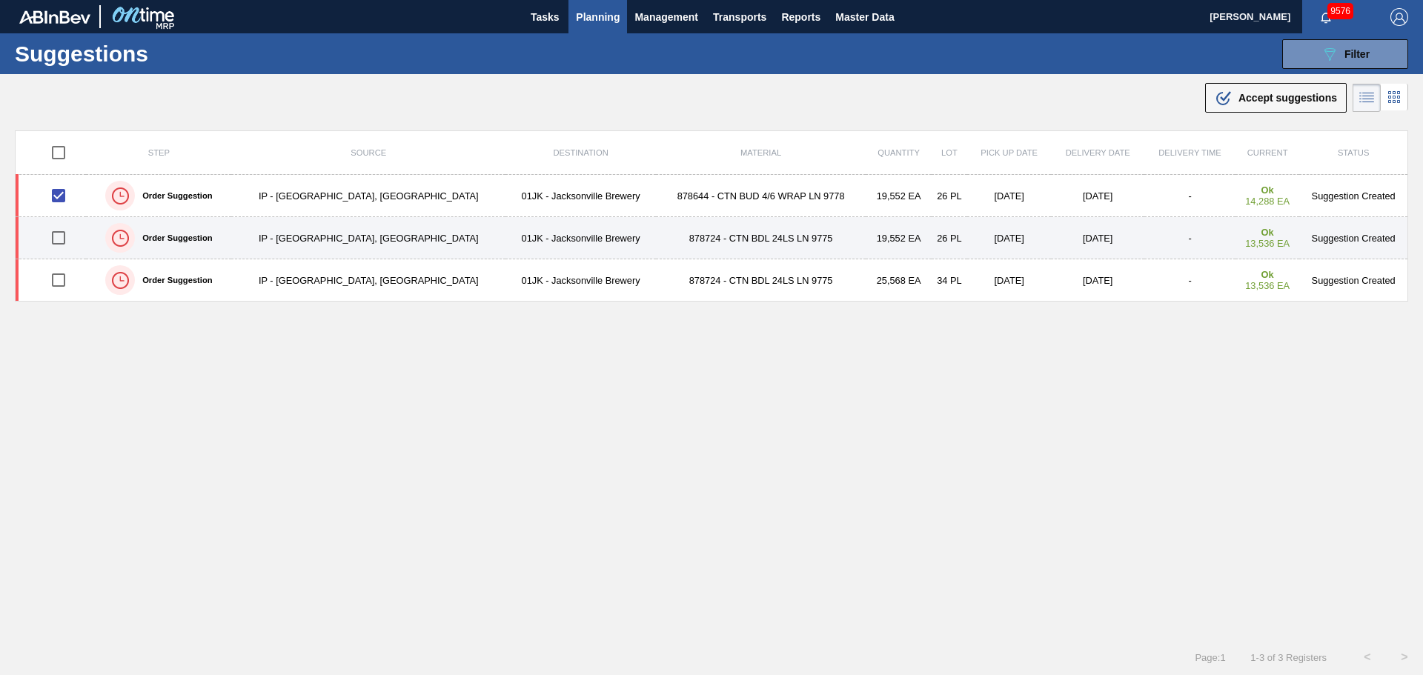
click at [59, 242] on input "checkbox" at bounding box center [58, 237] width 31 height 31
checkbox input "true"
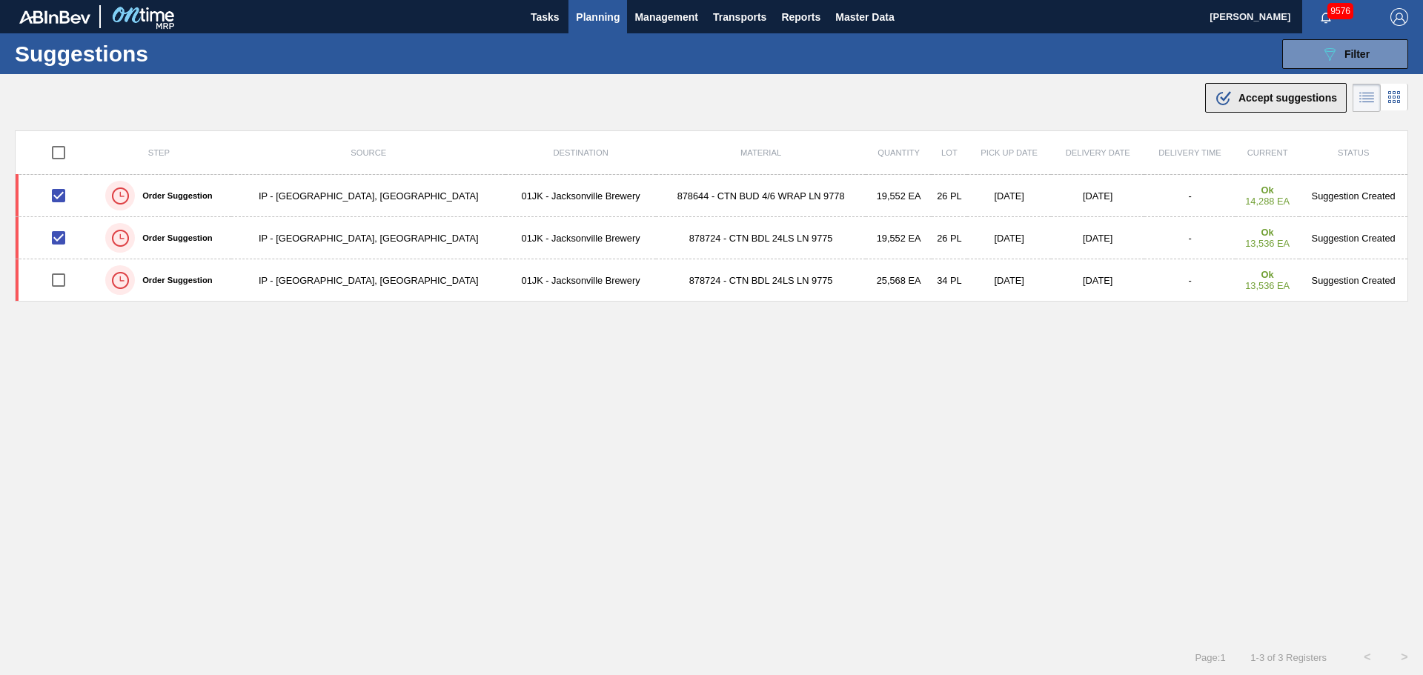
click at [1264, 100] on span "Accept suggestions" at bounding box center [1287, 98] width 99 height 12
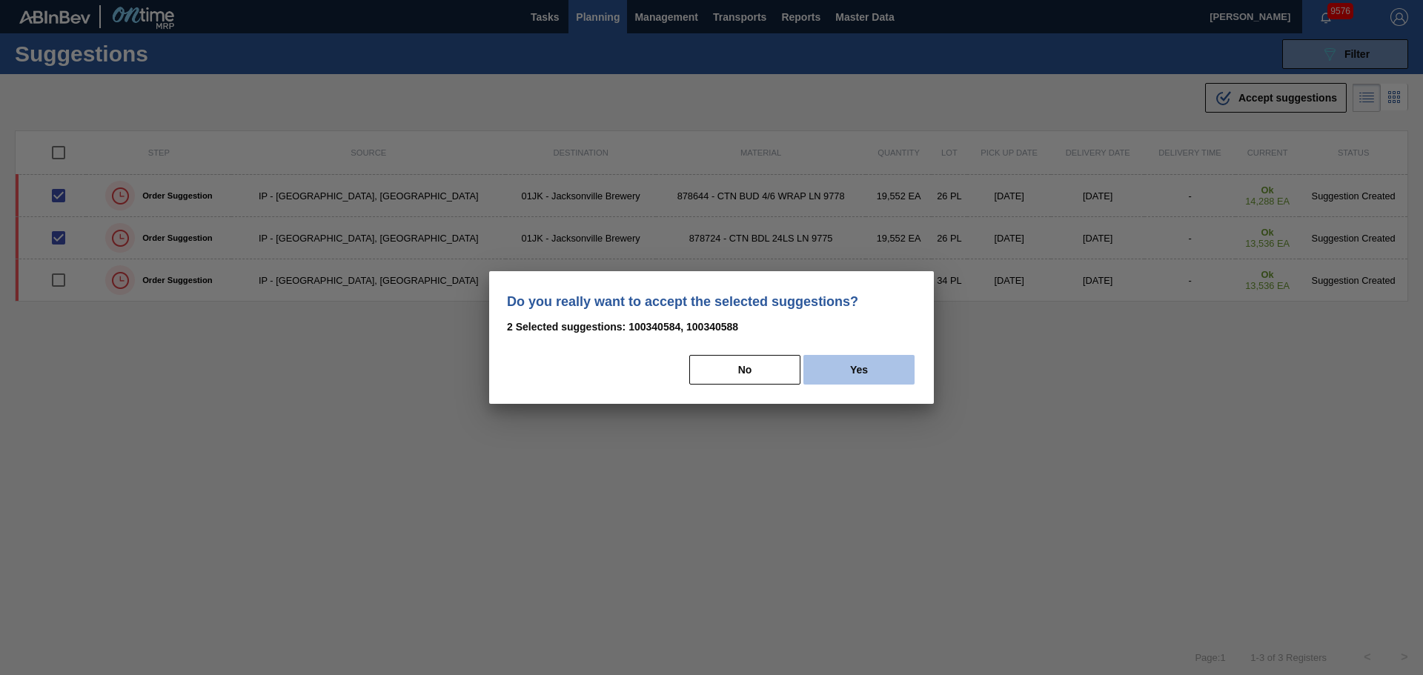
click at [896, 378] on button "Yes" at bounding box center [858, 370] width 111 height 30
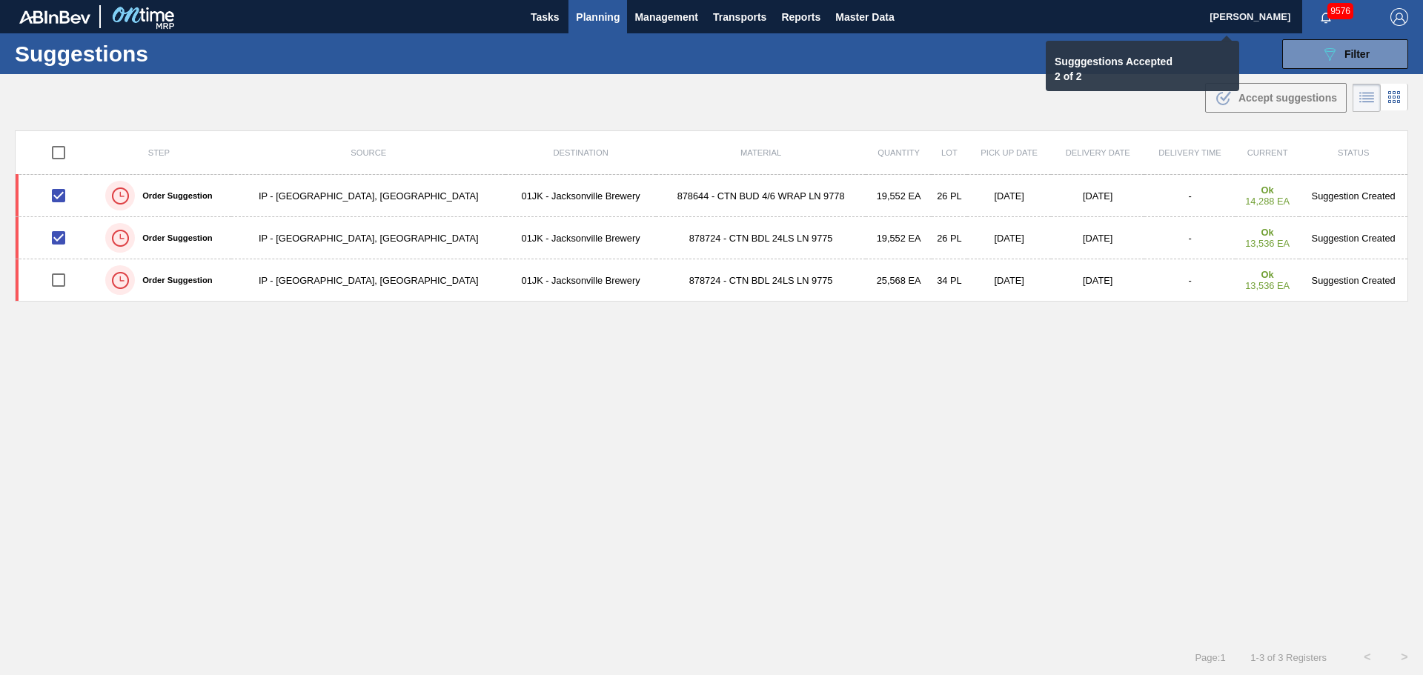
checkbox input "false"
